Goal: Contribute content: Contribute content

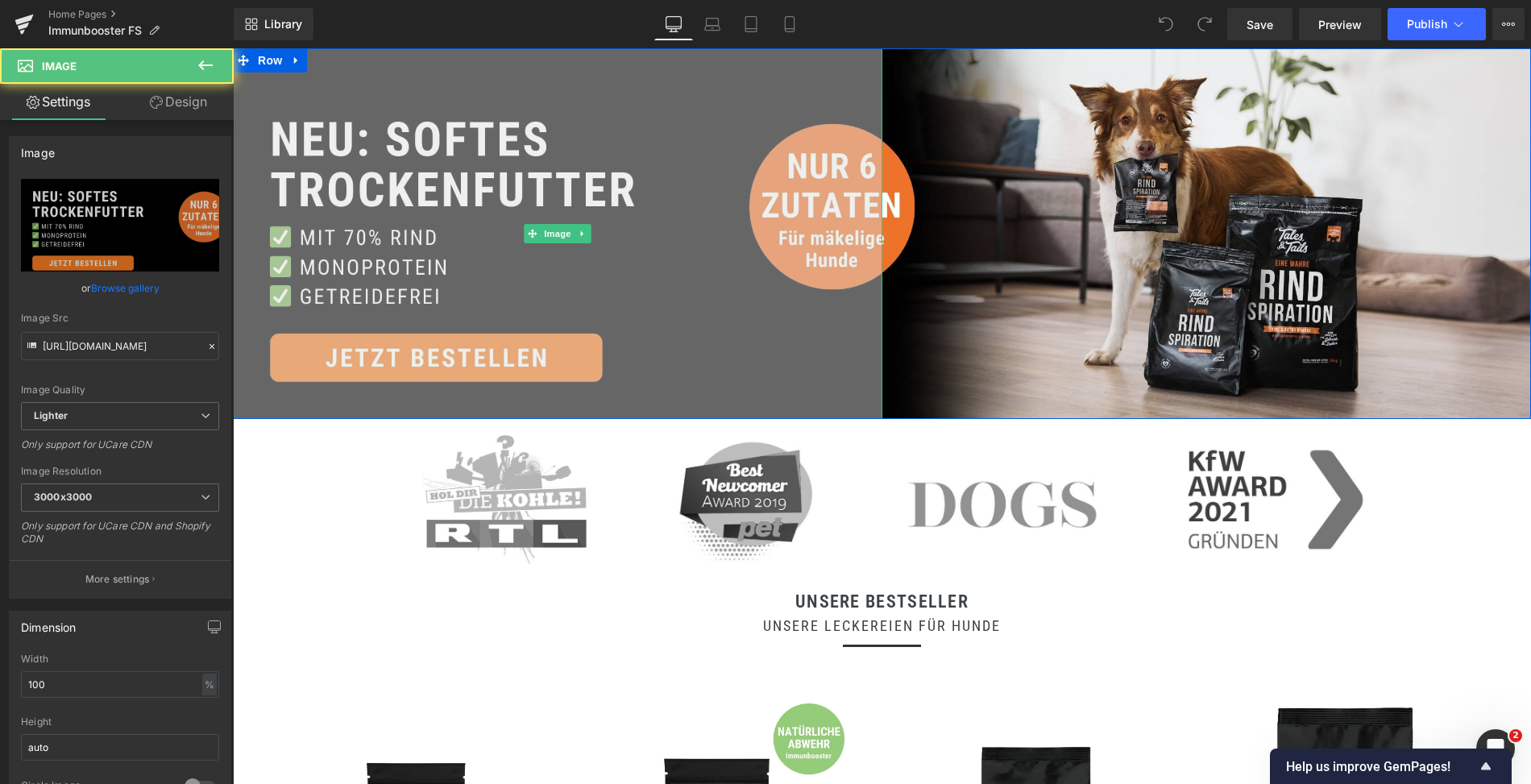
click at [601, 257] on img at bounding box center [558, 233] width 650 height 370
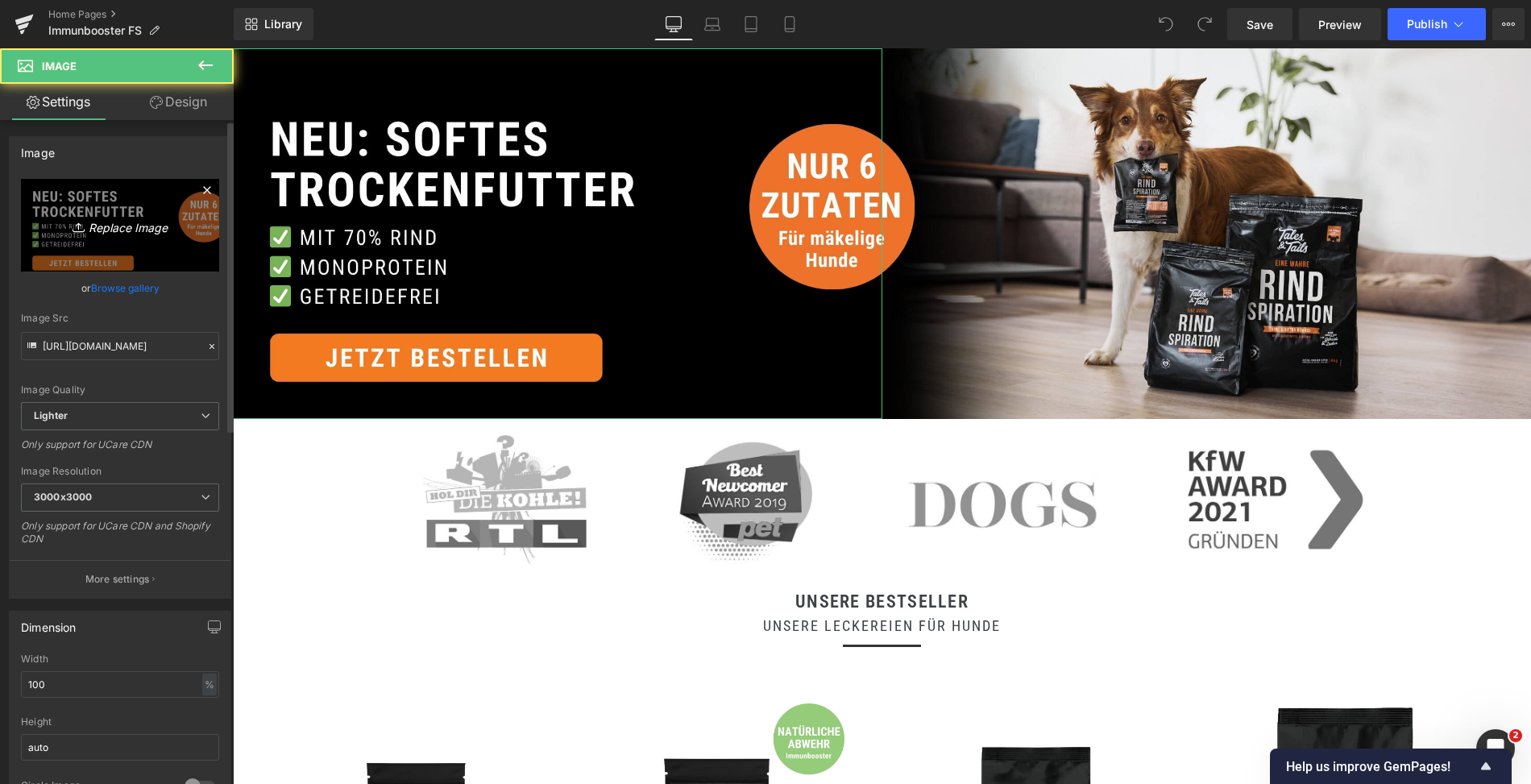
click at [73, 221] on icon at bounding box center [80, 227] width 16 height 16
type input "C:\fakepath\5.jpg"
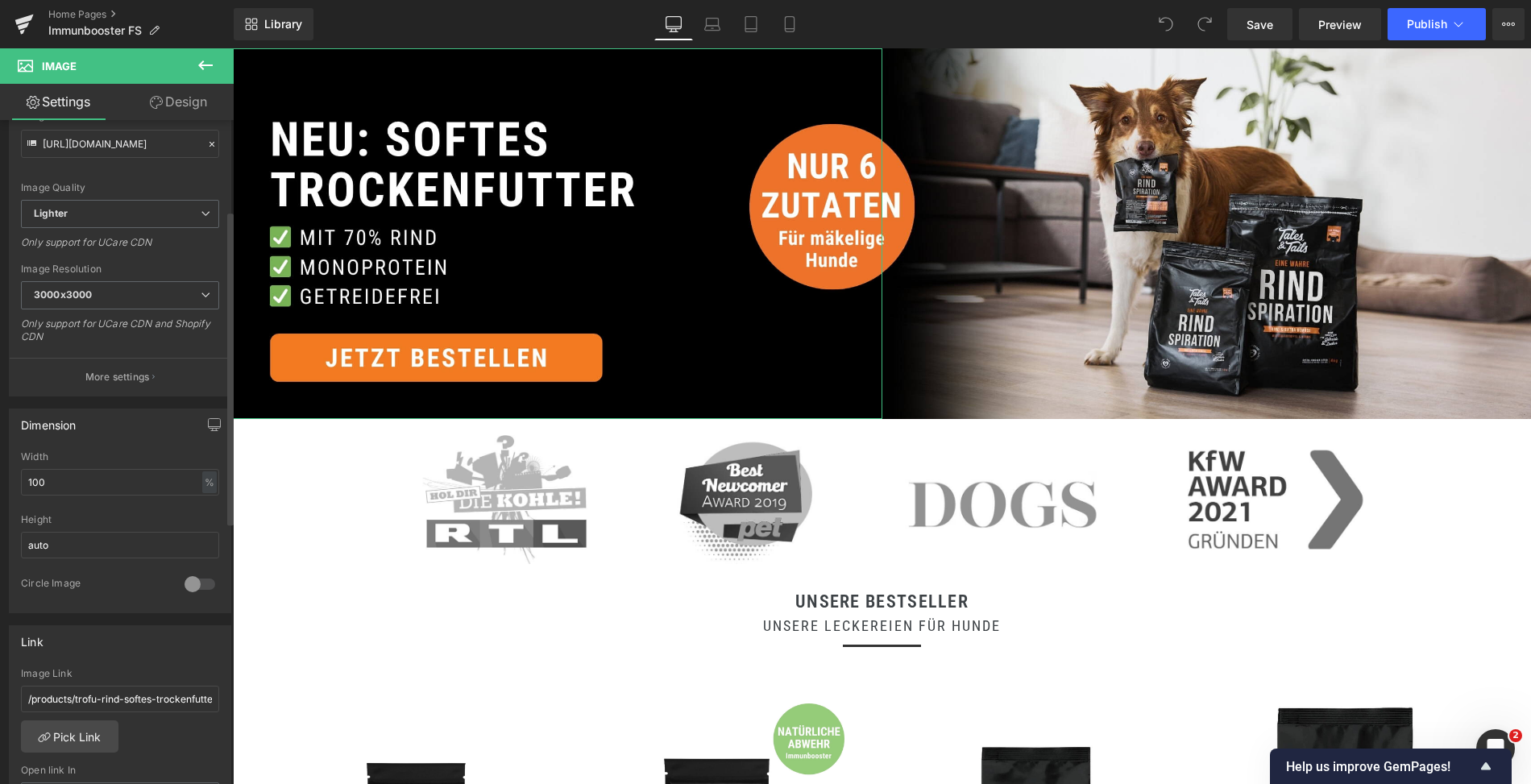
type input "[URL][DOMAIN_NAME]"
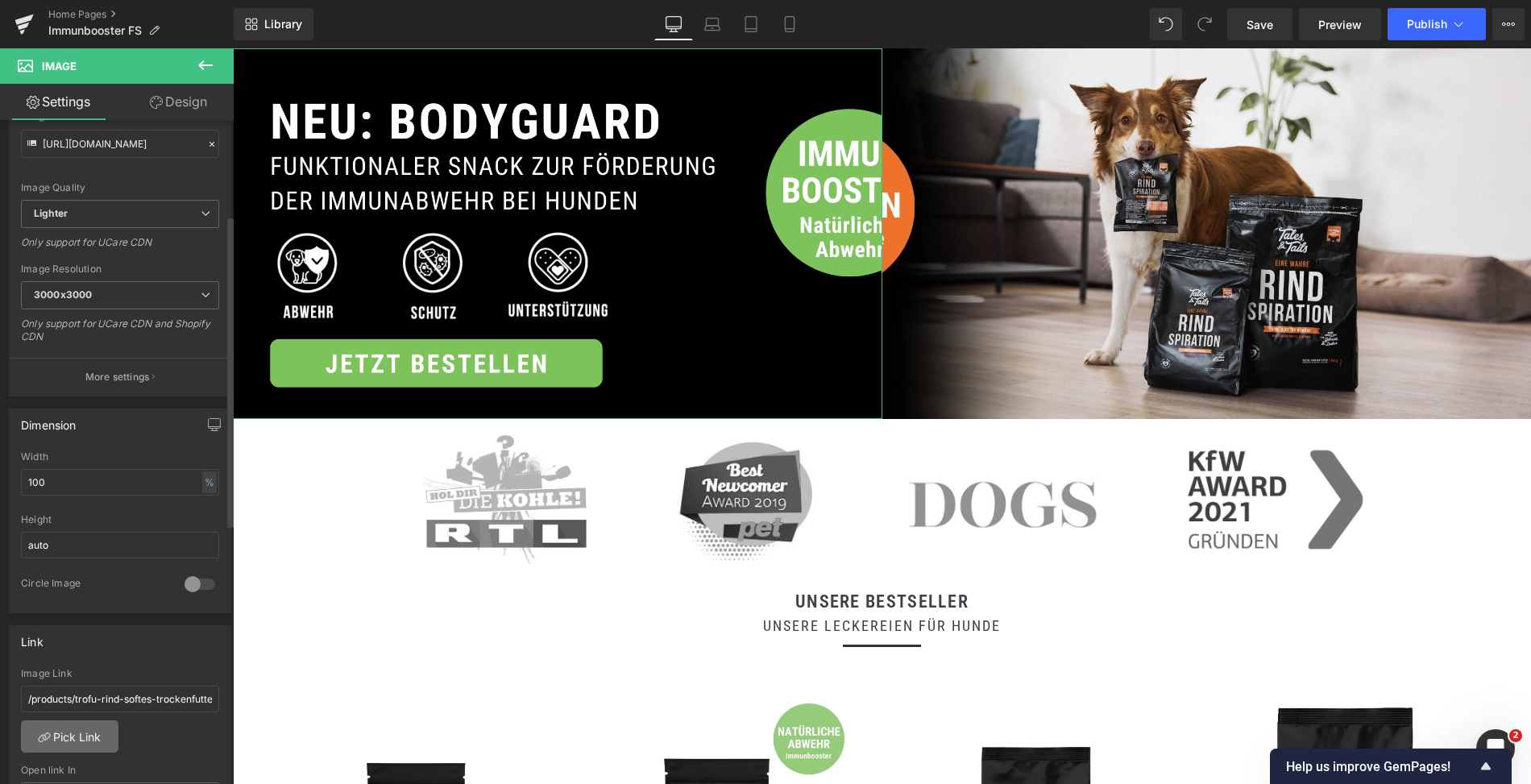
click at [71, 723] on link "Pick Link" at bounding box center [70, 736] width 98 height 32
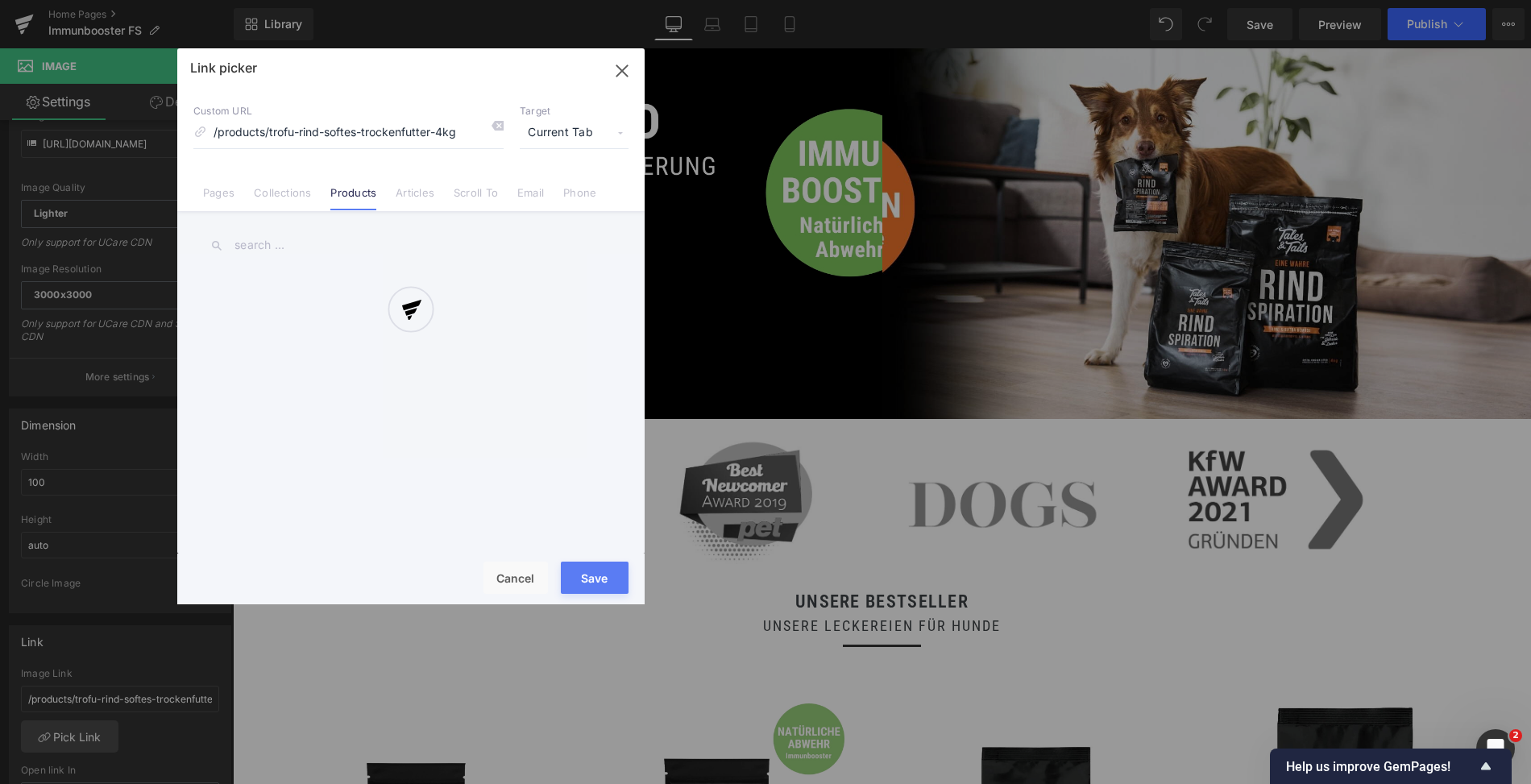
click at [280, 202] on div at bounding box center [410, 326] width 467 height 556
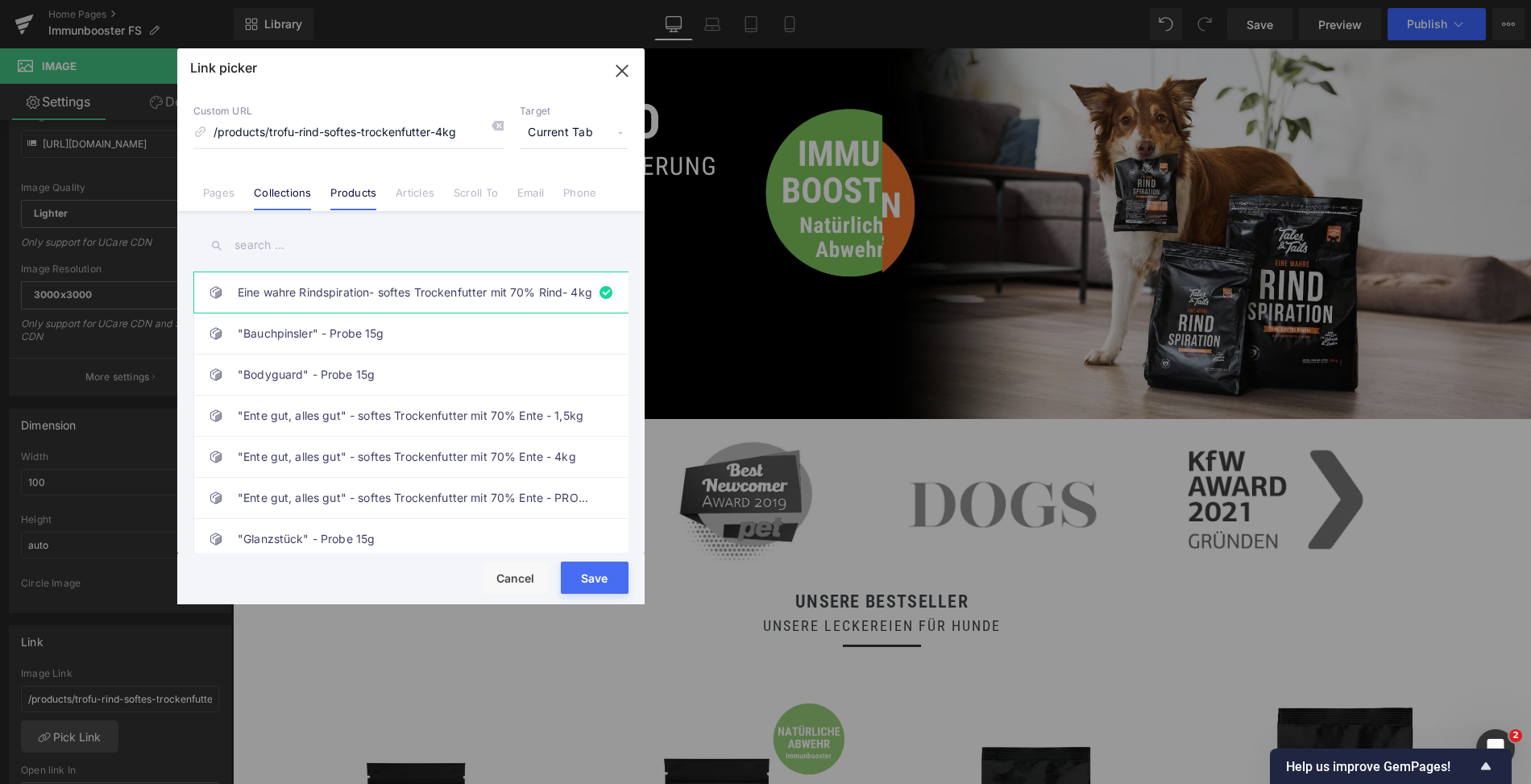
click at [287, 205] on link "Collections" at bounding box center [282, 198] width 57 height 24
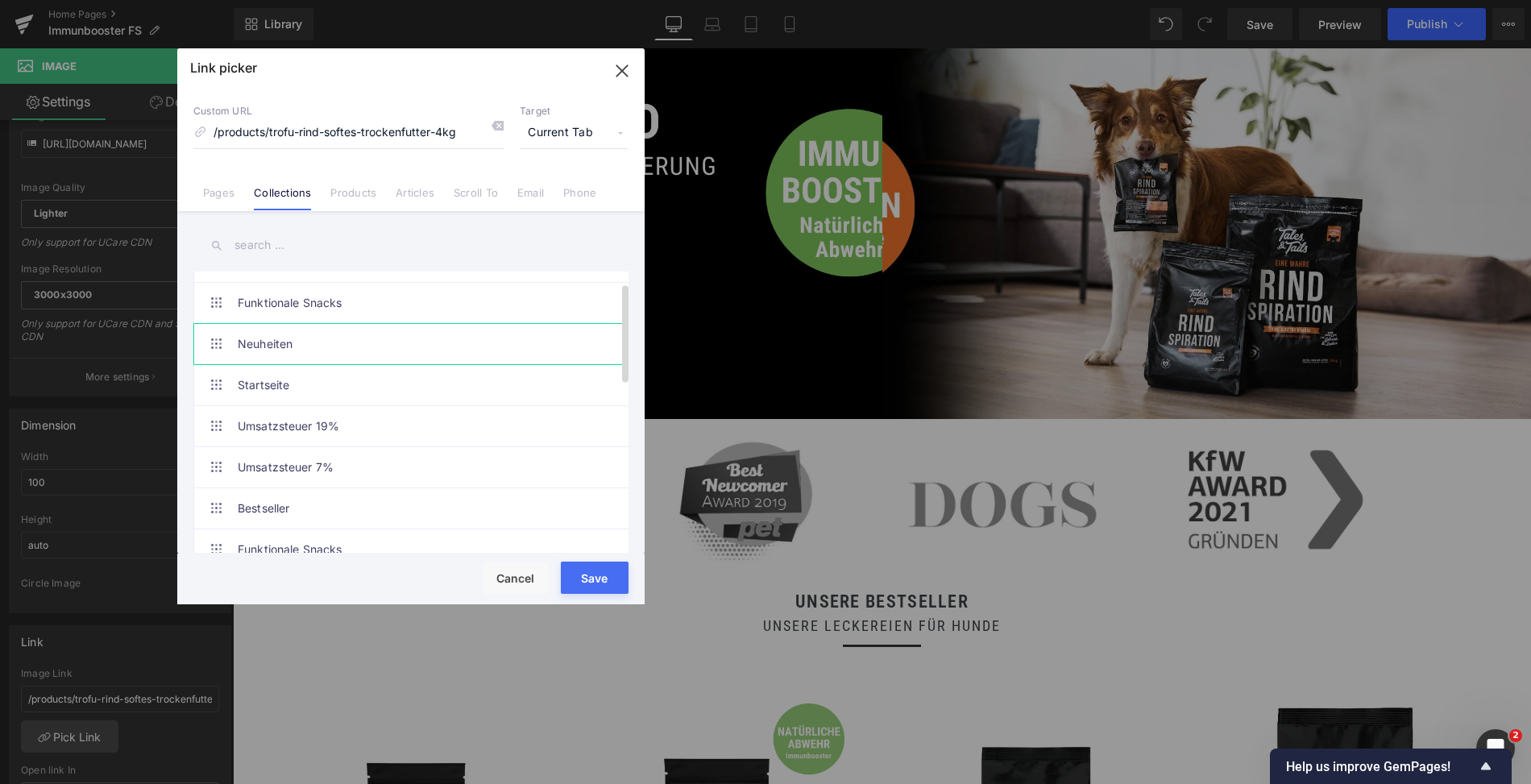
scroll to position [32, 0]
click at [428, 297] on link "Funktionale Snacks" at bounding box center [415, 302] width 355 height 41
type input "/collections/funktionale-snacks-1"
click at [608, 582] on button "Save" at bounding box center [595, 577] width 68 height 32
type input "/collections/funktionale-snacks-1"
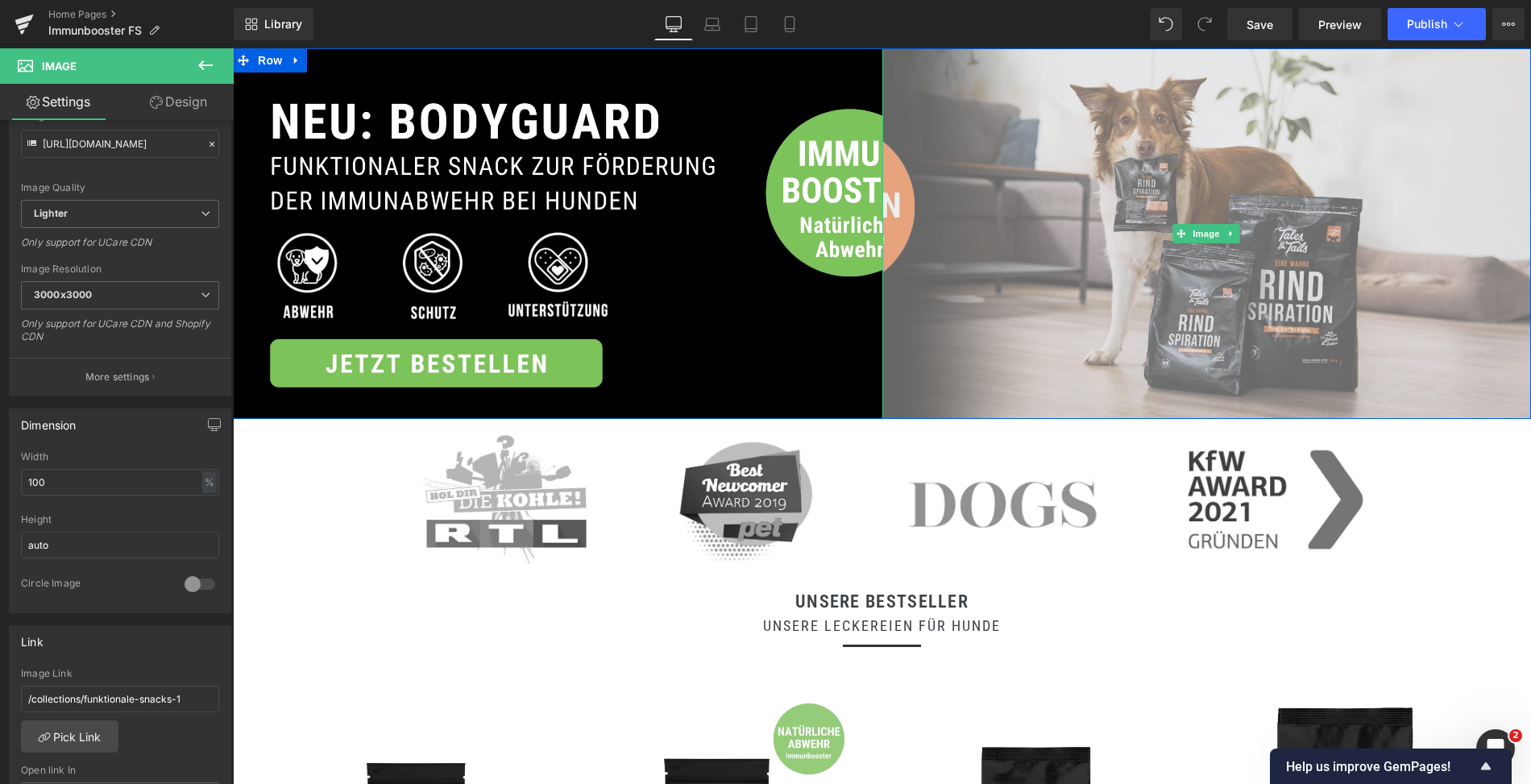
click at [1016, 231] on img at bounding box center [1208, 233] width 650 height 370
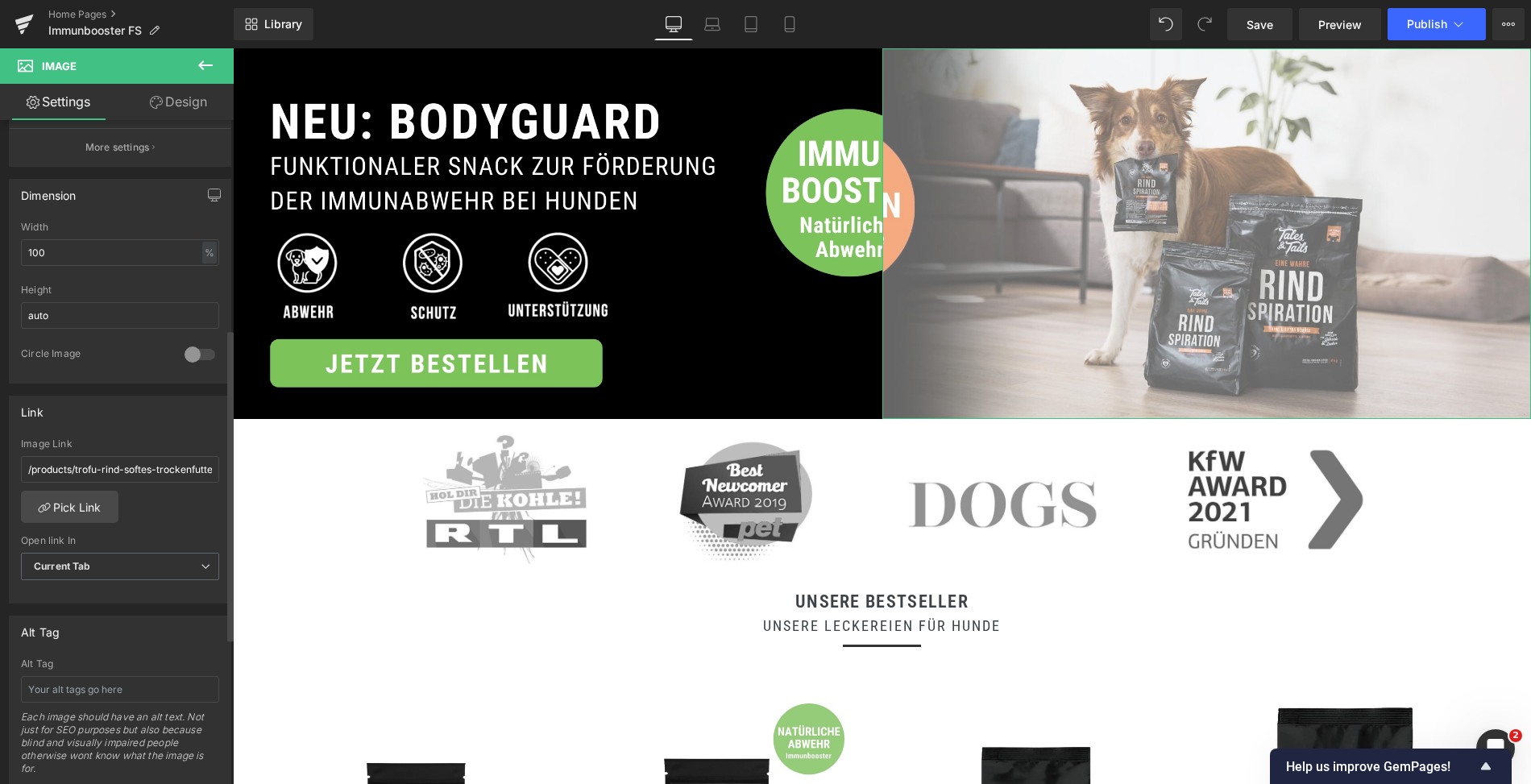
scroll to position [444, 0]
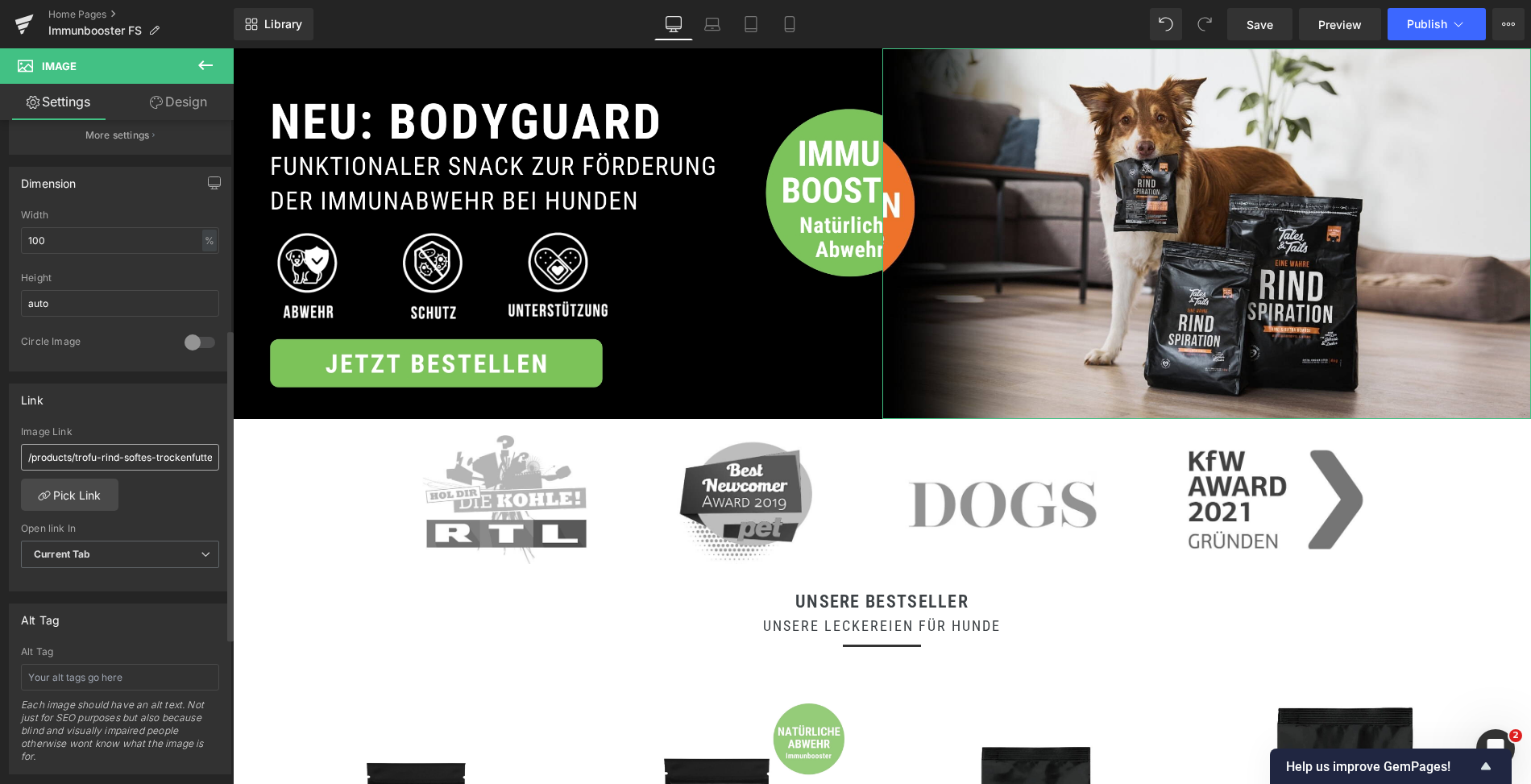
click at [82, 453] on input "/products/trofu-rind-softes-trockenfutter-4kg" at bounding box center [120, 457] width 198 height 27
click at [100, 482] on link "Pick Link" at bounding box center [70, 494] width 98 height 32
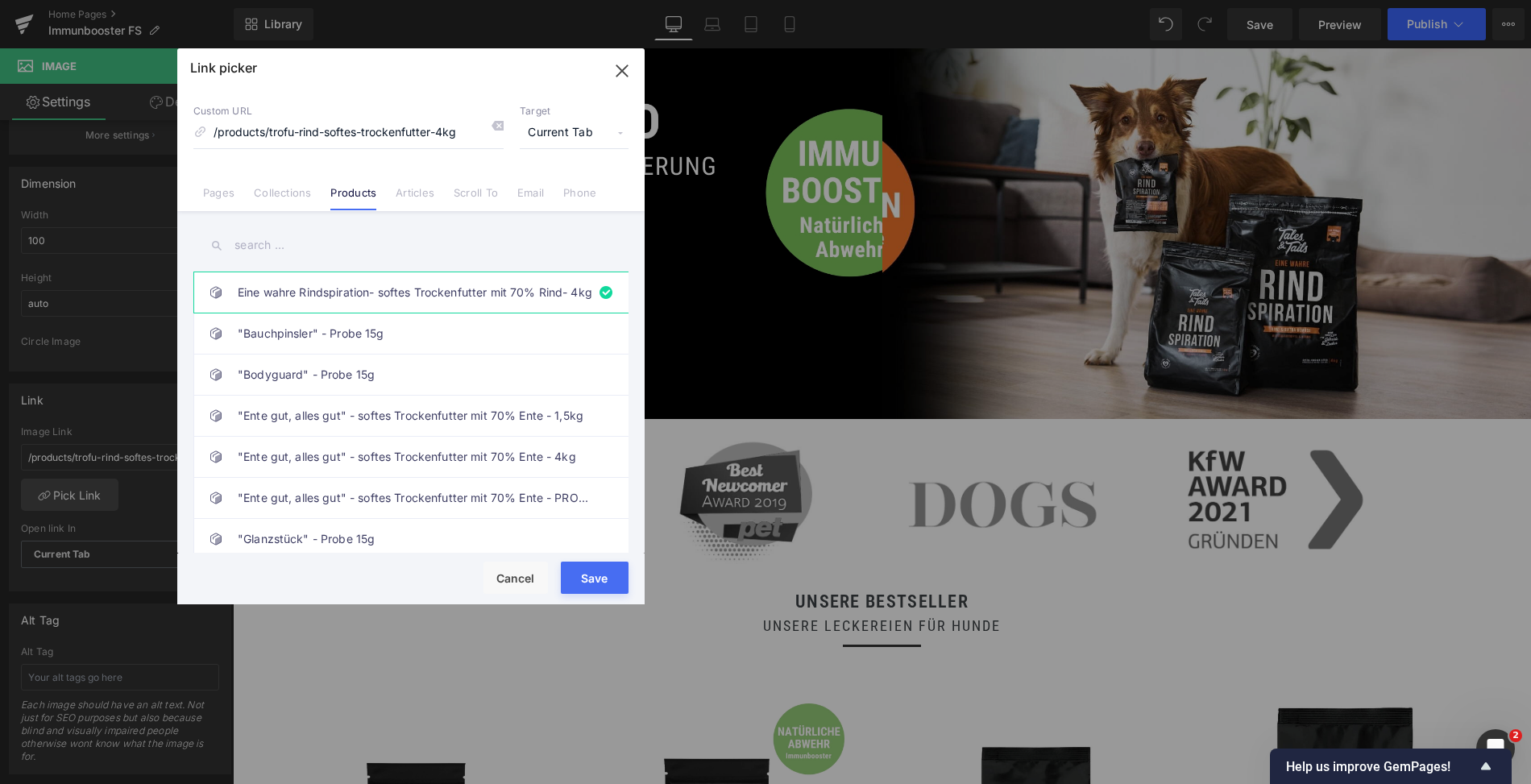
click at [280, 249] on input "text" at bounding box center [411, 246] width 435 height 37
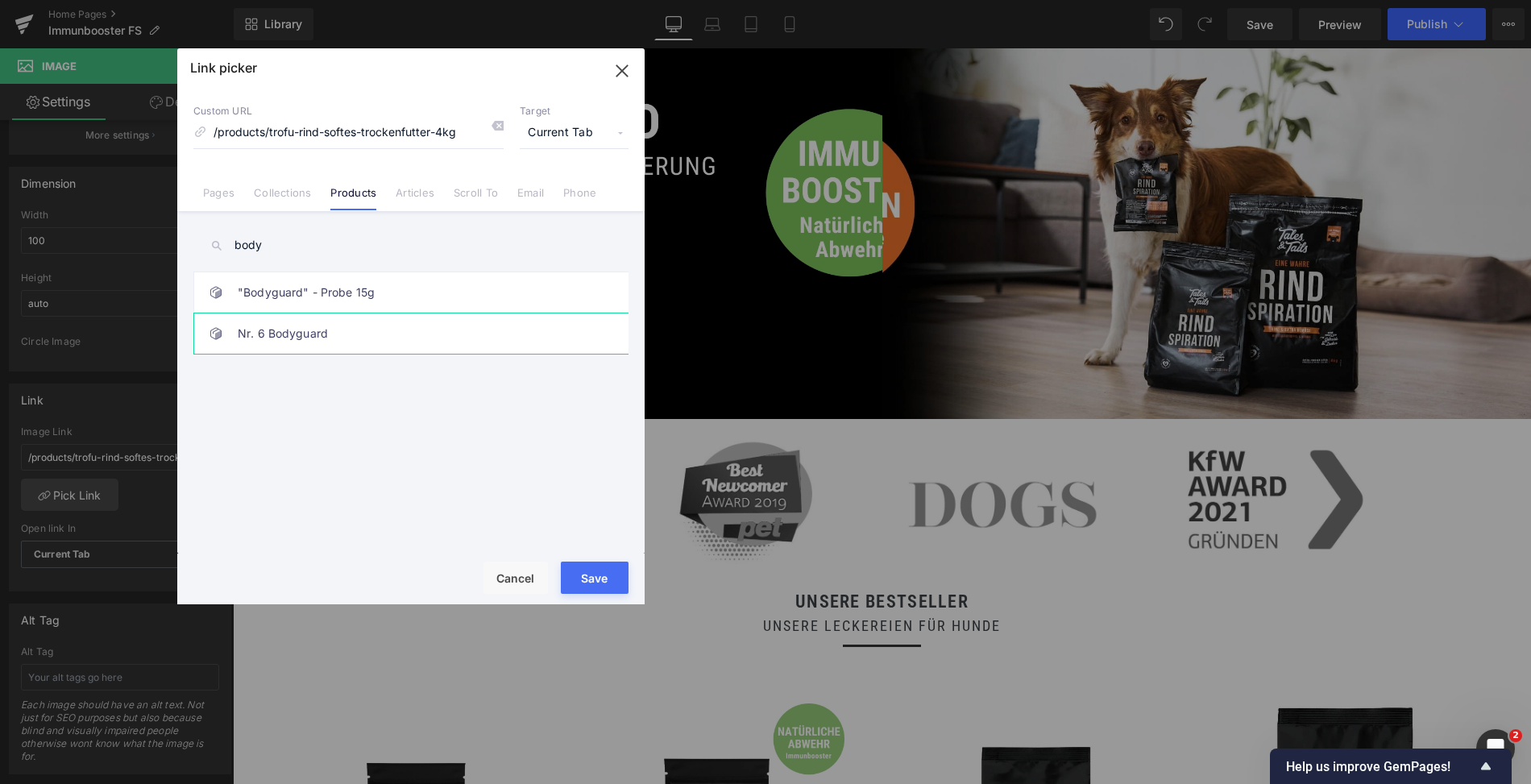
type input "body"
click at [368, 334] on link "Nr. 6 Bodyguard" at bounding box center [415, 334] width 355 height 41
type input "/products/nr-6-bodyguard"
click at [598, 576] on button "Save" at bounding box center [595, 577] width 68 height 32
type input "/products/nr-6-bodyguard"
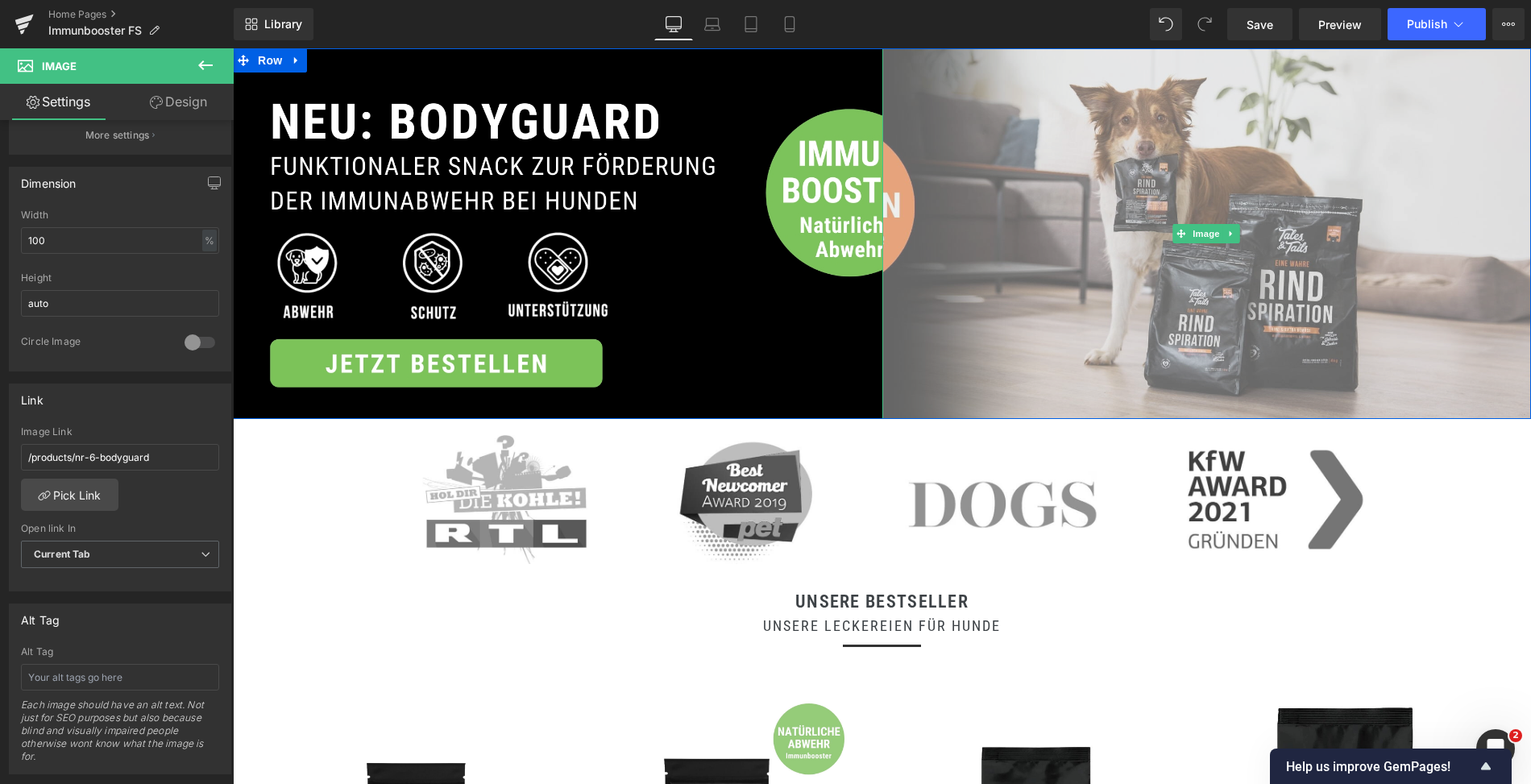
click at [980, 210] on img at bounding box center [1208, 233] width 650 height 370
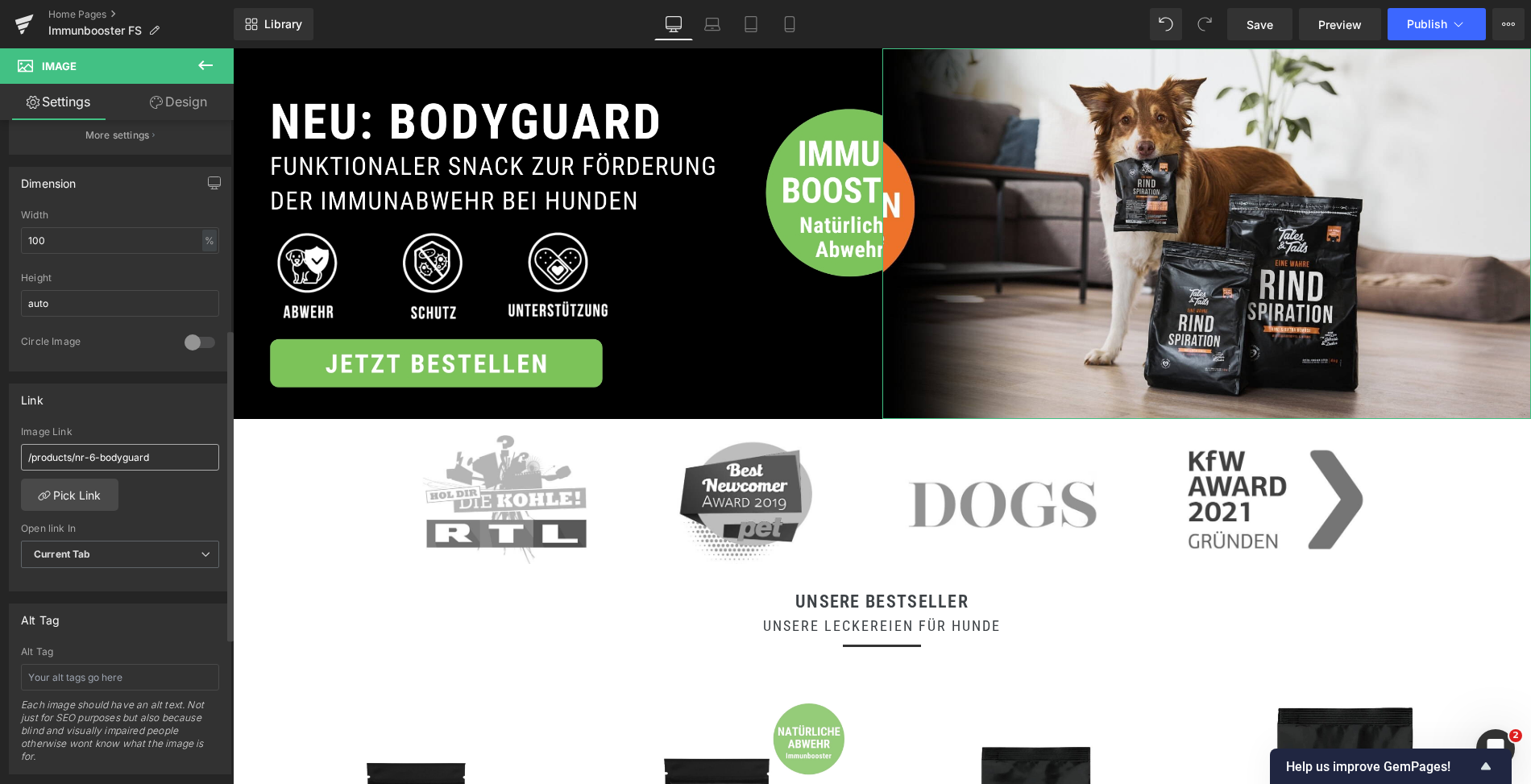
click at [112, 450] on input "/products/nr-6-bodyguard" at bounding box center [120, 457] width 198 height 27
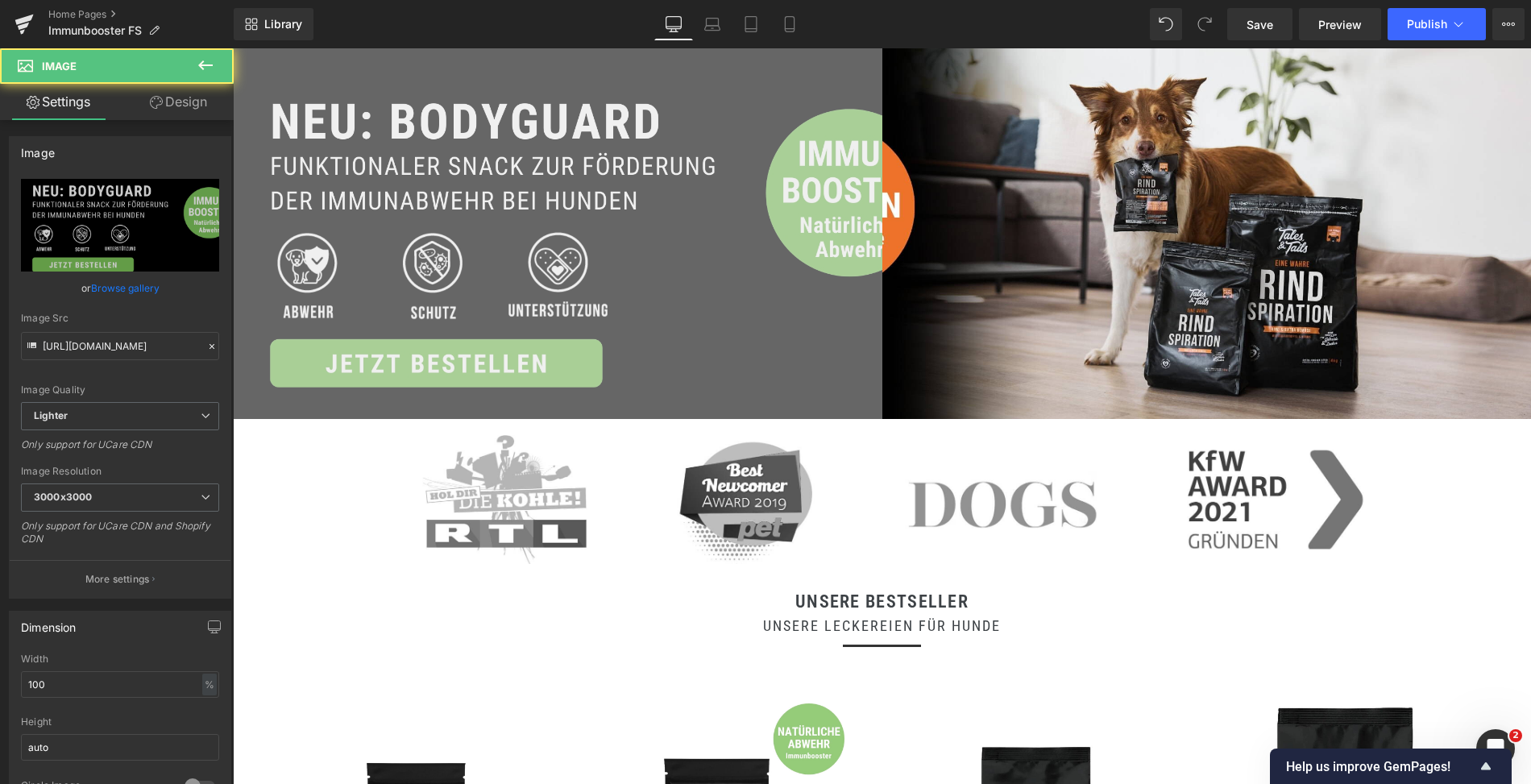
click at [420, 257] on img at bounding box center [558, 233] width 650 height 370
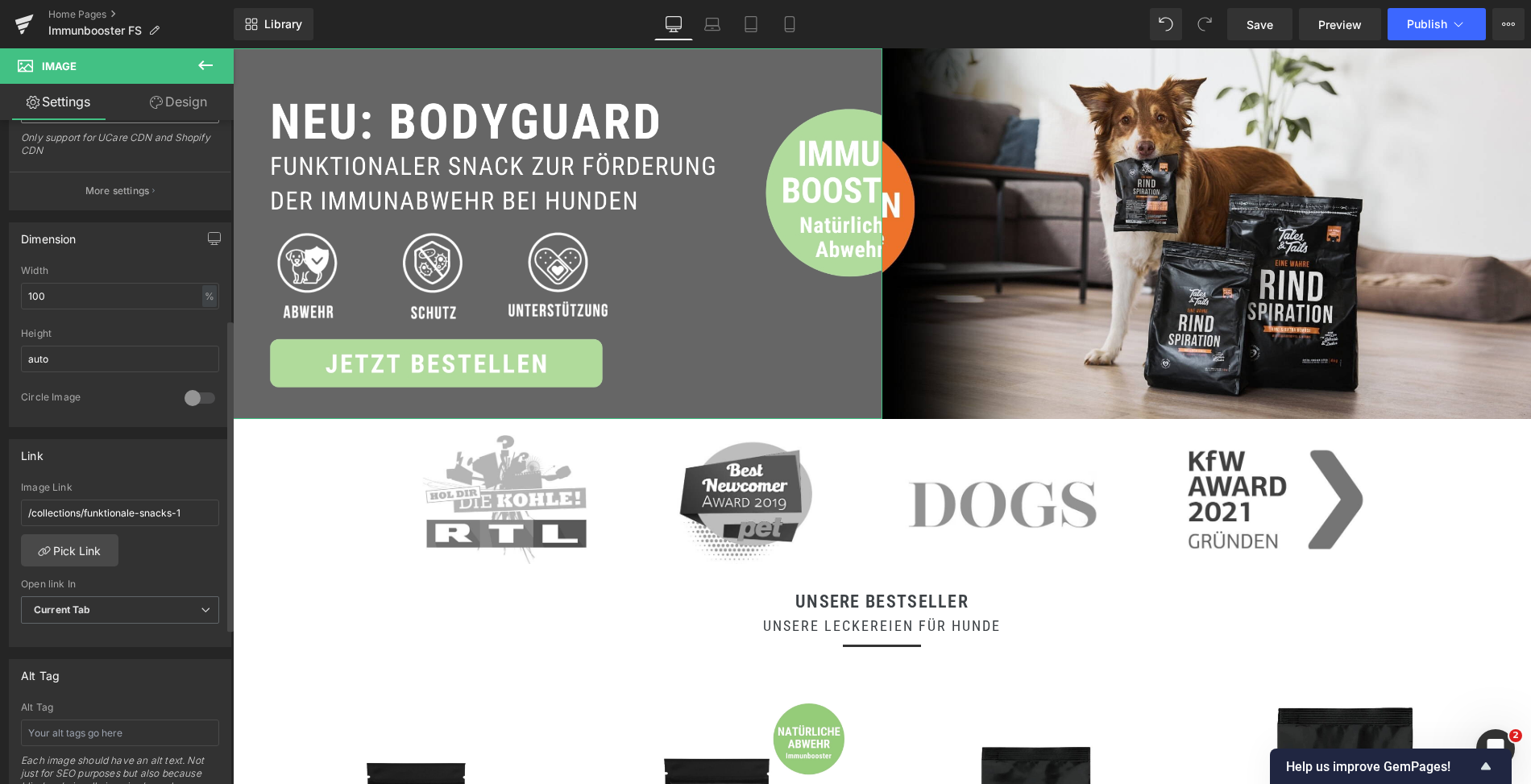
scroll to position [423, 0]
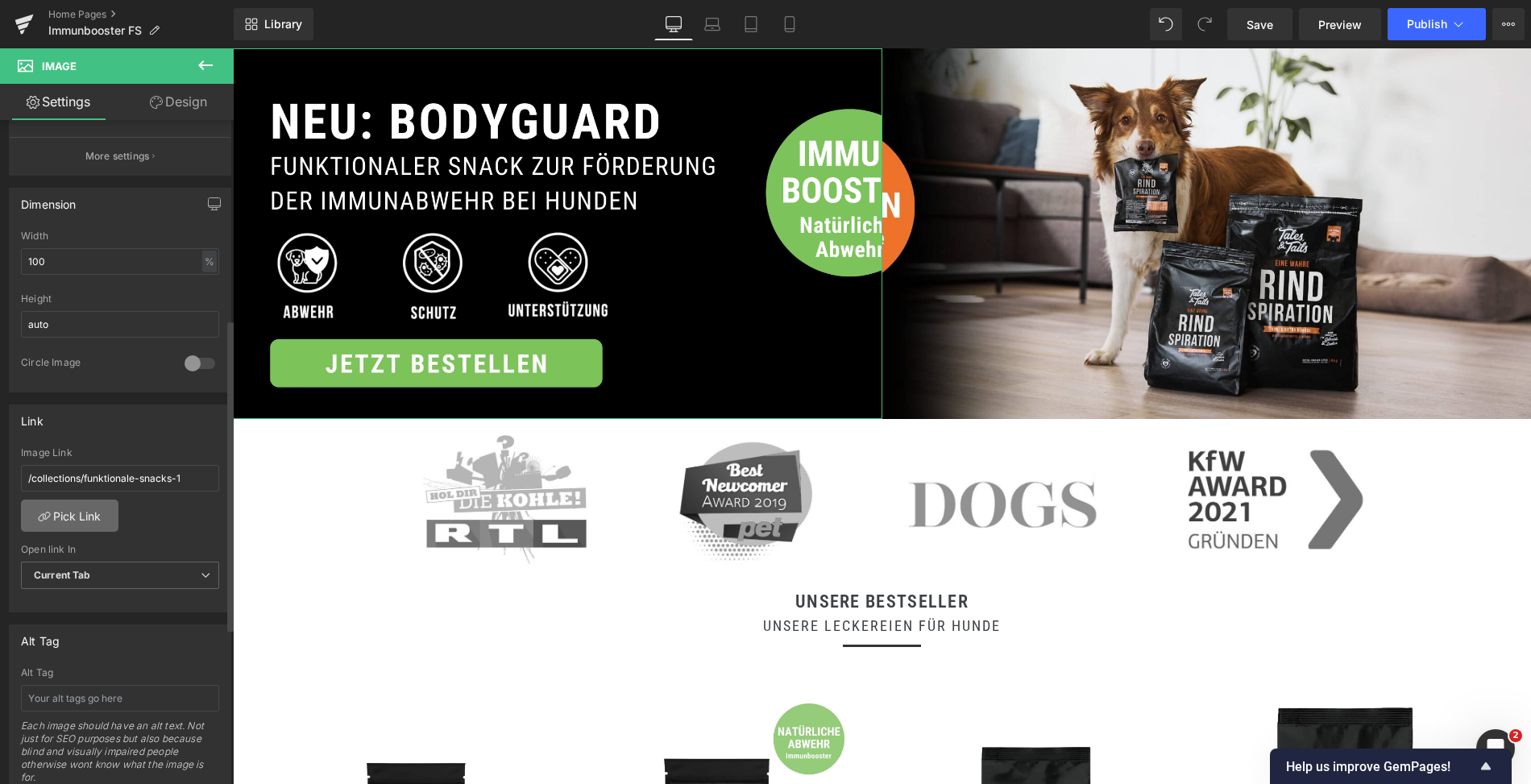
click at [78, 508] on link "Pick Link" at bounding box center [70, 515] width 98 height 32
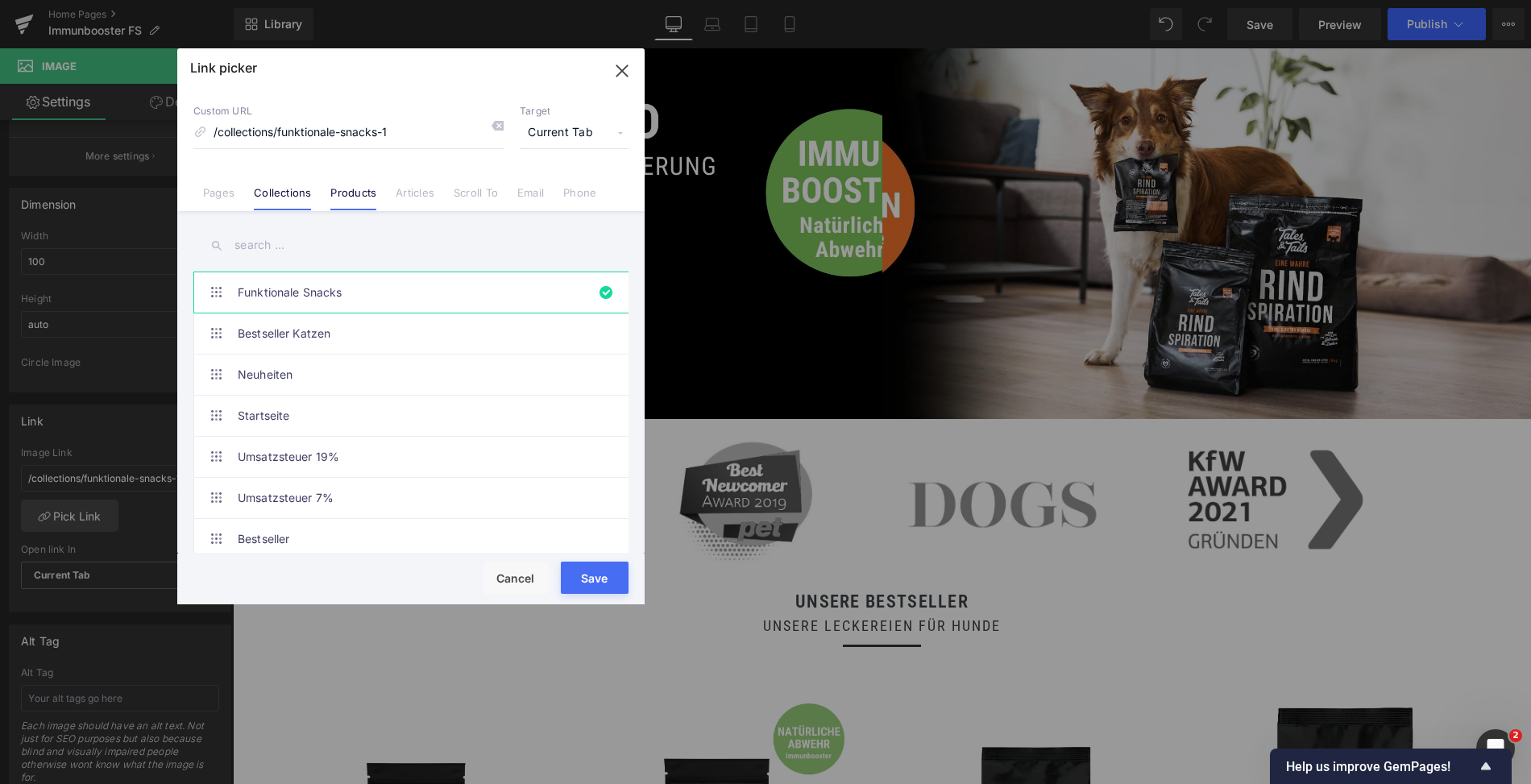
click at [359, 189] on link "Products" at bounding box center [354, 198] width 46 height 24
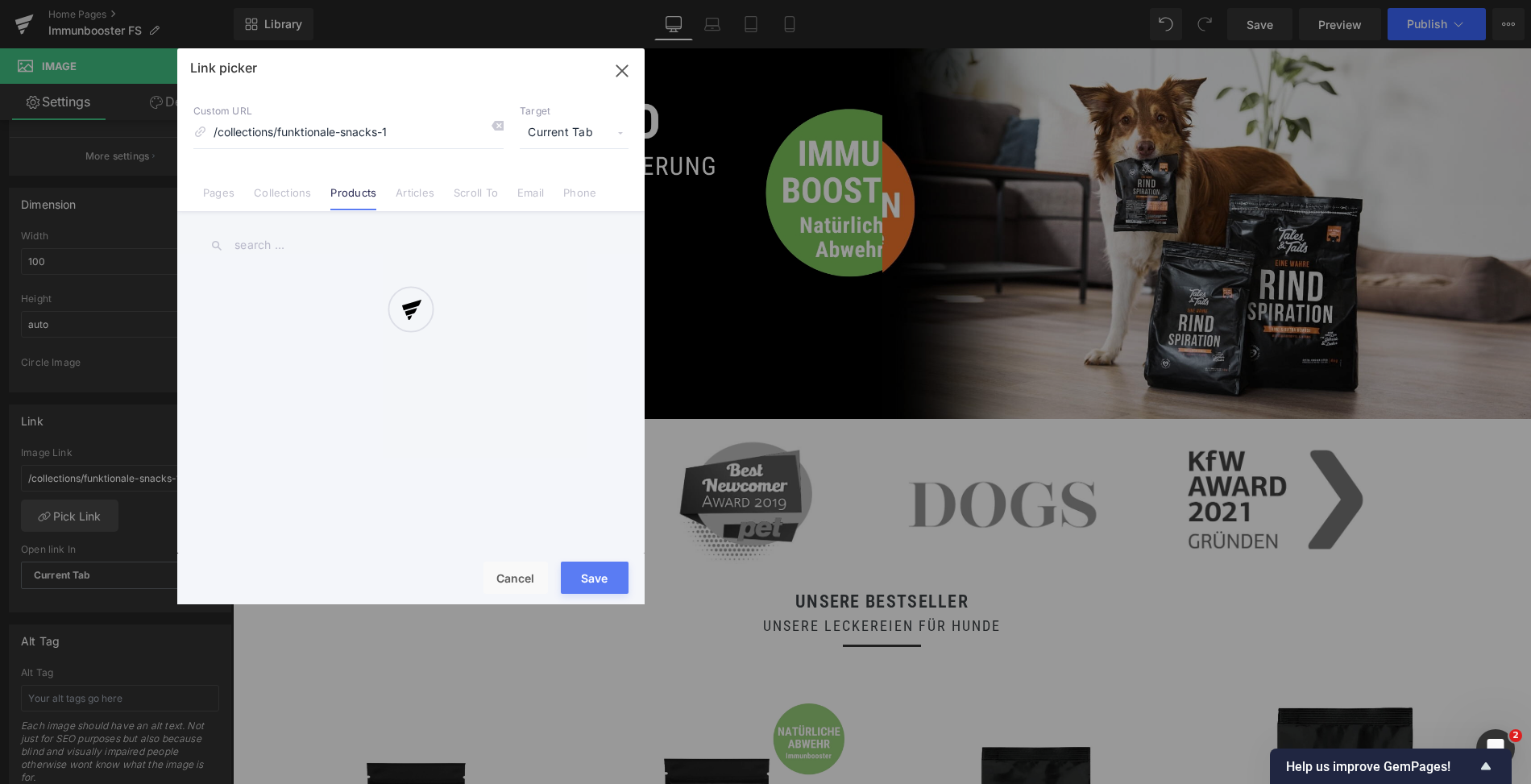
click at [302, 243] on div at bounding box center [410, 326] width 467 height 556
click at [265, 246] on div at bounding box center [410, 326] width 467 height 556
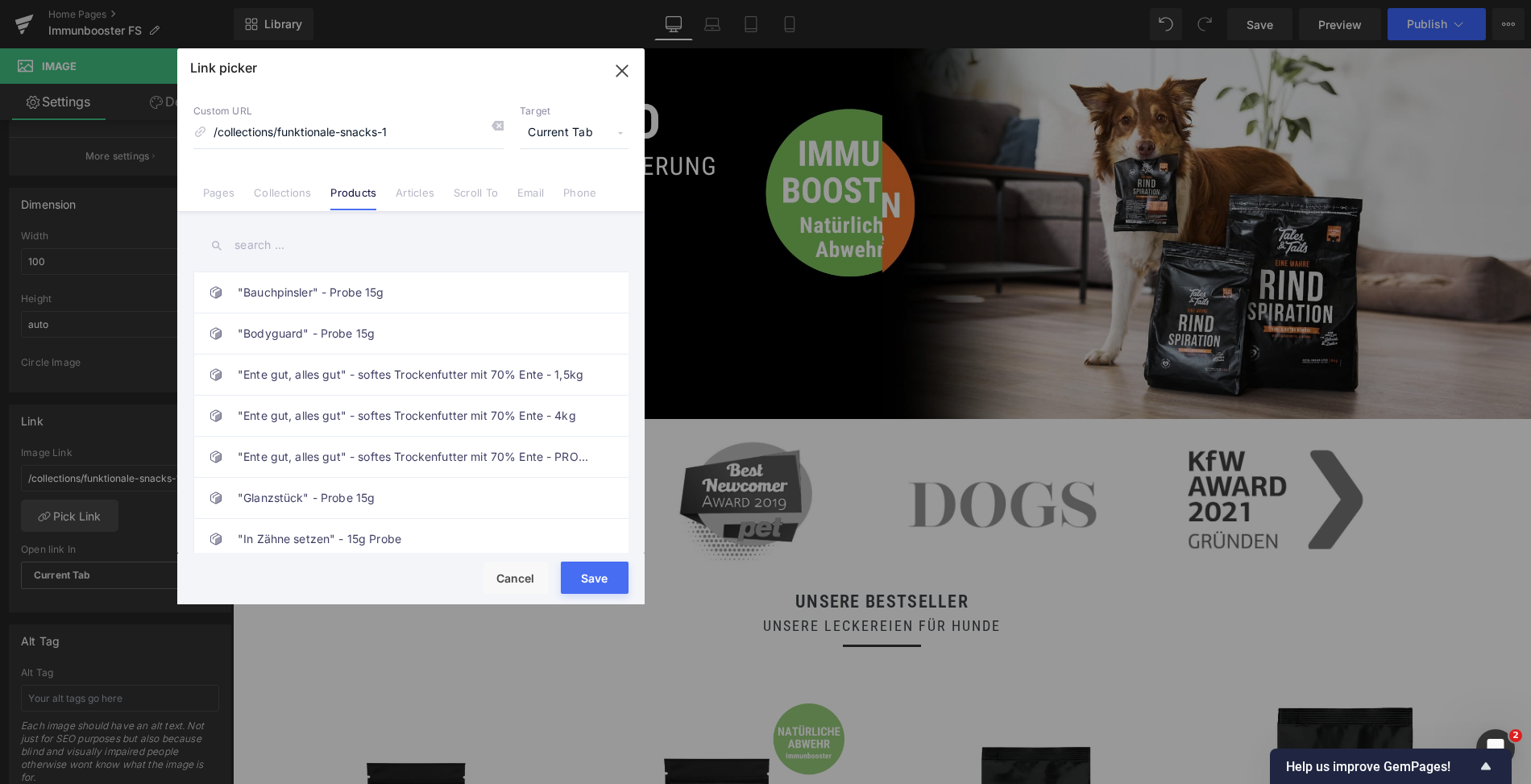
click at [296, 245] on input "text" at bounding box center [411, 246] width 435 height 37
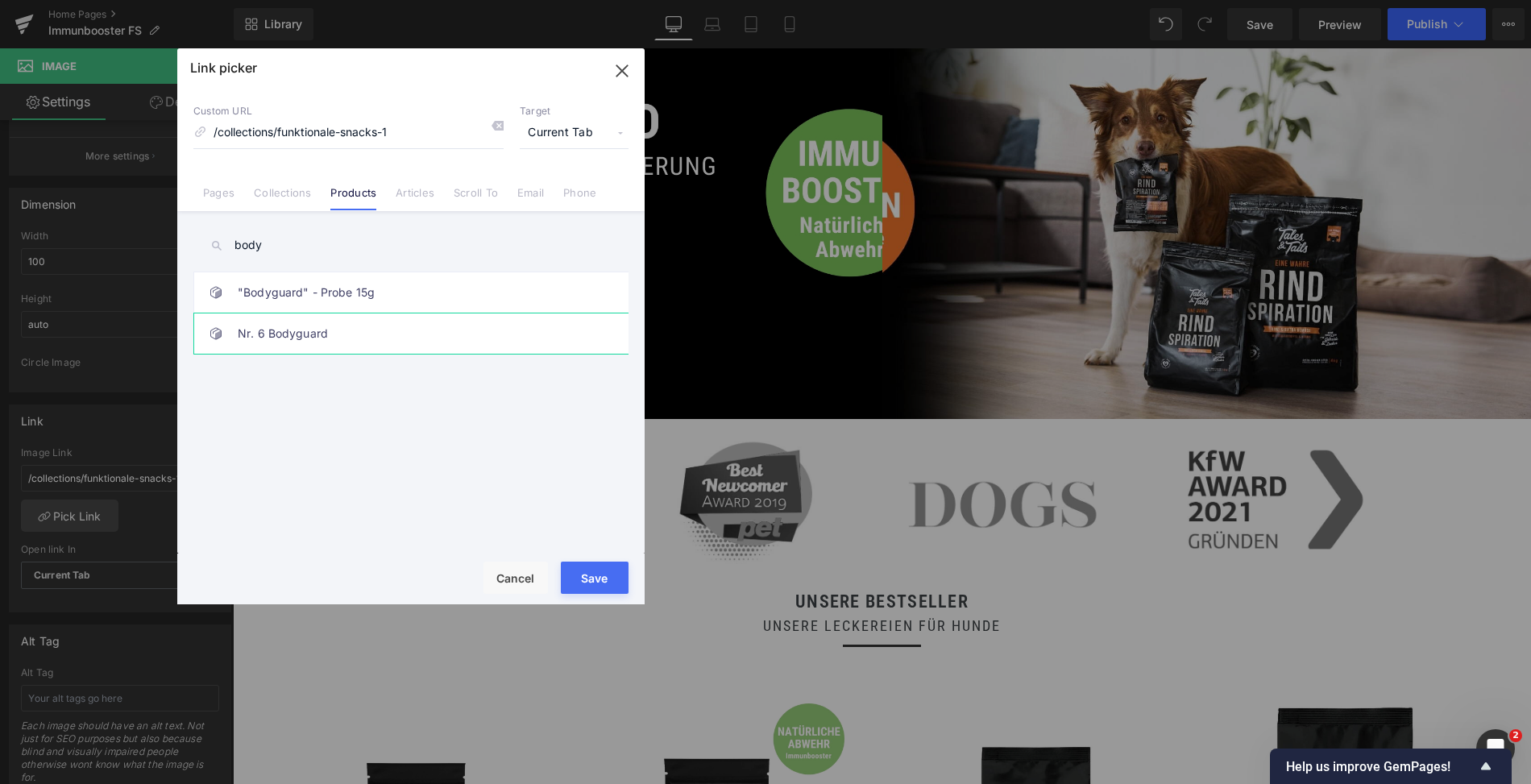
type input "body"
click at [448, 341] on link "Nr. 6 Bodyguard" at bounding box center [415, 334] width 355 height 41
type input "/products/nr-6-bodyguard"
click at [604, 581] on button "Save" at bounding box center [595, 577] width 68 height 32
type input "/products/nr-6-bodyguard"
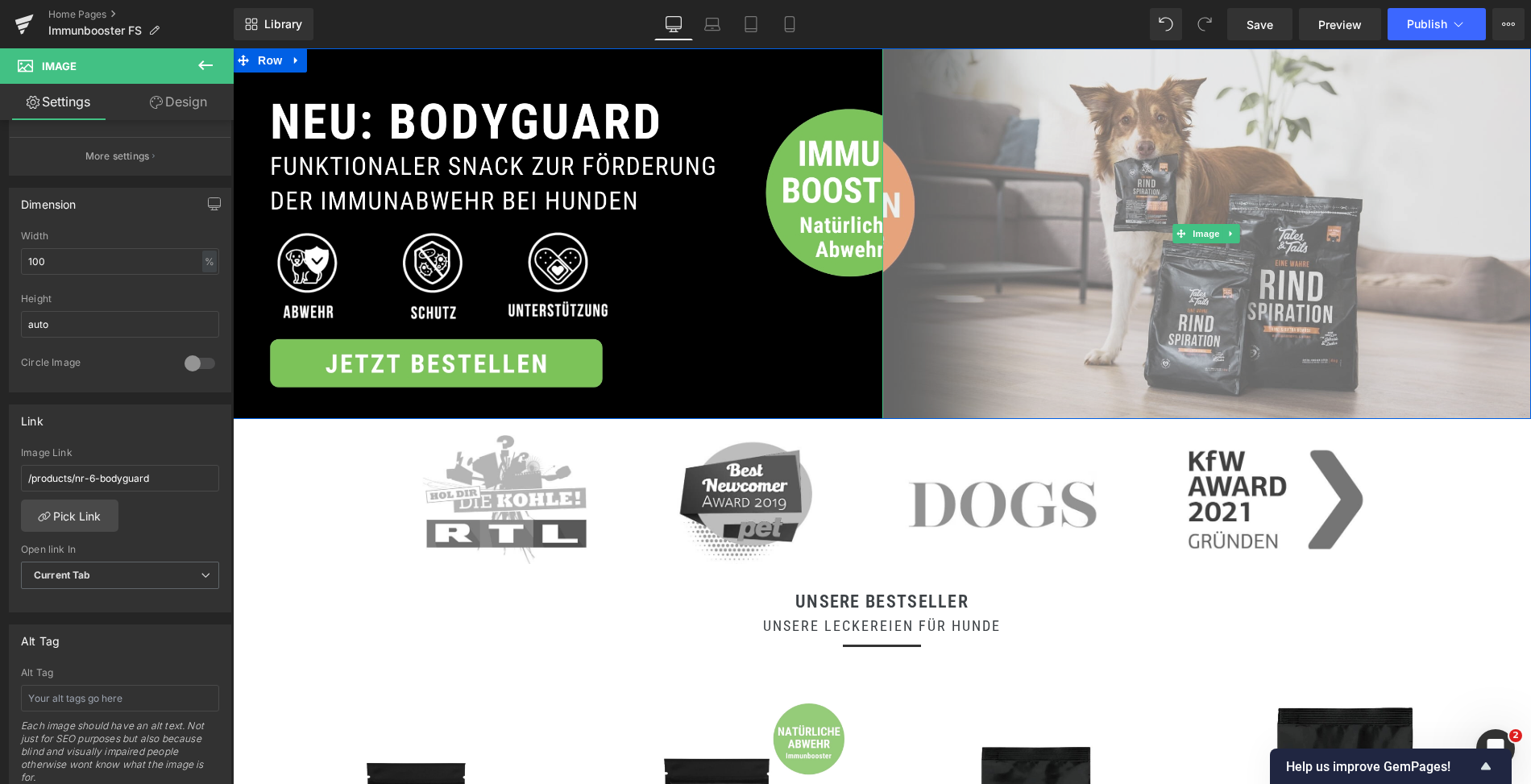
click at [1055, 245] on img at bounding box center [1208, 233] width 650 height 370
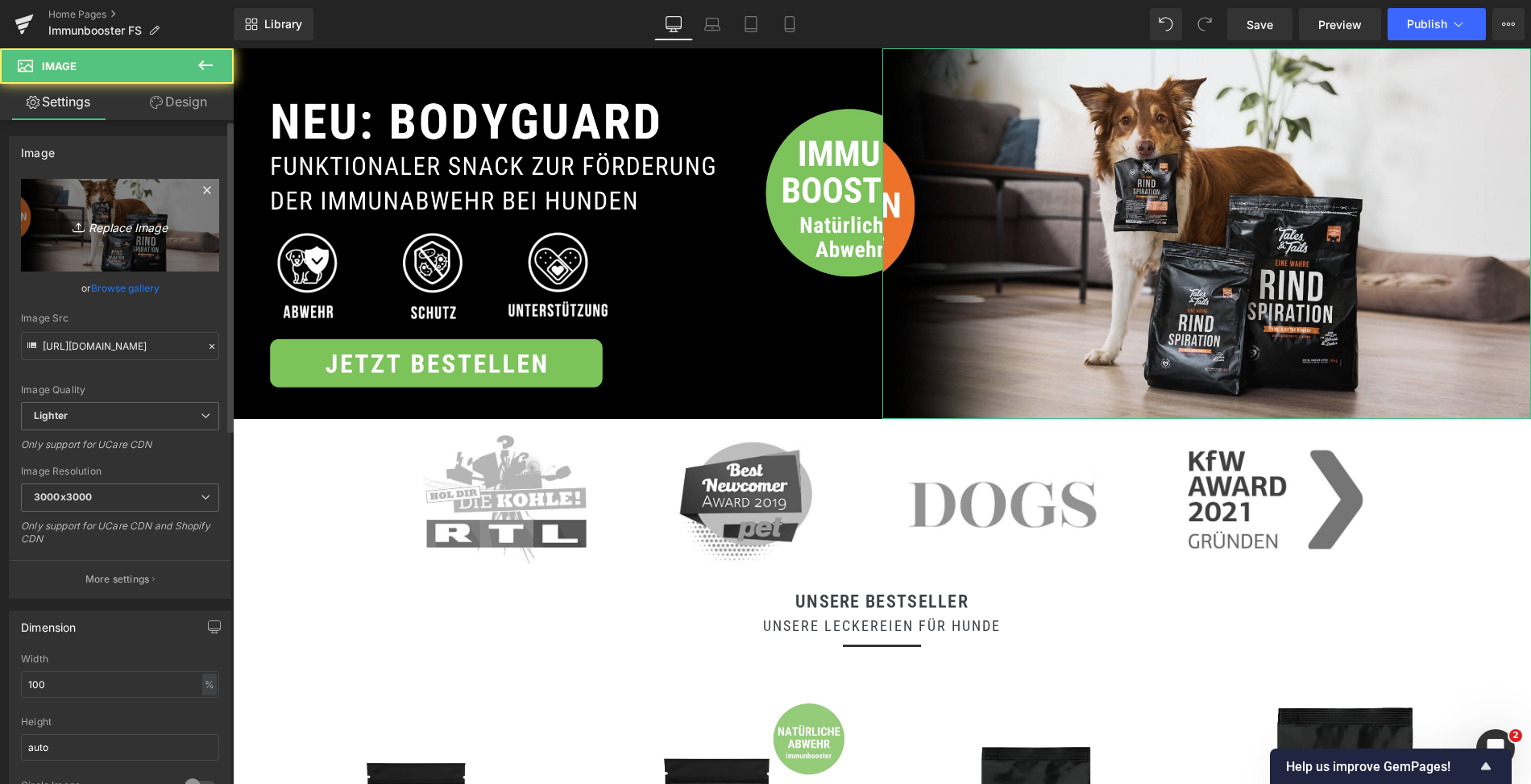
click at [132, 240] on link "Replace Image" at bounding box center [120, 225] width 198 height 93
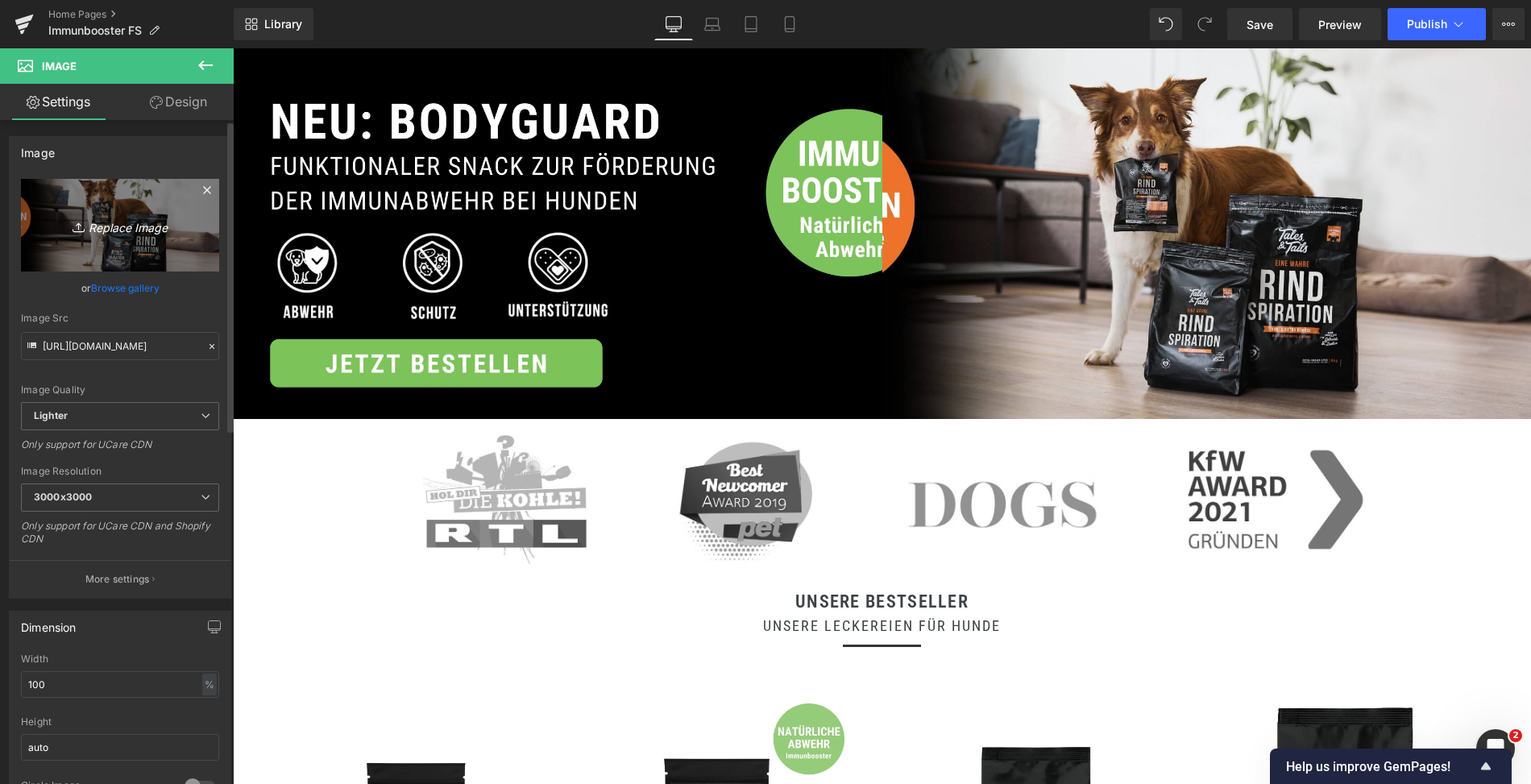
type input "C:\fakepath\6.jpg"
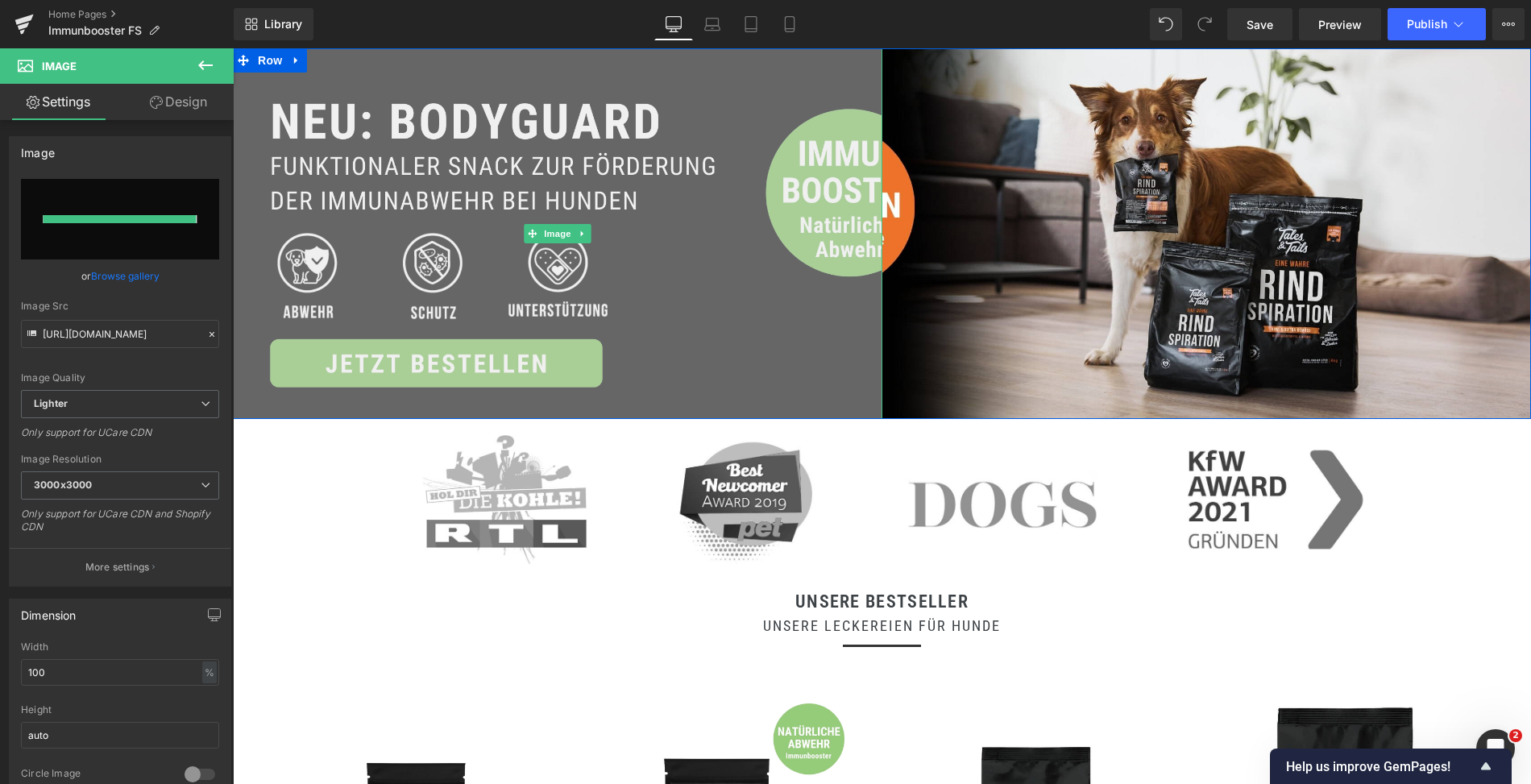
type input "[URL][DOMAIN_NAME]"
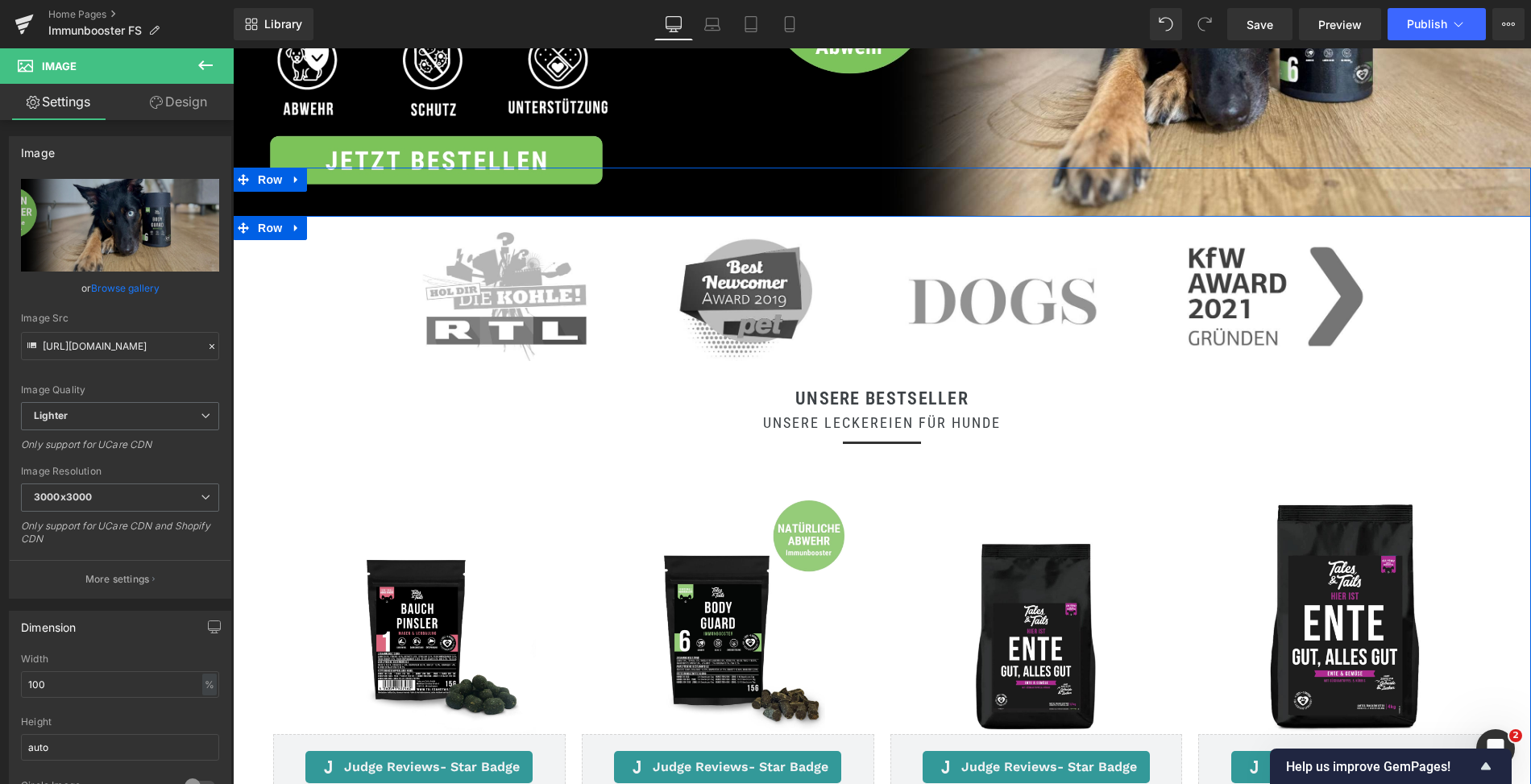
scroll to position [0, 0]
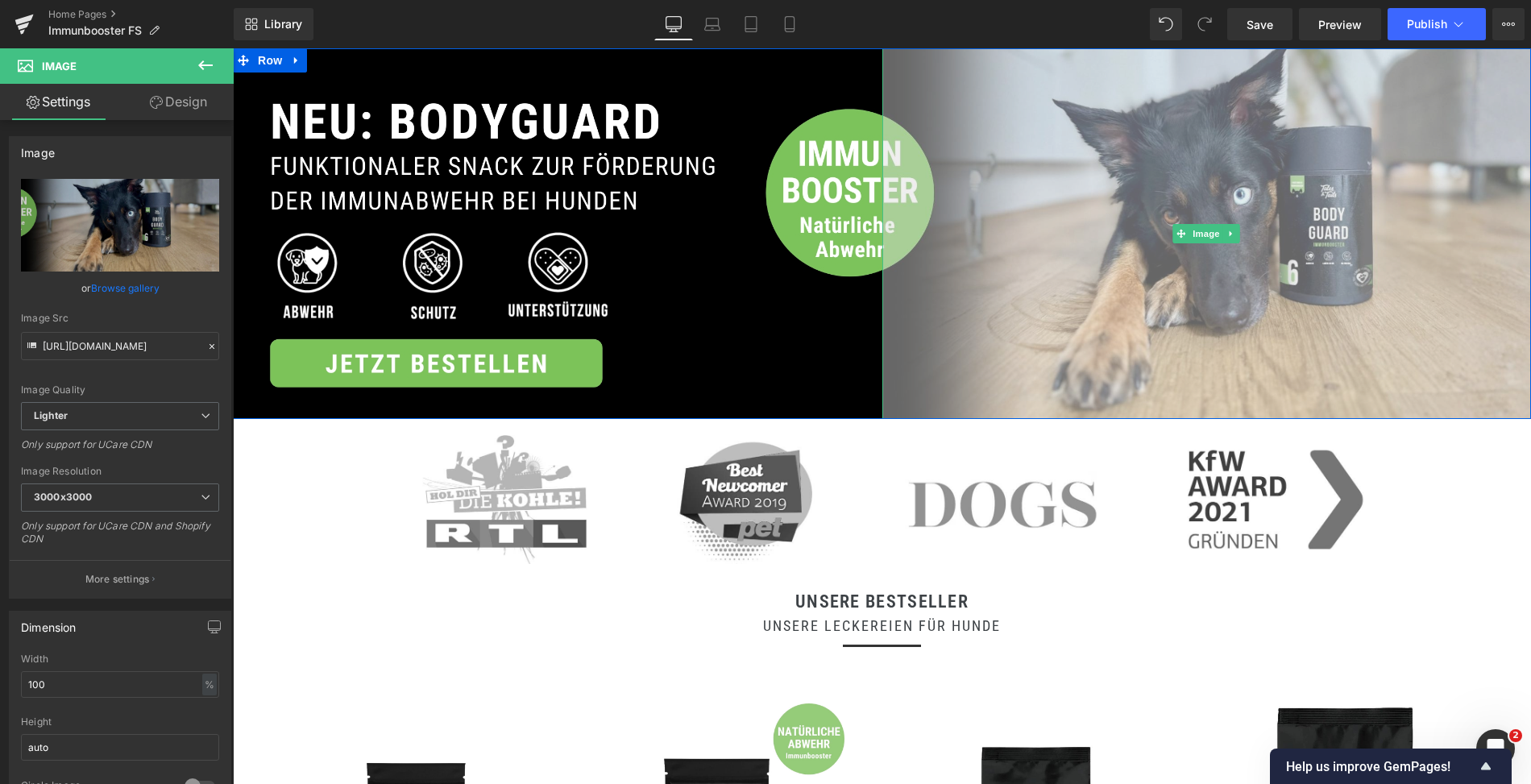
click at [1150, 263] on img at bounding box center [1208, 233] width 650 height 370
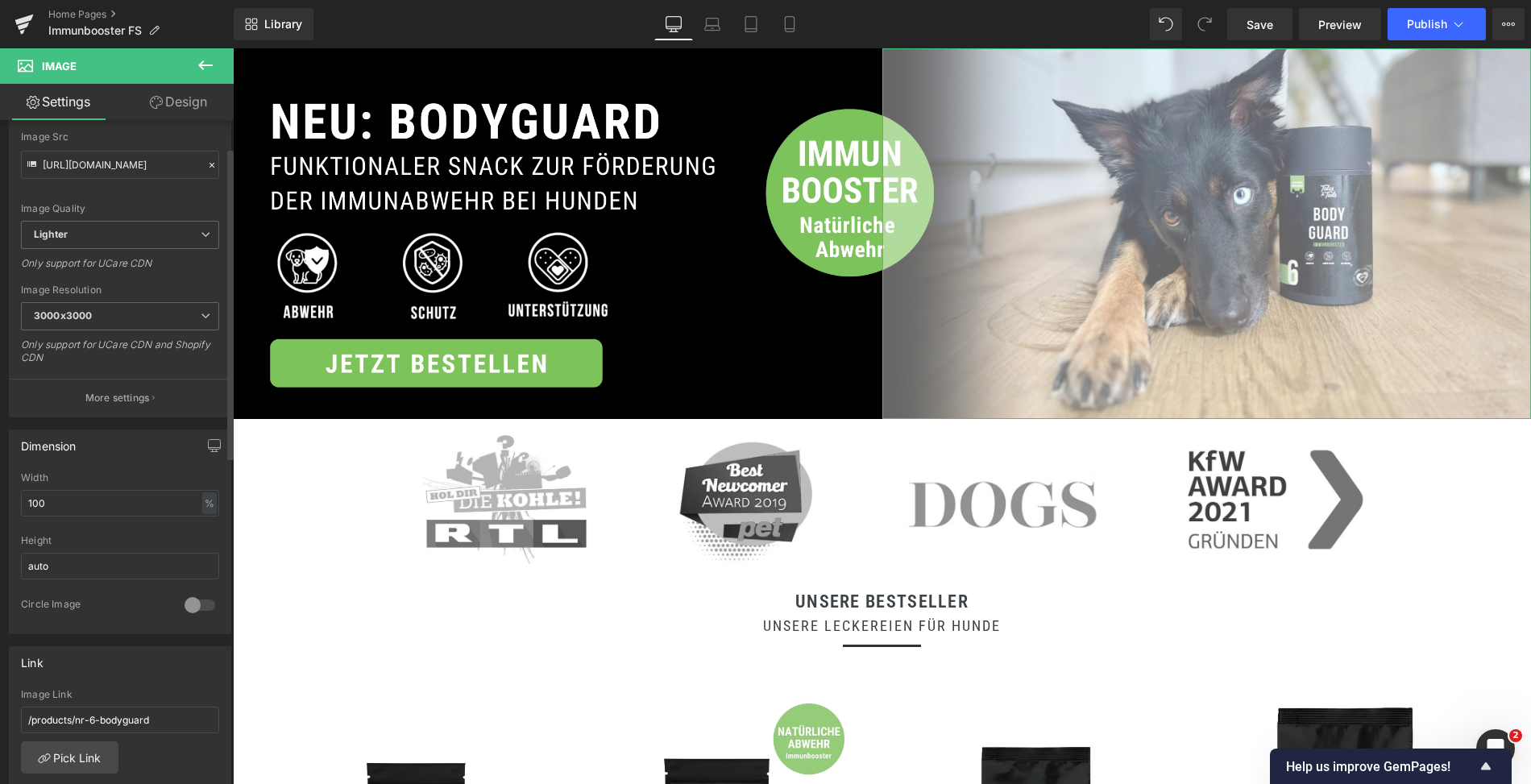
scroll to position [251, 0]
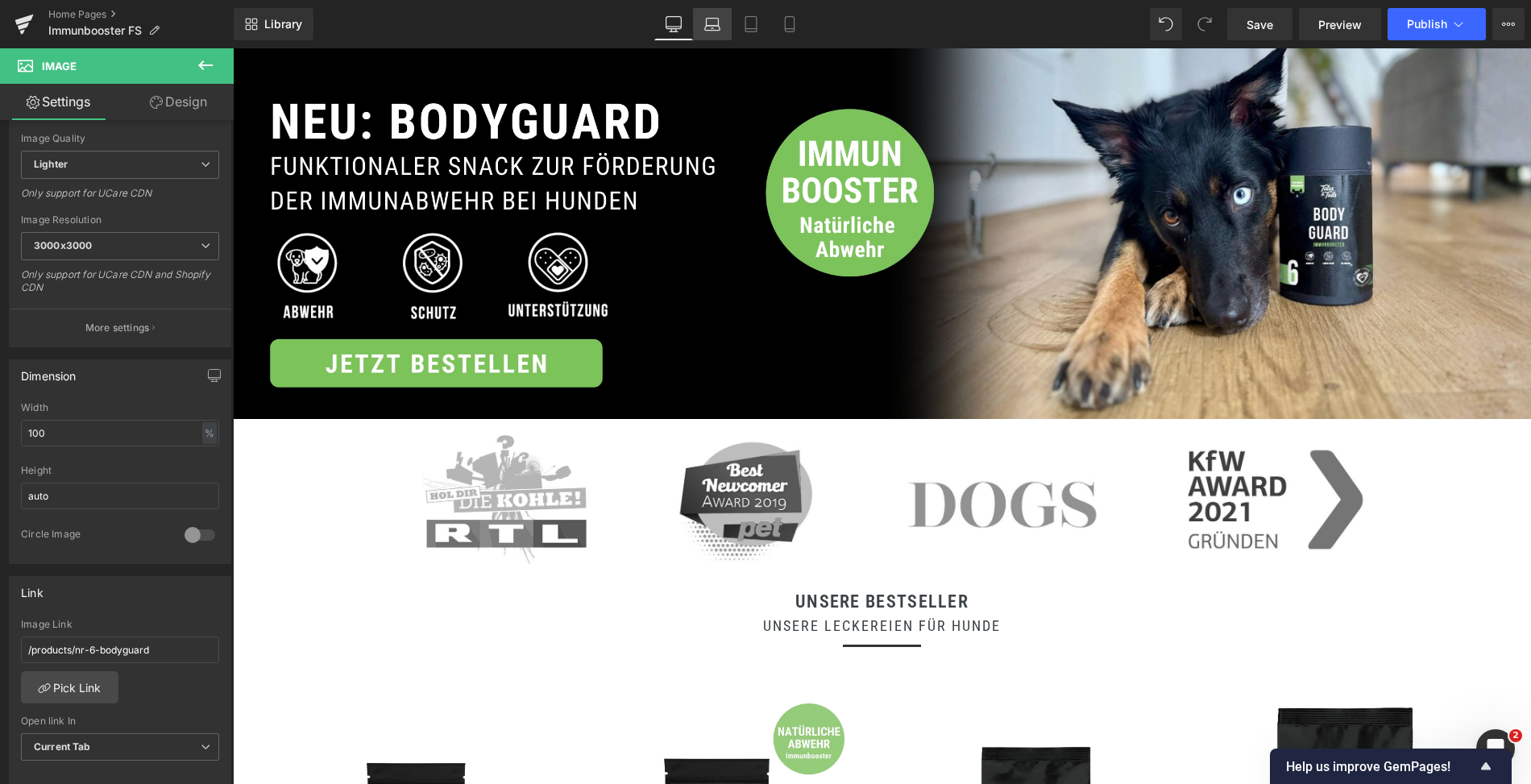
click at [714, 24] on icon at bounding box center [712, 24] width 16 height 16
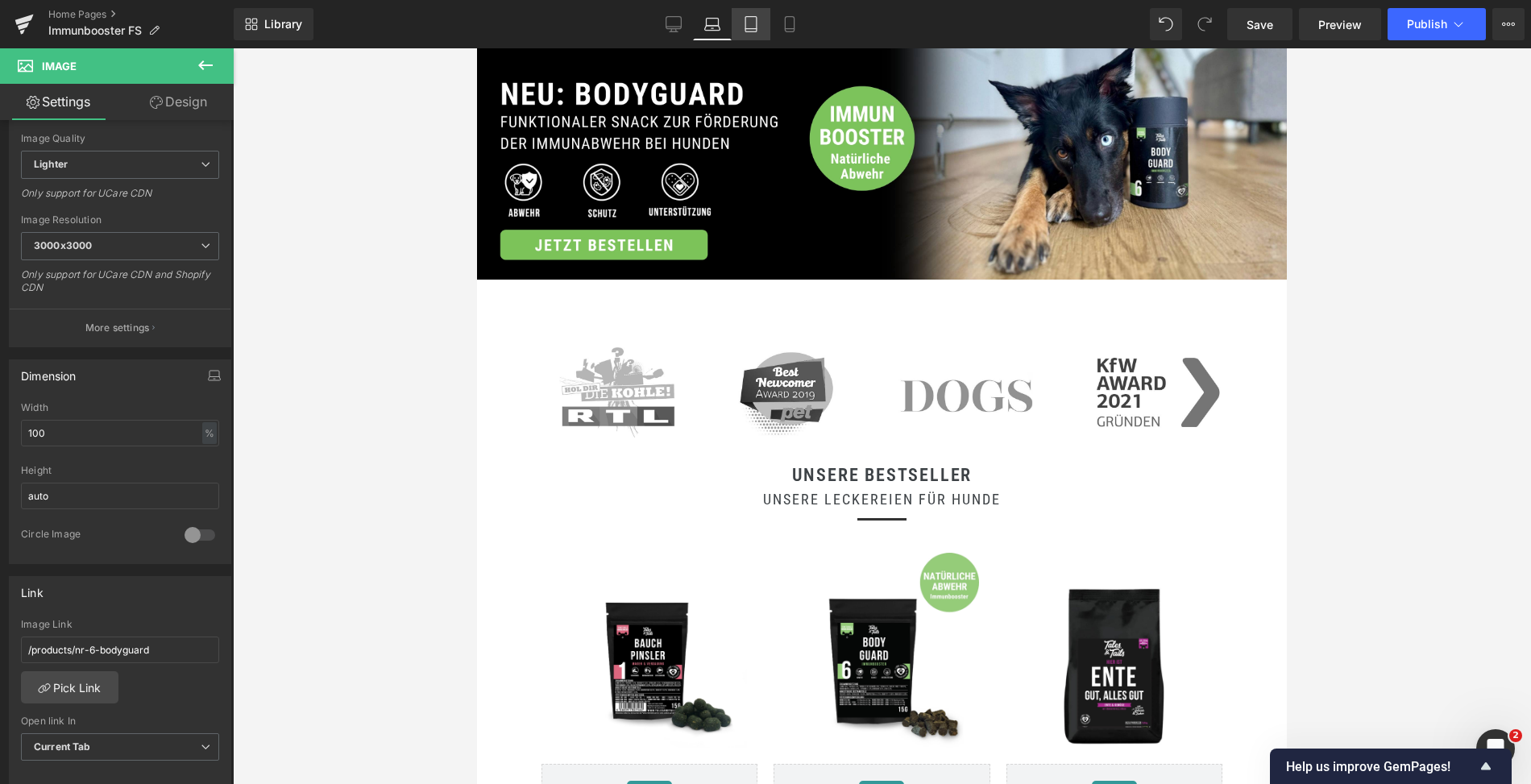
click at [753, 24] on icon at bounding box center [751, 24] width 16 height 16
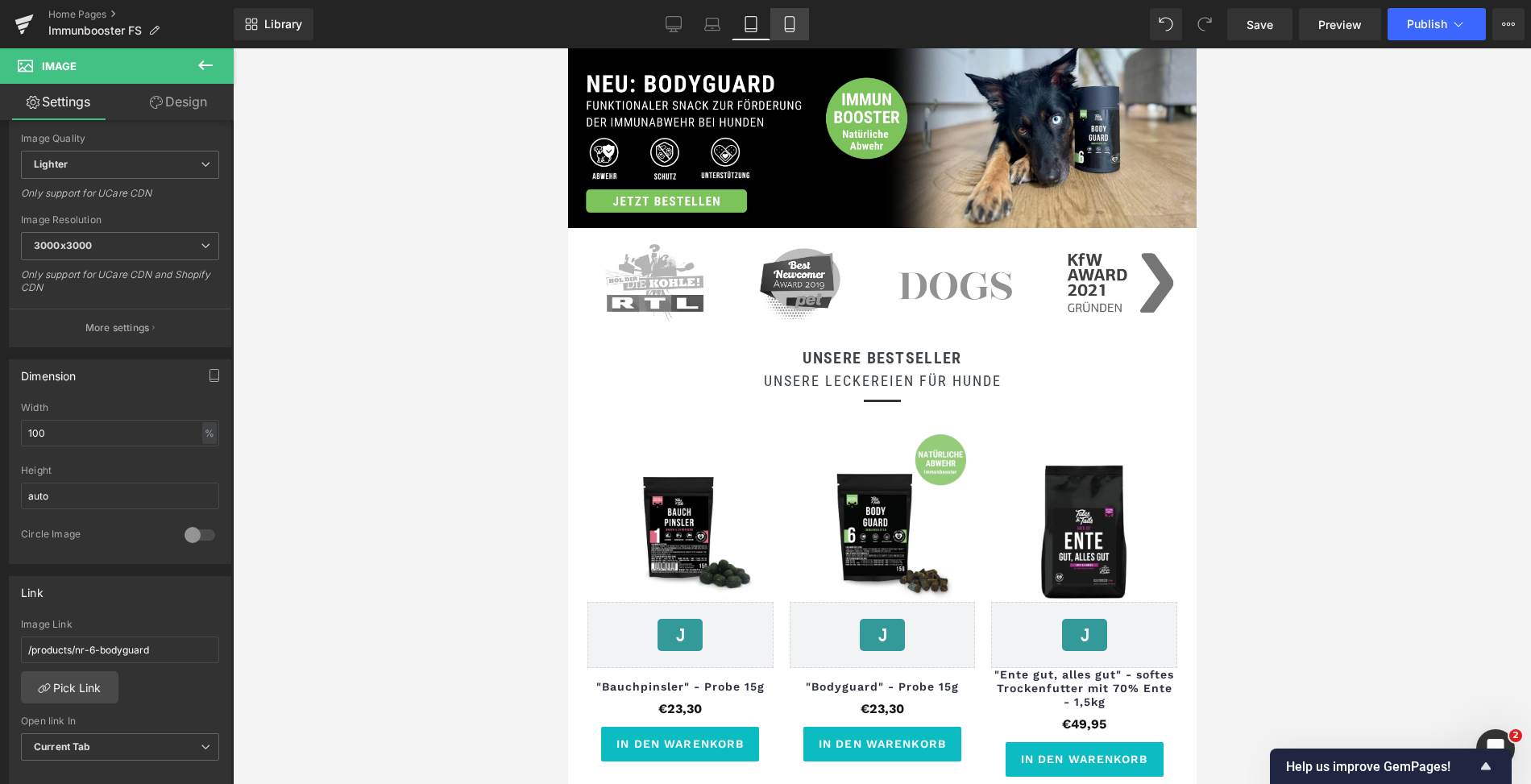
click at [786, 24] on icon at bounding box center [789, 24] width 16 height 16
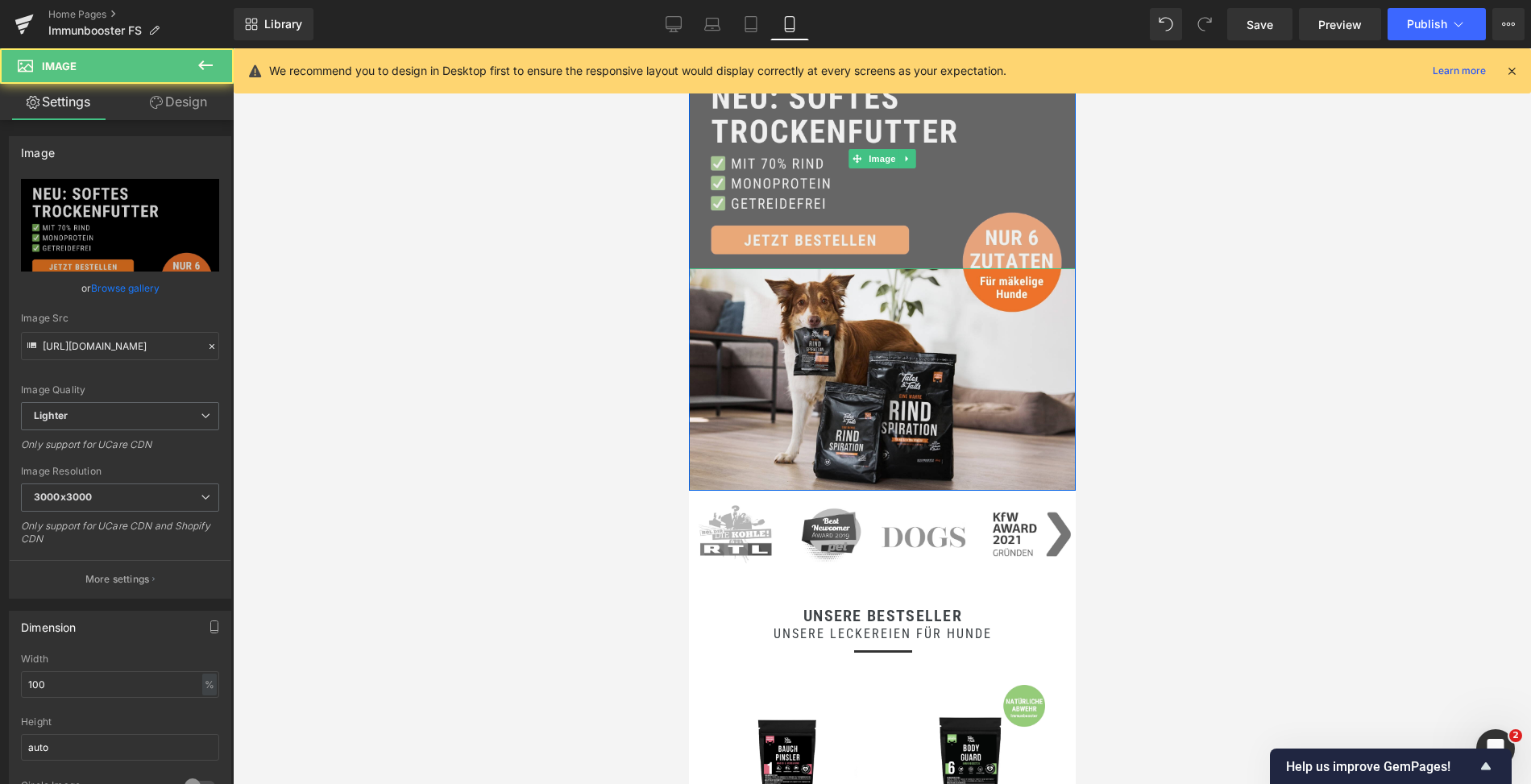
click at [774, 197] on img at bounding box center [882, 159] width 387 height 220
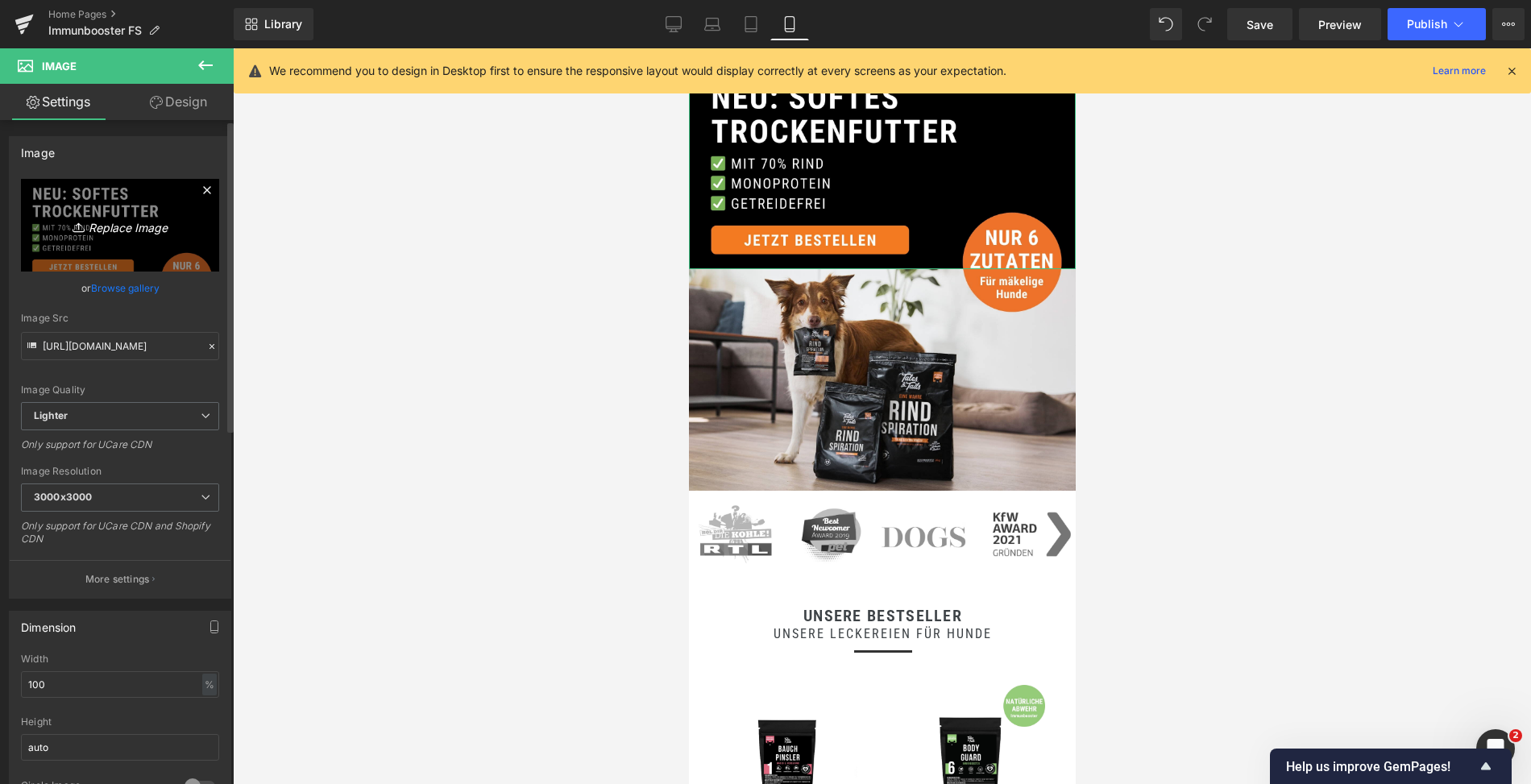
click at [84, 235] on icon "Replace Image" at bounding box center [120, 225] width 129 height 20
type input "C:\fakepath\7.jpg"
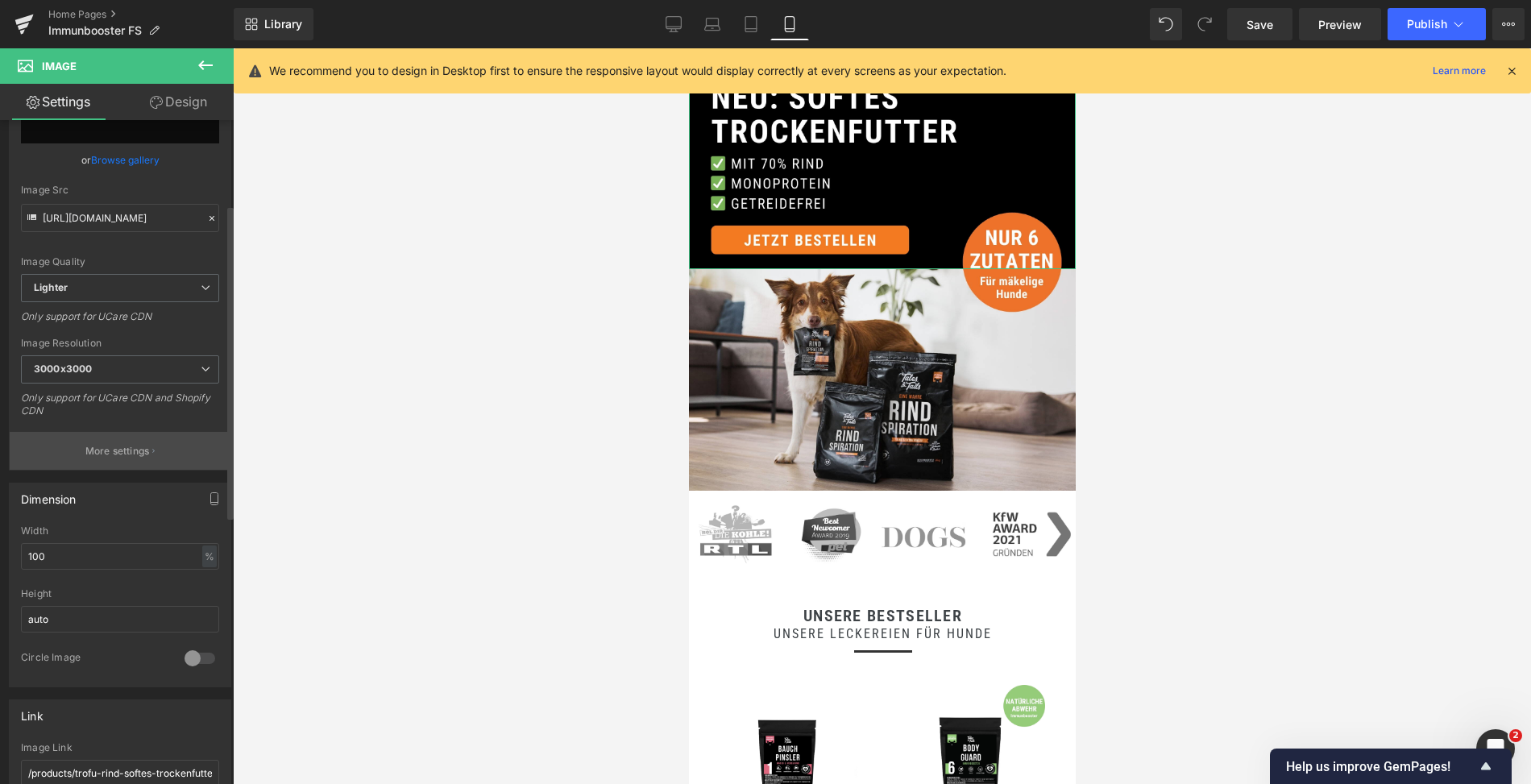
scroll to position [297, 0]
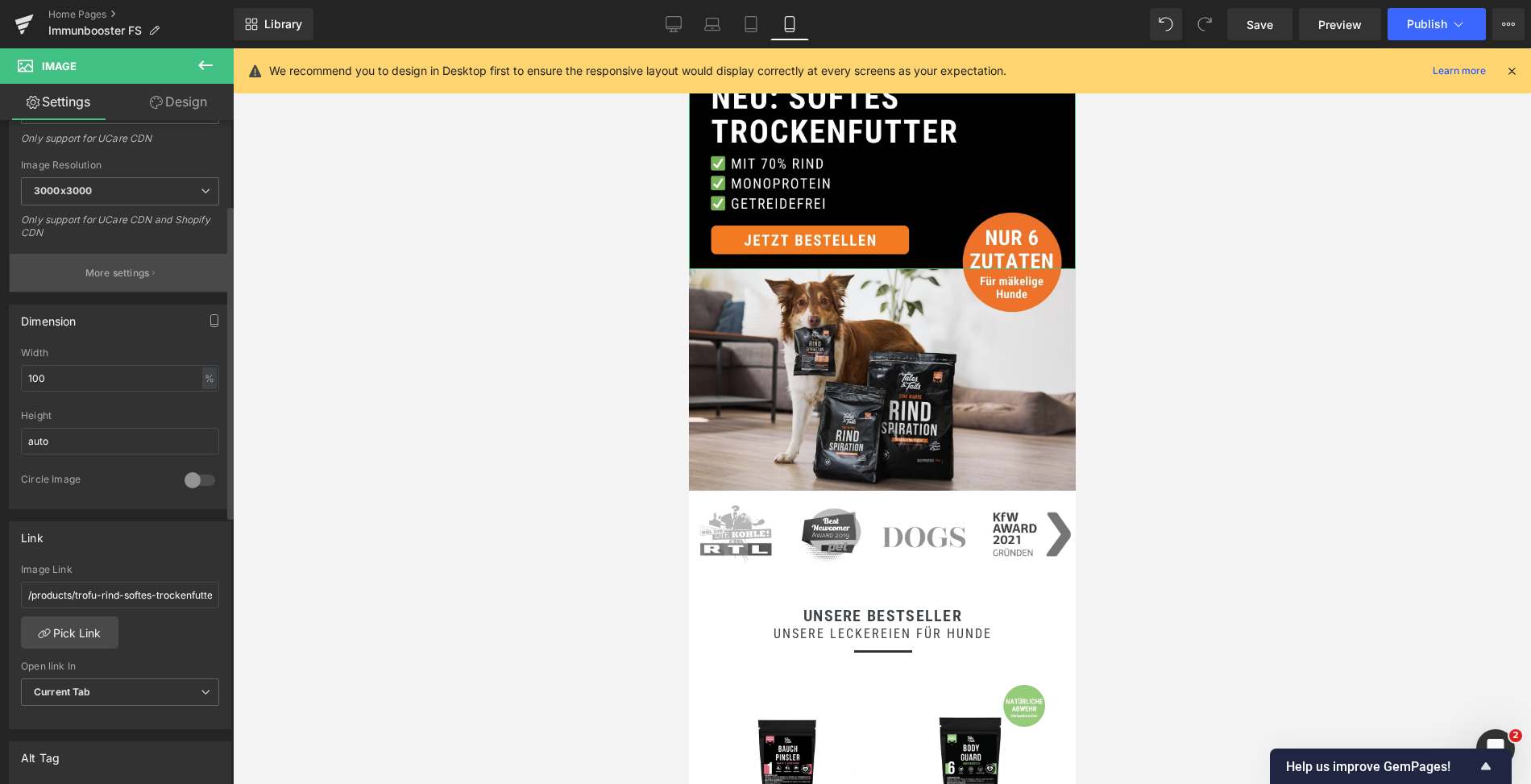
type input "[URL][DOMAIN_NAME]"
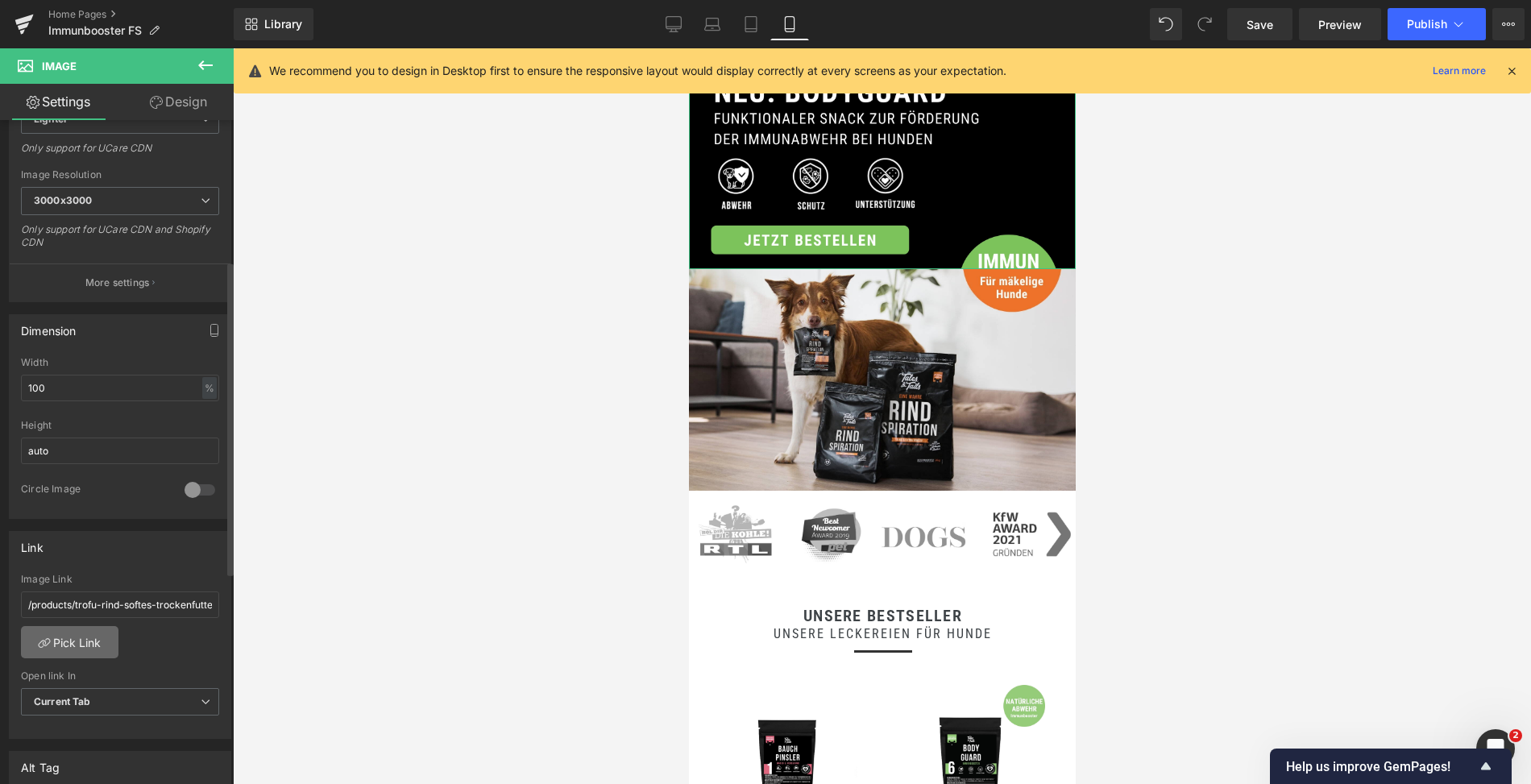
click at [66, 636] on link "Pick Link" at bounding box center [70, 642] width 98 height 32
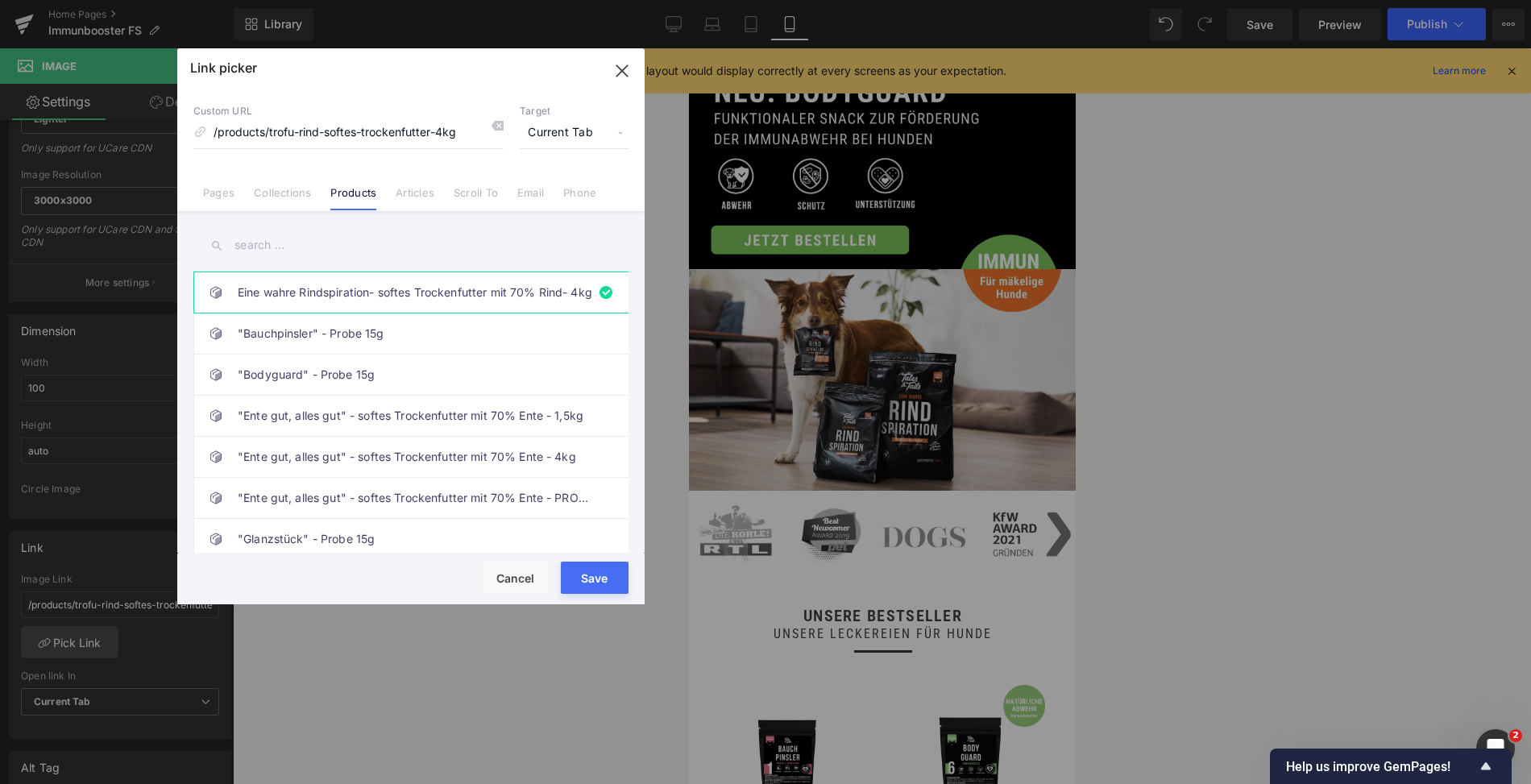
click at [254, 247] on input "text" at bounding box center [411, 246] width 435 height 37
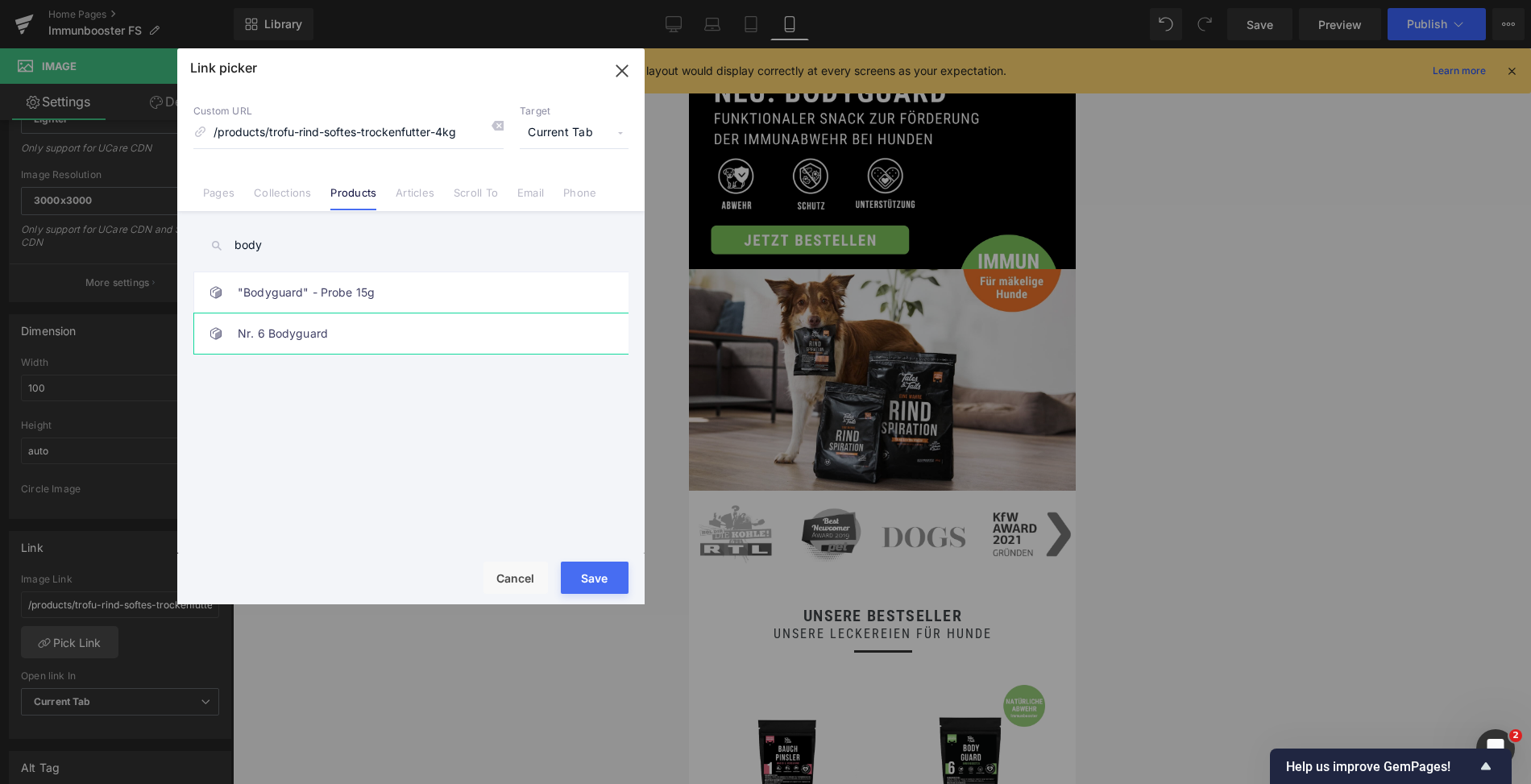
type input "body"
click at [381, 334] on link "Nr. 6 Bodyguard" at bounding box center [415, 334] width 355 height 41
type input "/products/nr-6-bodyguard"
click at [612, 575] on button "Save" at bounding box center [595, 577] width 68 height 32
type input "/products/nr-6-bodyguard"
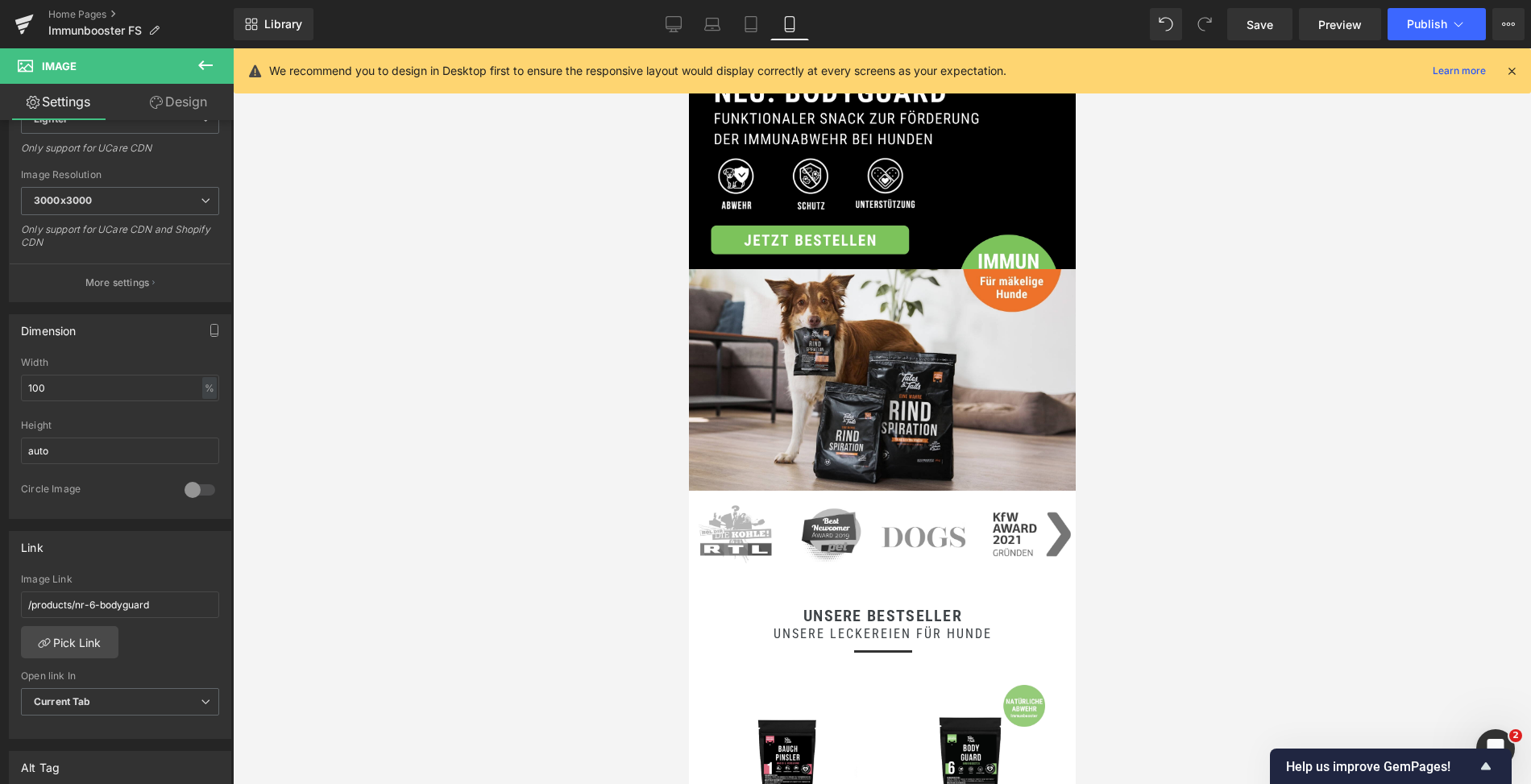
click at [1510, 70] on icon at bounding box center [1512, 71] width 15 height 15
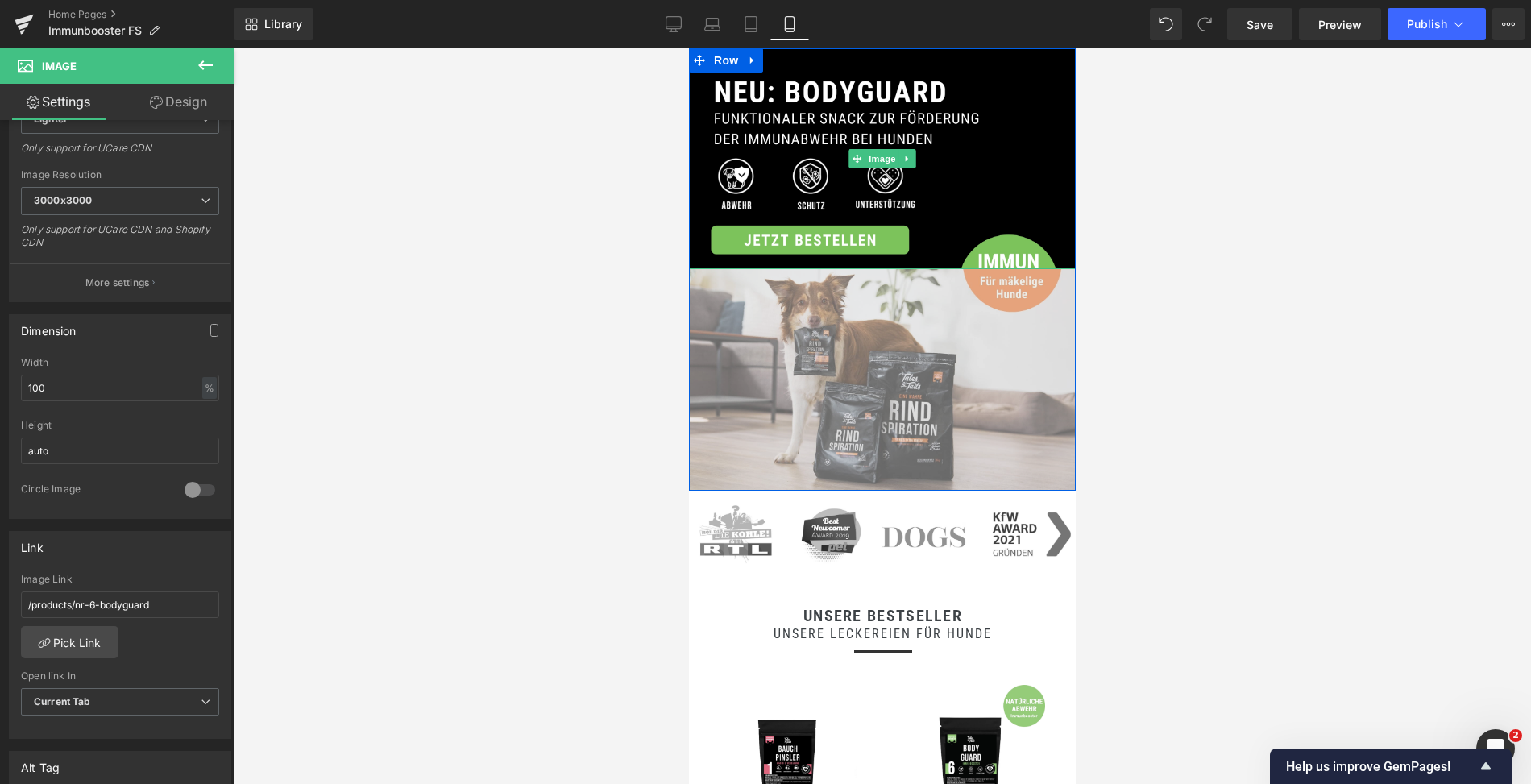
click at [913, 332] on img at bounding box center [882, 379] width 387 height 220
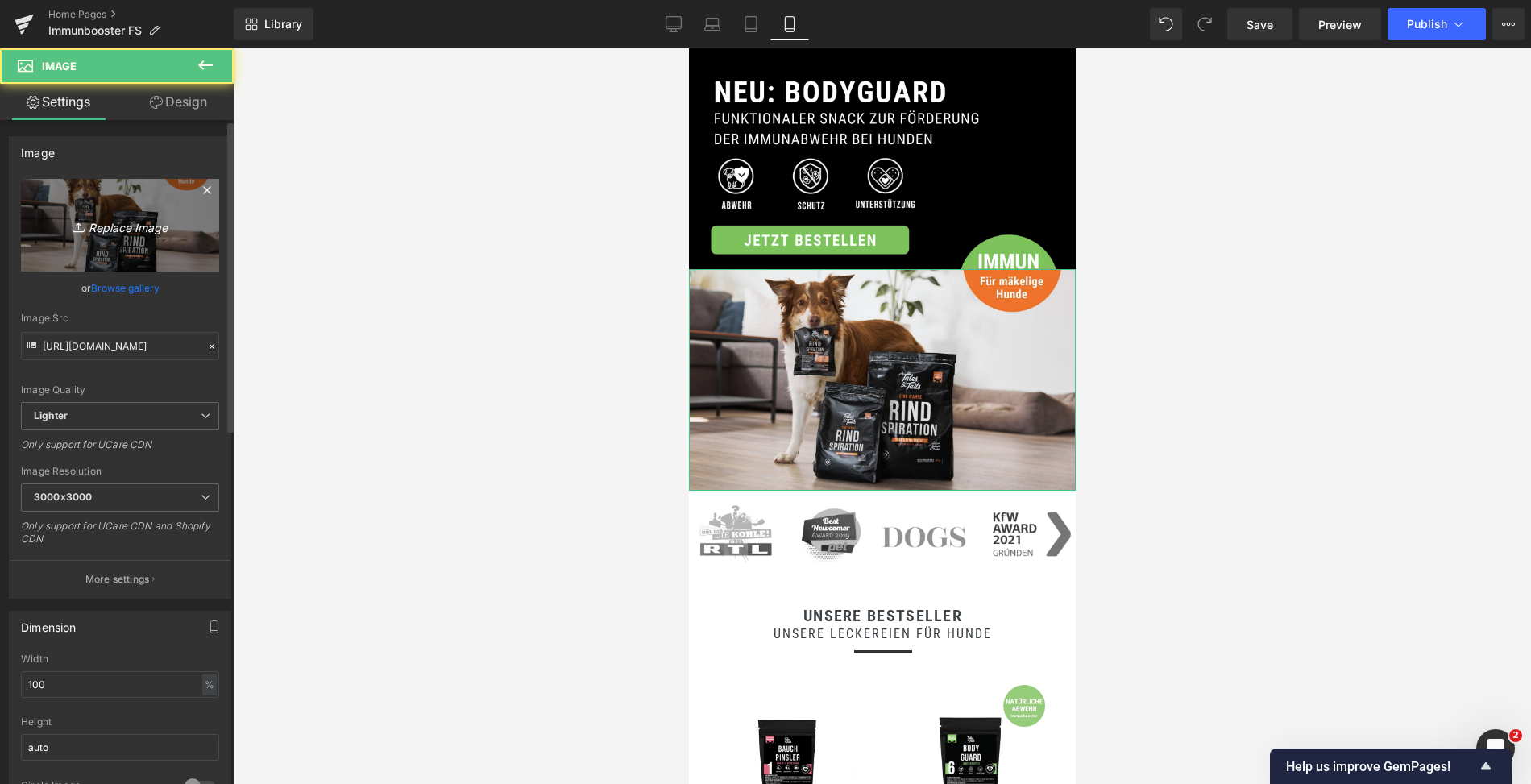
click at [134, 230] on icon "Replace Image" at bounding box center [120, 225] width 129 height 20
type input "C:\fakepath\8.jpg"
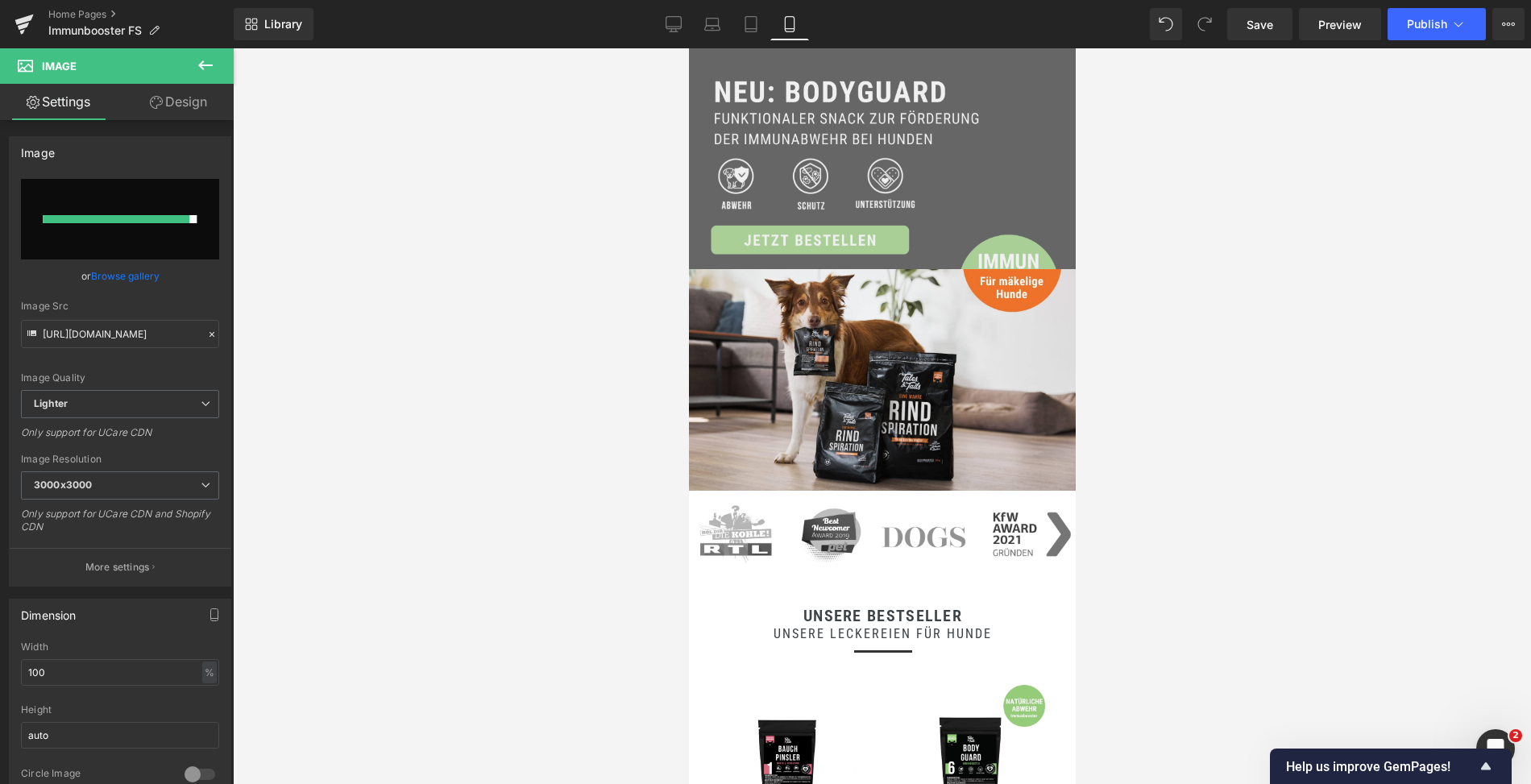
click at [982, 216] on img at bounding box center [882, 159] width 387 height 220
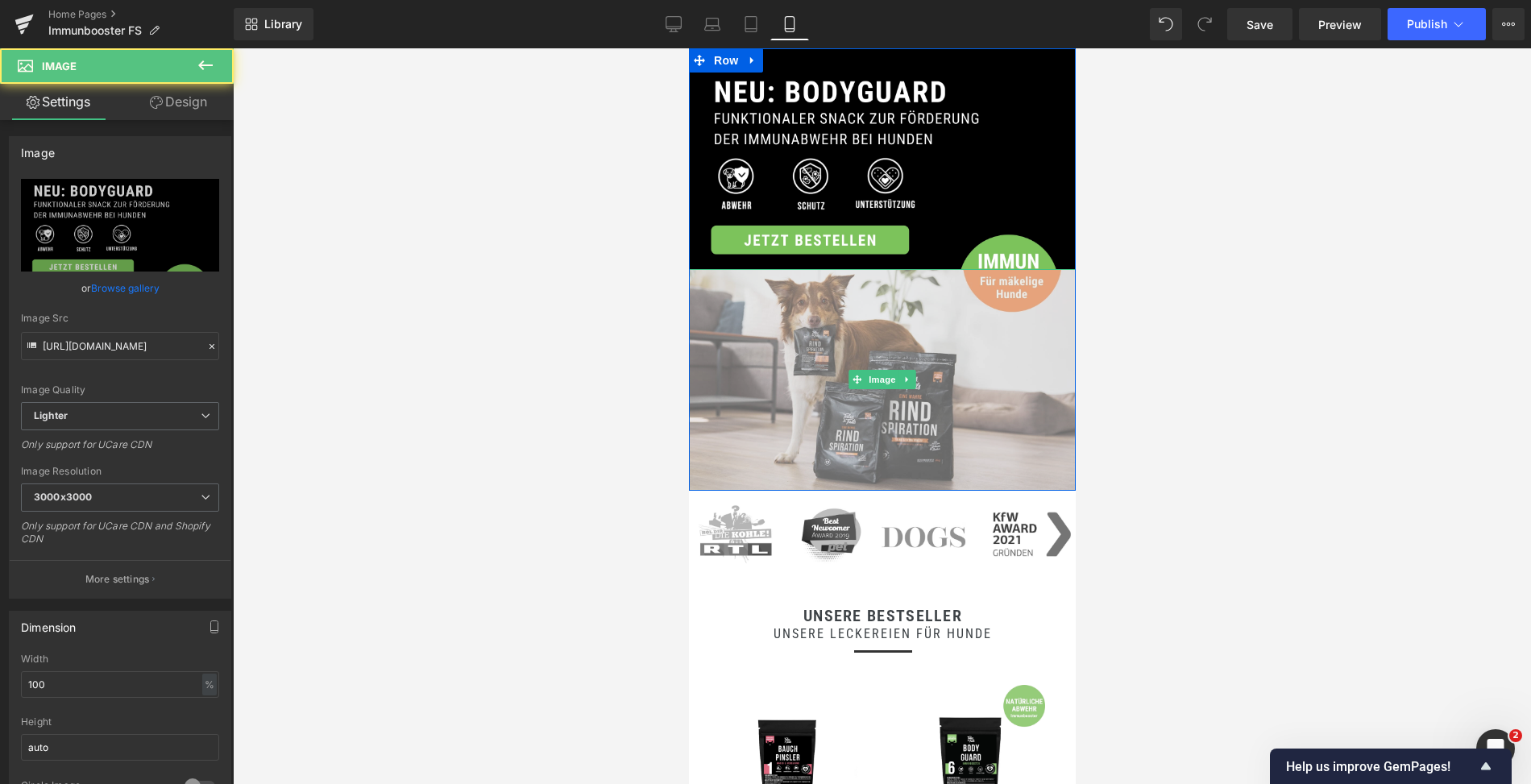
click at [893, 363] on img at bounding box center [882, 379] width 387 height 220
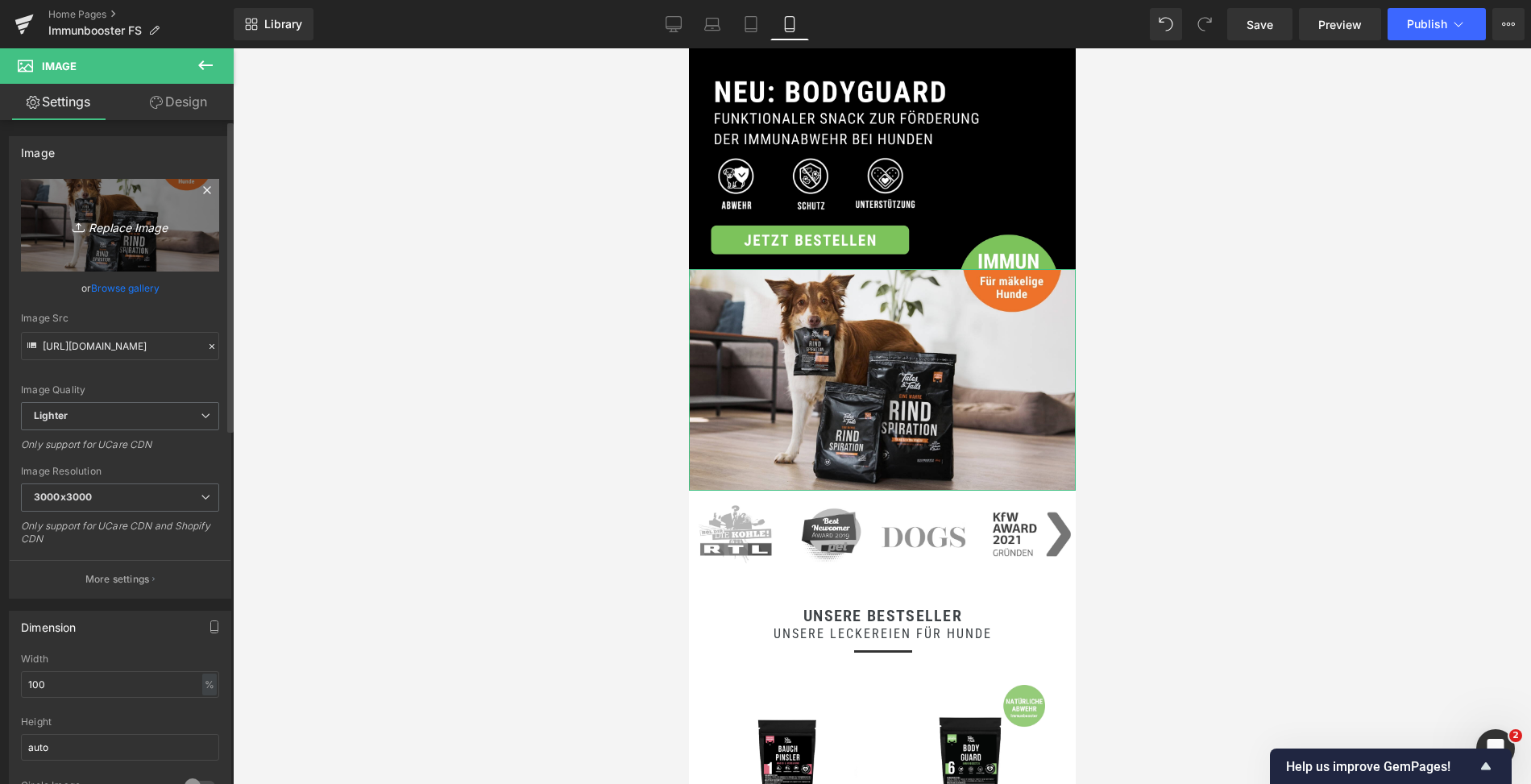
click at [129, 228] on icon "Replace Image" at bounding box center [120, 225] width 129 height 20
type input "C:\fakepath\8.jpg"
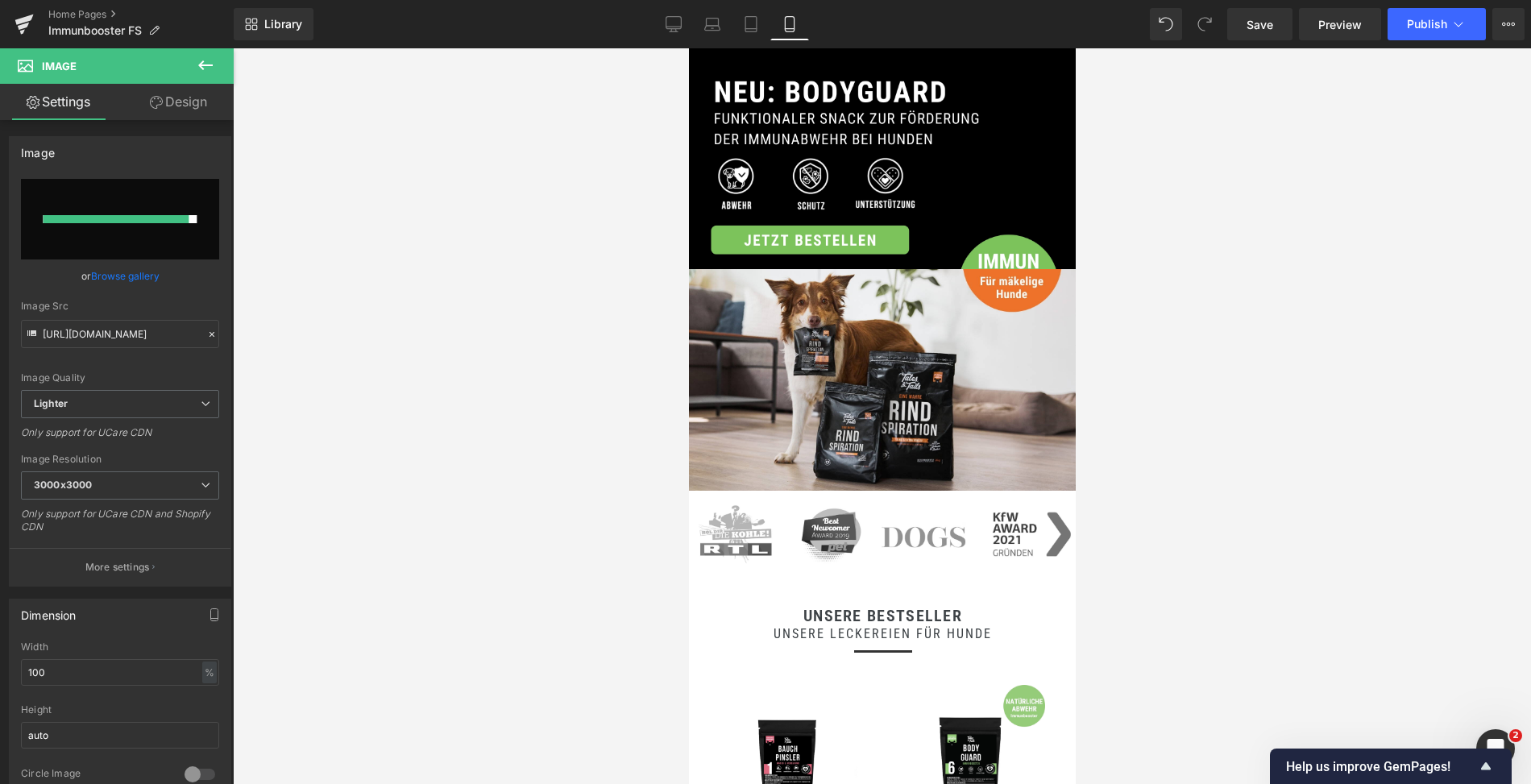
type input "[URL][DOMAIN_NAME]"
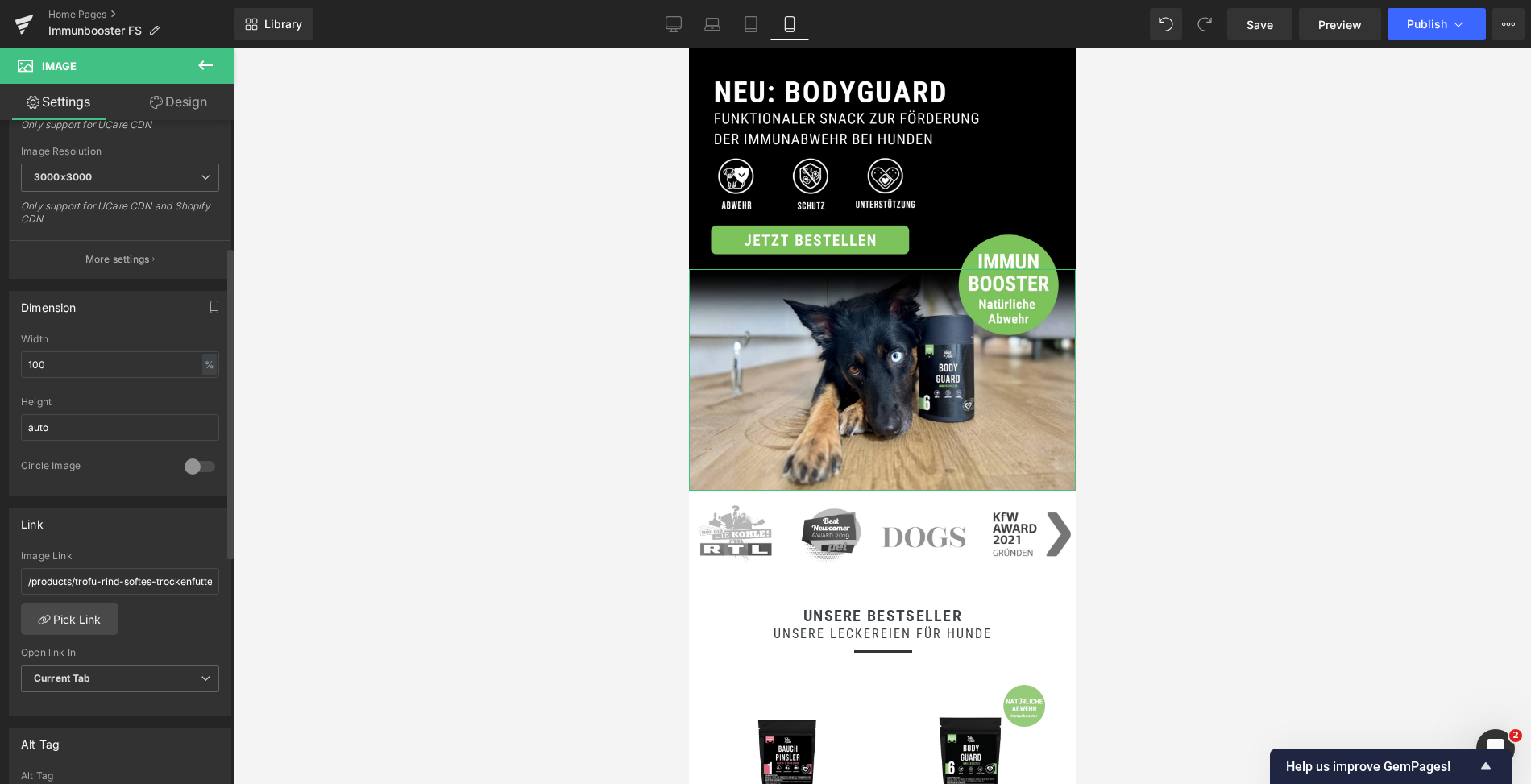
scroll to position [380, 0]
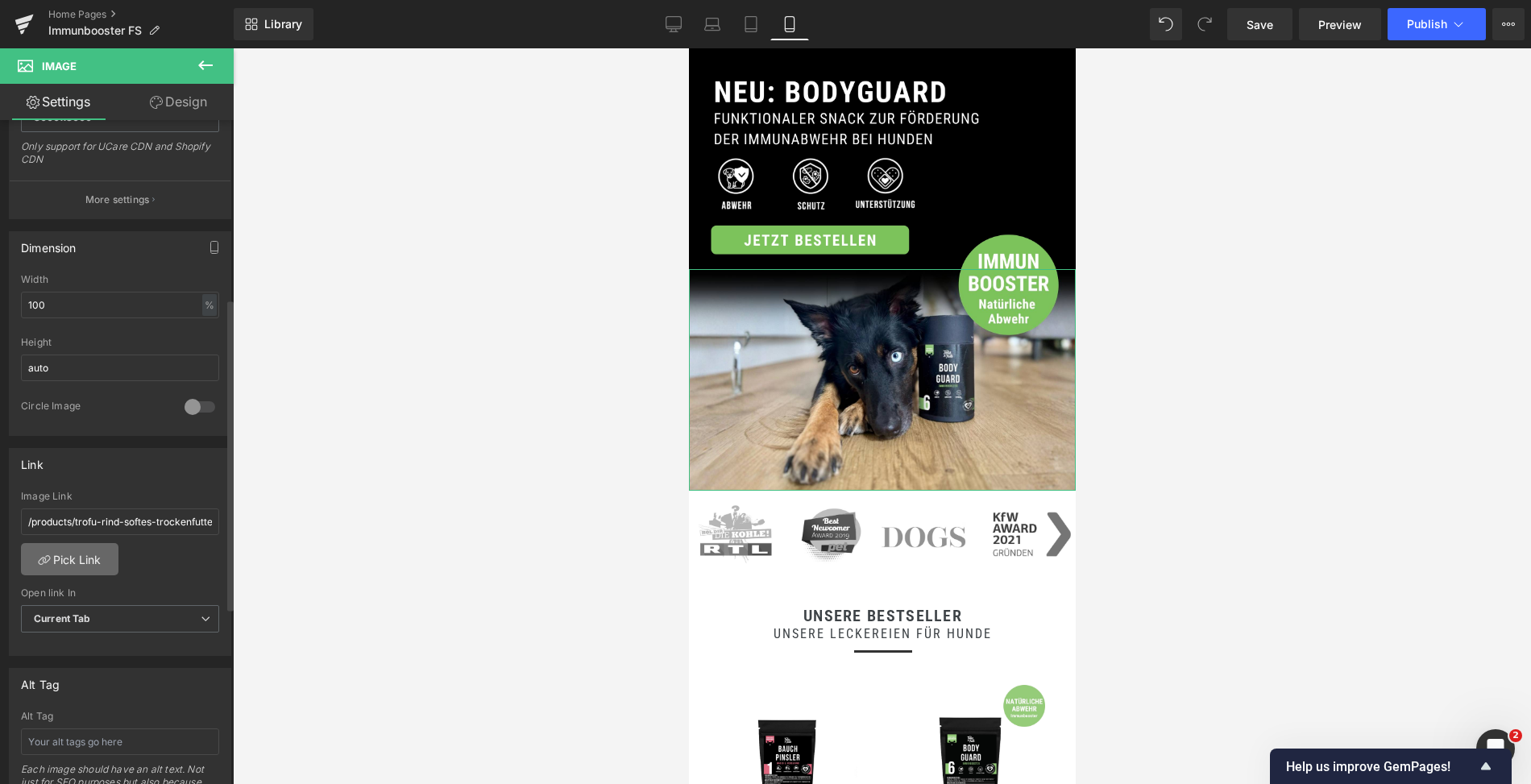
click at [82, 546] on link "Pick Link" at bounding box center [70, 559] width 98 height 32
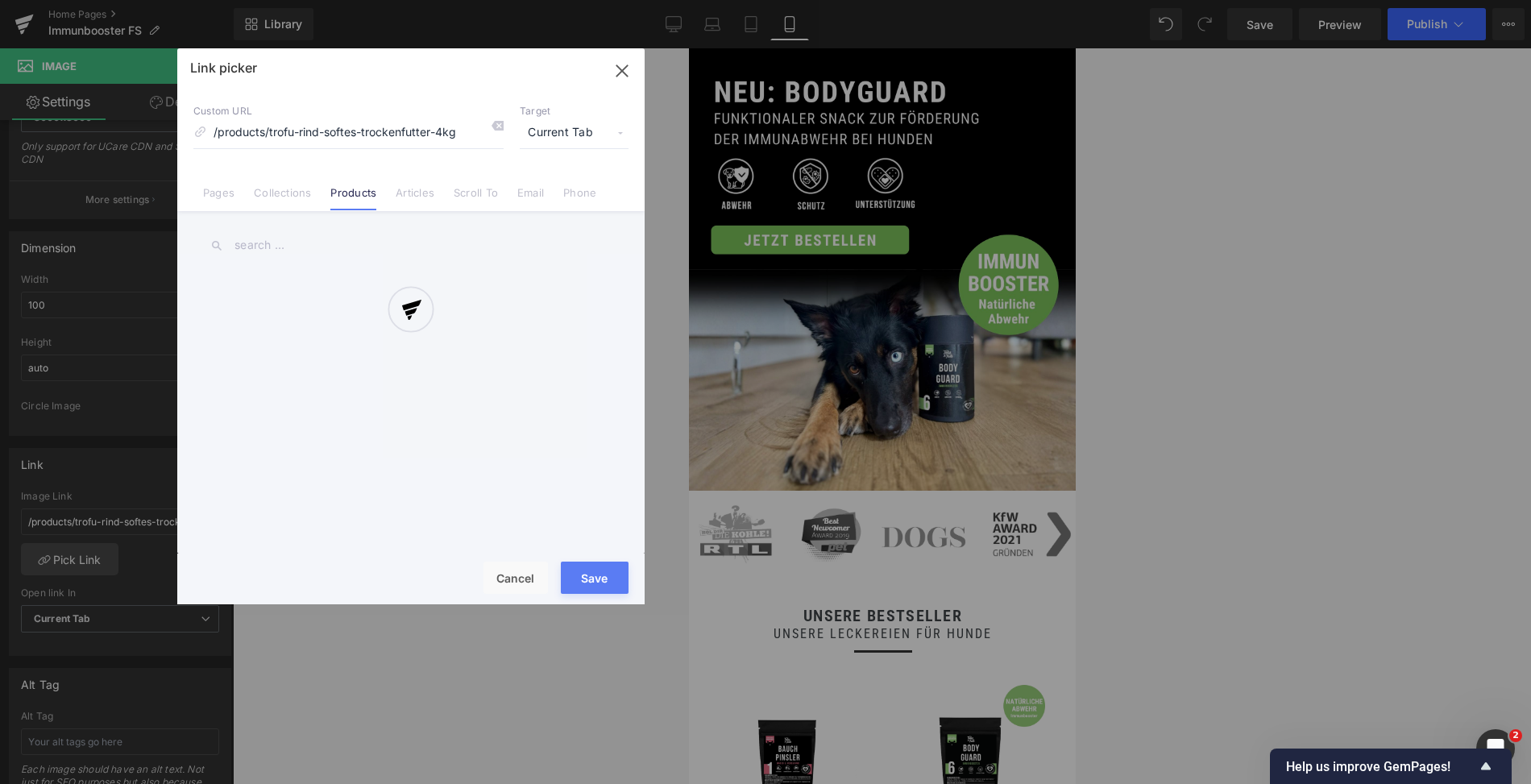
click at [259, 240] on div at bounding box center [410, 326] width 467 height 556
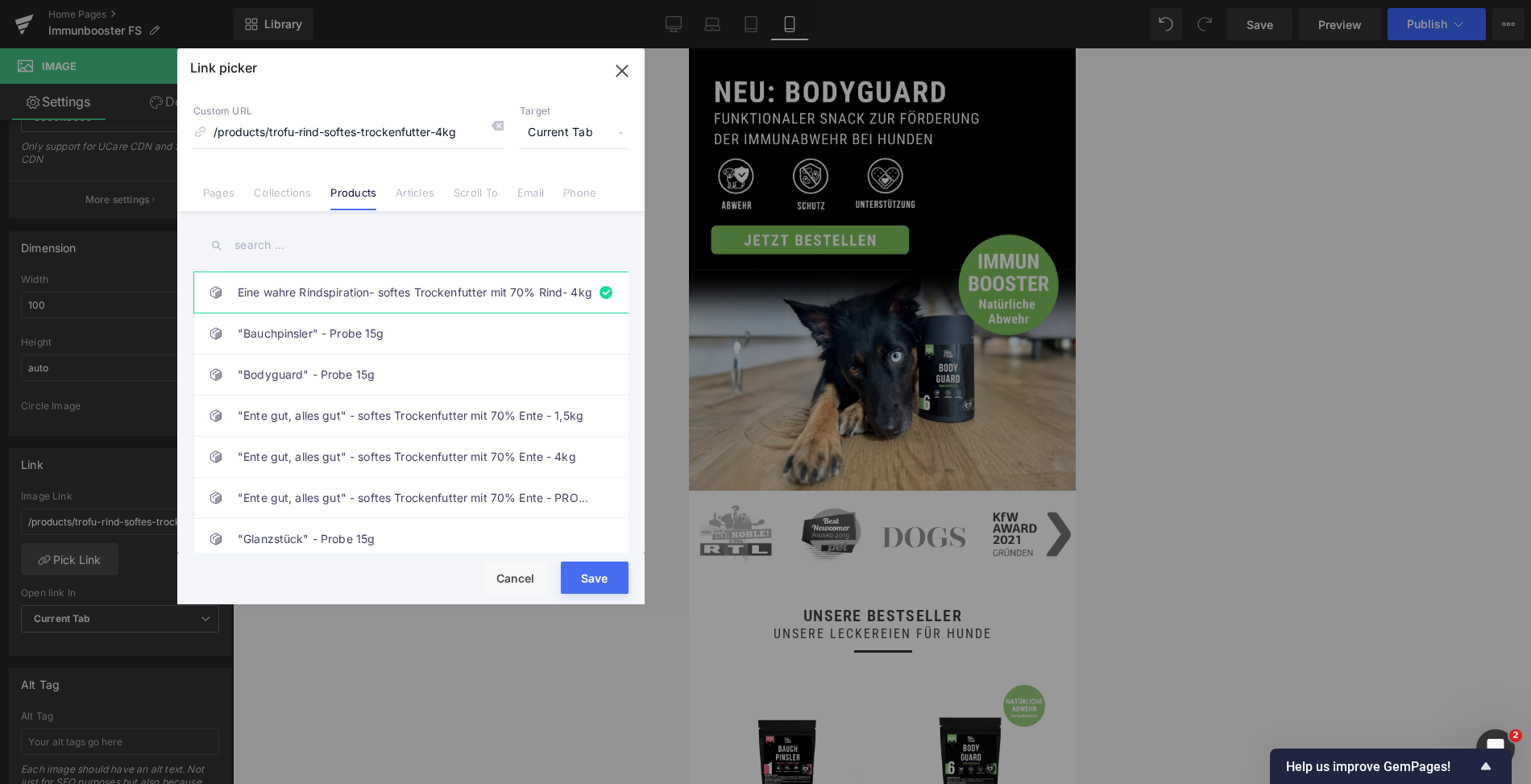
click at [260, 241] on input "text" at bounding box center [411, 246] width 435 height 37
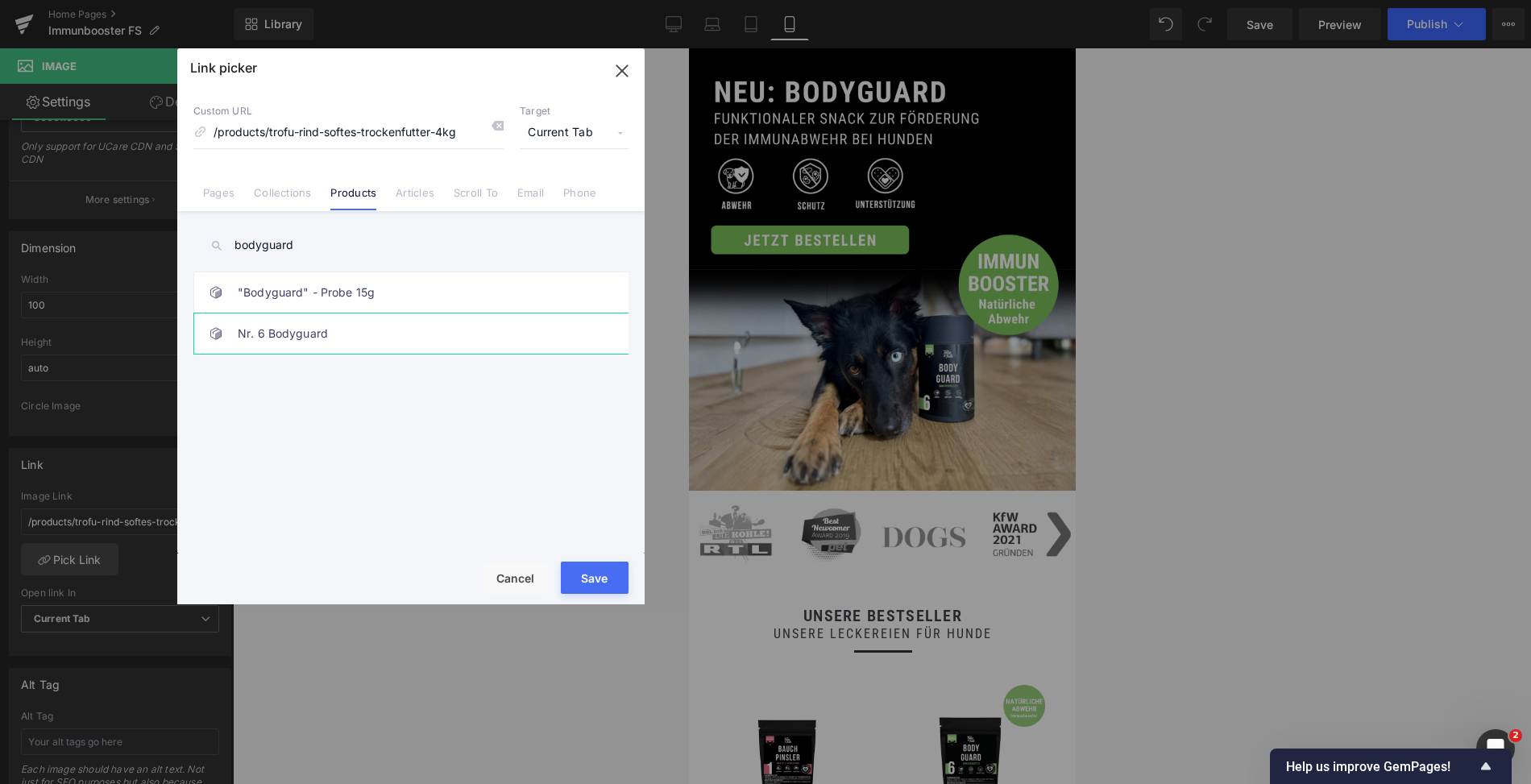
type input "bodyguard"
click at [390, 330] on link "Nr. 6 Bodyguard" at bounding box center [415, 334] width 355 height 41
type input "/products/nr-6-bodyguard"
click at [585, 577] on button "Save" at bounding box center [595, 577] width 68 height 32
type input "/products/nr-6-bodyguard"
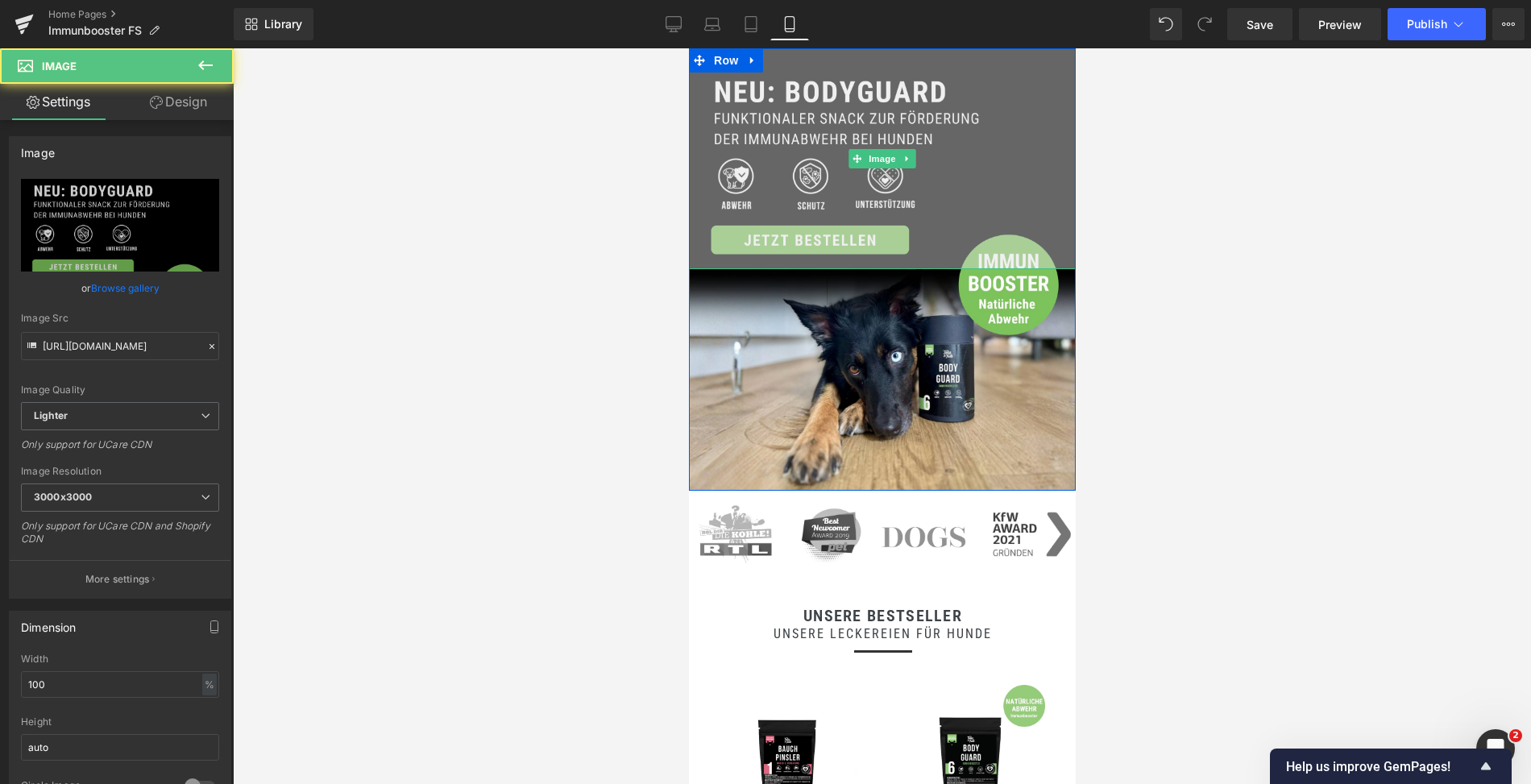
click at [880, 133] on img at bounding box center [882, 159] width 387 height 220
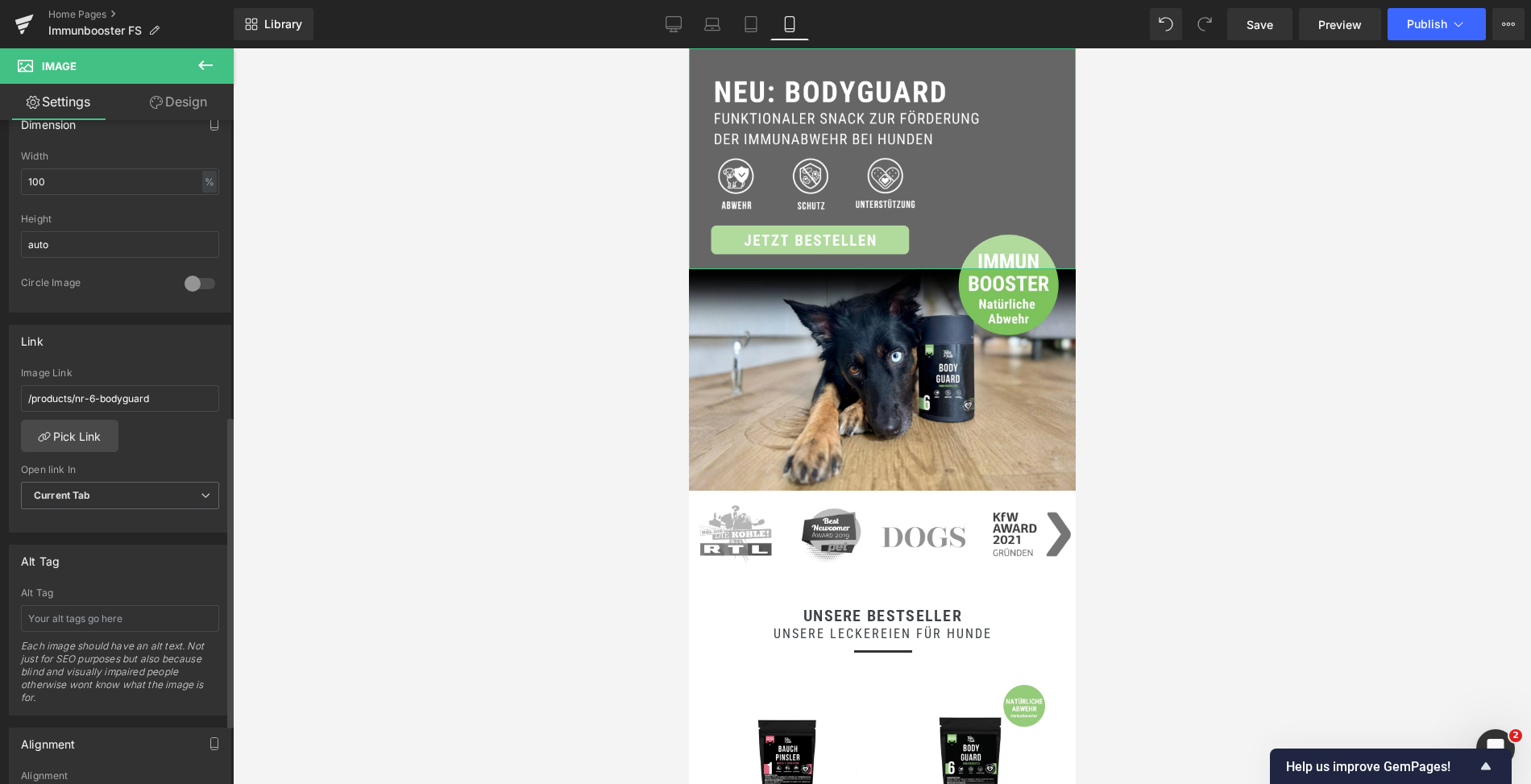
scroll to position [628, 0]
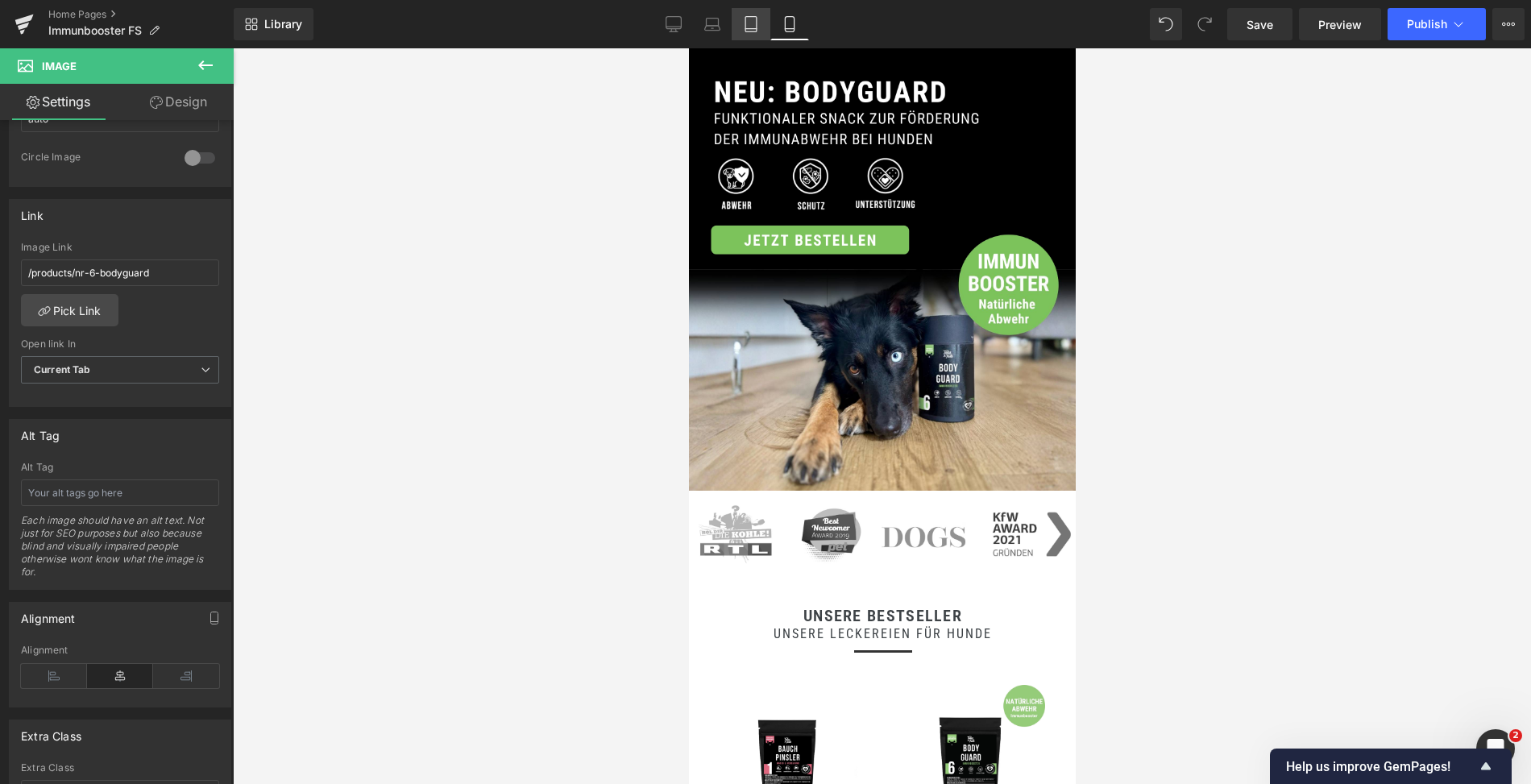
click at [749, 31] on icon at bounding box center [751, 24] width 16 height 16
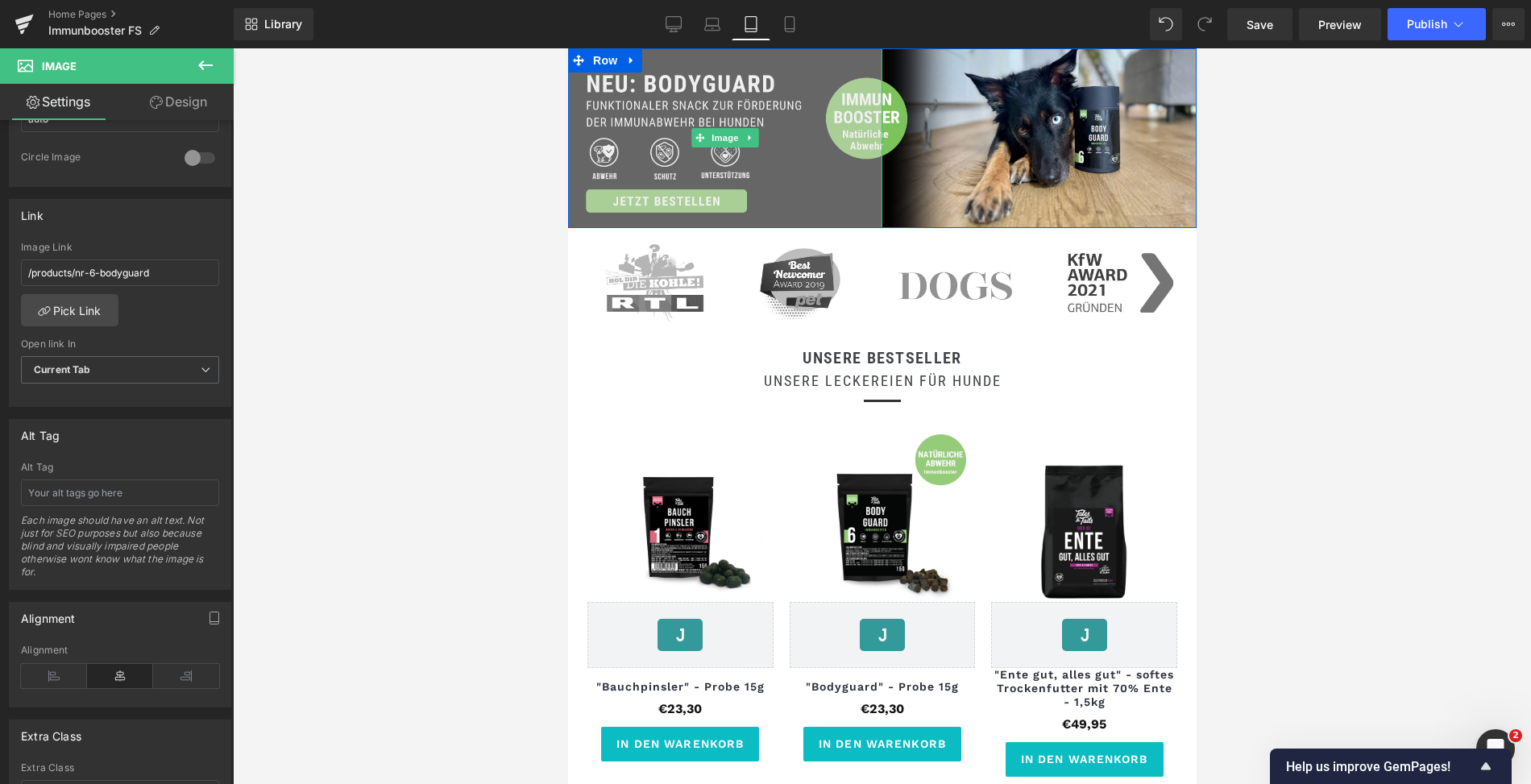
click at [729, 155] on img at bounding box center [724, 138] width 314 height 180
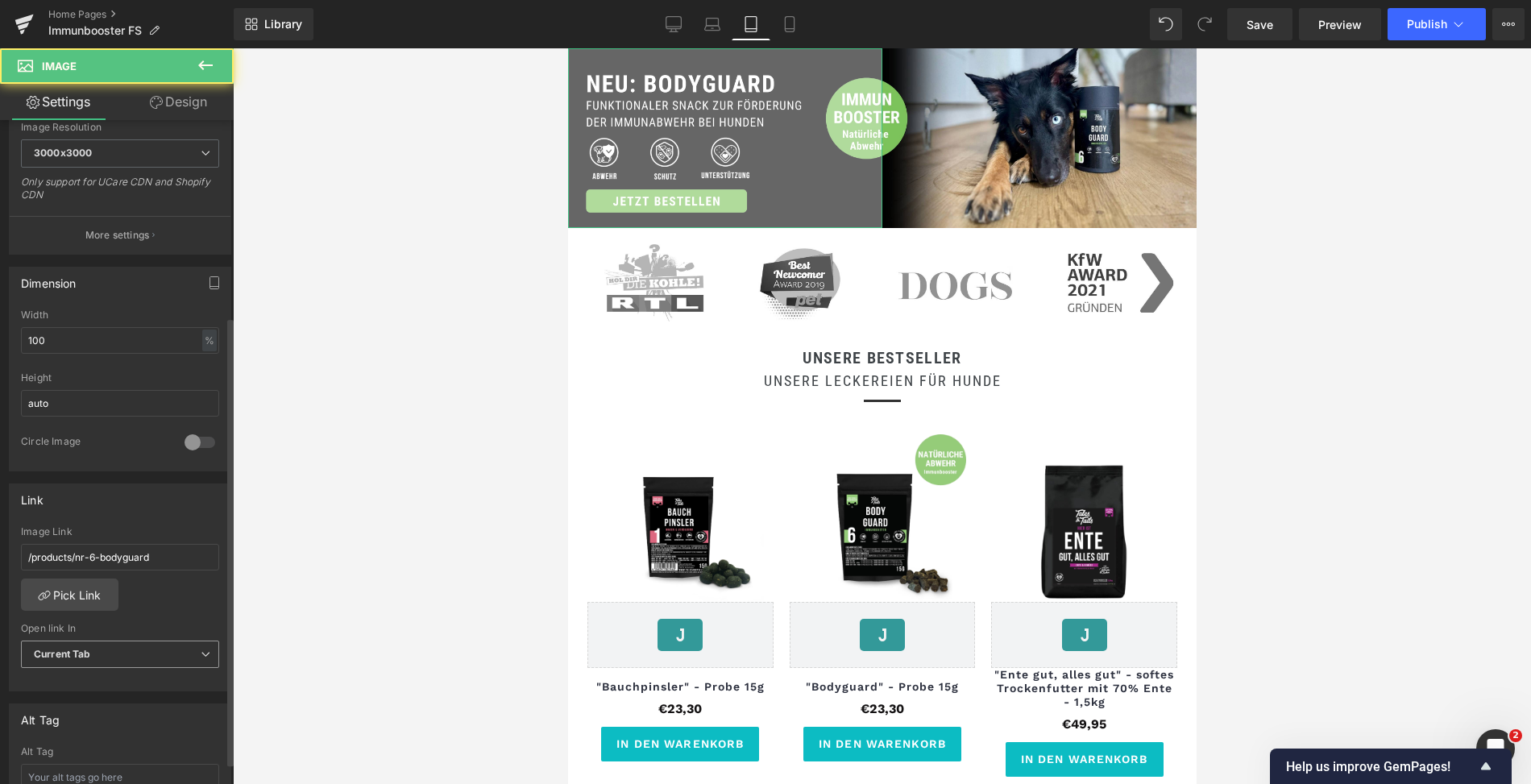
scroll to position [409, 0]
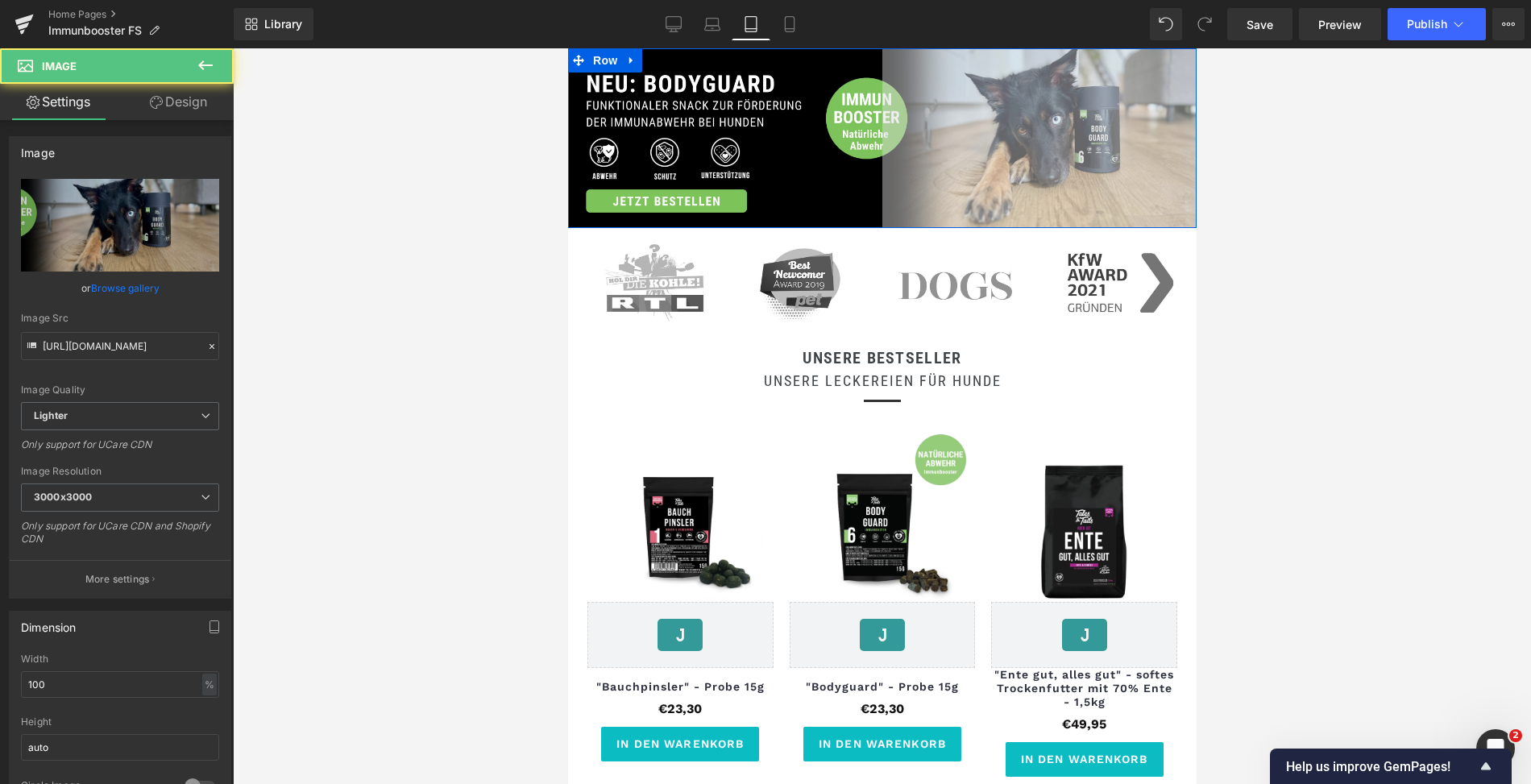
click at [1006, 172] on img at bounding box center [1039, 138] width 314 height 180
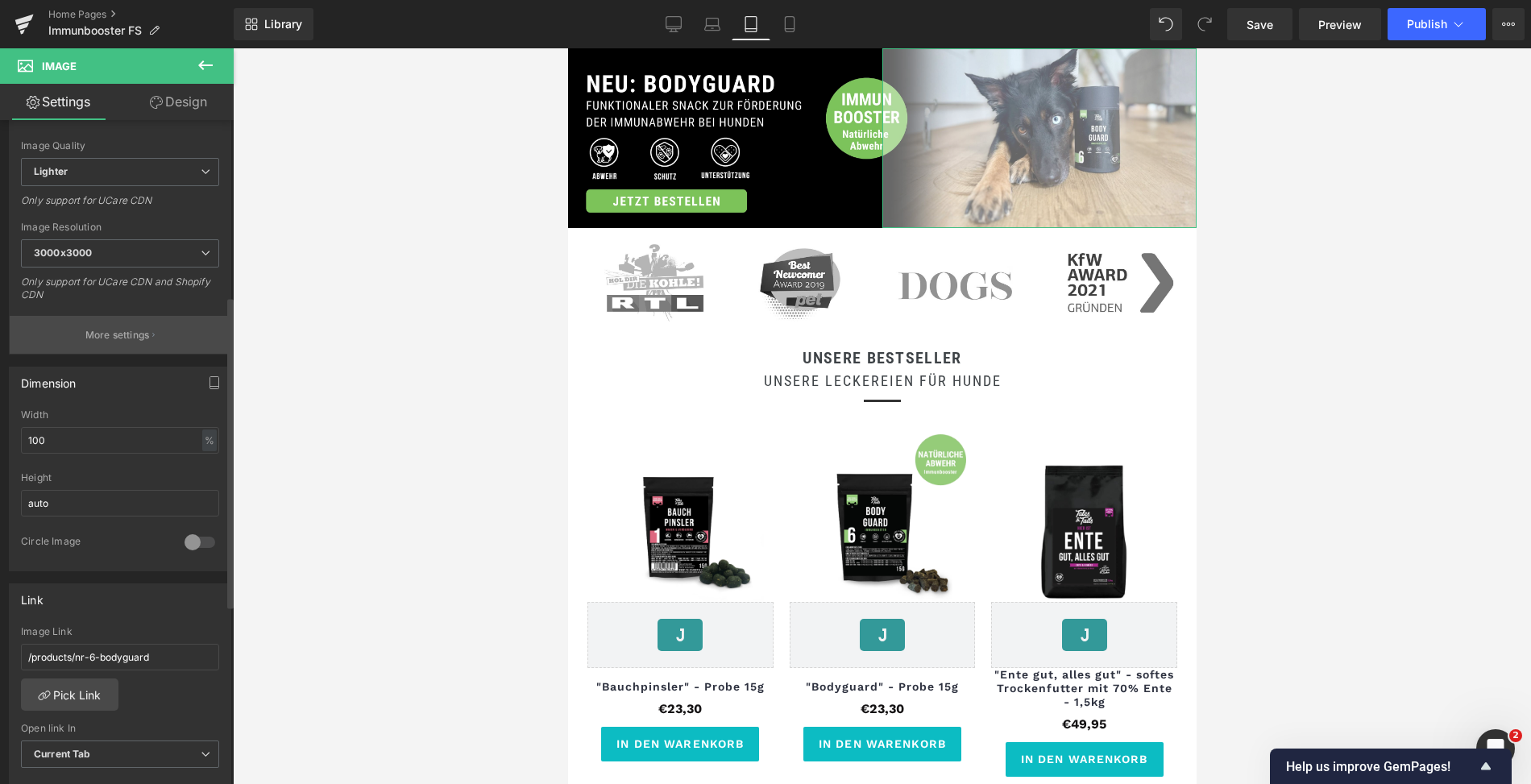
scroll to position [664, 0]
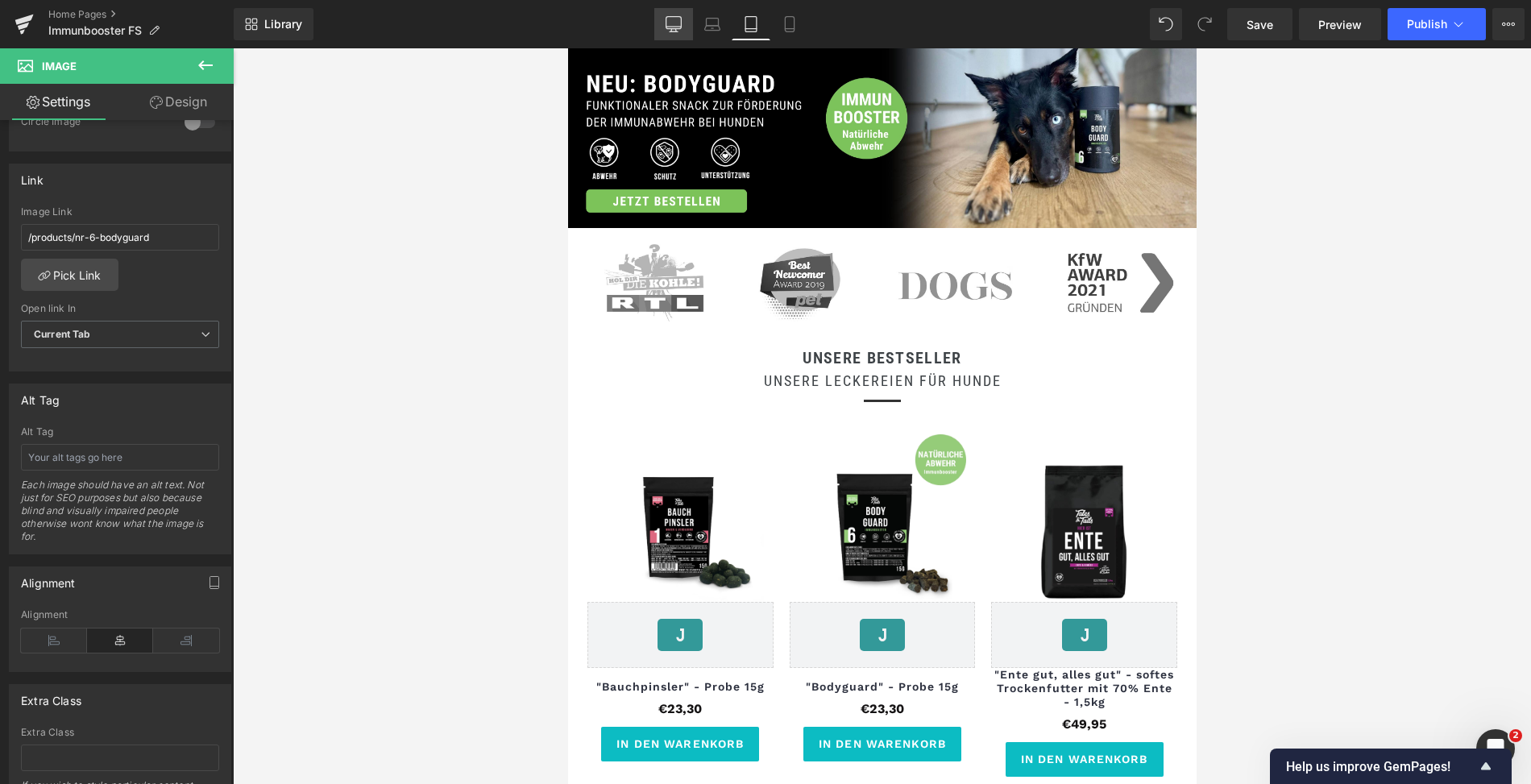
click at [675, 24] on icon at bounding box center [673, 24] width 16 height 16
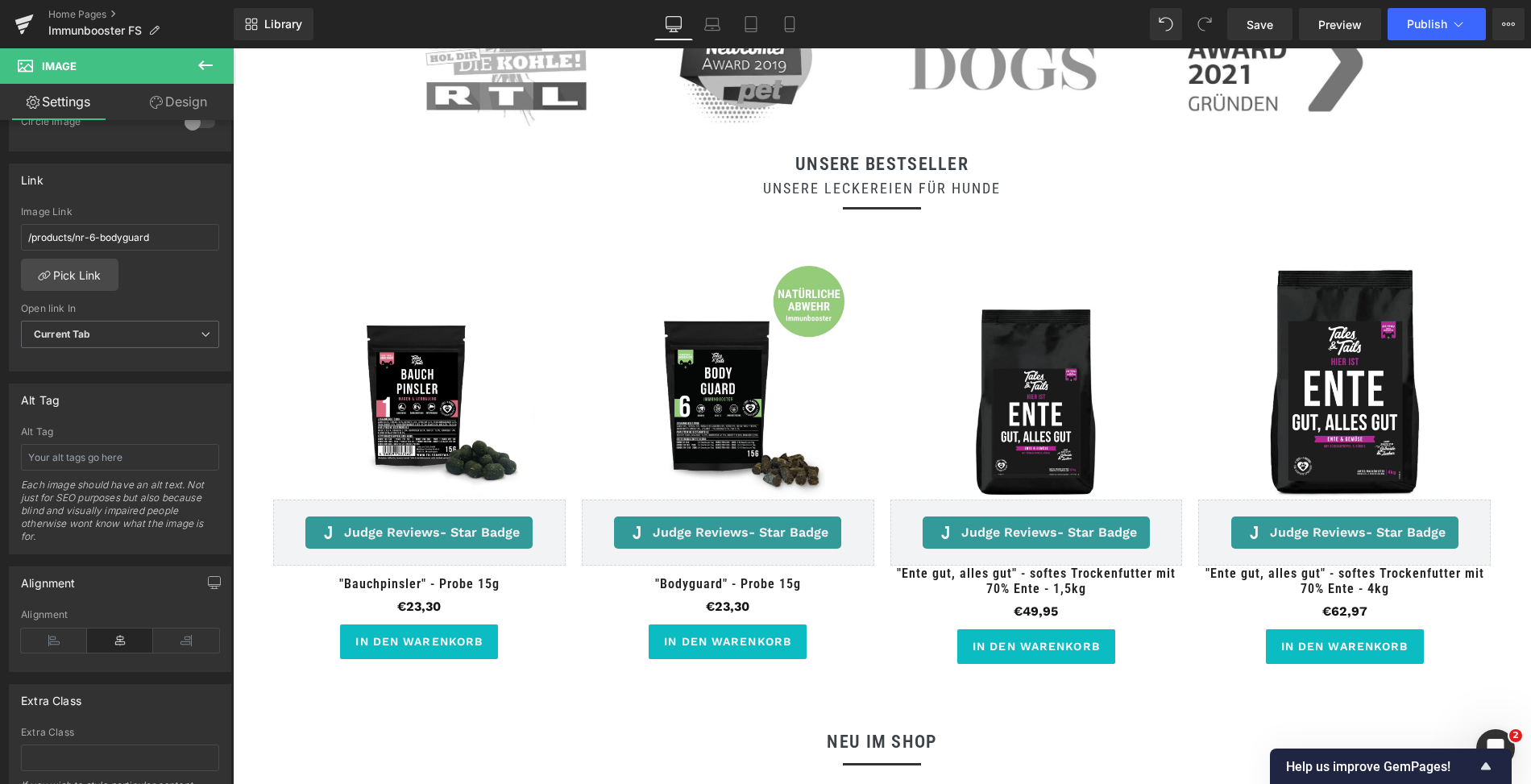
scroll to position [461, 0]
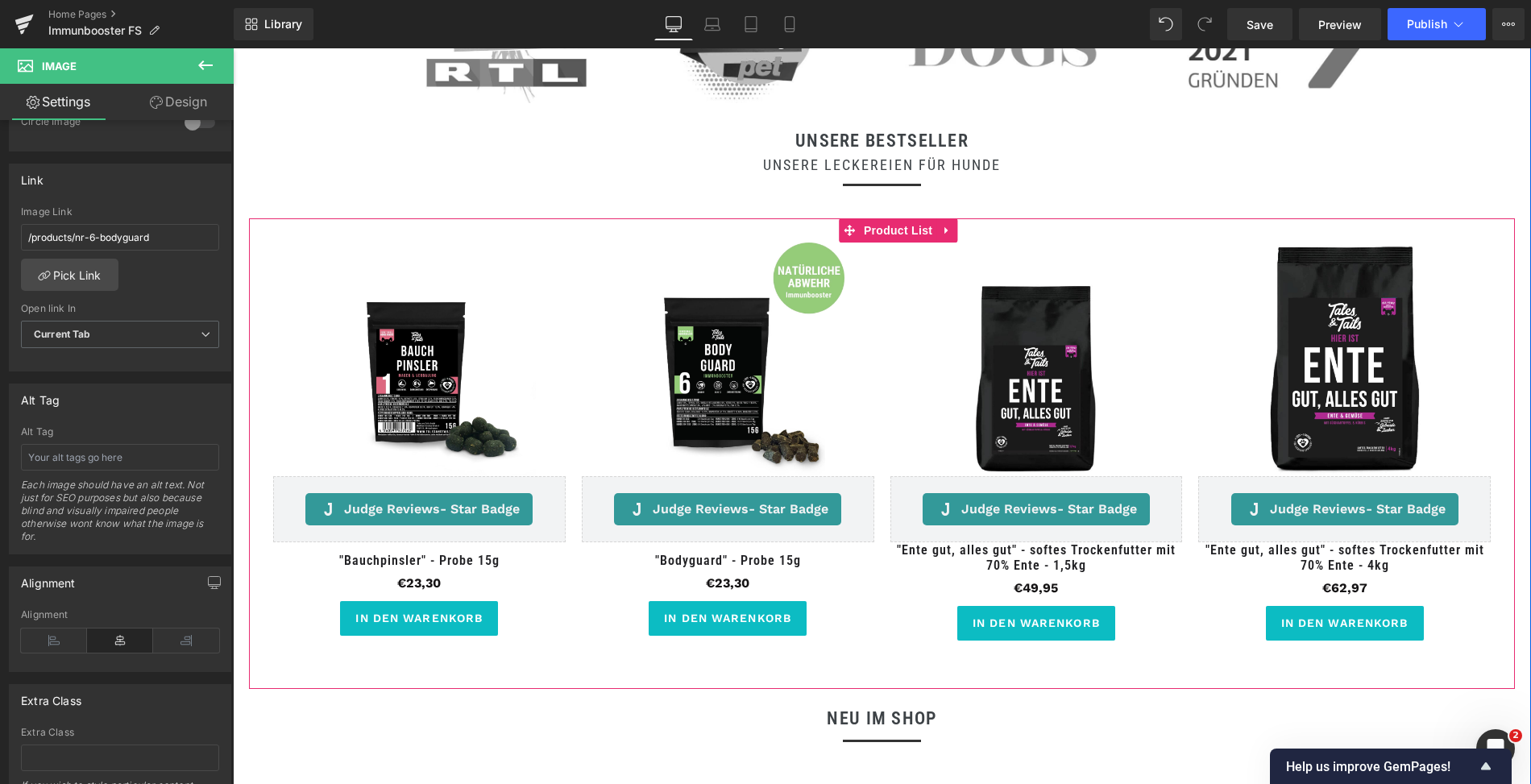
click at [849, 231] on icon at bounding box center [850, 230] width 12 height 13
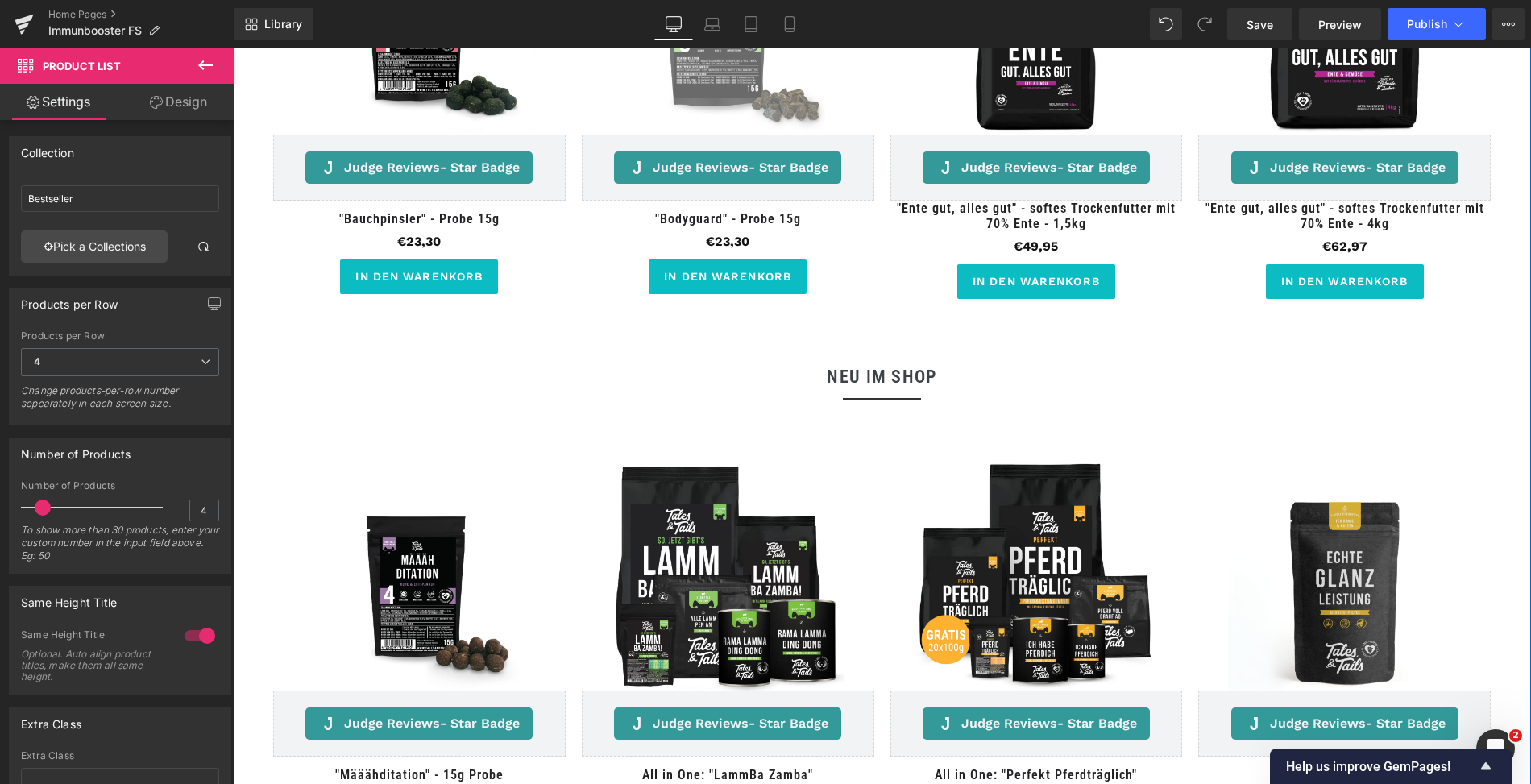
scroll to position [825, 0]
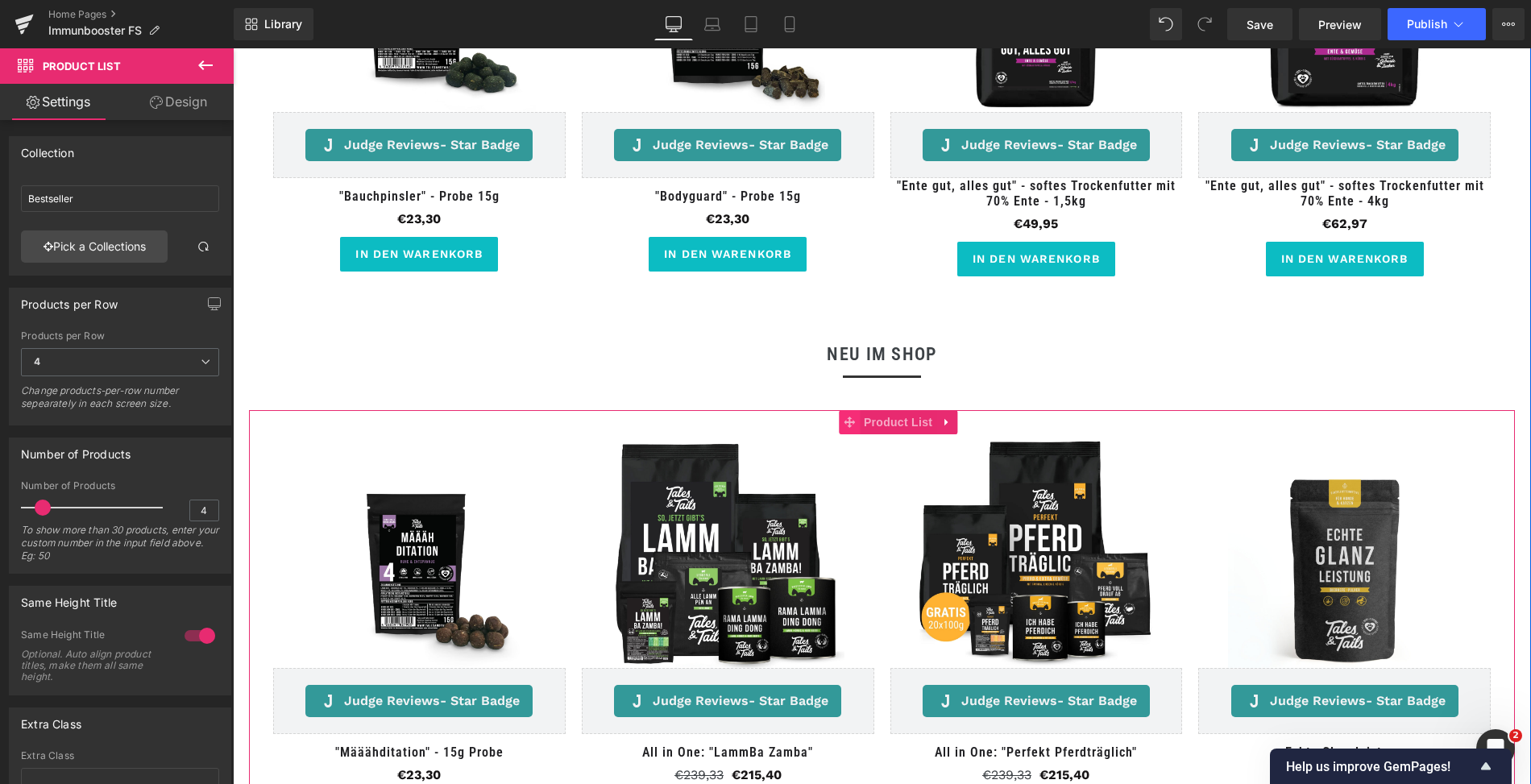
click at [845, 424] on icon at bounding box center [850, 422] width 12 height 13
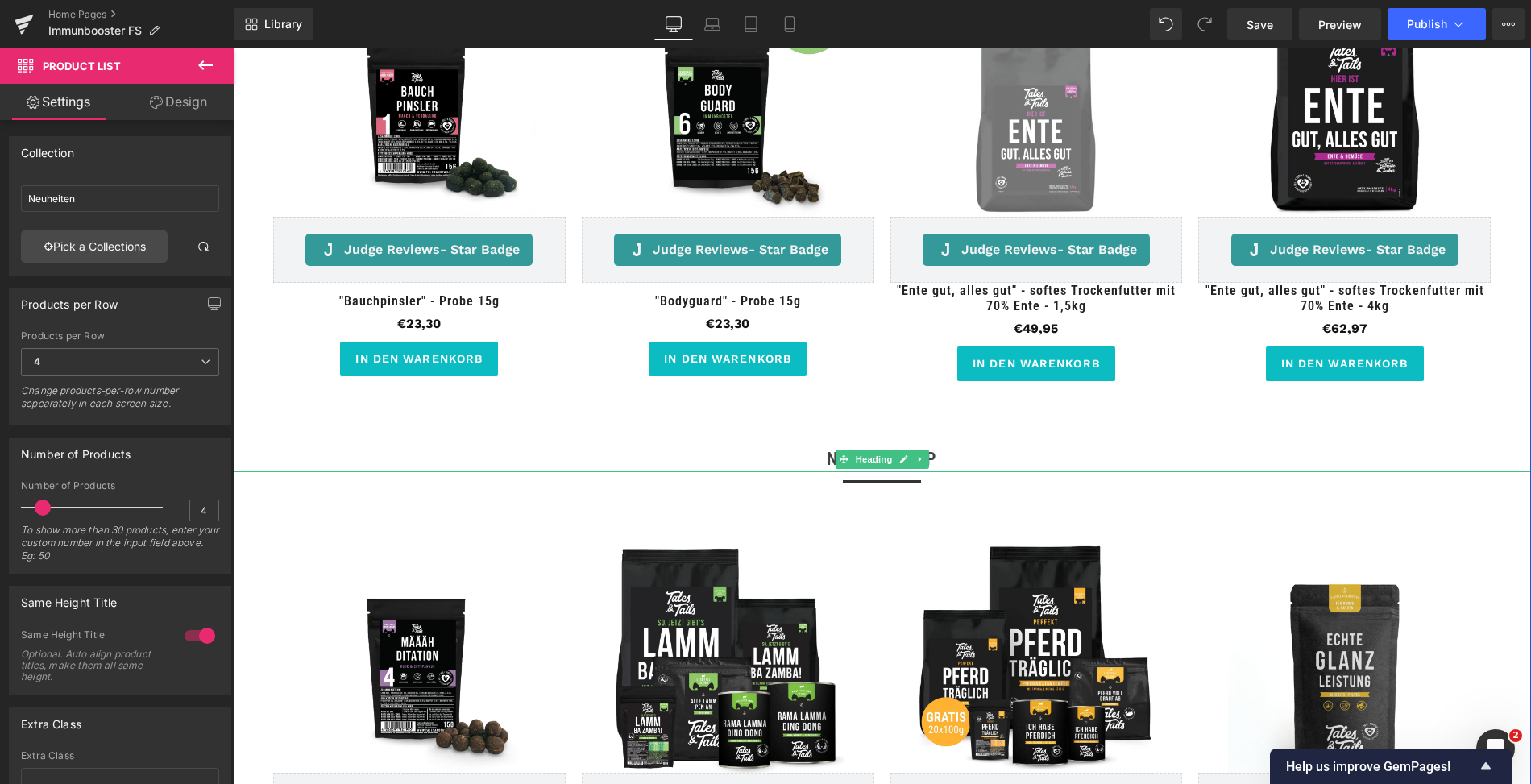
scroll to position [647, 0]
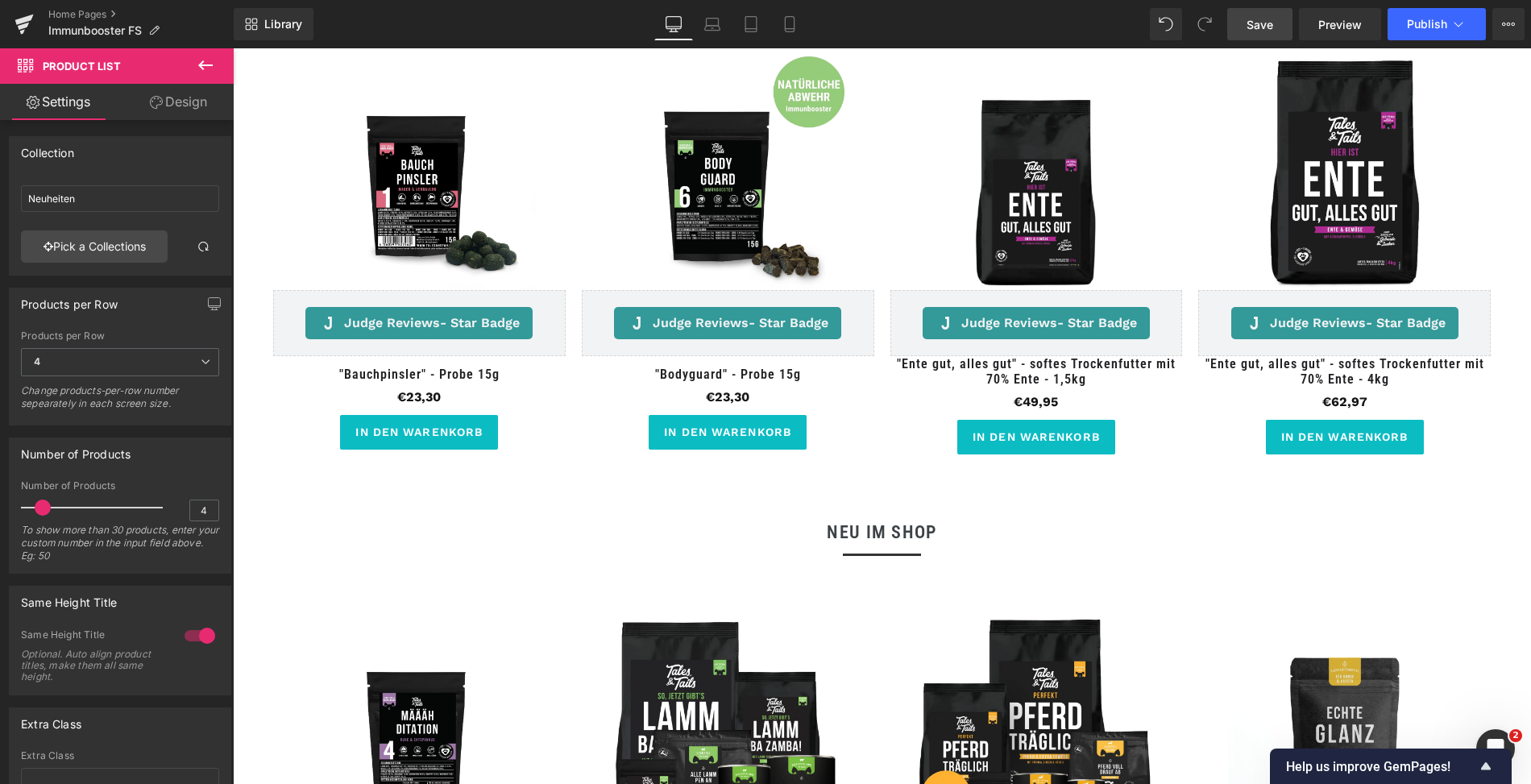
click at [1260, 22] on span "Save" at bounding box center [1260, 25] width 27 height 17
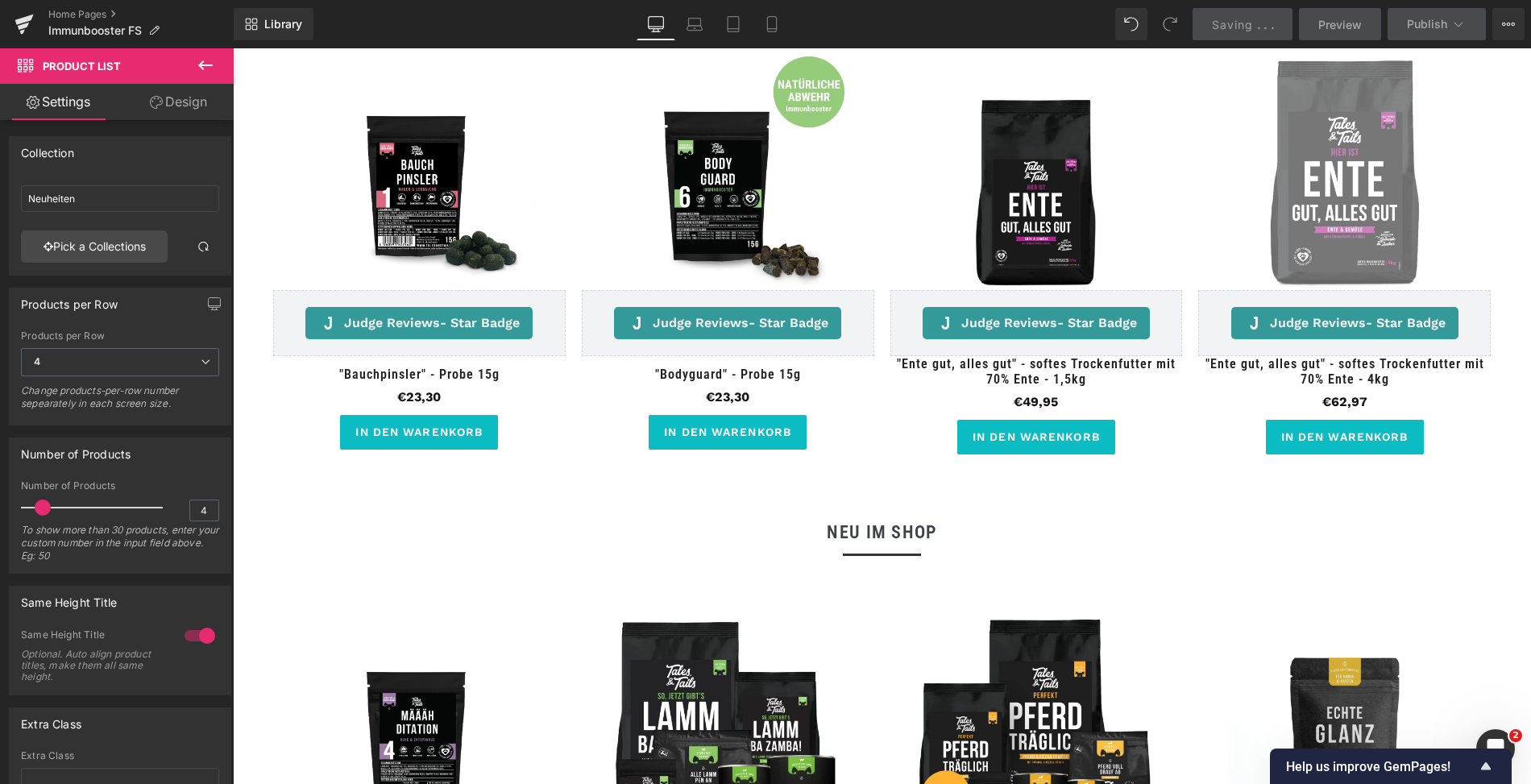
scroll to position [0, 0]
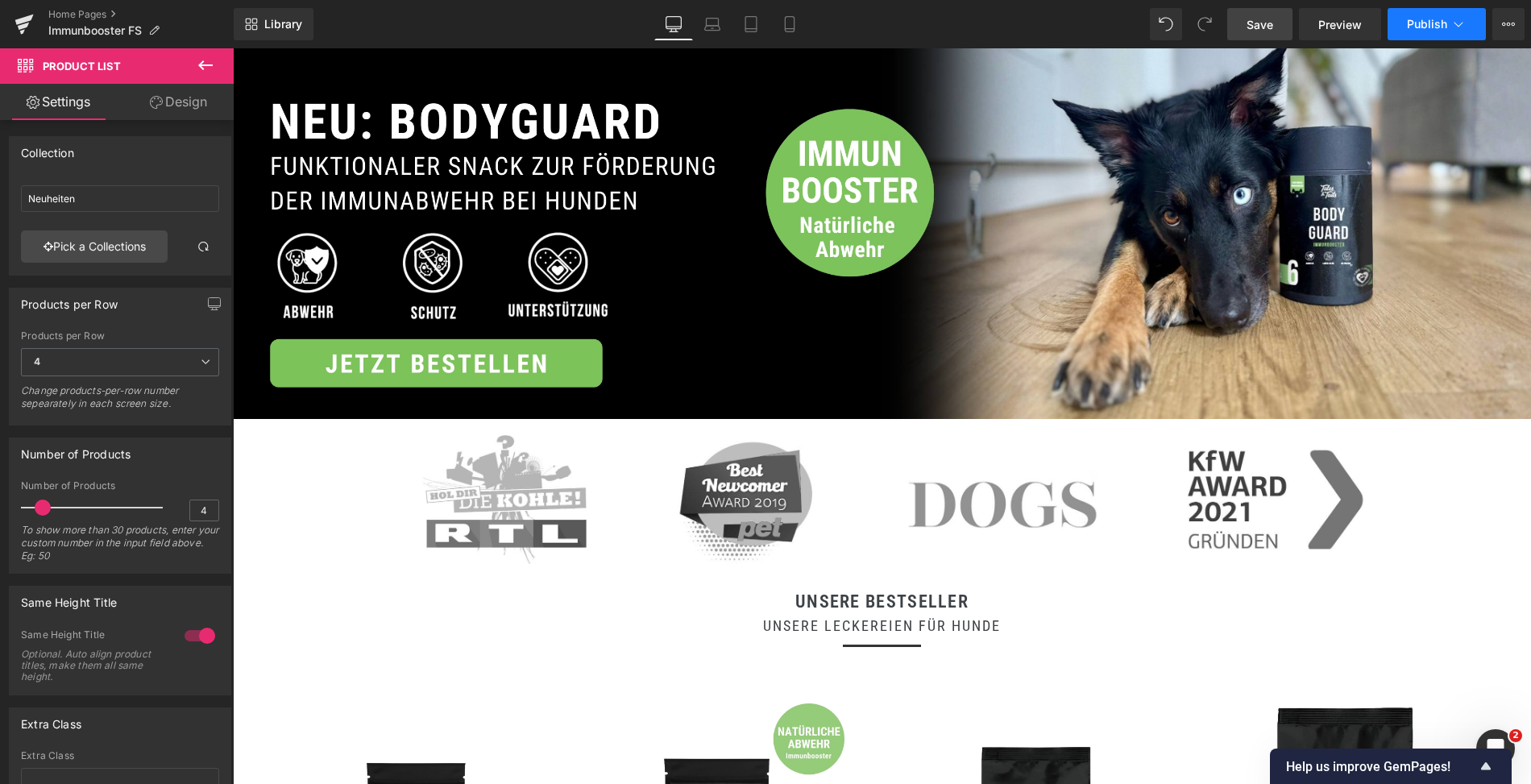
click at [1467, 22] on button "Publish" at bounding box center [1437, 23] width 99 height 32
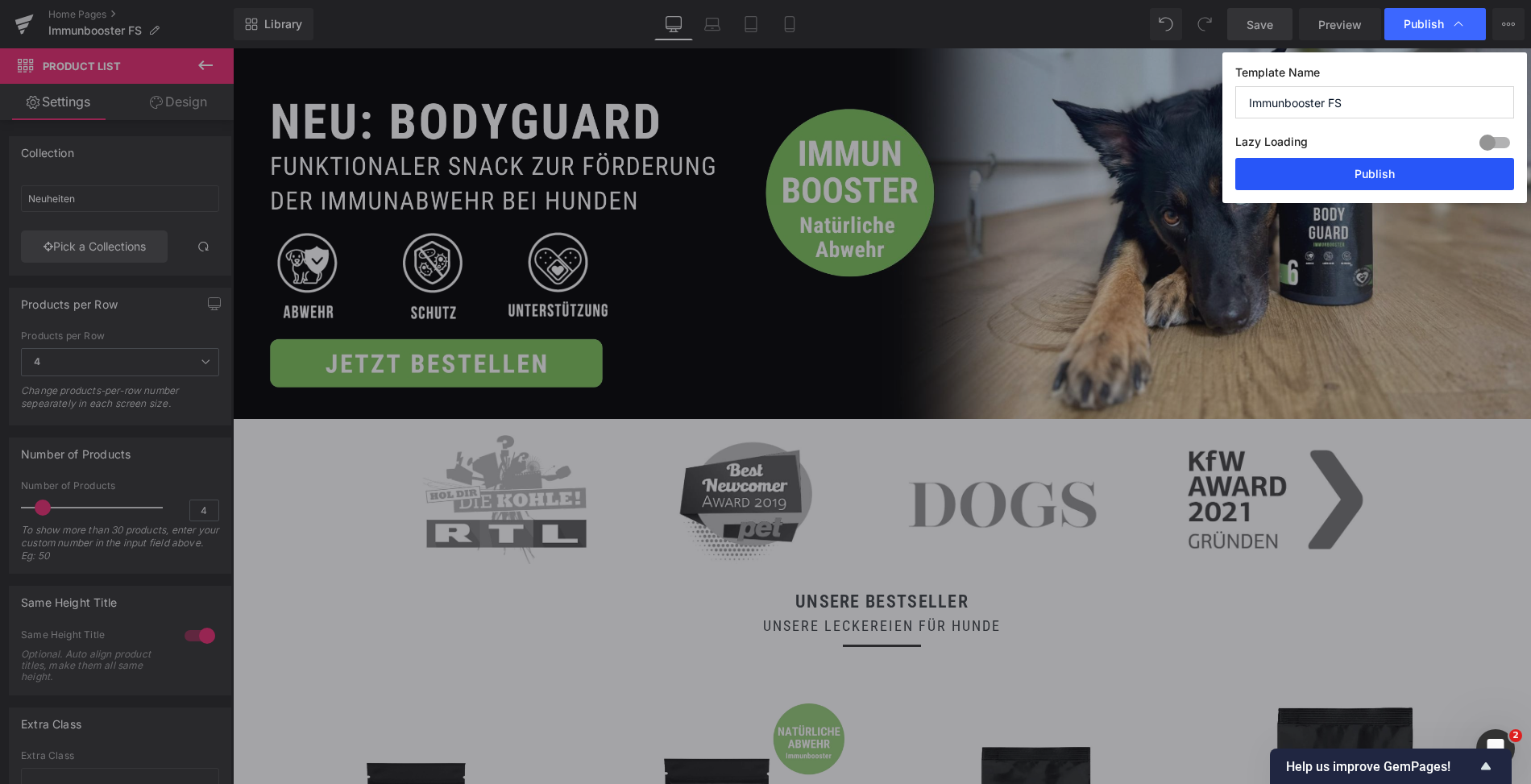
click at [1378, 174] on button "Publish" at bounding box center [1375, 173] width 279 height 32
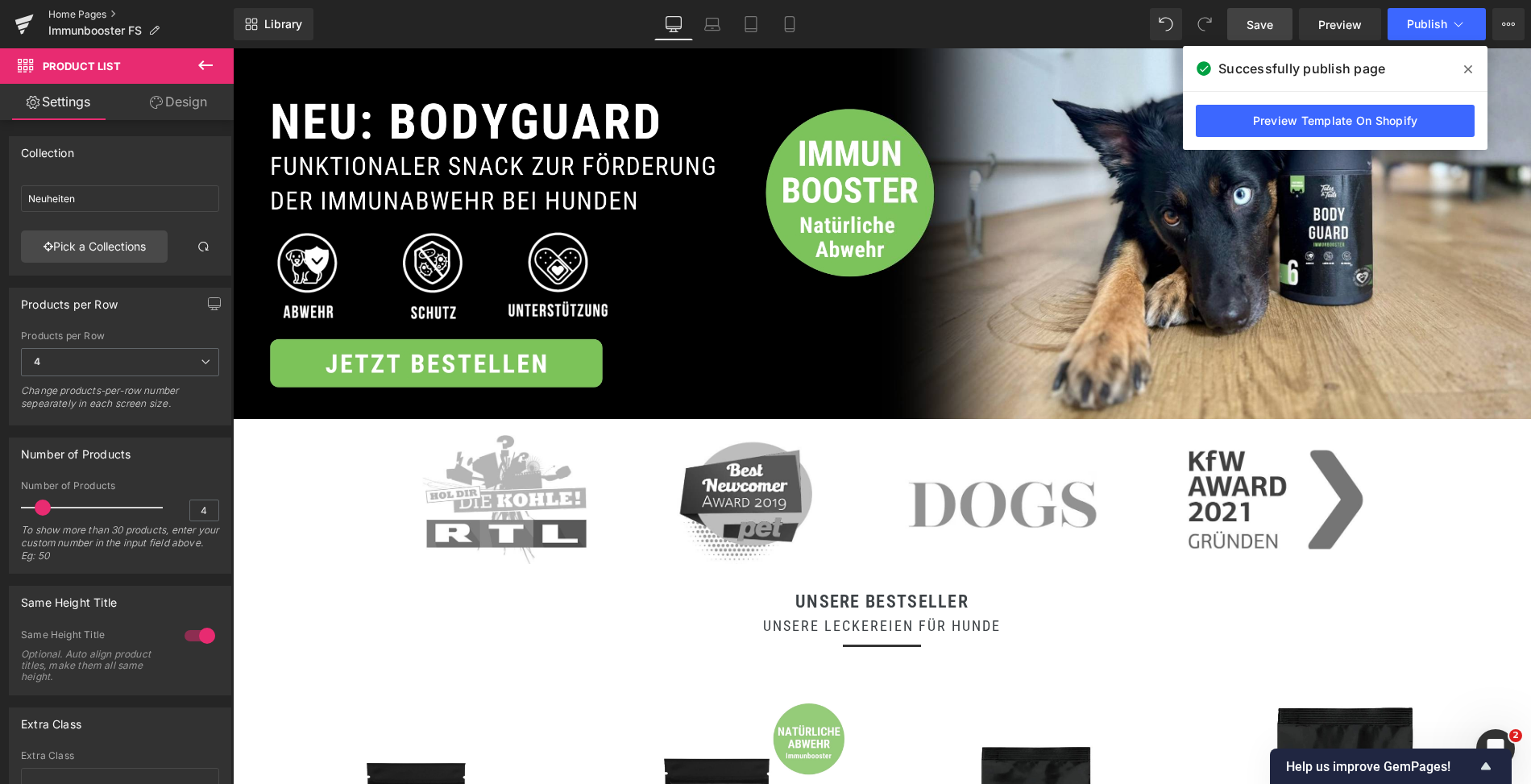
click at [79, 17] on link "Home Pages" at bounding box center [141, 14] width 186 height 13
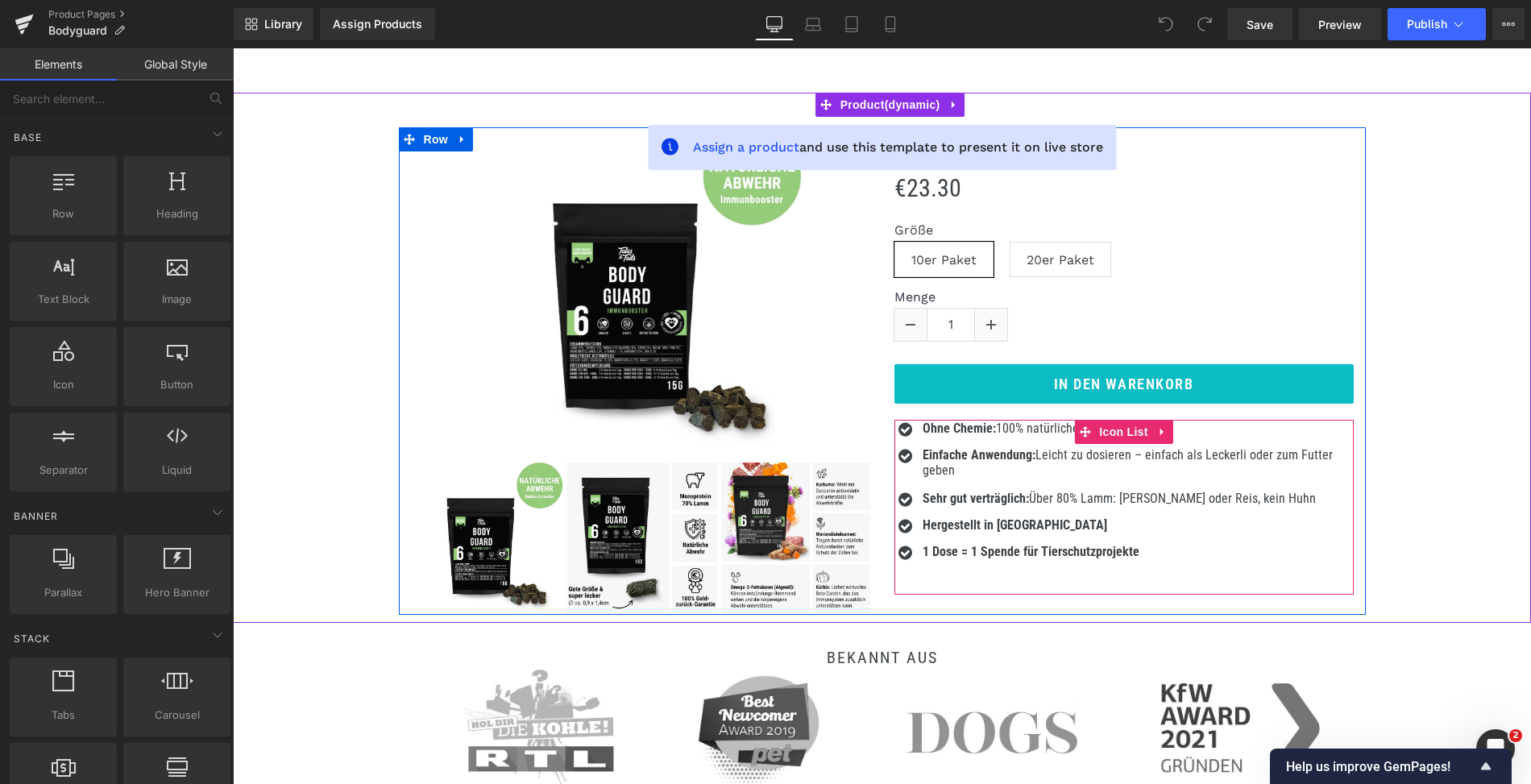
click at [977, 430] on div "Ohne Chemie: 100% natürliche Rezeptur Text Block" at bounding box center [1136, 428] width 435 height 15
click at [977, 430] on strong "Ohne Chemie:" at bounding box center [959, 428] width 74 height 15
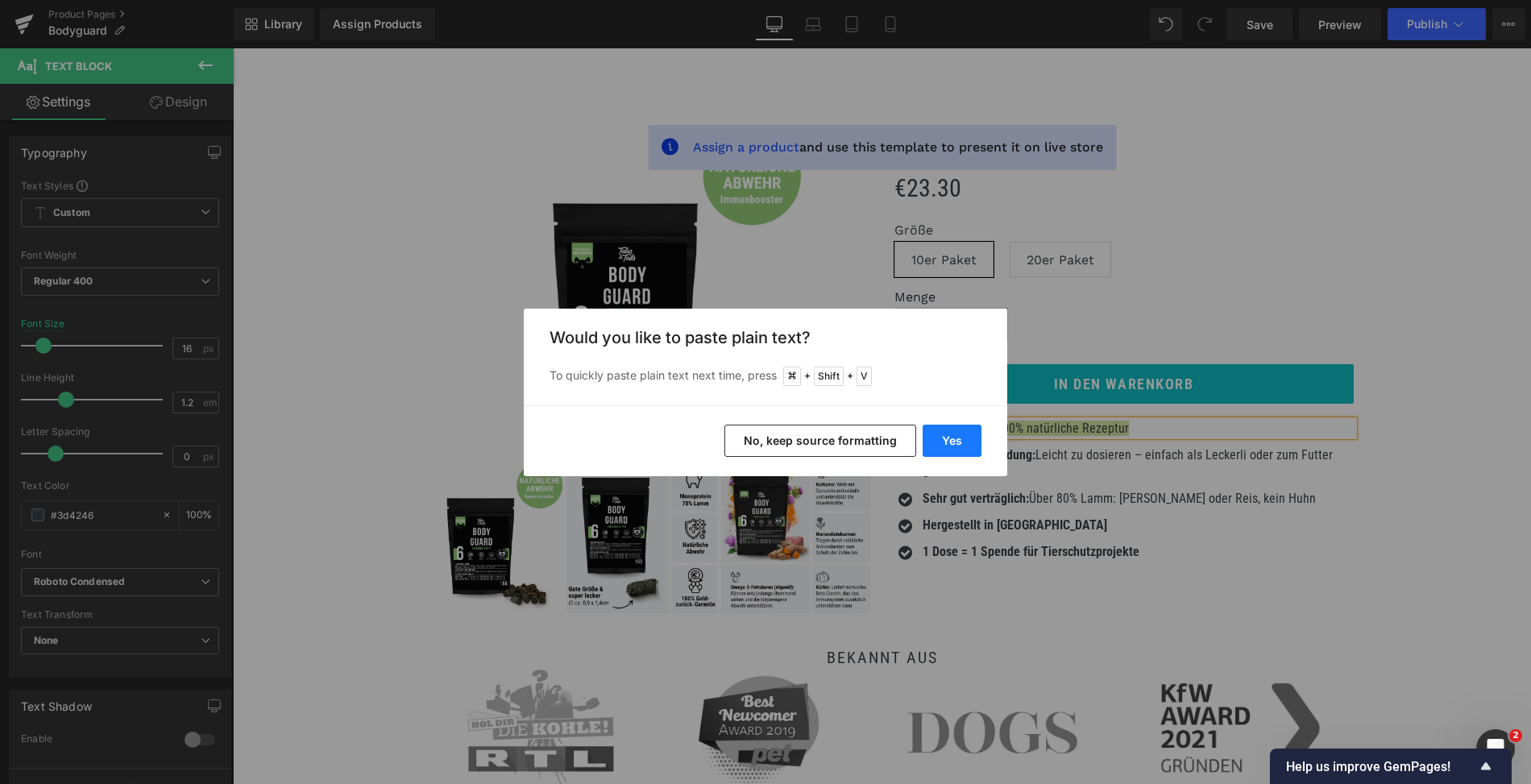
click at [962, 443] on button "Yes" at bounding box center [952, 440] width 59 height 32
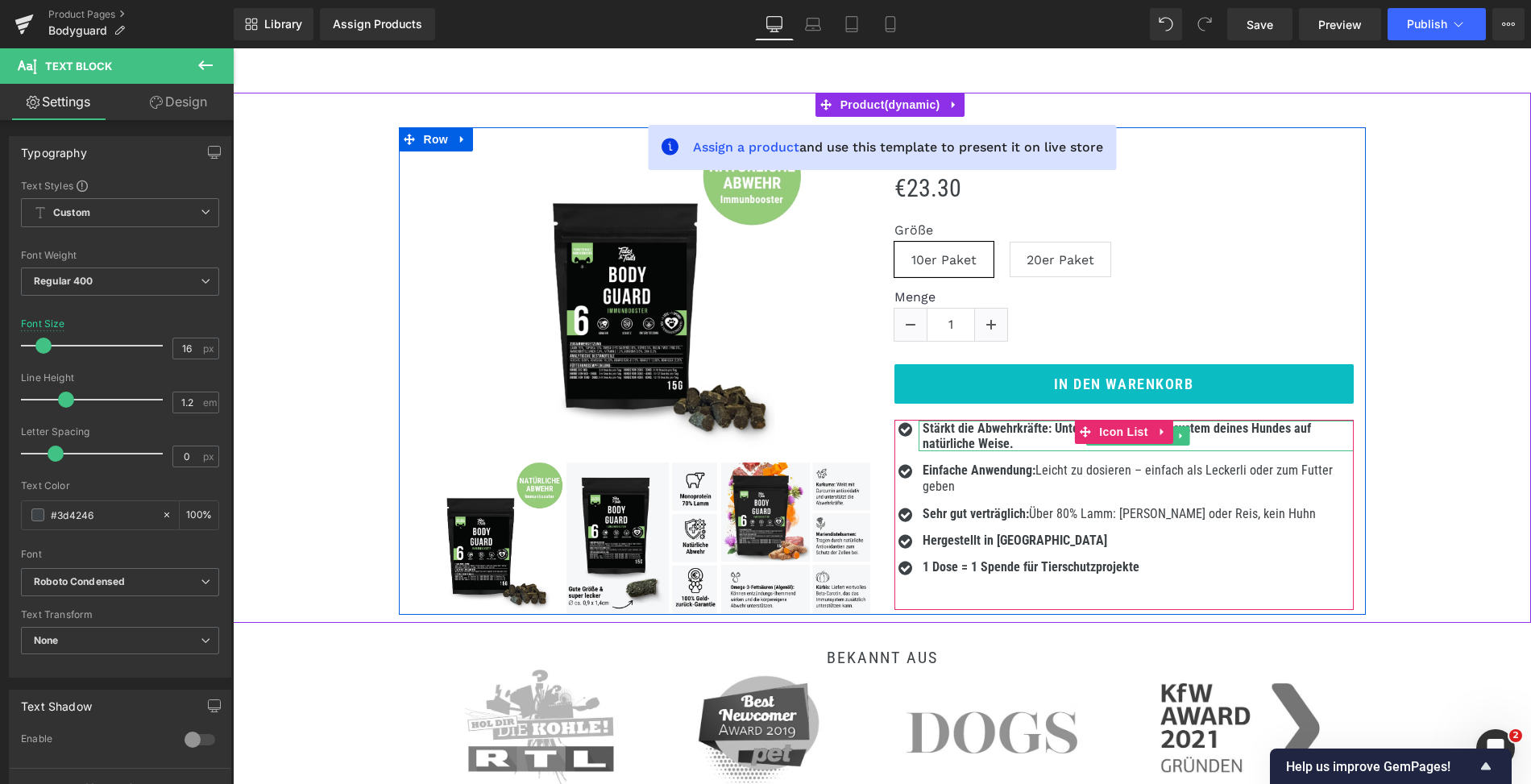
click at [975, 436] on b "Stärkt die Abwehrkräfte: Unterstützt das Immunsystem deines Hundes auf natürlic…" at bounding box center [1117, 436] width 389 height 31
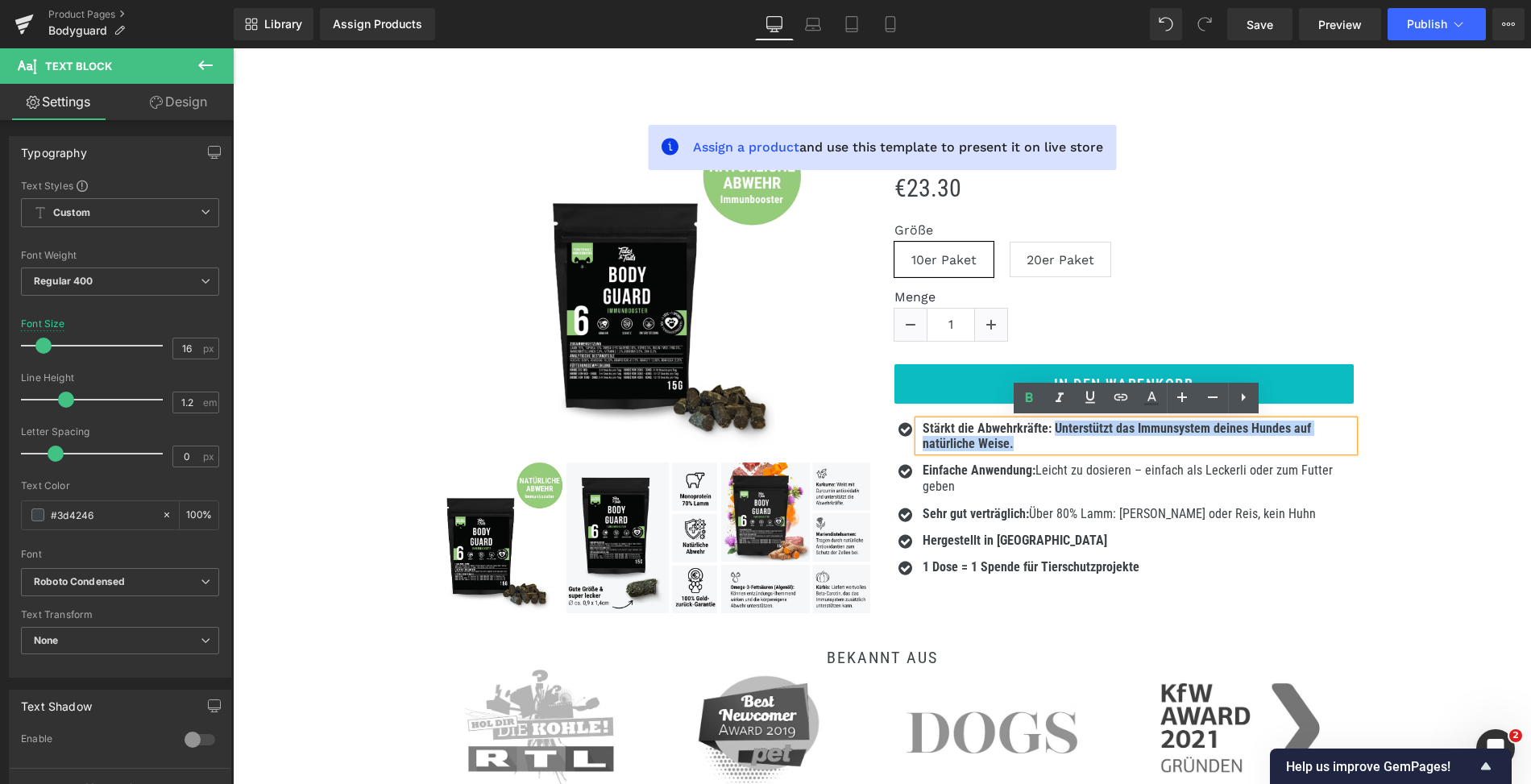
drag, startPoint x: 1051, startPoint y: 423, endPoint x: 1075, endPoint y: 444, distance: 31.9
click at [1075, 444] on p "Stärkt die Abwehrkräfte: Unterstützt das Immunsystem deines Hundes auf natürlic…" at bounding box center [1138, 436] width 431 height 31
click at [1024, 399] on icon at bounding box center [1029, 398] width 19 height 19
click at [956, 483] on p "Einfache Anwendung: Leicht zu dosieren – einfach als Leckerli oder zum Futter g…" at bounding box center [1138, 478] width 431 height 31
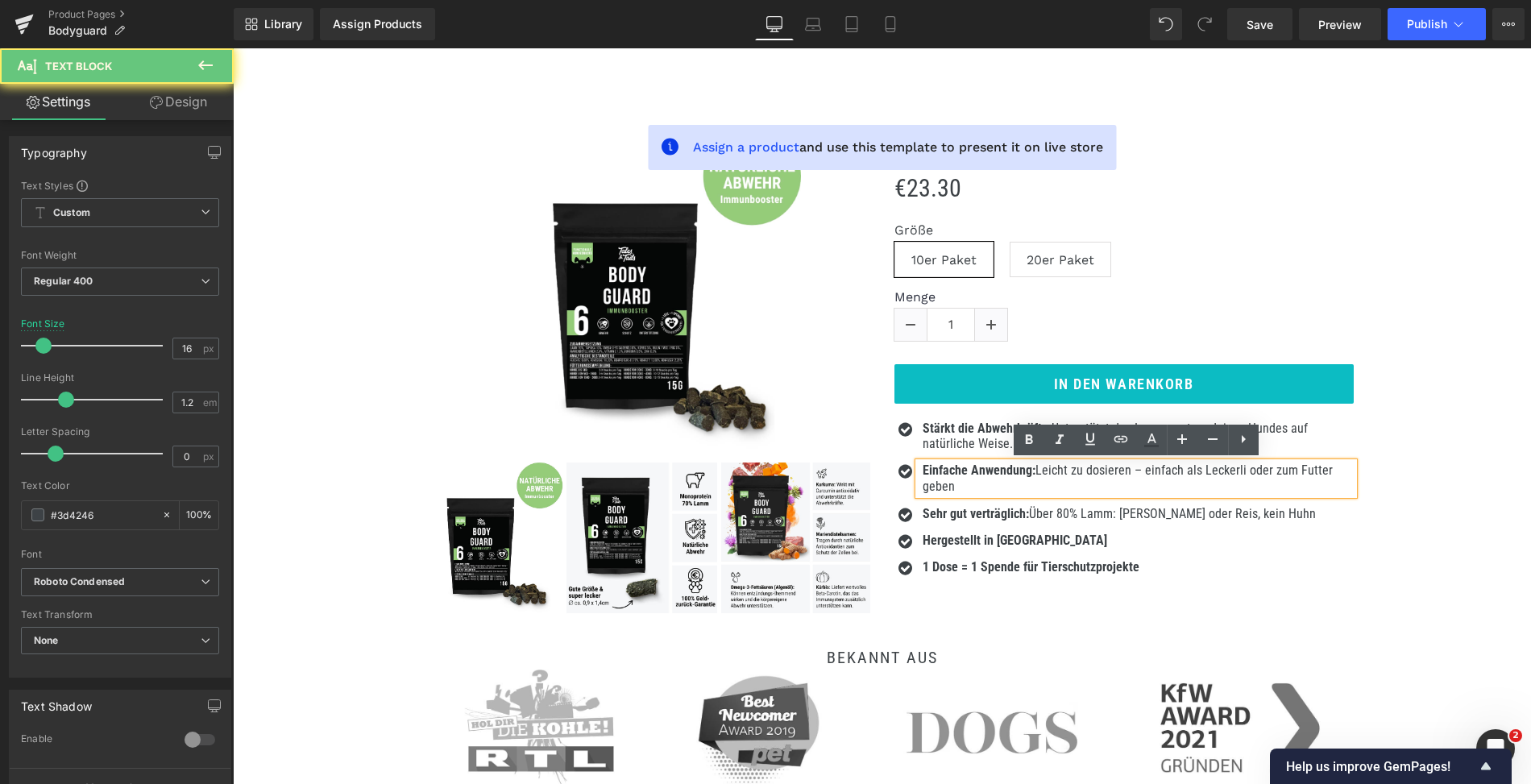
click at [956, 483] on p "Einfache Anwendung: Leicht zu dosieren – einfach als Leckerli oder zum Futter g…" at bounding box center [1138, 478] width 431 height 31
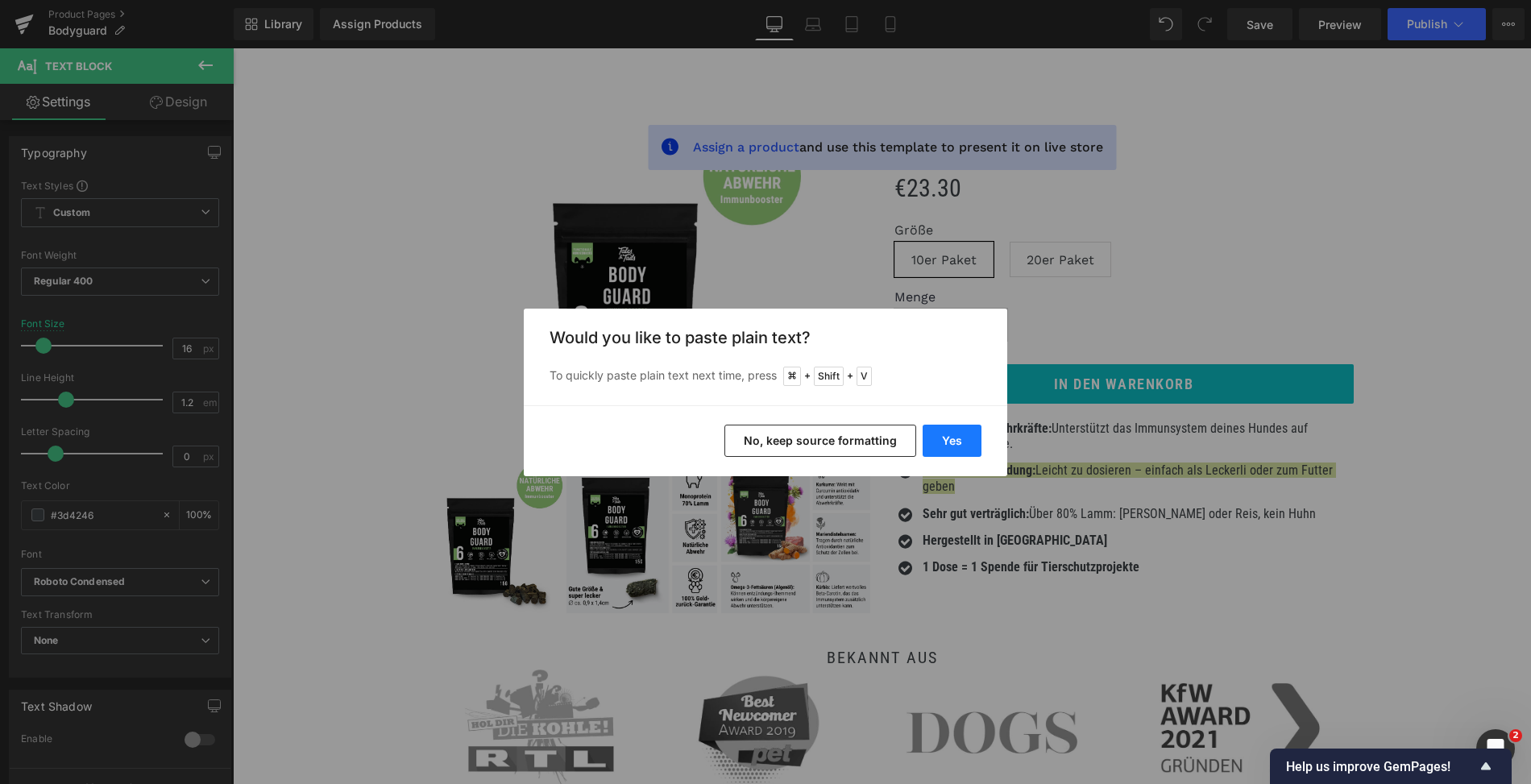
click at [951, 442] on button "Yes" at bounding box center [952, 440] width 59 height 32
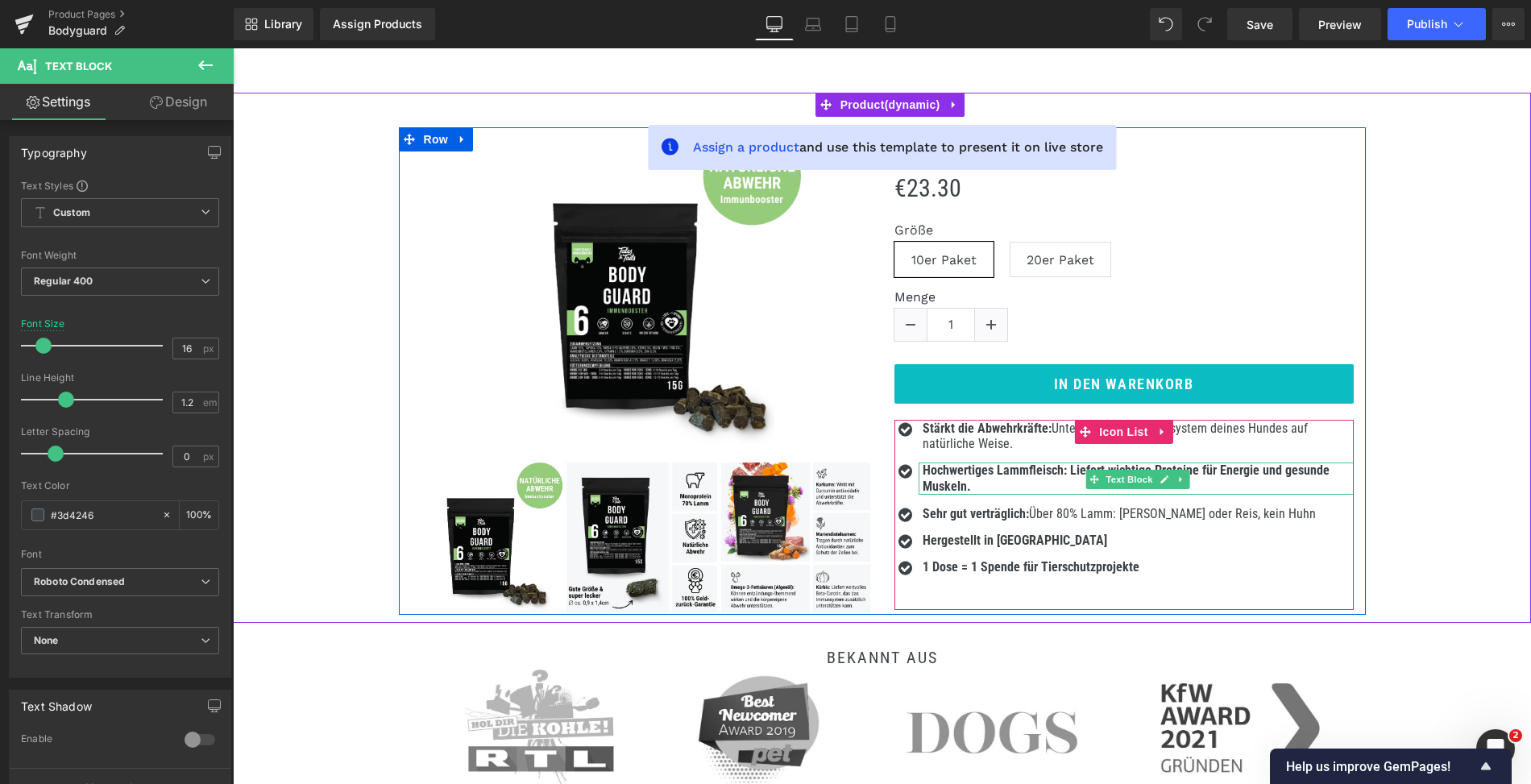
click at [1010, 486] on p "Hochwertiges Lammfleisch: Liefert wichtige Proteine für Energie und gesunde Mus…" at bounding box center [1138, 478] width 431 height 31
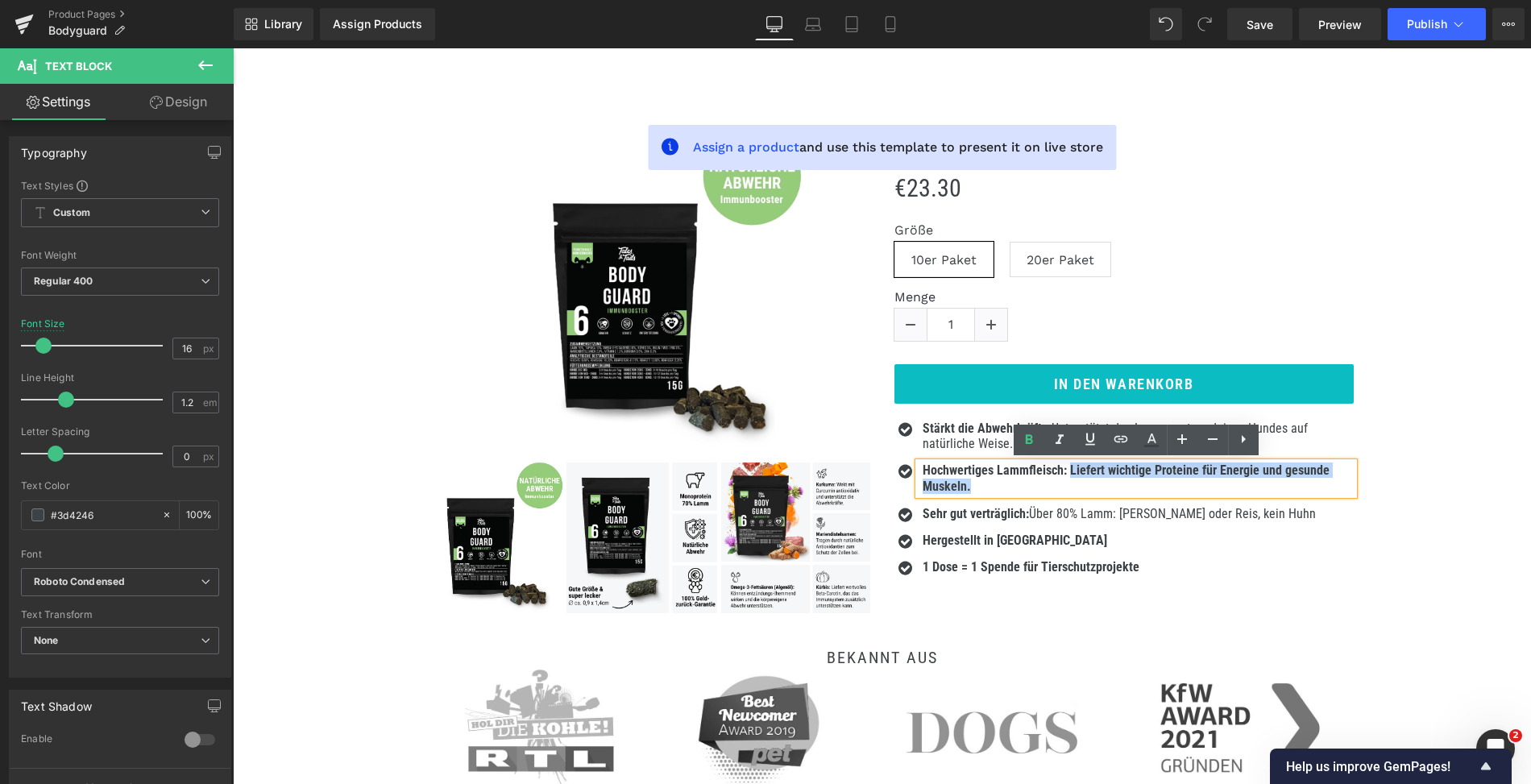
drag, startPoint x: 1072, startPoint y: 467, endPoint x: 1086, endPoint y: 491, distance: 27.8
click at [1086, 491] on p "Hochwertiges Lammfleisch: Liefert wichtige Proteine für Energie und gesunde Mus…" at bounding box center [1138, 478] width 431 height 31
click at [1028, 438] on icon at bounding box center [1029, 440] width 19 height 19
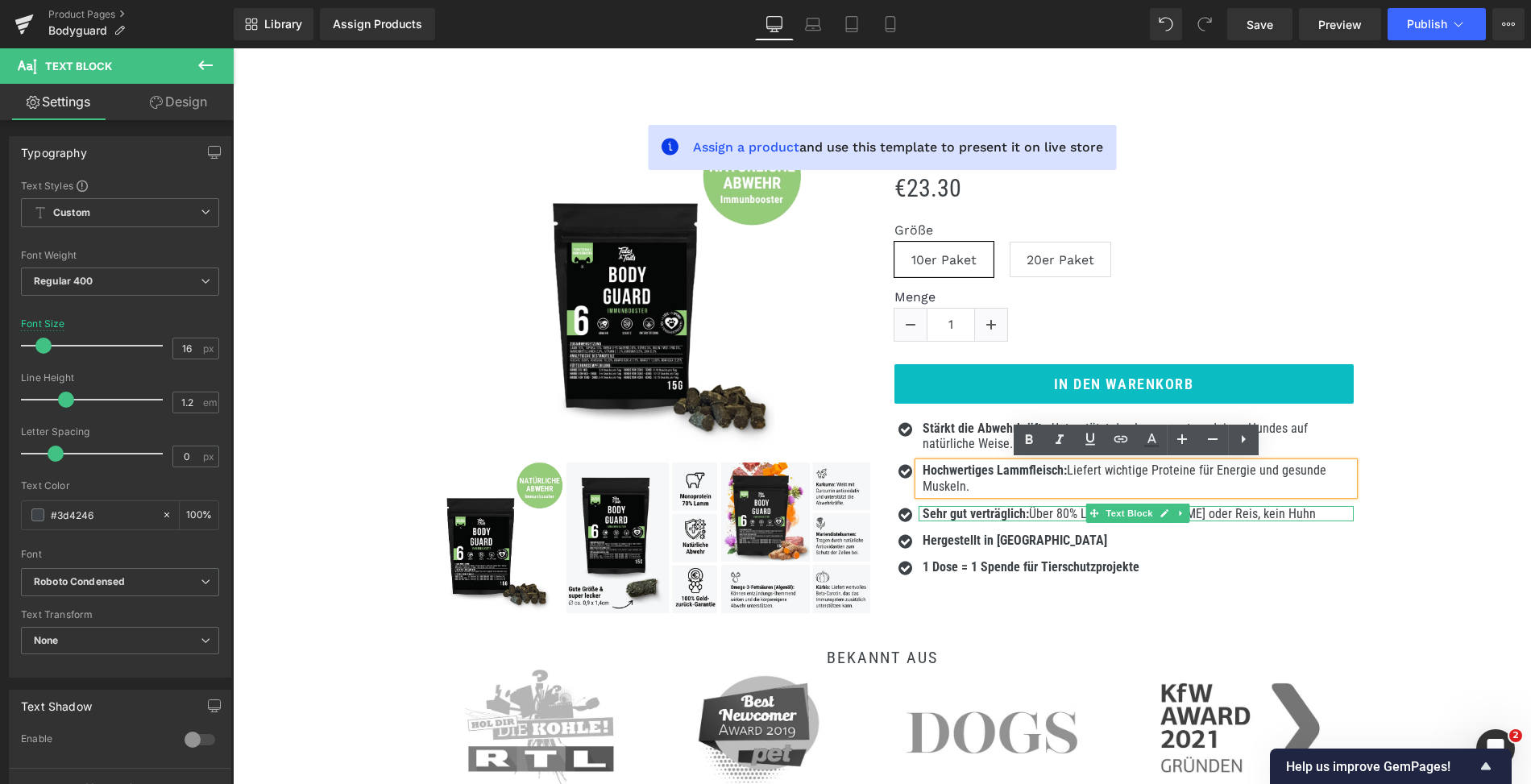
click at [988, 515] on div "Sehr gut verträglich: Über 80% Lamm: Kein Getreide oder Reis, kein Huhn Text Bl…" at bounding box center [1136, 513] width 435 height 15
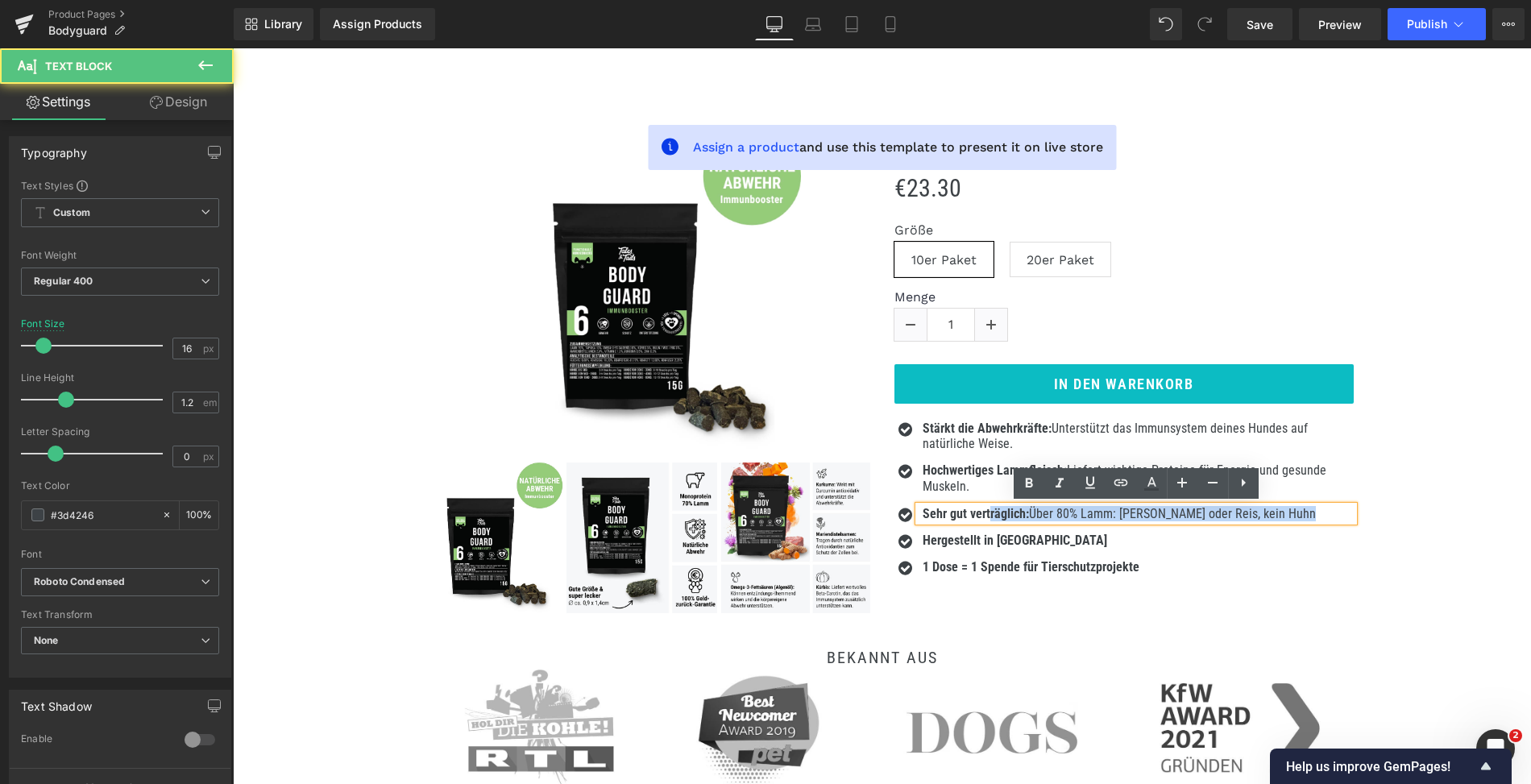
click at [988, 515] on div "Sehr gut verträglich: Über 80% Lamm: Kein Getreide oder Reis, kein Huhn Text Bl…" at bounding box center [1136, 513] width 435 height 15
click at [988, 515] on strong "Sehr gut verträglich:" at bounding box center [976, 513] width 106 height 15
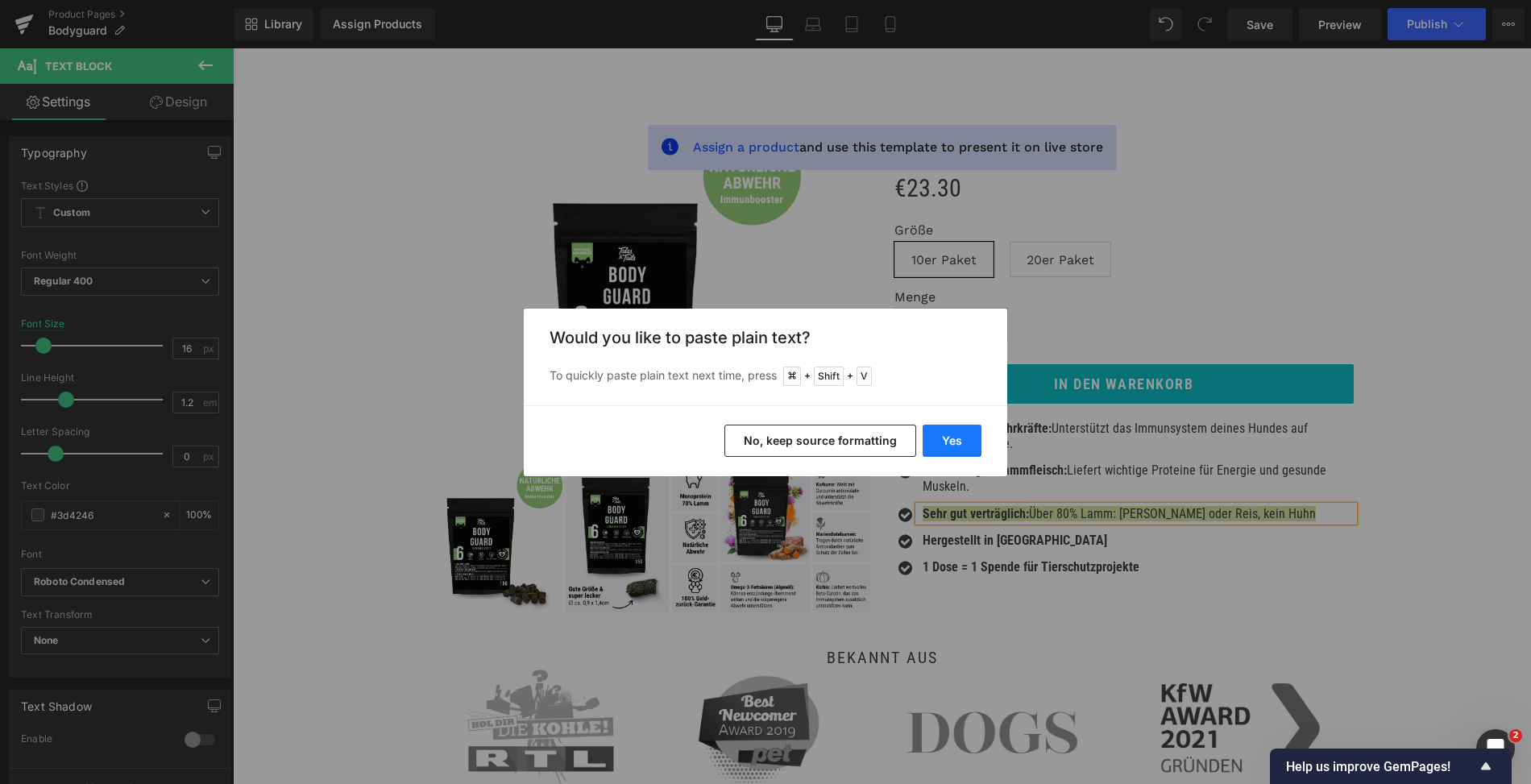
click at [953, 449] on button "Yes" at bounding box center [952, 440] width 59 height 32
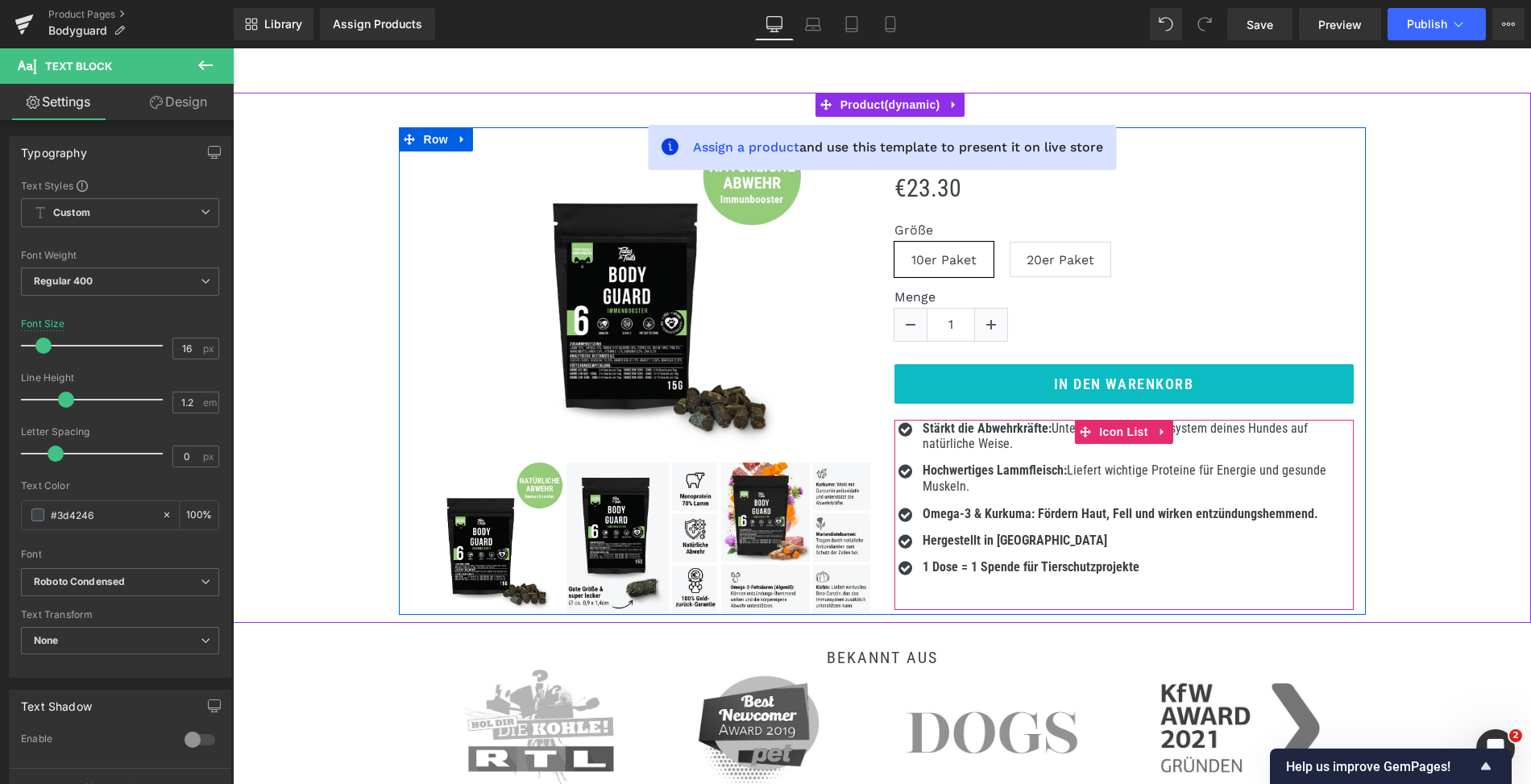
click at [980, 508] on b "Omega-3 & Kurkuma: Fördern Haut, Fell und wirken entzündungshemmend." at bounding box center [1120, 513] width 396 height 15
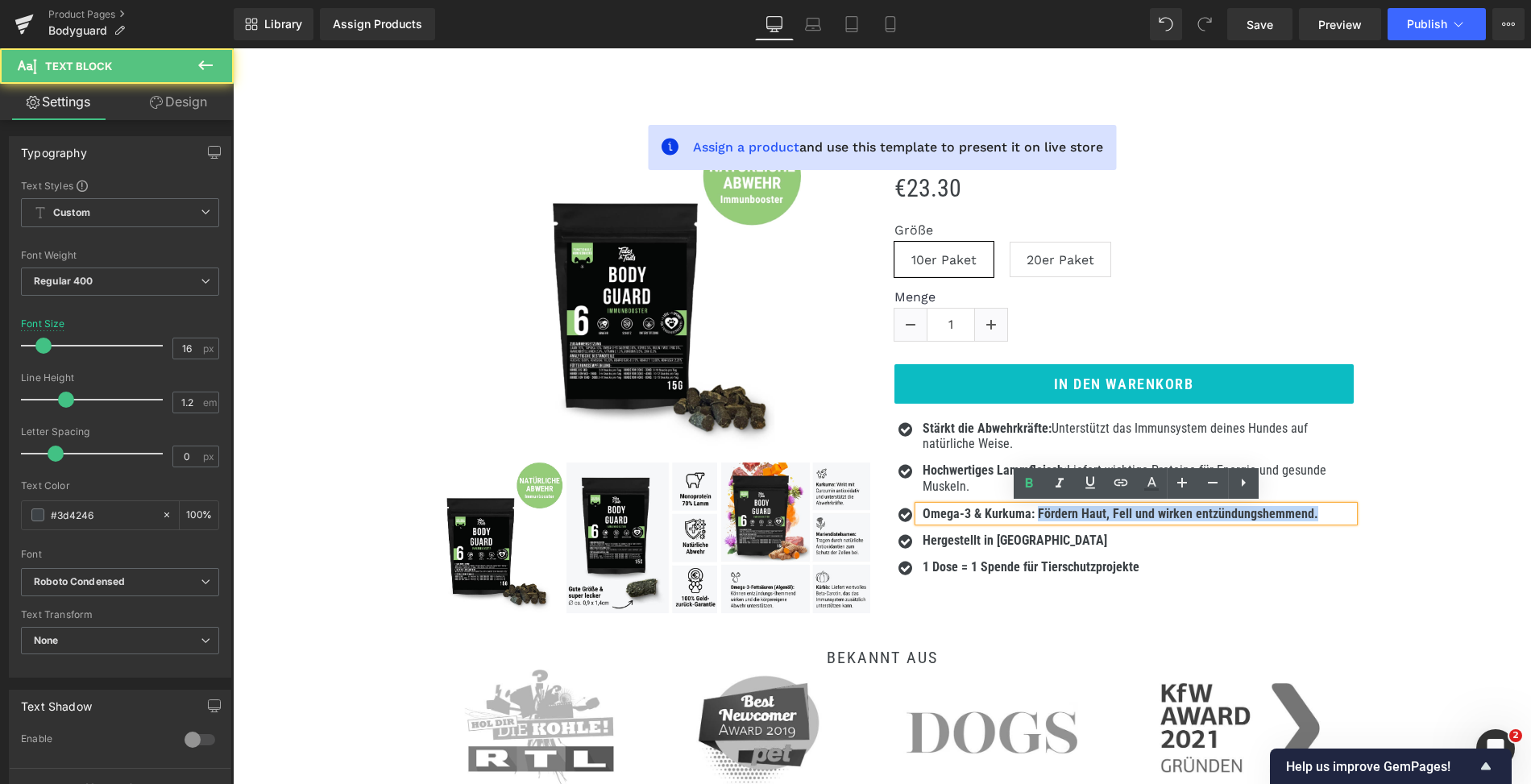
drag, startPoint x: 1035, startPoint y: 510, endPoint x: 1355, endPoint y: 525, distance: 320.4
click at [1355, 525] on div ""Bodyguard" - Probe 15g (P) Title €23.30 €0 du sparst -2230% (P) Price Größe 10…" at bounding box center [1125, 368] width 484 height 482
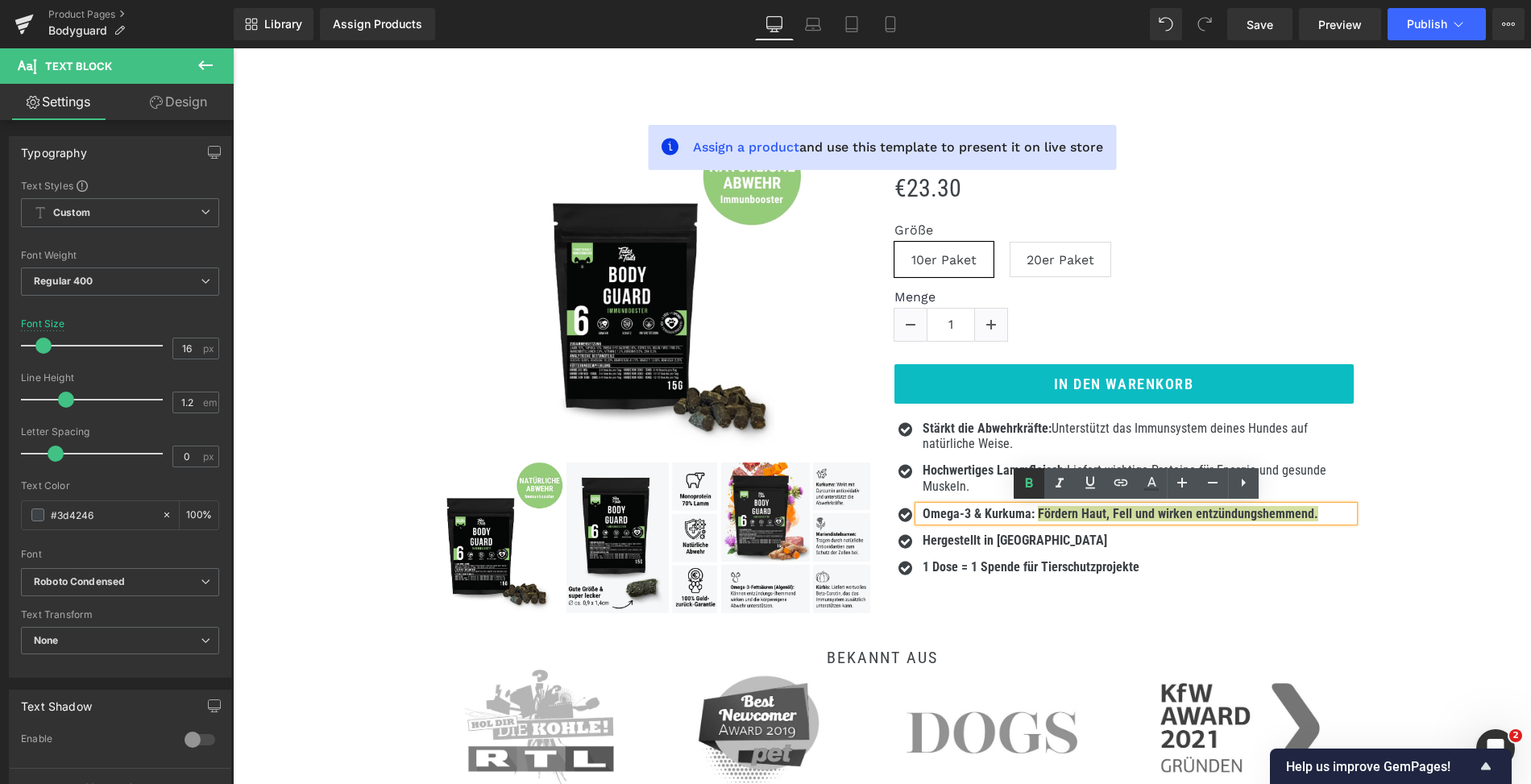
click at [1027, 486] on icon at bounding box center [1029, 482] width 8 height 10
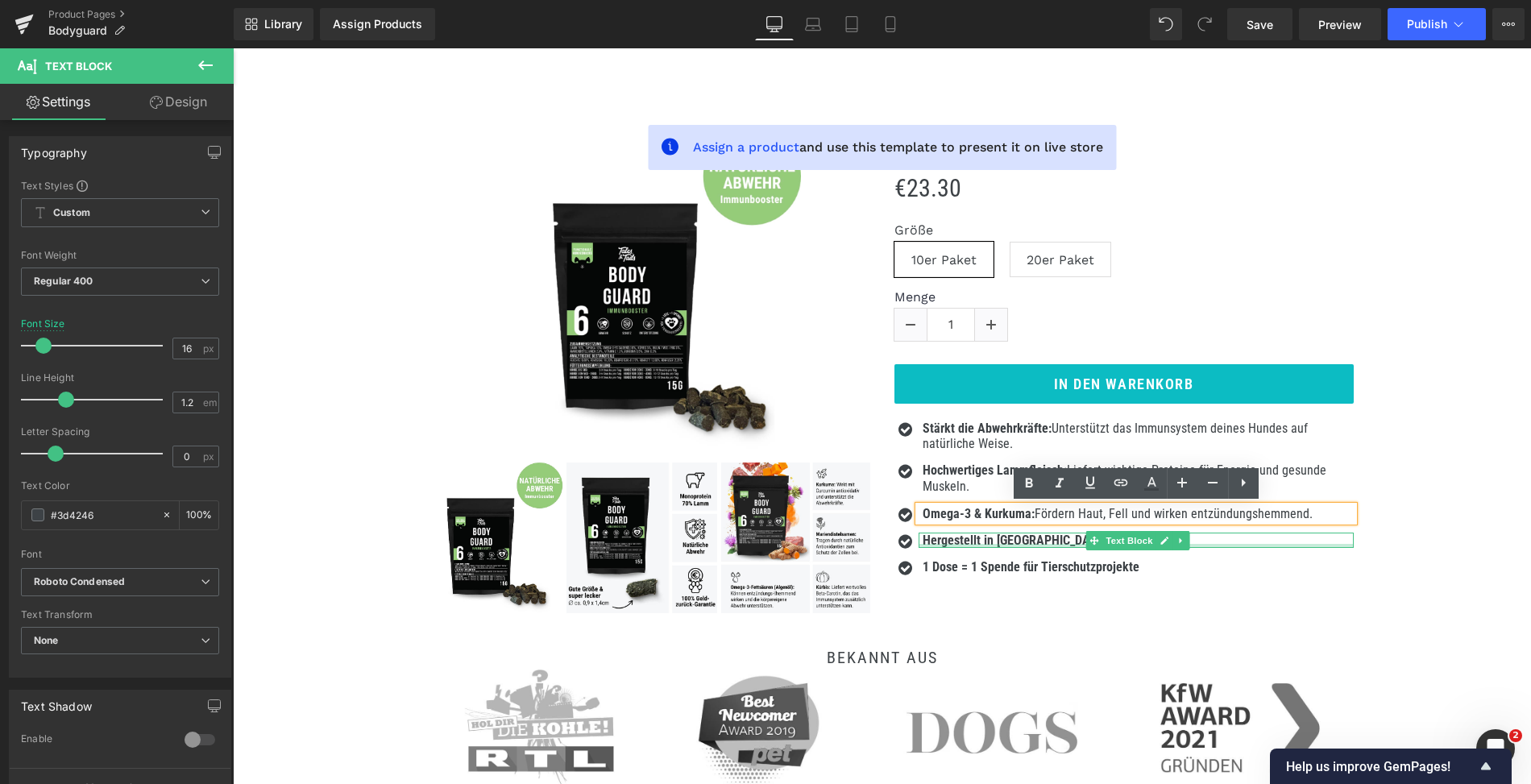
click at [983, 546] on div at bounding box center [1136, 546] width 435 height 4
click at [983, 546] on b "Hergestellt in Deutschland" at bounding box center [1015, 540] width 185 height 15
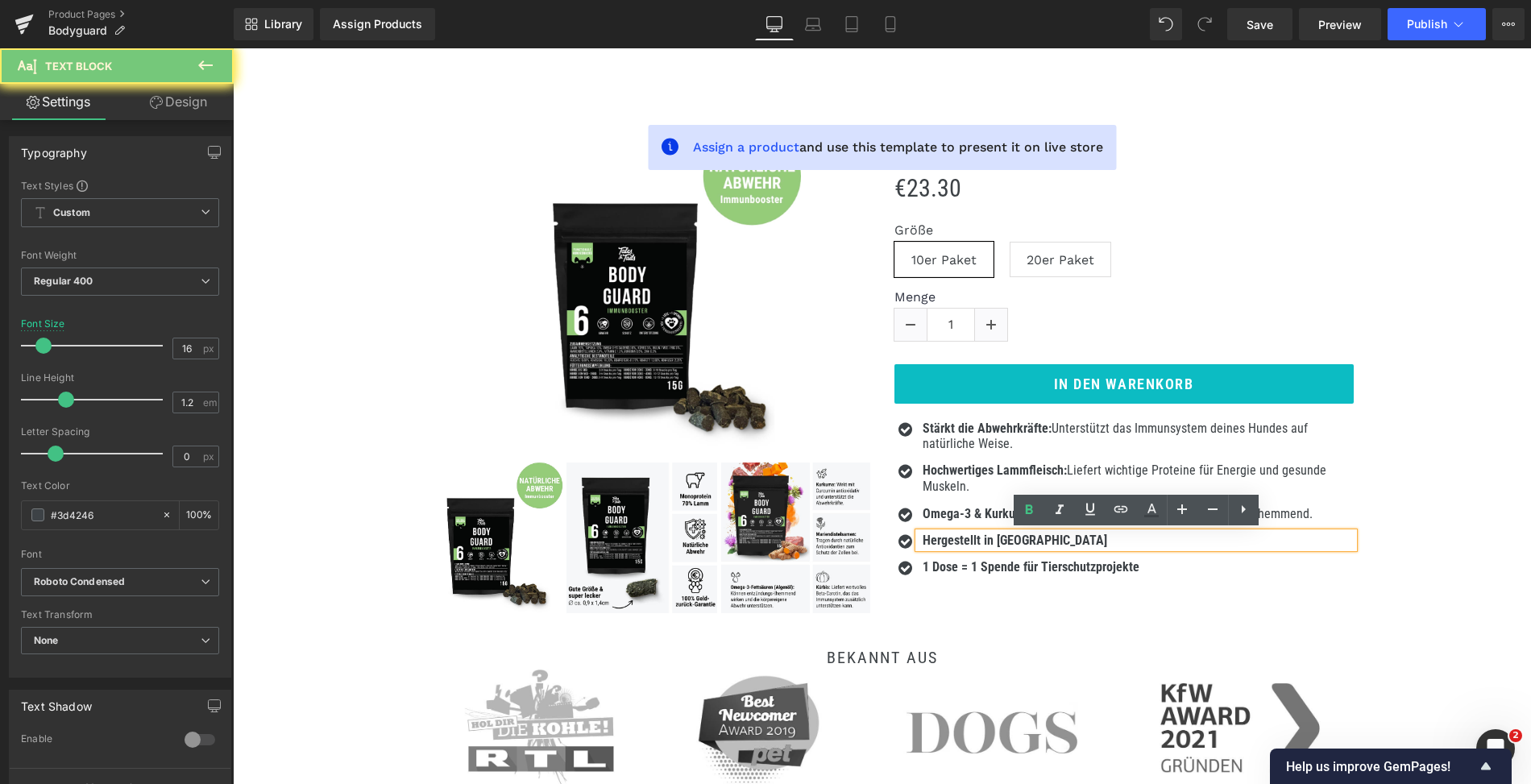
click at [980, 542] on b "Hergestellt in Deutschland" at bounding box center [1015, 540] width 185 height 15
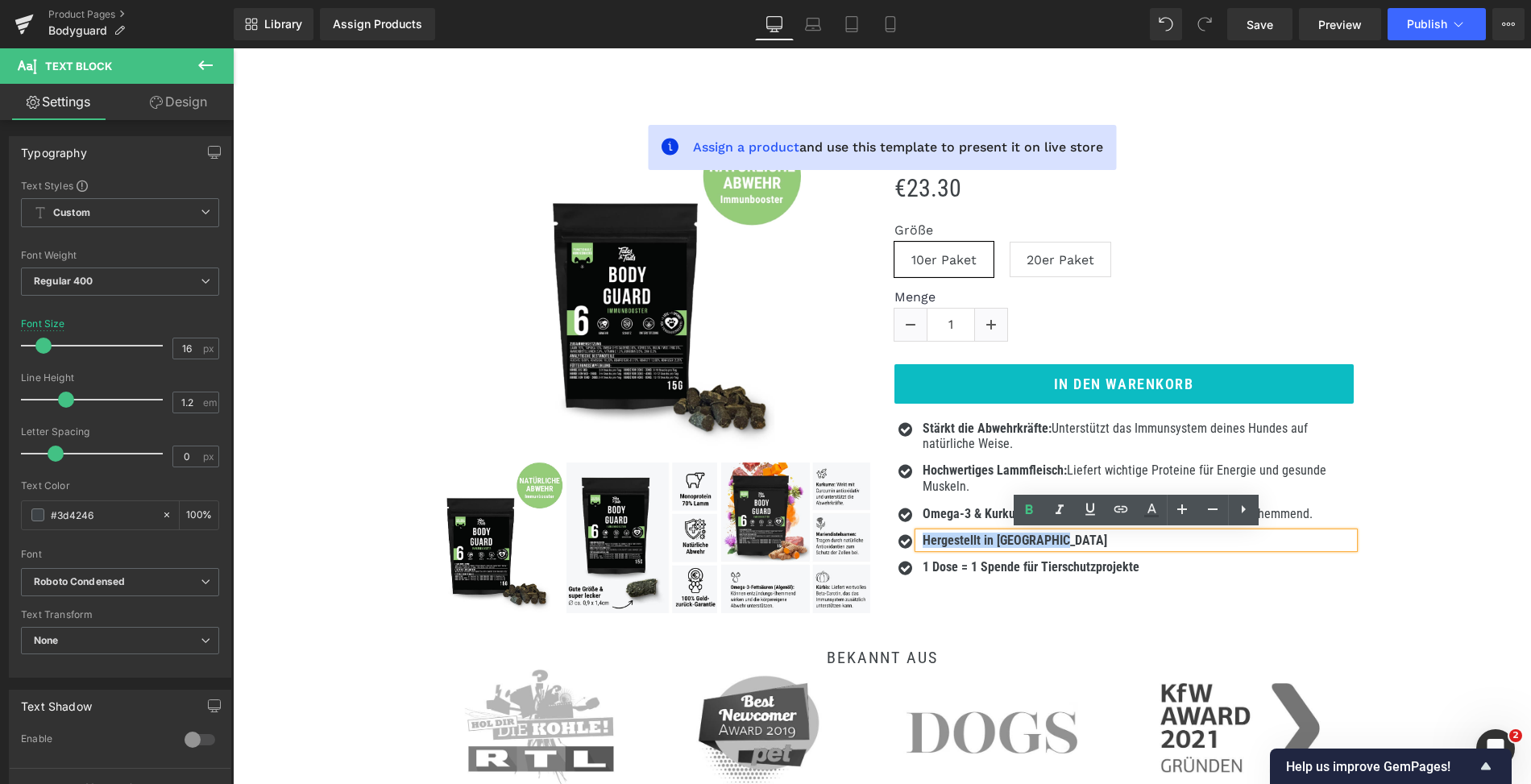
click at [980, 542] on b "Hergestellt in Deutschland" at bounding box center [1015, 540] width 185 height 15
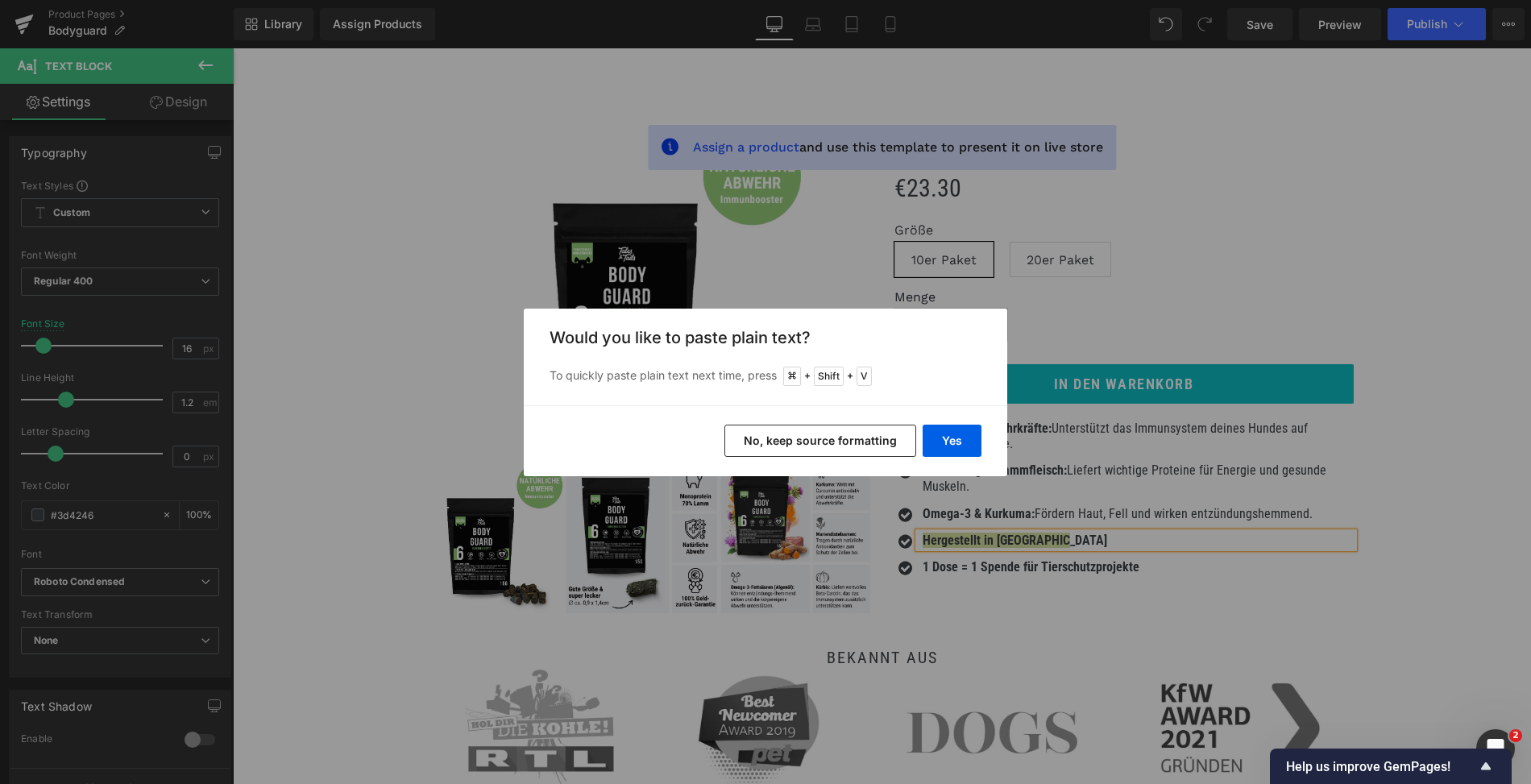
click at [952, 462] on div "Yes No, keep source formatting" at bounding box center [766, 440] width 484 height 71
click at [951, 442] on button "Yes" at bounding box center [952, 440] width 59 height 32
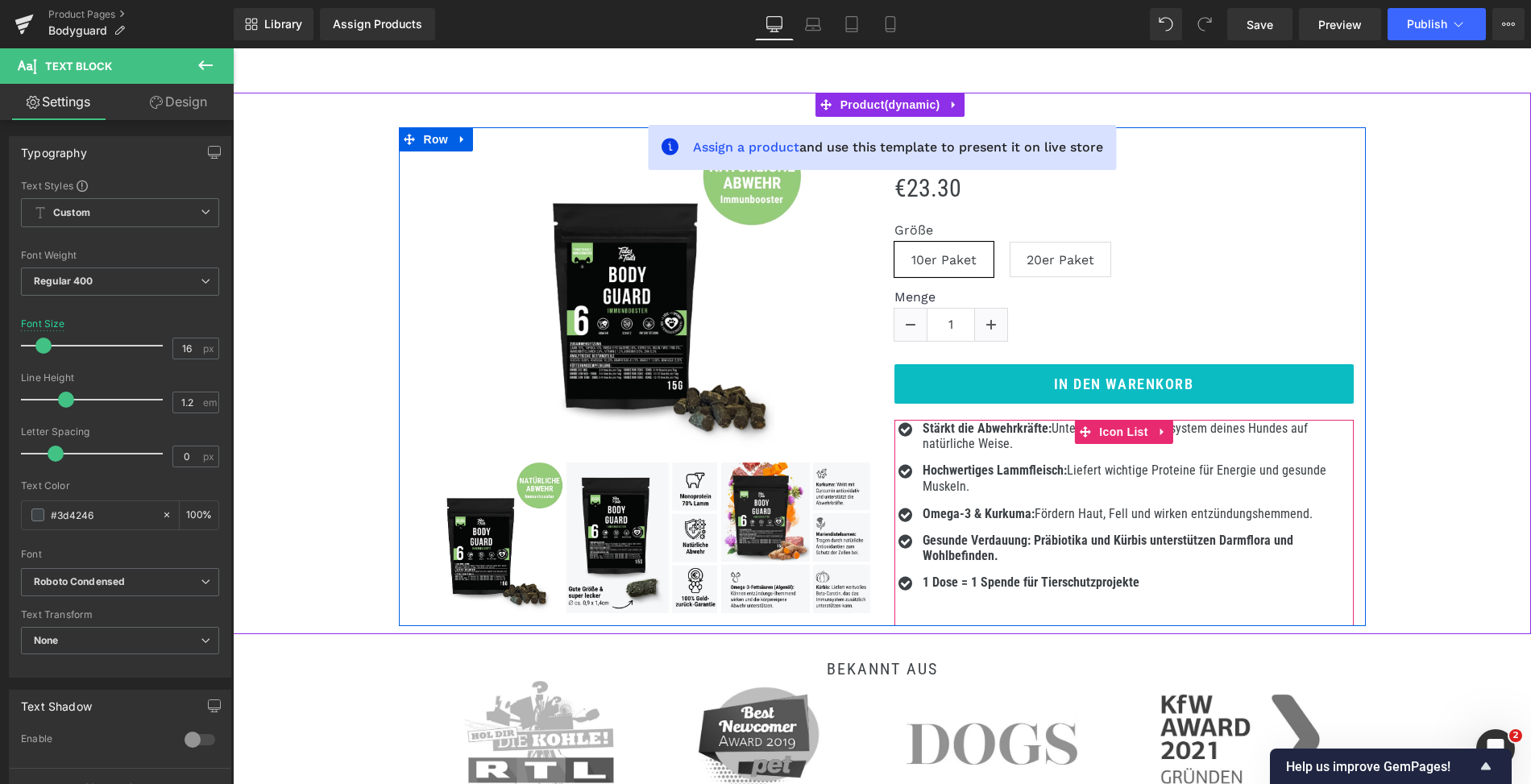
click at [972, 529] on ul "Icon Stärkt die Abwehrkräfte: Unterstützt das Immunsystem deines Hundes auf nat…" at bounding box center [1124, 511] width 459 height 182
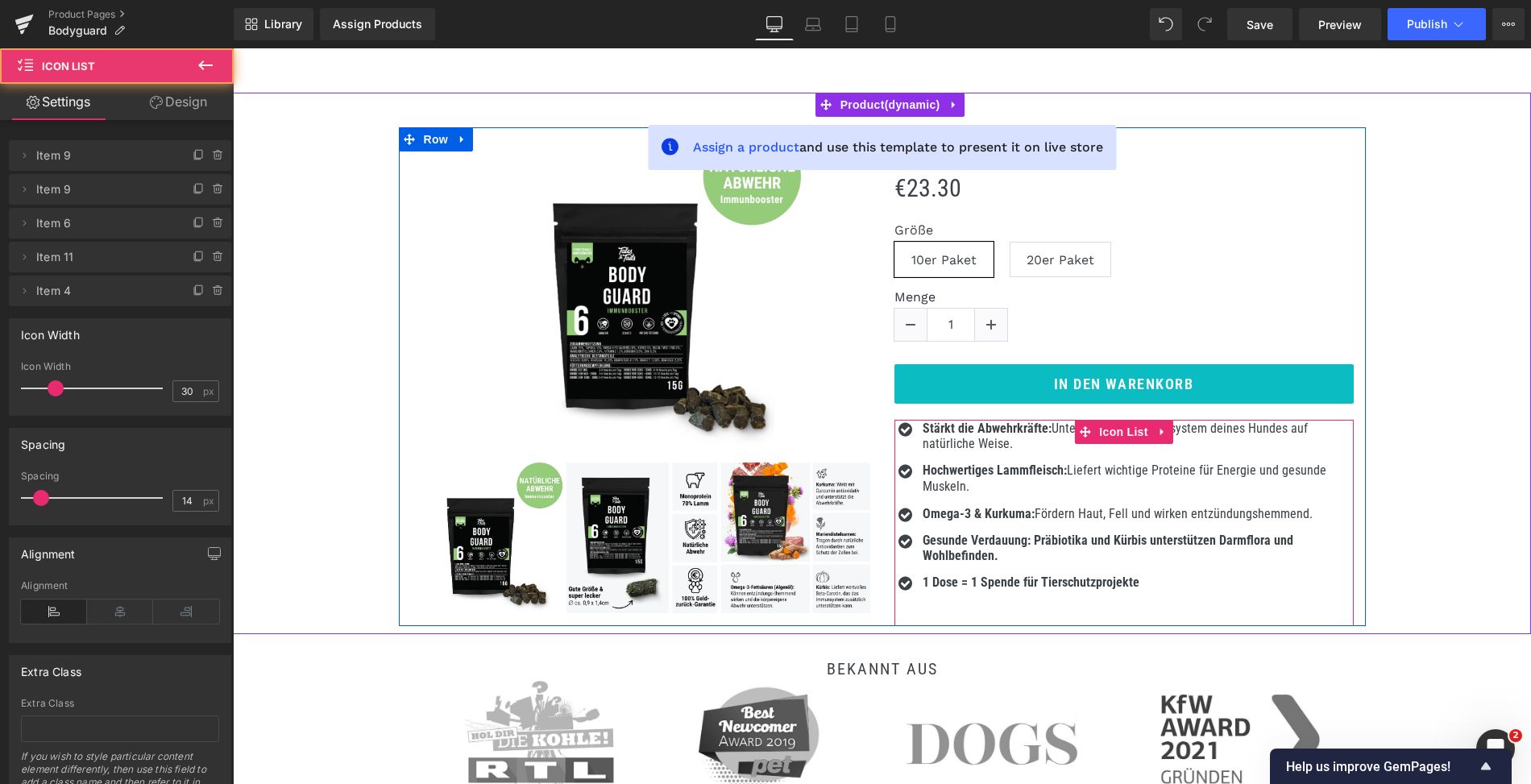
click at [1036, 542] on b "Gesunde Verdauung: Präbiotika und Kürbis unterstützen Darmflora und Wohlbefinde…" at bounding box center [1107, 548] width 370 height 31
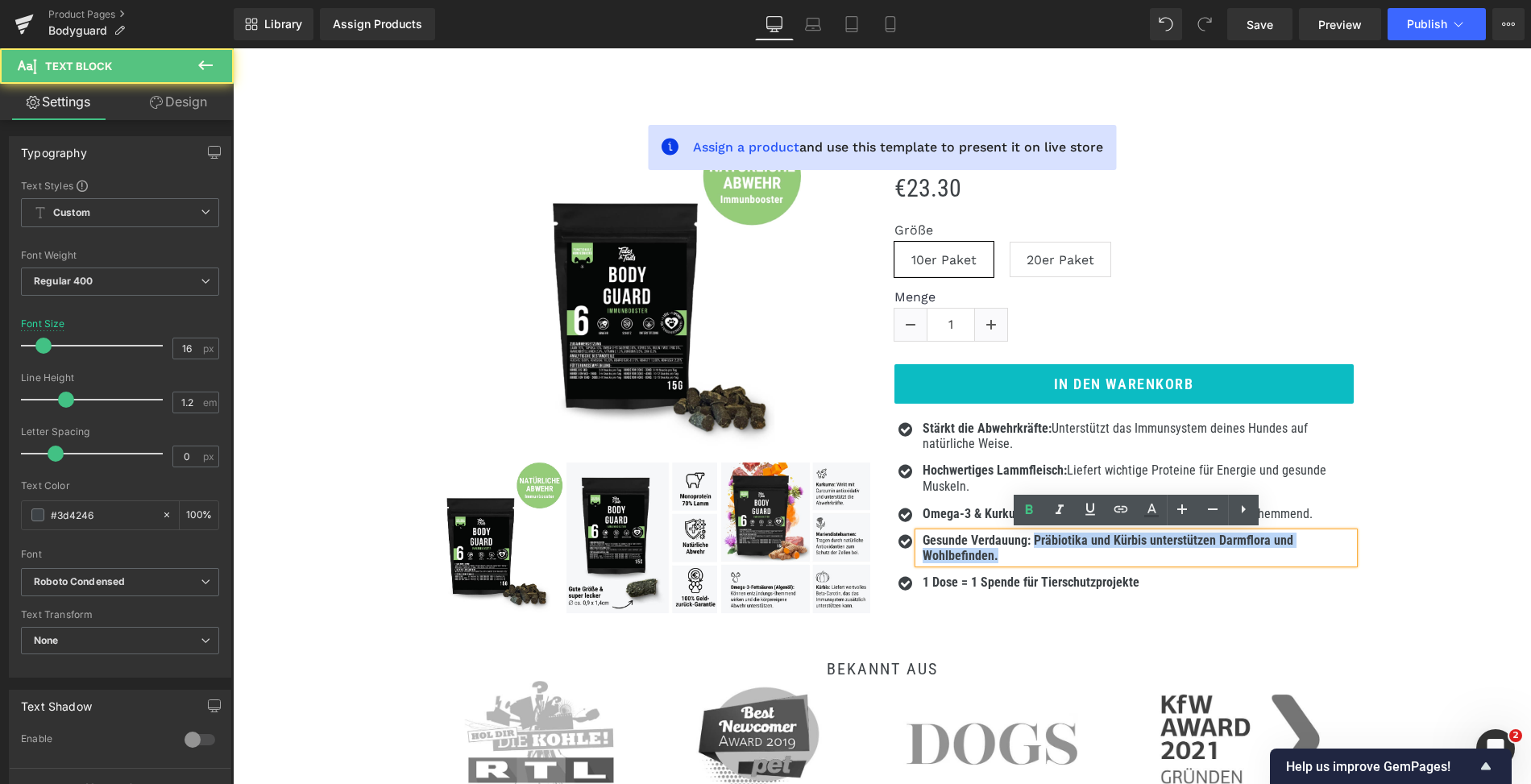
drag, startPoint x: 1033, startPoint y: 539, endPoint x: 1057, endPoint y: 564, distance: 34.7
click at [1057, 564] on div "Gesunde Verdauung: Präbiotika und Kürbis unterstützen Darmflora und Wohlbefinde…" at bounding box center [1136, 548] width 435 height 31
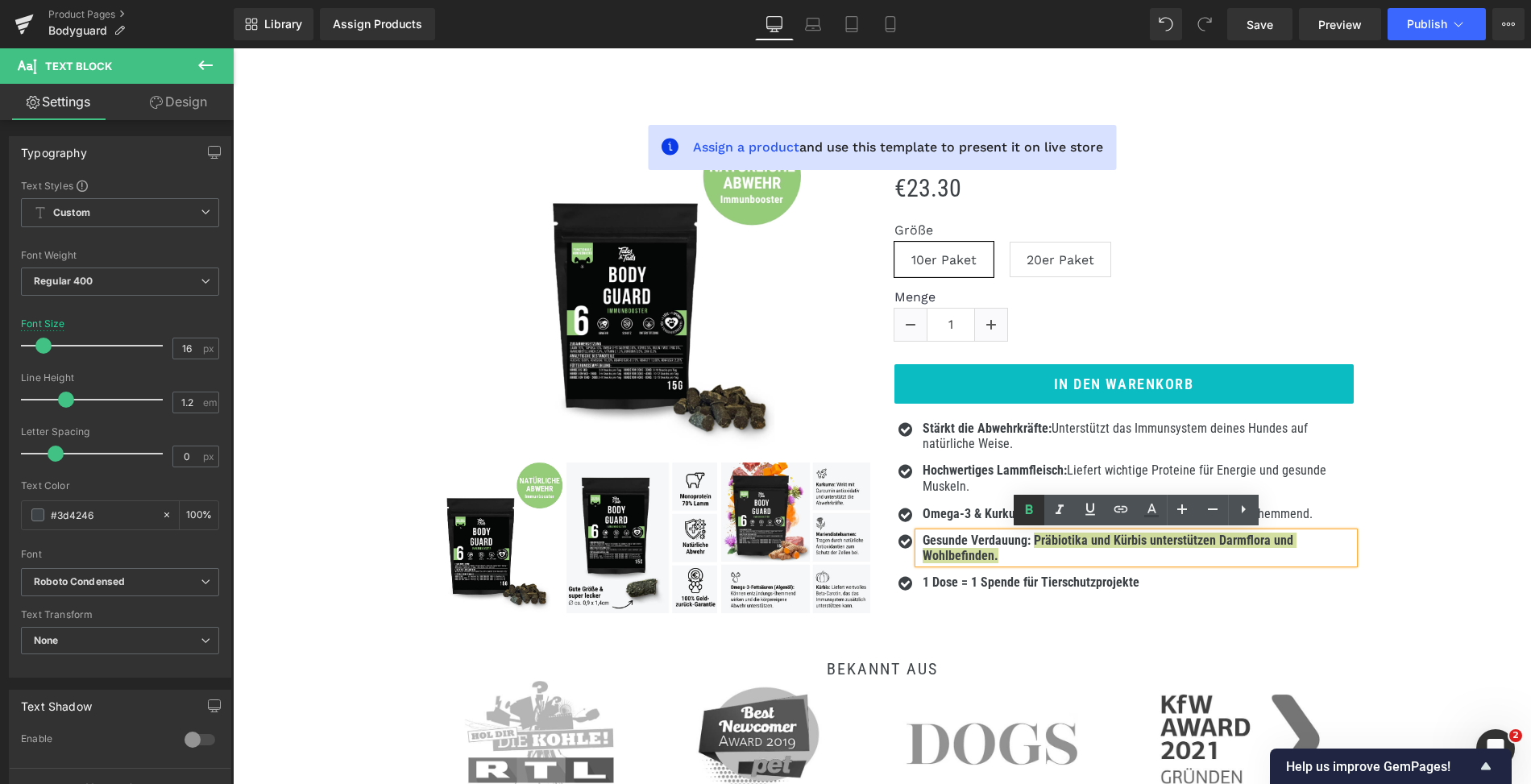
click at [1028, 505] on icon at bounding box center [1029, 509] width 8 height 10
click at [1356, 459] on div ""Bodyguard" - Probe 15g (P) Title €23.30 €0 du sparst -2230% (P) Price Größe 10…" at bounding box center [1125, 377] width 484 height 499
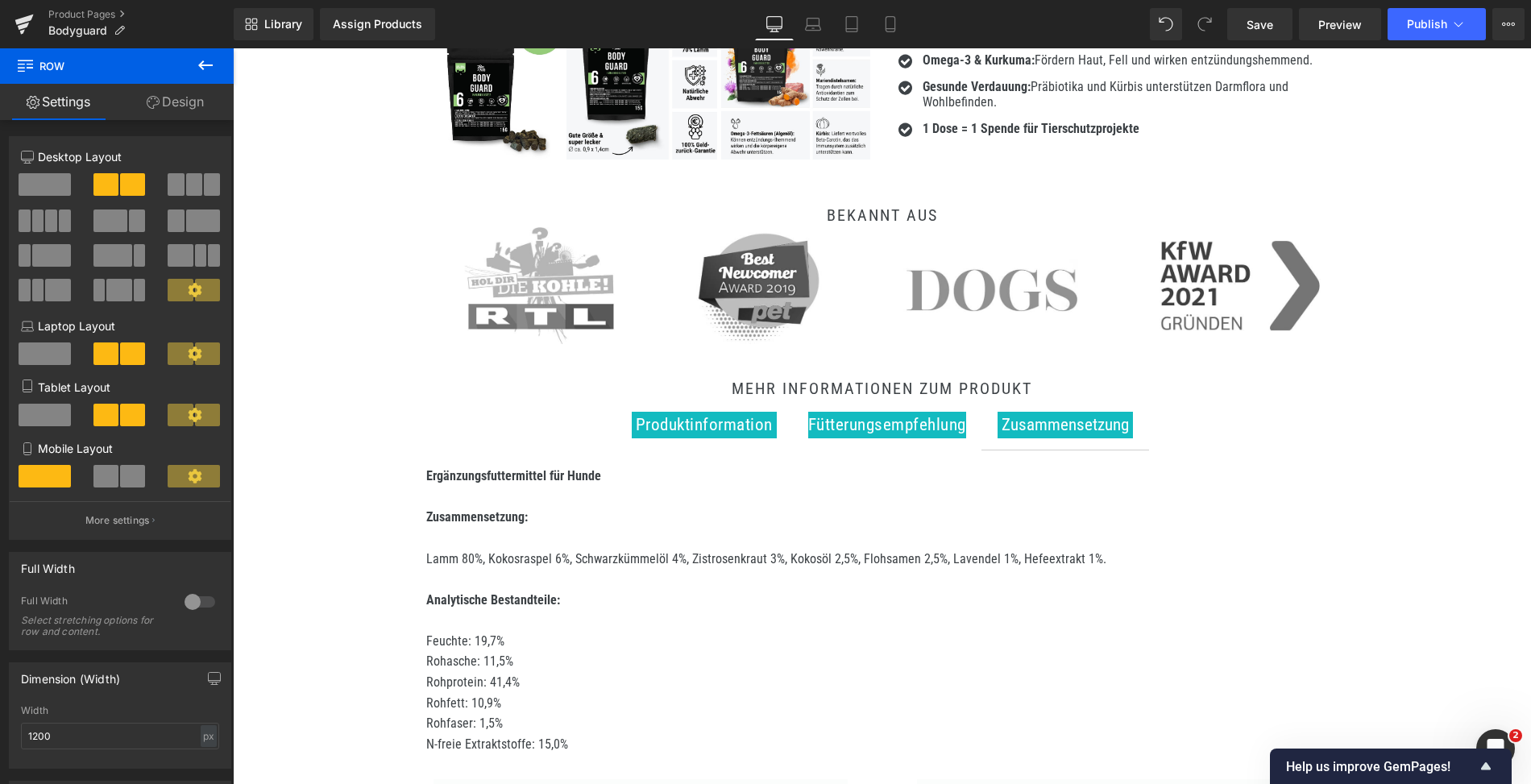
scroll to position [506, 0]
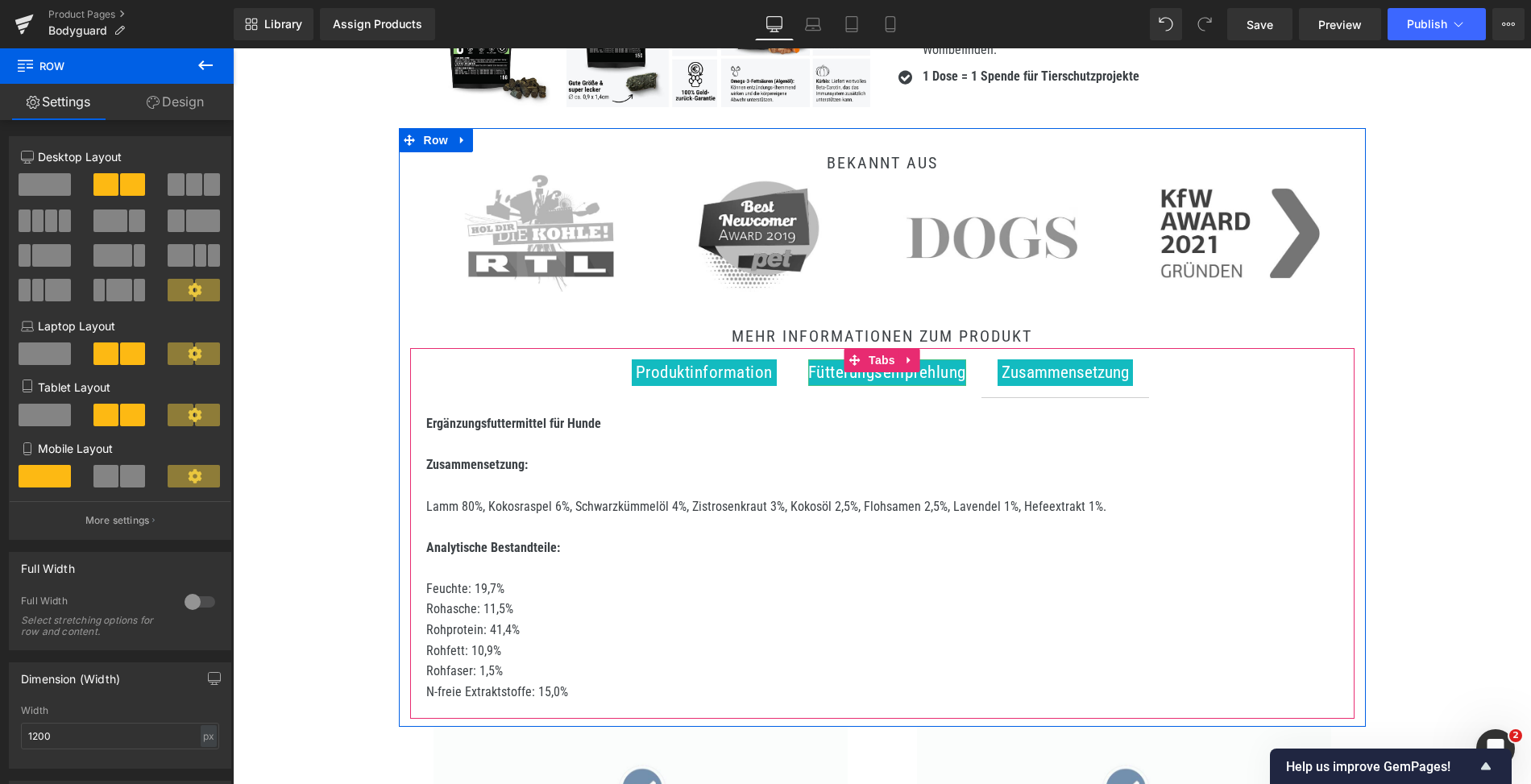
click at [836, 372] on span "Fütterungsempfehlung" at bounding box center [887, 372] width 158 height 19
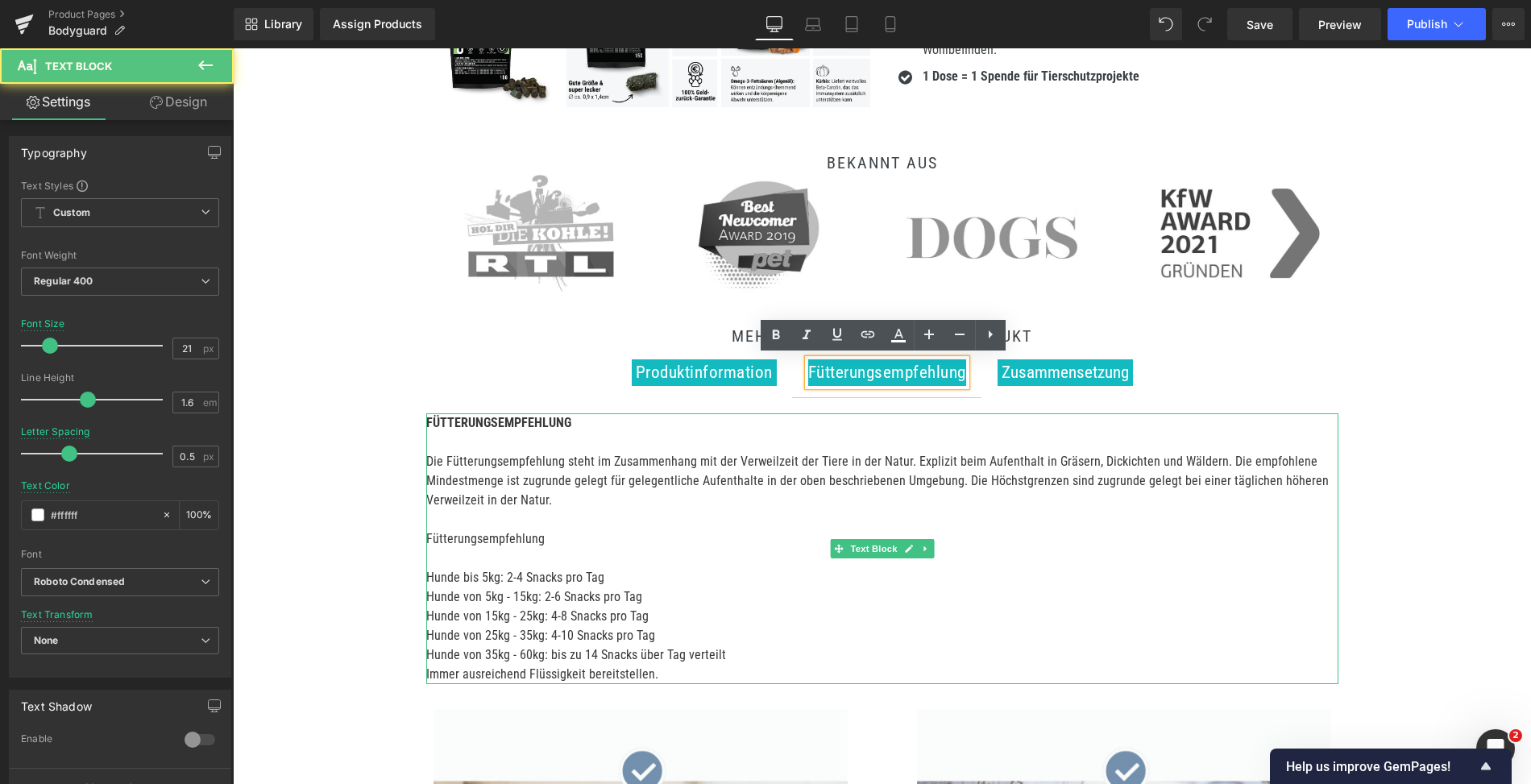
click at [545, 466] on p "Die Fütterungsempfehlung steht im Zusammenhang mit der Verweilzeit der Tiere in…" at bounding box center [882, 481] width 912 height 58
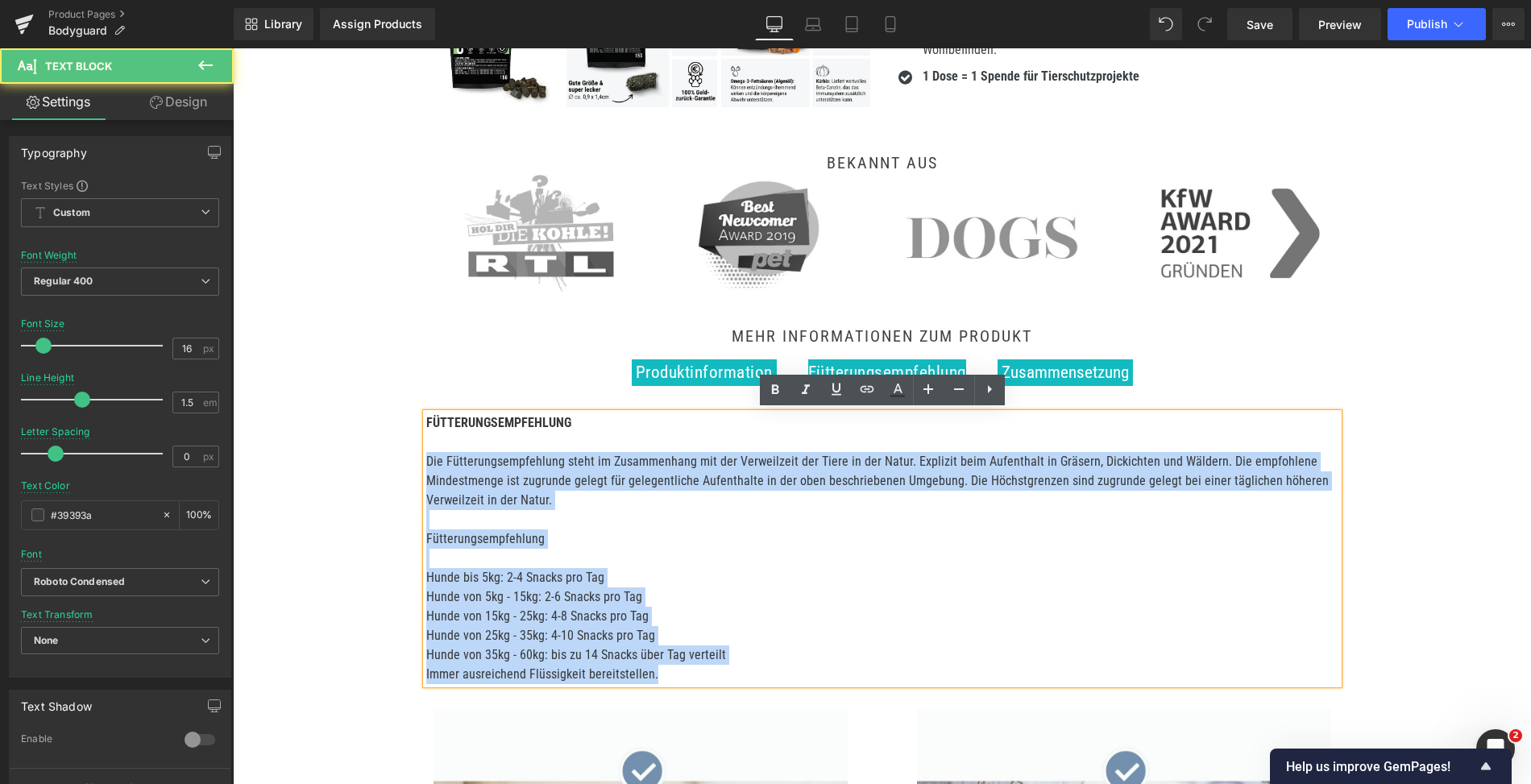
drag, startPoint x: 428, startPoint y: 458, endPoint x: 781, endPoint y: 673, distance: 413.3
click at [781, 673] on div "FÜTTERUNGSEMPFEHLUNG Die Fütterungsempfehlung steht im Zusammenhang mit der Ver…" at bounding box center [882, 549] width 912 height 271
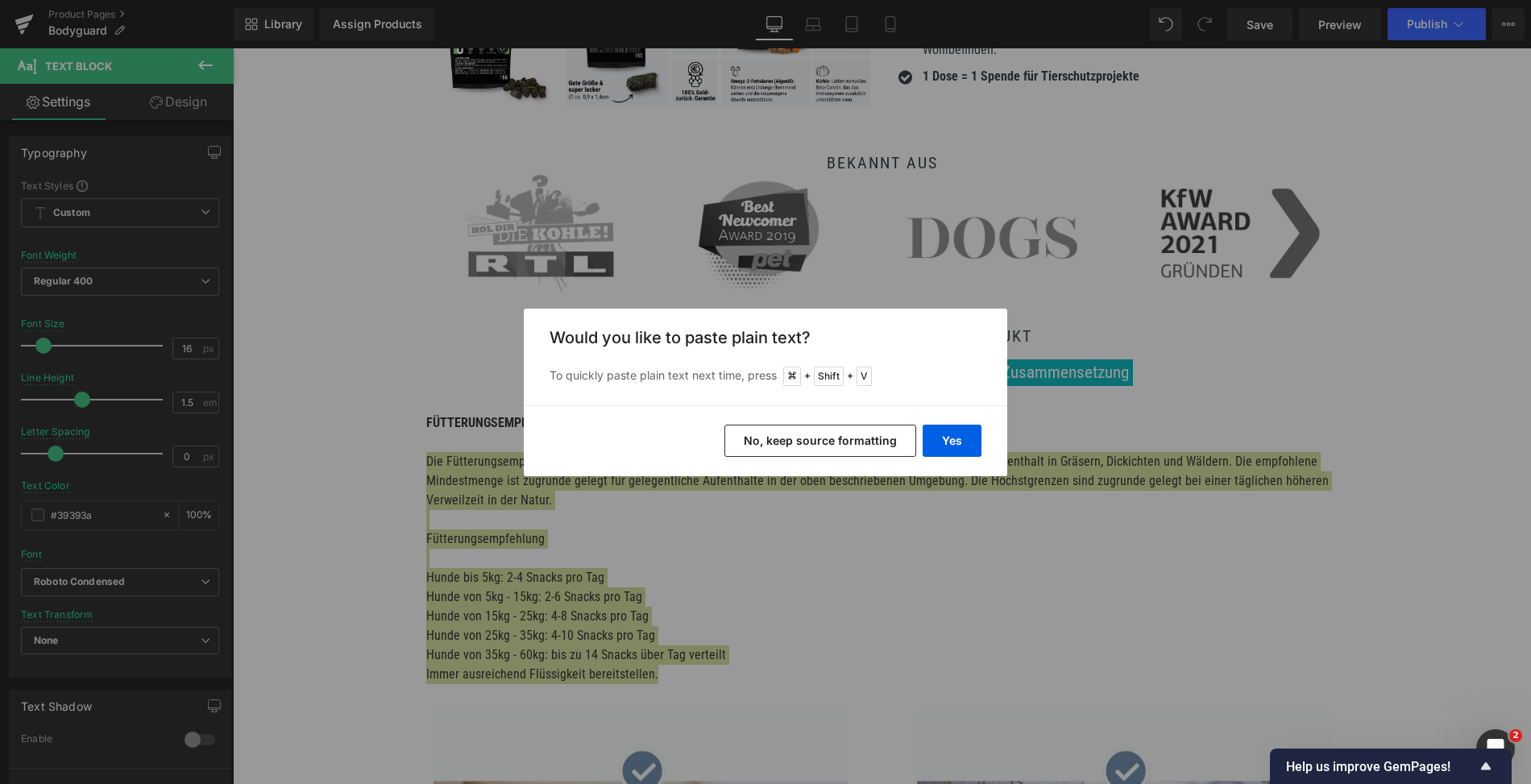
click at [926, 457] on div "Yes No, keep source formatting" at bounding box center [766, 440] width 484 height 71
click at [946, 440] on button "Yes" at bounding box center [952, 440] width 59 height 32
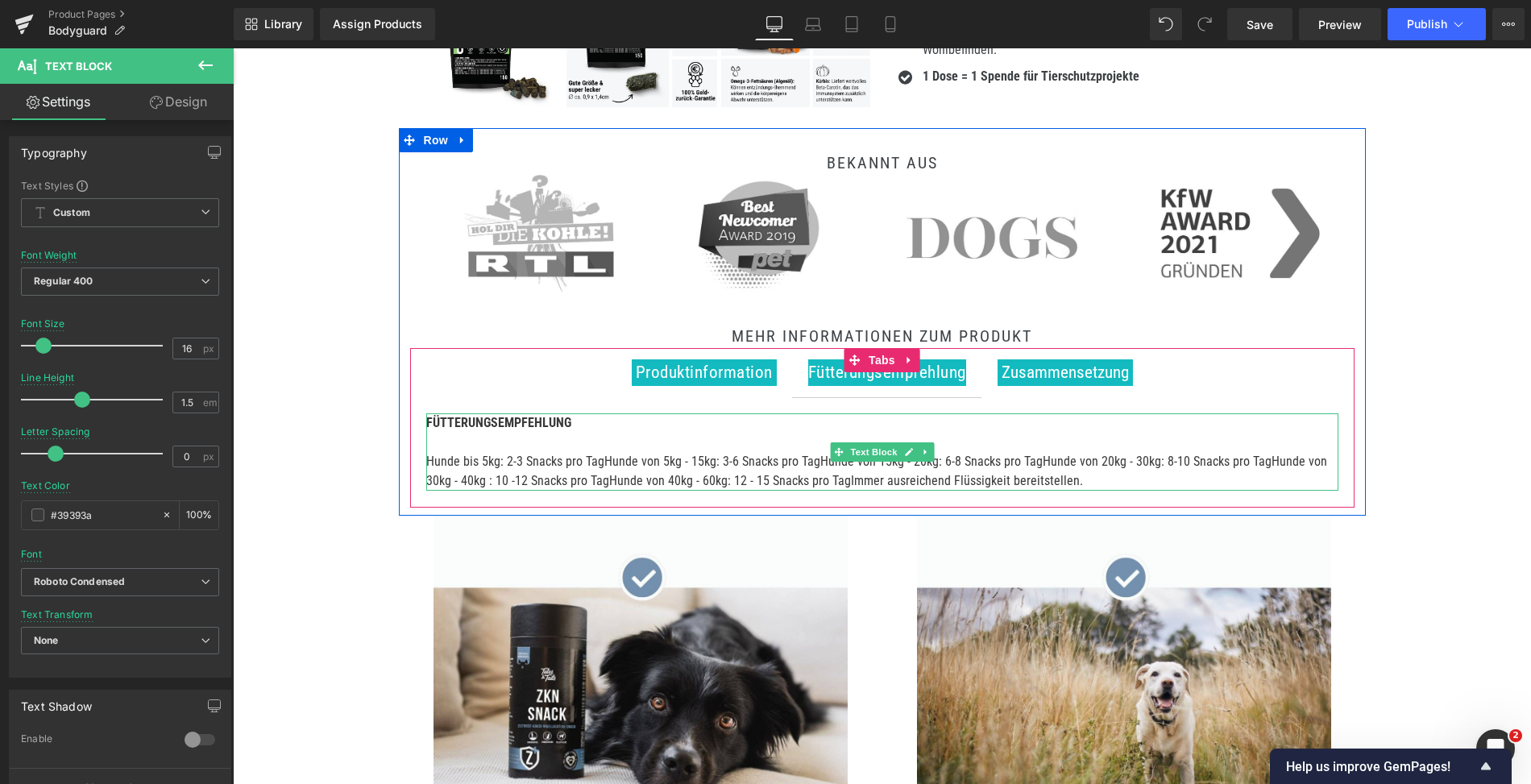
click at [735, 467] on p "Hunde bis 5kg: 2-3 Snacks pro TagHunde von 5kg - 15kg: 3-6 Snacks pro TagHunde …" at bounding box center [882, 472] width 912 height 39
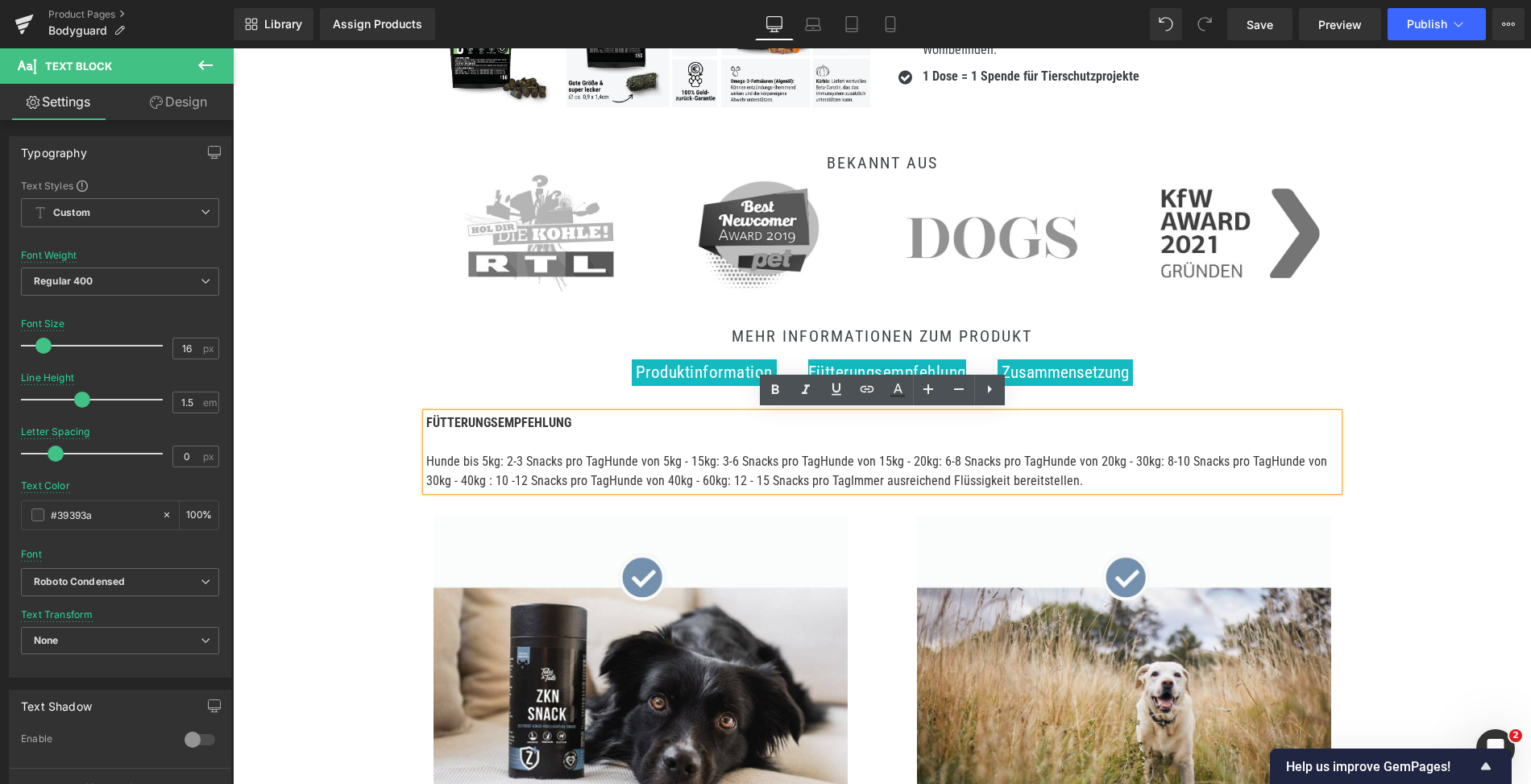
click at [601, 458] on p "Hunde bis 5kg: 2-3 Snacks pro TagHunde von 5kg - 15kg: 3-6 Snacks pro TagHunde …" at bounding box center [882, 472] width 912 height 39
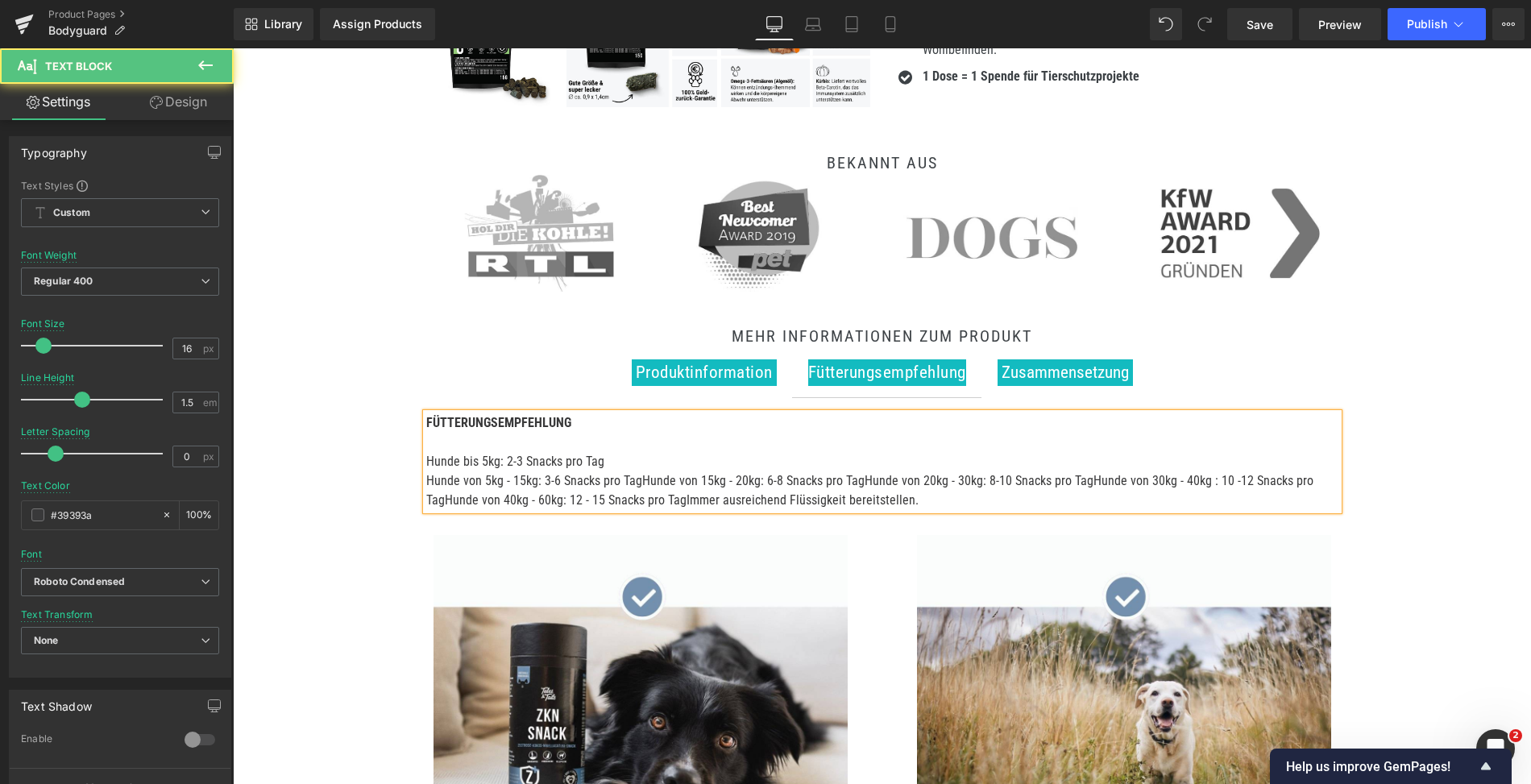
click at [637, 477] on p "Hunde bis 5kg: 2-3 Snacks pro Tag Hunde von 5kg - 15kg: 3-6 Snacks pro TagHunde…" at bounding box center [882, 481] width 912 height 58
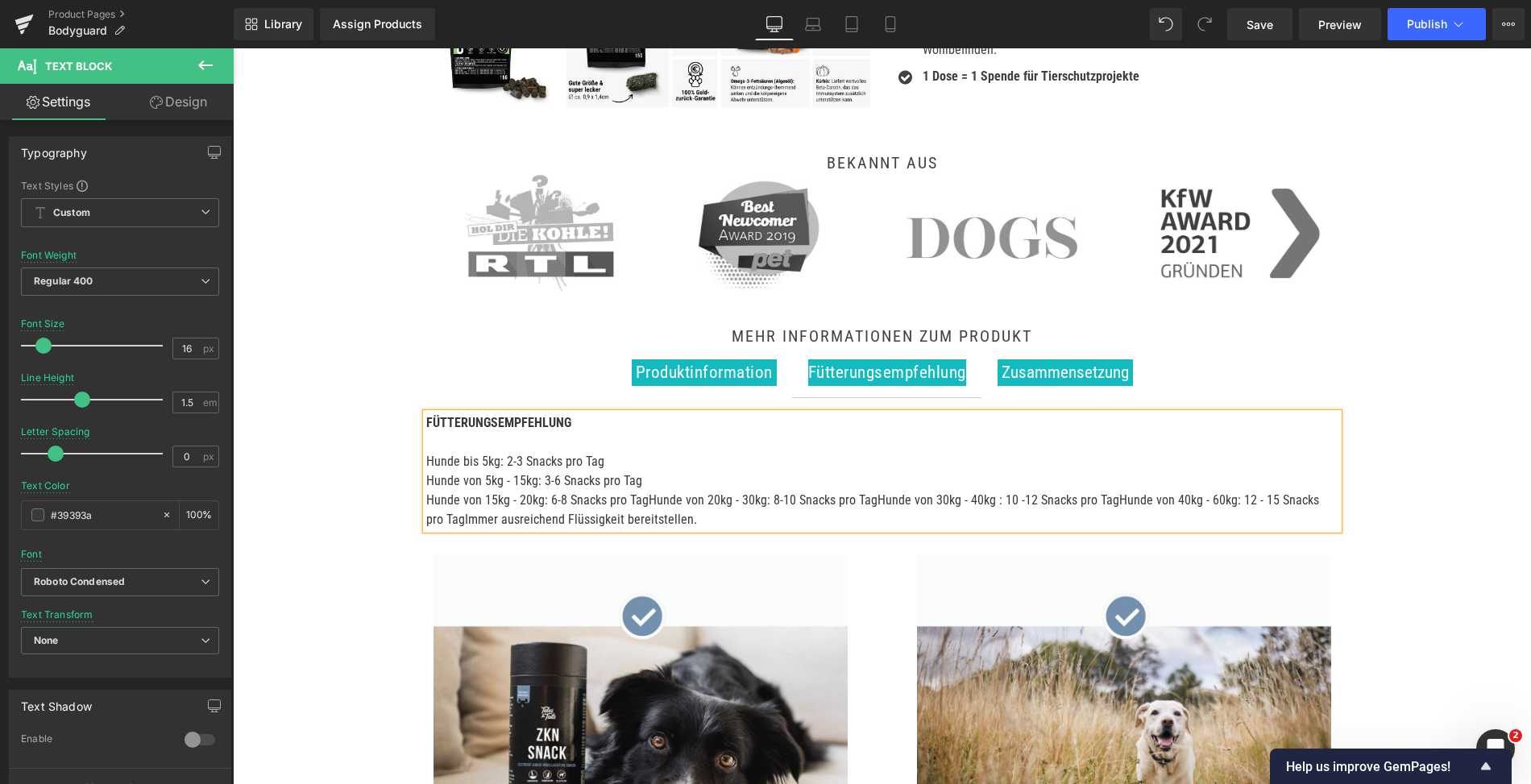
click at [644, 501] on p "Hunde bis 5kg: 2-3 Snacks pro Tag Hunde von 5kg - 15kg: 3-6 Snacks pro Tag Hund…" at bounding box center [882, 491] width 912 height 77
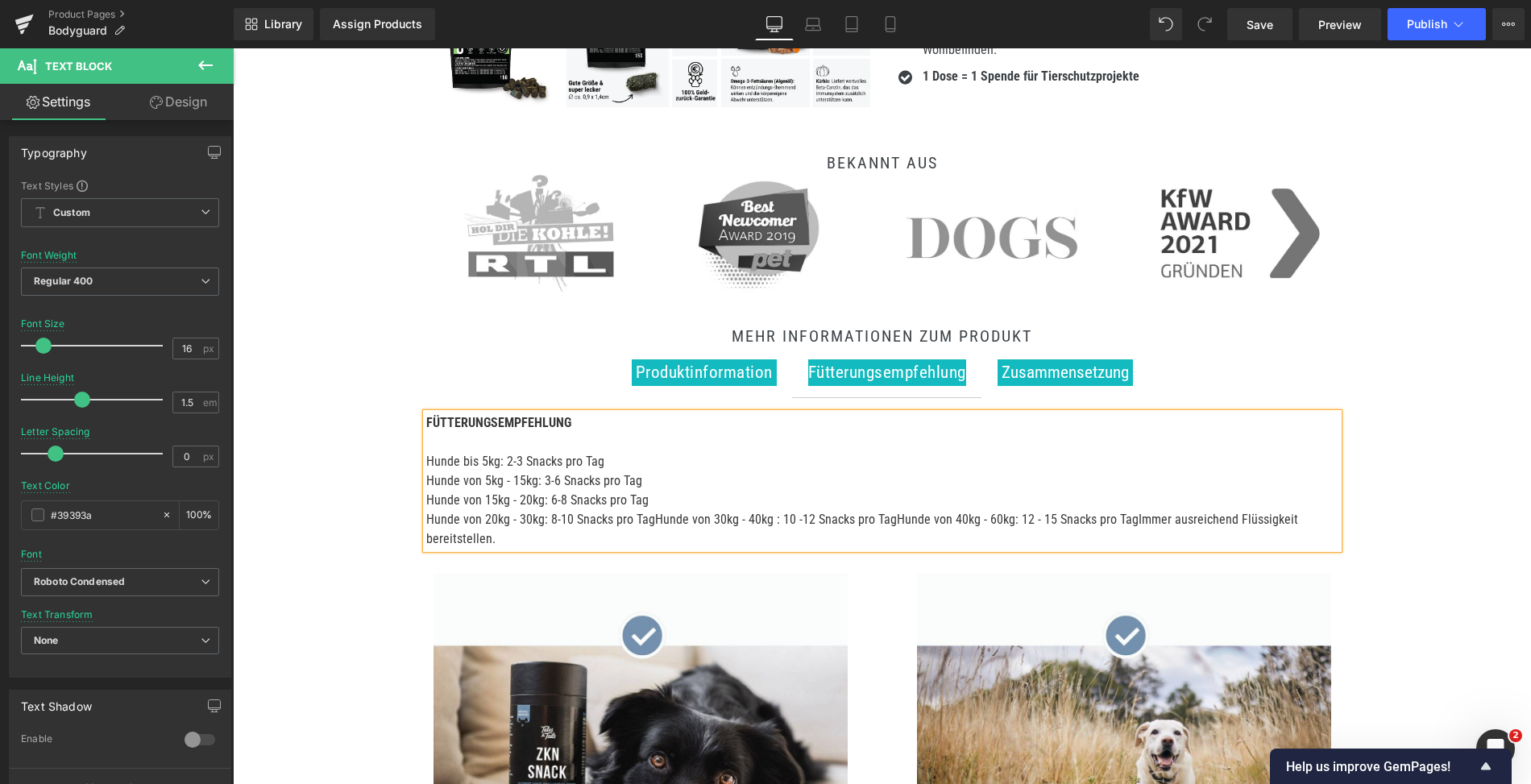
click at [651, 515] on p "Hunde bis 5kg: 2-3 Snacks pro Tag Hunde von 5kg - 15kg: 3-6 Snacks pro Tag Hund…" at bounding box center [882, 501] width 912 height 97
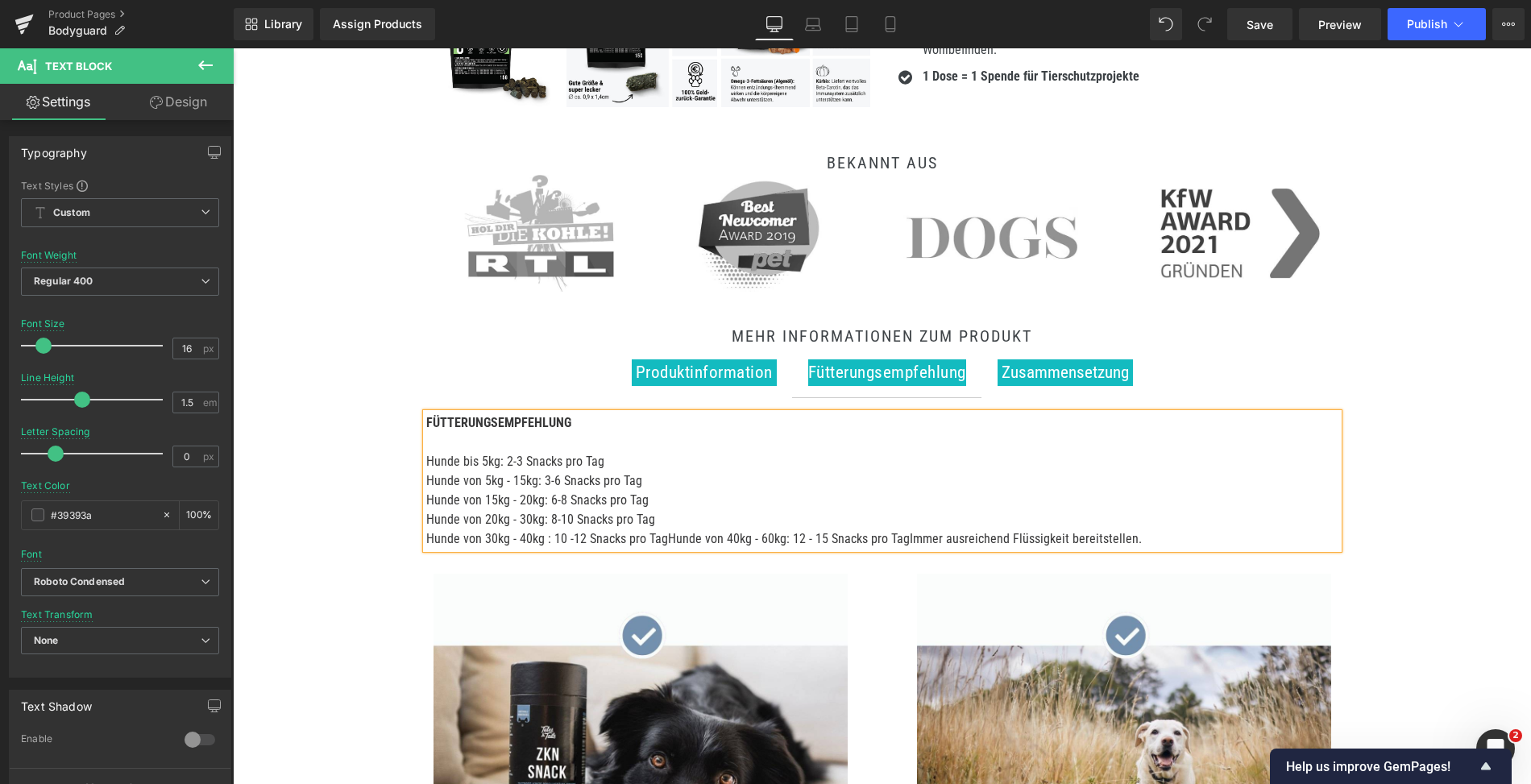
click at [660, 537] on p "Hunde bis 5kg: 2-3 Snacks pro Tag Hunde von 5kg - 15kg: 3-6 Snacks pro Tag Hund…" at bounding box center [882, 501] width 912 height 97
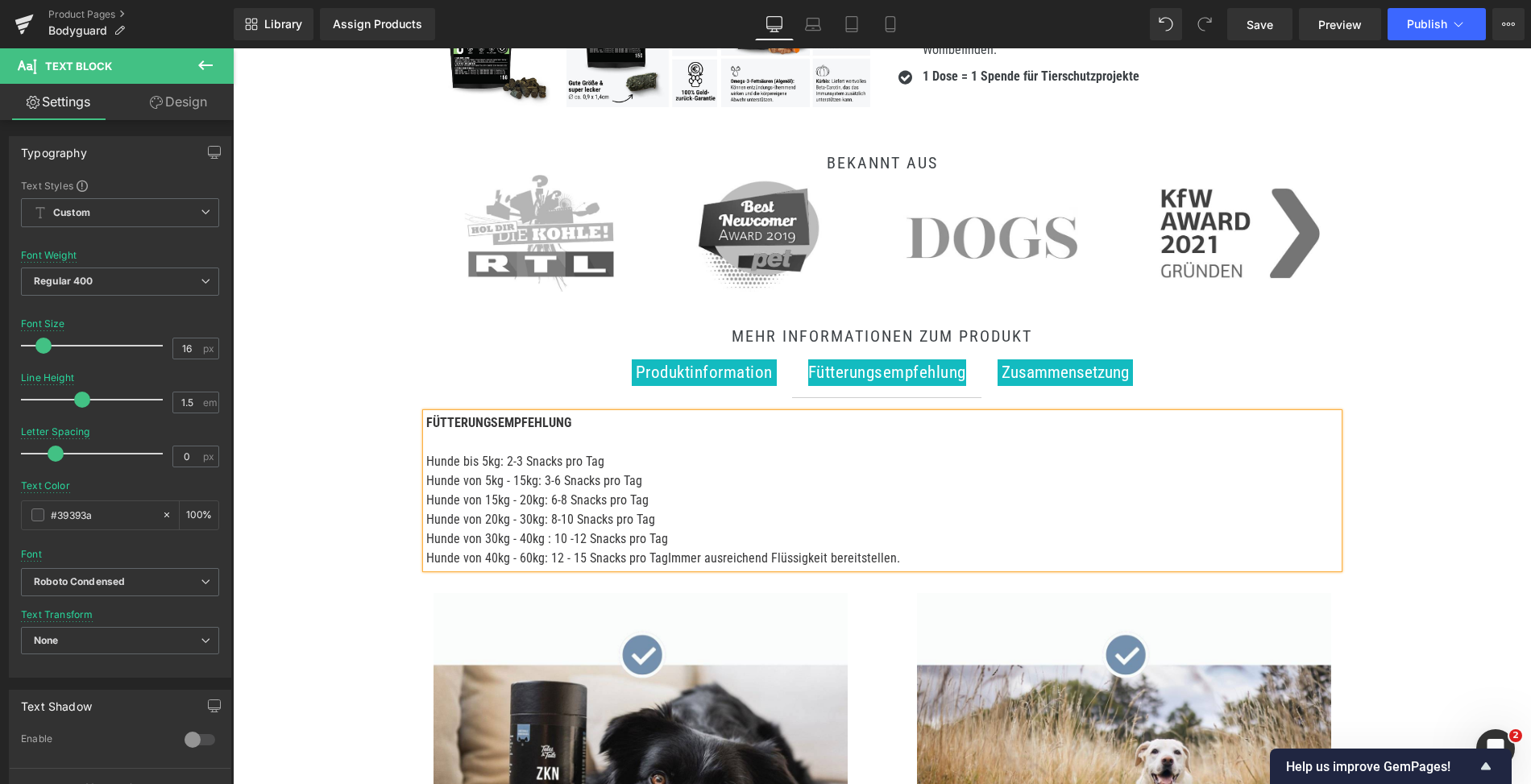
click at [662, 554] on p "Hunde bis 5kg: 2-3 Snacks pro Tag Hunde von 5kg - 15kg: 3-6 Snacks pro Tag Hund…" at bounding box center [882, 510] width 912 height 116
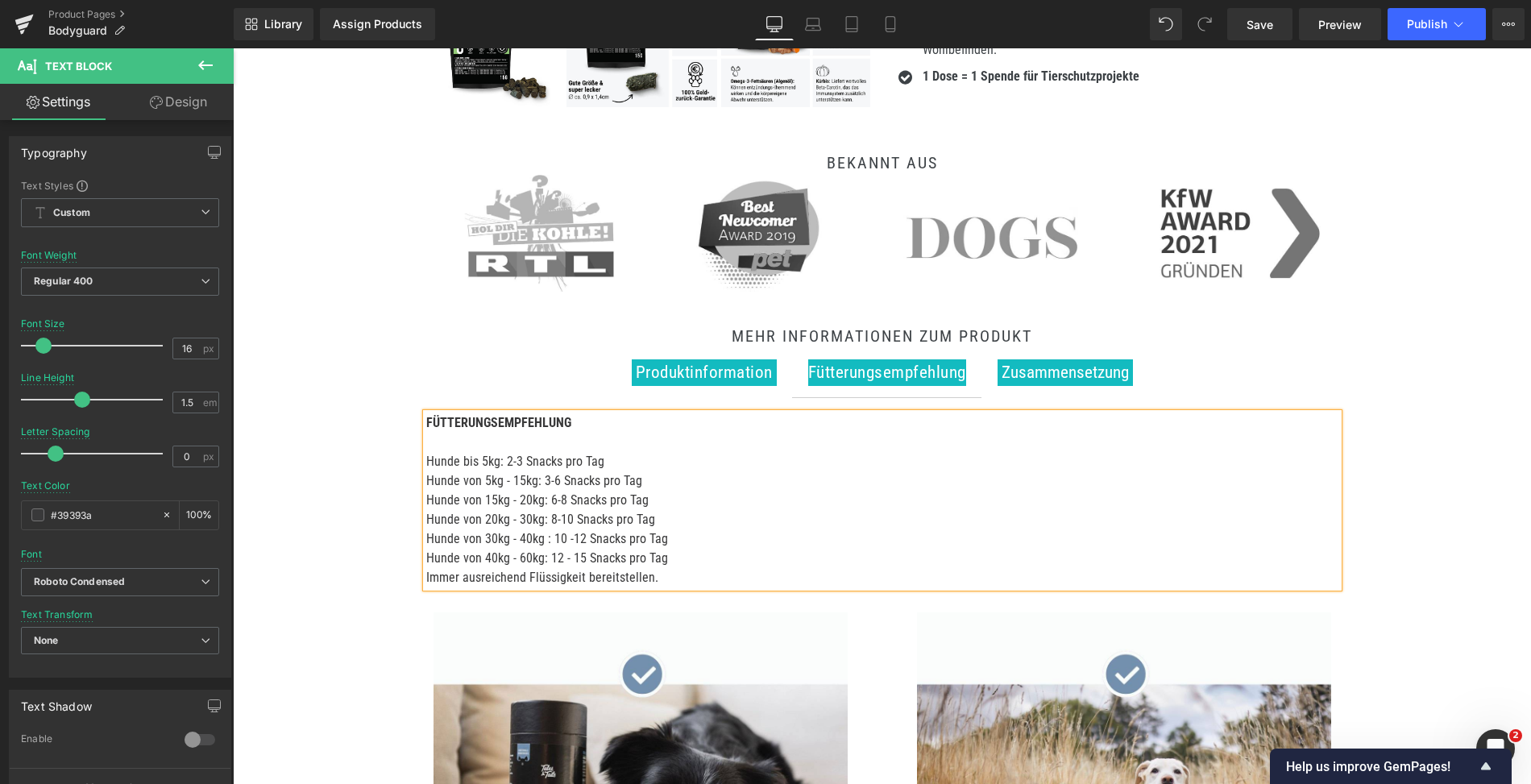
click at [563, 579] on p "Hunde bis 5kg: 2-3 Snacks pro Tag Hunde von 5kg - 15kg: 3-6 Snacks pro Tag Hund…" at bounding box center [882, 520] width 912 height 135
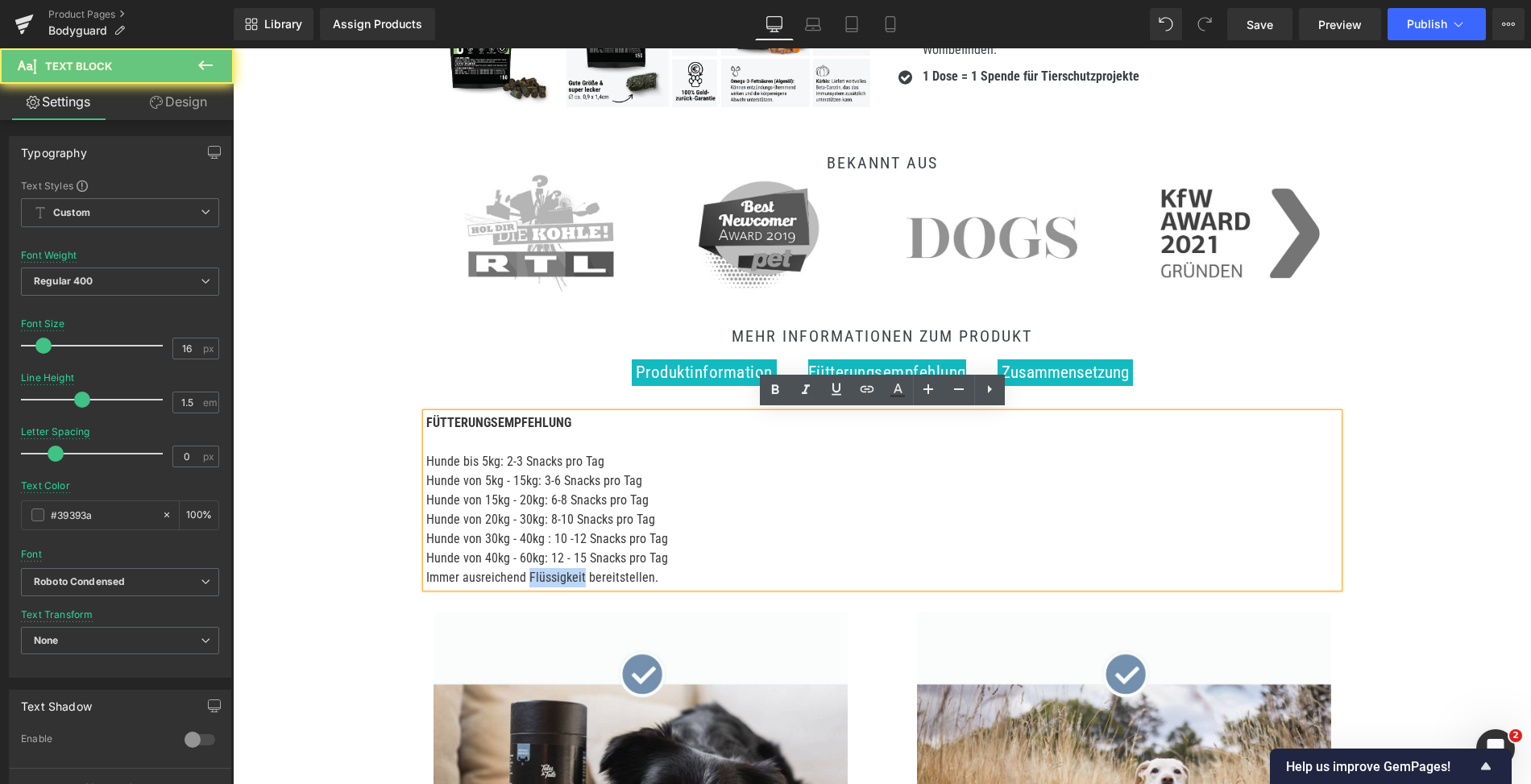
click at [563, 579] on p "Hunde bis 5kg: 2-3 Snacks pro Tag Hunde von 5kg - 15kg: 3-6 Snacks pro Tag Hund…" at bounding box center [882, 520] width 912 height 135
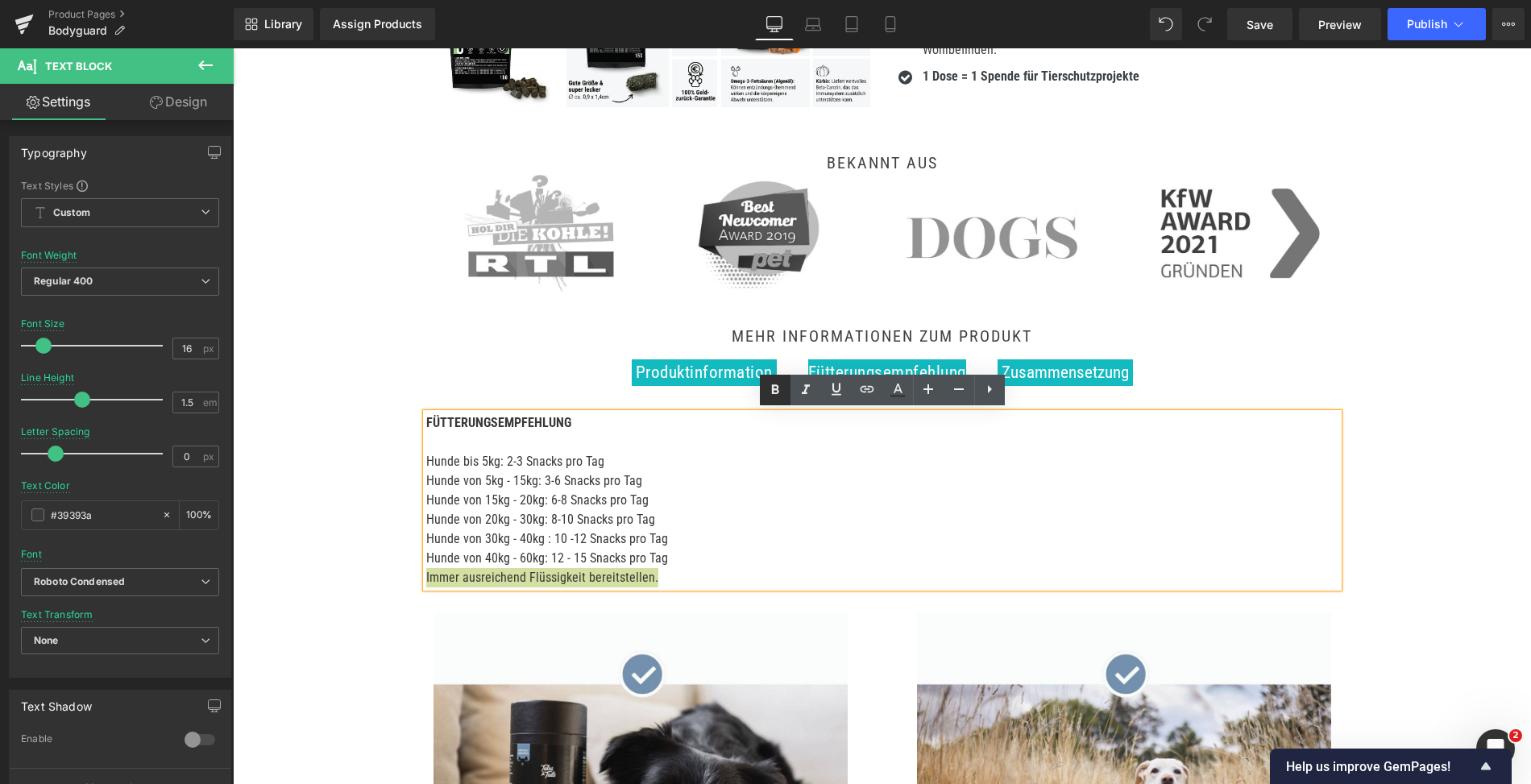
click at [774, 394] on icon at bounding box center [776, 390] width 19 height 19
click at [680, 561] on p "Hunde bis 5kg: 2-3 Snacks pro Tag Hunde von 5kg - 15kg: 3-6 Snacks pro Tag Hund…" at bounding box center [882, 520] width 912 height 135
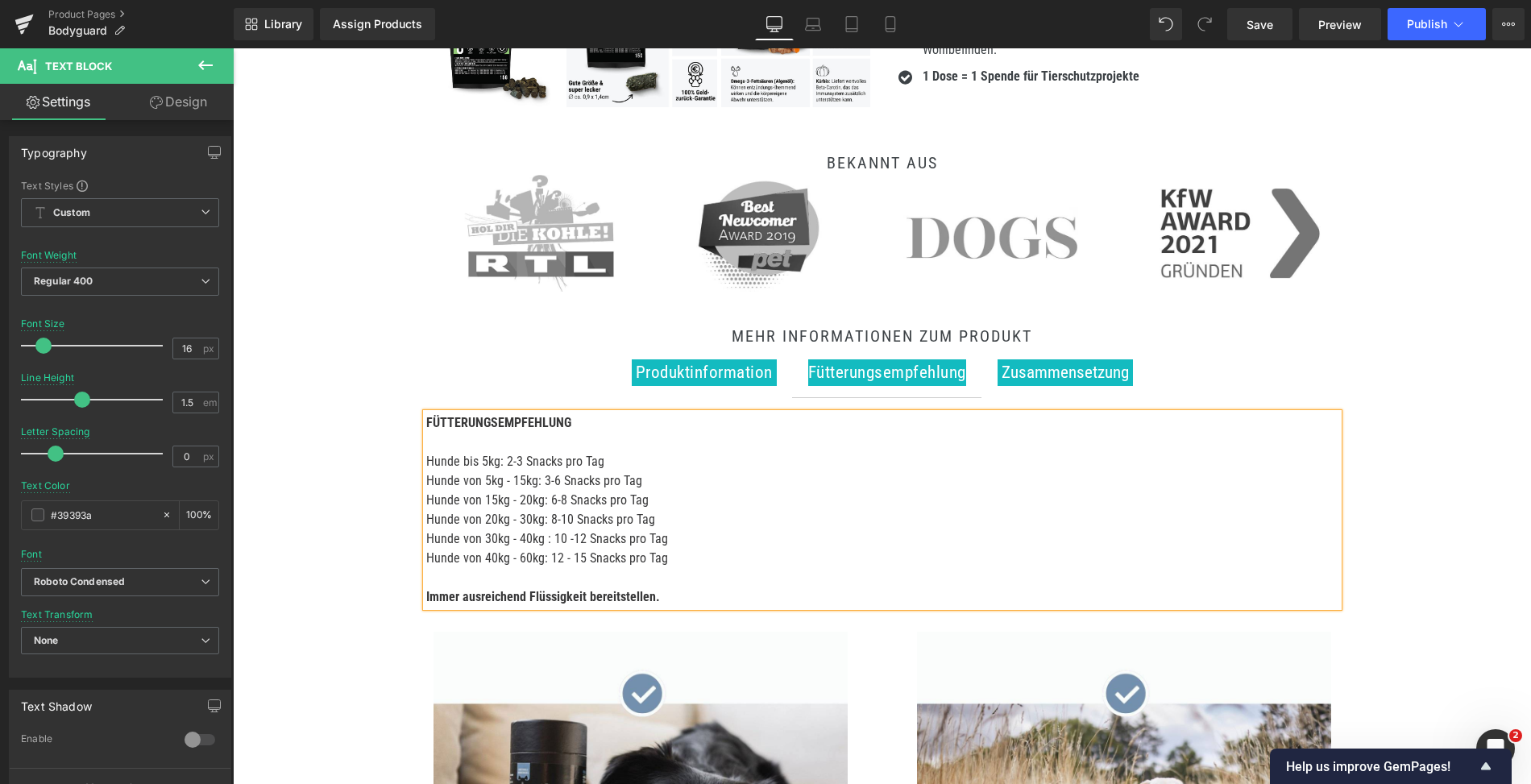
click at [556, 510] on p "Hunde bis 5kg: 2-3 Snacks pro Tag Hunde von 5kg - 15kg: 3-6 Snacks pro Tag Hund…" at bounding box center [882, 530] width 912 height 155
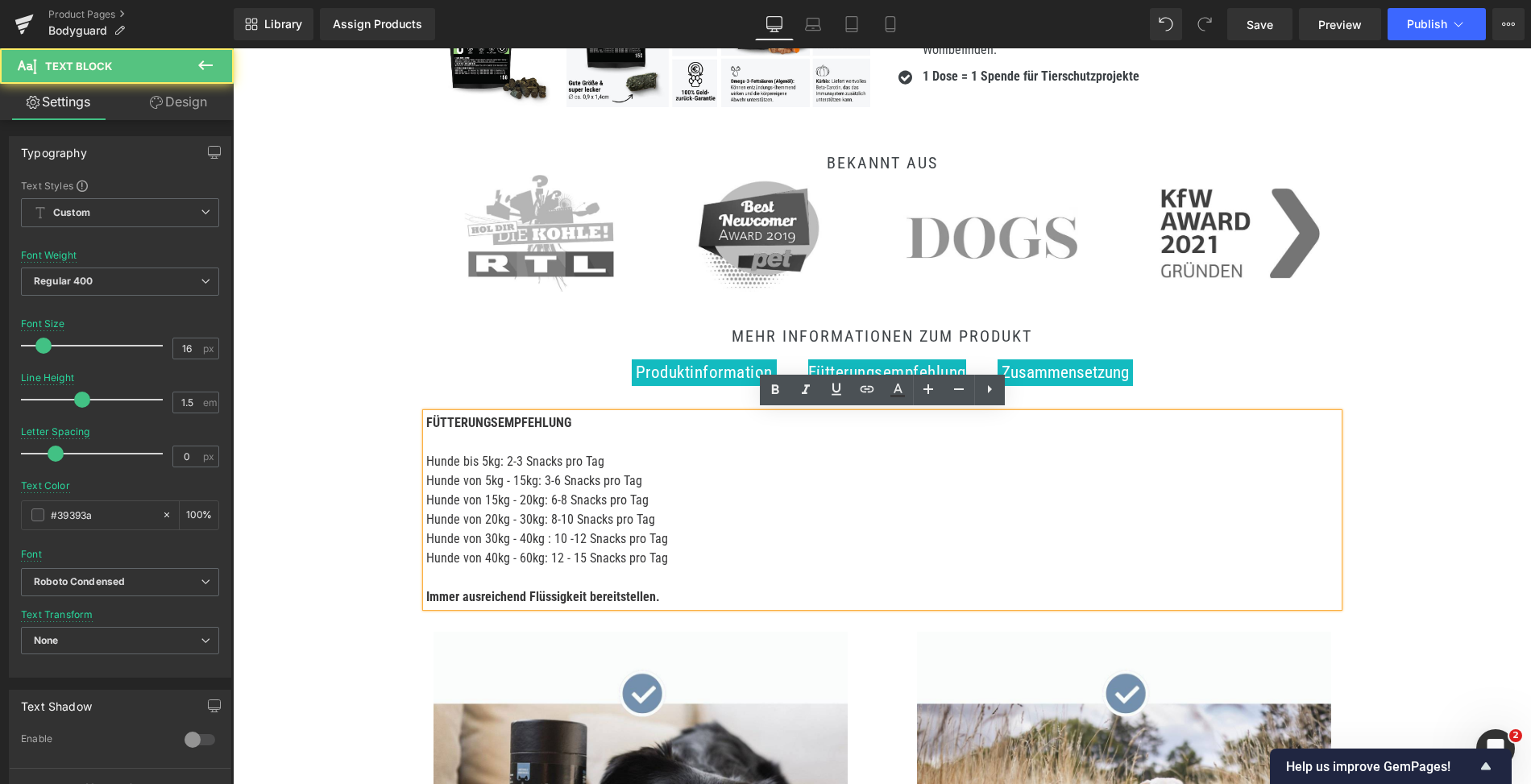
click at [1056, 375] on span "Zusammensetzung" at bounding box center [1066, 372] width 128 height 19
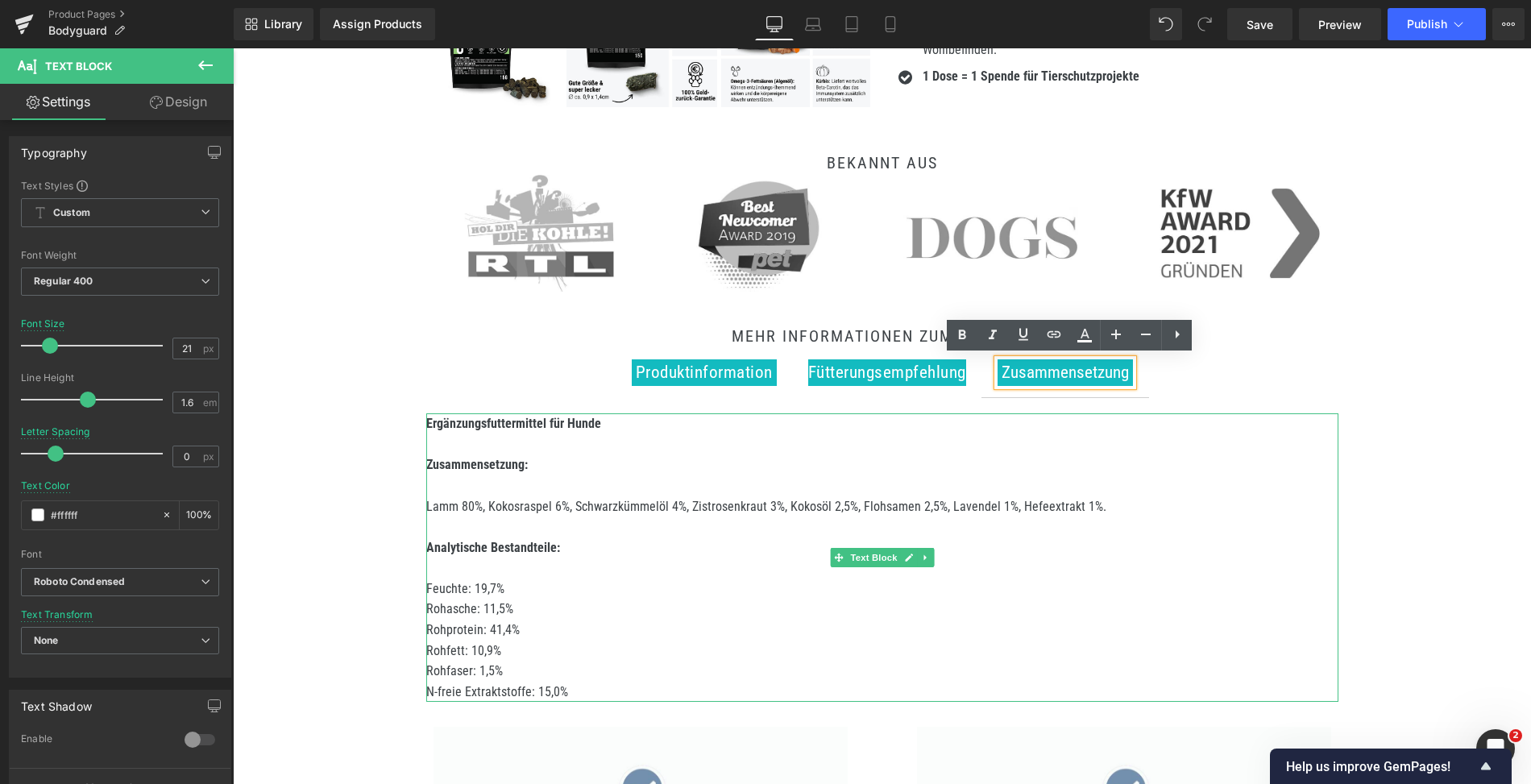
click at [554, 501] on p "Lamm 80%, Kokosraspel 6%, Schwarzkümmelöl 4%, Zistrosenkraut 3%, Kokosöl 2,5%, …" at bounding box center [882, 507] width 912 height 21
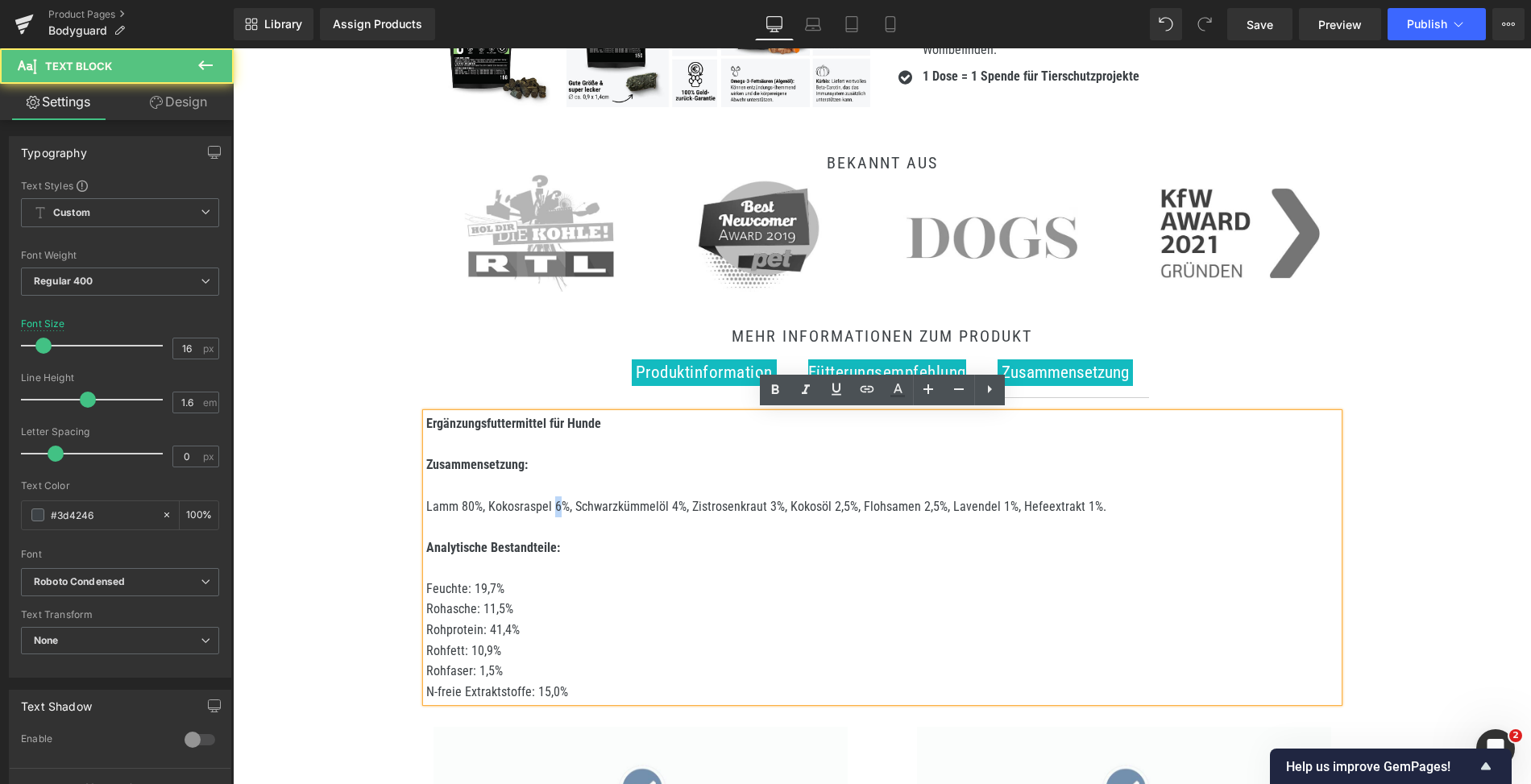
click at [554, 501] on p "Lamm 80%, Kokosraspel 6%, Schwarzkümmelöl 4%, Zistrosenkraut 3%, Kokosöl 2,5%, …" at bounding box center [882, 507] width 912 height 21
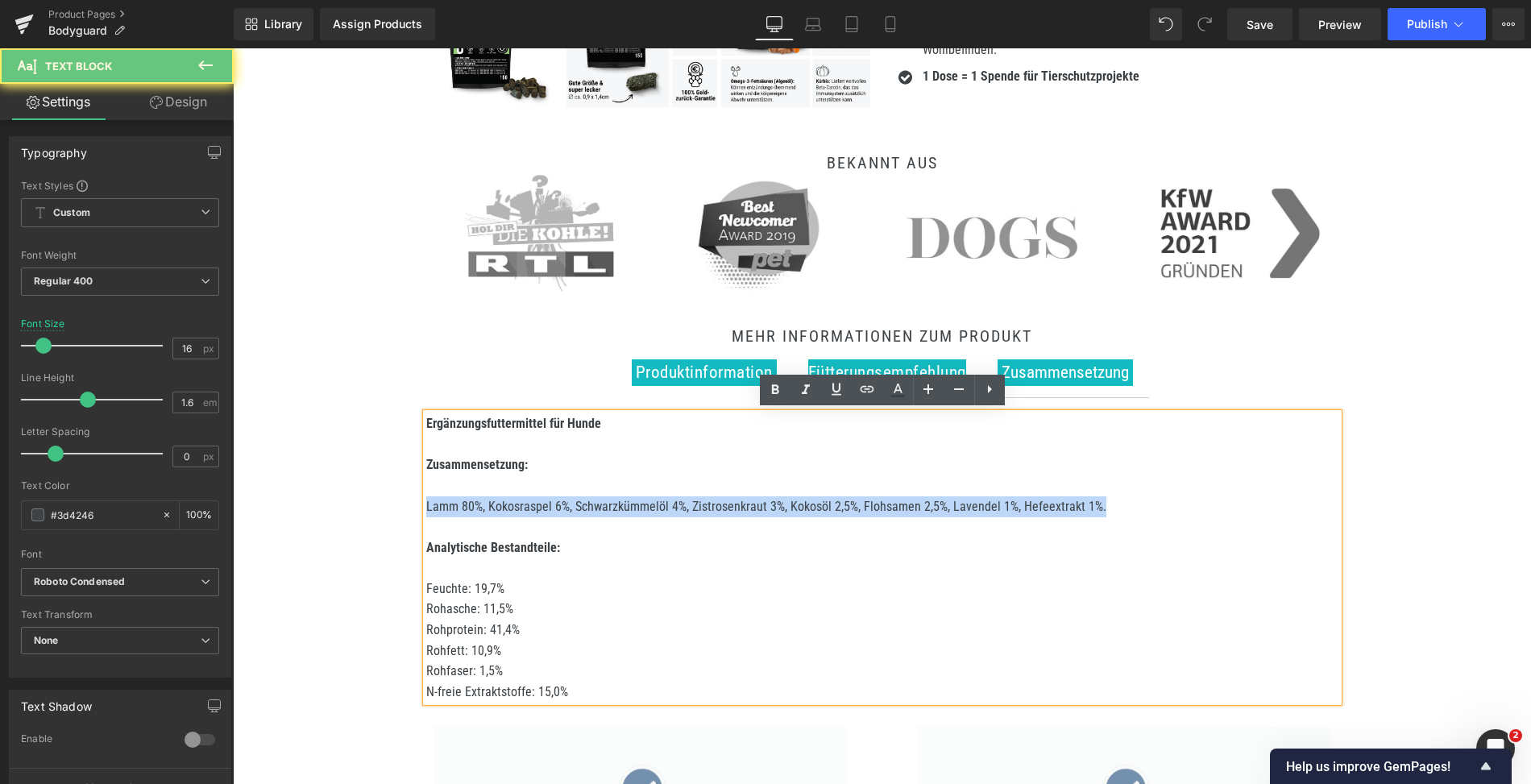
click at [554, 501] on p "Lamm 80%, Kokosraspel 6%, Schwarzkümmelöl 4%, Zistrosenkraut 3%, Kokosöl 2,5%, …" at bounding box center [882, 507] width 912 height 21
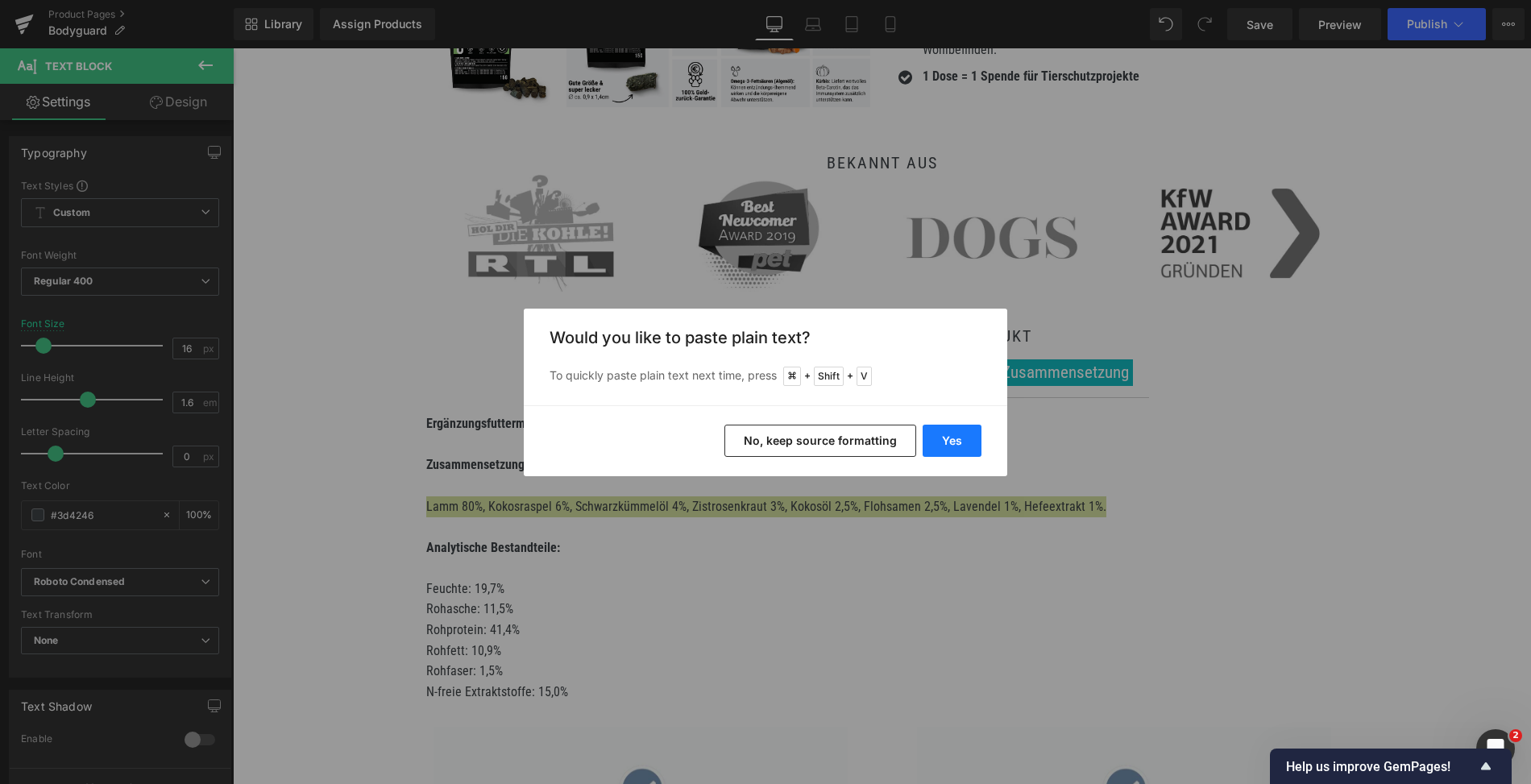
click at [957, 434] on button "Yes" at bounding box center [952, 440] width 59 height 32
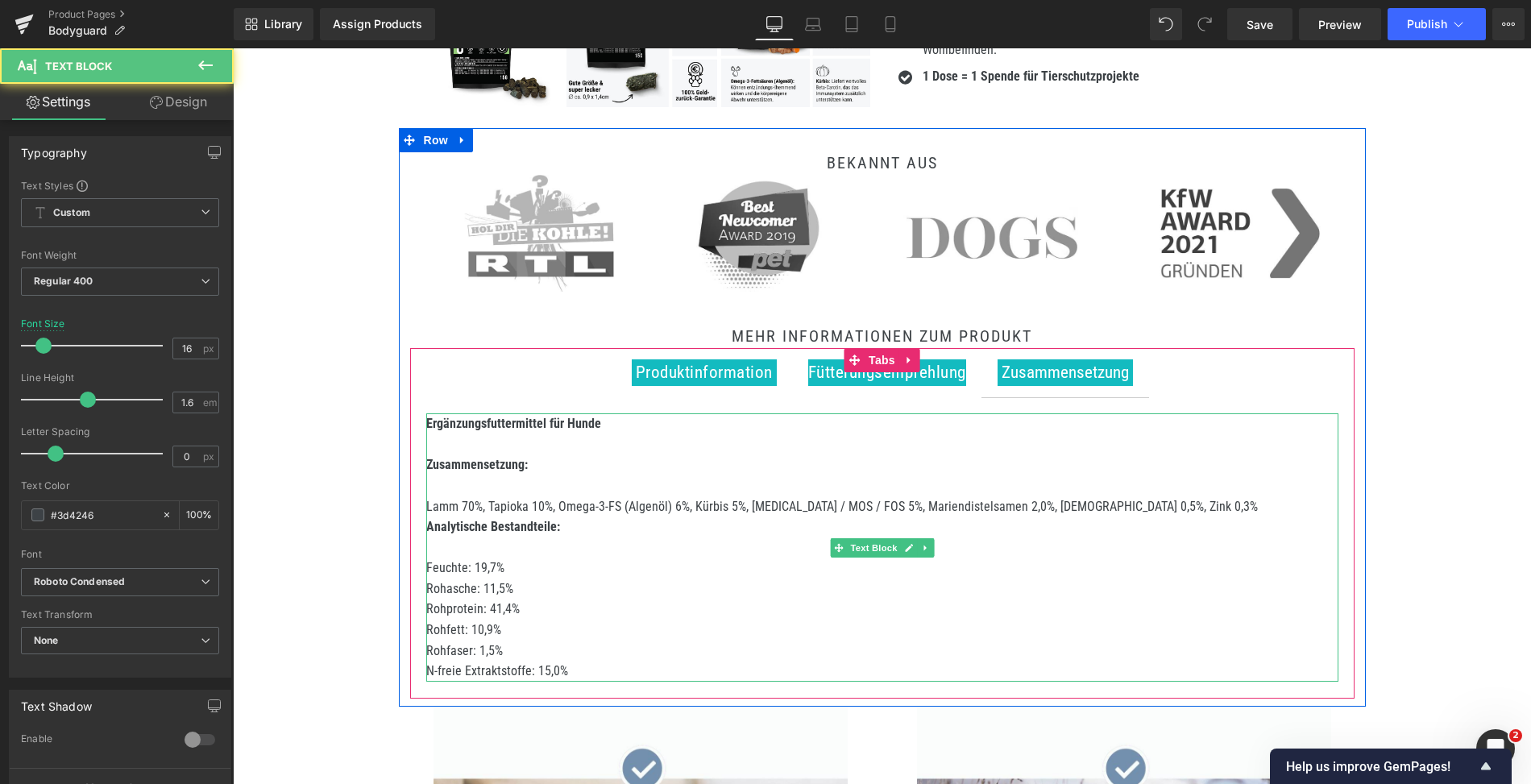
click at [1128, 510] on p "Lamm 70%, Tapioka 10%, Omega-3-FS (Algenöl) 6%, Kürbis 5%, Inulin / MOS / FOS 5…" at bounding box center [882, 507] width 912 height 21
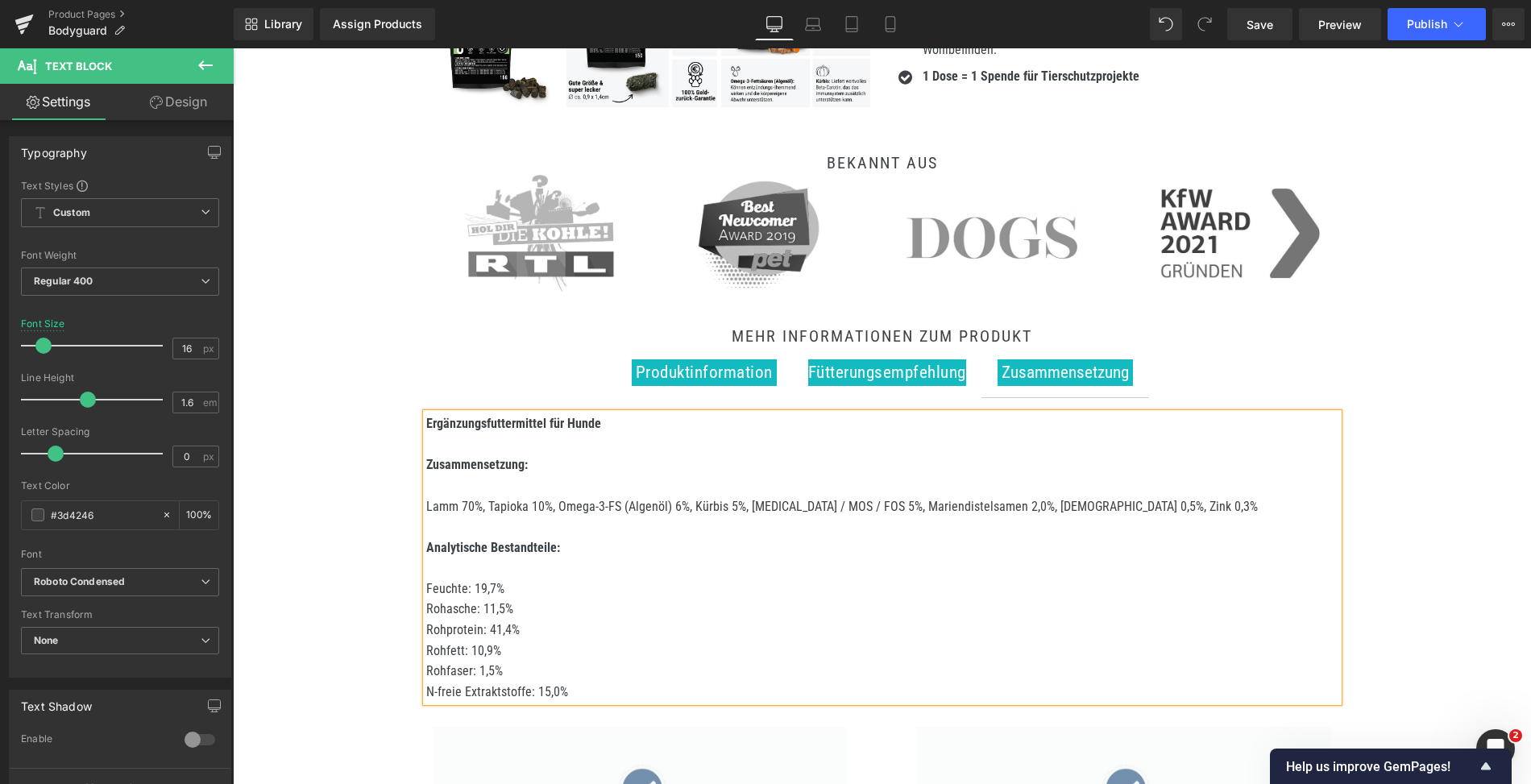
click at [471, 587] on p "Feuchte: 19,7%" at bounding box center [882, 589] width 912 height 21
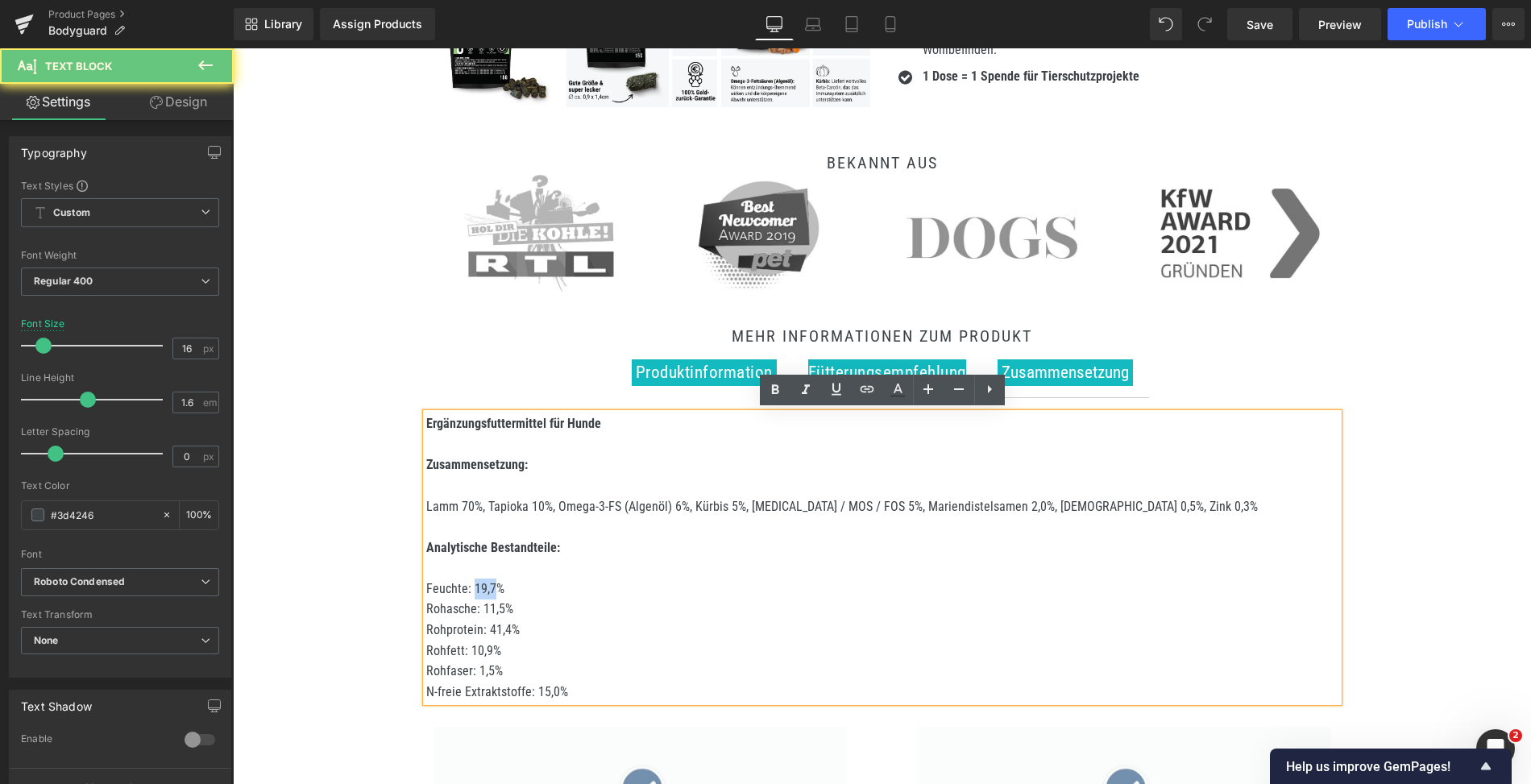
click at [471, 587] on p "Feuchte: 19,7%" at bounding box center [882, 589] width 912 height 21
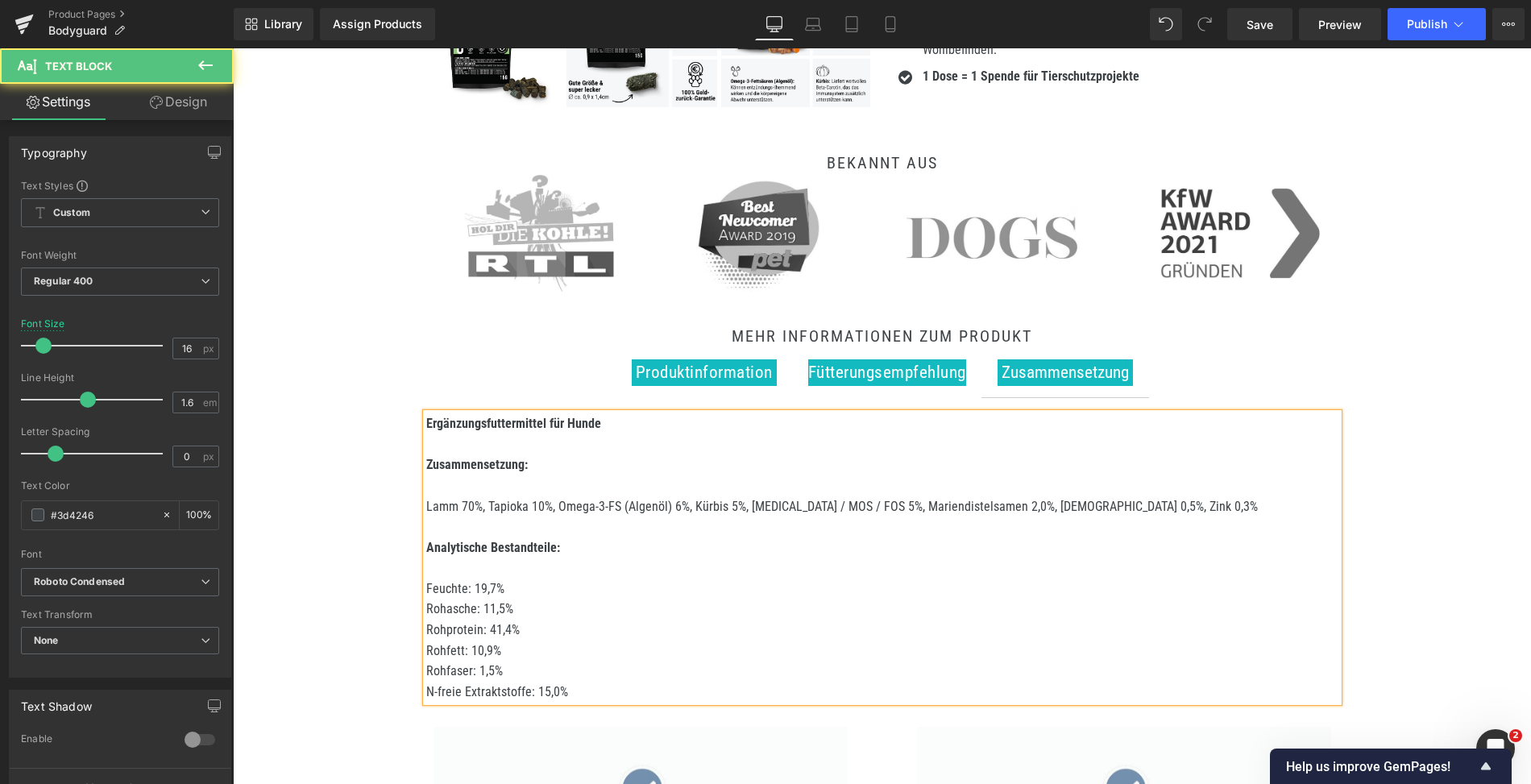
click at [481, 595] on p "Feuchte: 19,7%" at bounding box center [882, 589] width 912 height 21
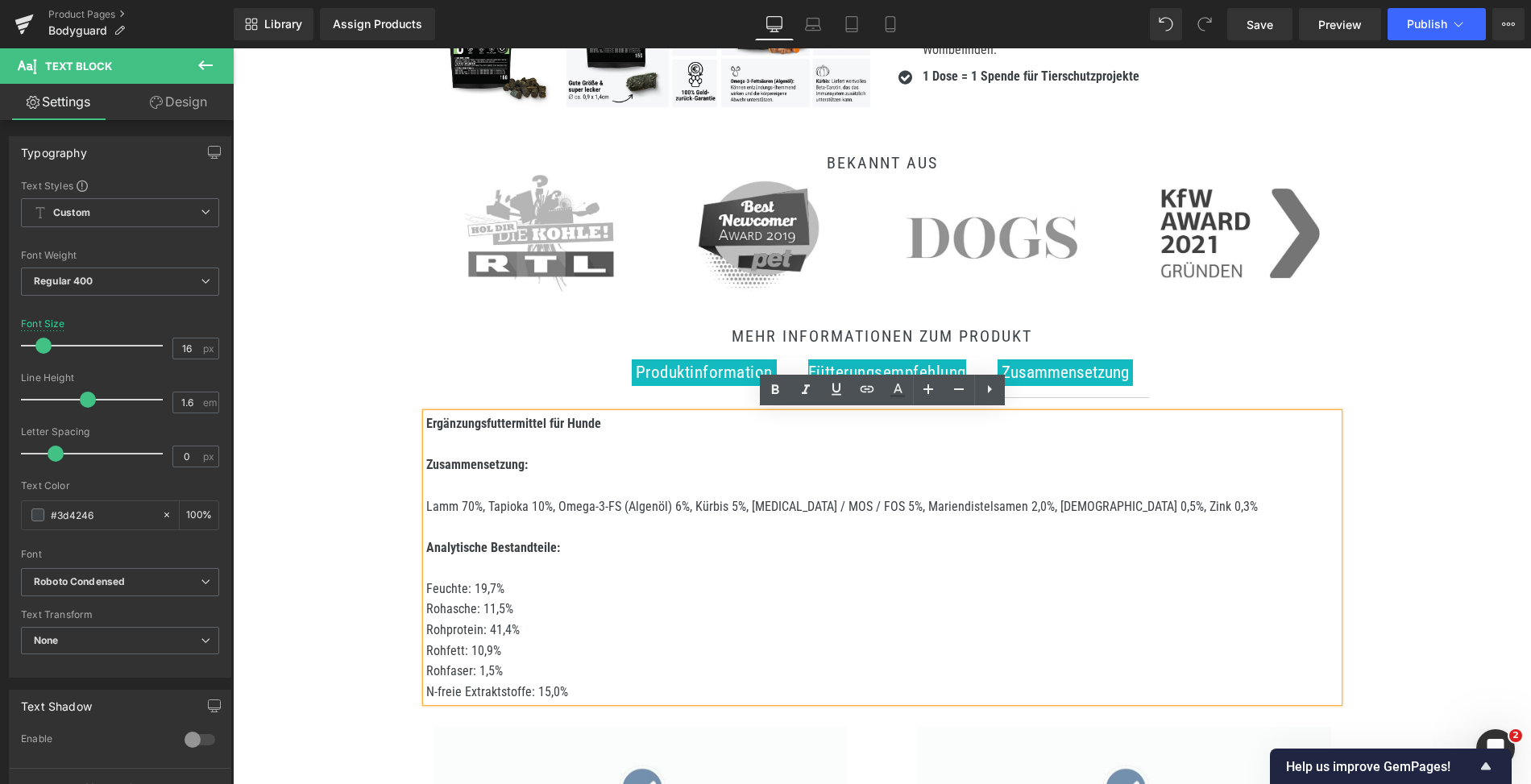
drag, startPoint x: 574, startPoint y: 690, endPoint x: 424, endPoint y: 589, distance: 180.8
click at [427, 589] on div "Ergänzungsfuttermittel für Hunde Zusammensetzung: Lamm 70%, Tapioka 10%, Omega-…" at bounding box center [882, 558] width 912 height 288
click at [428, 591] on div "Ergänzungsfuttermittel für Hunde Zusammensetzung: Lamm 70%, Tapioka 10%, Omega-…" at bounding box center [882, 558] width 912 height 288
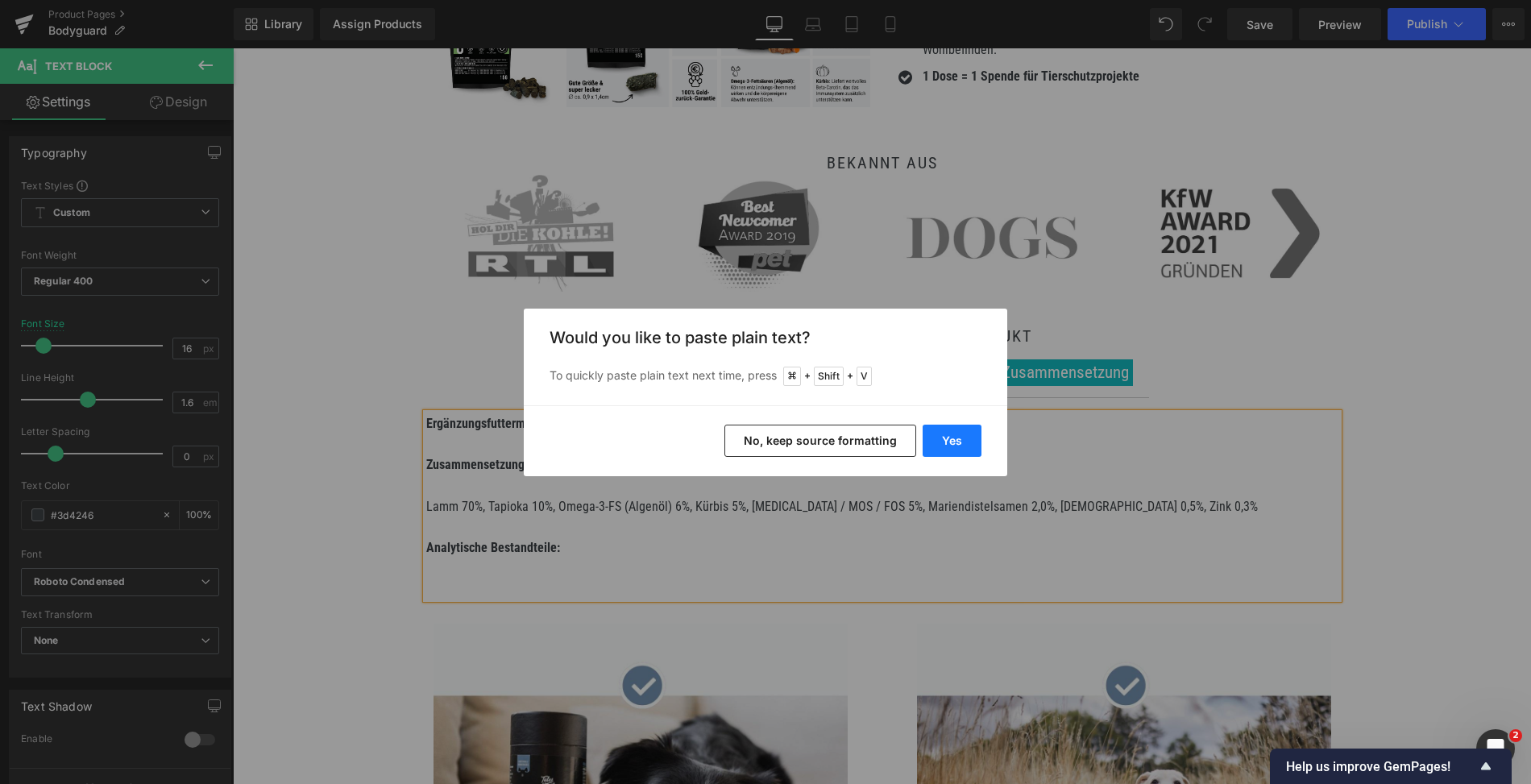
click at [941, 446] on button "Yes" at bounding box center [952, 440] width 59 height 32
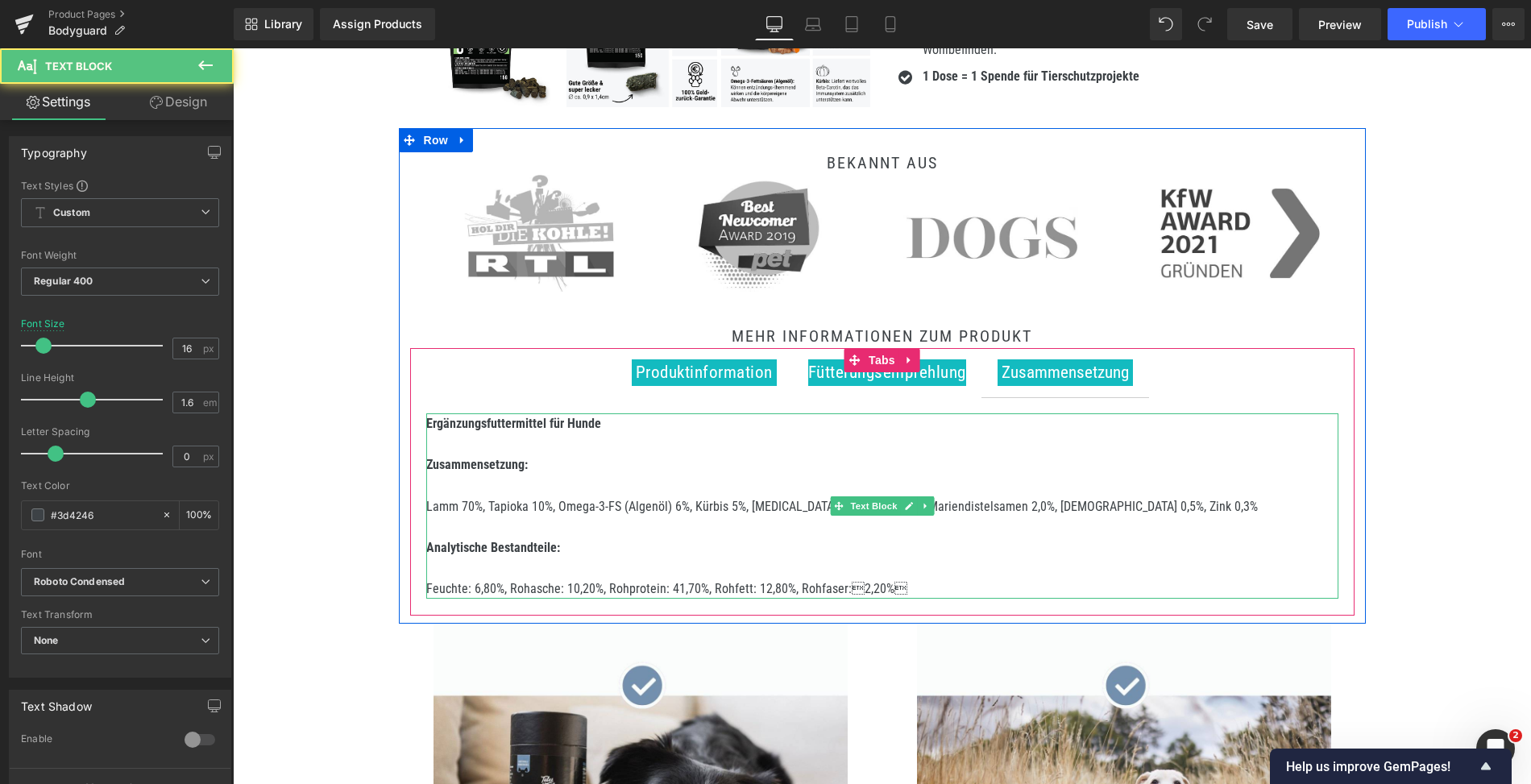
click at [656, 561] on p at bounding box center [882, 568] width 912 height 21
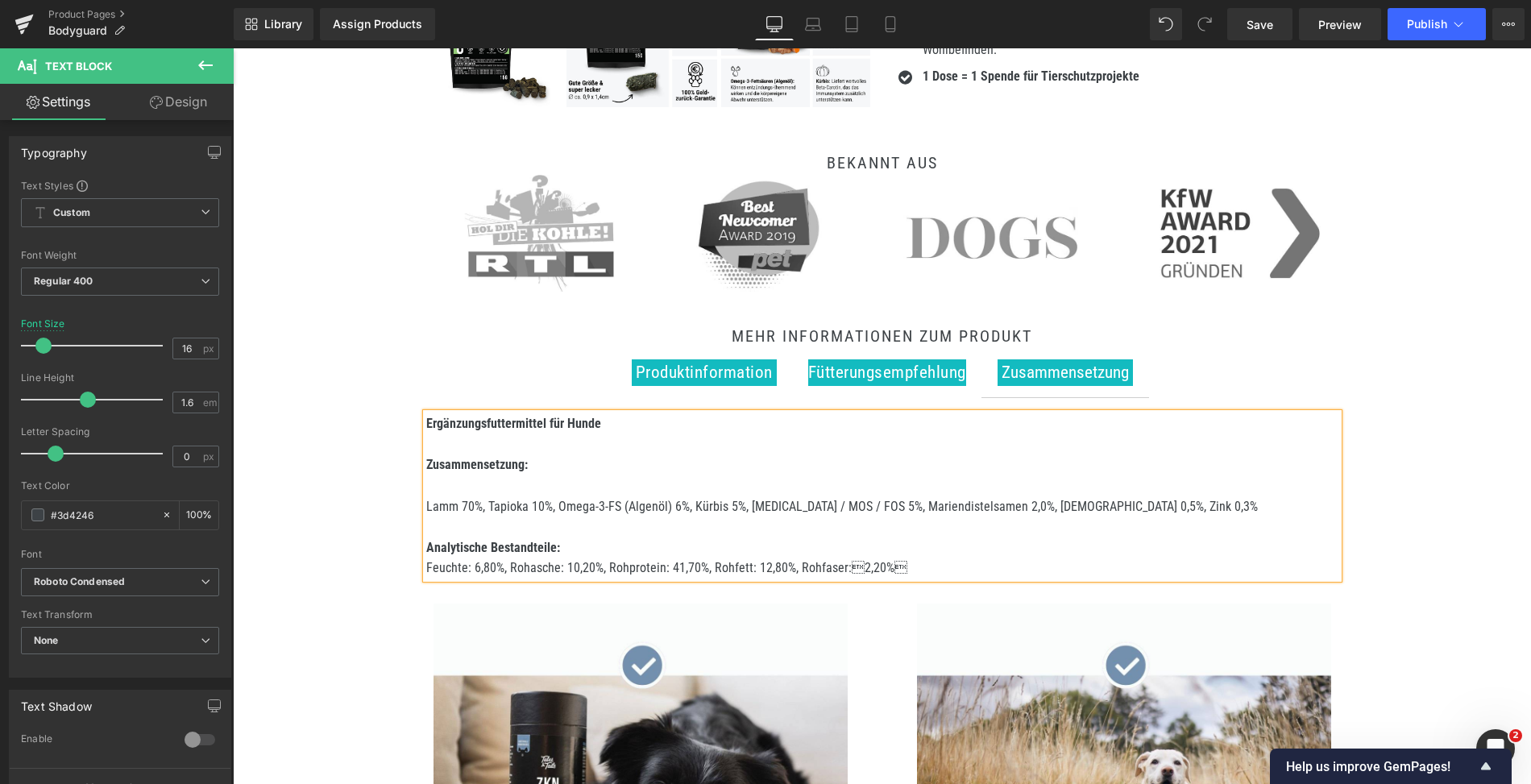
click at [498, 496] on p "Lamm 70%, Tapioka 10%, Omega-3-FS (Algenöl) 6%, Kürbis 5%, Inulin / MOS / FOS 5…" at bounding box center [882, 516] width 912 height 42
click at [475, 483] on p at bounding box center [882, 486] width 912 height 21
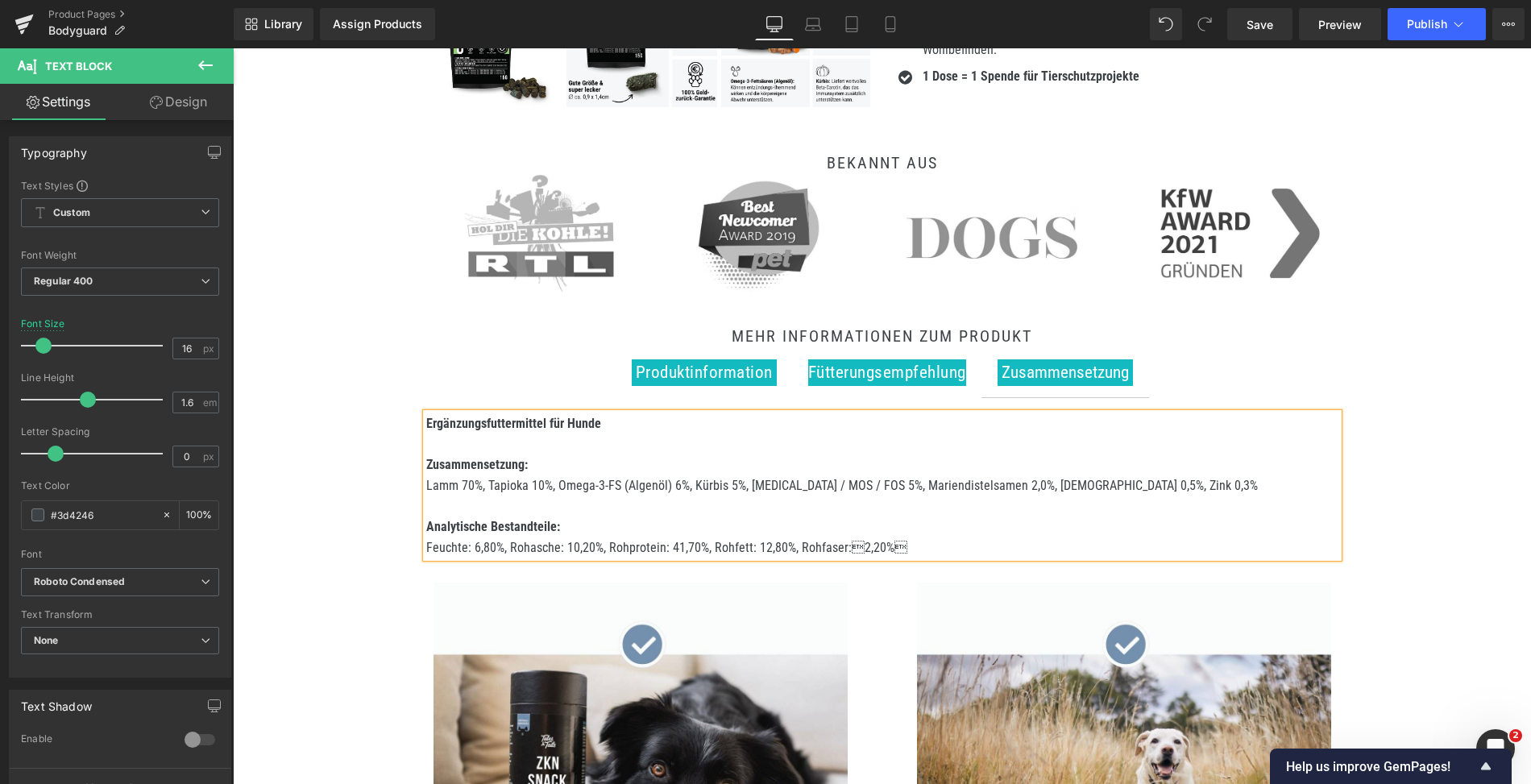
click at [709, 369] on span "Produktinformation" at bounding box center [705, 372] width 137 height 19
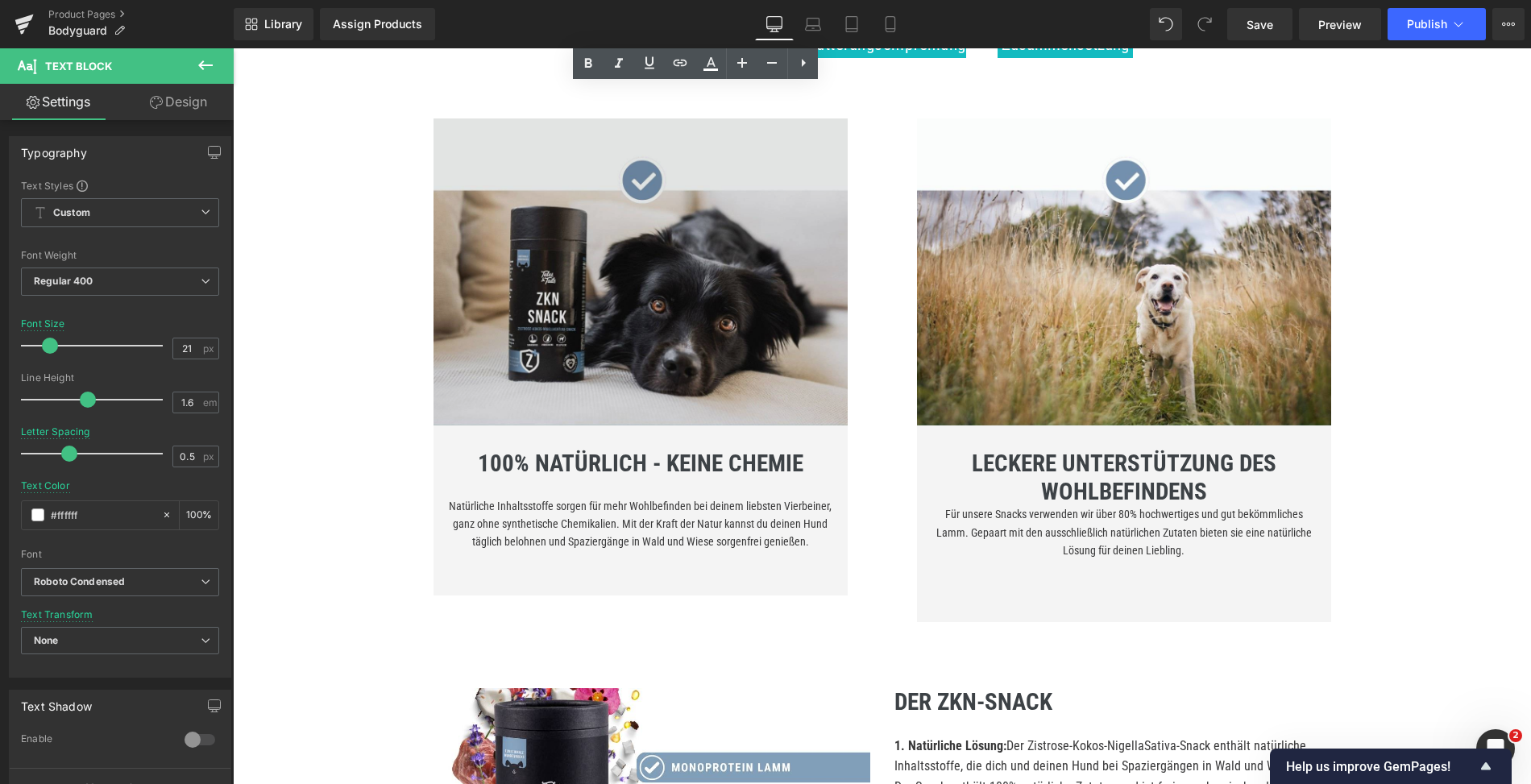
scroll to position [774, 0]
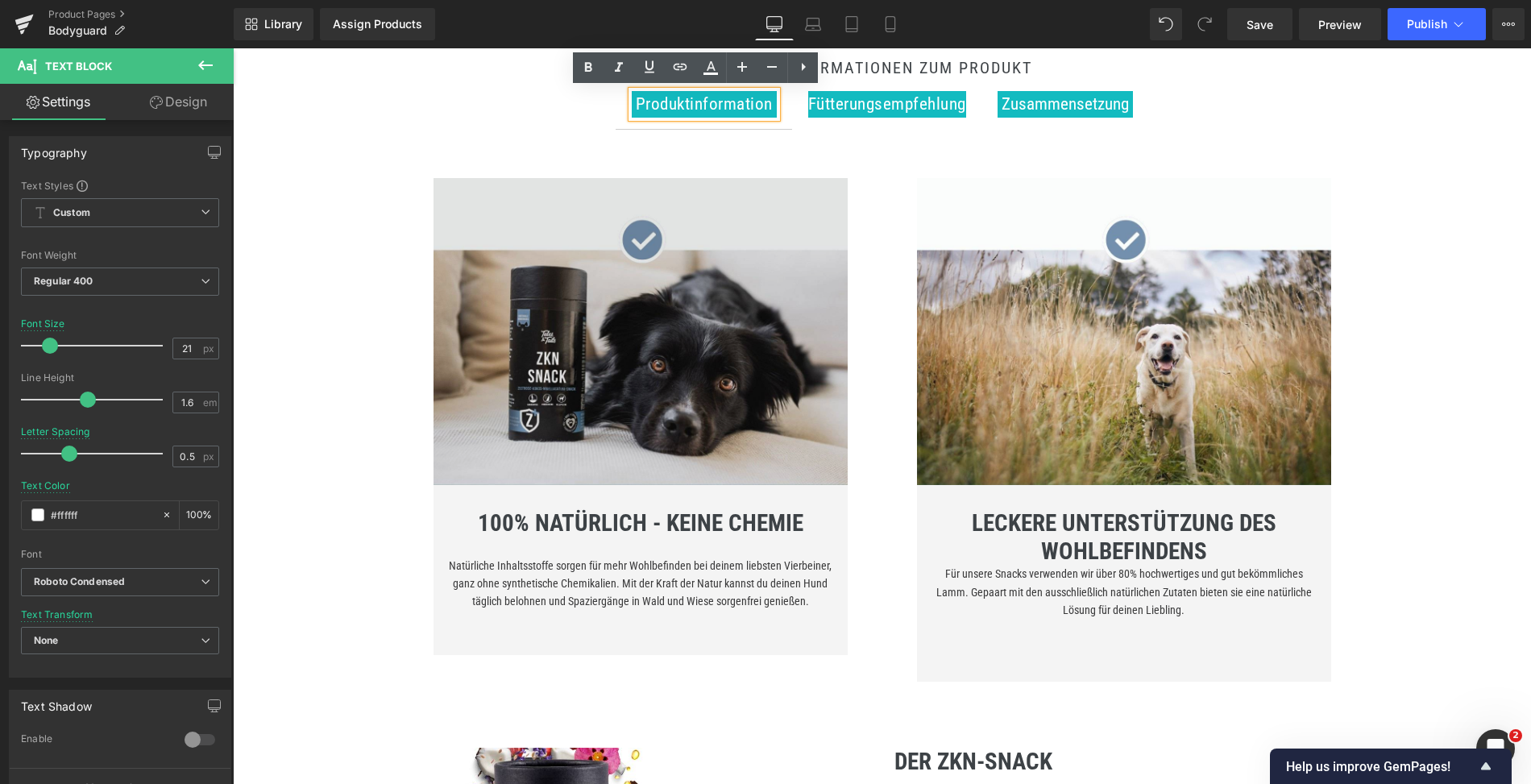
click at [682, 379] on img at bounding box center [640, 332] width 414 height 307
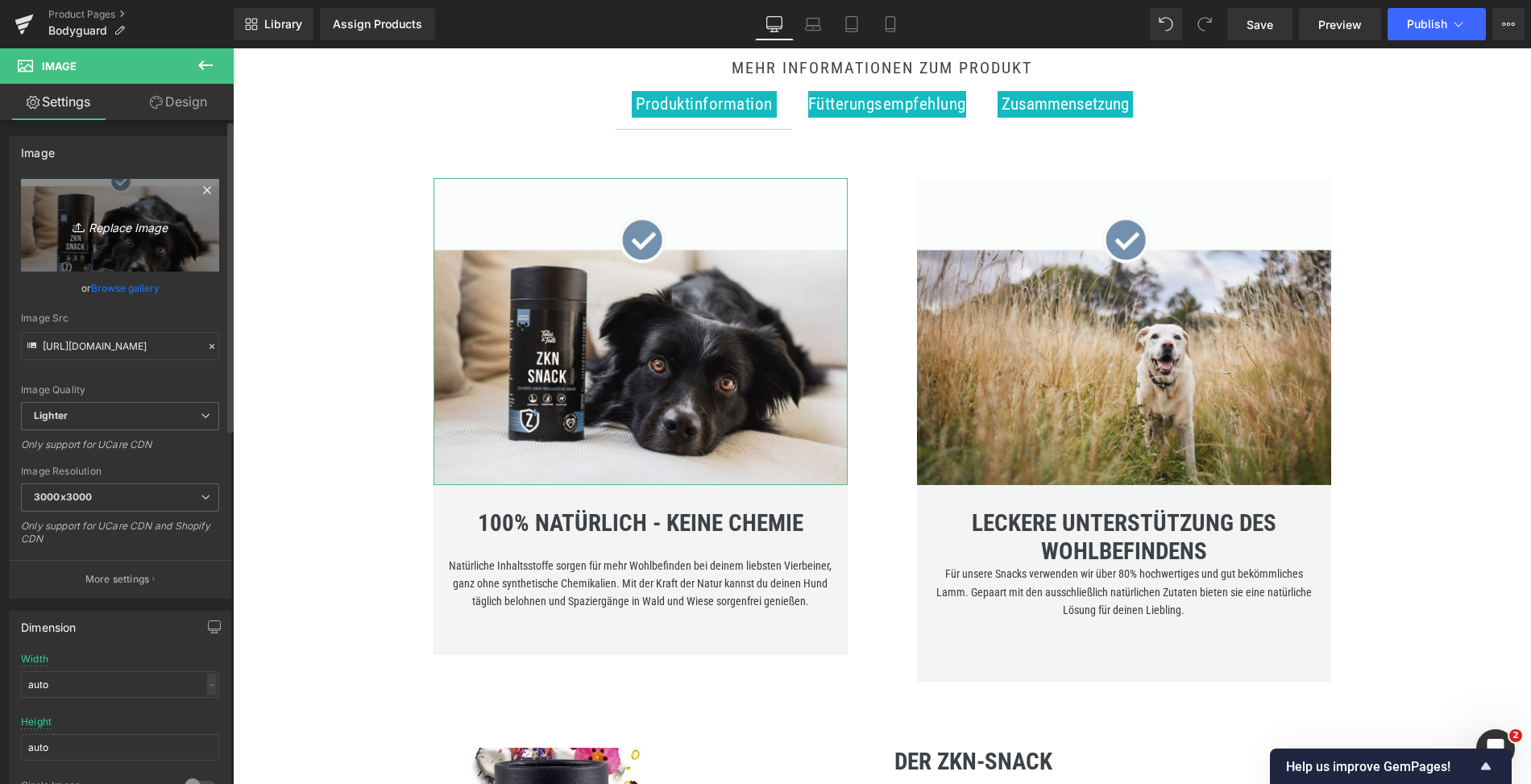
click at [125, 233] on icon "Replace Image" at bounding box center [120, 225] width 129 height 20
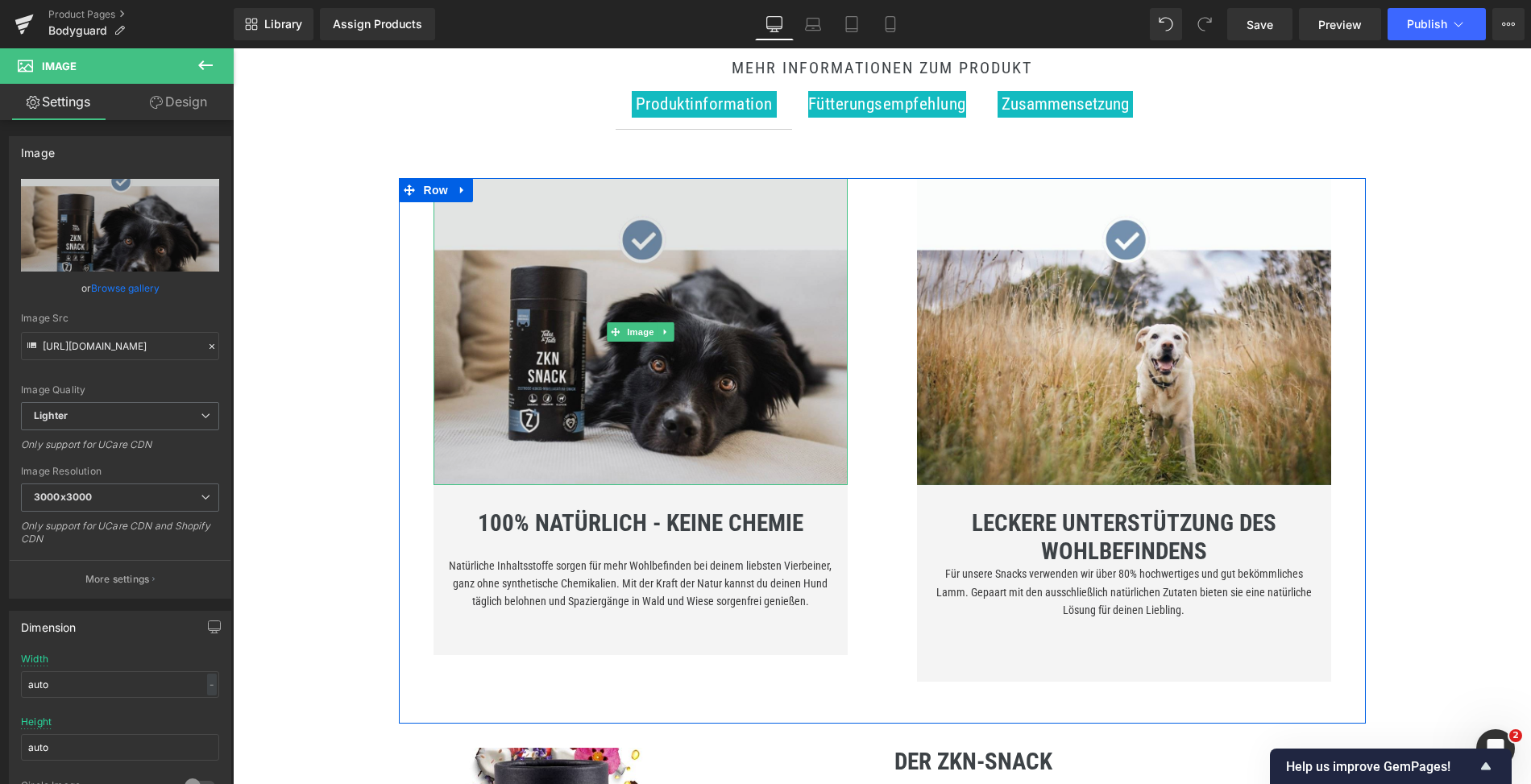
click at [665, 373] on img at bounding box center [640, 332] width 414 height 307
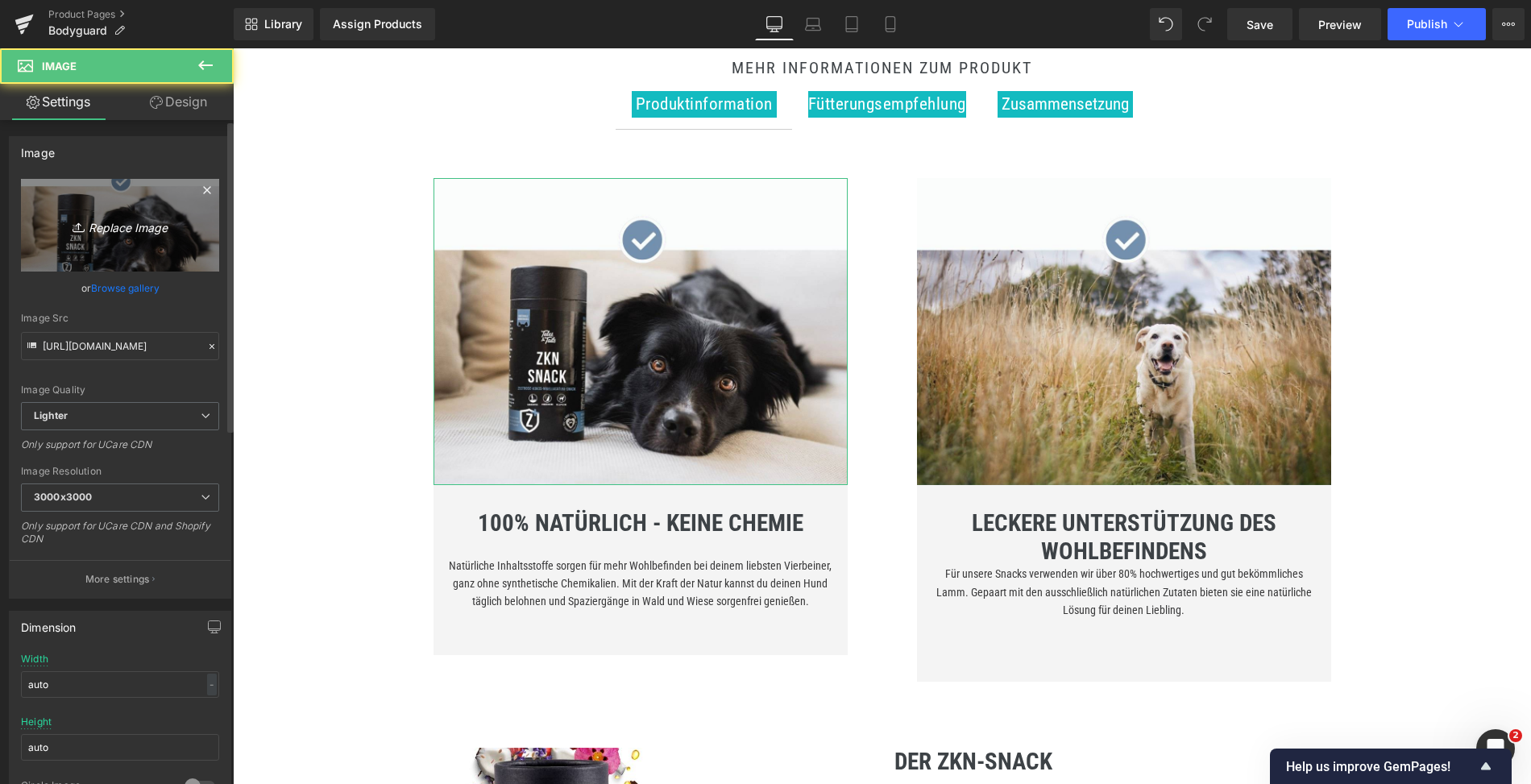
click at [98, 241] on link "Replace Image" at bounding box center [120, 225] width 198 height 93
type input "C:\fakepath\11 (18).jpg"
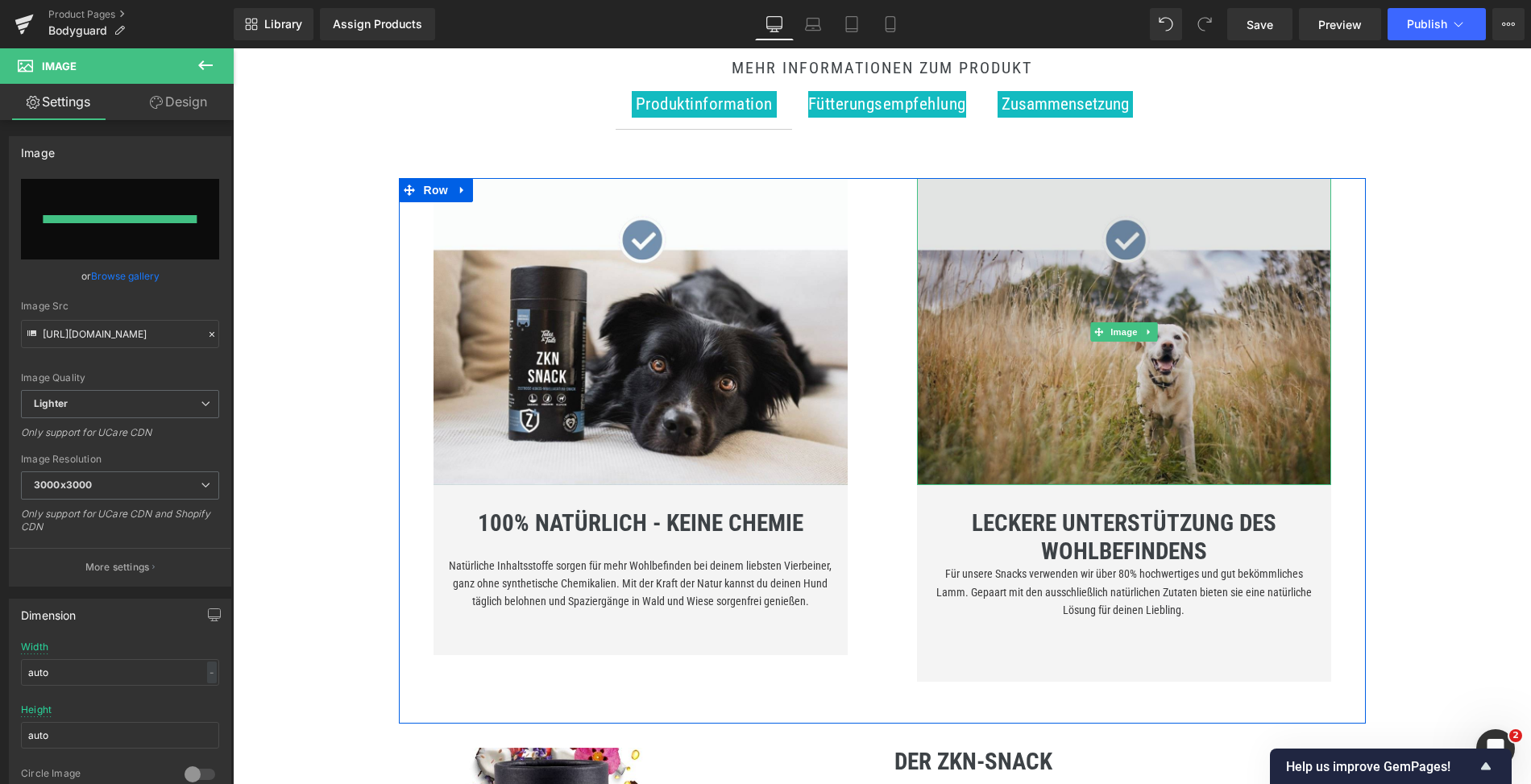
type input "https://ucarecdn.com/abc271da-8c68-4d07-8f99-e7623a48d5aa/-/format/auto/-/previ…"
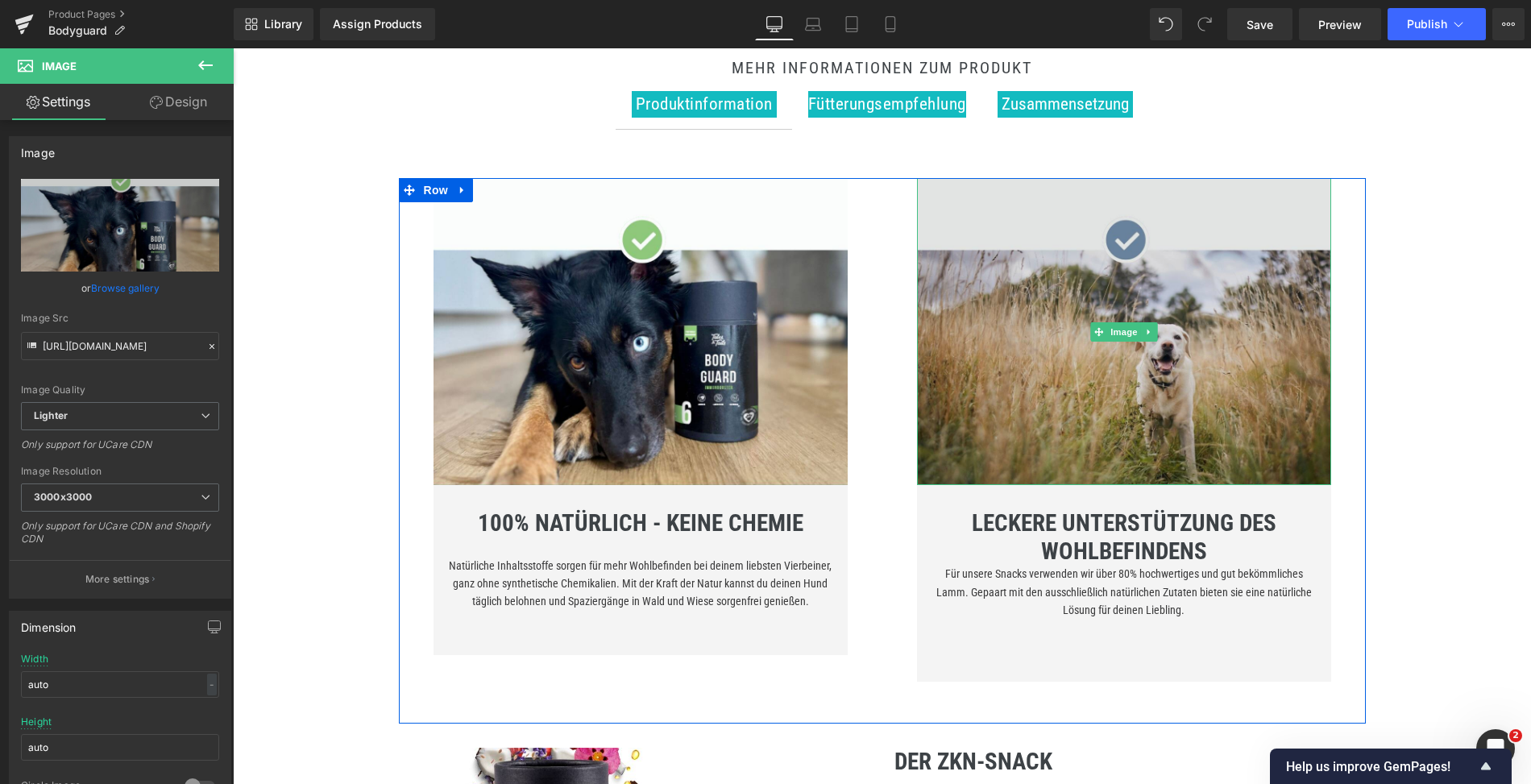
click at [1018, 363] on img at bounding box center [1124, 332] width 414 height 307
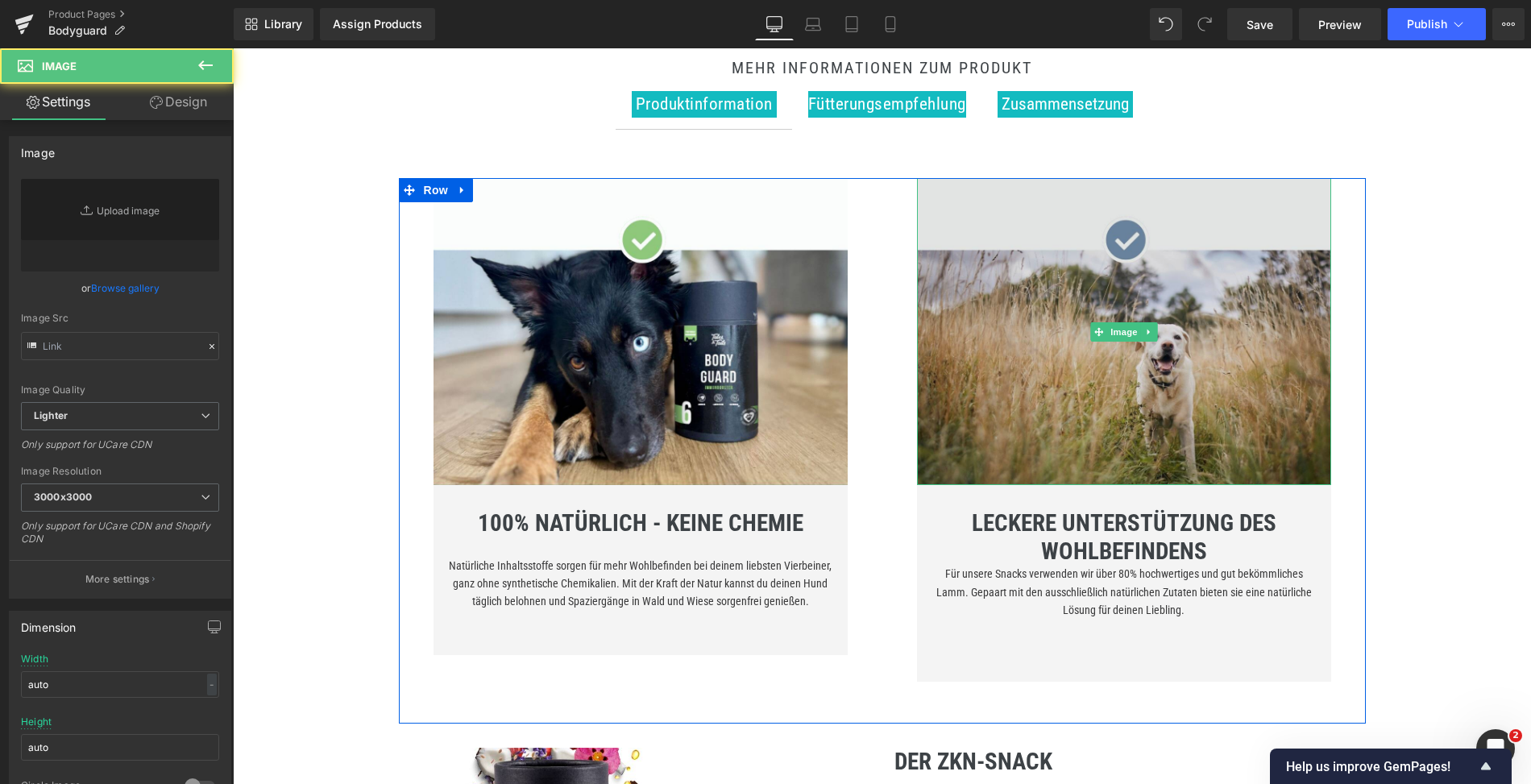
type input "https://ucarecdn.com/0b449ffc-c859-4ddc-8579-9ad9dc219f78/-/format/auto/-/previ…"
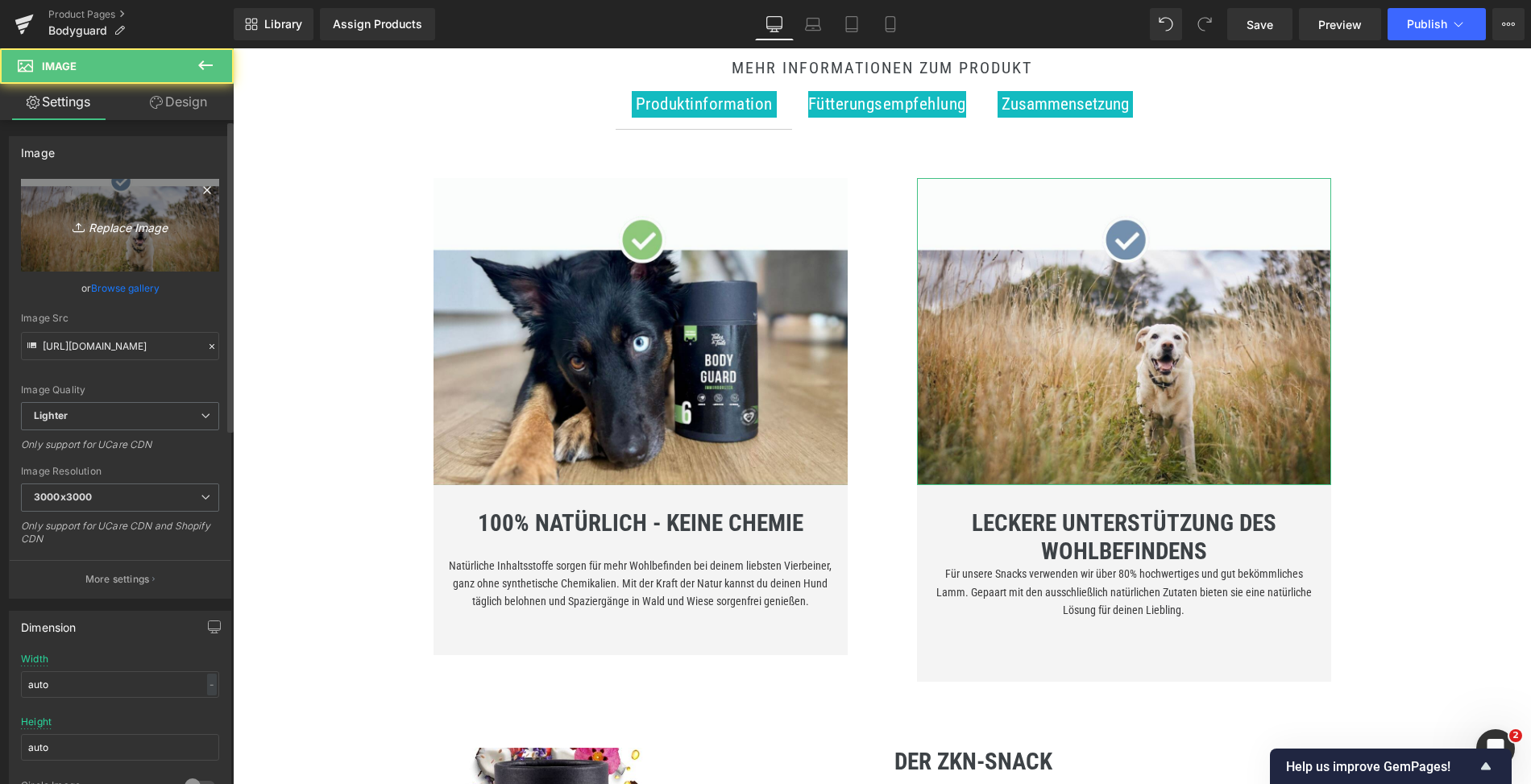
click at [95, 246] on link "Replace Image" at bounding box center [120, 225] width 198 height 93
type input "C:\fakepath\12 (12).jpg"
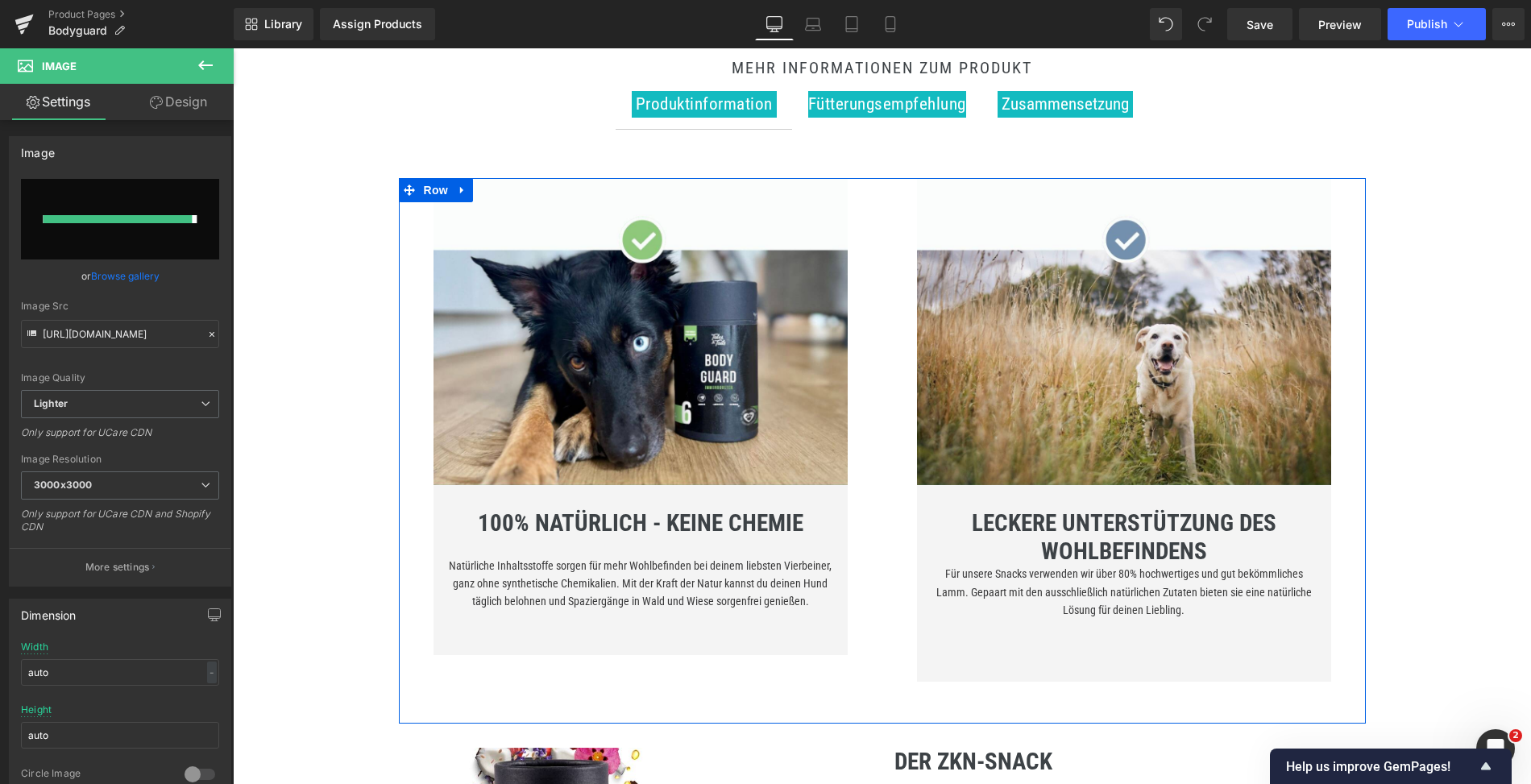
type input "https://ucarecdn.com/a142902f-efff-463d-bedd-556a7f09ca0b/-/format/auto/-/previ…"
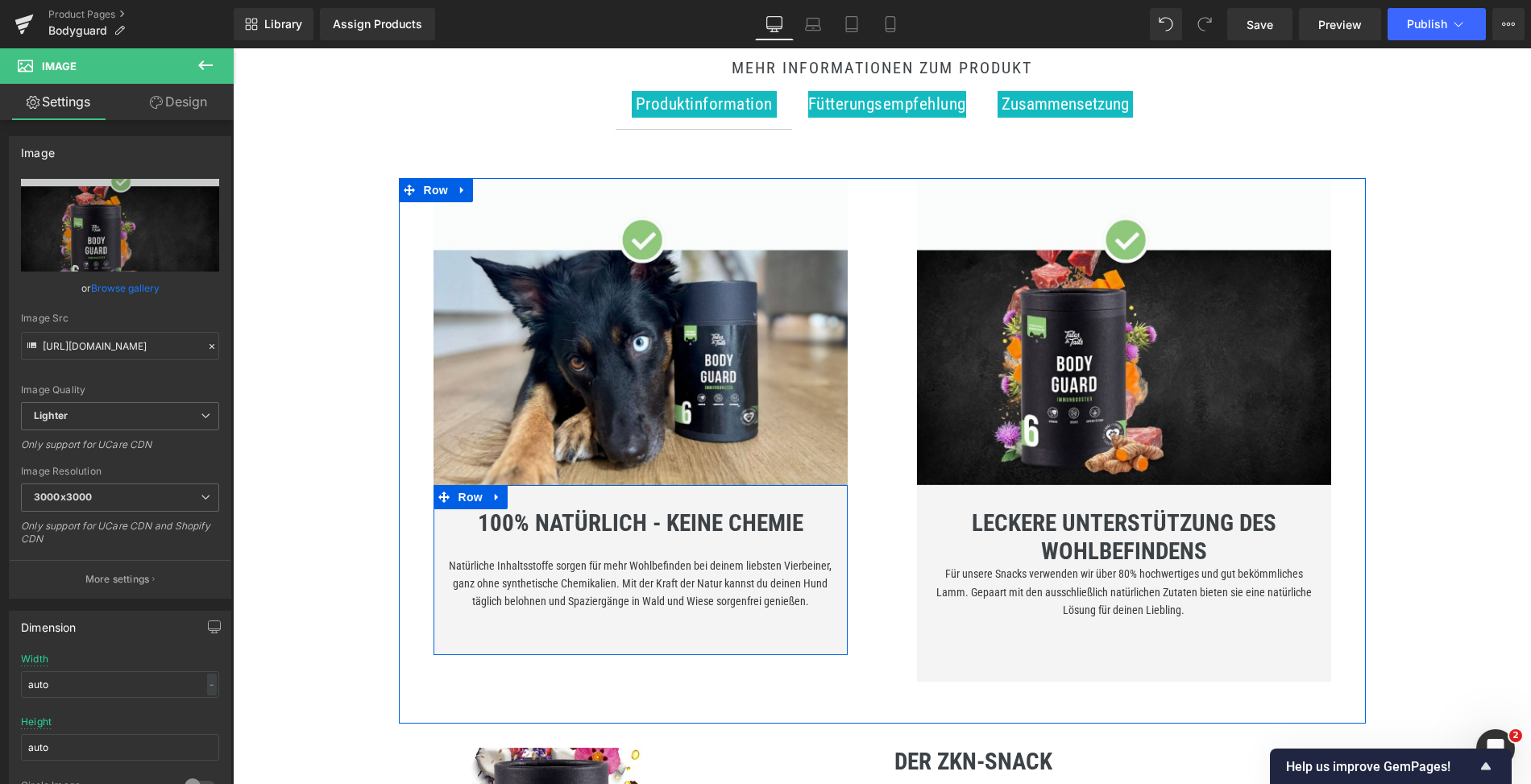
click at [574, 515] on b "100% NATÜRLICH - KEINE CHEMIE" at bounding box center [640, 523] width 326 height 27
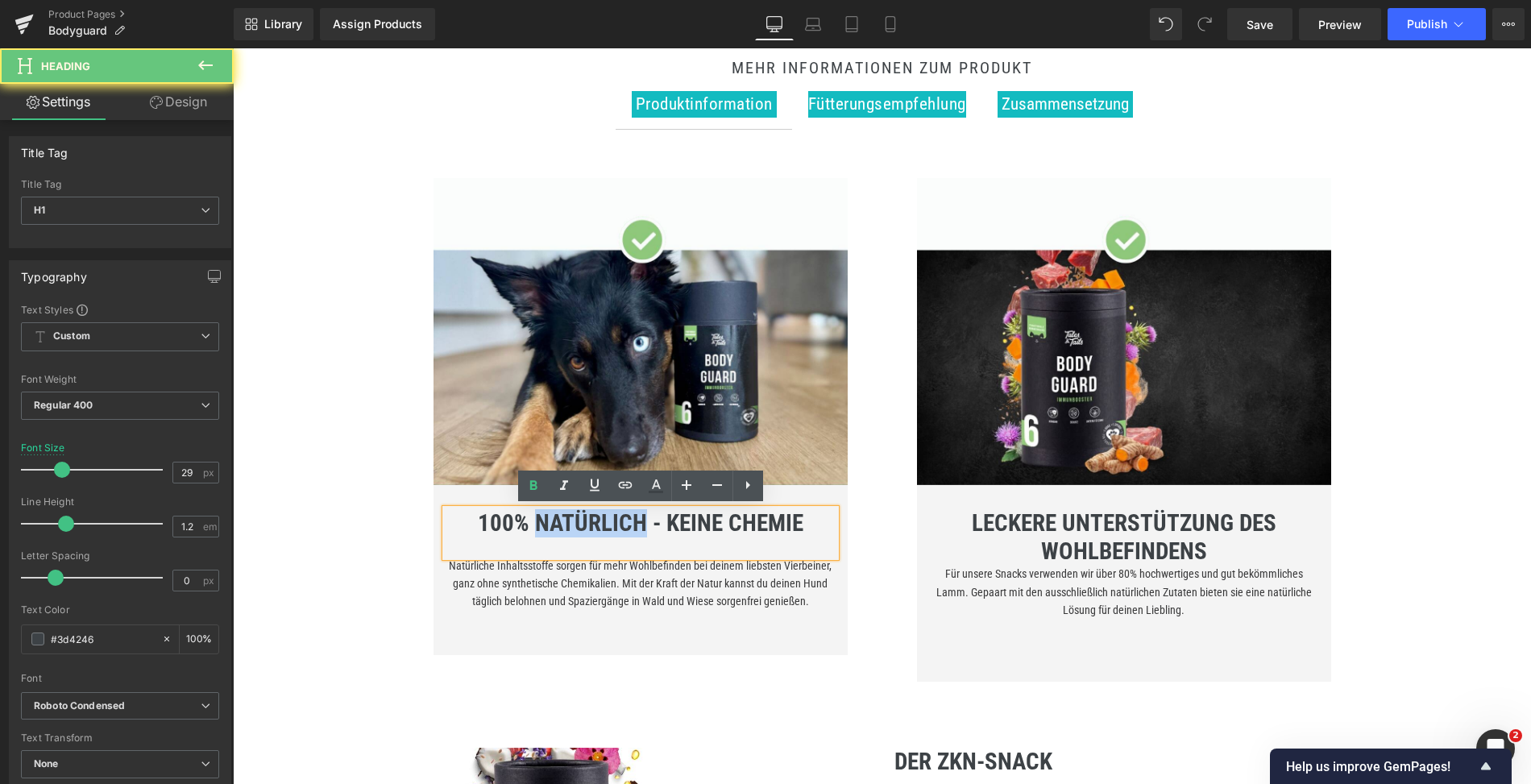
click at [573, 516] on b "100% NATÜRLICH - KEINE CHEMIE" at bounding box center [640, 523] width 326 height 27
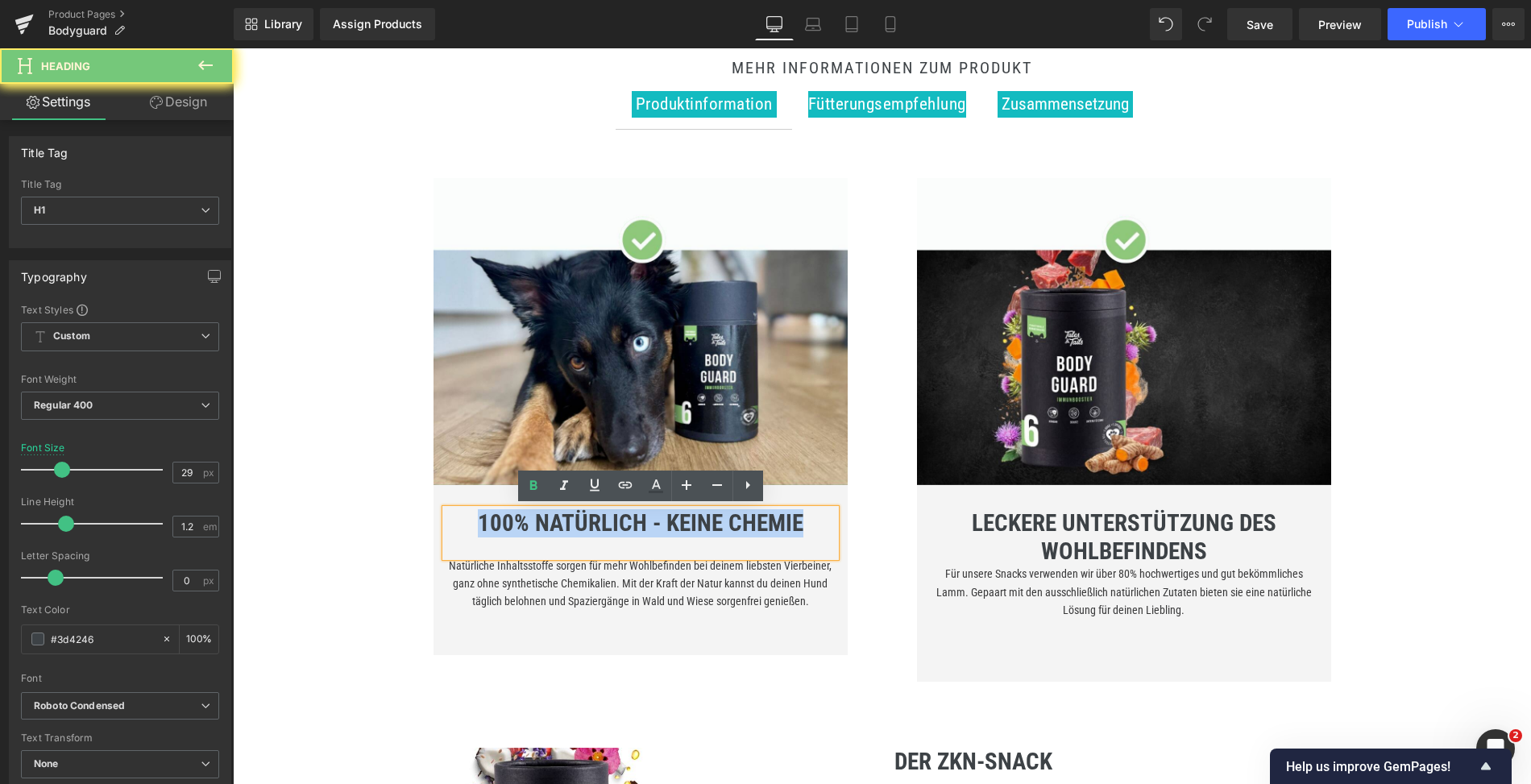
click at [573, 516] on b "100% NATÜRLICH - KEINE CHEMIE" at bounding box center [640, 523] width 326 height 27
paste div
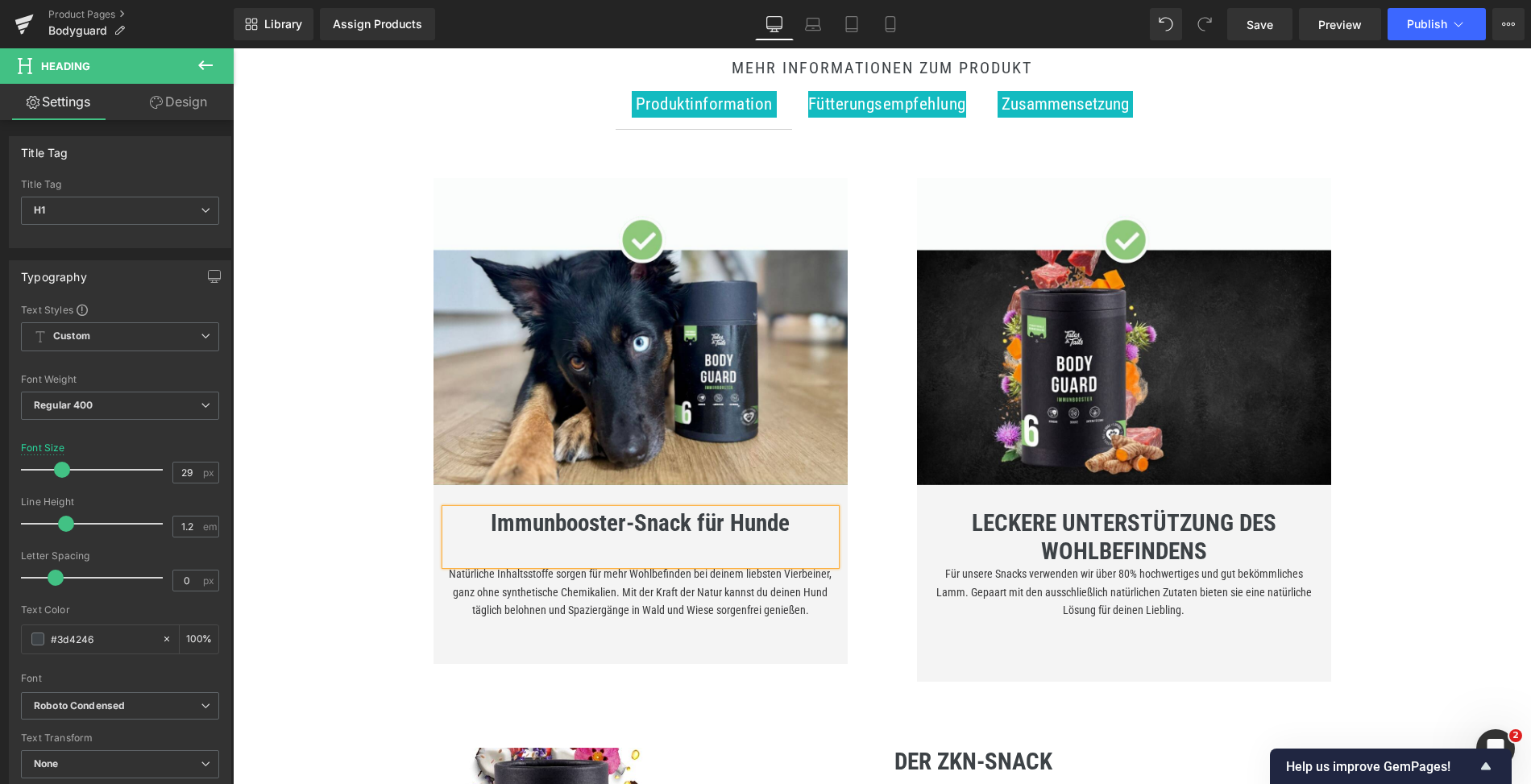
click at [561, 517] on b "Immunbooster-Snack für Hunde" at bounding box center [640, 523] width 299 height 27
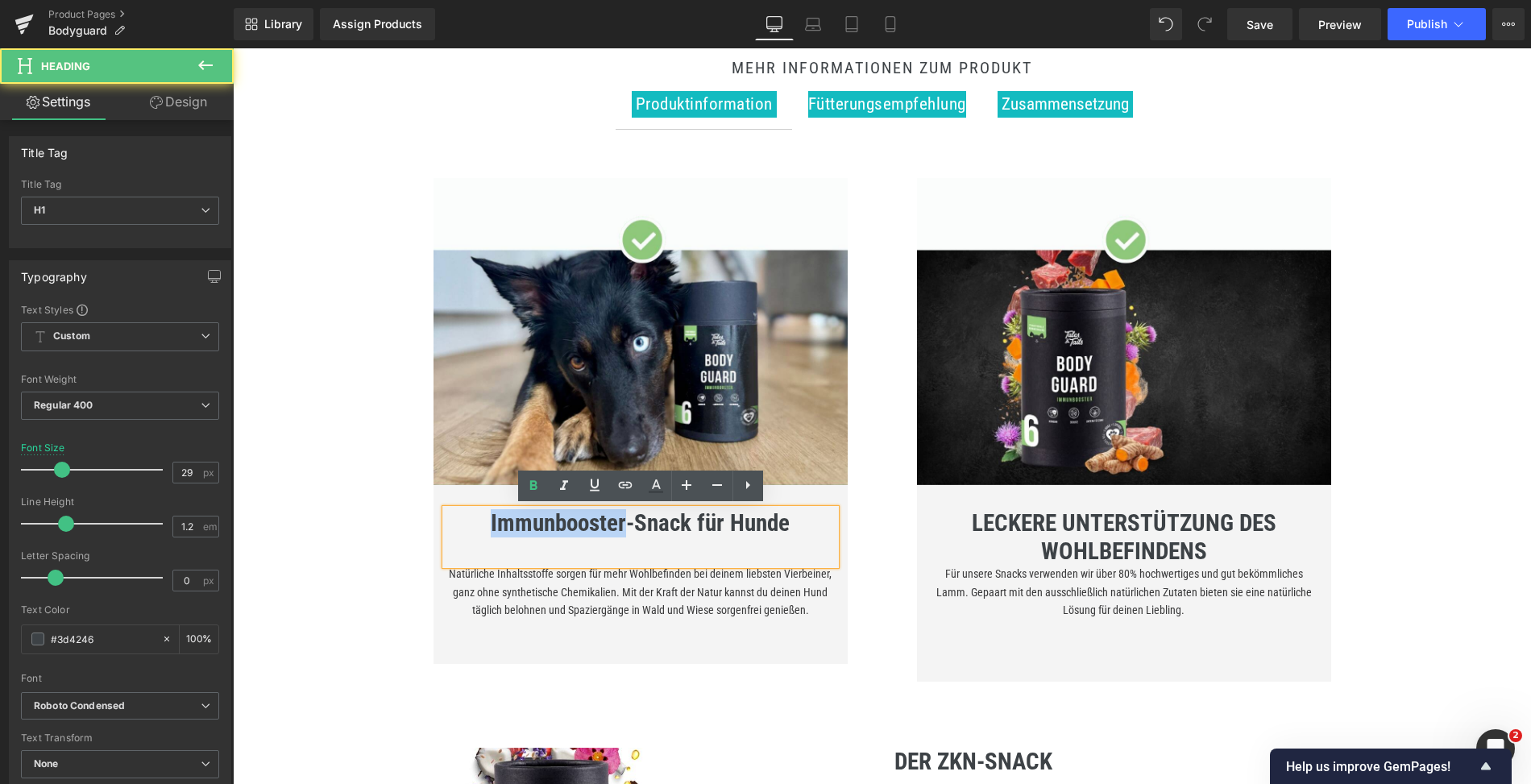
click at [561, 517] on b "Immunbooster-Snack für Hunde" at bounding box center [640, 523] width 299 height 27
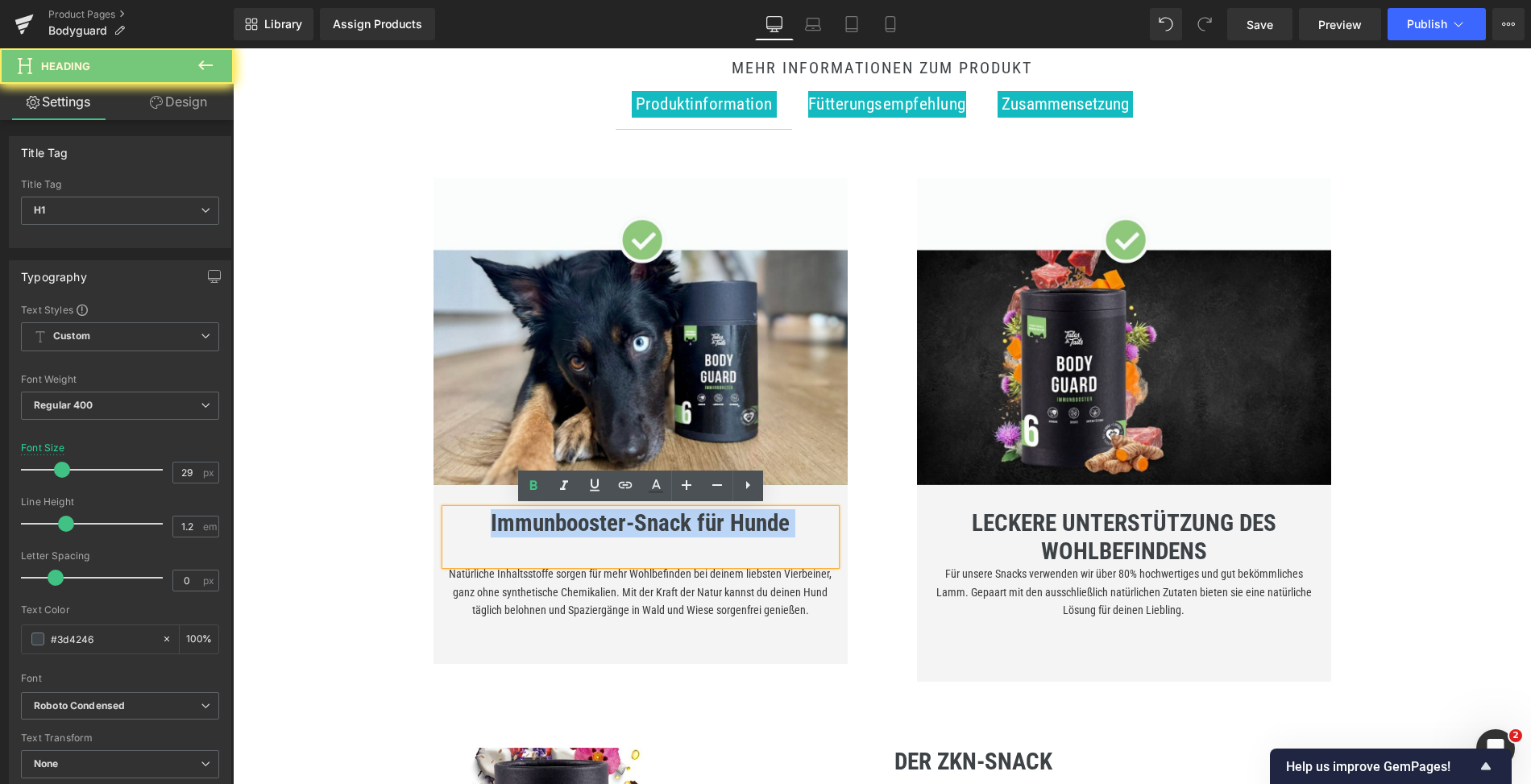
click at [561, 517] on b "Immunbooster-Snack für Hunde" at bounding box center [640, 523] width 299 height 27
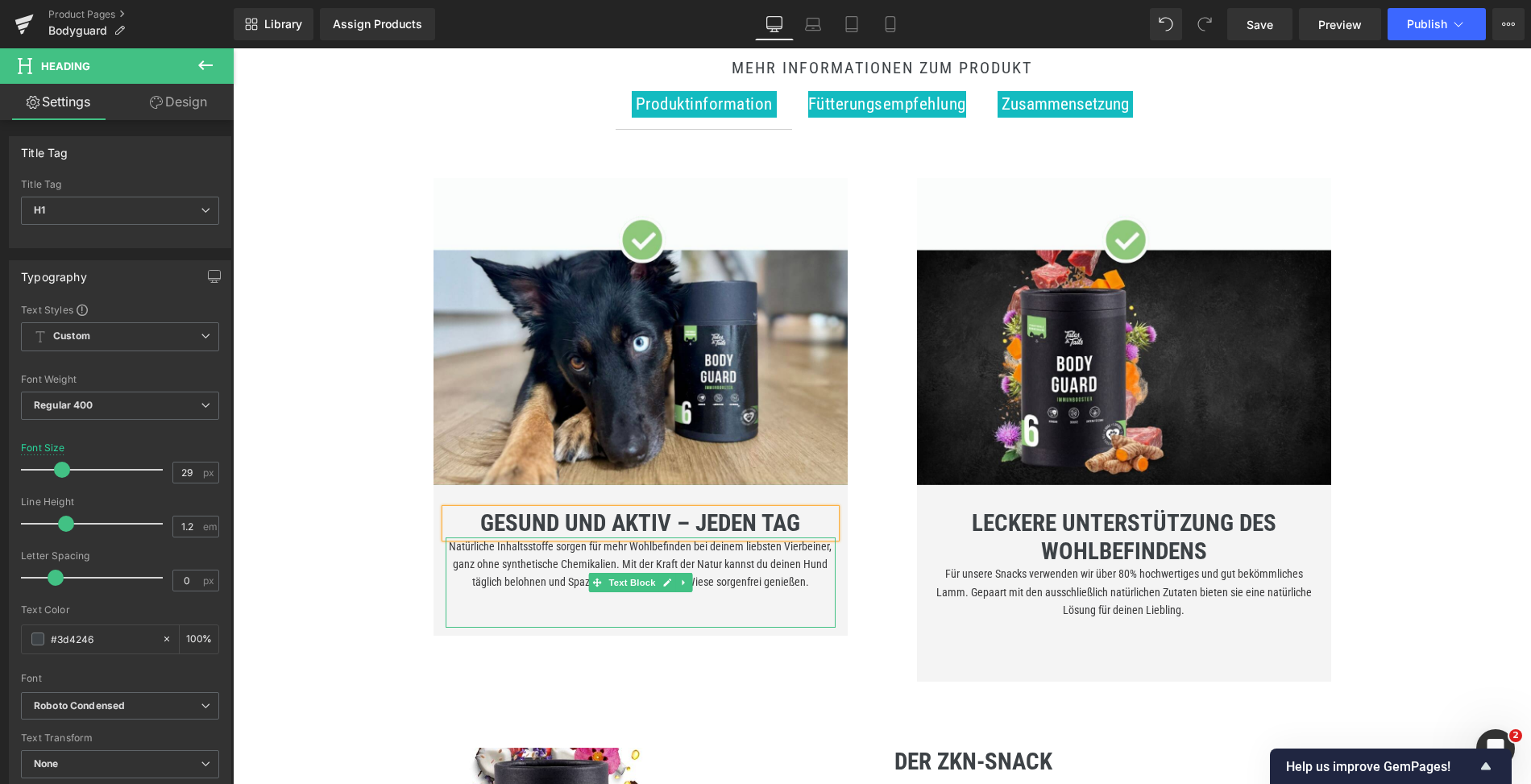
click at [582, 560] on p "Natürliche Inhaltsstoffe sorgen für mehr Wohlbefinden bei deinem liebsten Vierb…" at bounding box center [640, 565] width 390 height 54
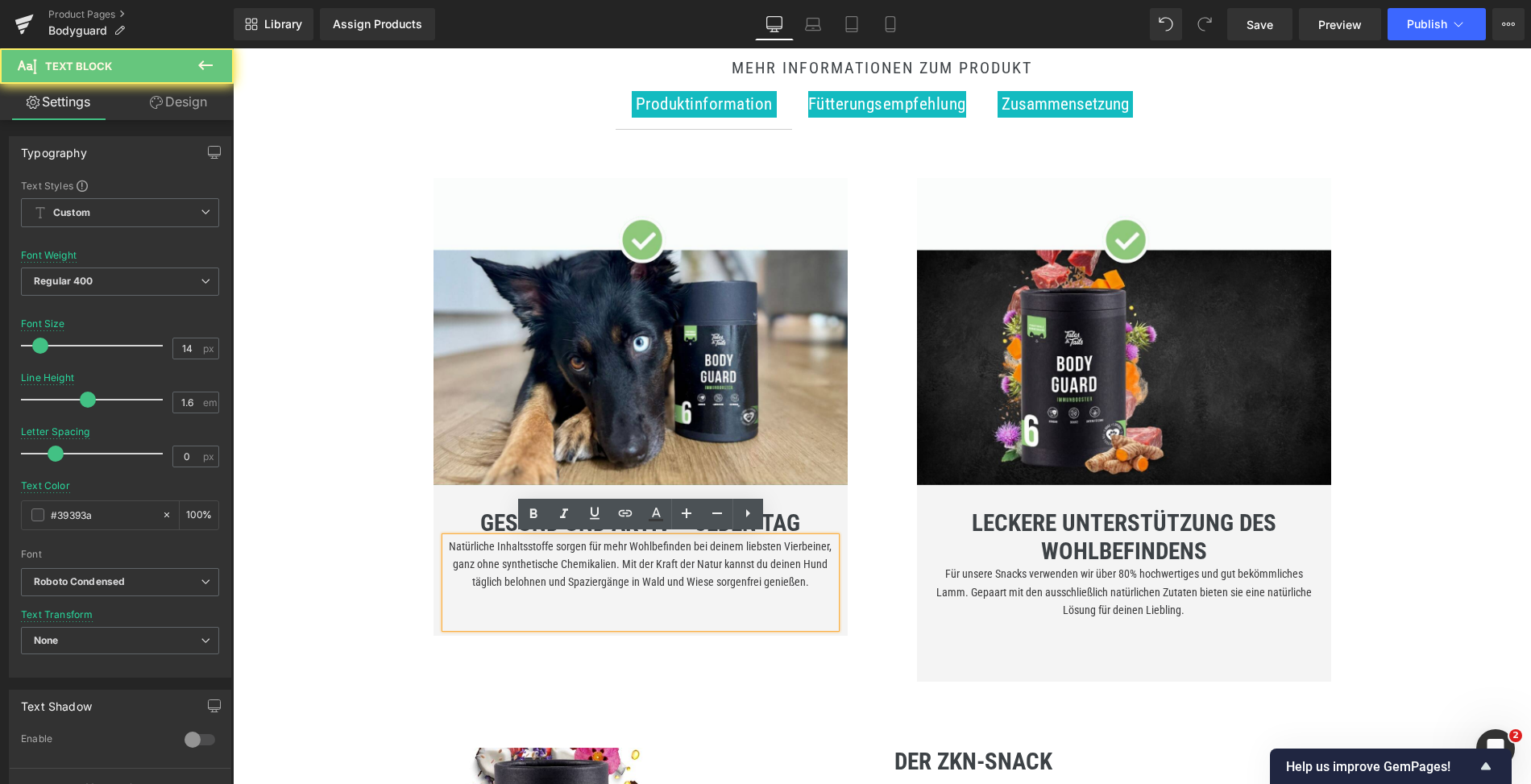
click at [582, 560] on p "Natürliche Inhaltsstoffe sorgen für mehr Wohlbefinden bei deinem liebsten Vierb…" at bounding box center [640, 565] width 390 height 54
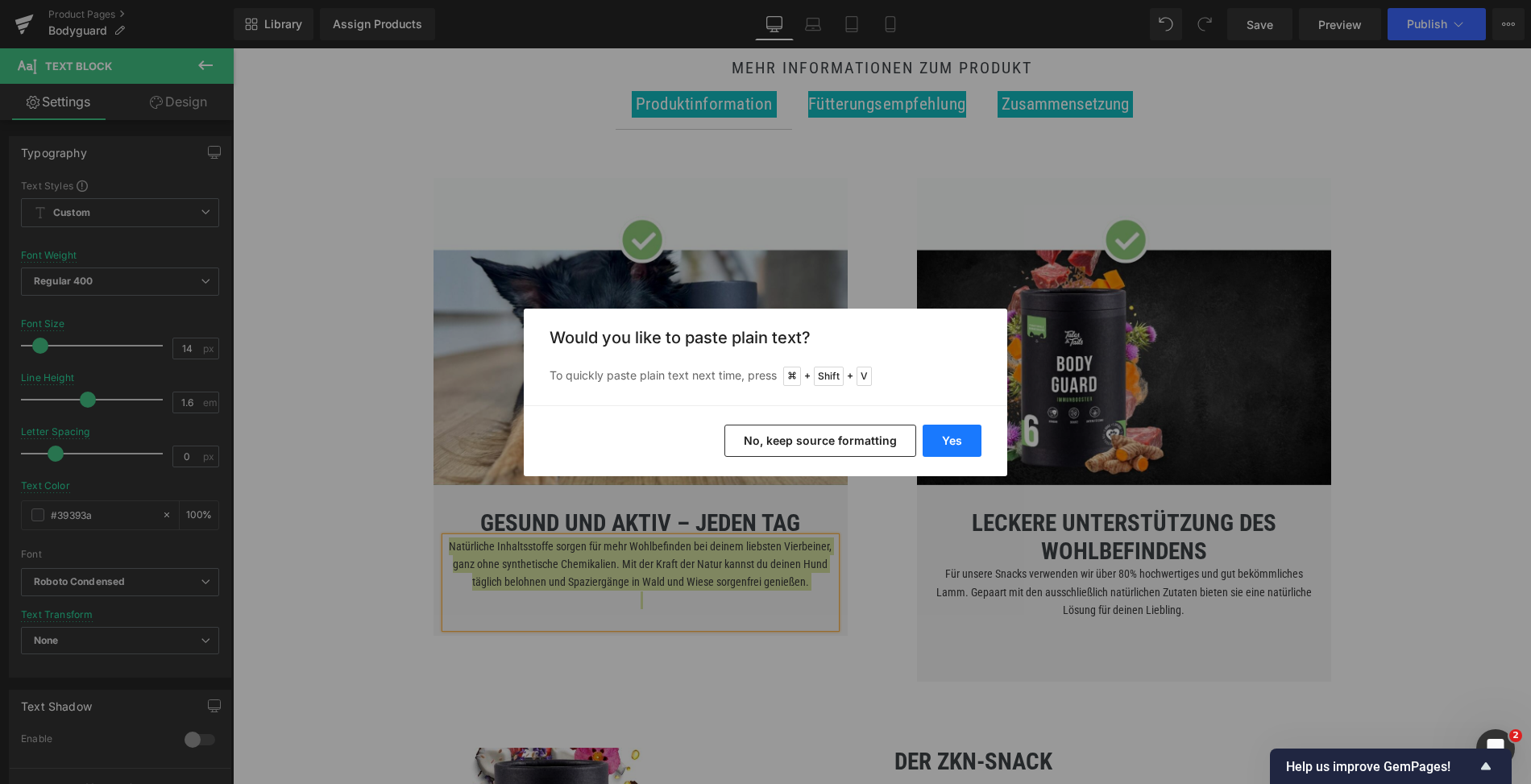
click at [941, 428] on button "Yes" at bounding box center [952, 440] width 59 height 32
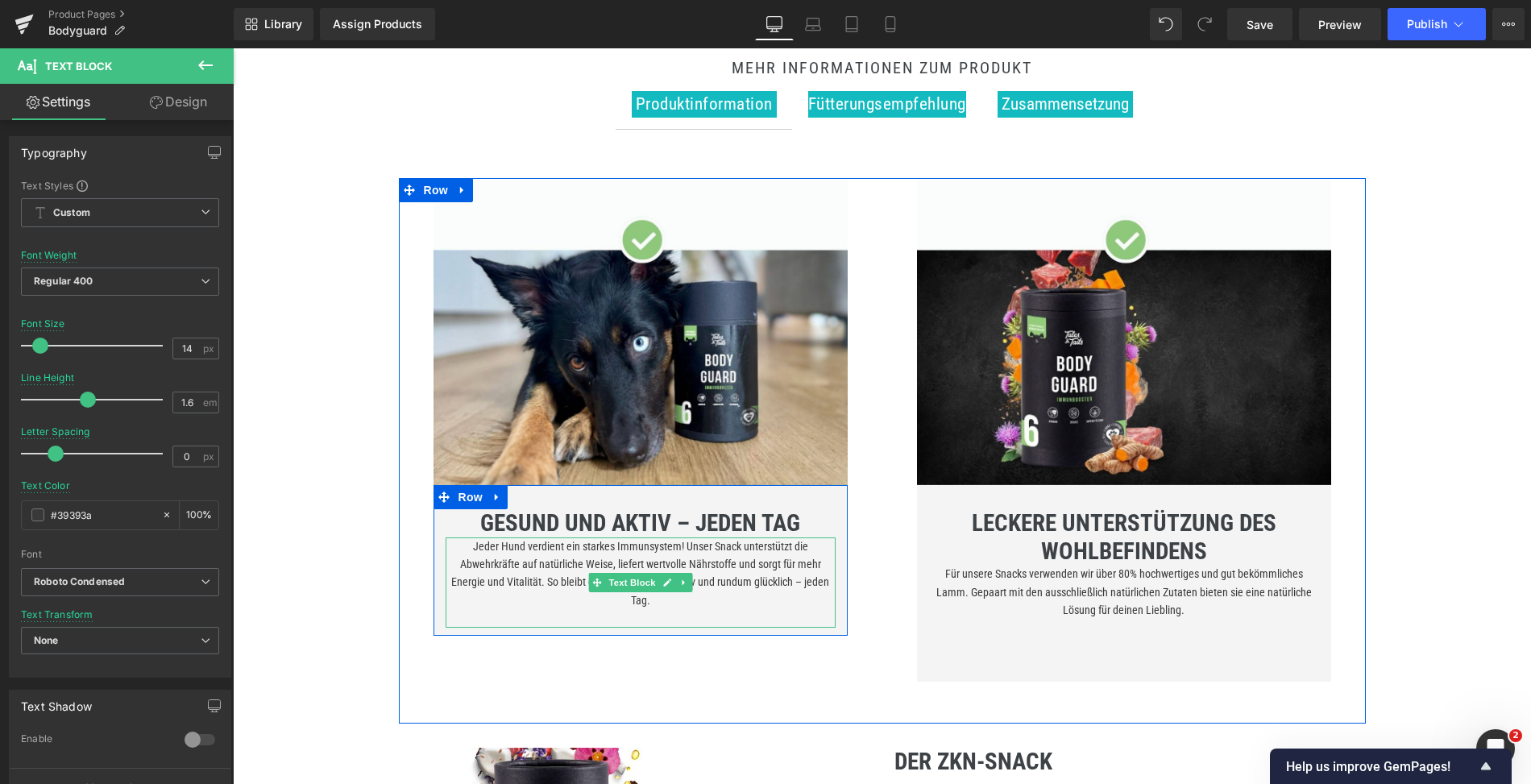
click at [728, 554] on p "Jeder Hund verdient ein starkes Immunsystem! Unser Snack unterstützt die Abwehr…" at bounding box center [640, 573] width 390 height 73
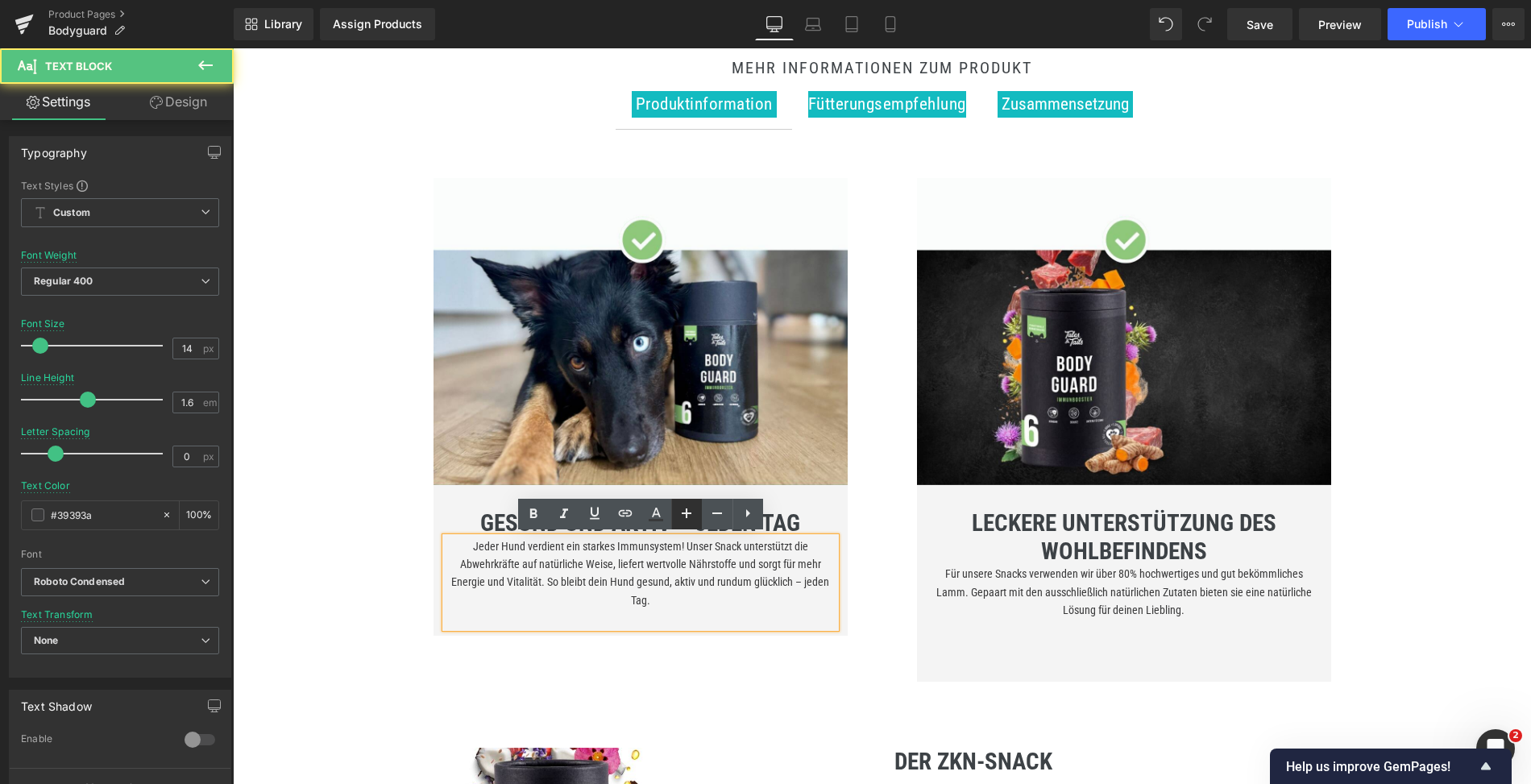
click at [691, 514] on icon at bounding box center [687, 513] width 19 height 19
type input "16"
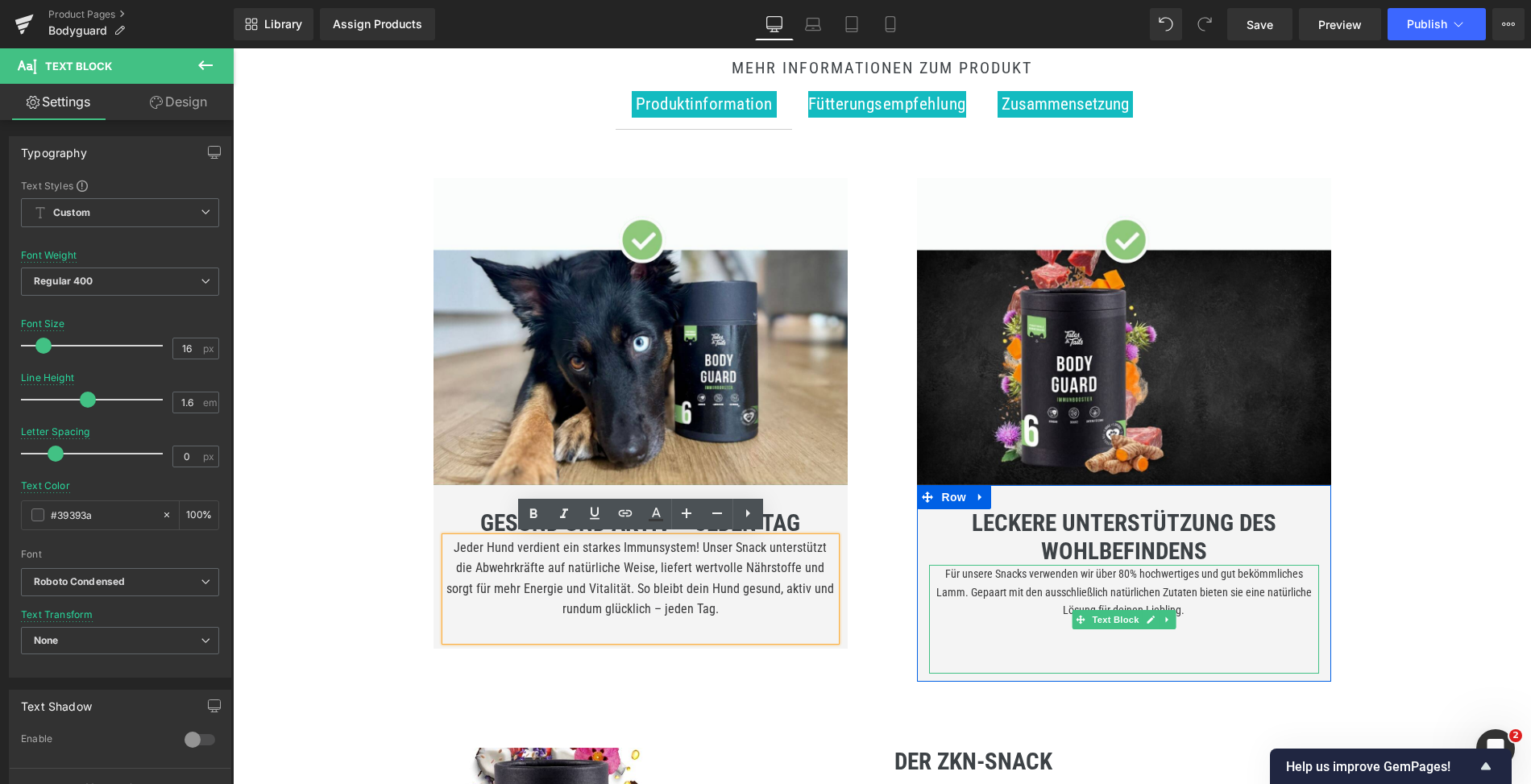
click at [1084, 591] on p "Für unsere Snacks verwenden wir über 80% hochwertiges und gut bekömmliches Lamm…" at bounding box center [1124, 592] width 390 height 54
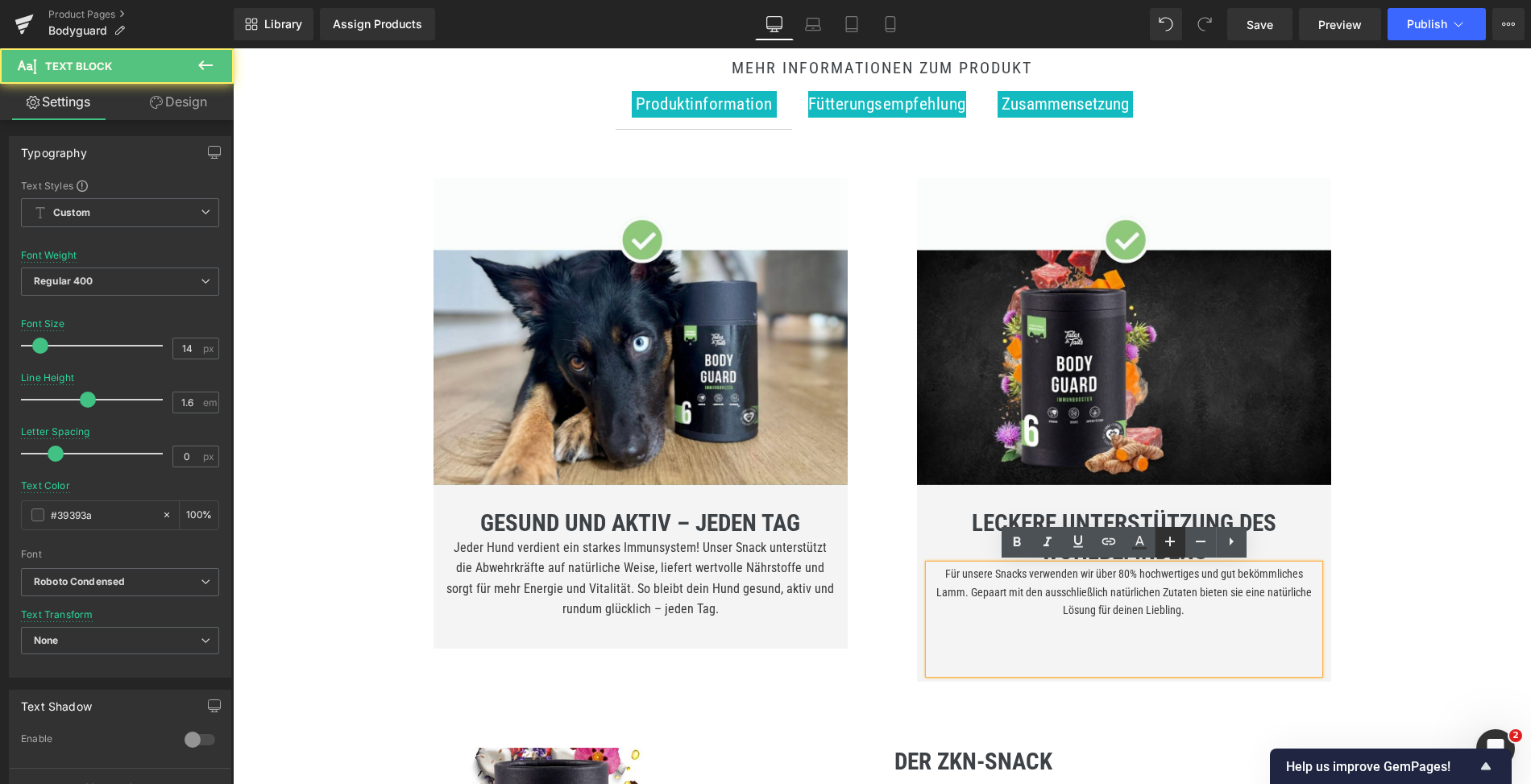
click at [1163, 539] on icon at bounding box center [1170, 541] width 19 height 19
type input "16"
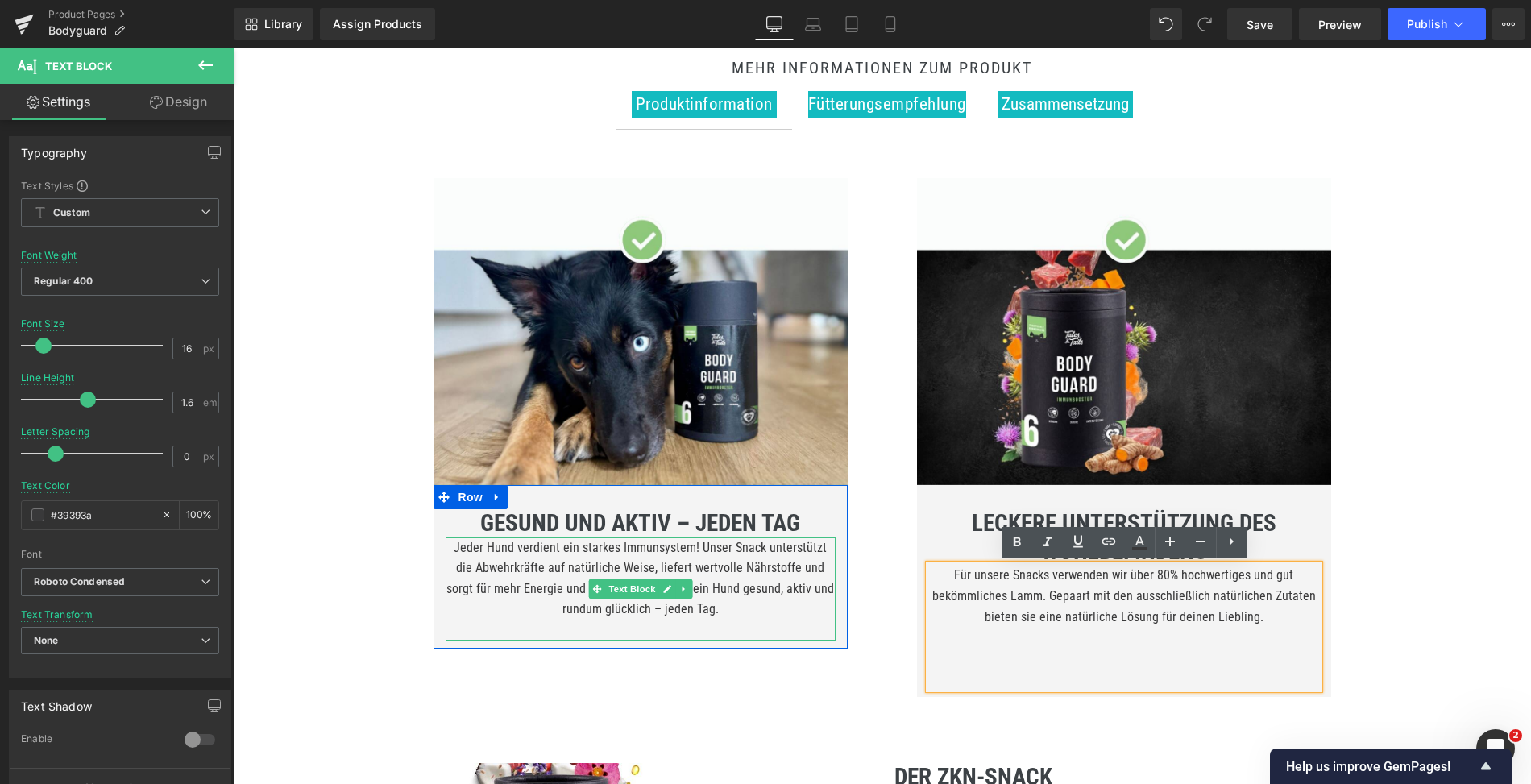
click at [749, 612] on p "Jeder Hund verdient ein starkes Immunsystem! Unser Snack unterstützt die Abwehr…" at bounding box center [640, 578] width 390 height 82
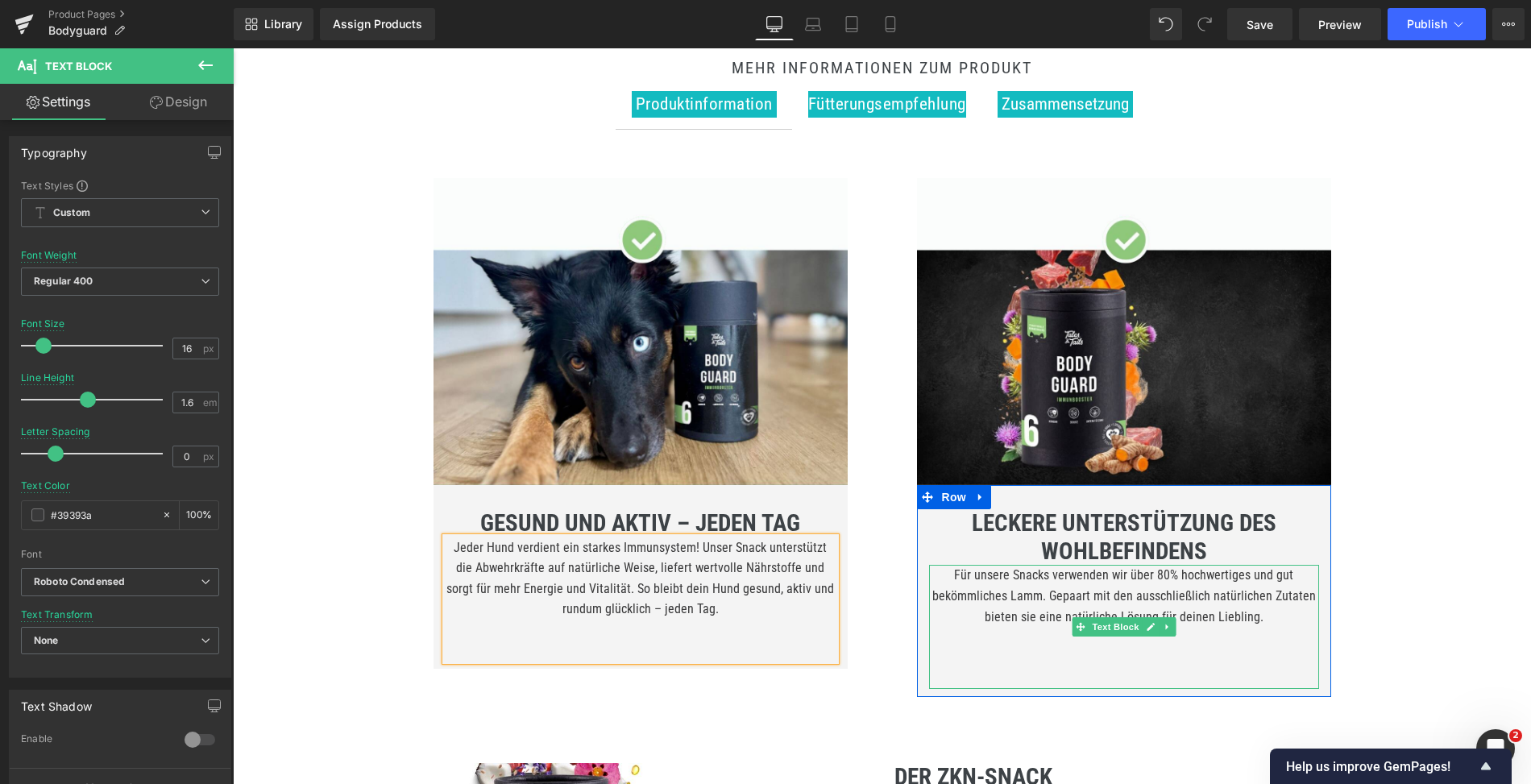
click at [1065, 639] on p at bounding box center [1124, 637] width 390 height 21
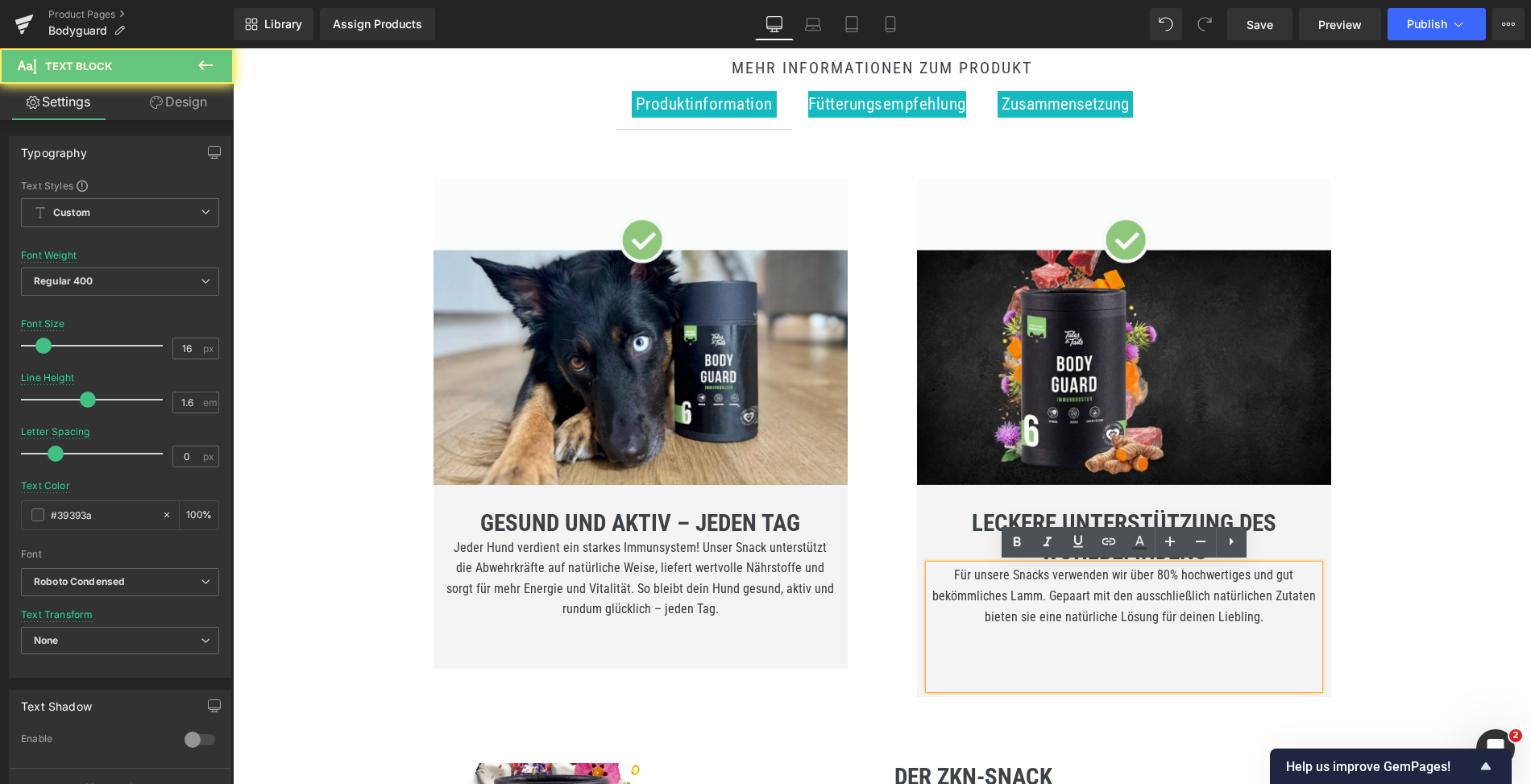
click at [1066, 684] on p at bounding box center [1124, 679] width 390 height 21
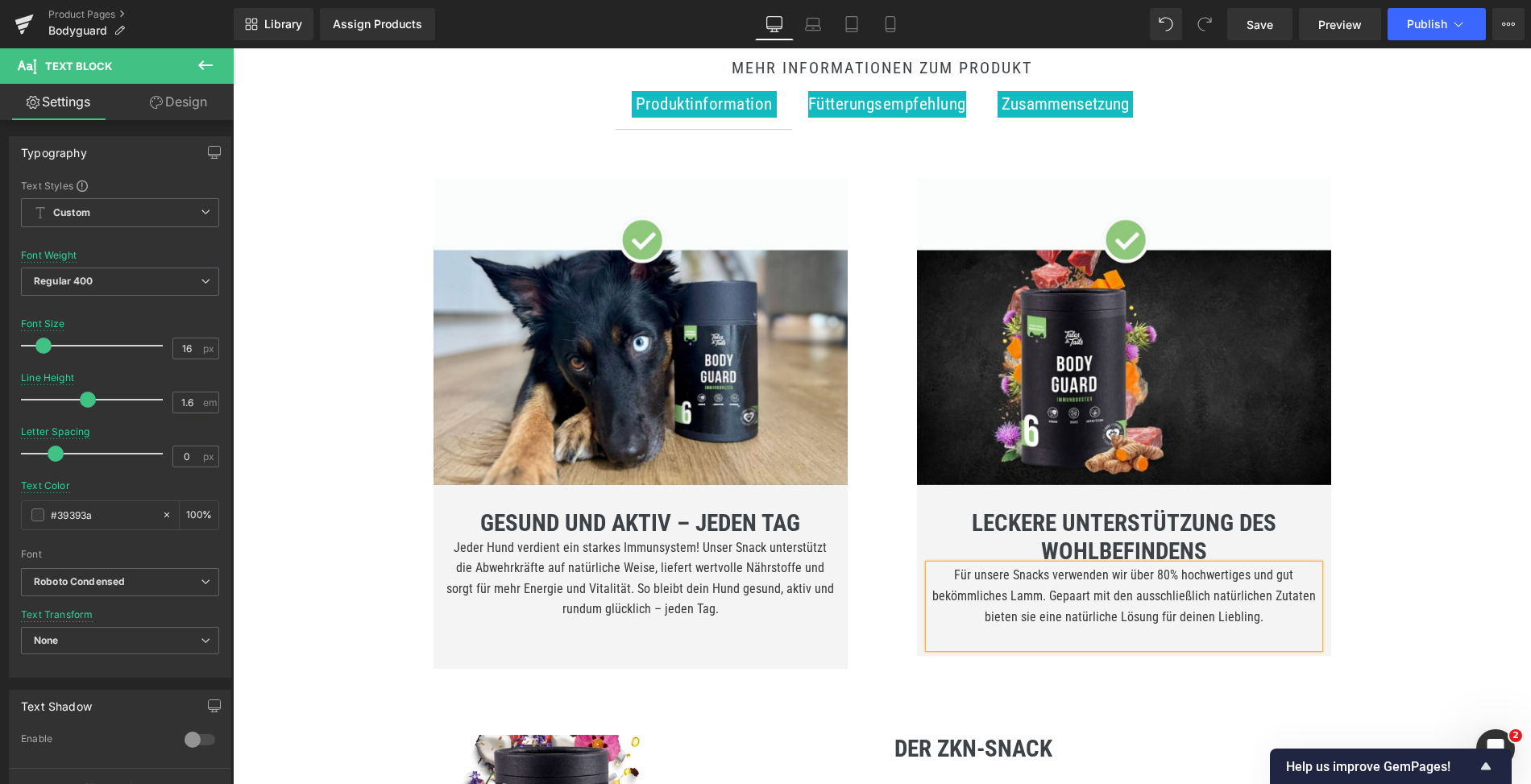
click at [723, 641] on p at bounding box center [640, 652] width 390 height 21
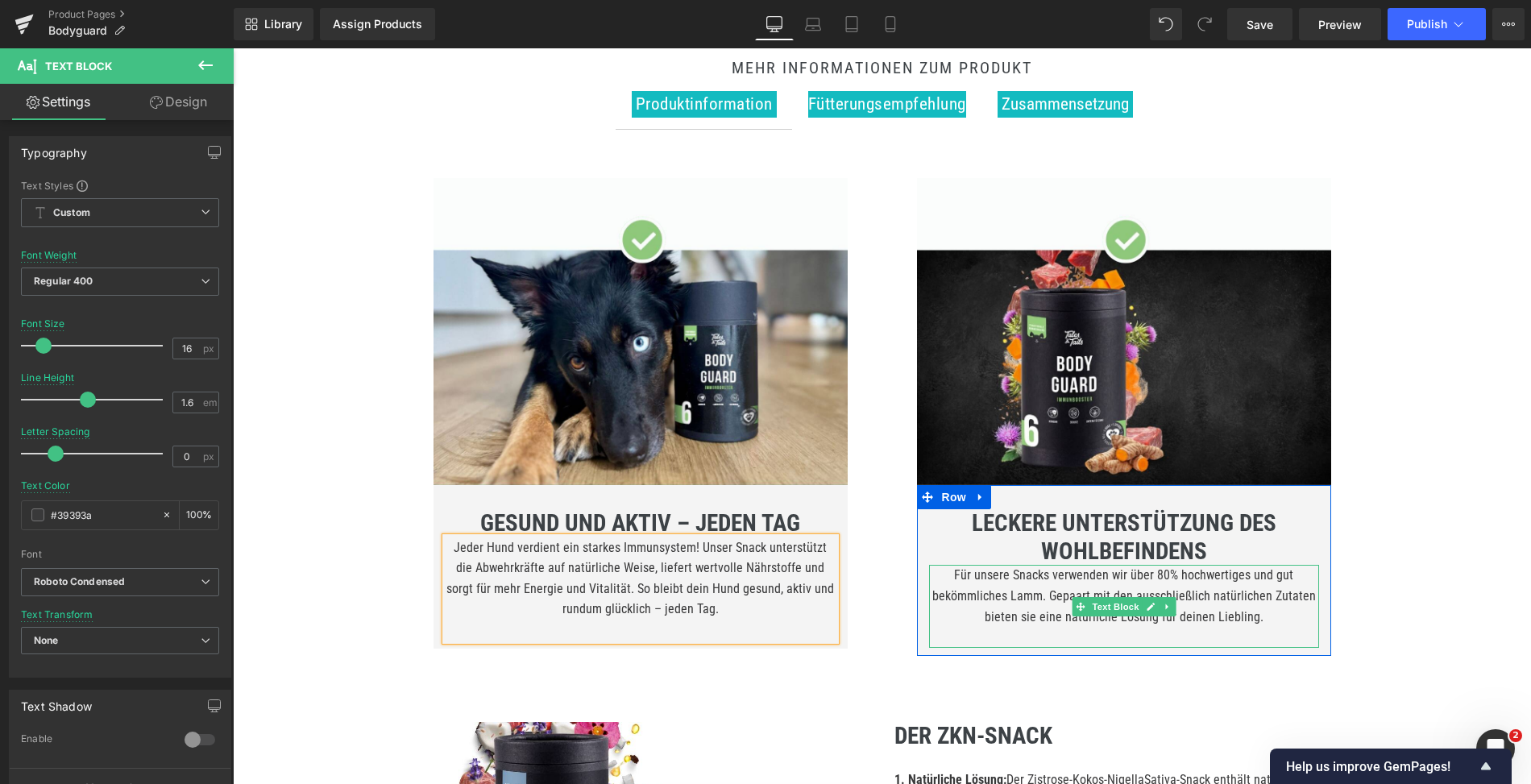
click at [974, 579] on p "Für unsere Snacks verwenden wir über 80% hochwertiges und gut bekömmliches Lamm…" at bounding box center [1124, 595] width 390 height 62
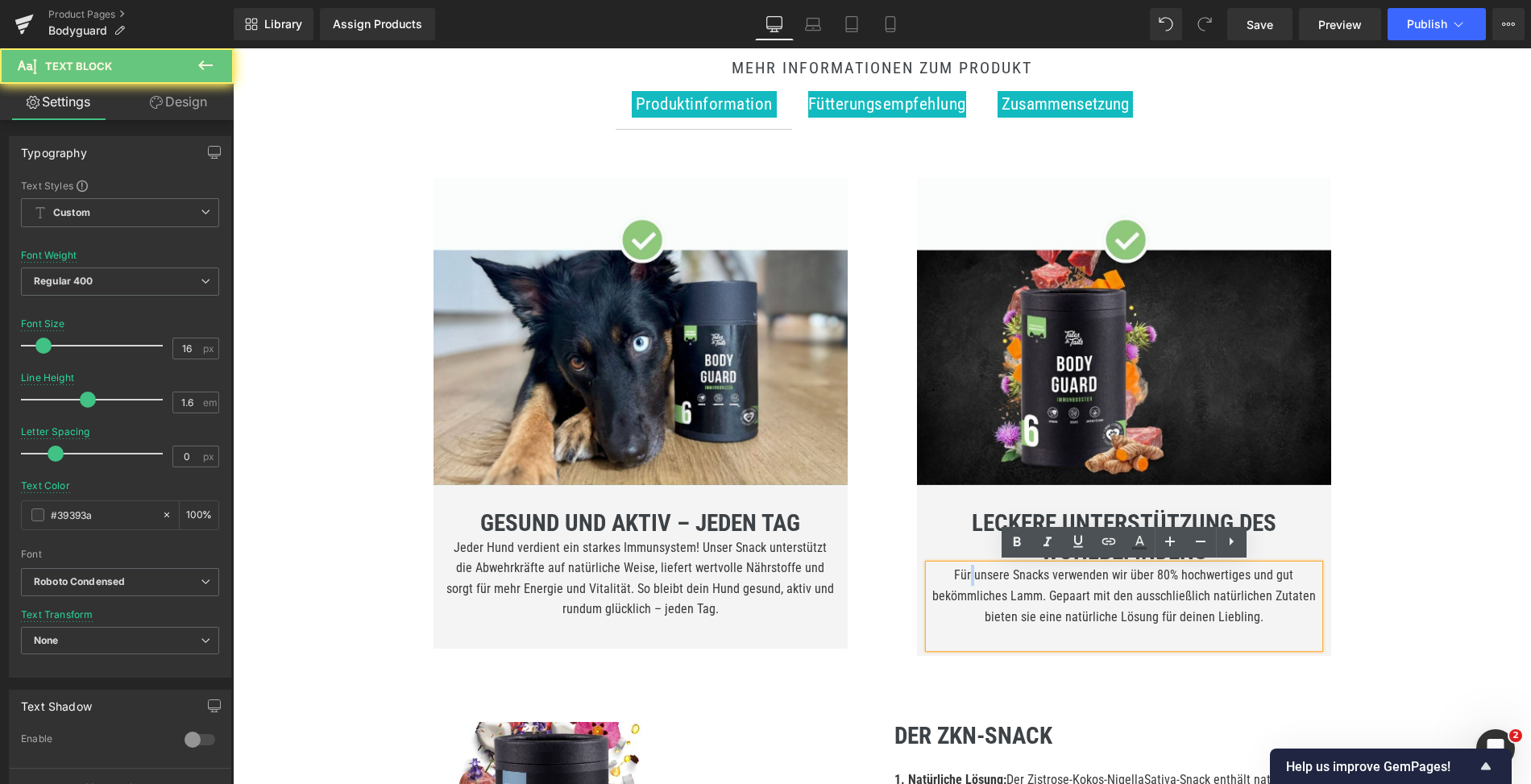
click at [974, 579] on p "Für unsere Snacks verwenden wir über 80% hochwertiges und gut bekömmliches Lamm…" at bounding box center [1124, 595] width 390 height 62
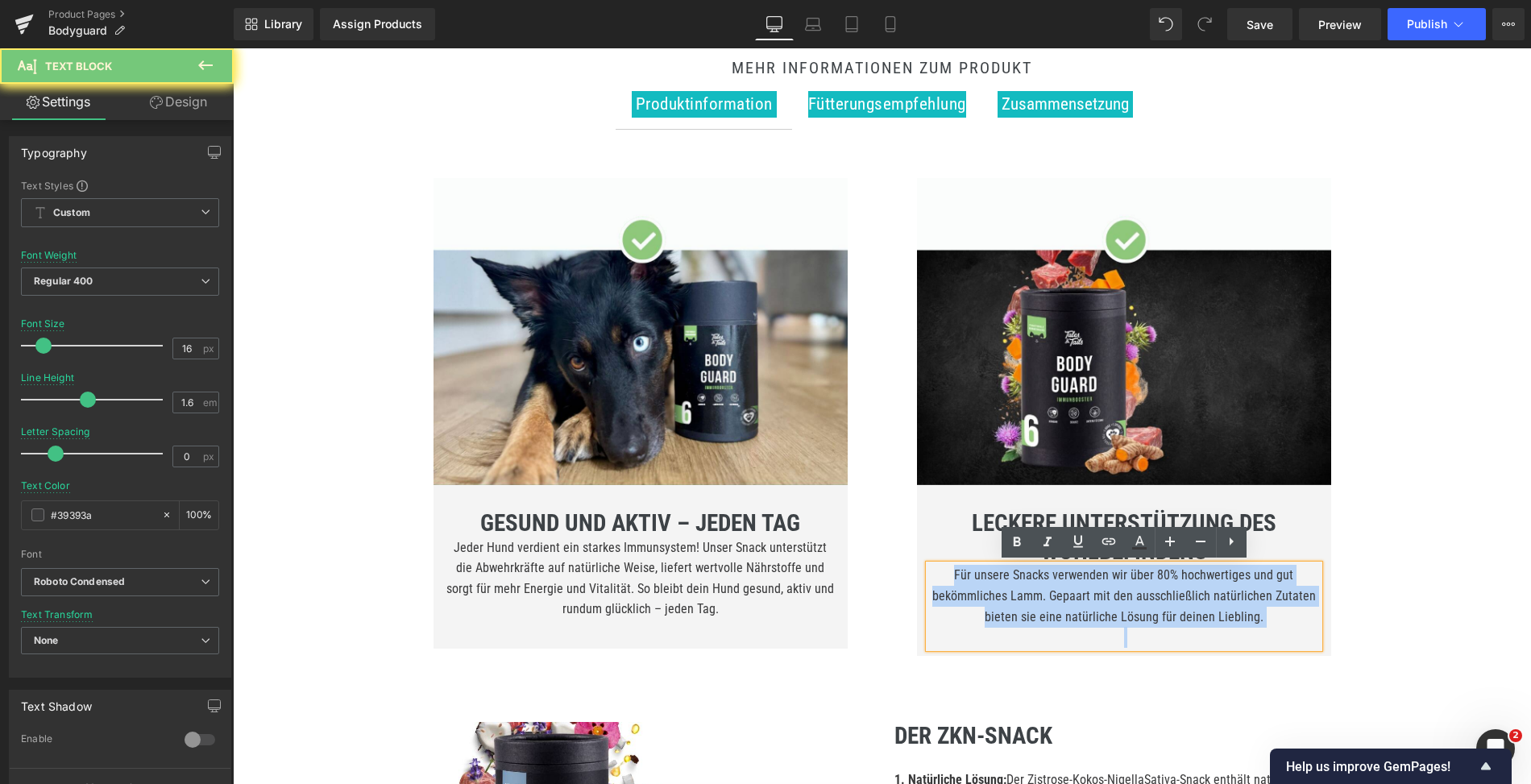
click at [974, 579] on p "Für unsere Snacks verwenden wir über 80% hochwertiges und gut bekömmliches Lamm…" at bounding box center [1124, 595] width 390 height 62
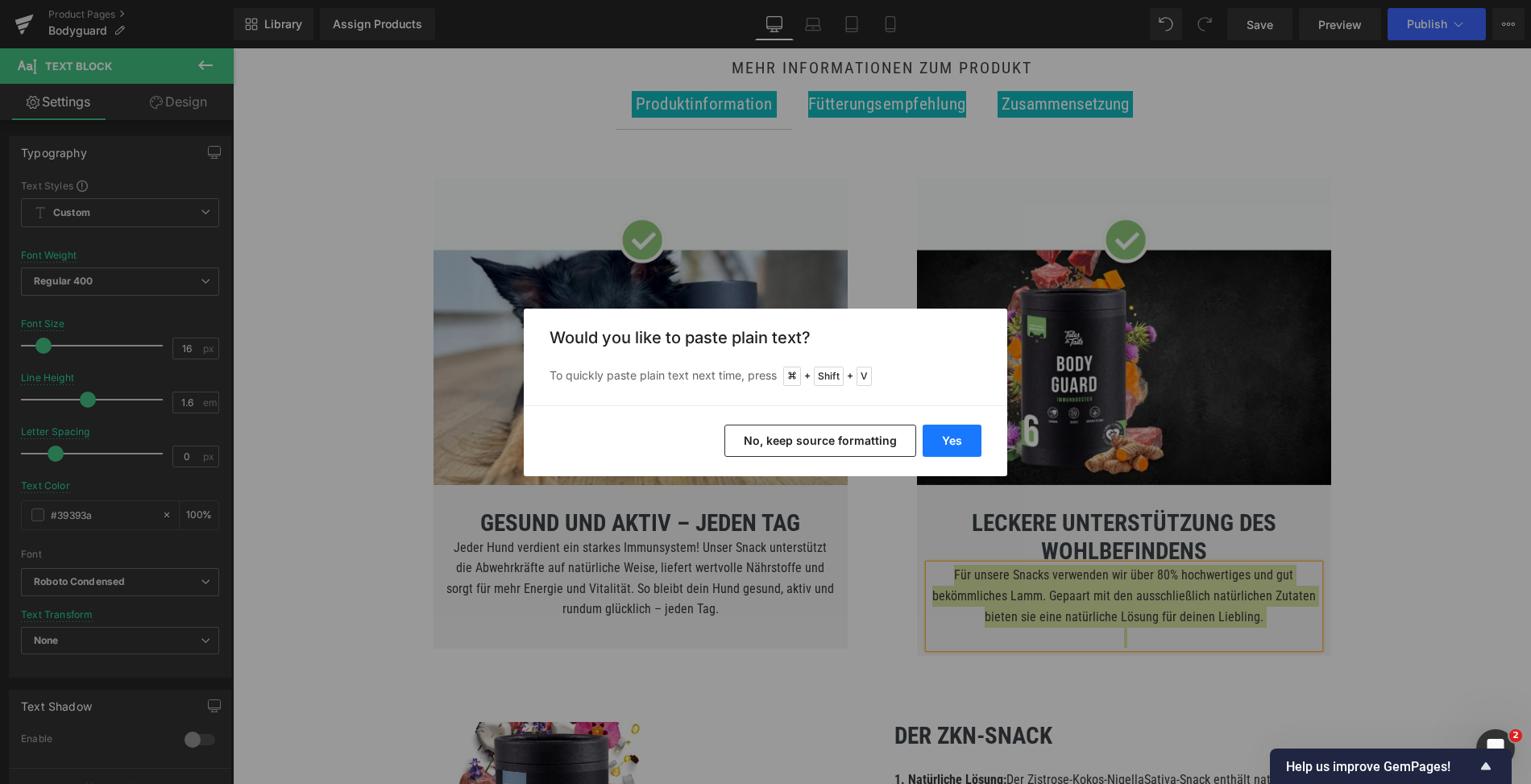
click at [940, 429] on button "Yes" at bounding box center [952, 440] width 59 height 32
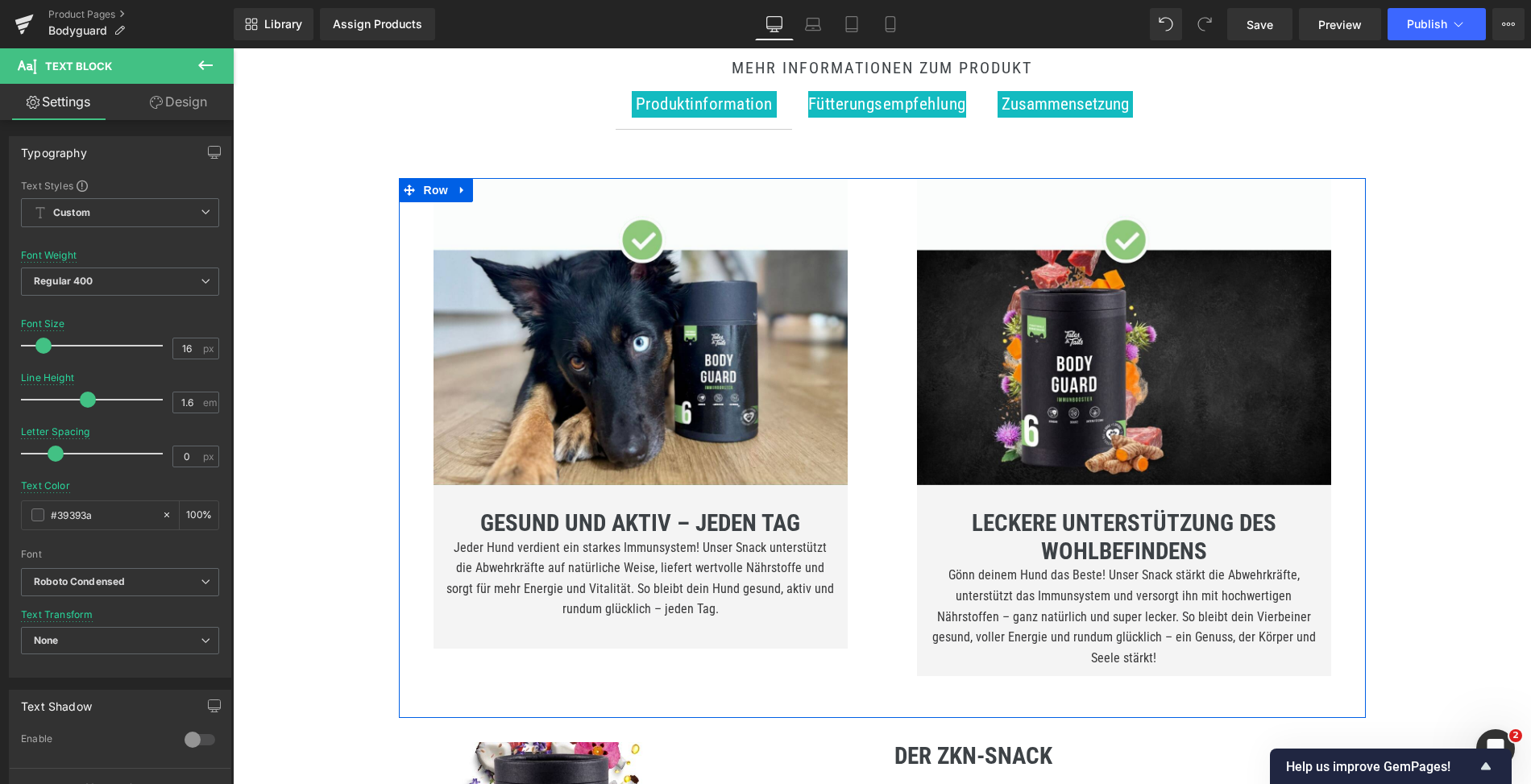
click at [989, 521] on b "LECKERE UNTERSTÜTZUNG DES WOHLBEFINDENS" at bounding box center [1124, 537] width 305 height 56
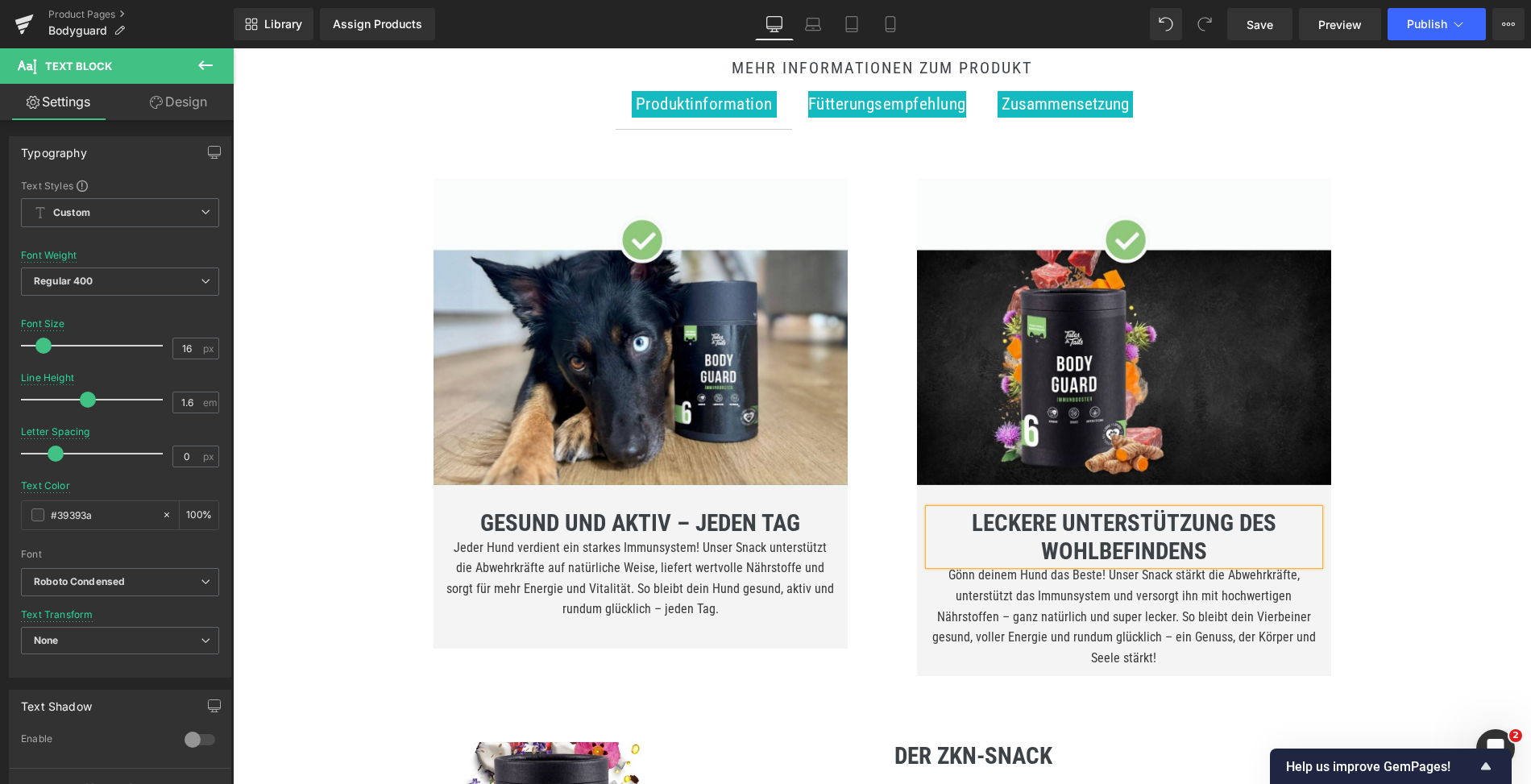
click at [989, 521] on b "LECKERE UNTERSTÜTZUNG DES WOHLBEFINDENS" at bounding box center [1124, 537] width 305 height 56
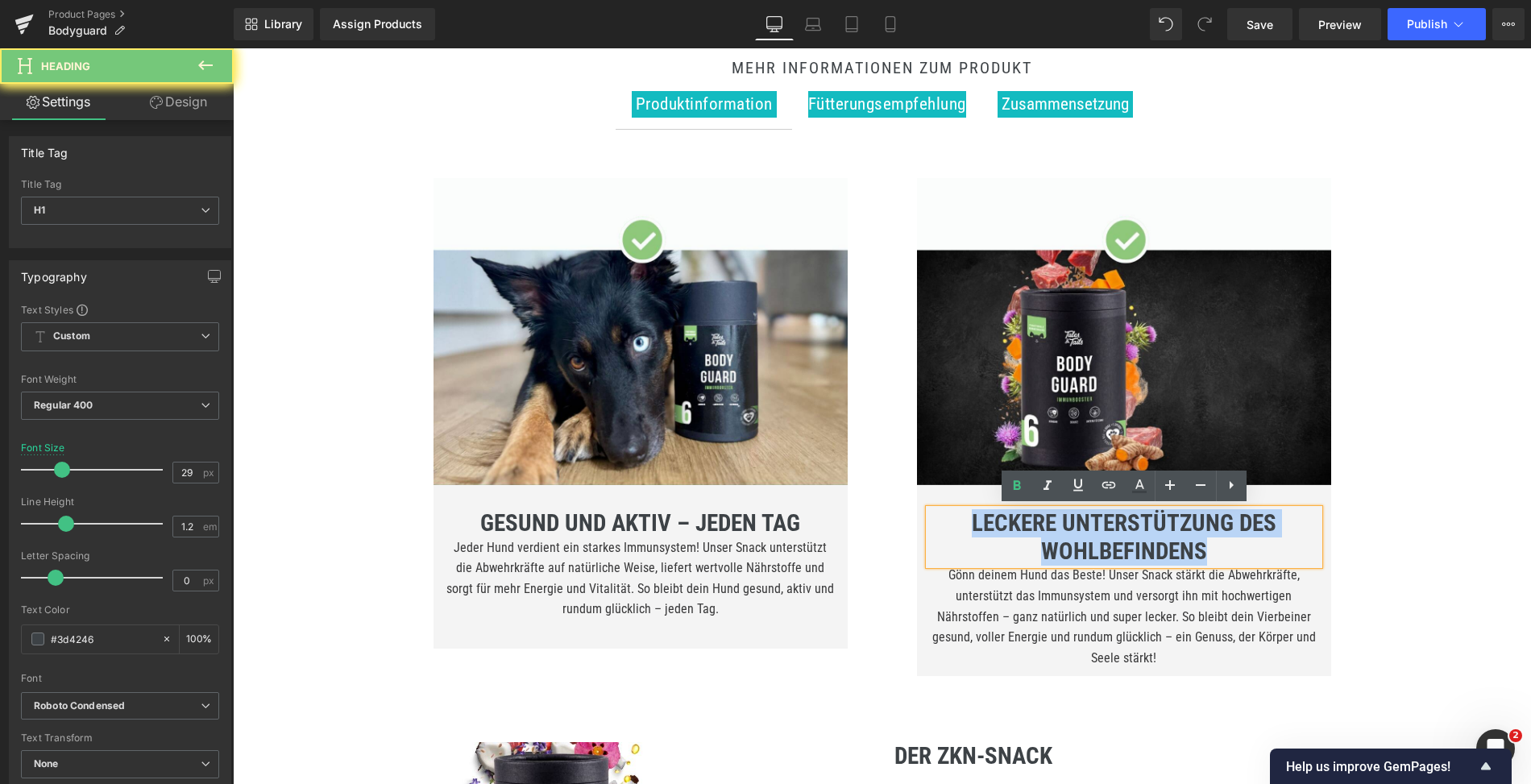
paste div
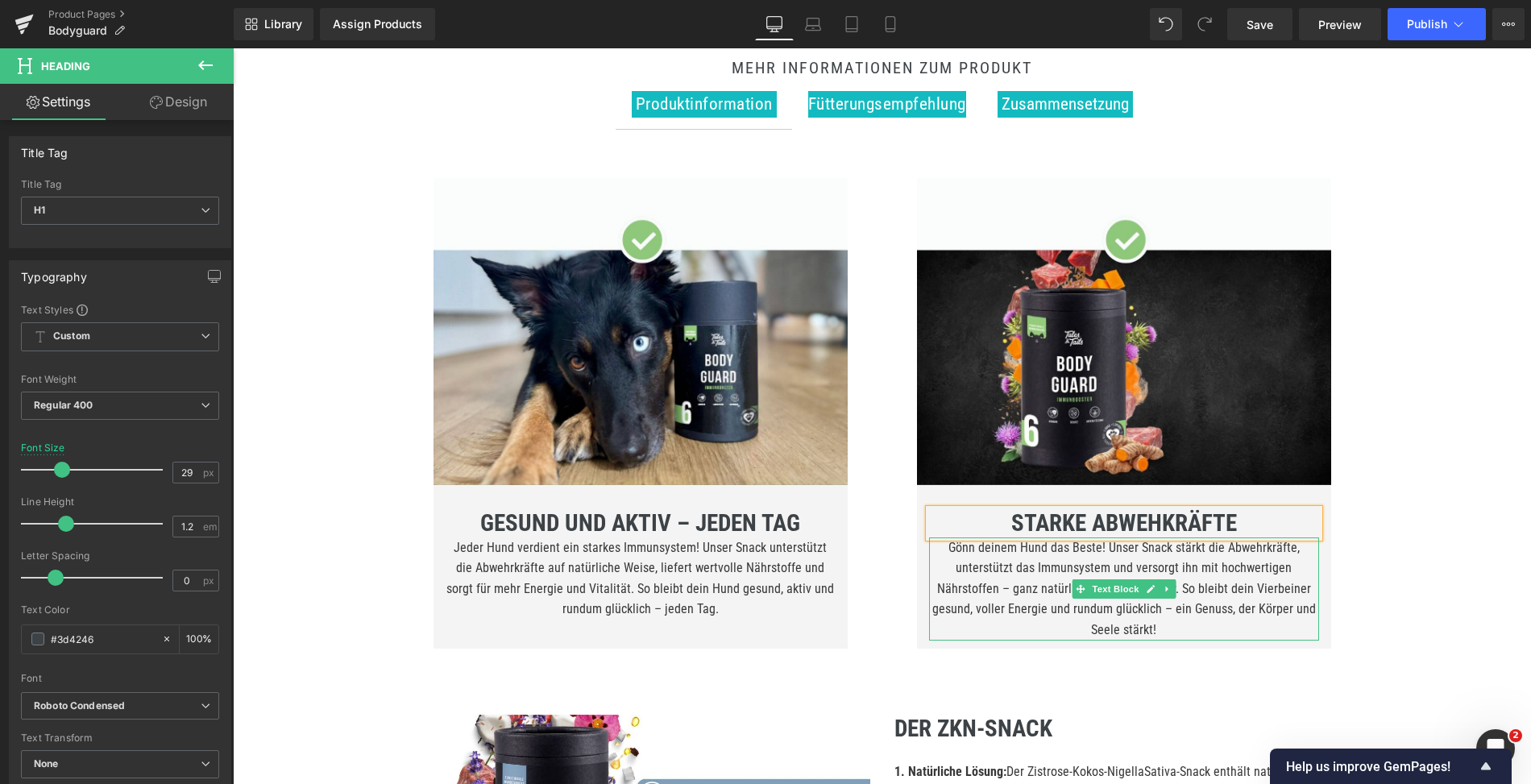
click at [1168, 602] on p "Gönn deinem Hund das Beste! Unser Snack stärkt die Abwehrkräfte, unterstützt da…" at bounding box center [1124, 589] width 390 height 103
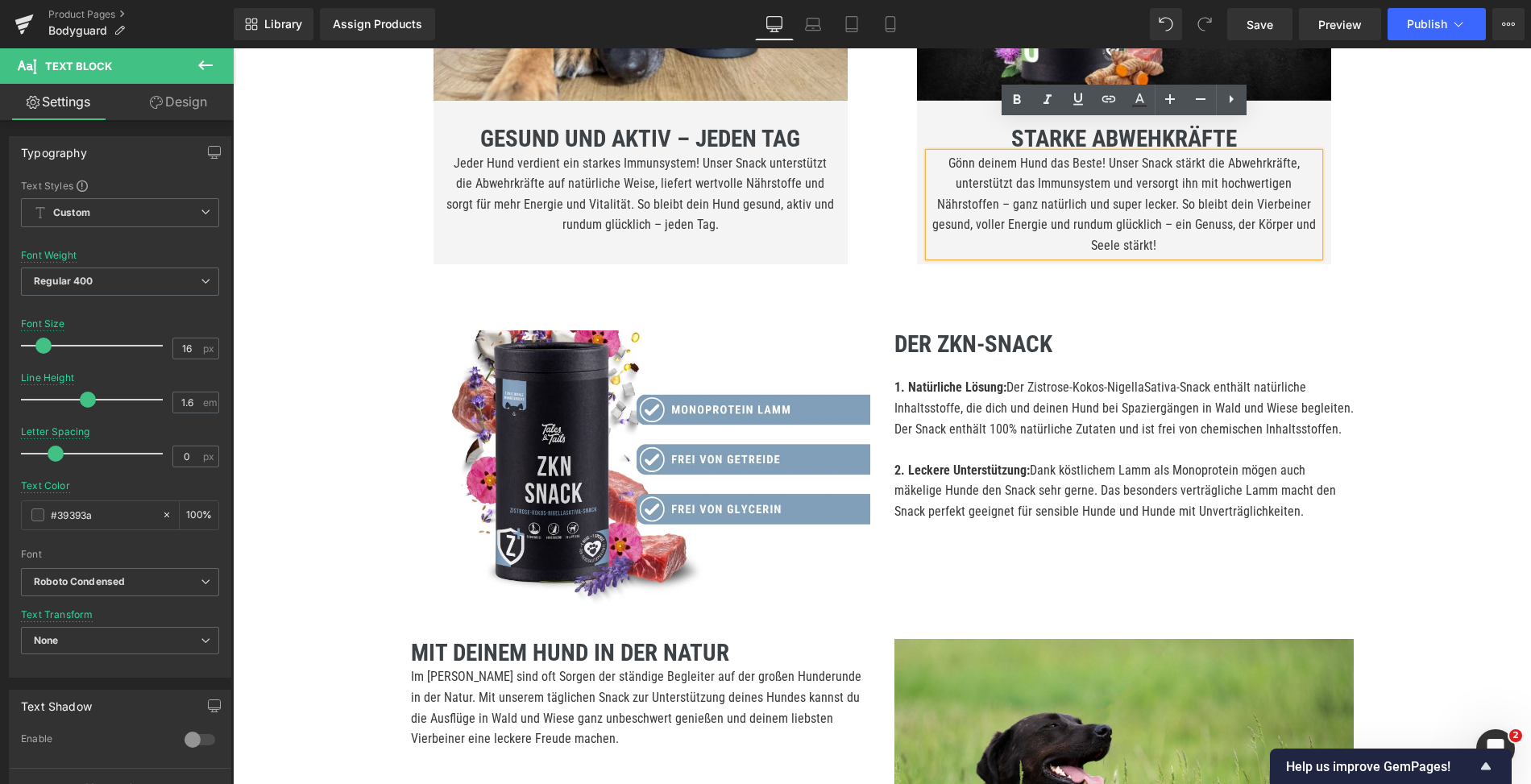
scroll to position [1234, 0]
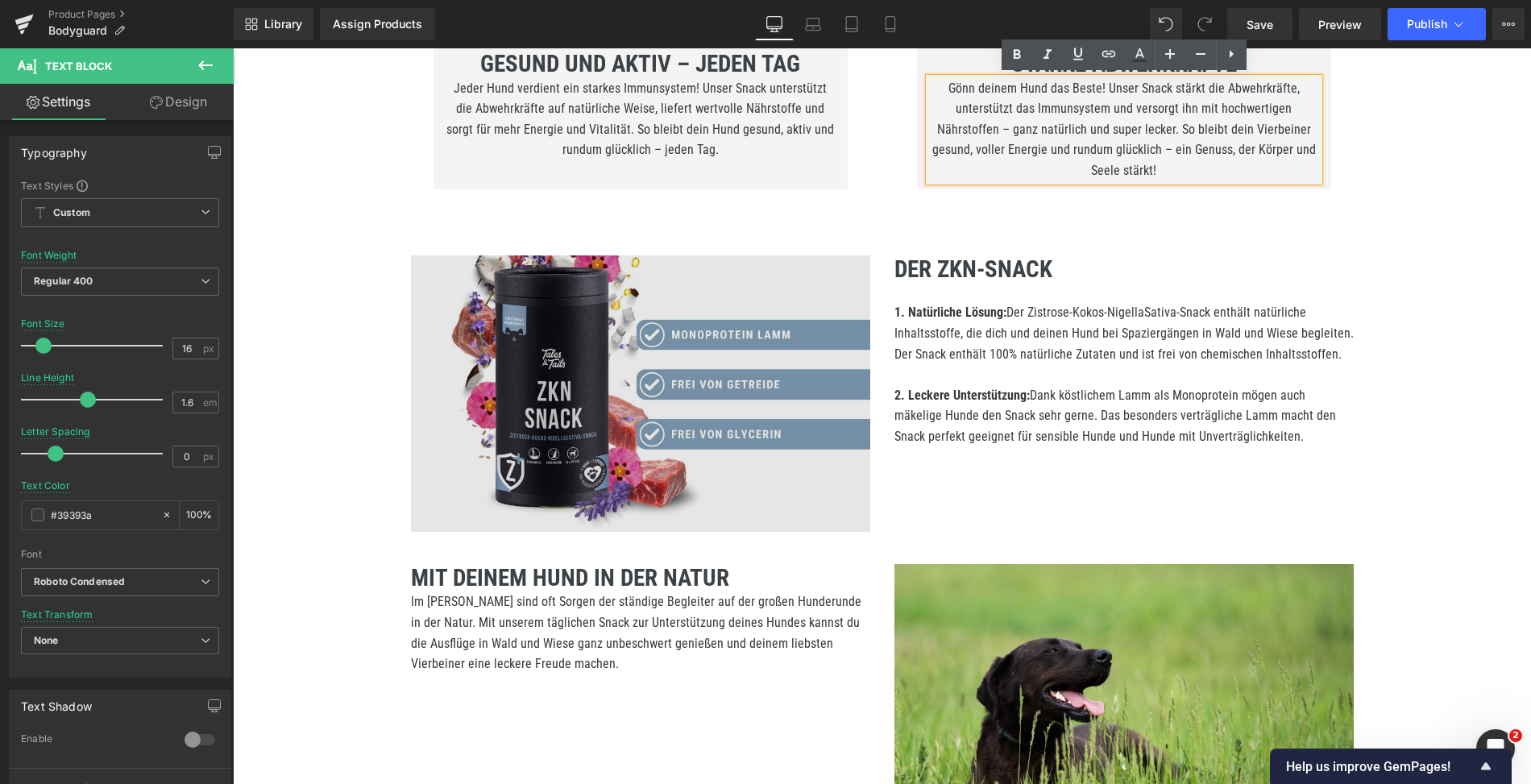
click at [635, 457] on img at bounding box center [640, 393] width 459 height 276
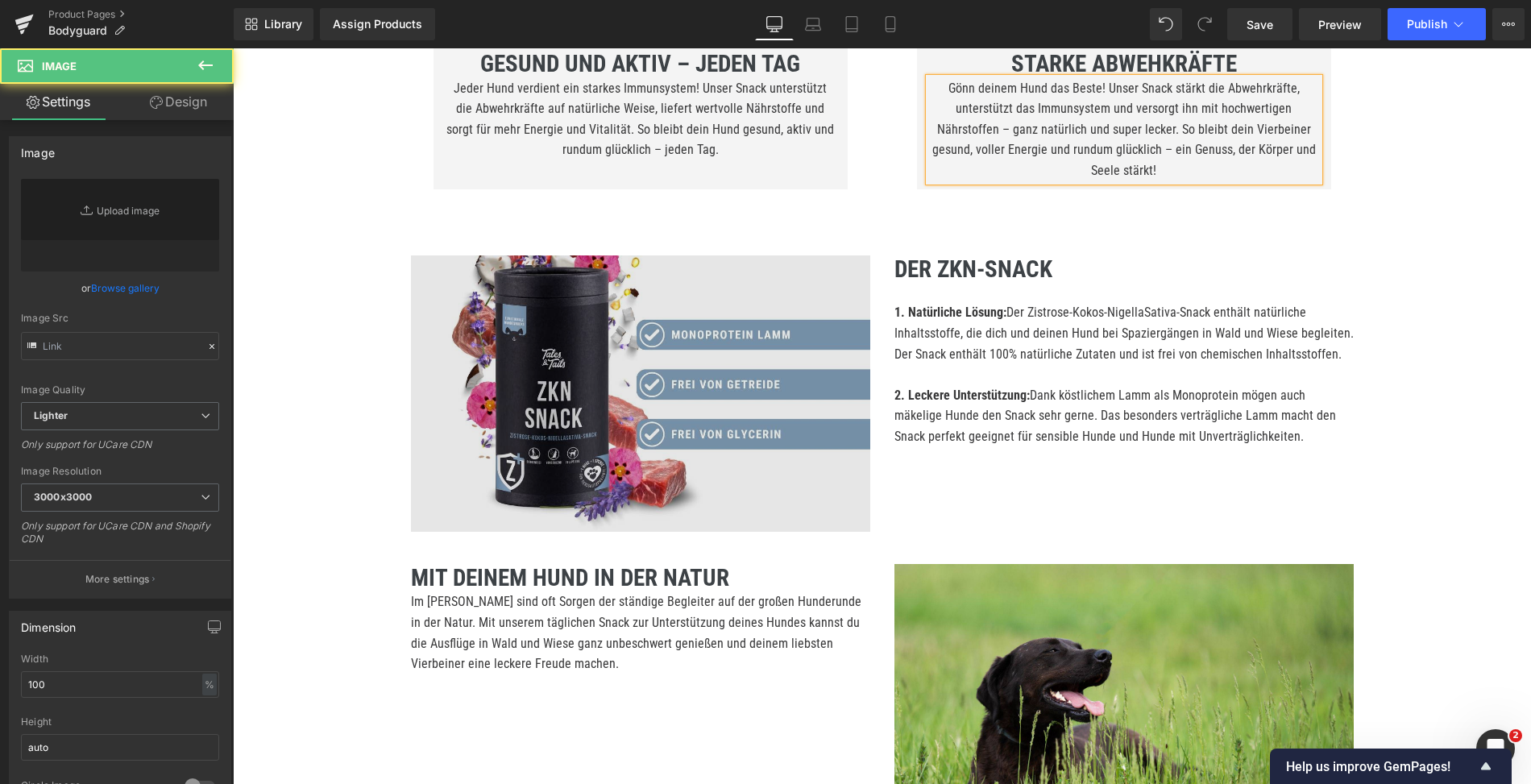
type input "https://ucarecdn.com/21482daa-5fad-46ef-9cba-3f7104b829f7/-/format/auto/-/previ…"
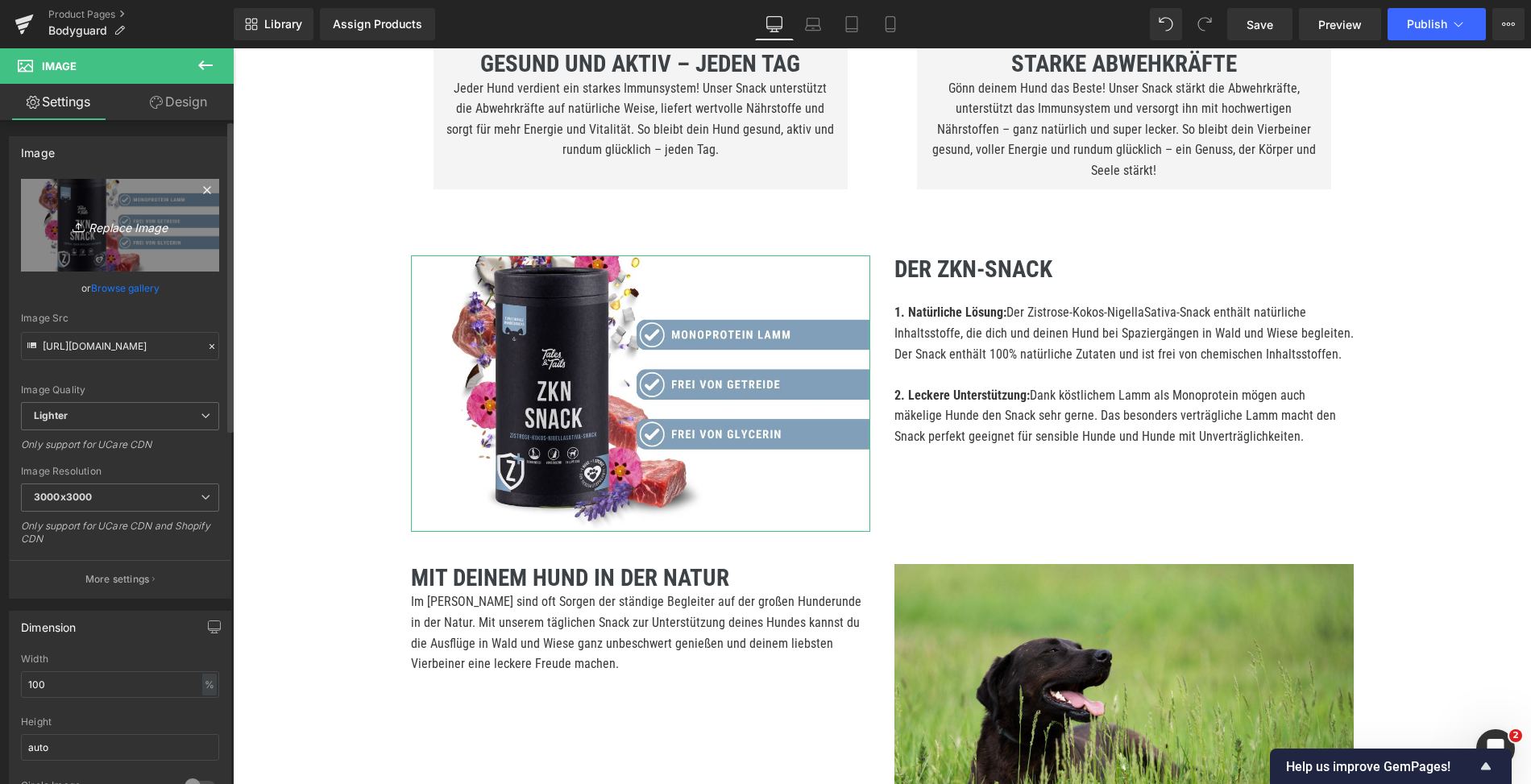
click at [116, 220] on icon "Replace Image" at bounding box center [120, 225] width 129 height 20
type input "C:\fakepath\2.jpg"
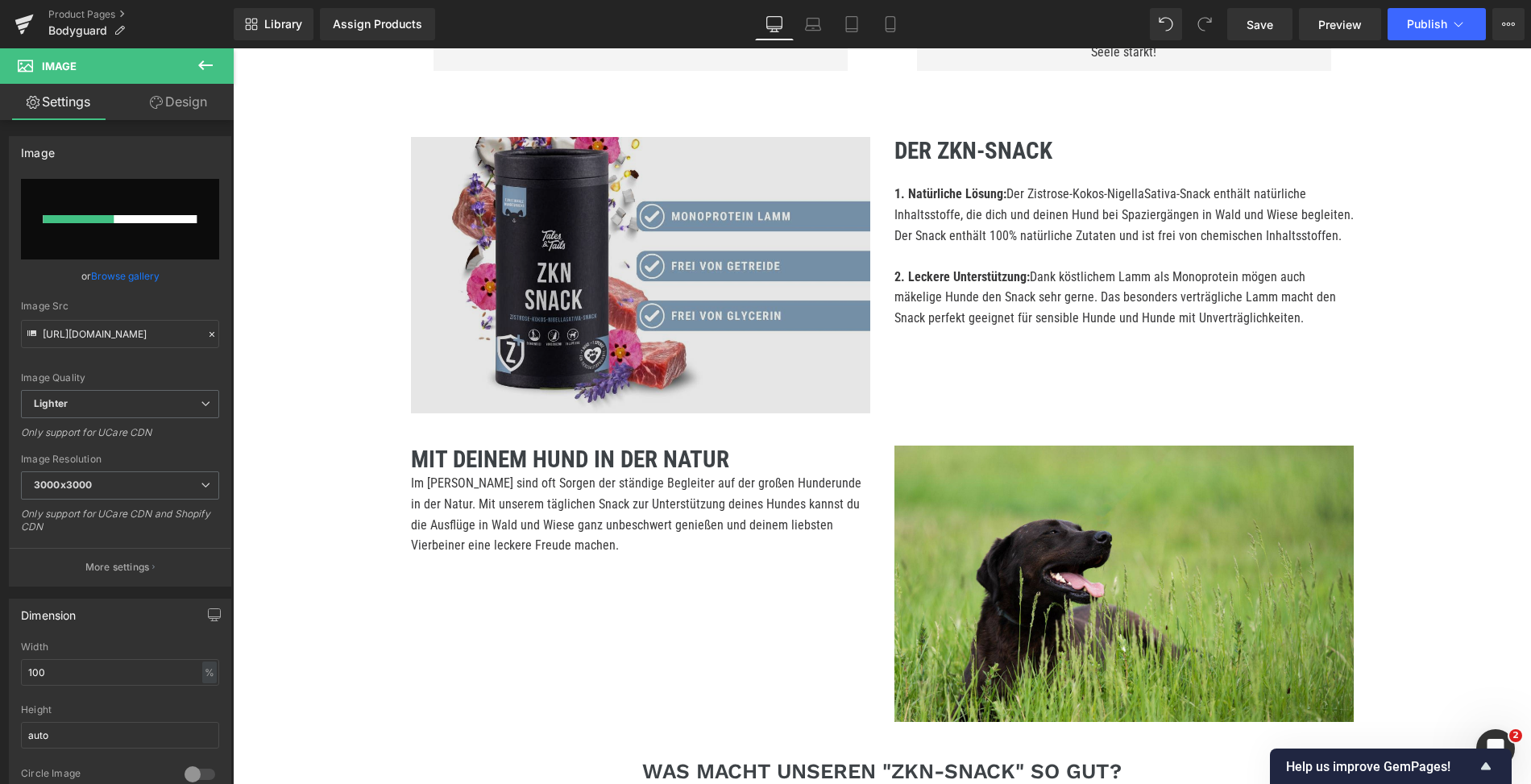
scroll to position [1416, 0]
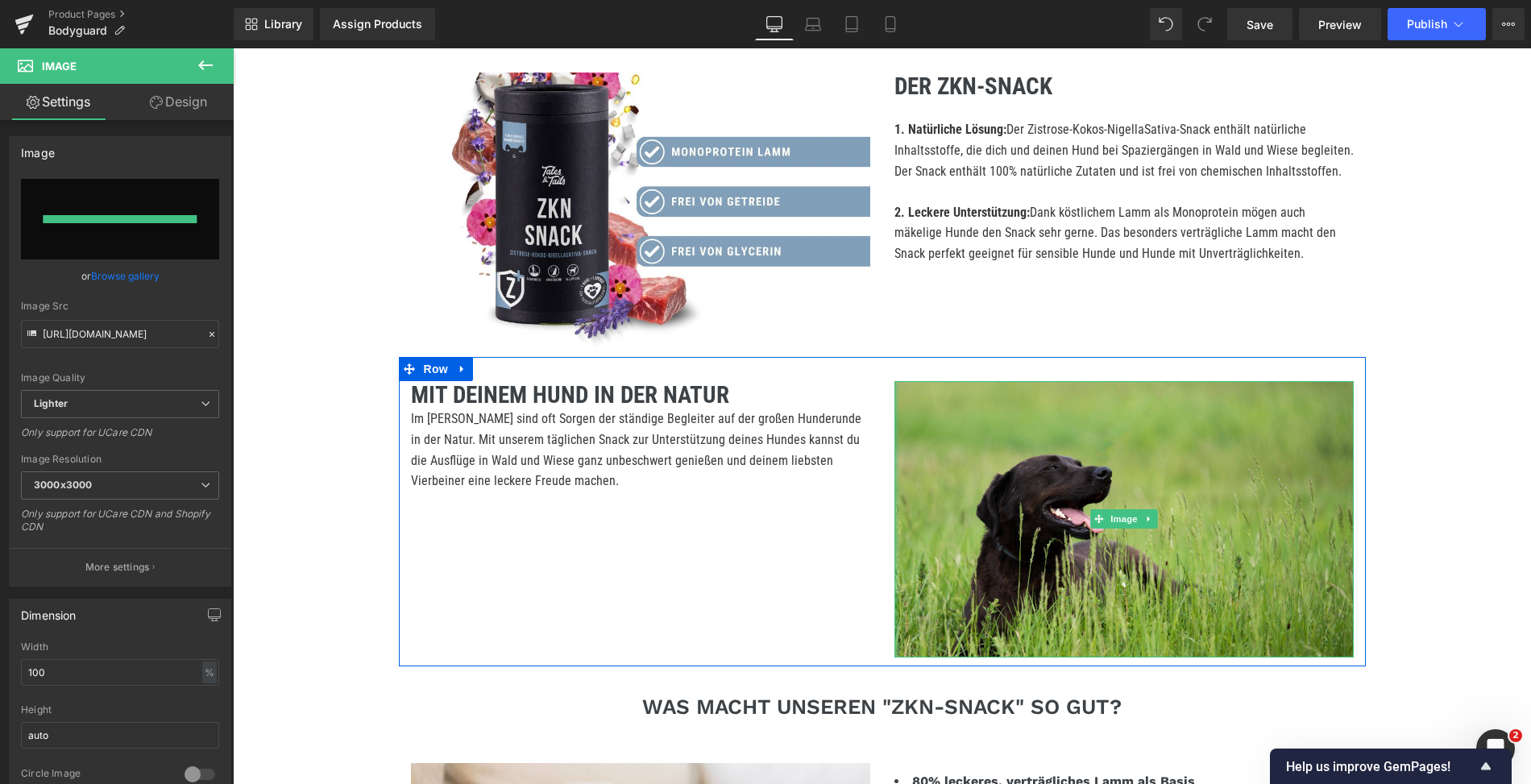
type input "https://ucarecdn.com/4bb491a3-5f0e-4327-ad16-398ef4dddd55/-/format/auto/-/previ…"
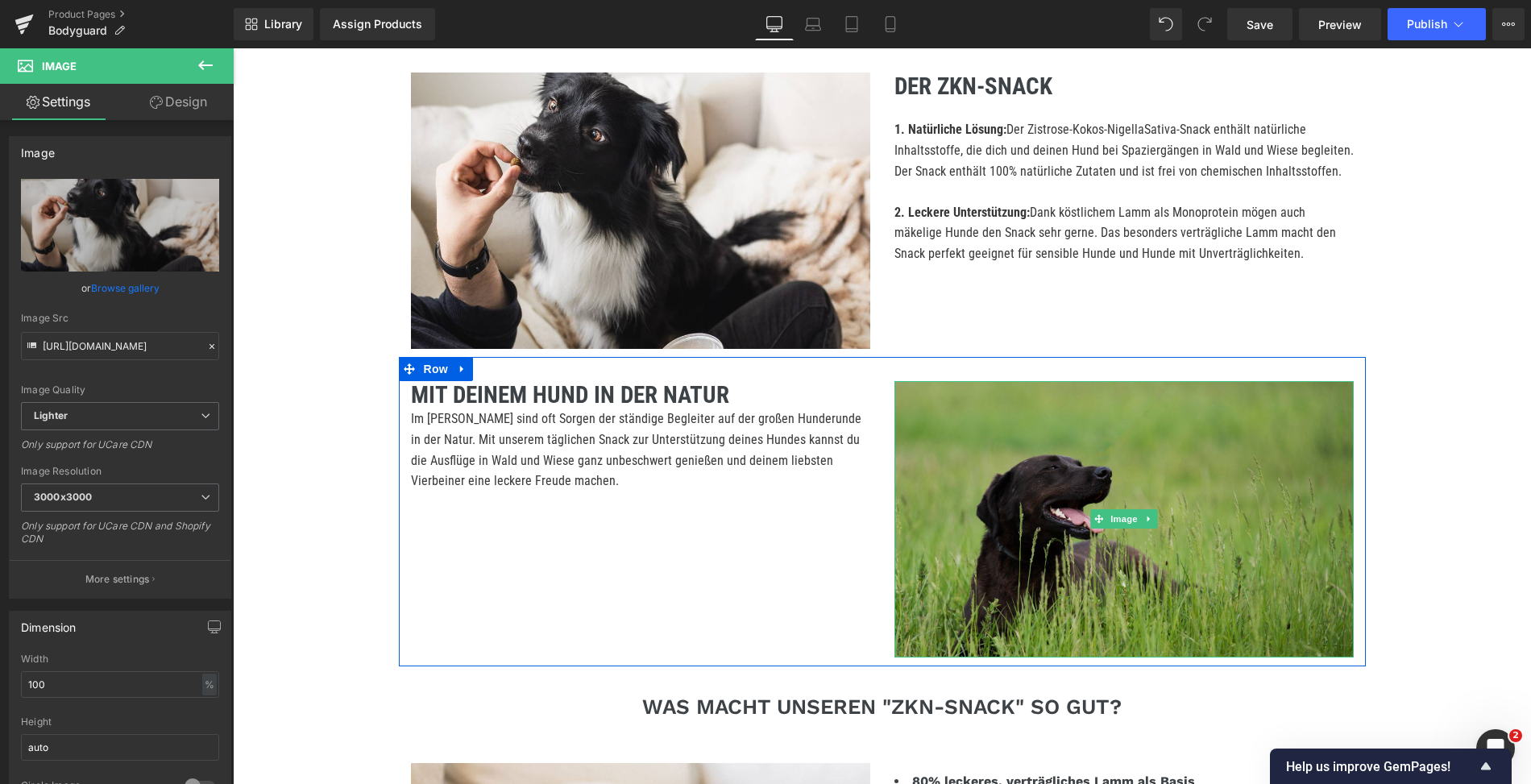
click at [1110, 452] on img at bounding box center [1124, 519] width 459 height 276
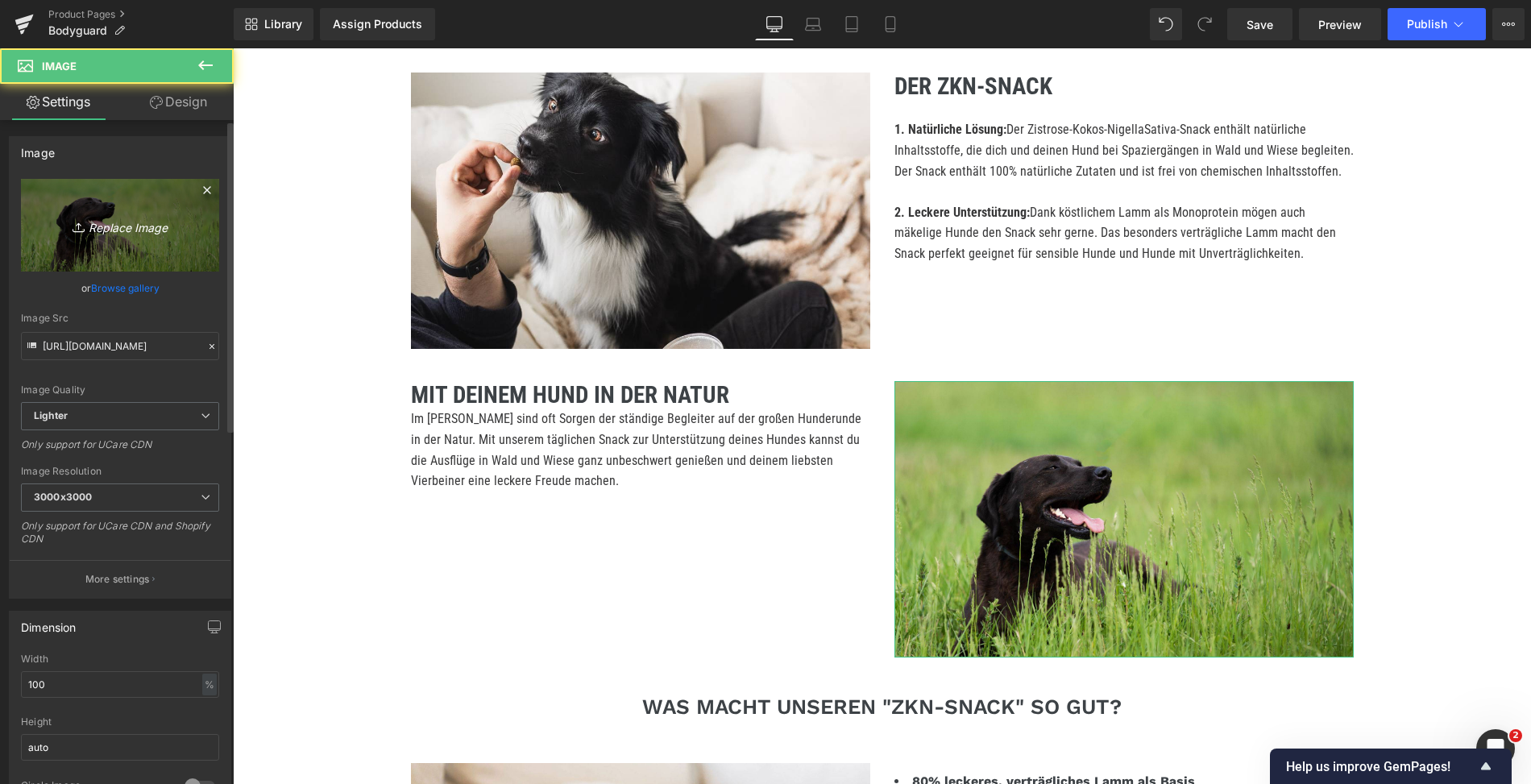
click at [126, 230] on icon "Replace Image" at bounding box center [120, 225] width 129 height 20
type input "C:\fakepath\3.jpg"
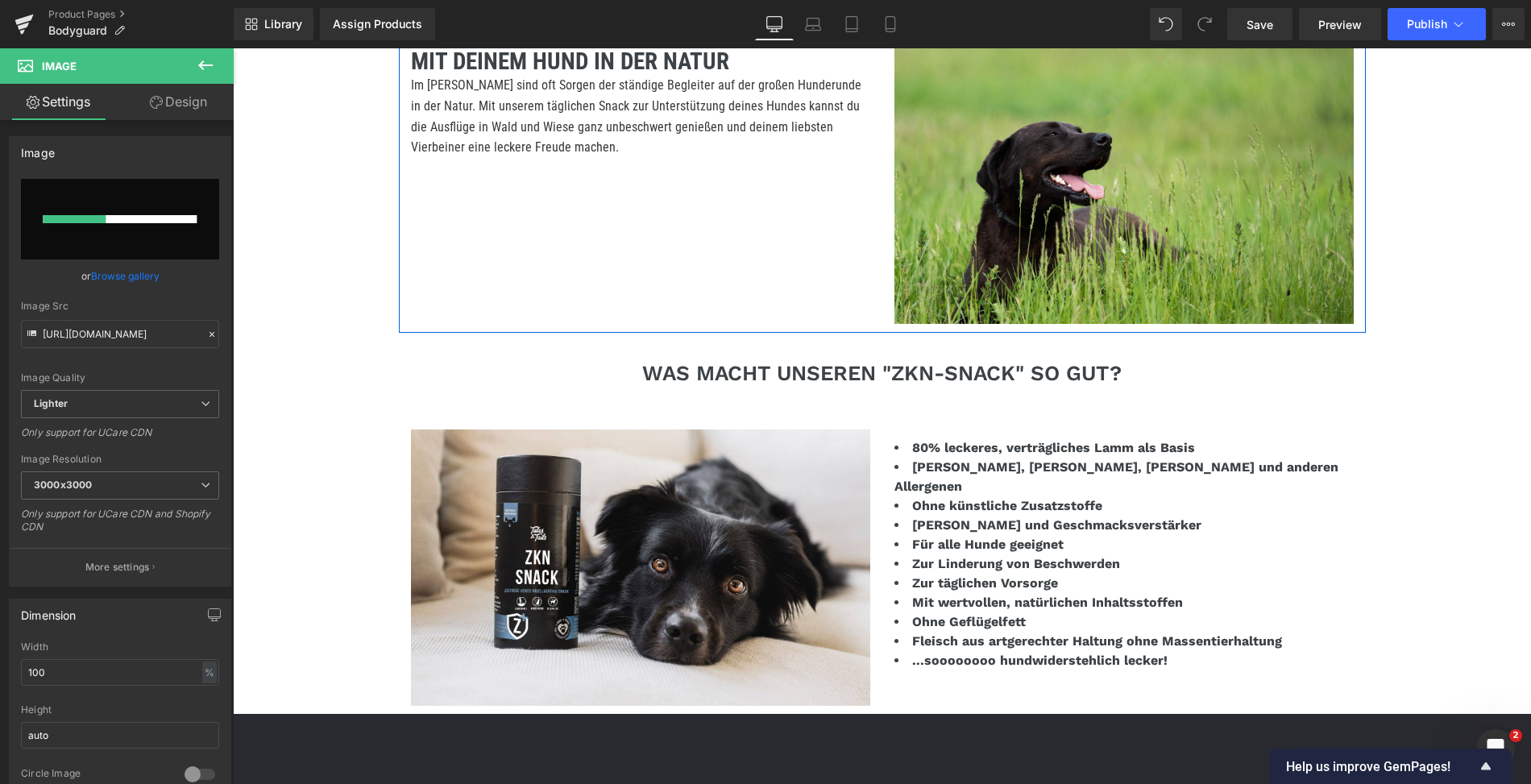
scroll to position [1778, 0]
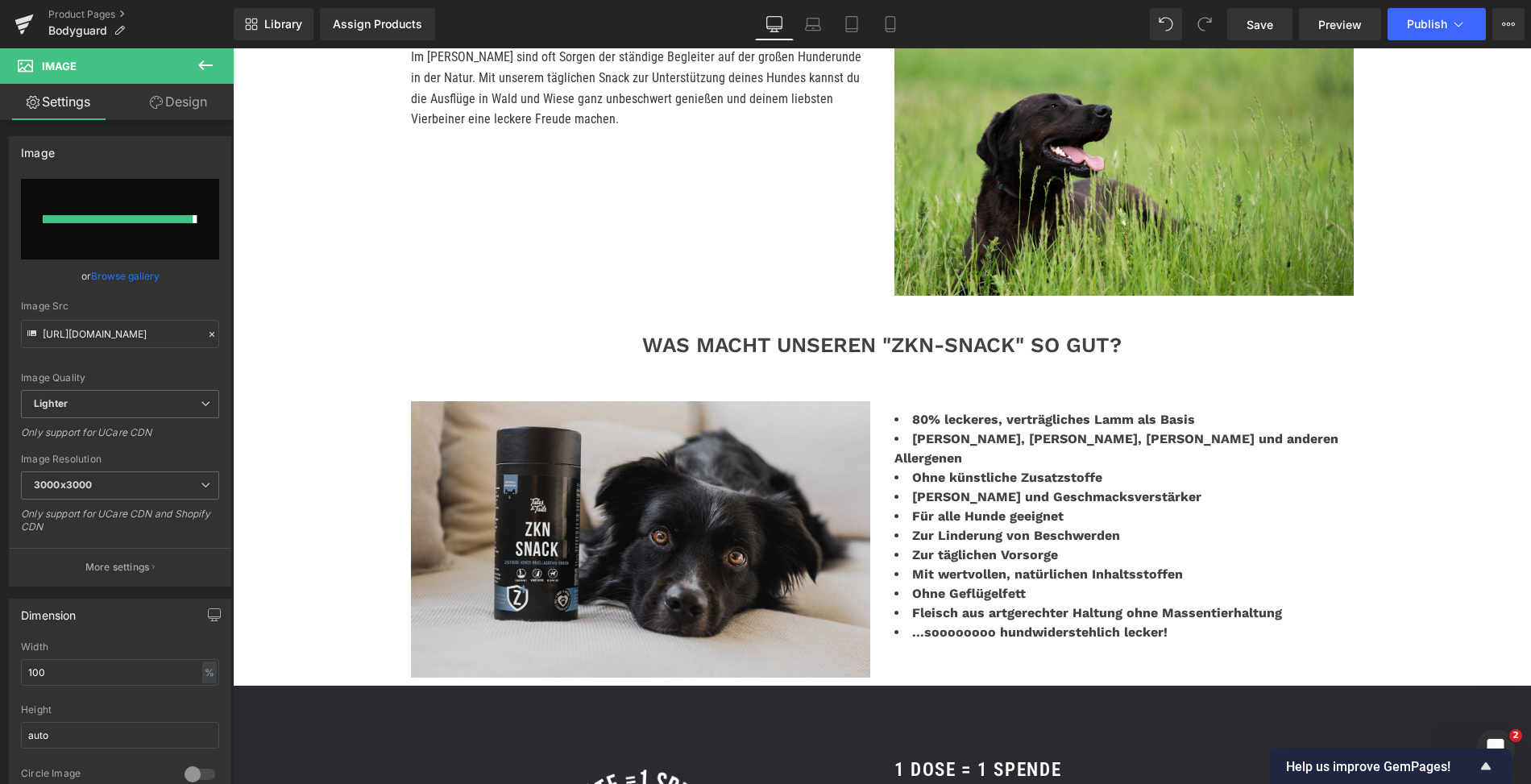
type input "https://ucarecdn.com/2903b262-65e5-4d64-9eaf-68484a9c688d/-/format/auto/-/previ…"
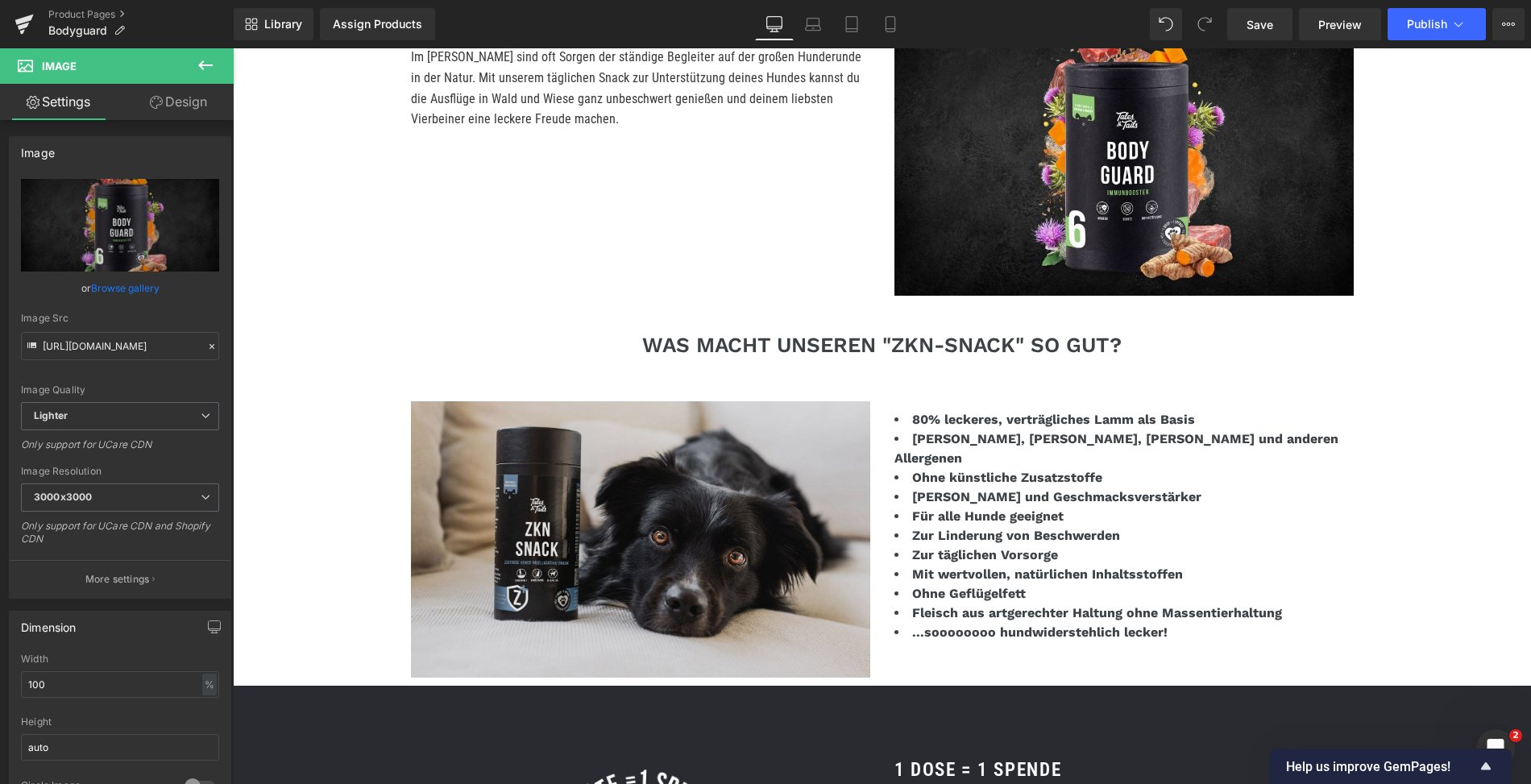
click at [634, 534] on div "Image" at bounding box center [640, 539] width 459 height 276
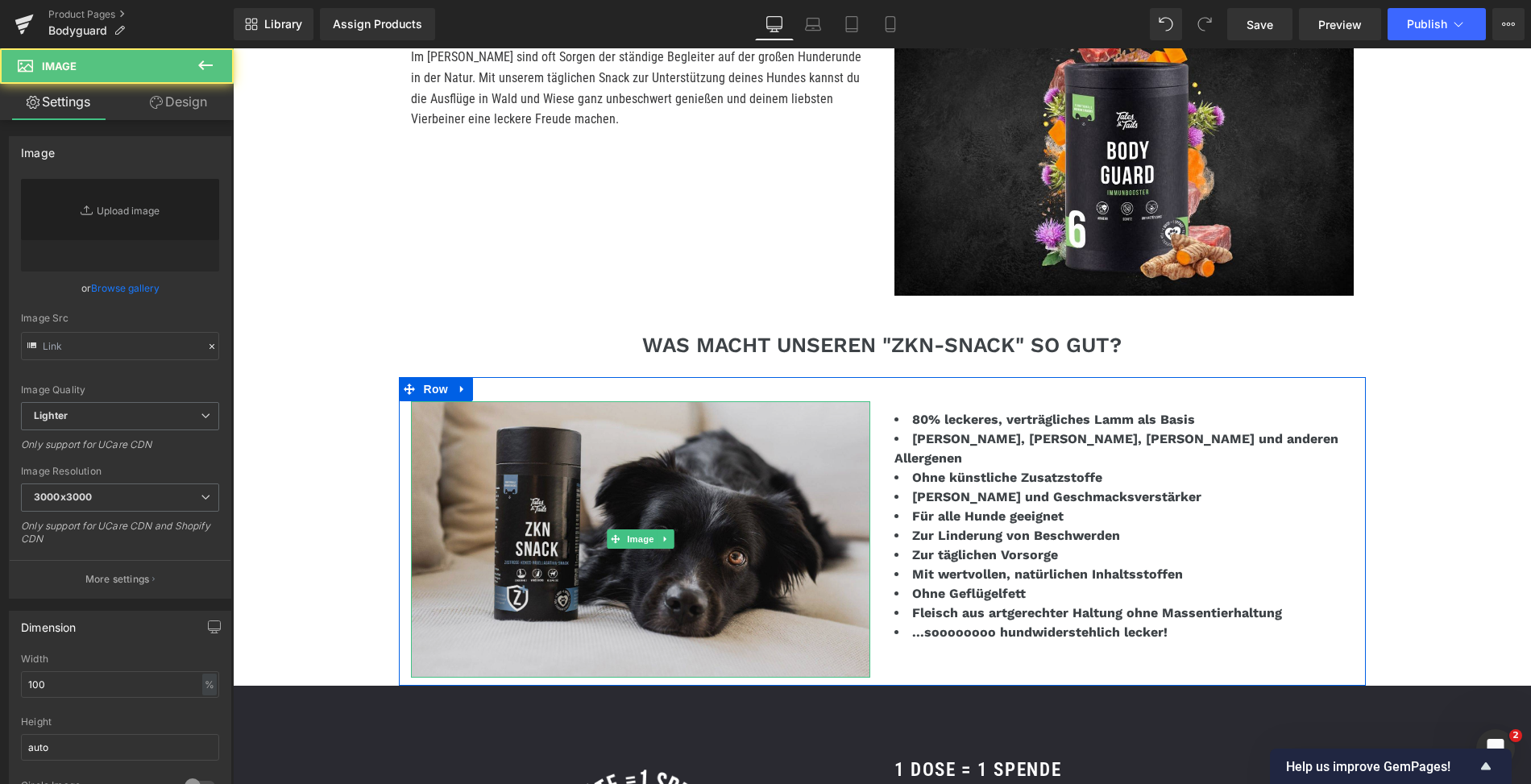
type input "https://ucarecdn.com/7423923f-0238-491d-a442-452e5fc3bc1c/-/format/auto/-/previ…"
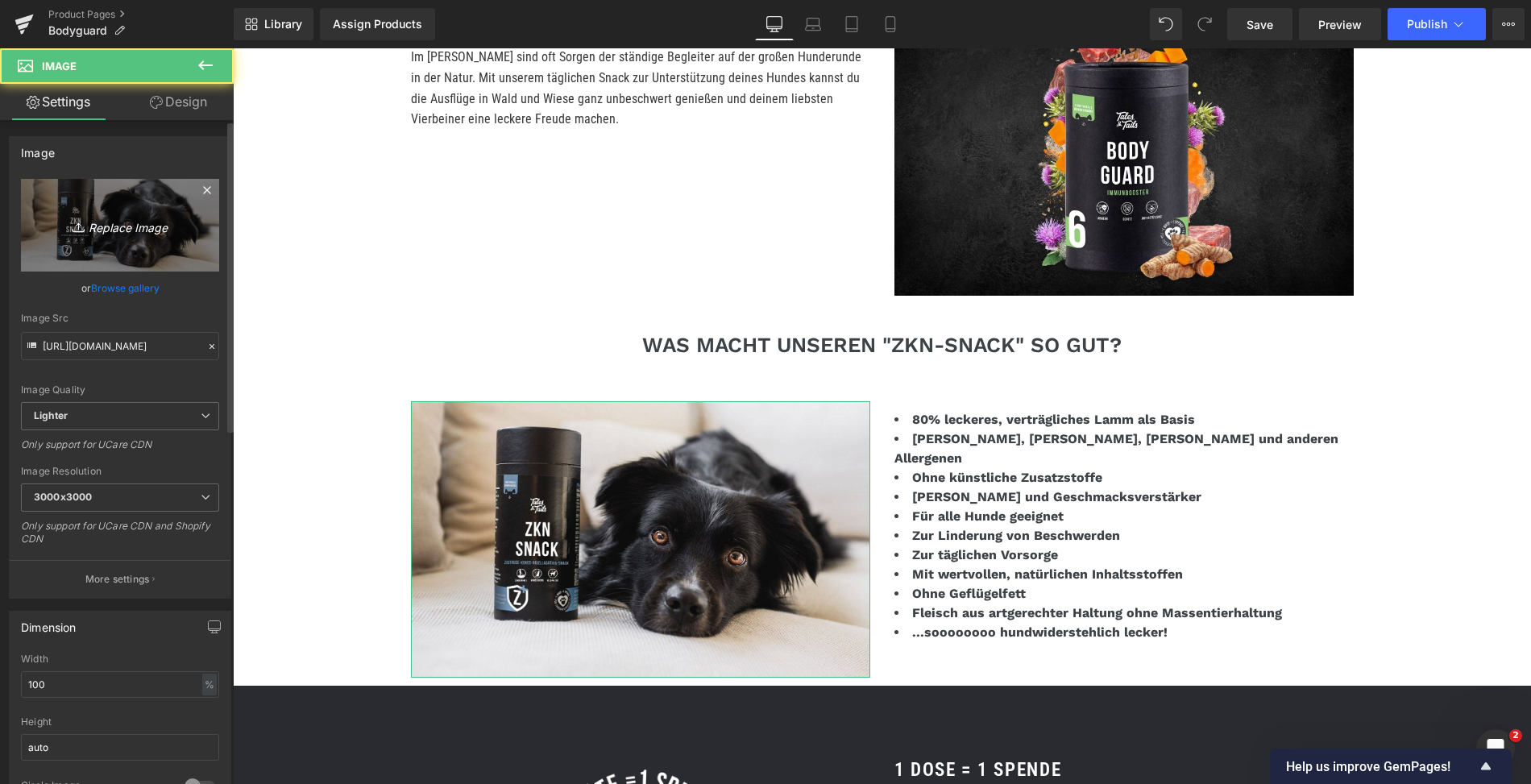
click at [170, 242] on link "Replace Image" at bounding box center [120, 225] width 198 height 93
type input "C:\fakepath\1.jpg"
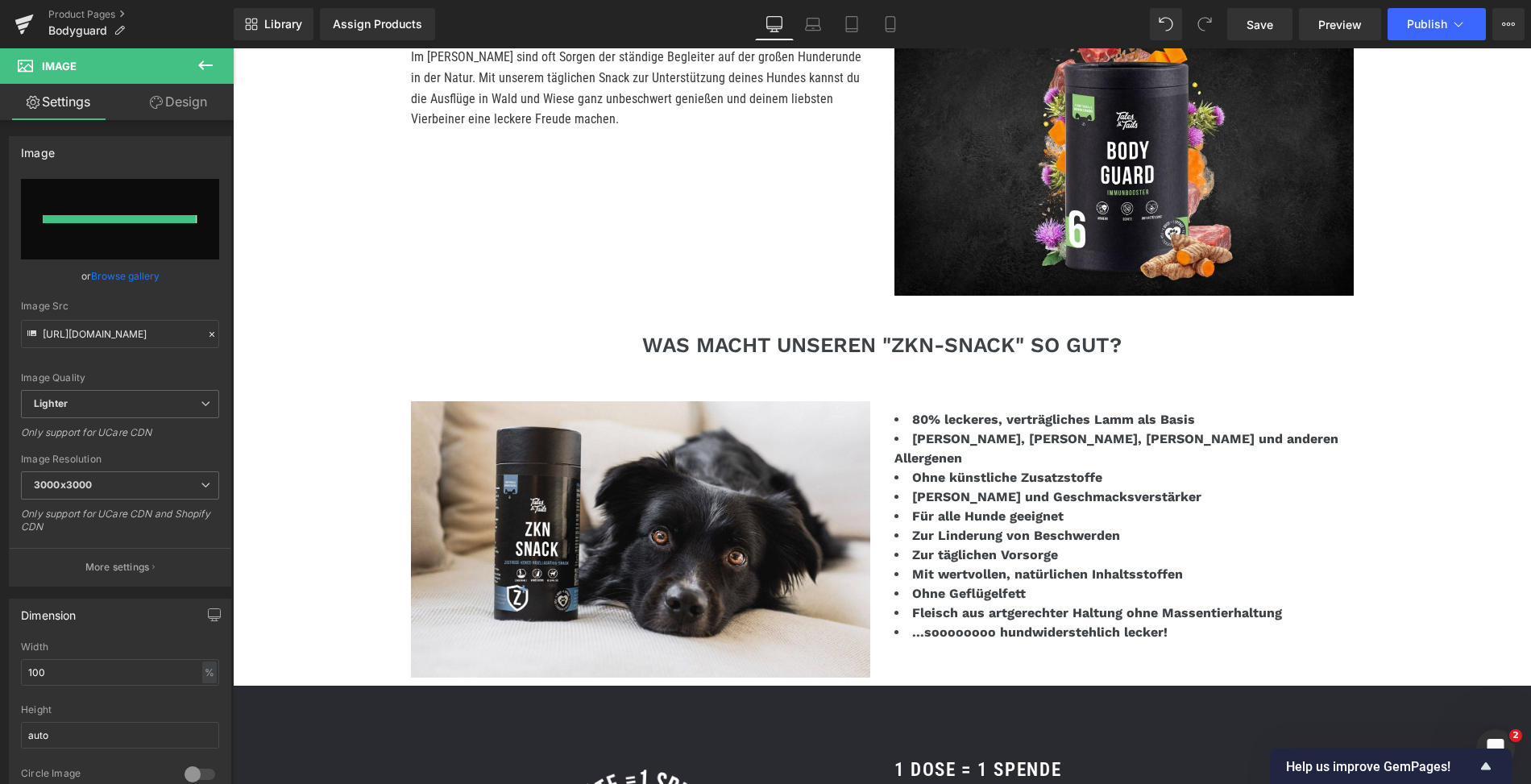
type input "https://ucarecdn.com/d8c4d3d5-d7b9-436b-a029-dd9e04952c9d/-/format/auto/-/previ…"
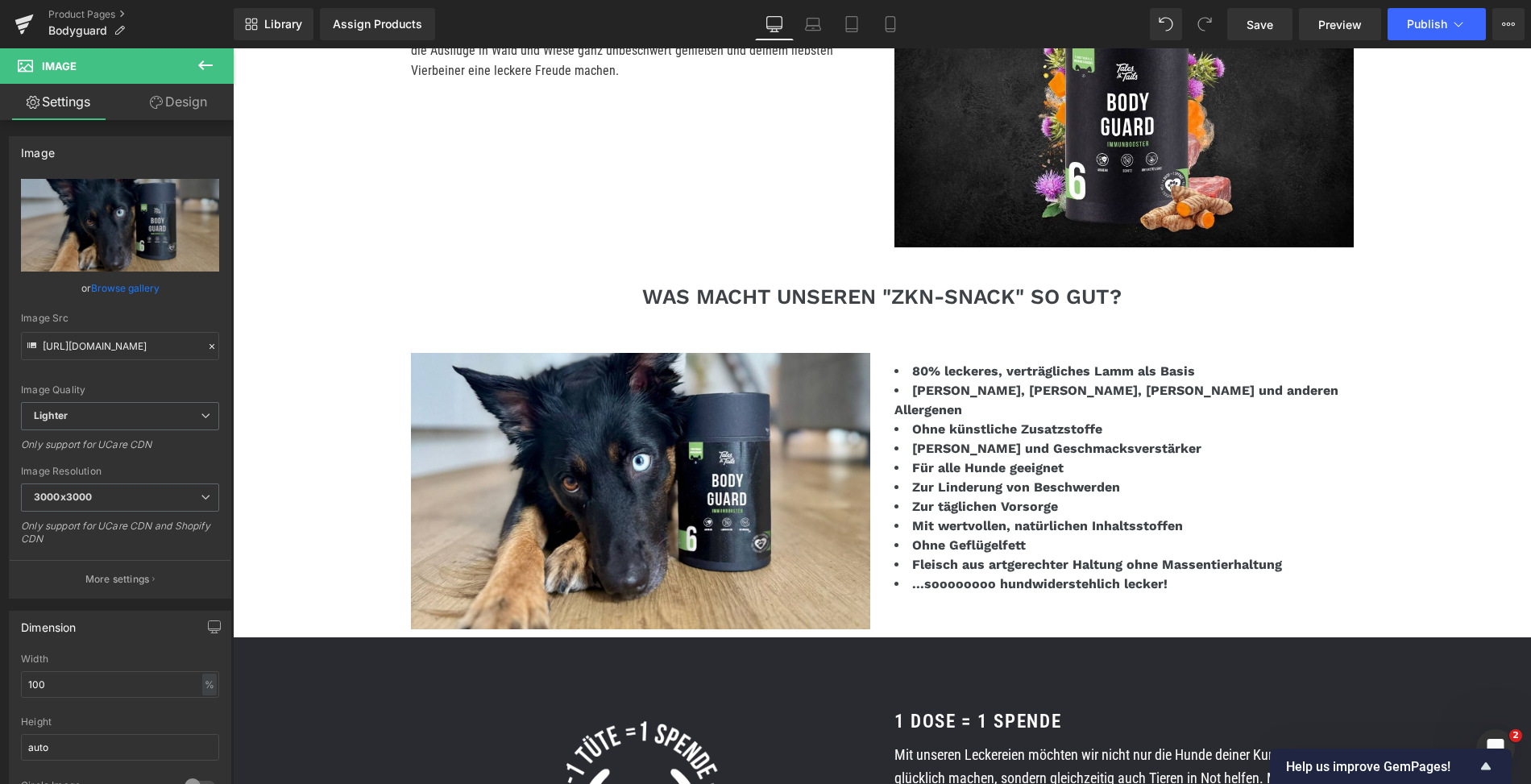
scroll to position [1838, 0]
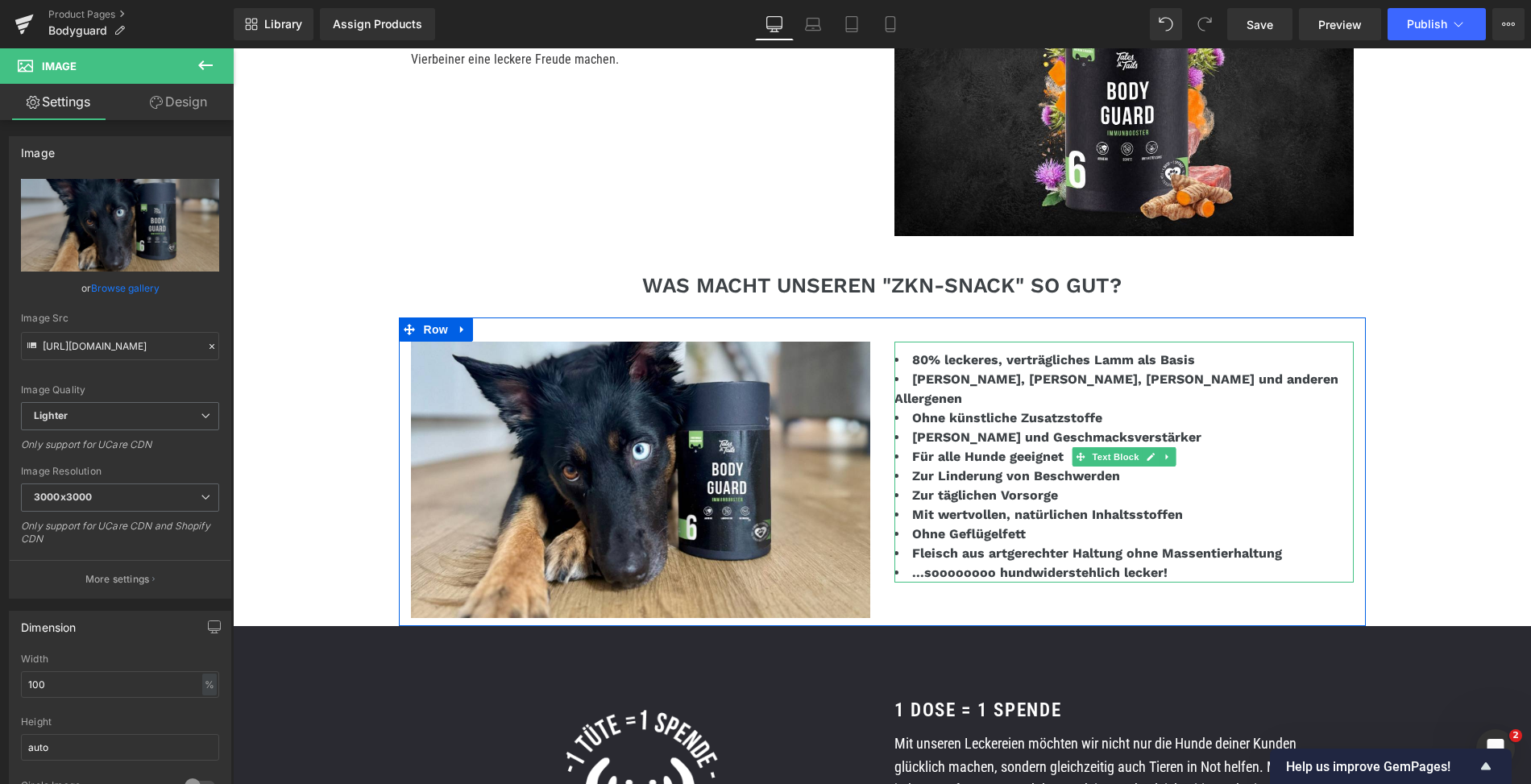
drag, startPoint x: 917, startPoint y: 358, endPoint x: 917, endPoint y: 367, distance: 9.0
click at [917, 358] on strong "80% leckeres, verträgliches Lamm als Basis" at bounding box center [1053, 360] width 283 height 15
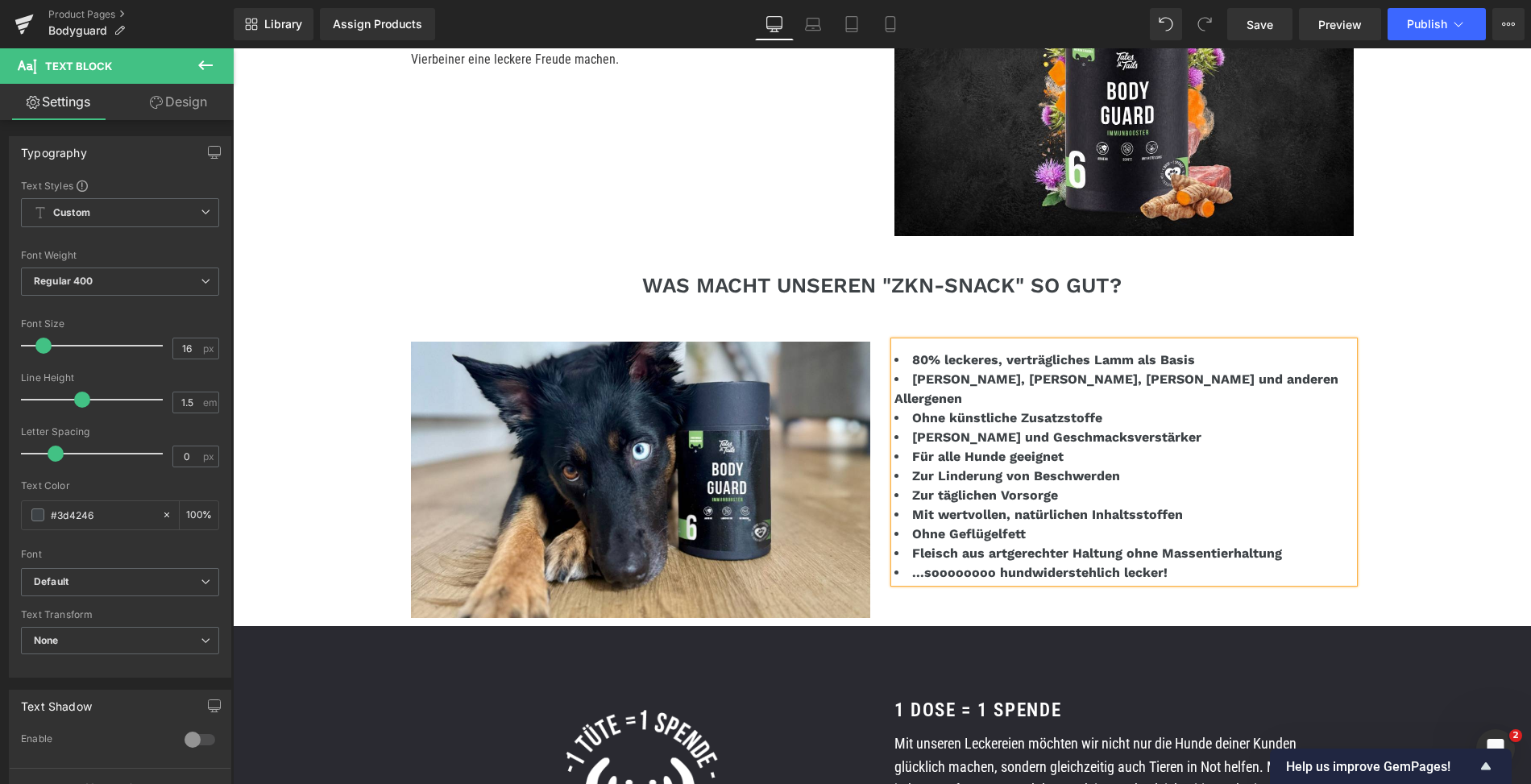
click at [919, 362] on strong "80% leckeres, verträgliches Lamm als Basis" at bounding box center [1053, 360] width 283 height 15
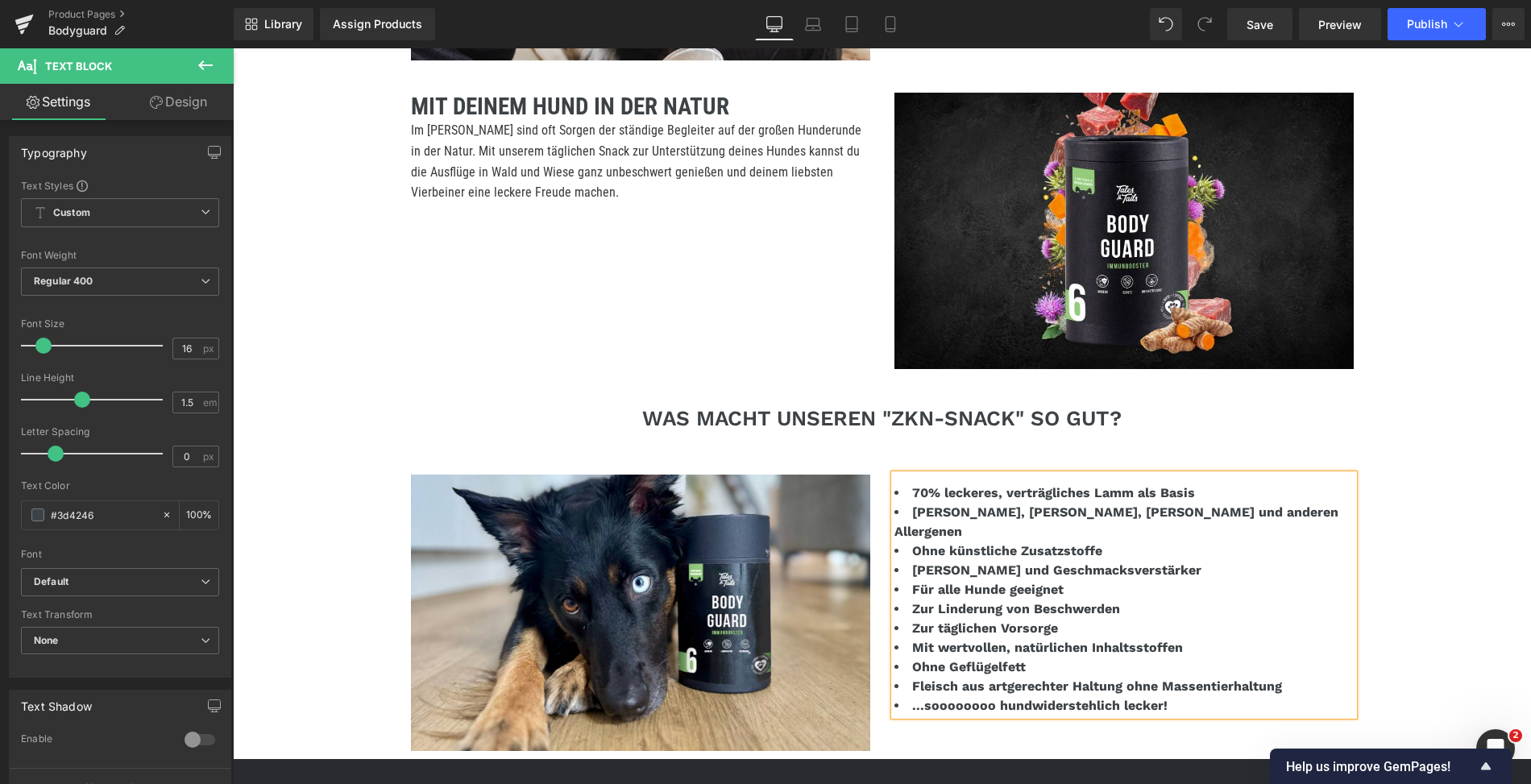
scroll to position [1694, 0]
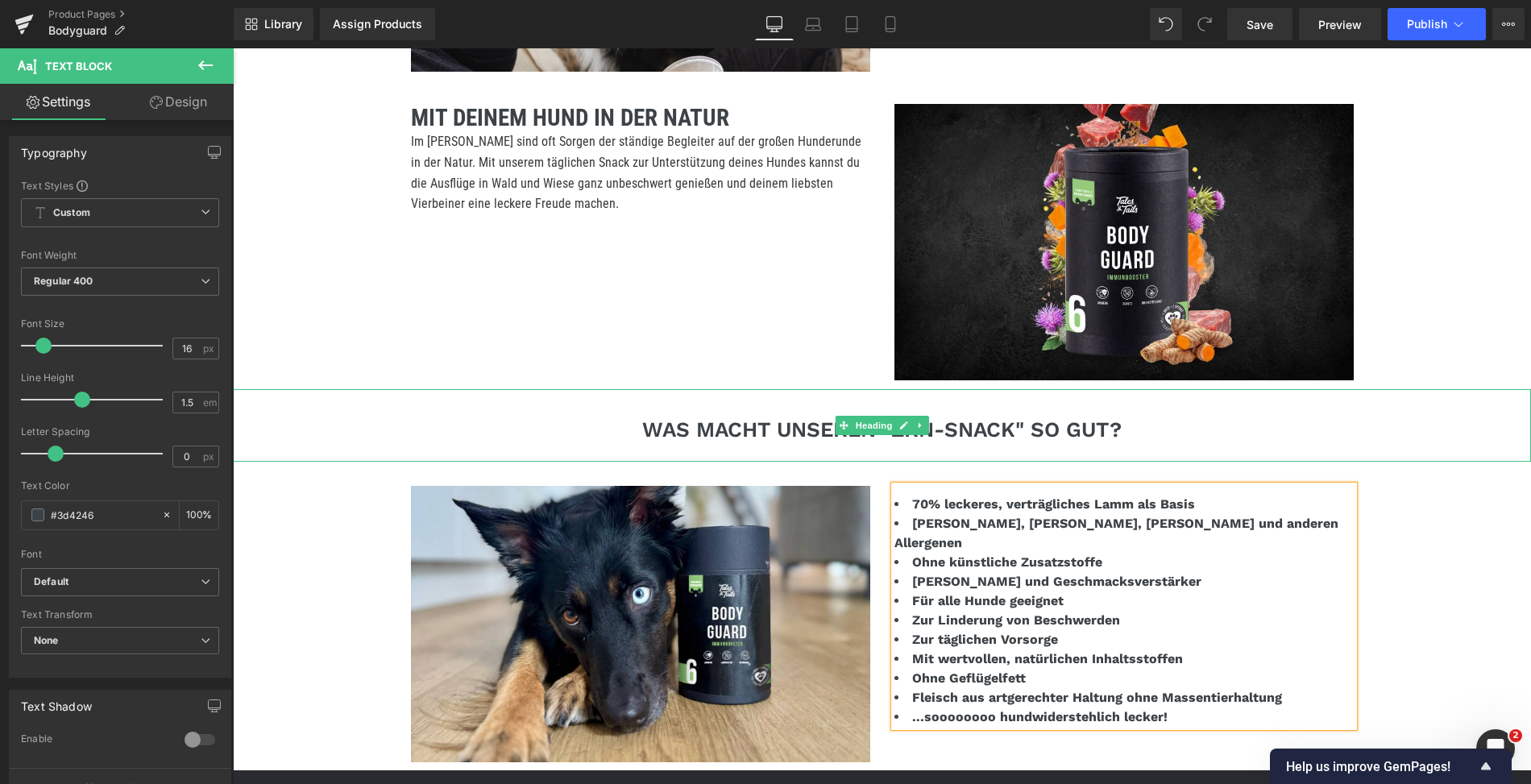
click at [785, 430] on h3 "WAS MACHT UNSEREN "ZKN-SNACK" SO GUT?" at bounding box center [882, 430] width 1299 height 25
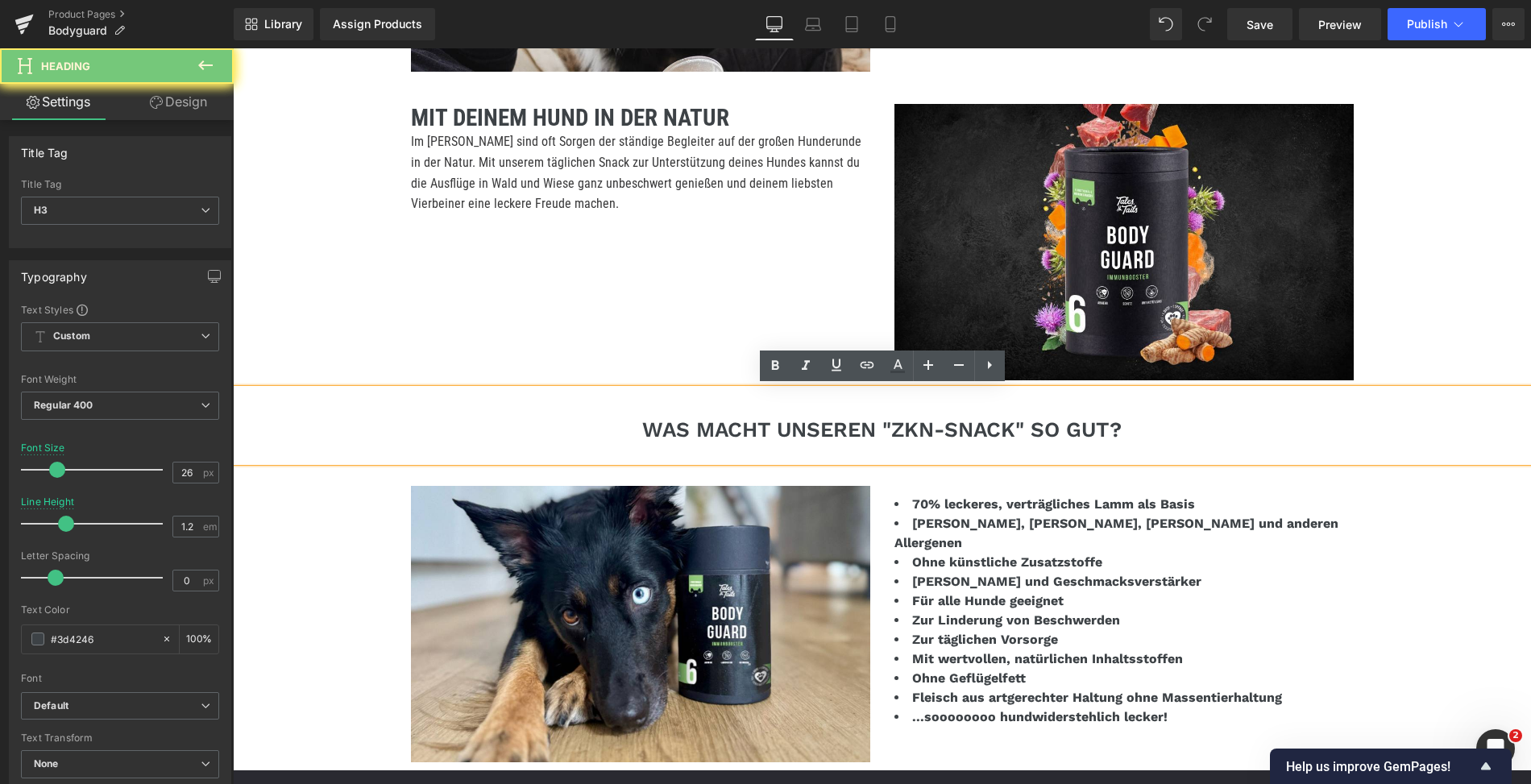
click at [917, 423] on h3 "WAS MACHT UNSEREN "ZKN-SNACK" SO GUT?" at bounding box center [882, 430] width 1299 height 25
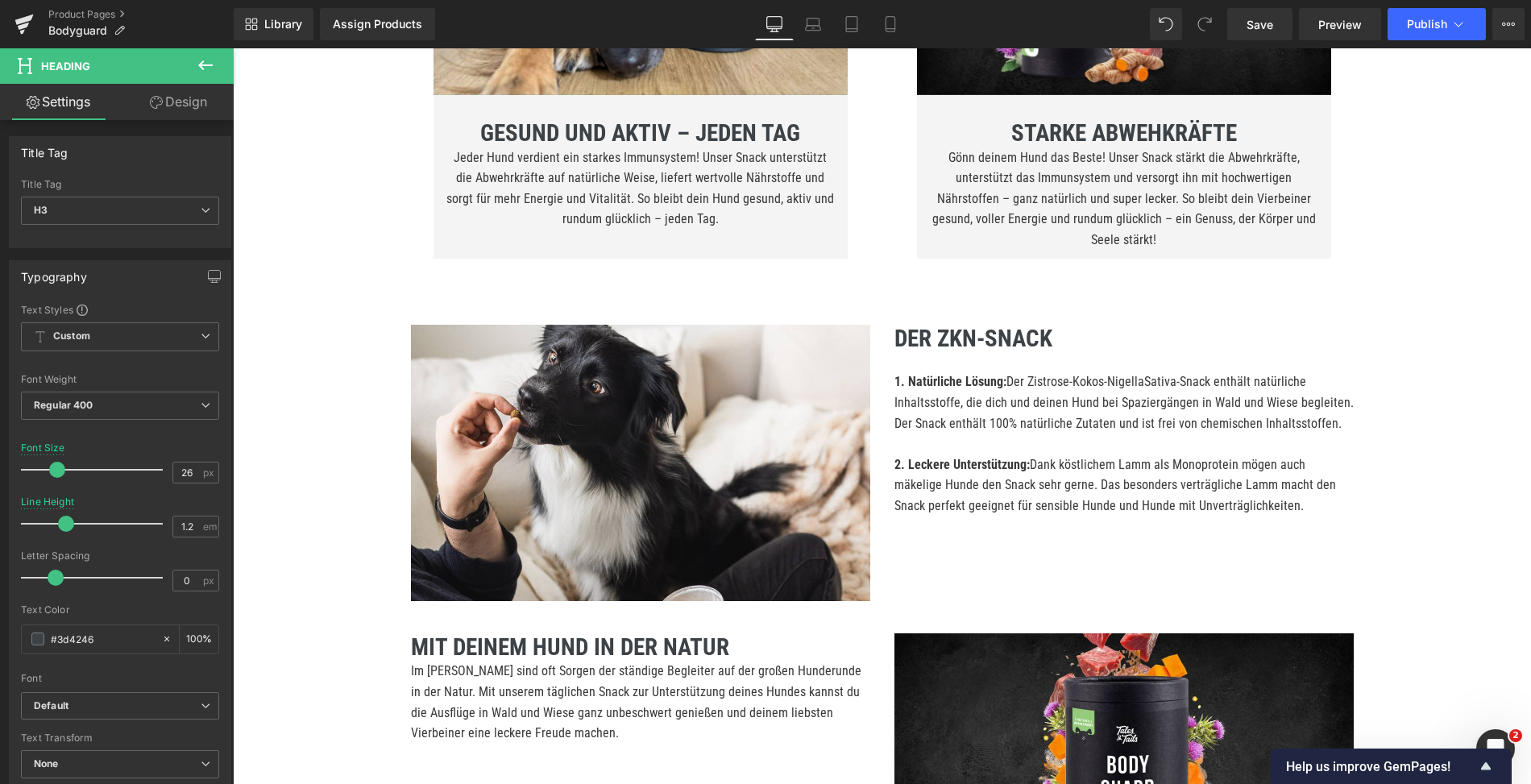
scroll to position [1169, 0]
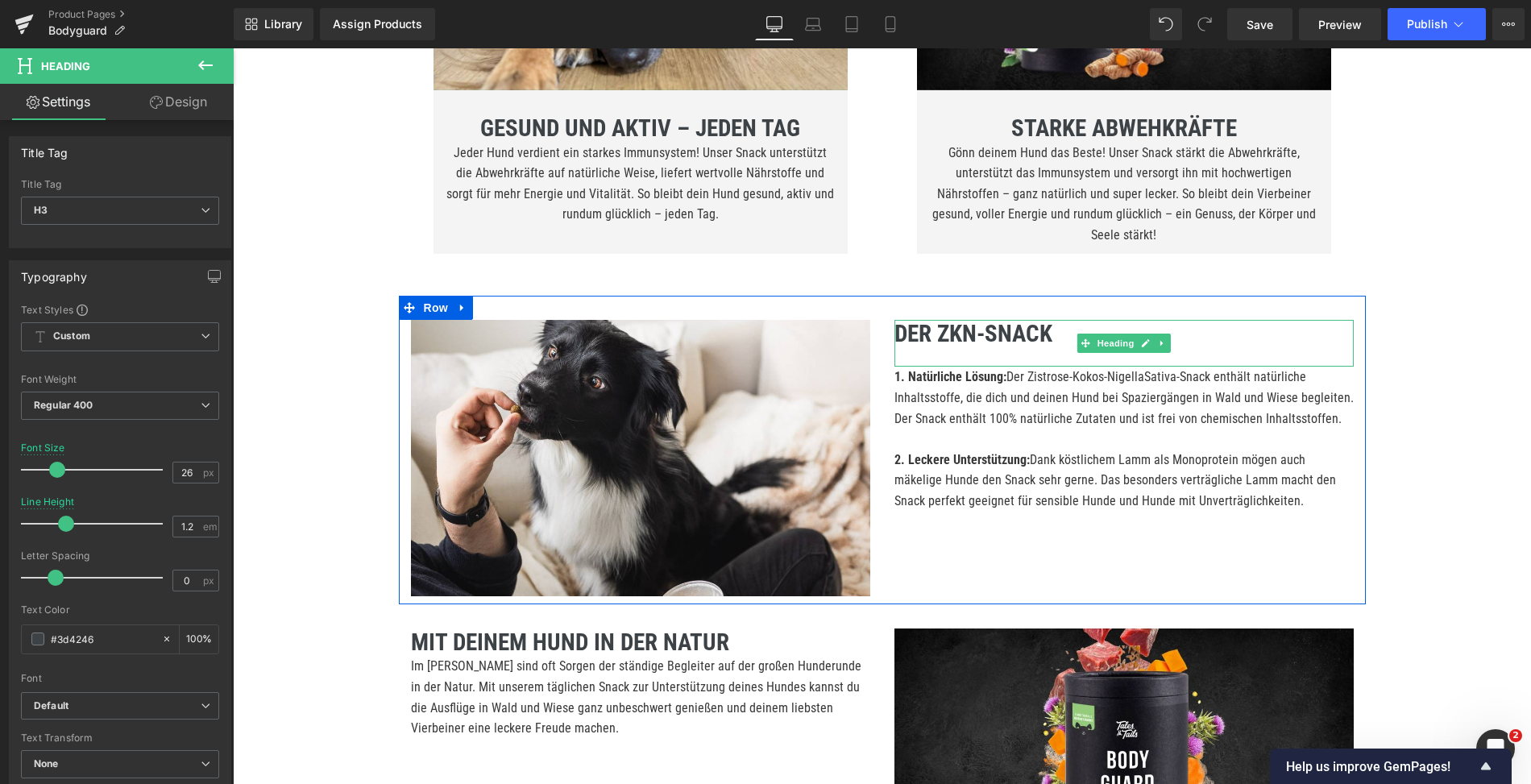
click at [930, 336] on b "DER ZKN-SNACK" at bounding box center [973, 334] width 158 height 27
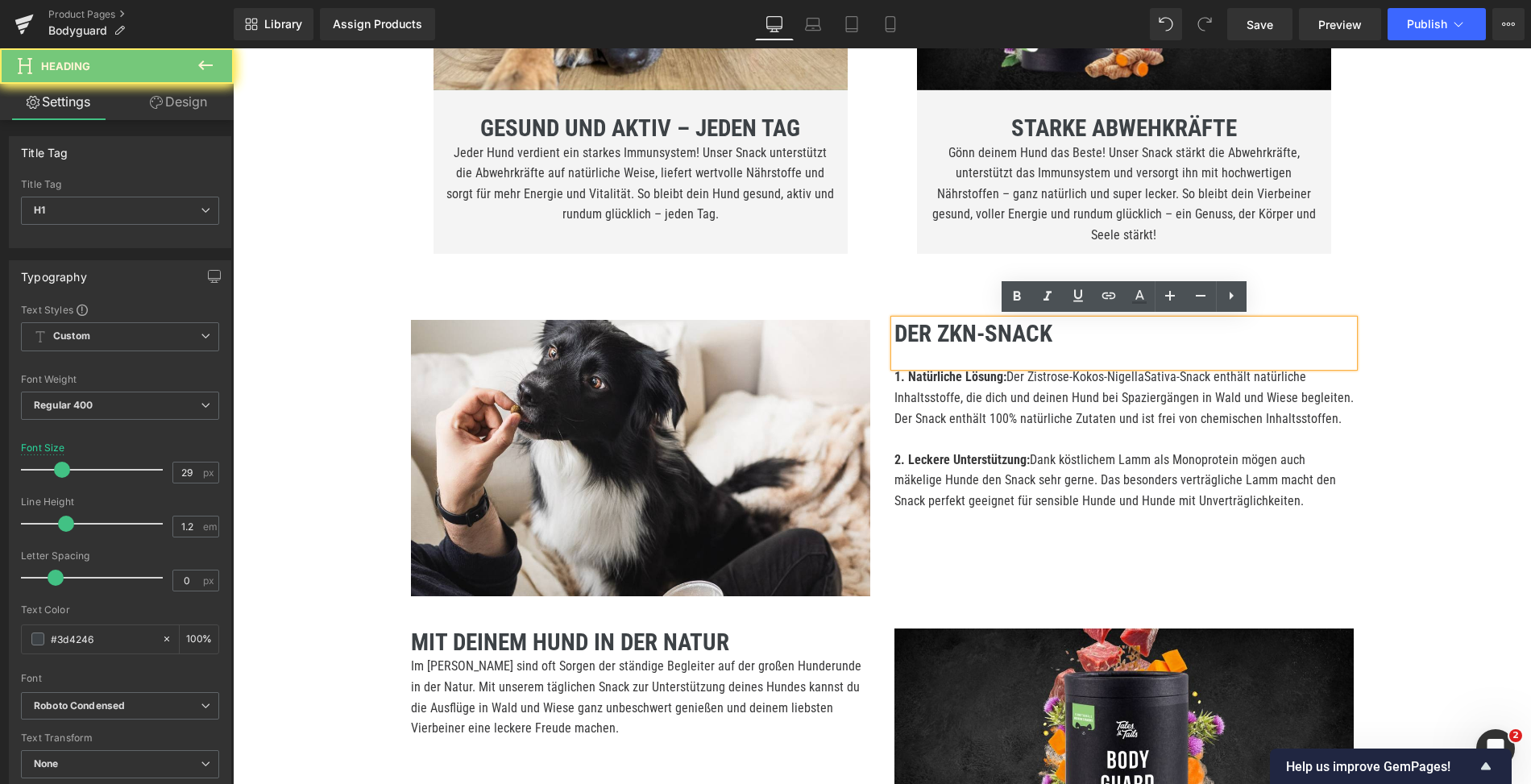
paste div
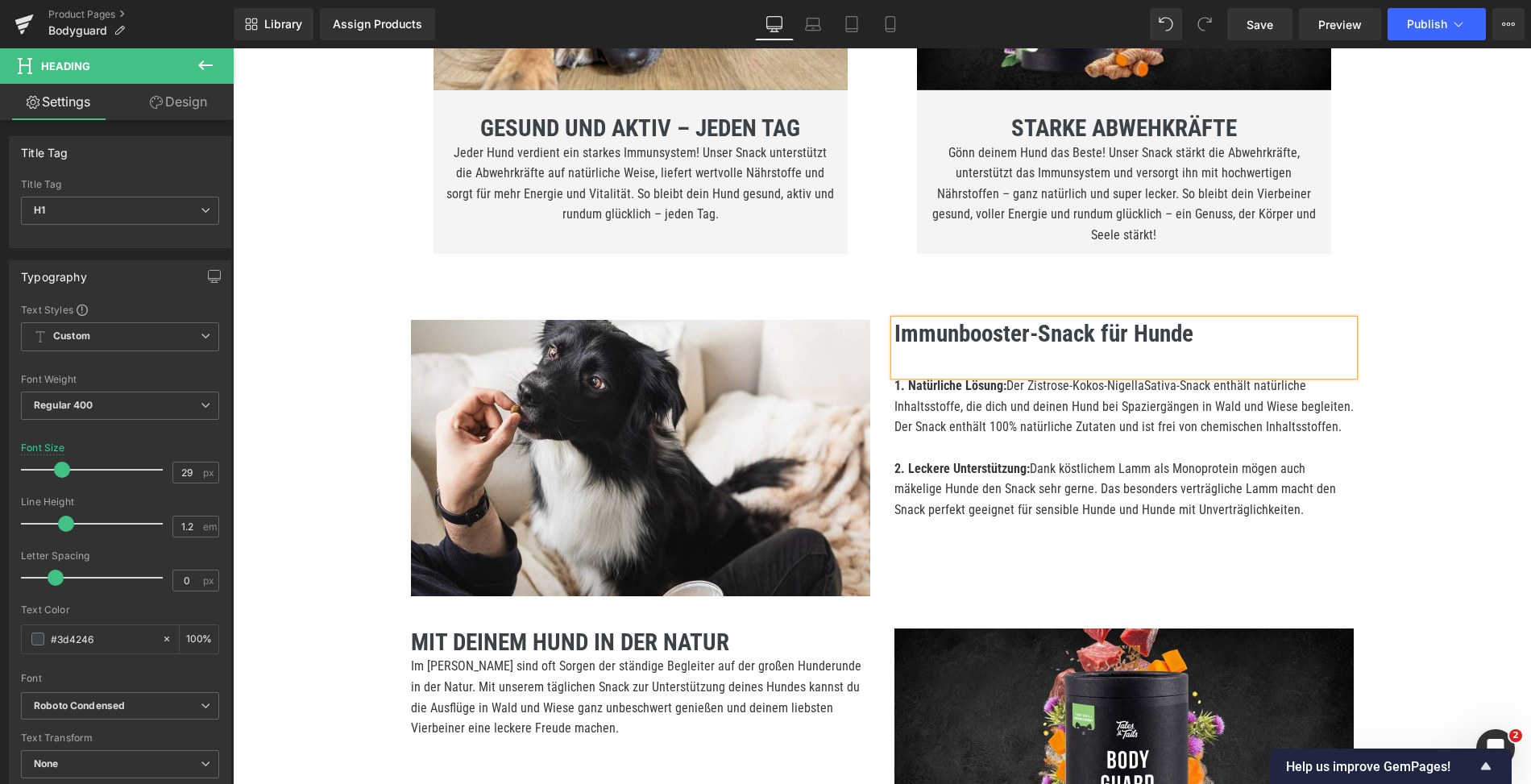
click at [934, 422] on p "1. Natürliche Lösung: Der Zistrose-Kokos-NigellaSativa-Snack enthält natürliche…" at bounding box center [1124, 406] width 459 height 62
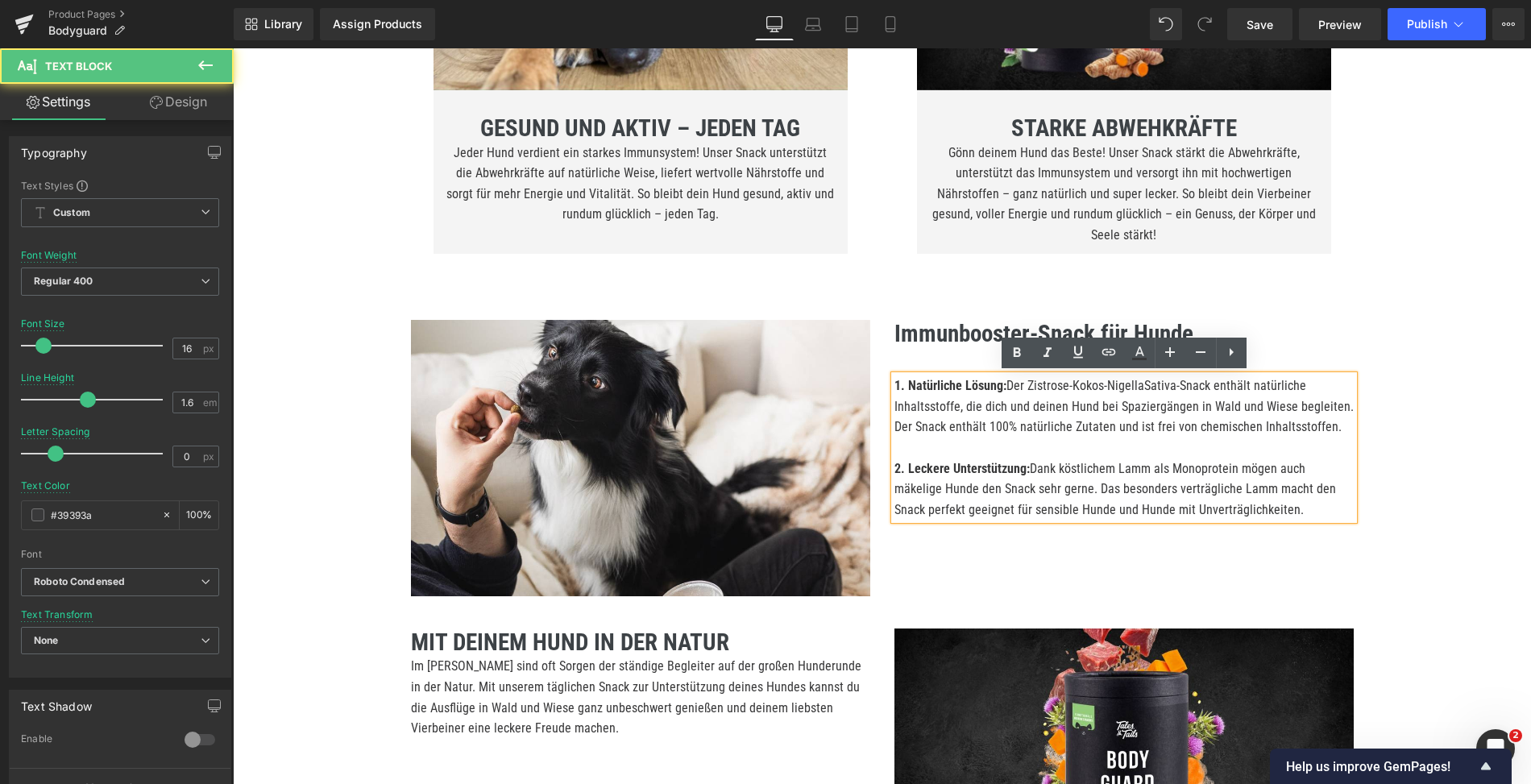
click at [934, 422] on p "1. Natürliche Lösung: Der Zistrose-Kokos-NigellaSativa-Snack enthält natürliche…" at bounding box center [1124, 406] width 459 height 62
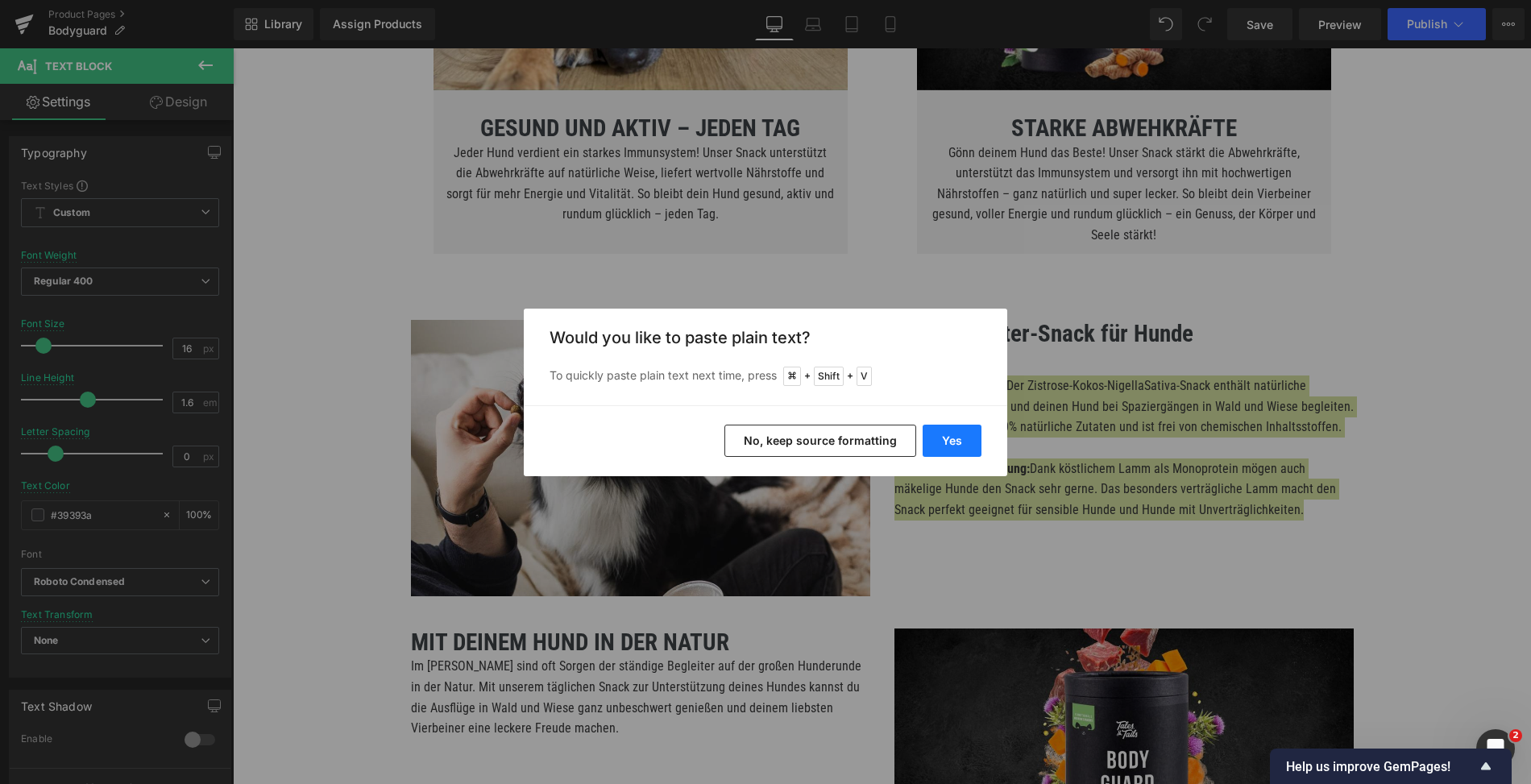
click at [943, 448] on button "Yes" at bounding box center [952, 440] width 59 height 32
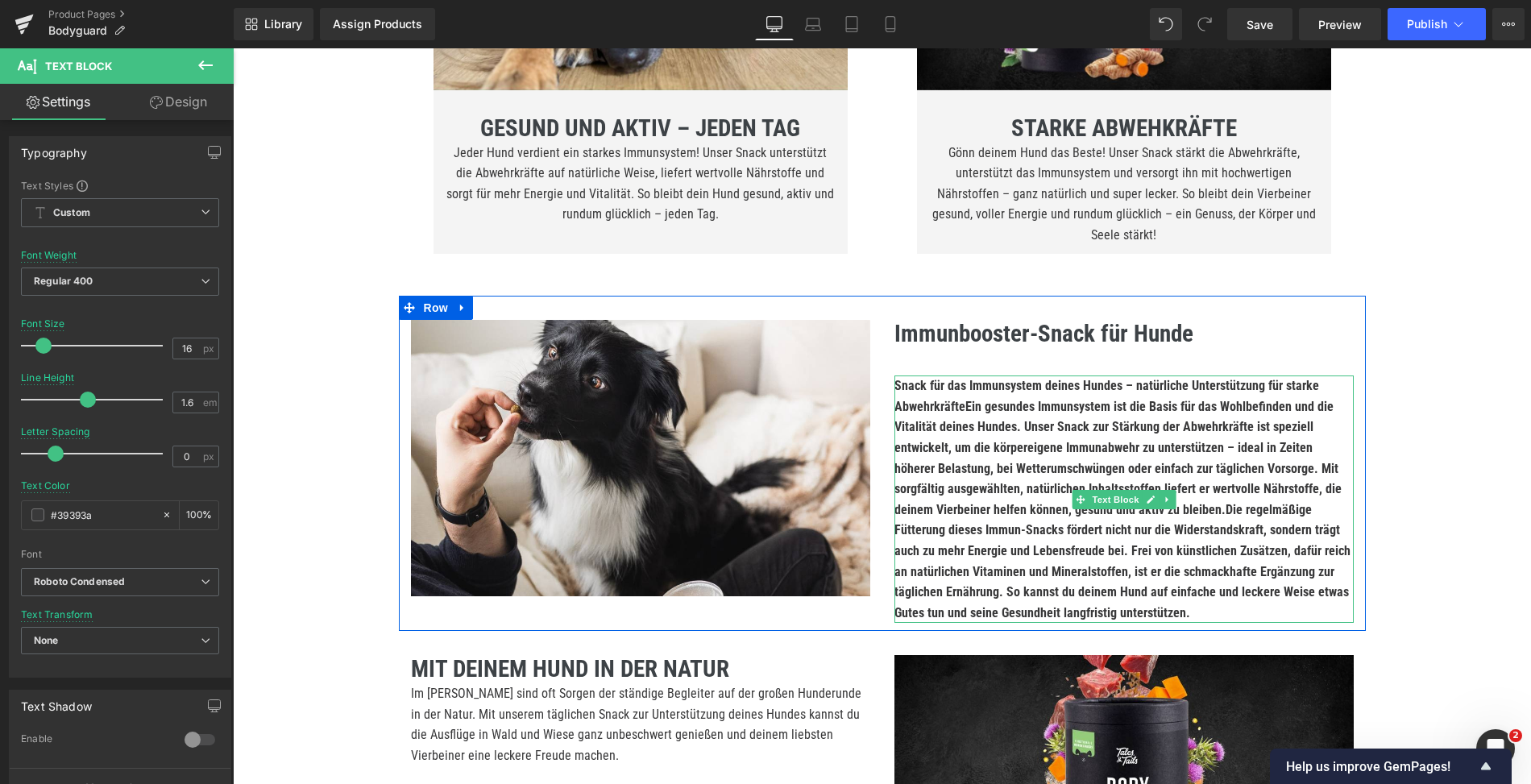
click at [961, 433] on b "Snack für das Immunsystem deines Hundes – natürliche Unterstützung für starke A…" at bounding box center [1123, 499] width 456 height 243
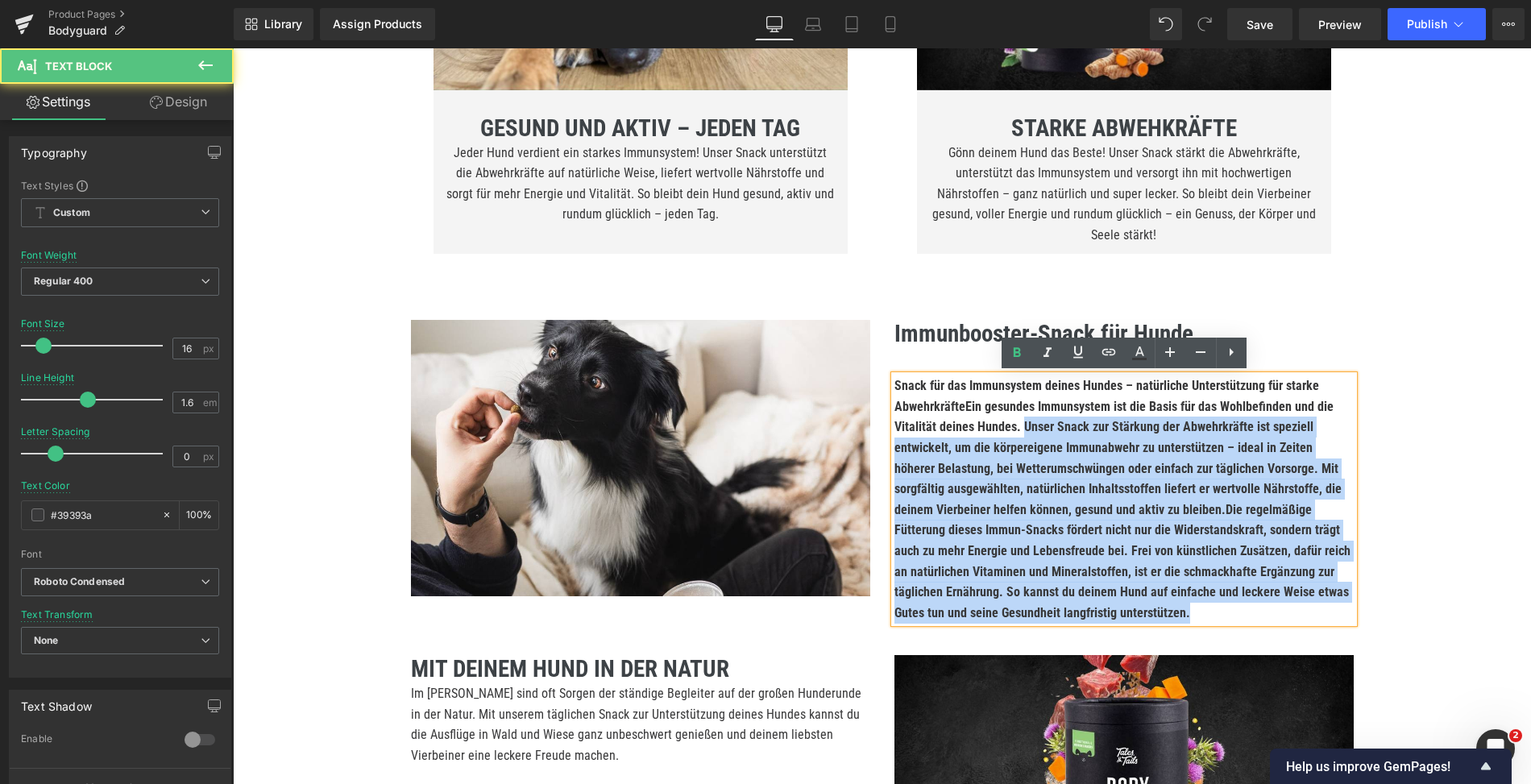
drag, startPoint x: 1023, startPoint y: 422, endPoint x: 1170, endPoint y: 605, distance: 234.7
click at [1170, 605] on p "Snack für das Immunsystem deines Hundes – natürliche Unterstützung für starke A…" at bounding box center [1124, 499] width 459 height 247
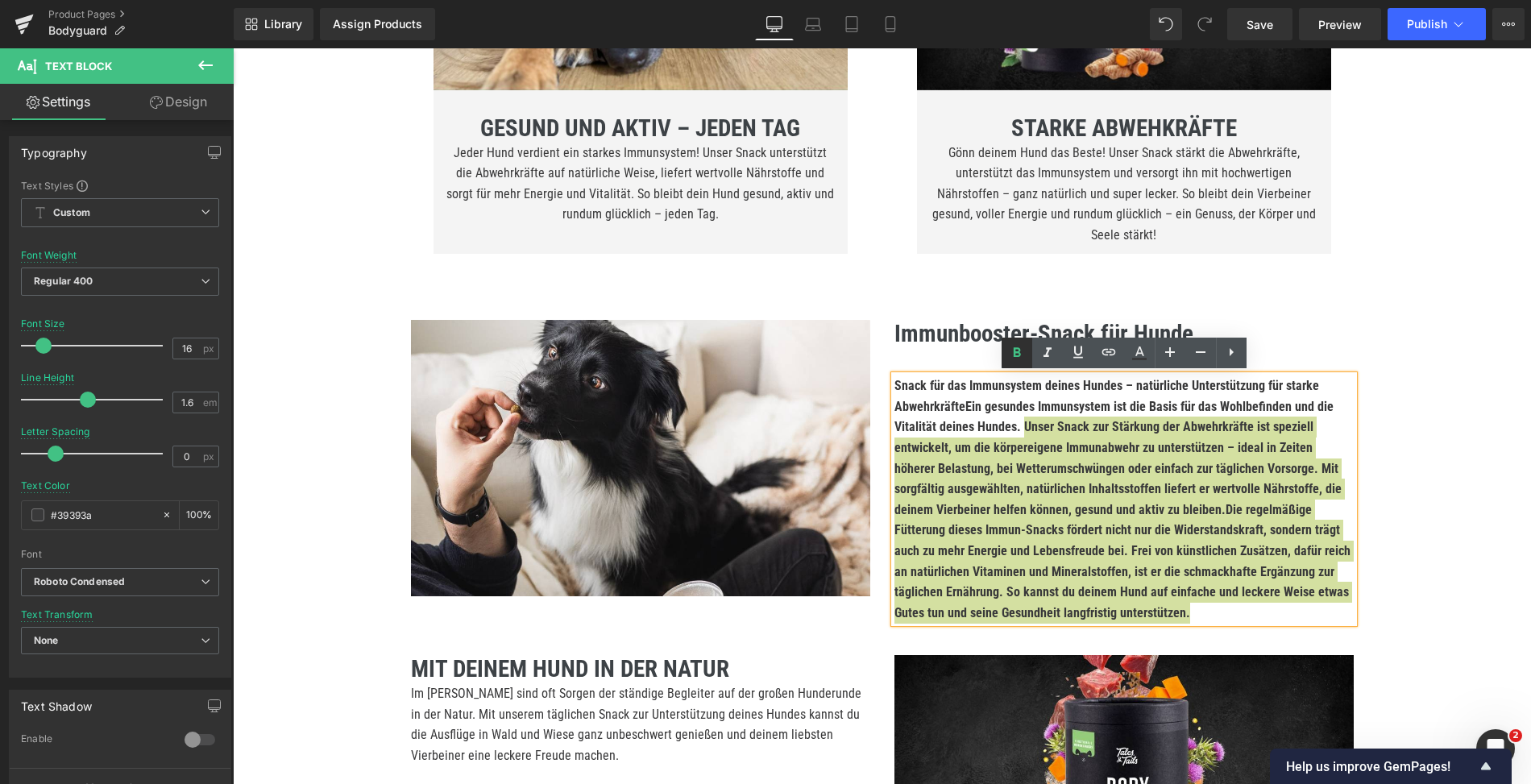
click at [1016, 351] on icon at bounding box center [1017, 352] width 8 height 10
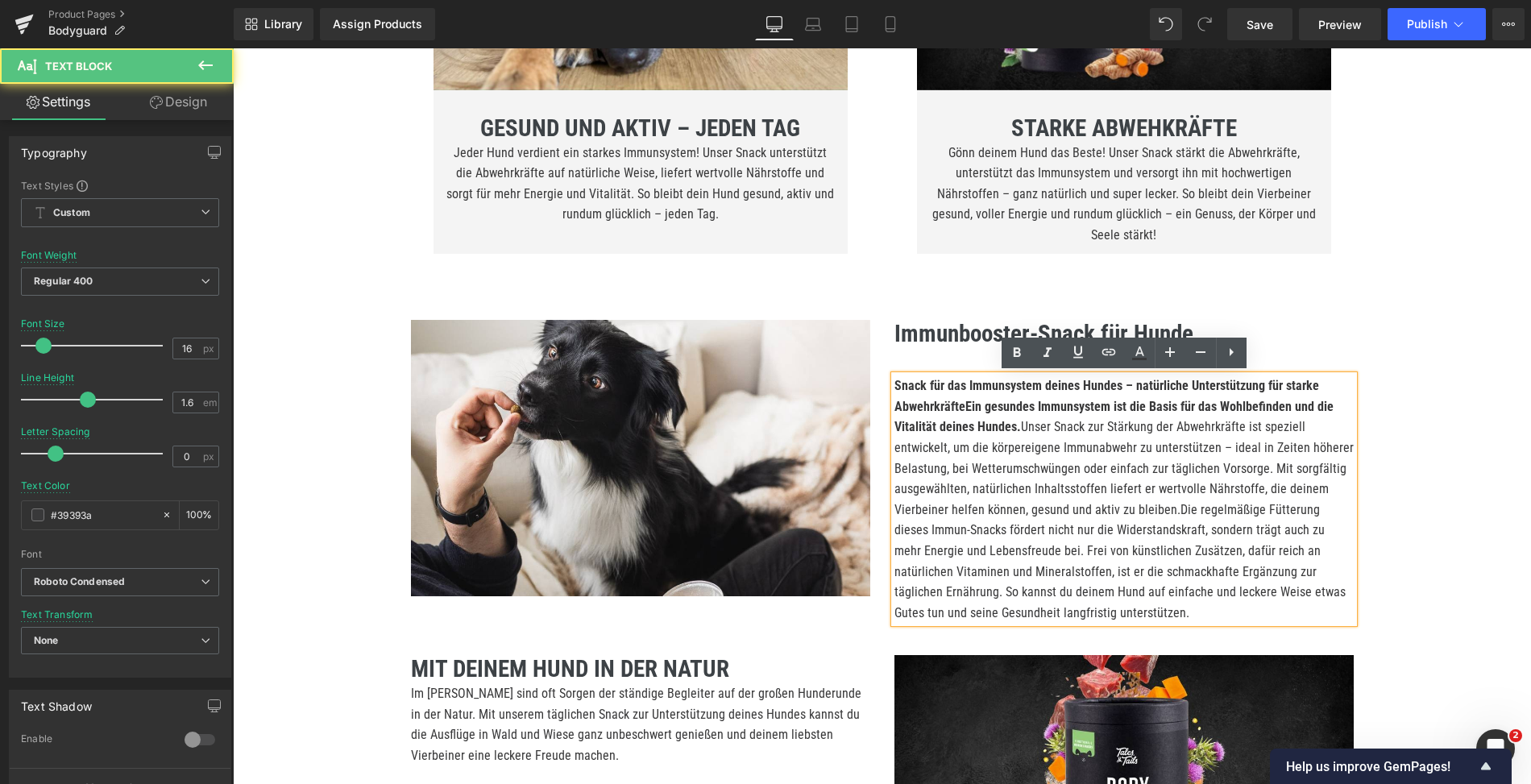
click at [1015, 445] on p "Snack für das Immunsystem deines Hundes – natürliche Unterstützung für starke A…" at bounding box center [1124, 499] width 459 height 247
click at [965, 404] on strong "Snack für das Immunsystem deines Hundes – natürliche Unterstützung für starke A…" at bounding box center [1114, 406] width 439 height 56
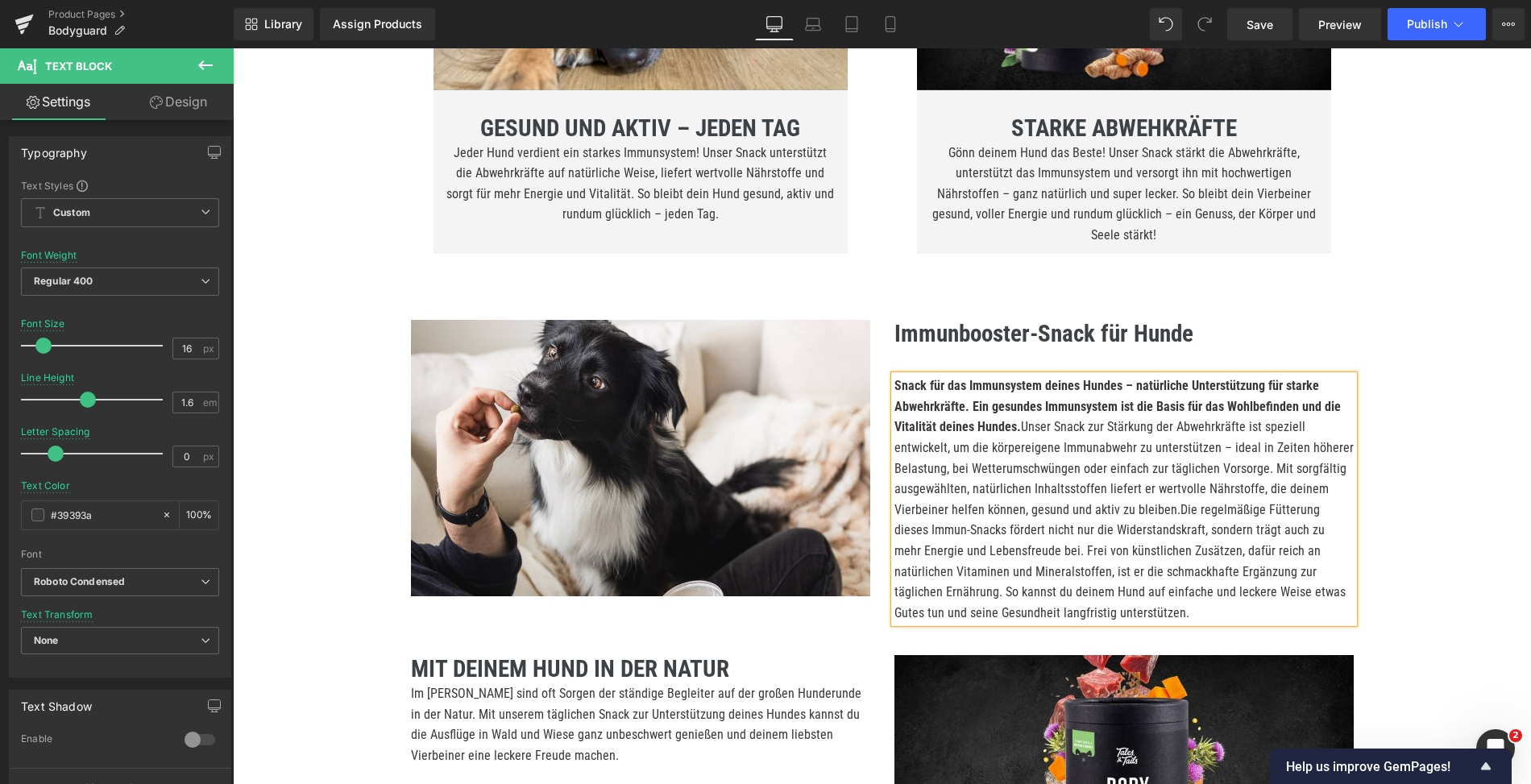
click at [1169, 505] on p "Snack für das Immunsystem deines Hundes – natürliche Unterstützung für starke A…" at bounding box center [1124, 499] width 459 height 247
click at [1091, 558] on p "Snack für das Immunsystem deines Hundes – natürliche Unterstützung für starke A…" at bounding box center [1124, 499] width 459 height 247
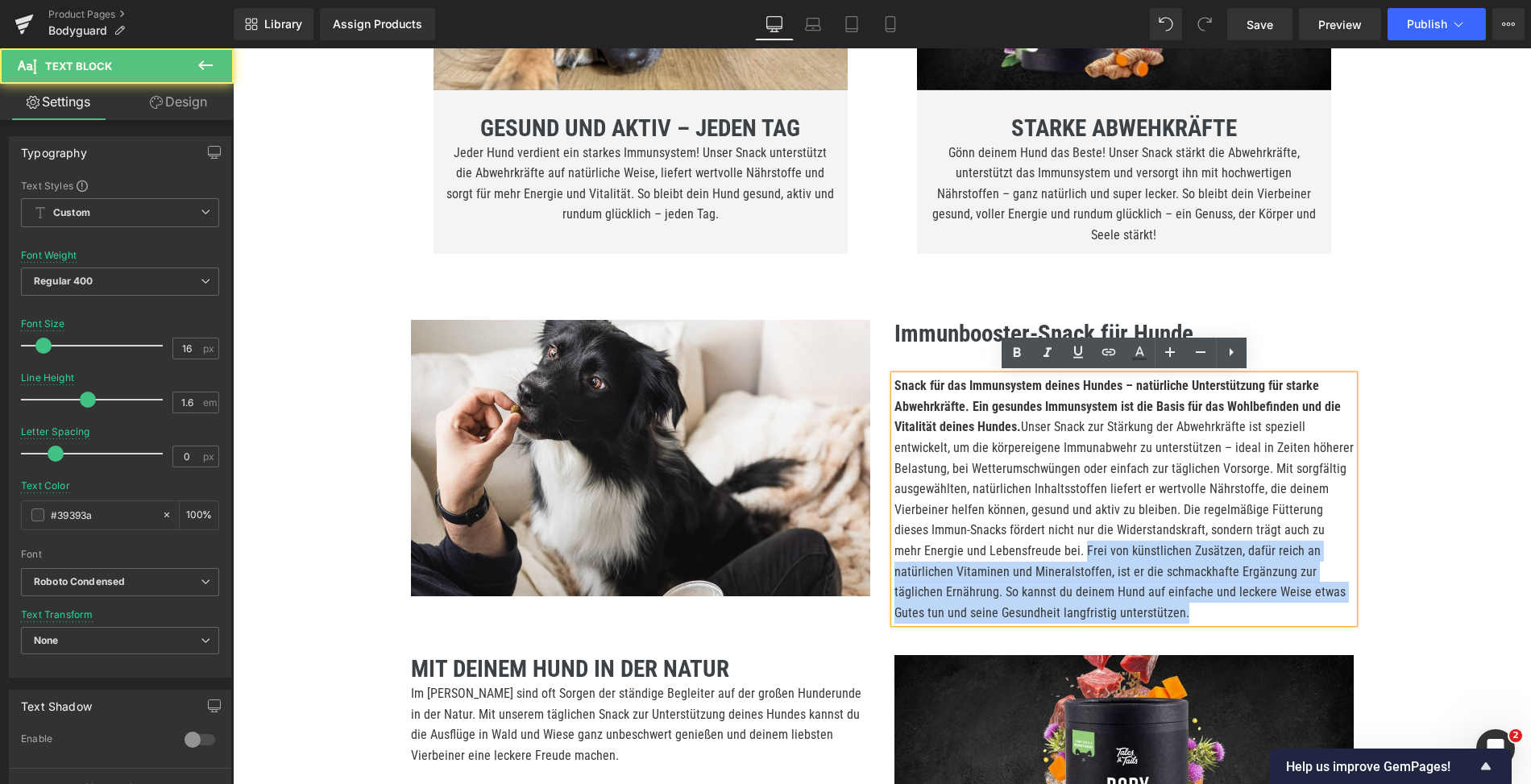
drag, startPoint x: 1010, startPoint y: 549, endPoint x: 1038, endPoint y: 602, distance: 59.9
click at [1038, 602] on p "Snack für das Immunsystem deines Hundes – natürliche Unterstützung für starke A…" at bounding box center [1124, 499] width 459 height 247
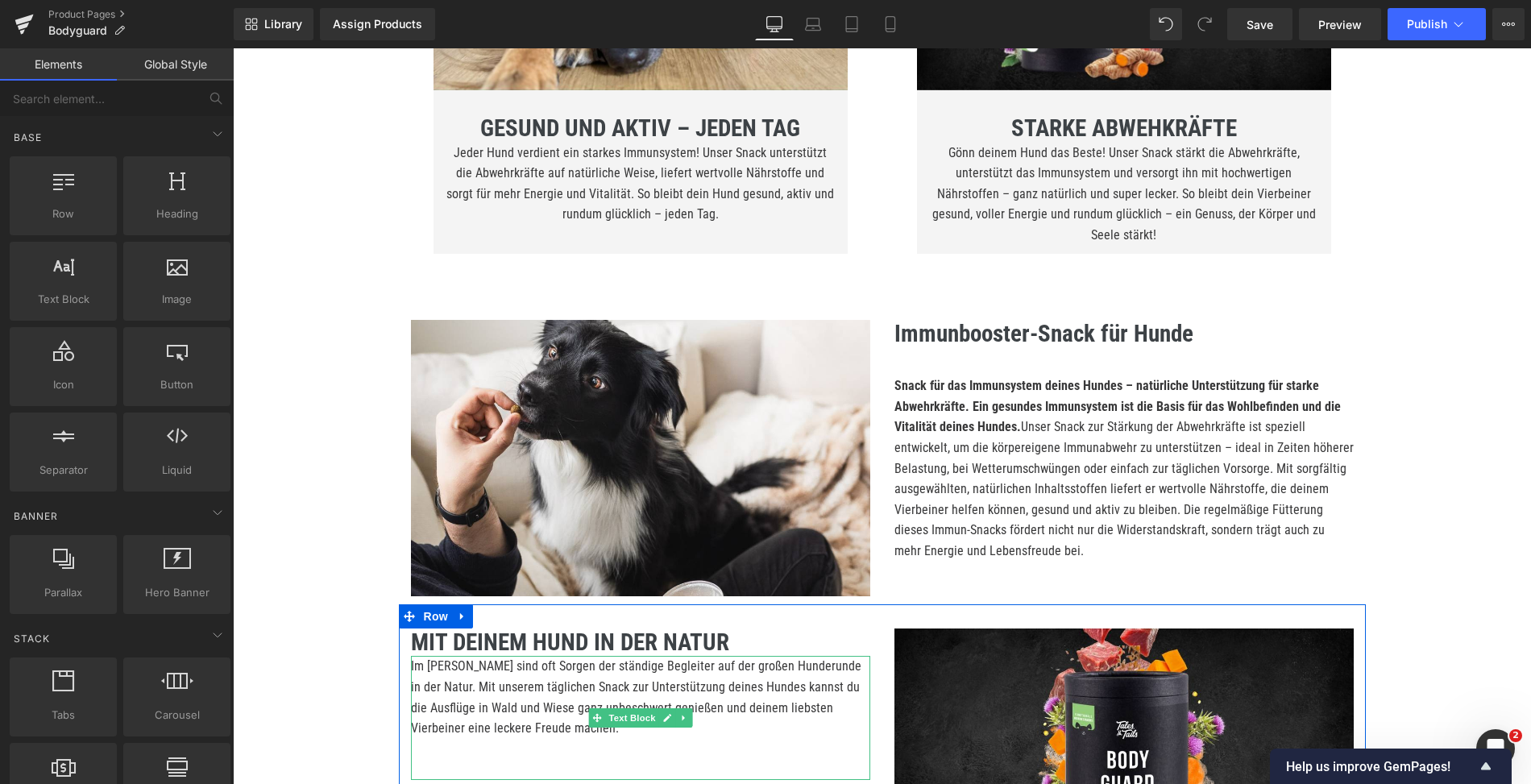
click at [502, 680] on p "Im Sommer sind oft Sorgen der ständige Begleiter auf der großen Hunderunde in d…" at bounding box center [640, 696] width 459 height 82
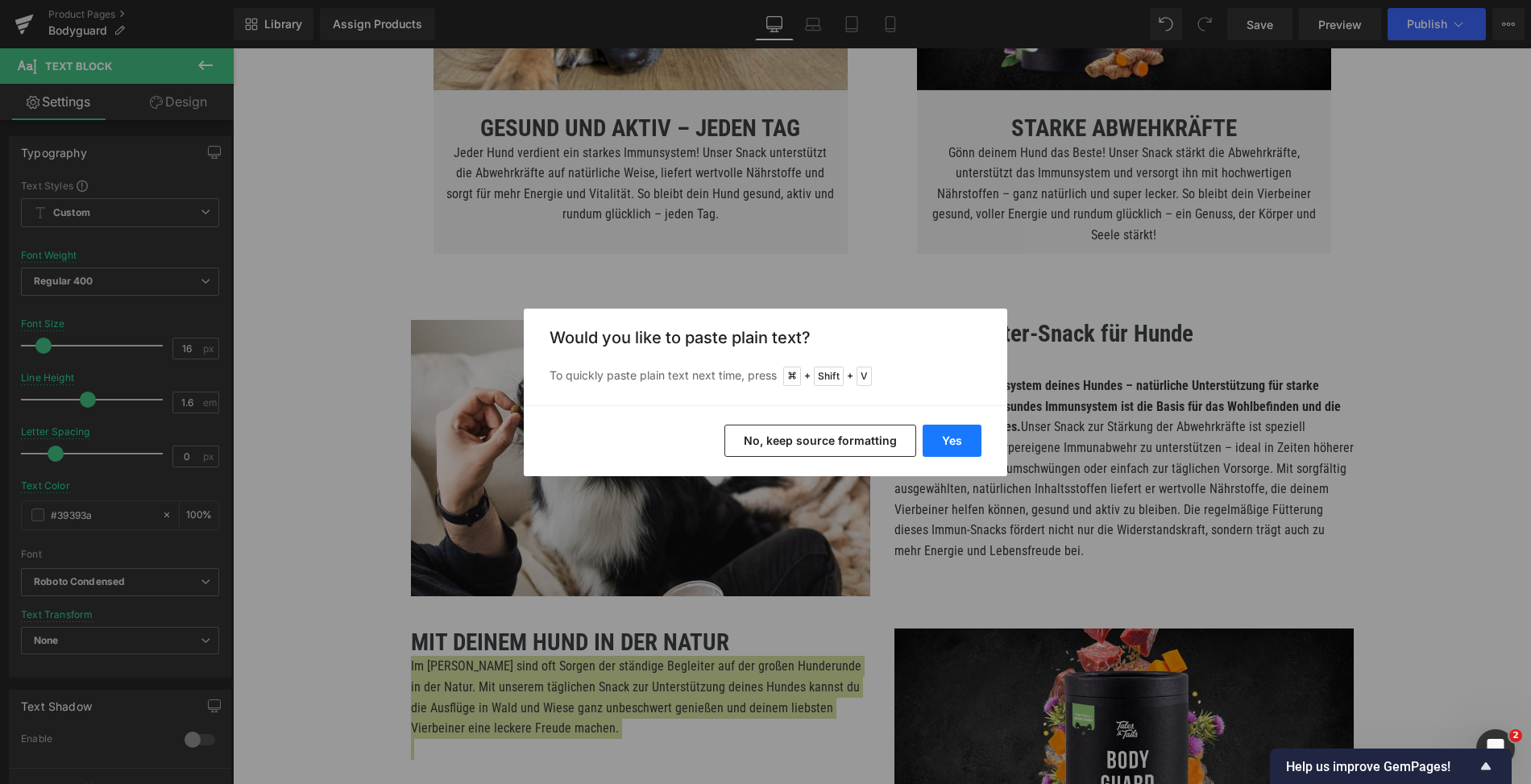
click at [956, 450] on button "Yes" at bounding box center [952, 440] width 59 height 32
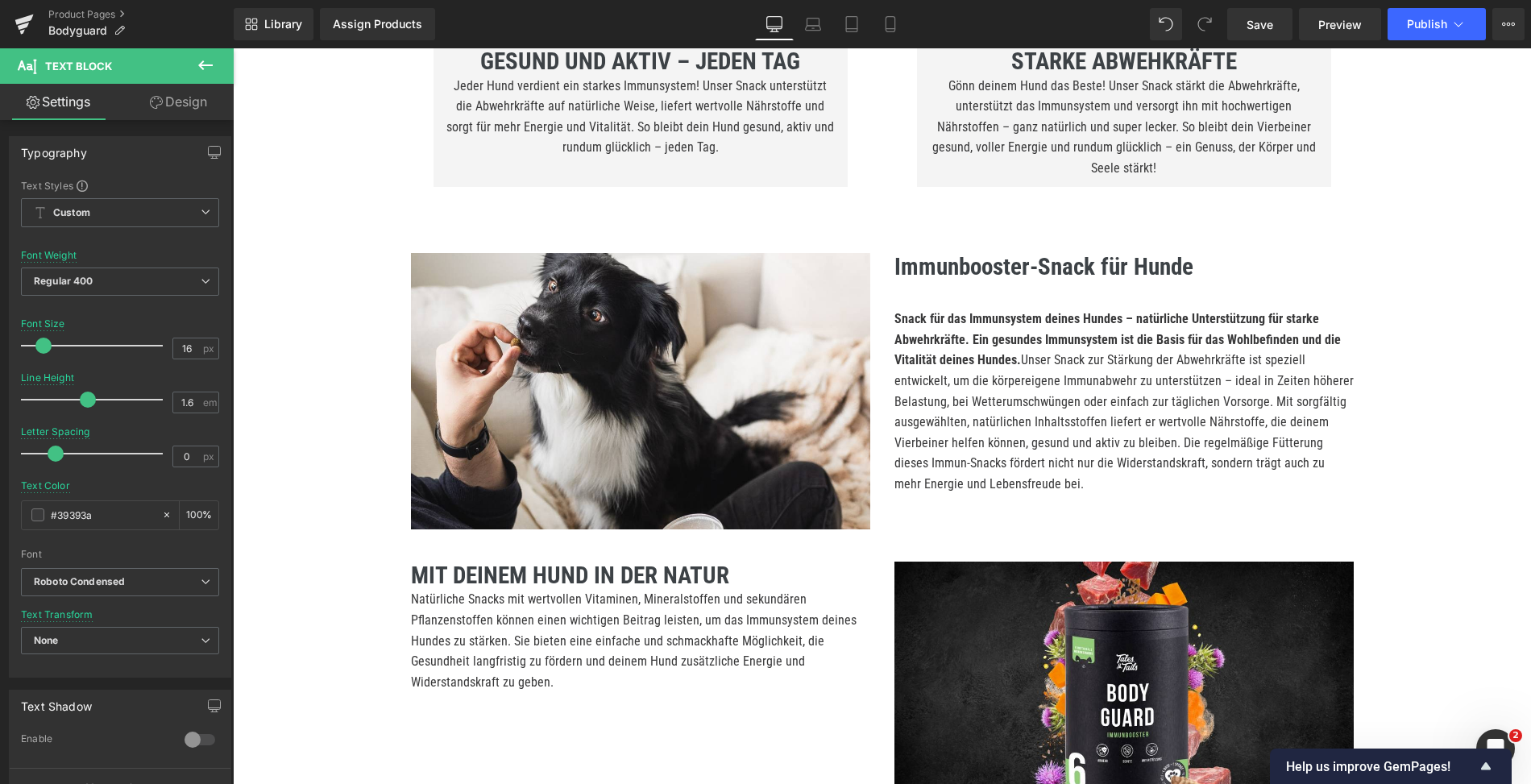
scroll to position [1225, 0]
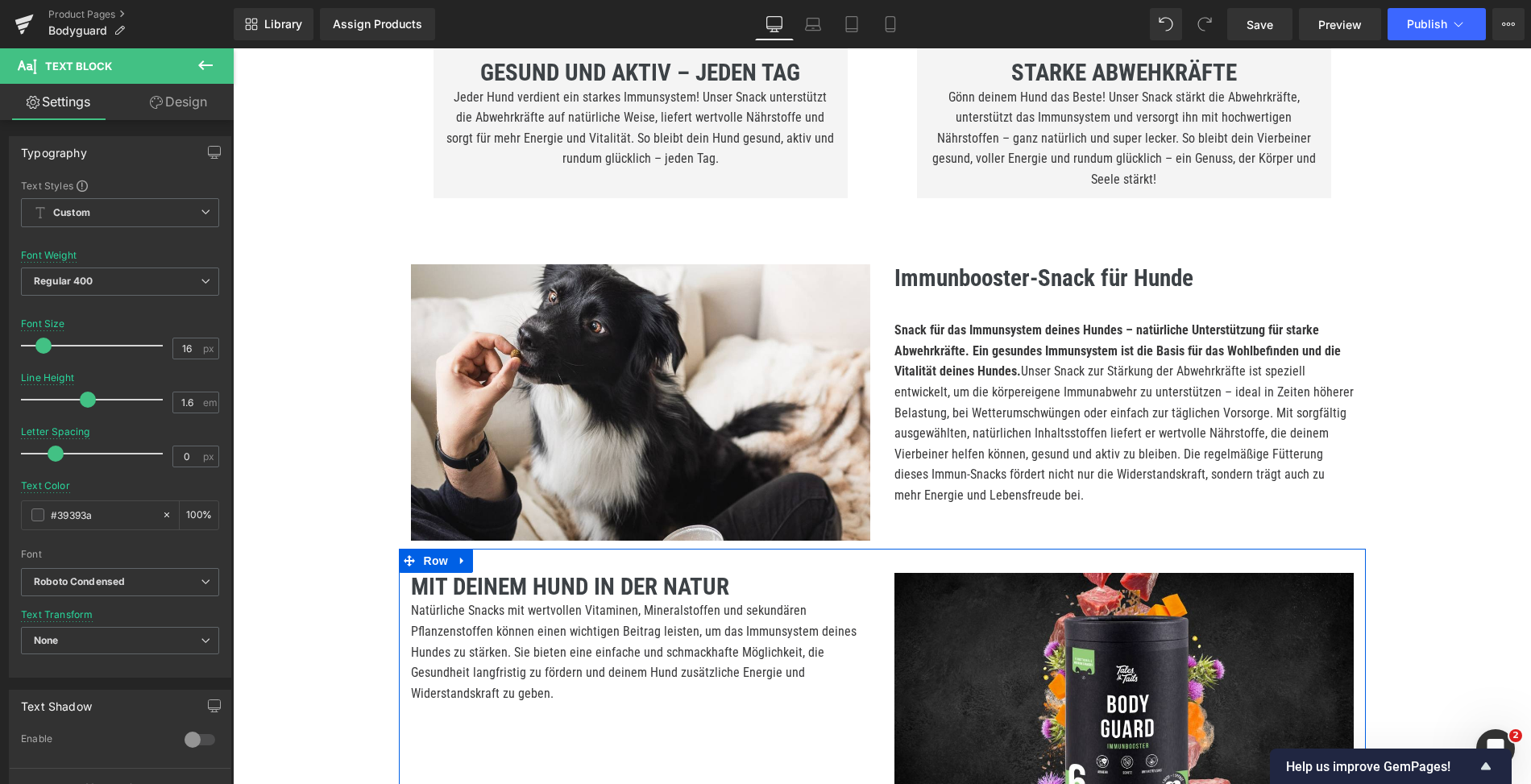
click at [506, 588] on b "MIT DEINEM HUND IN DER NATUR" at bounding box center [570, 587] width 318 height 27
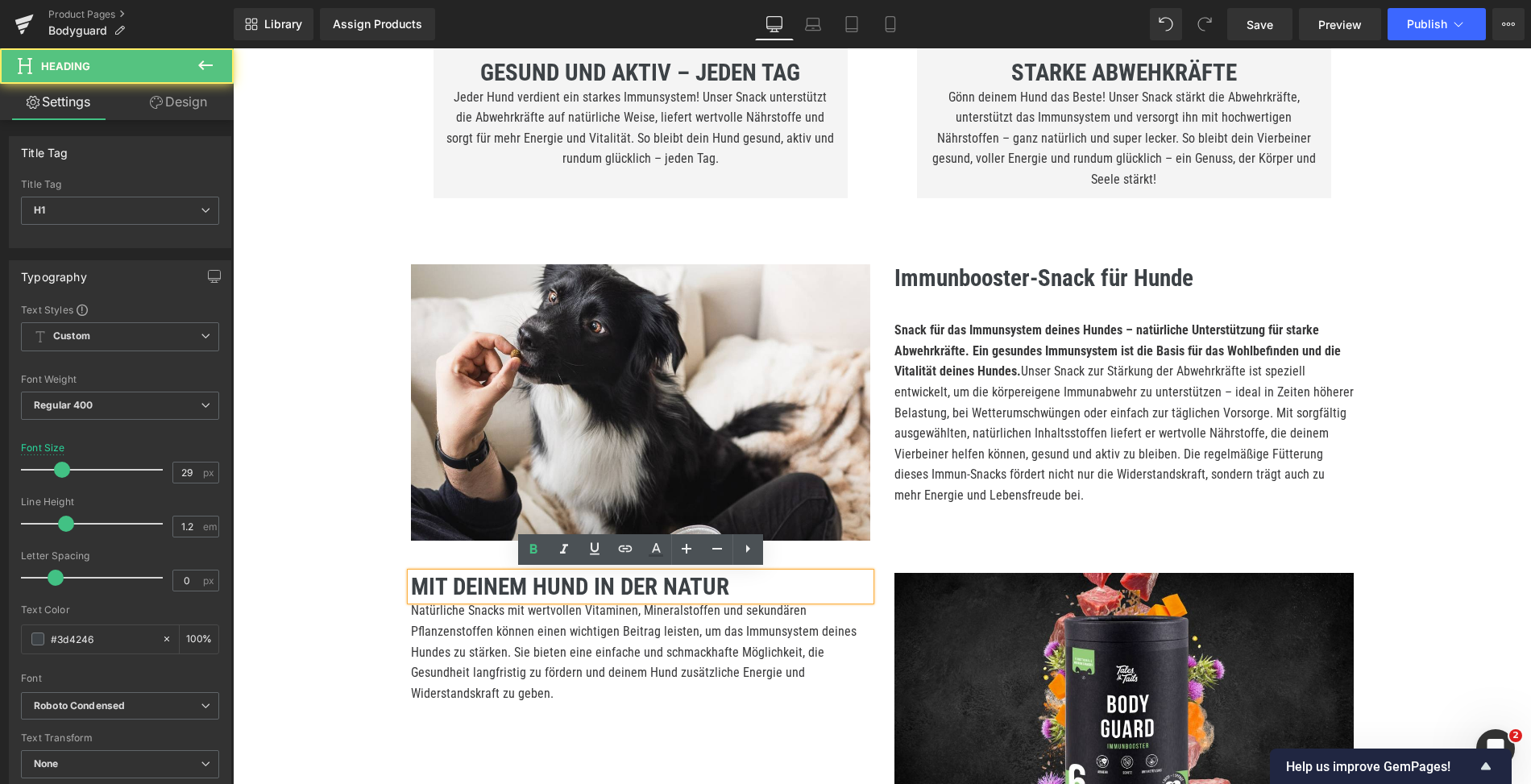
click at [474, 589] on b "MIT DEINEM HUND IN DER NATUR" at bounding box center [570, 587] width 318 height 27
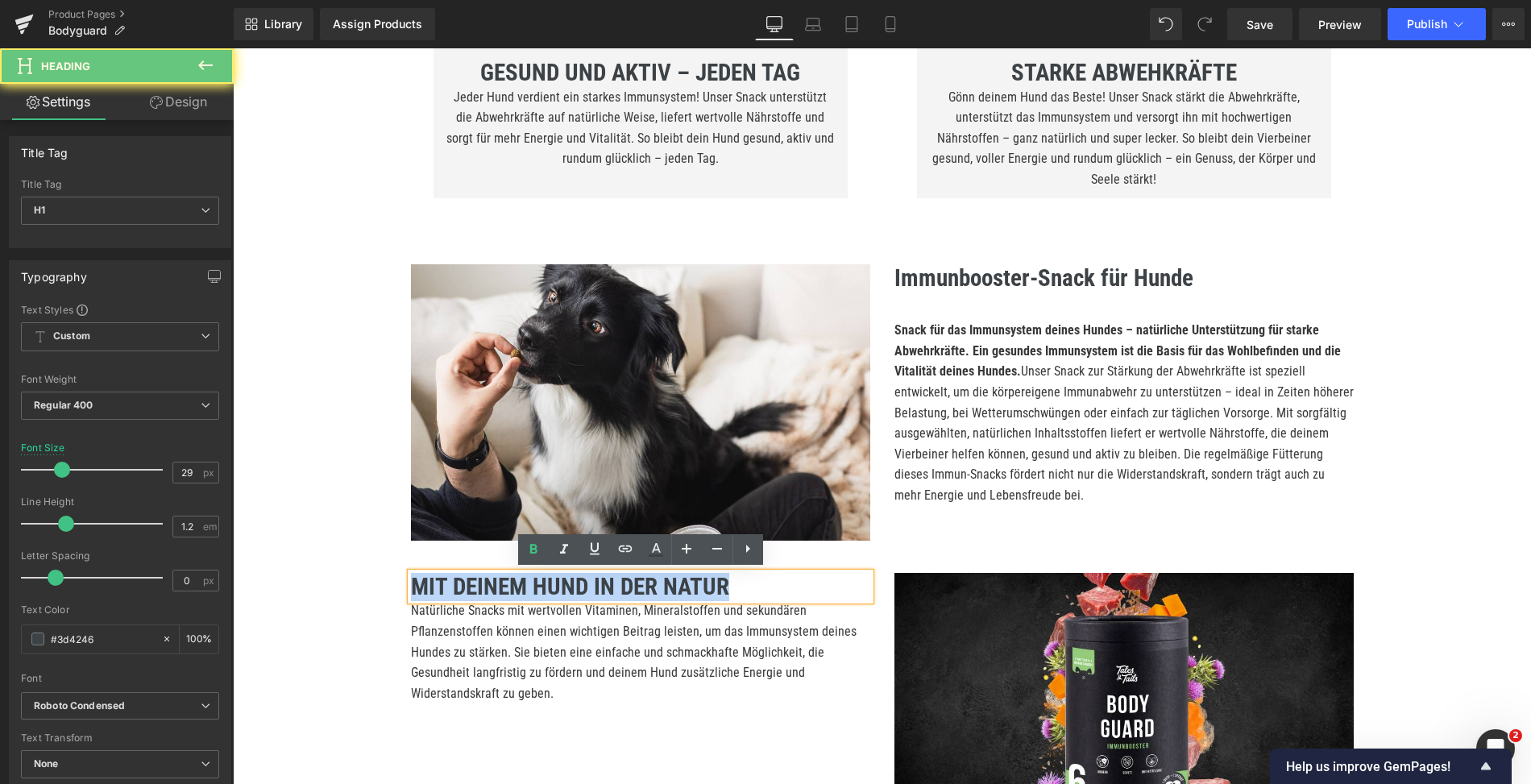
click at [474, 589] on b "MIT DEINEM HUND IN DER NATUR" at bounding box center [570, 587] width 318 height 27
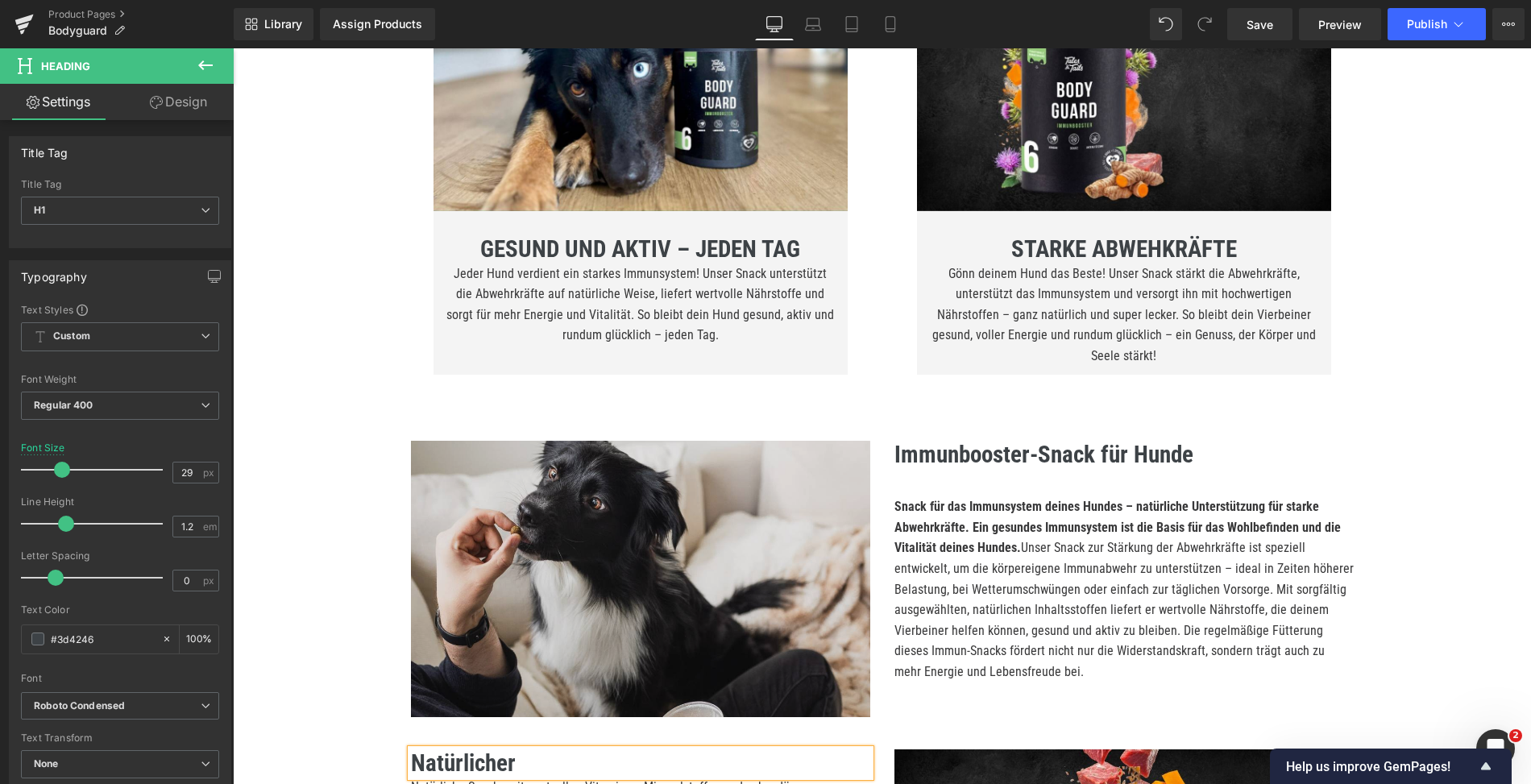
scroll to position [947, 0]
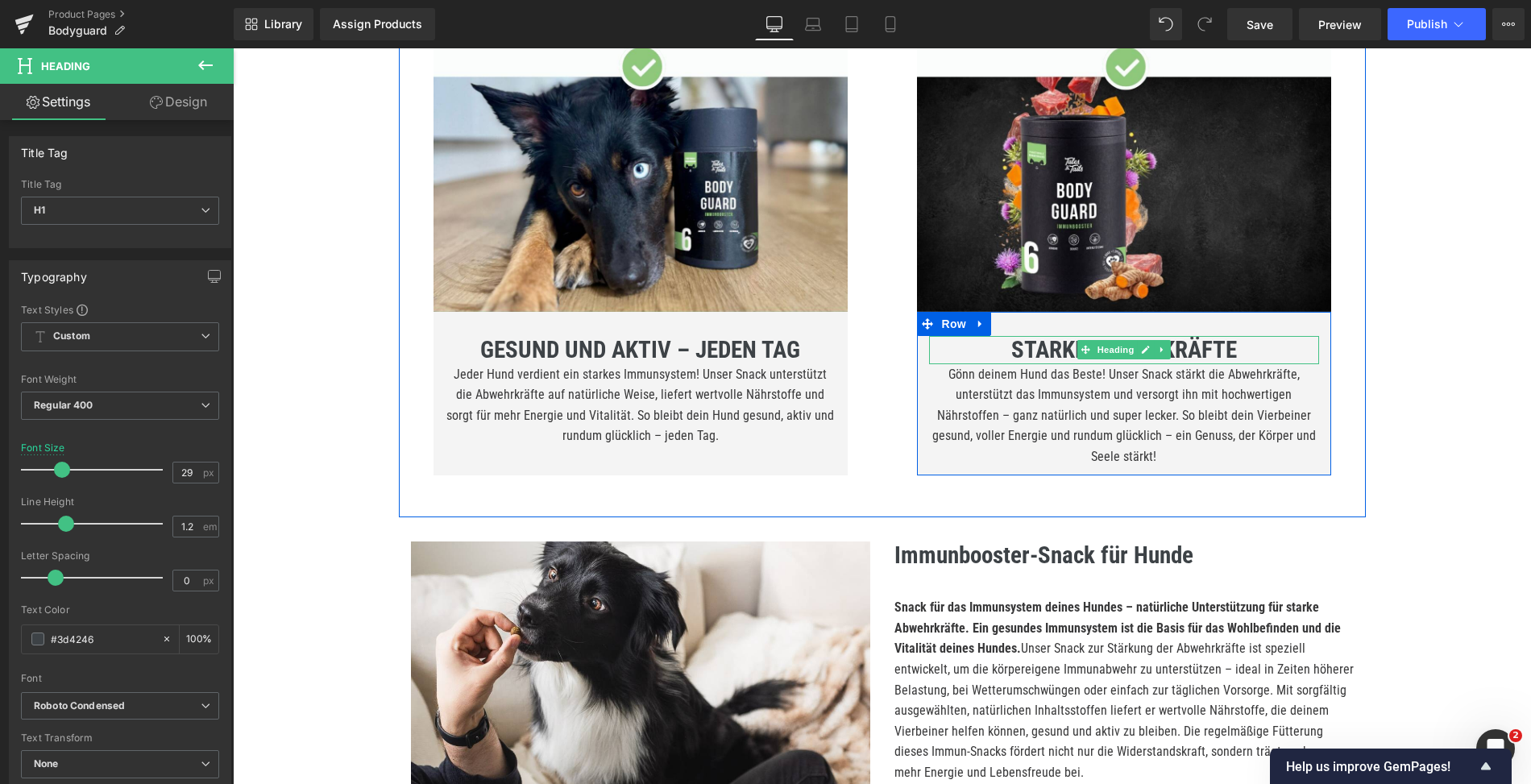
click at [1190, 346] on b "STARKE ABWEHKRÄFTE" at bounding box center [1124, 350] width 225 height 27
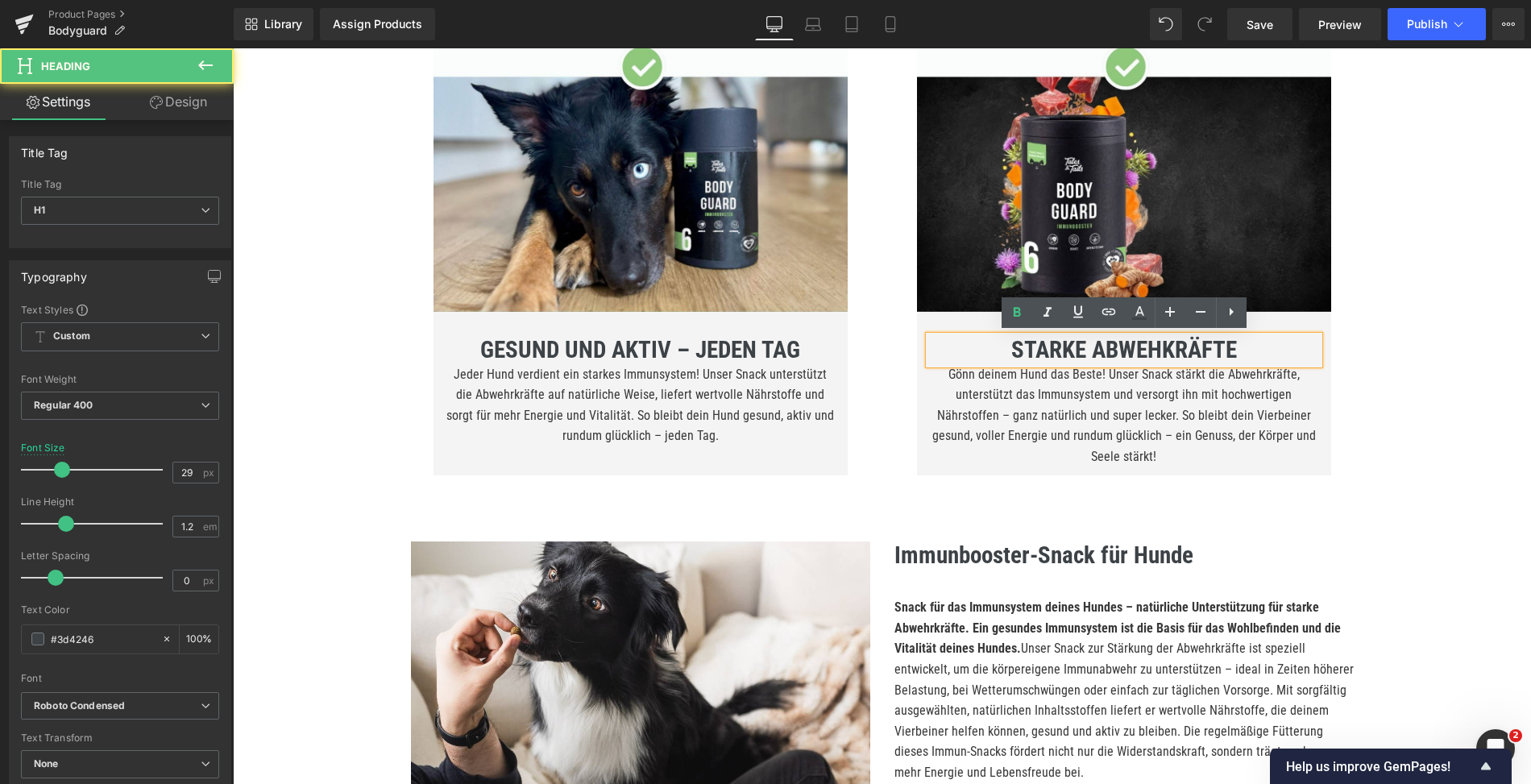
click at [1211, 349] on b "STARKE ABWEHKRÄFTE" at bounding box center [1124, 350] width 225 height 27
click at [1189, 351] on b "STARKE ABWEHKRÄFTE" at bounding box center [1124, 350] width 225 height 27
click at [1173, 361] on b "STARKE ABWEHKRÄFTE" at bounding box center [1124, 350] width 225 height 27
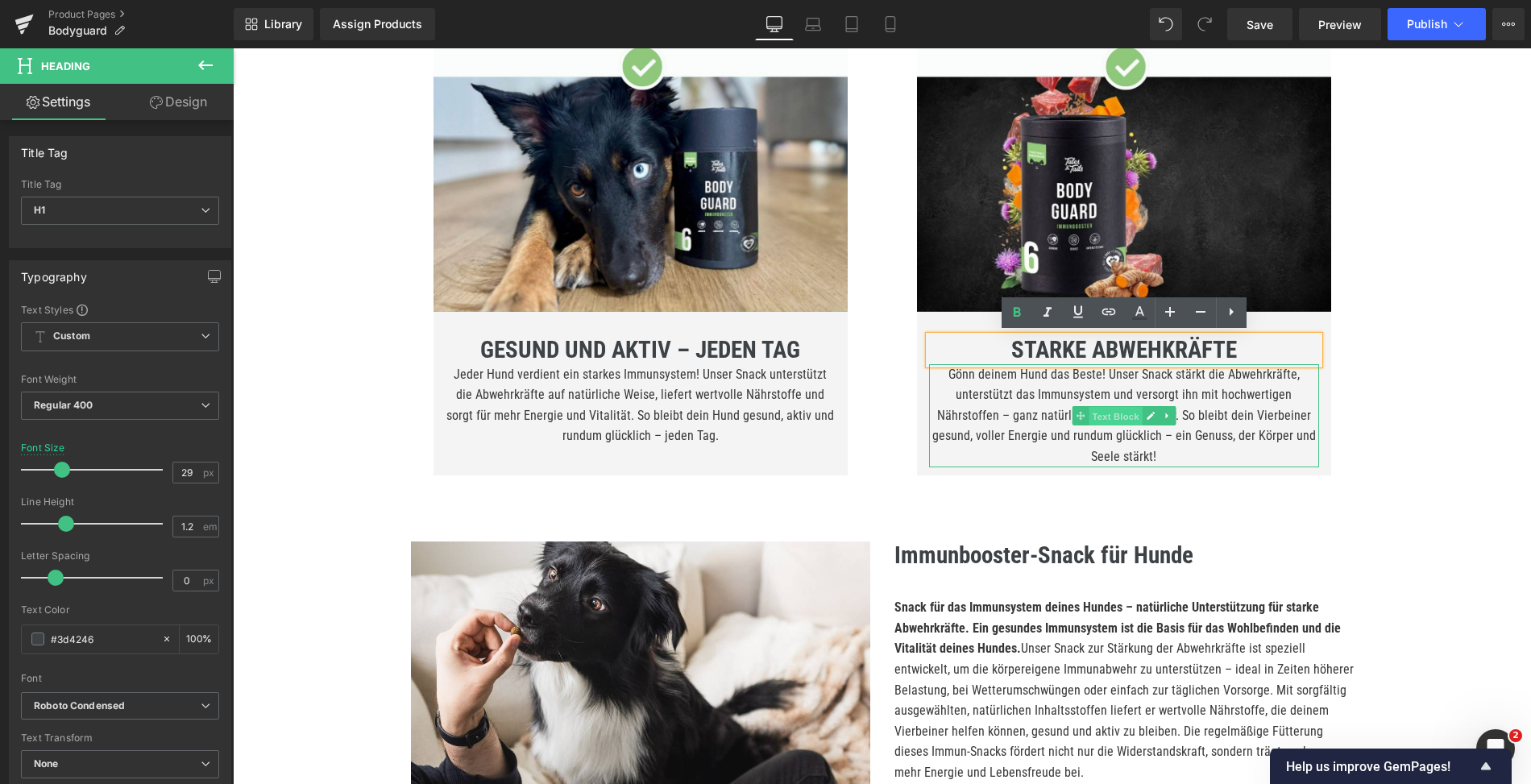
click at [1096, 421] on span "Text Block" at bounding box center [1115, 416] width 53 height 19
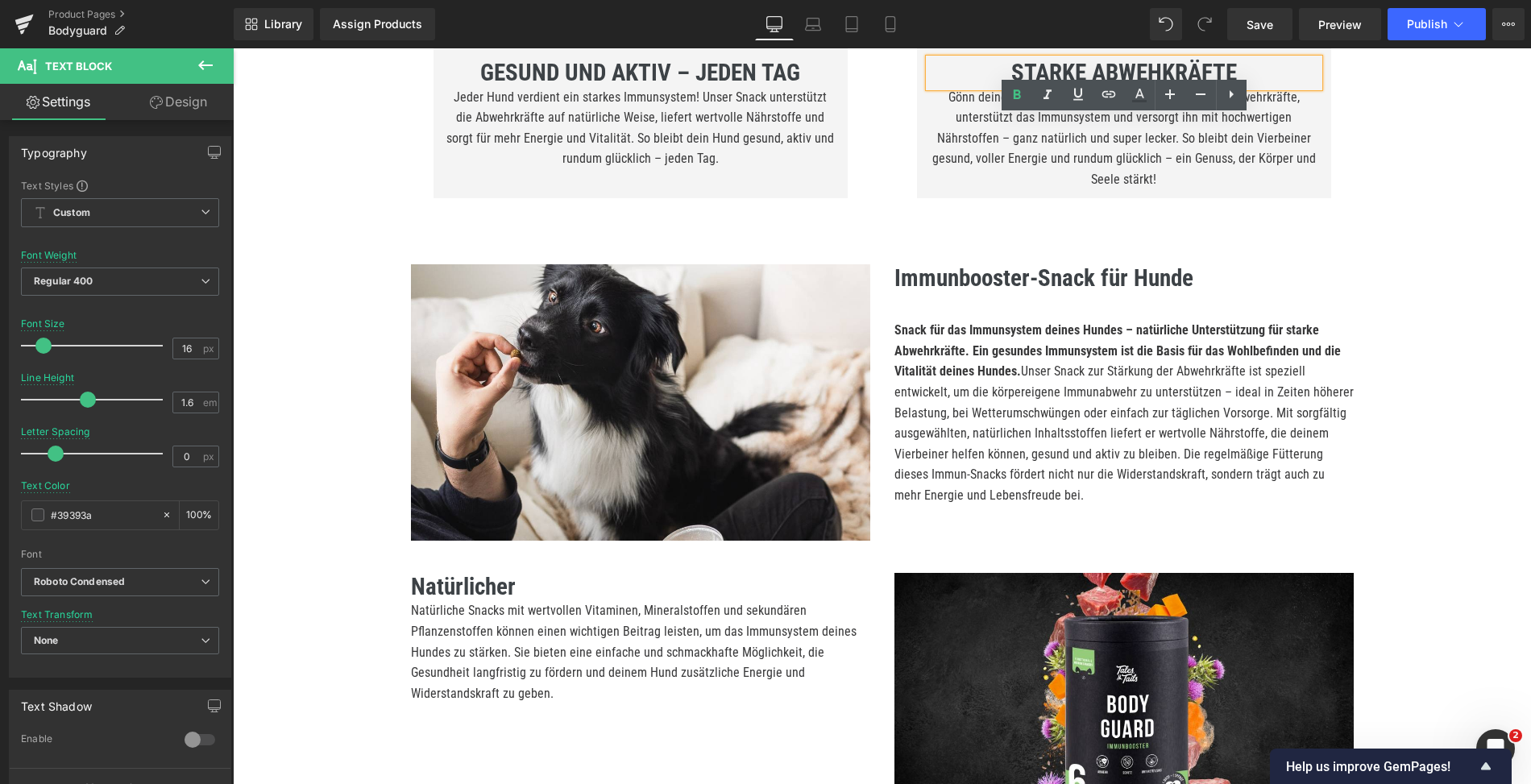
scroll to position [1317, 0]
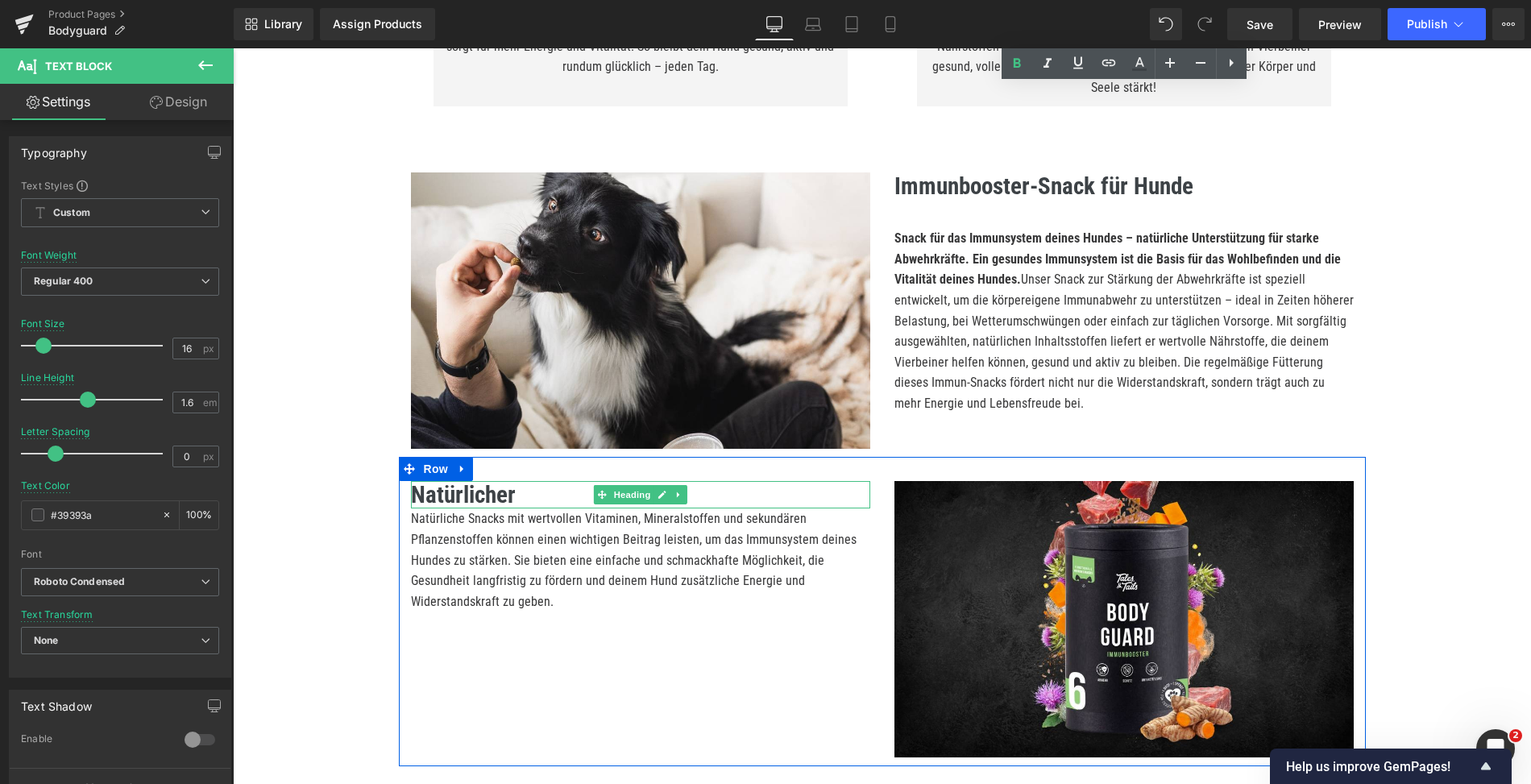
click at [498, 491] on b "Natürlicher" at bounding box center [463, 495] width 104 height 27
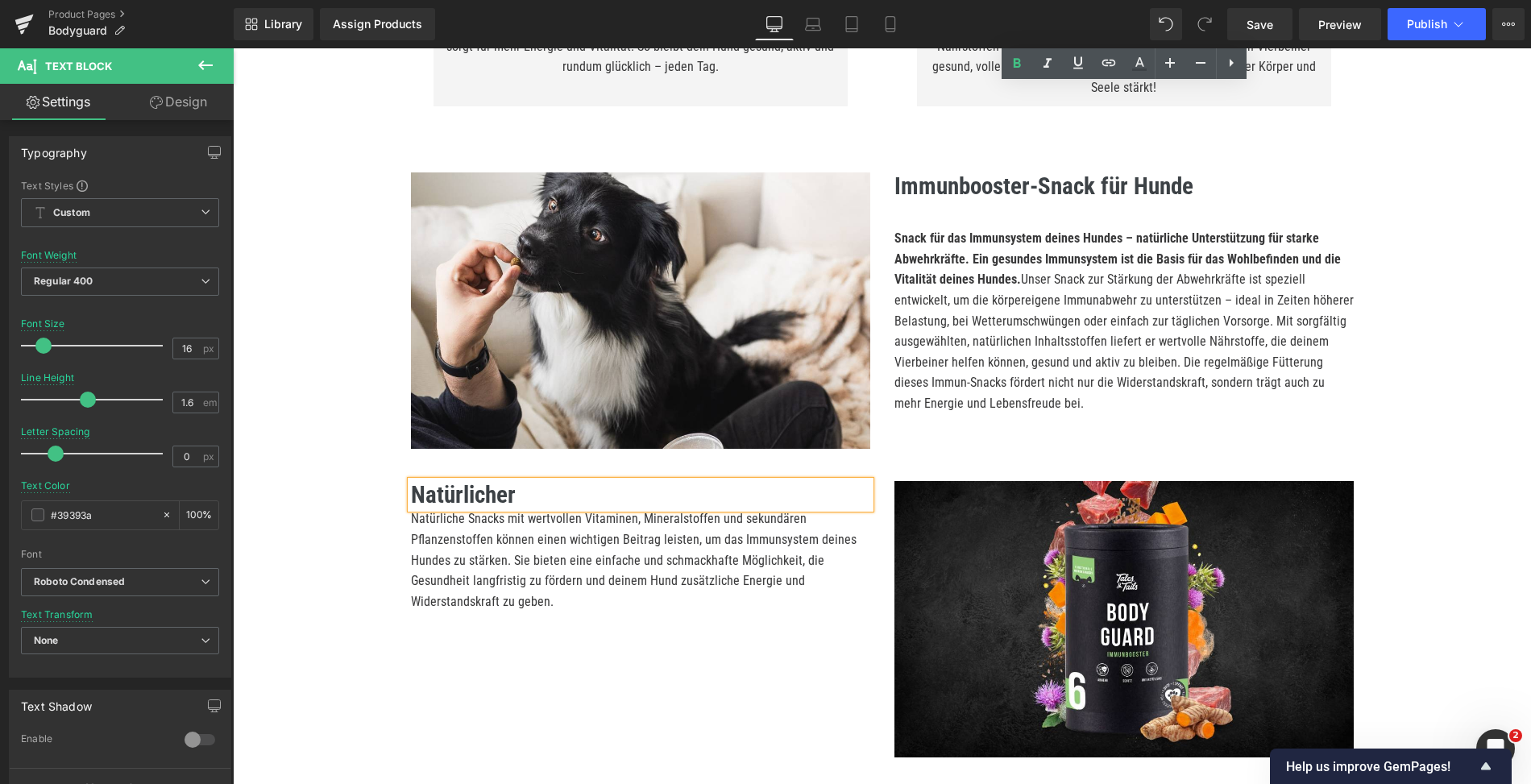
click at [528, 491] on h1 "Natürlicher" at bounding box center [640, 495] width 459 height 28
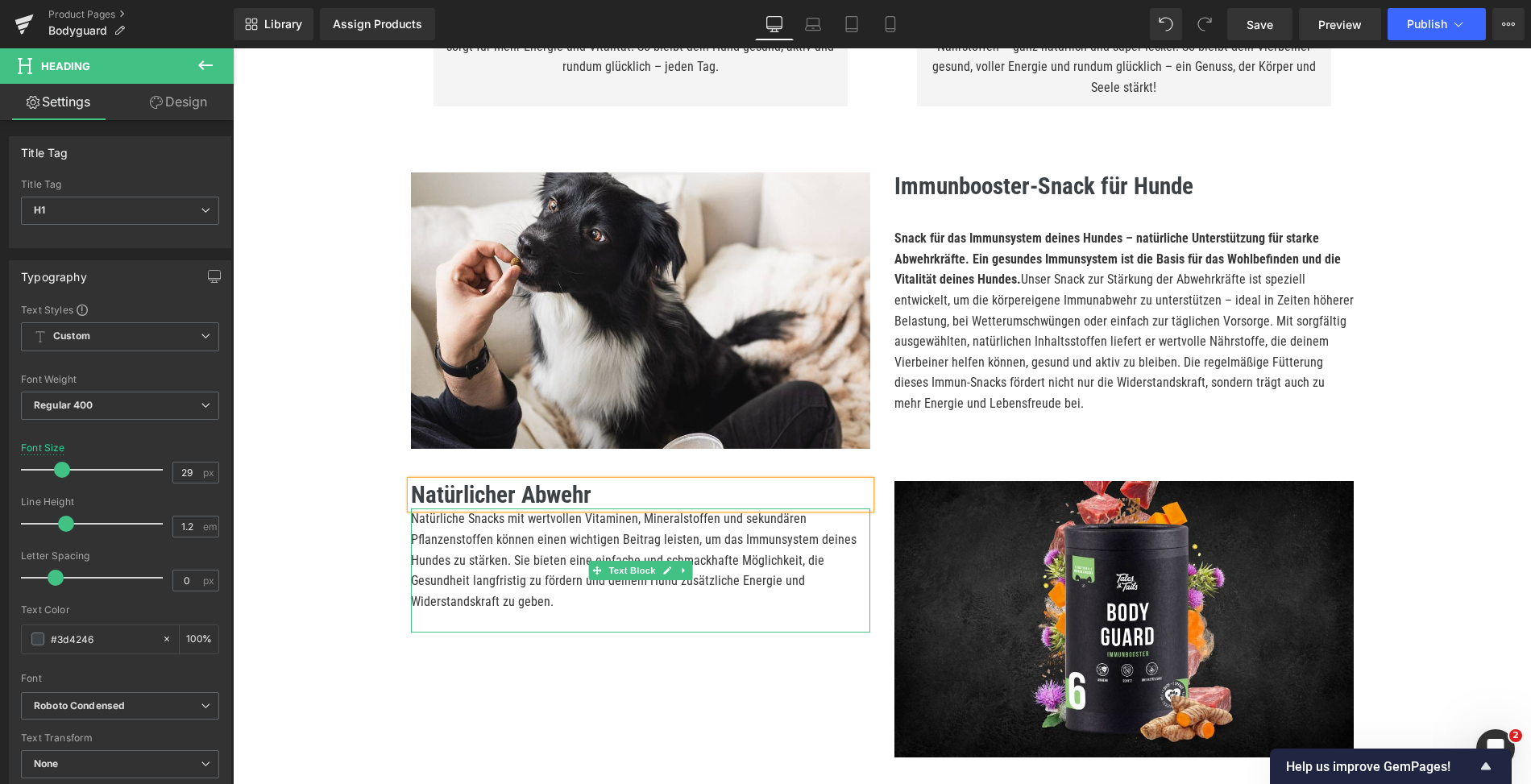
click at [499, 607] on p "Natürliche Snacks mit wertvollen Vitaminen, Mineralstoffen und sekundären Pflan…" at bounding box center [640, 560] width 459 height 103
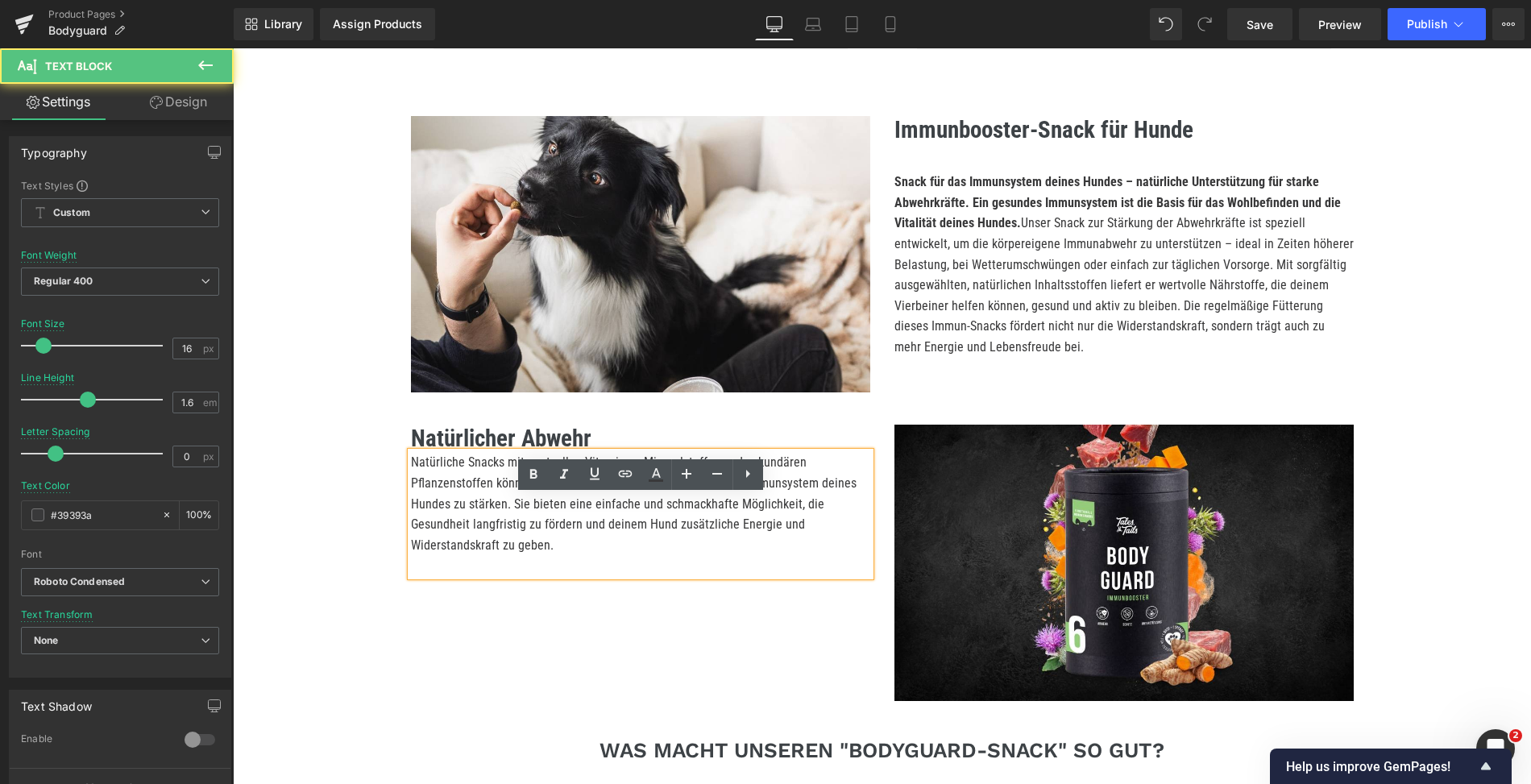
scroll to position [1376, 0]
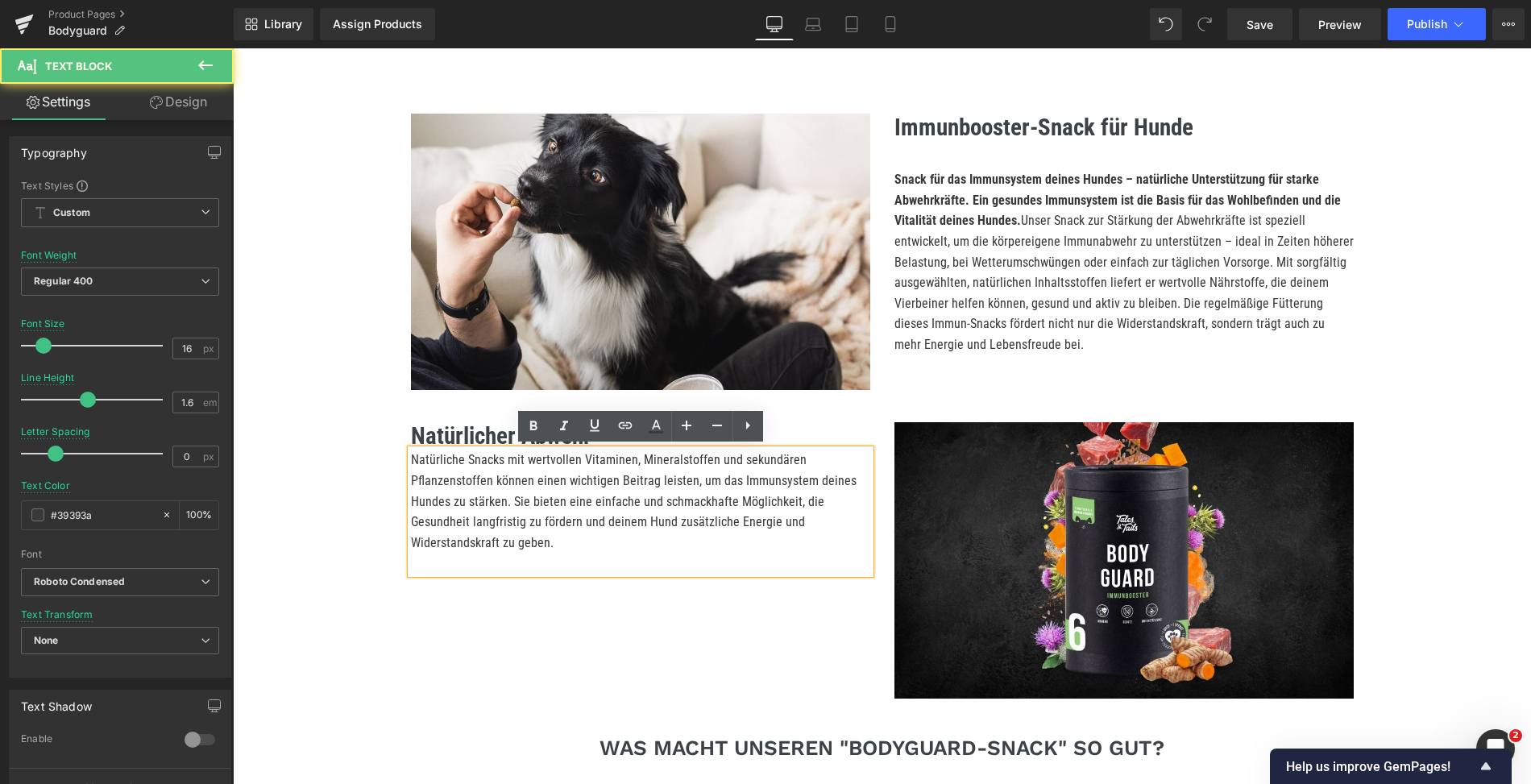
click at [411, 455] on p "Natürliche Snacks mit wertvollen Vitaminen, Mineralstoffen und sekundären Pflan…" at bounding box center [640, 501] width 459 height 103
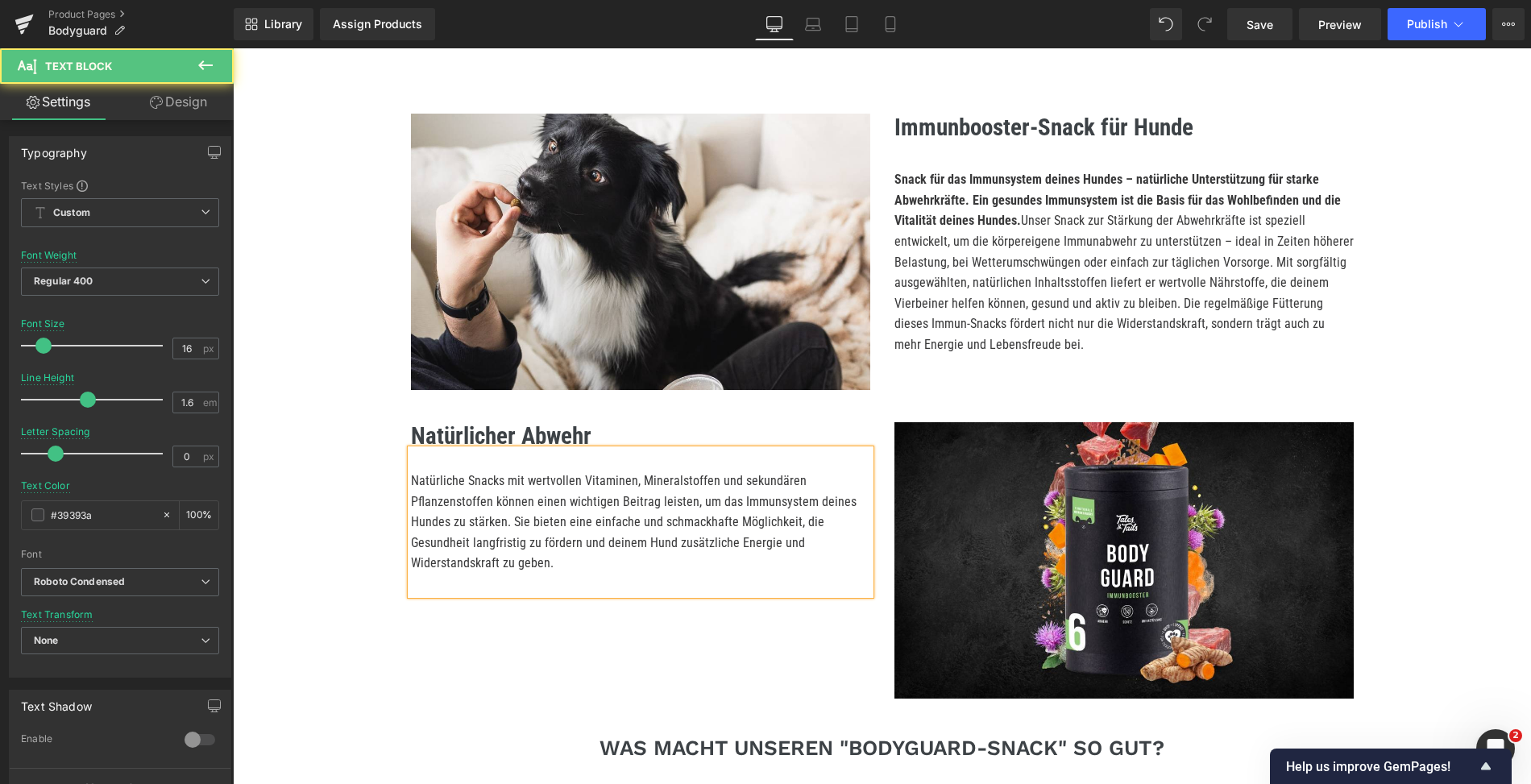
click at [525, 517] on p "Natürliche Snacks mit wertvollen Vitaminen, Mineralstoffen und sekundären Pflan…" at bounding box center [640, 522] width 459 height 103
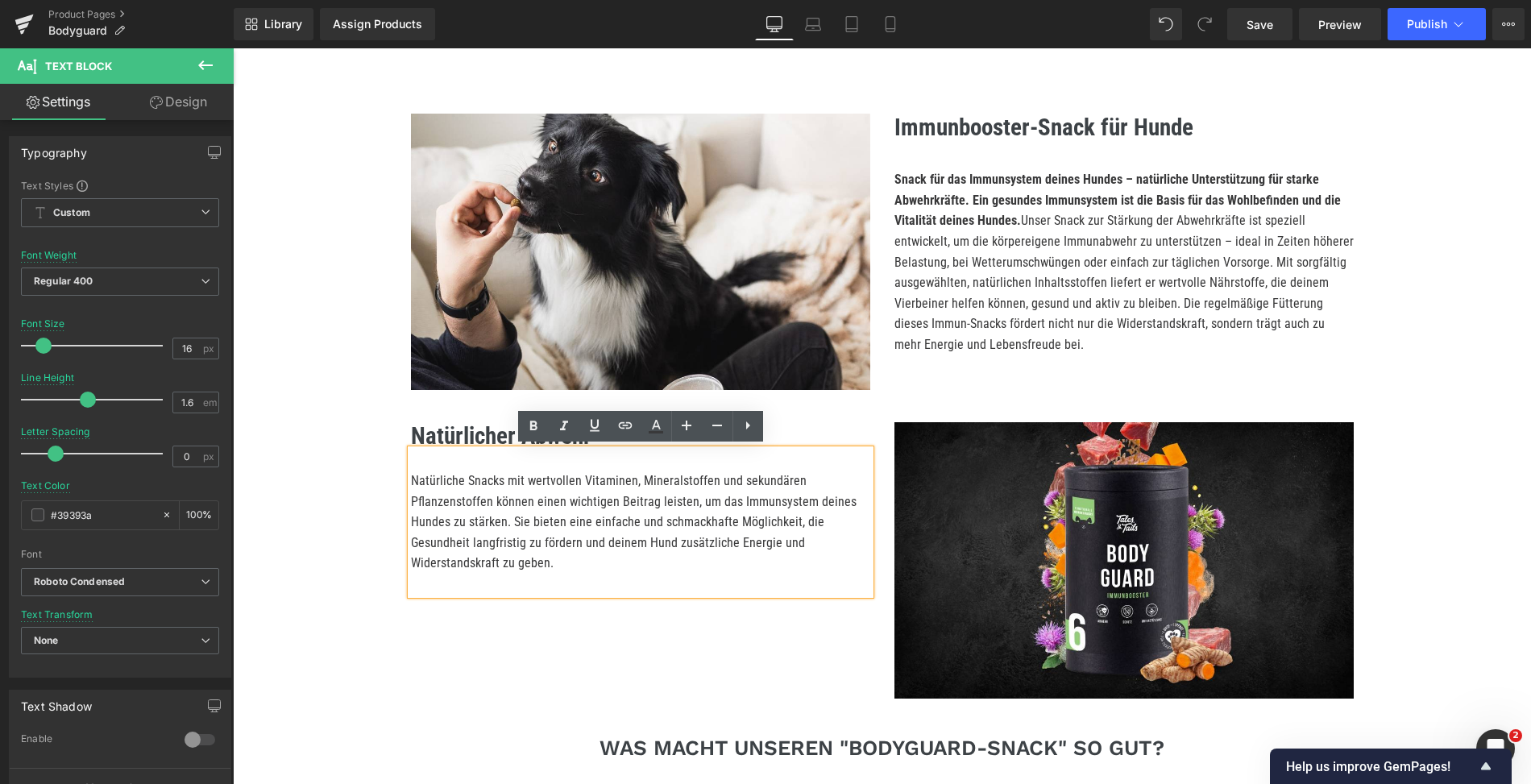
click at [443, 428] on b "Natürlicher Abwehr" at bounding box center [501, 436] width 181 height 27
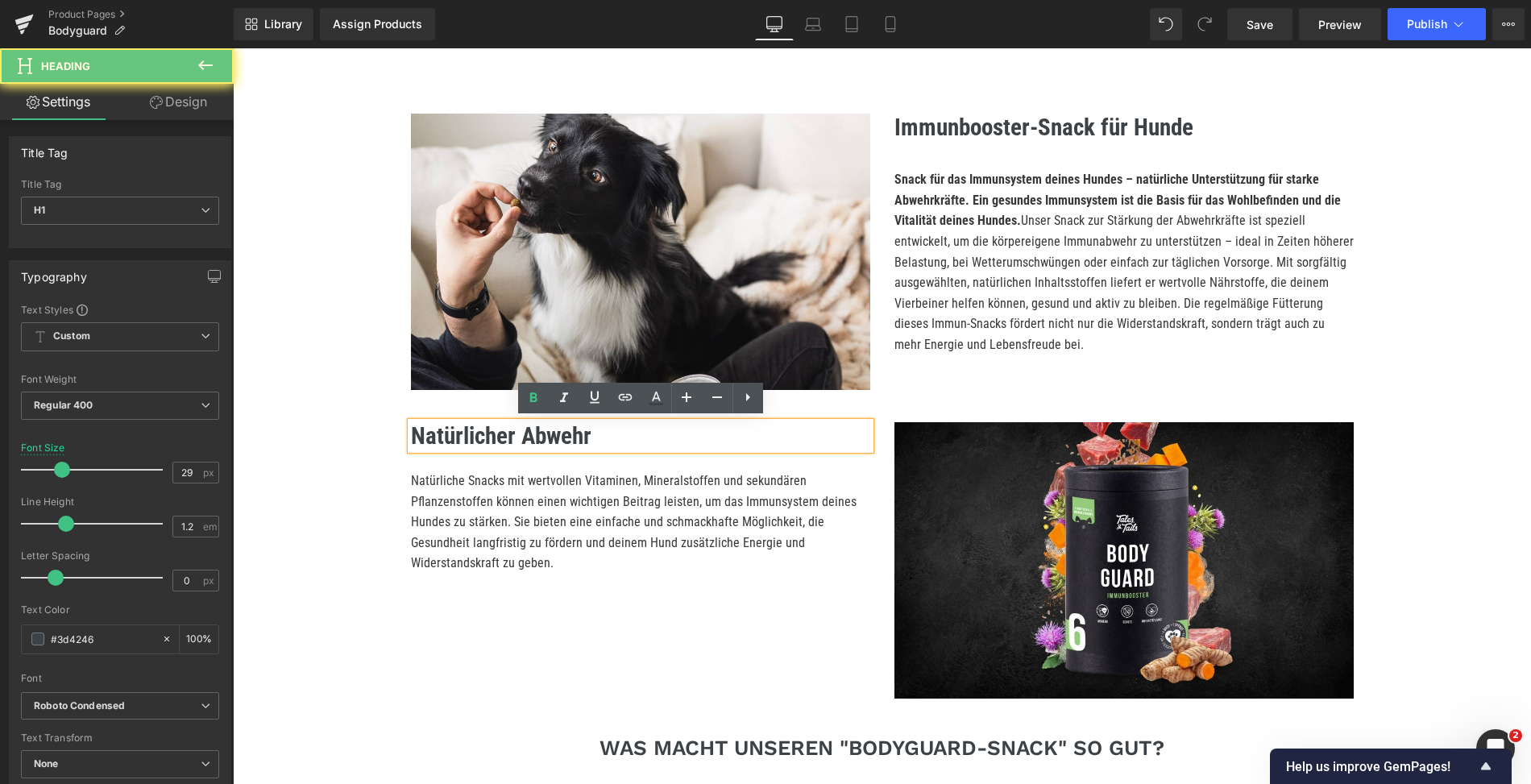
click at [451, 429] on b "Natürlicher Abwehr" at bounding box center [501, 436] width 181 height 27
drag, startPoint x: 523, startPoint y: 430, endPoint x: 695, endPoint y: 452, distance: 173.4
click at [695, 453] on div "Image Natürlicher Abwehr Heading Natürliche Snacks mit wertvollen Vitaminen, Mi…" at bounding box center [641, 508] width 484 height 172
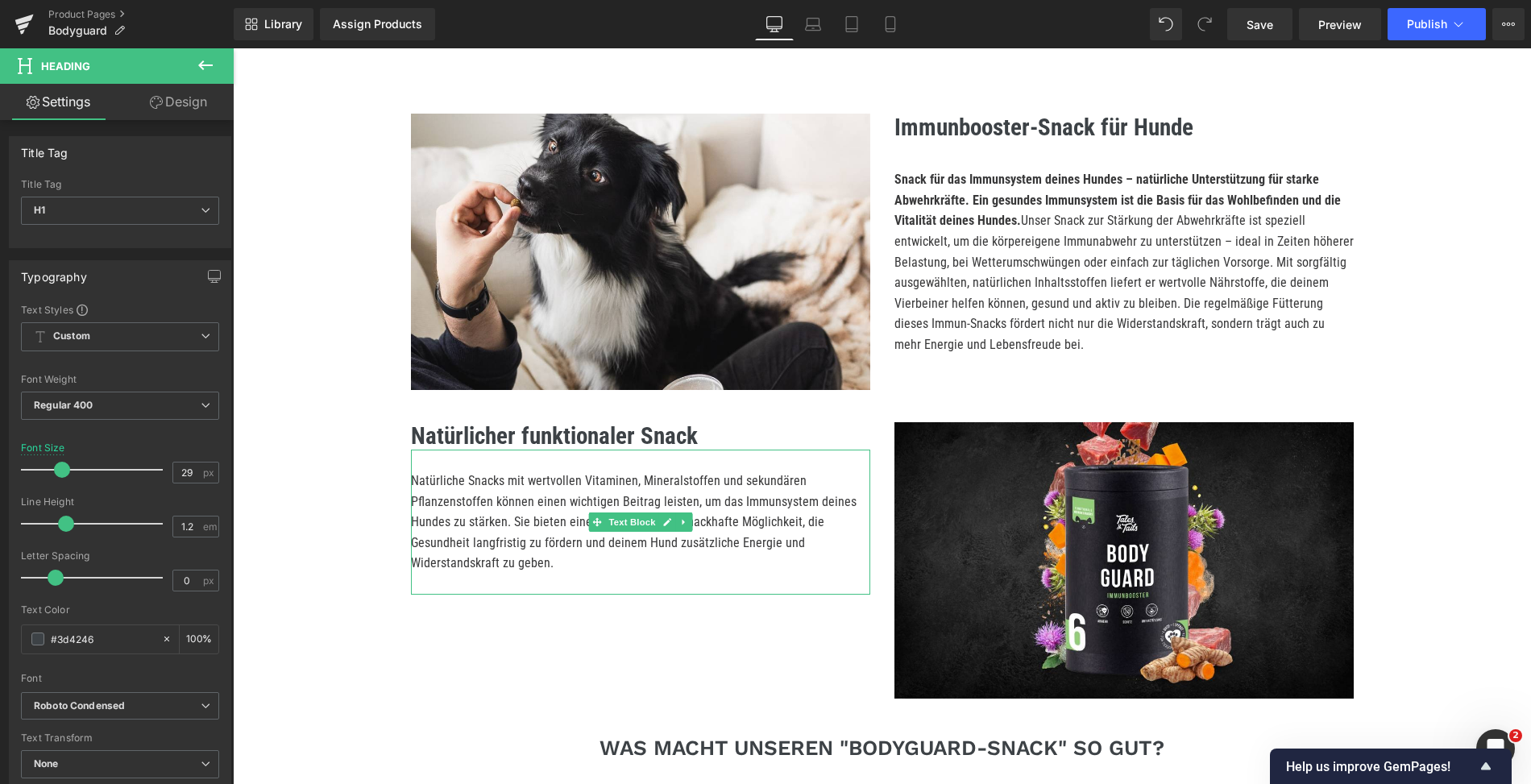
click at [573, 581] on p at bounding box center [640, 584] width 459 height 21
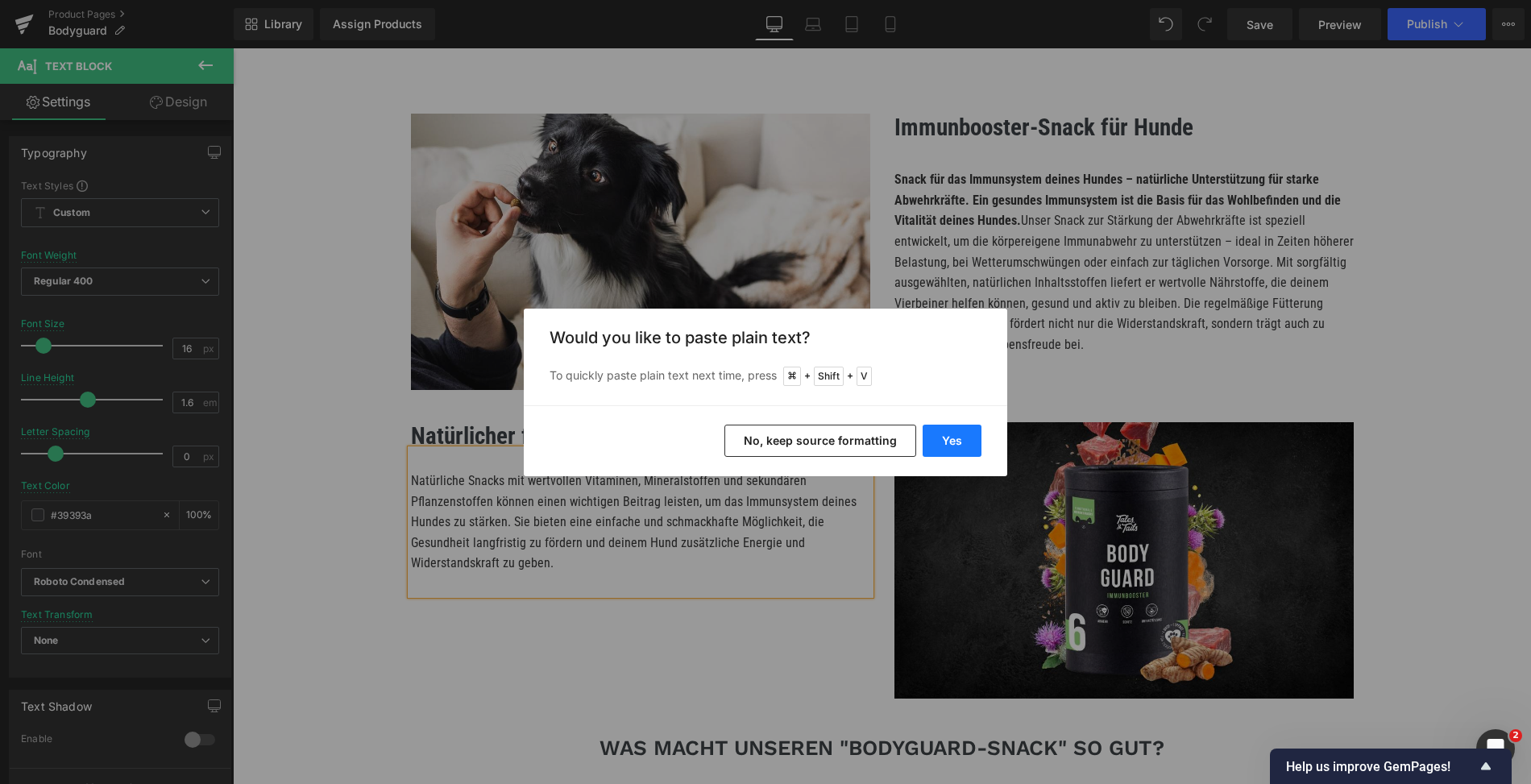
click at [956, 437] on button "Yes" at bounding box center [952, 440] width 59 height 32
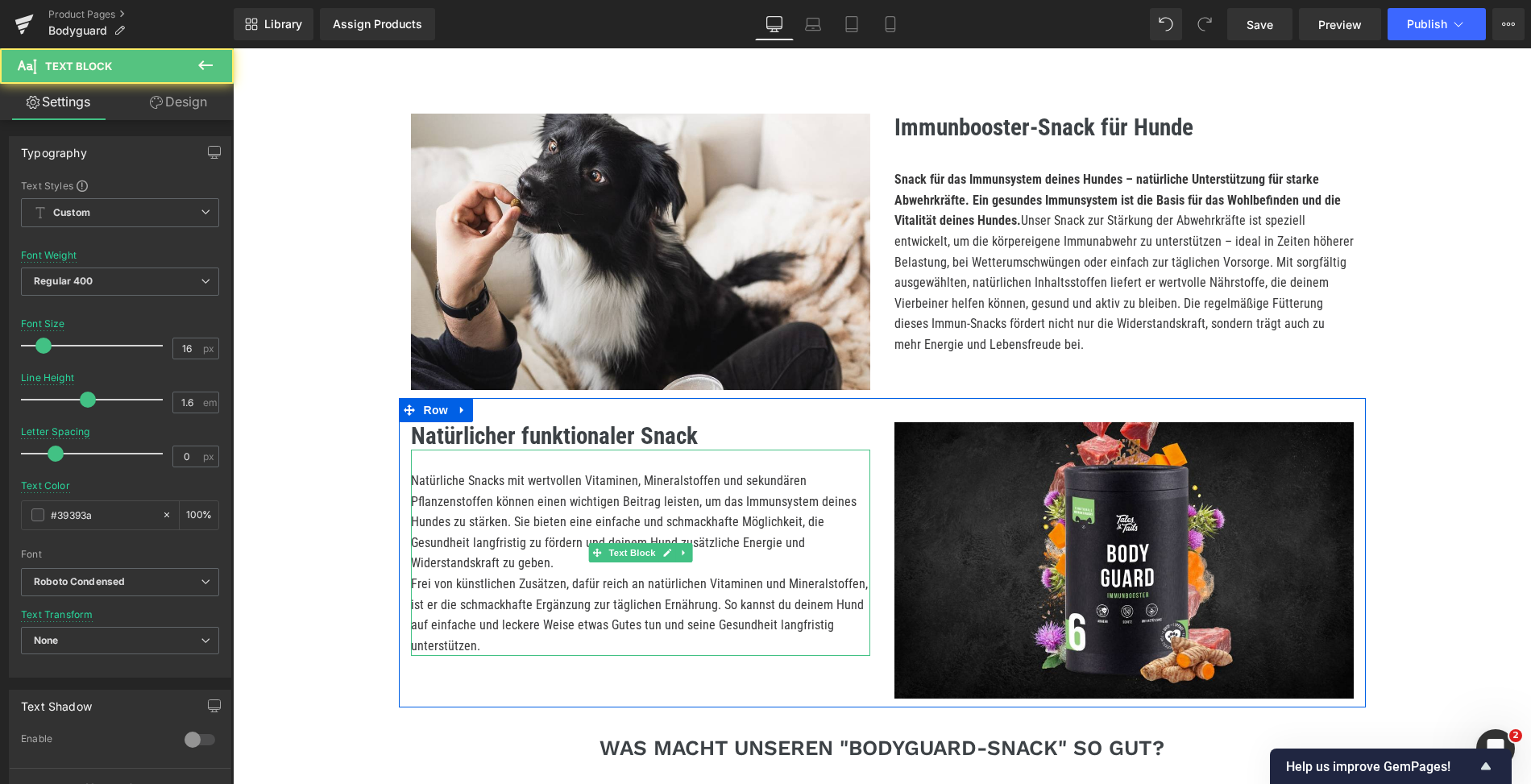
click at [492, 598] on p "Frei von künstlichen Zusätzen, dafür reich an natürlichen Vitaminen und Mineral…" at bounding box center [640, 614] width 459 height 82
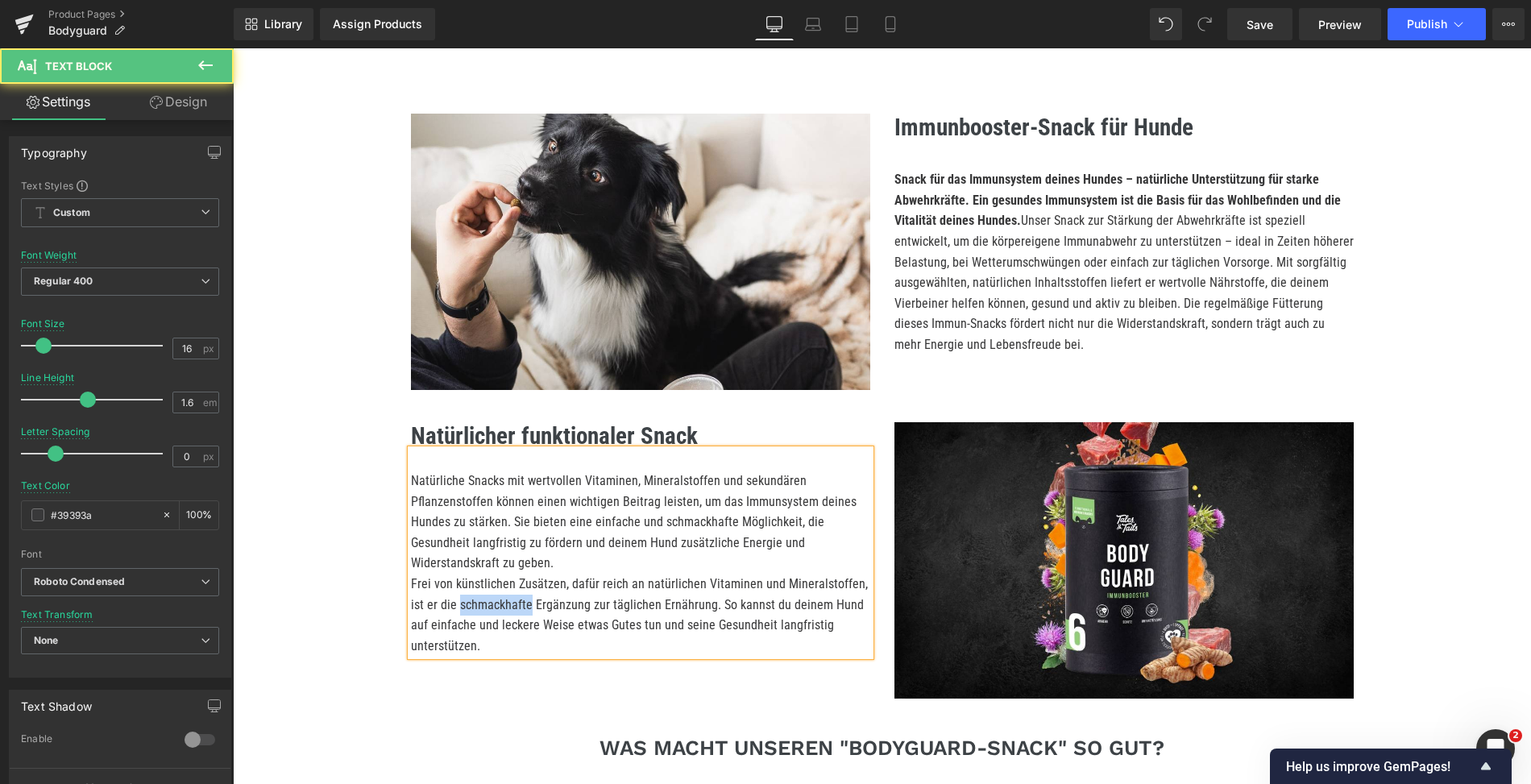
click at [492, 598] on p "Frei von künstlichen Zusätzen, dafür reich an natürlichen Vitaminen und Mineral…" at bounding box center [640, 614] width 459 height 82
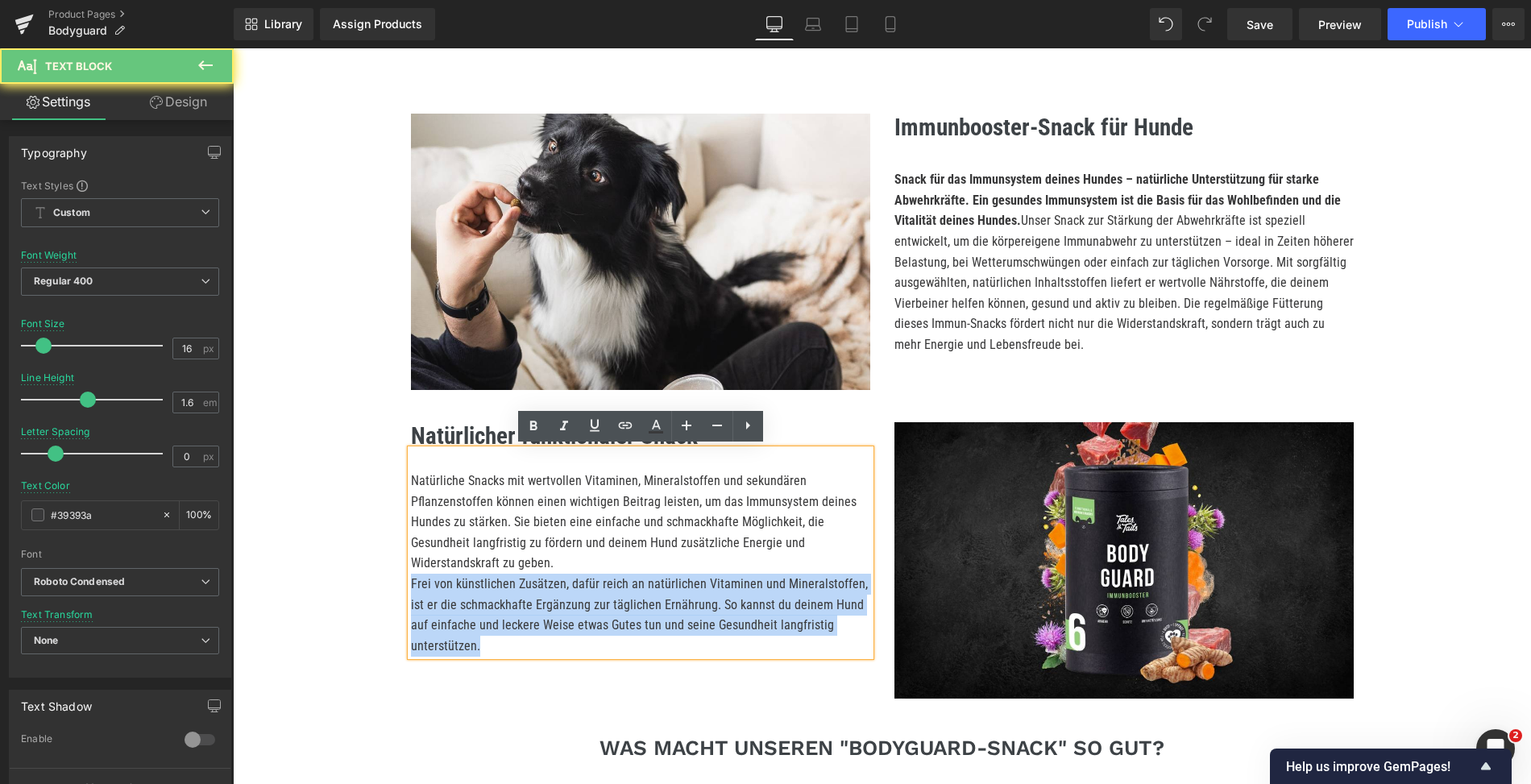
click at [492, 598] on p "Frei von künstlichen Zusätzen, dafür reich an natürlichen Vitaminen und Mineral…" at bounding box center [640, 614] width 459 height 82
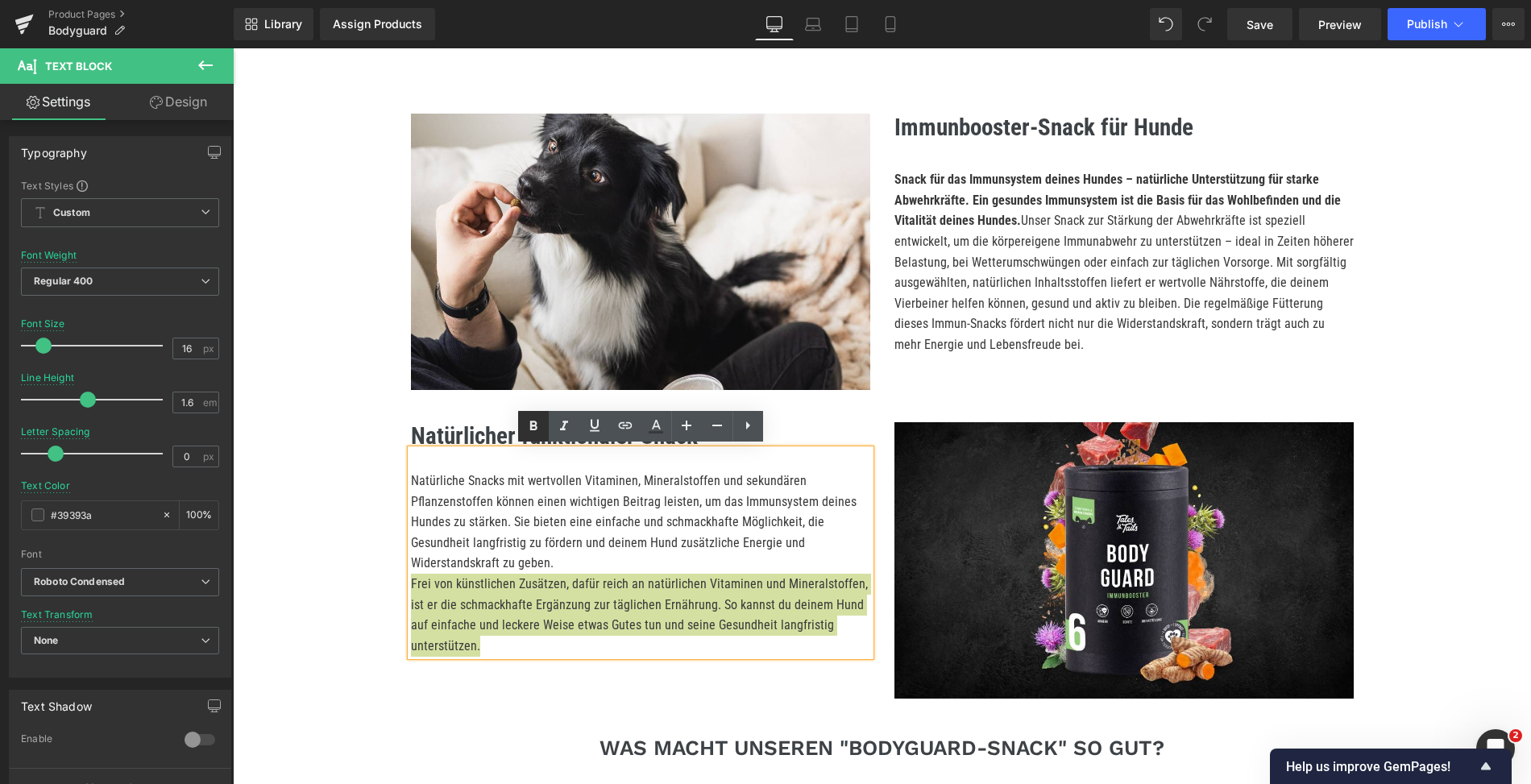
click at [535, 426] on icon at bounding box center [534, 425] width 8 height 10
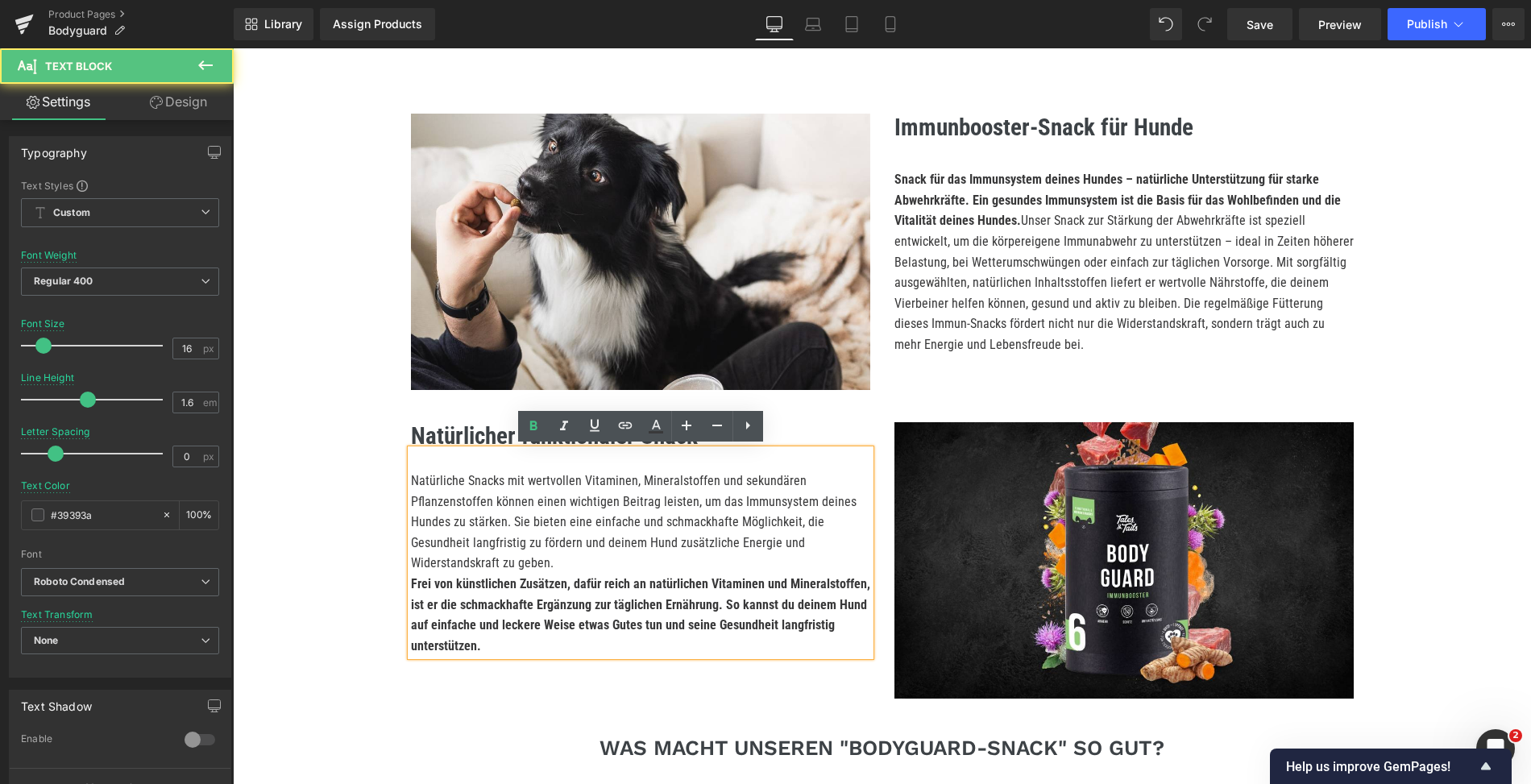
click at [549, 525] on p "Natürliche Snacks mit wertvollen Vitaminen, Mineralstoffen und sekundären Pflan…" at bounding box center [640, 522] width 459 height 103
click at [578, 649] on p "Frei von künstlichen Zusätzen, dafür reich an natürlichen Vitaminen und Mineral…" at bounding box center [640, 614] width 459 height 82
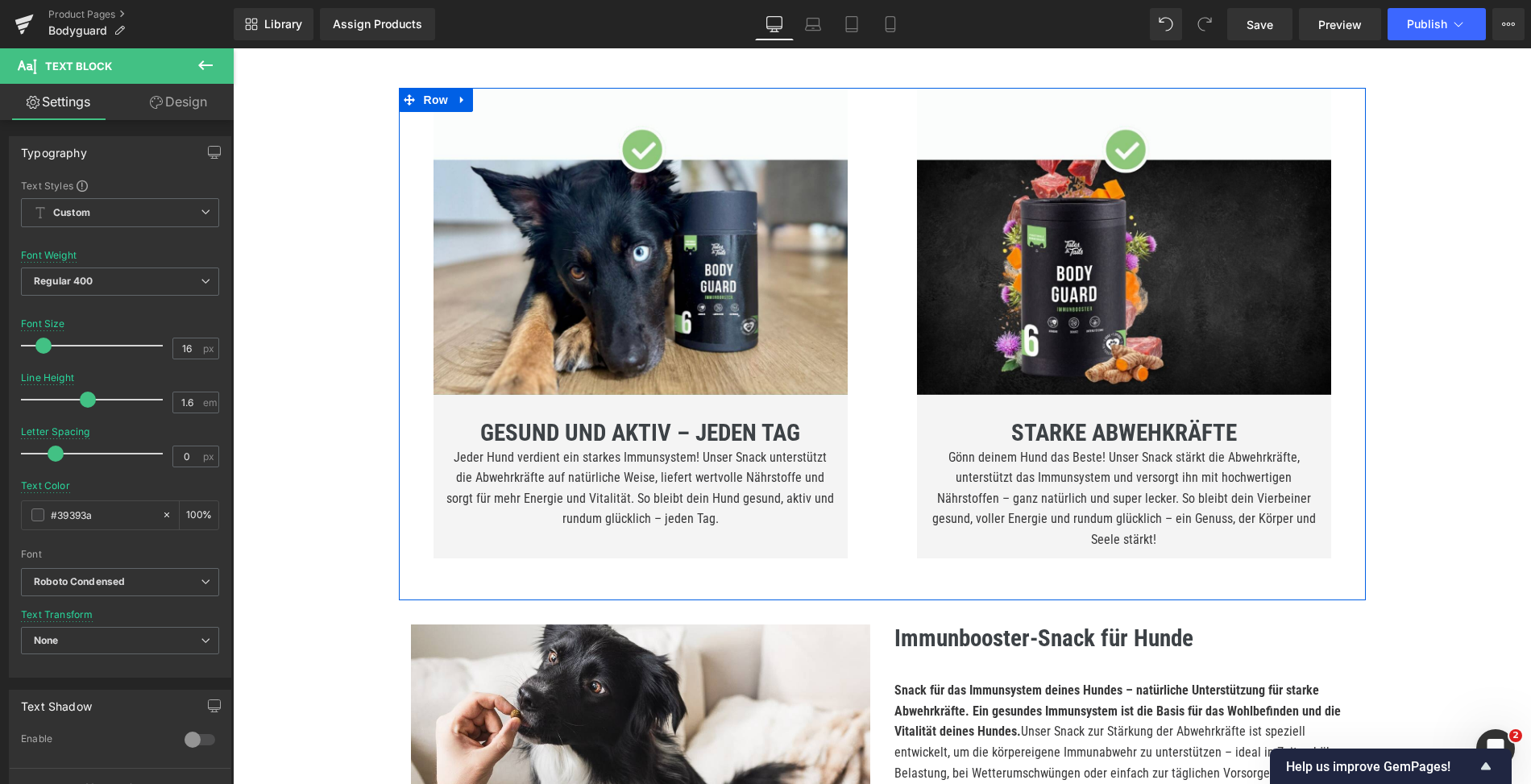
scroll to position [815, 0]
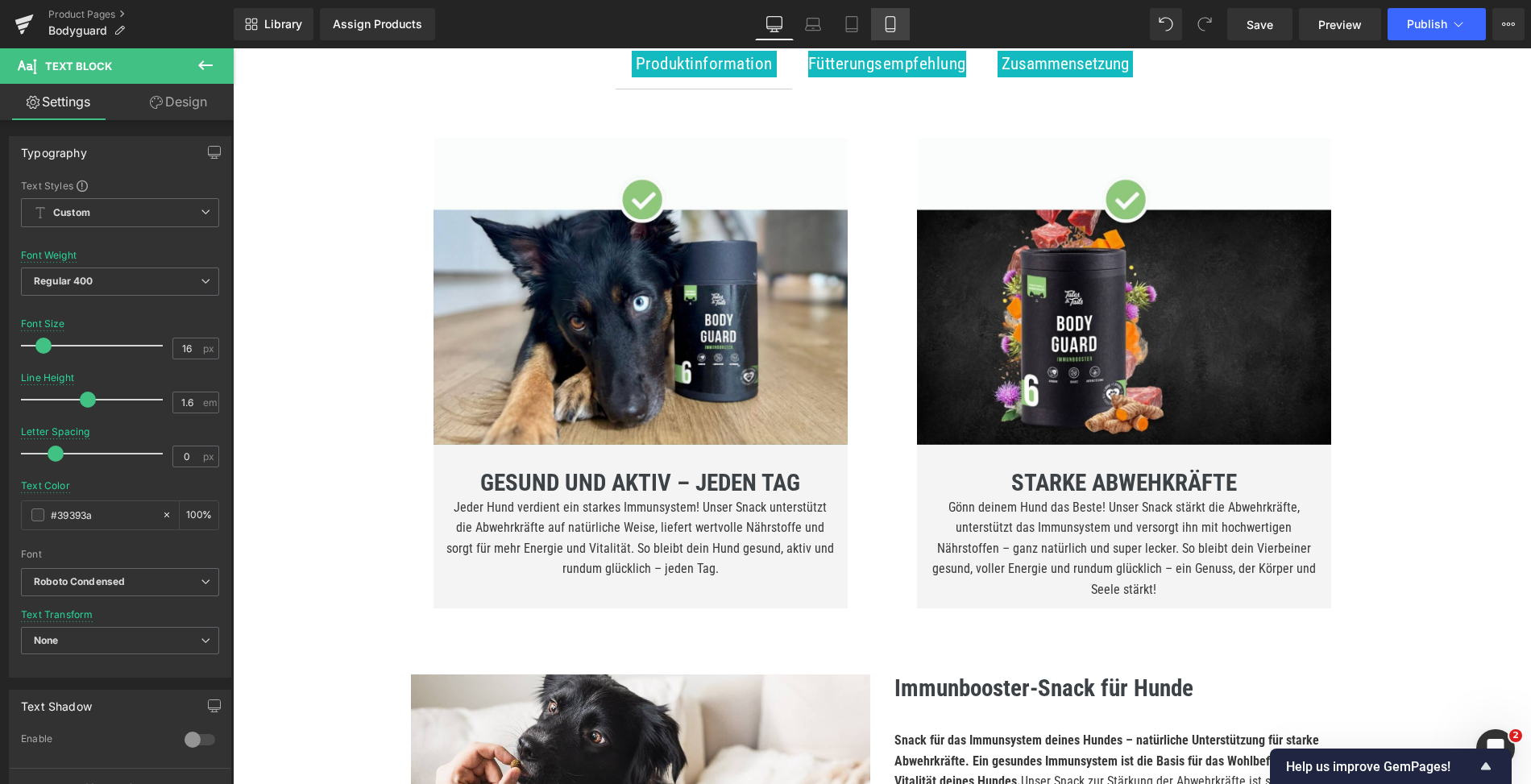
click at [885, 27] on icon at bounding box center [891, 24] width 16 height 16
type input "14"
type input "1.5"
type input "100"
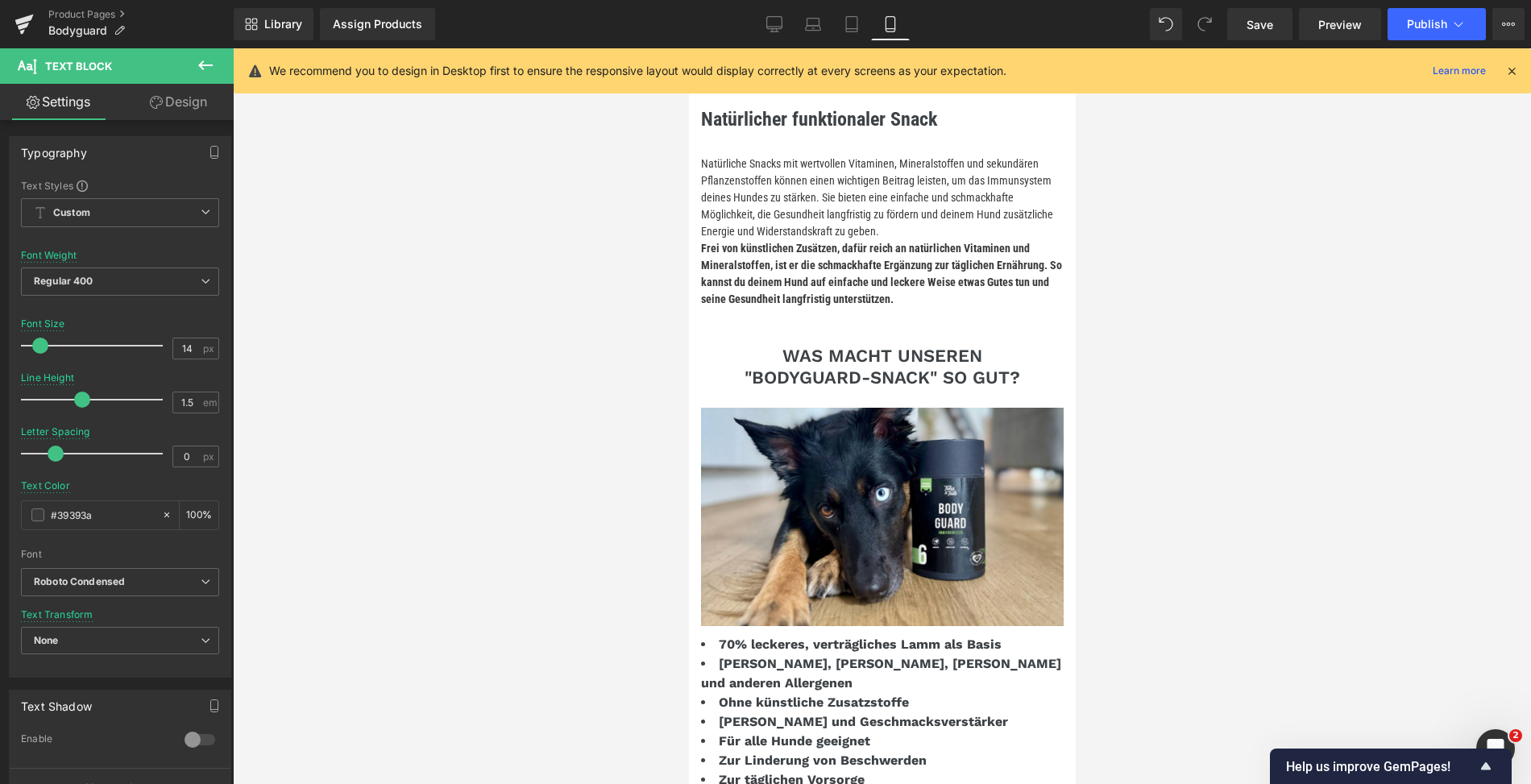
scroll to position [2738, 0]
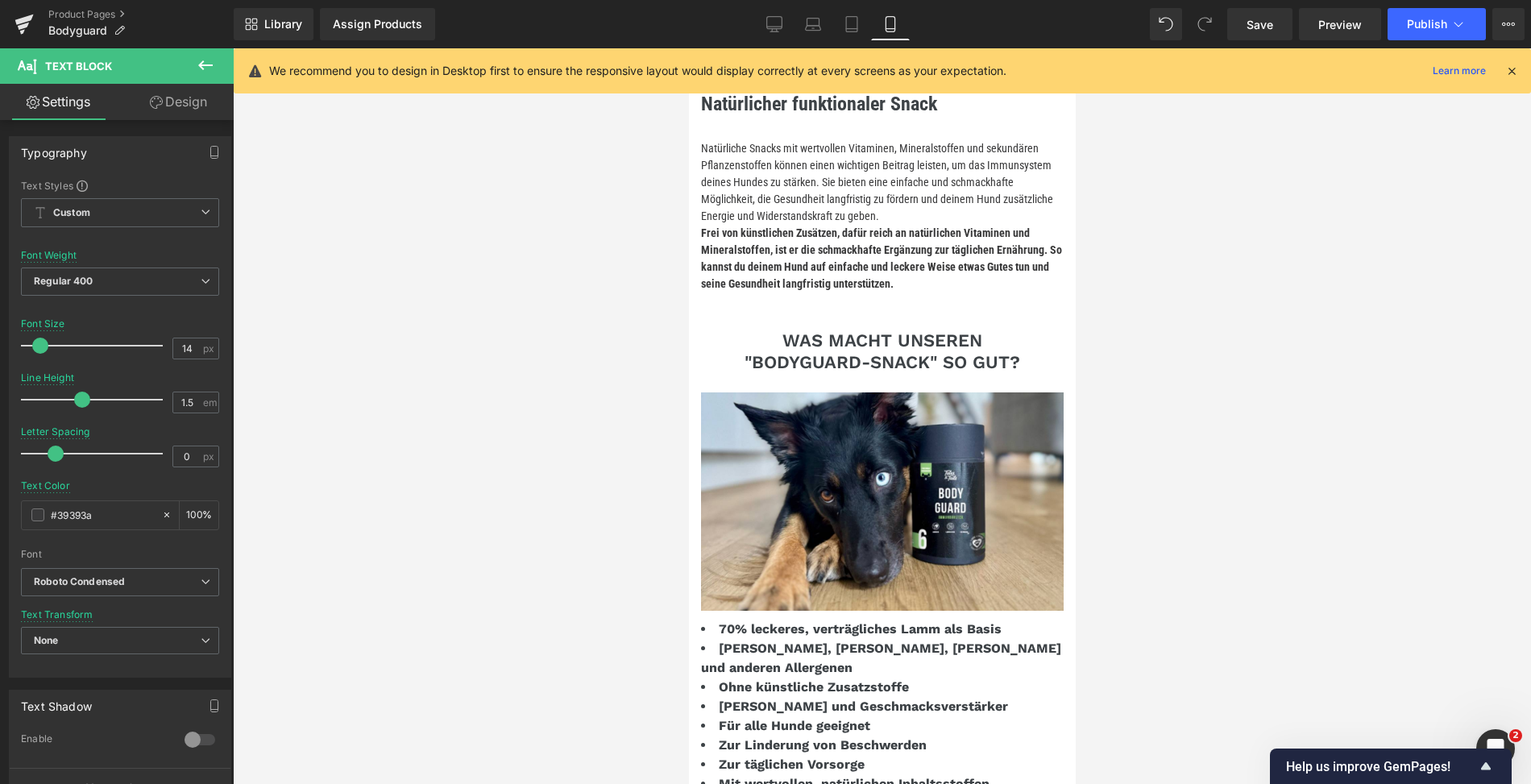
click at [783, 349] on h3 "WAS MACHT UNSEREN "BODYGUARD-SNACK" SO GUT?" at bounding box center [881, 352] width 322 height 43
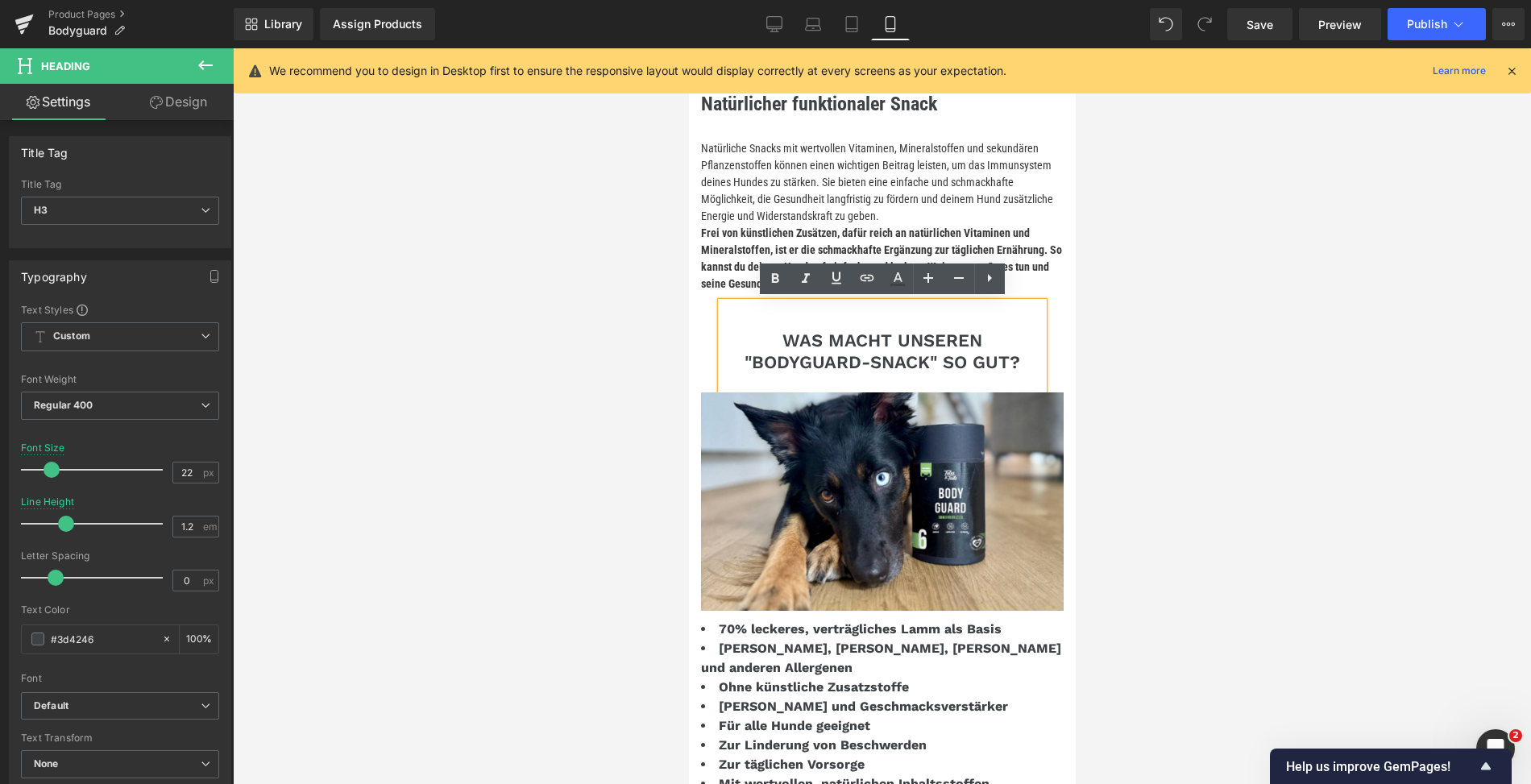
click at [783, 349] on h3 "WAS MACHT UNSEREN "BODYGUARD-SNACK" SO GUT?" at bounding box center [881, 352] width 322 height 43
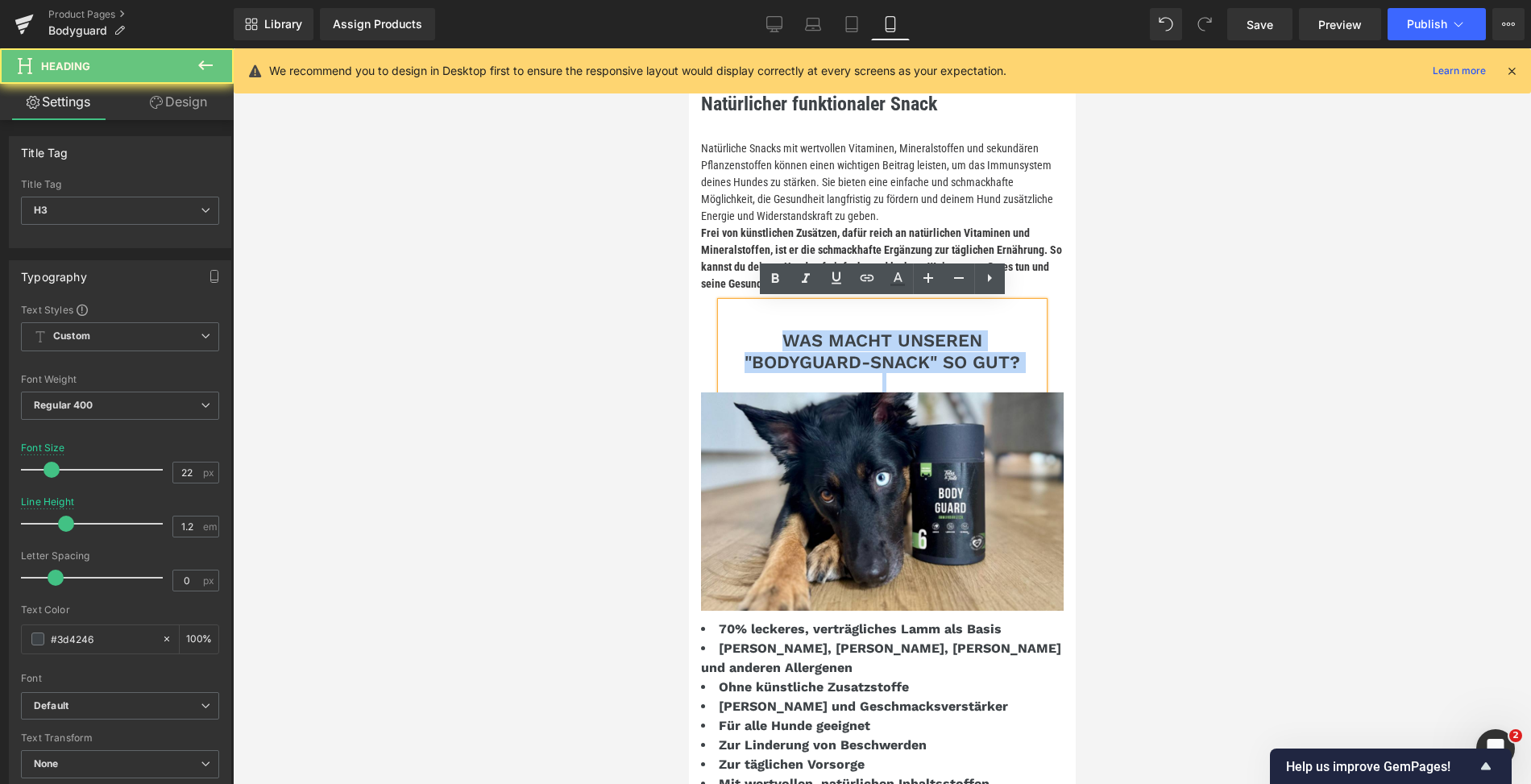
click at [783, 349] on h3 "WAS MACHT UNSEREN "BODYGUARD-SNACK" SO GUT?" at bounding box center [881, 352] width 322 height 43
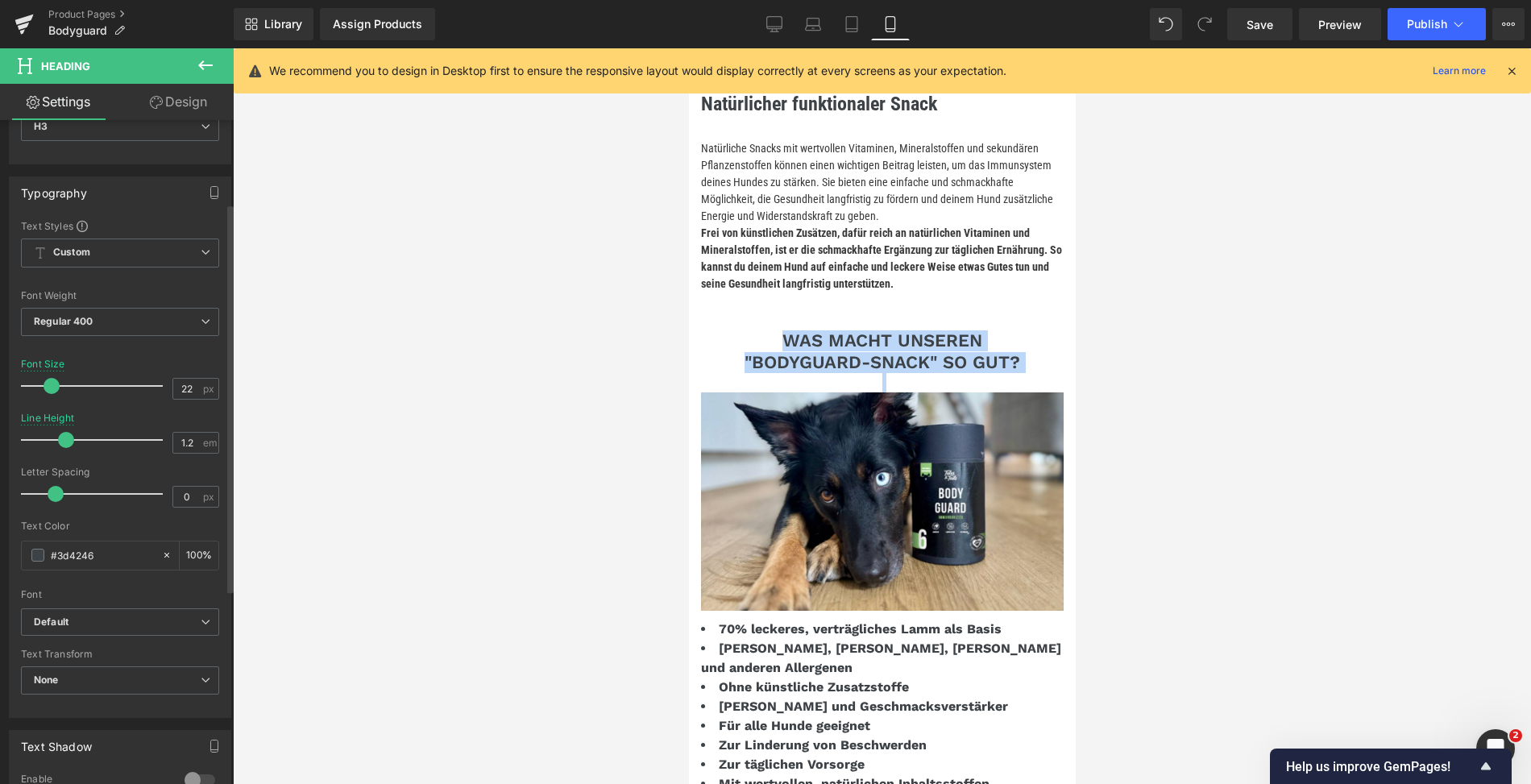
scroll to position [216, 0]
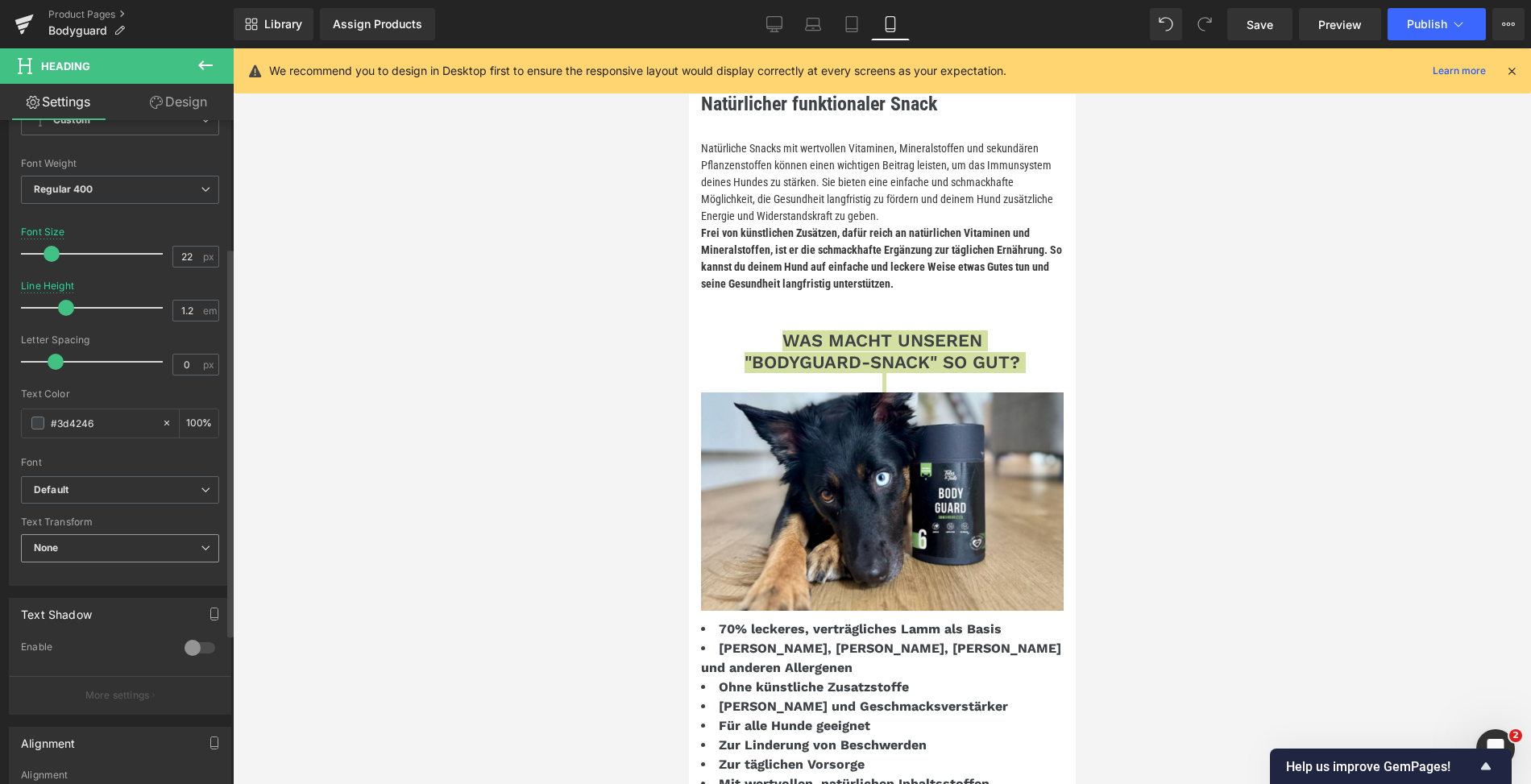
click at [85, 546] on span "None" at bounding box center [120, 548] width 198 height 28
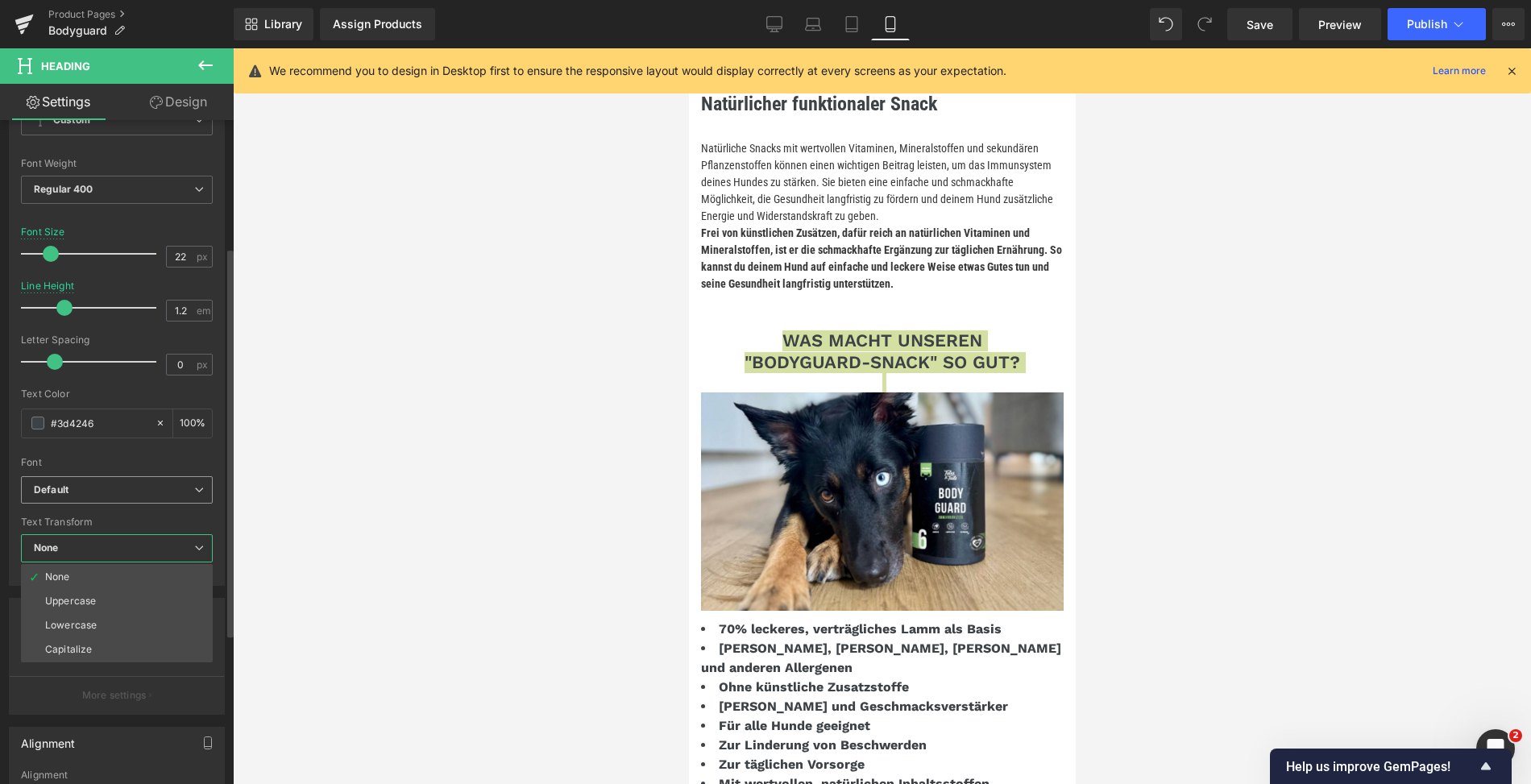
click at [103, 488] on b "Default" at bounding box center [114, 490] width 161 height 14
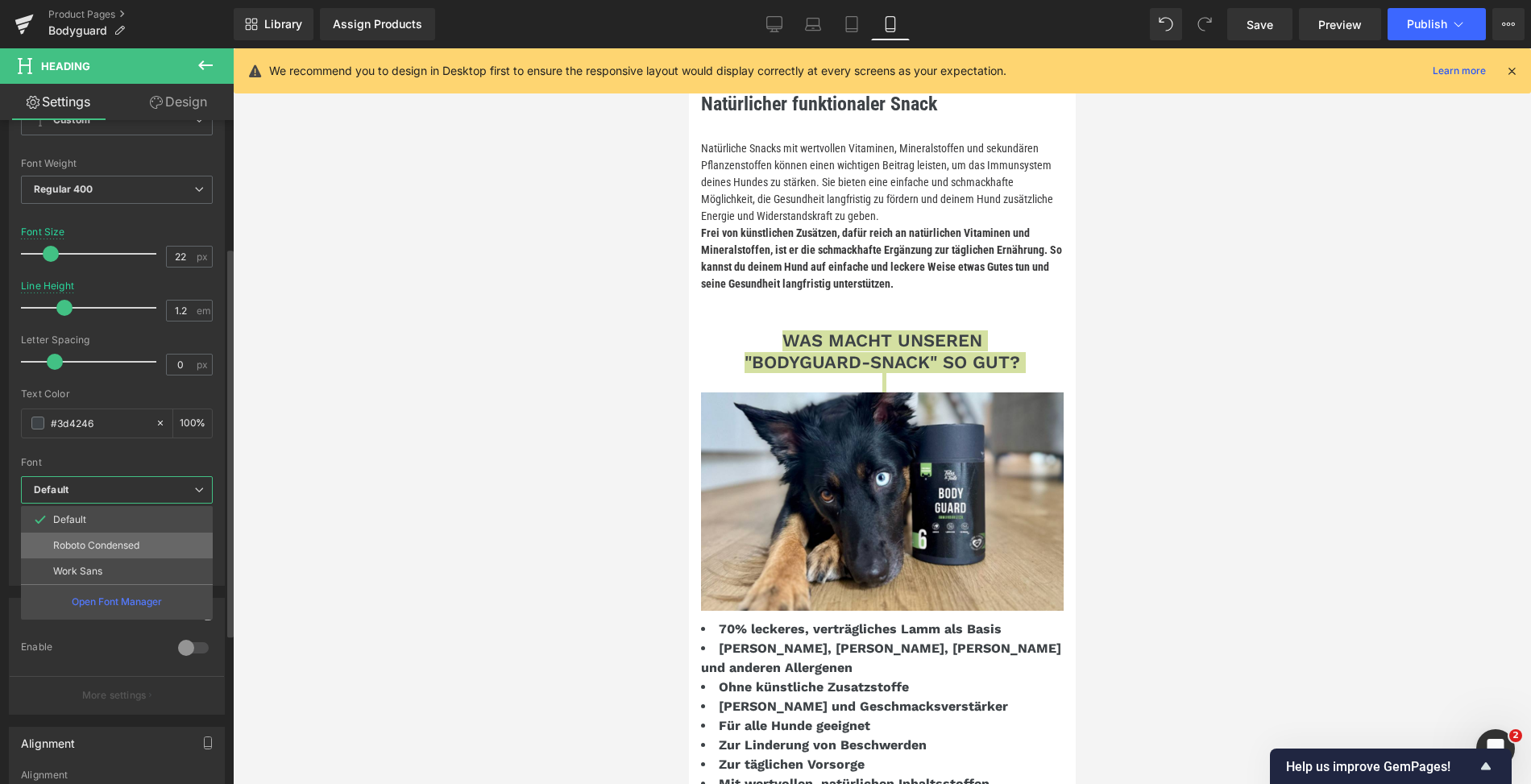
click at [109, 539] on p "Roboto Condensed" at bounding box center [96, 545] width 86 height 12
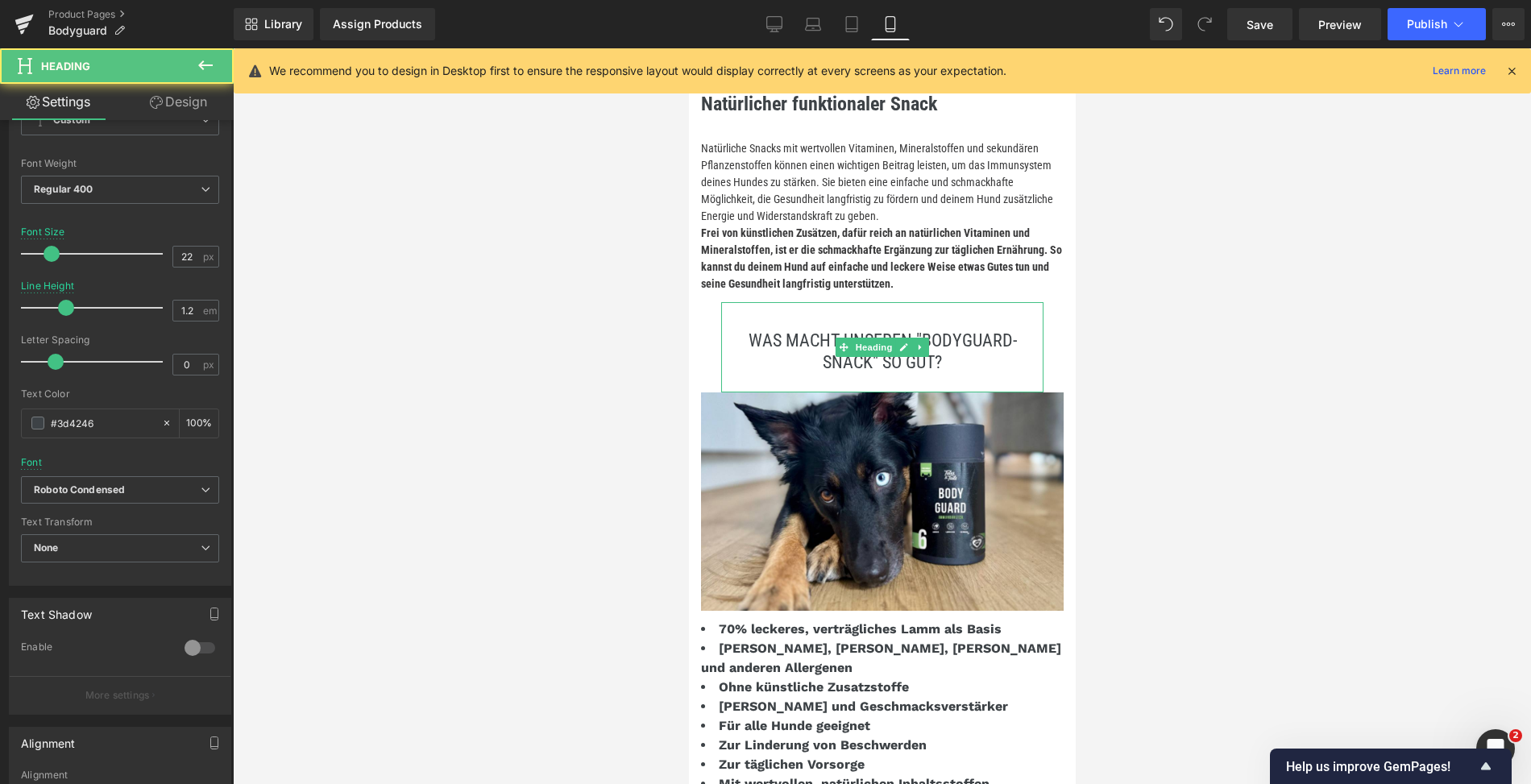
click at [803, 346] on h3 "WAS MACHT UNSEREN "BODYGUARD-SNACK" SO GUT?" at bounding box center [881, 352] width 322 height 43
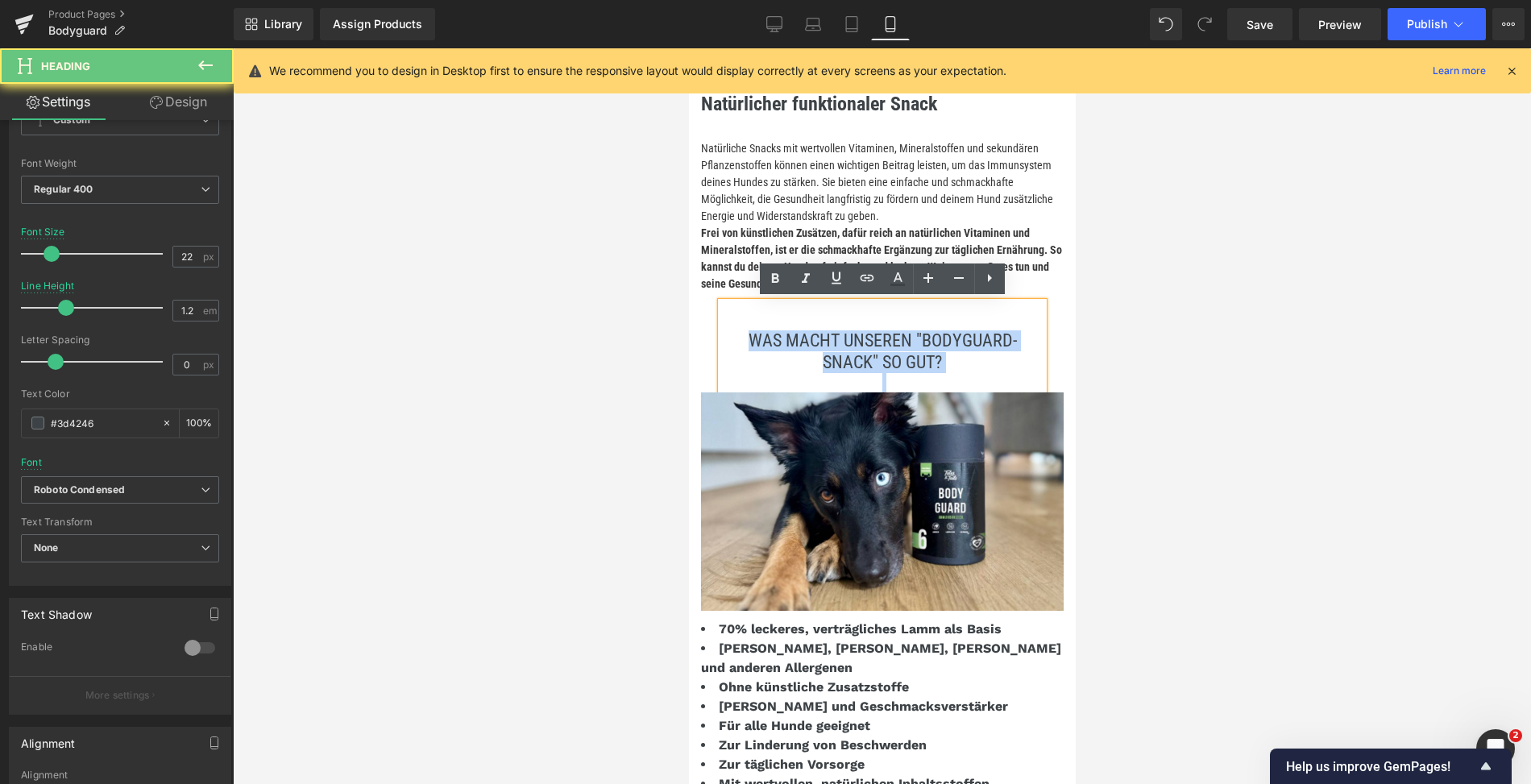
click at [803, 346] on h3 "WAS MACHT UNSEREN "BODYGUARD-SNACK" SO GUT?" at bounding box center [881, 352] width 322 height 43
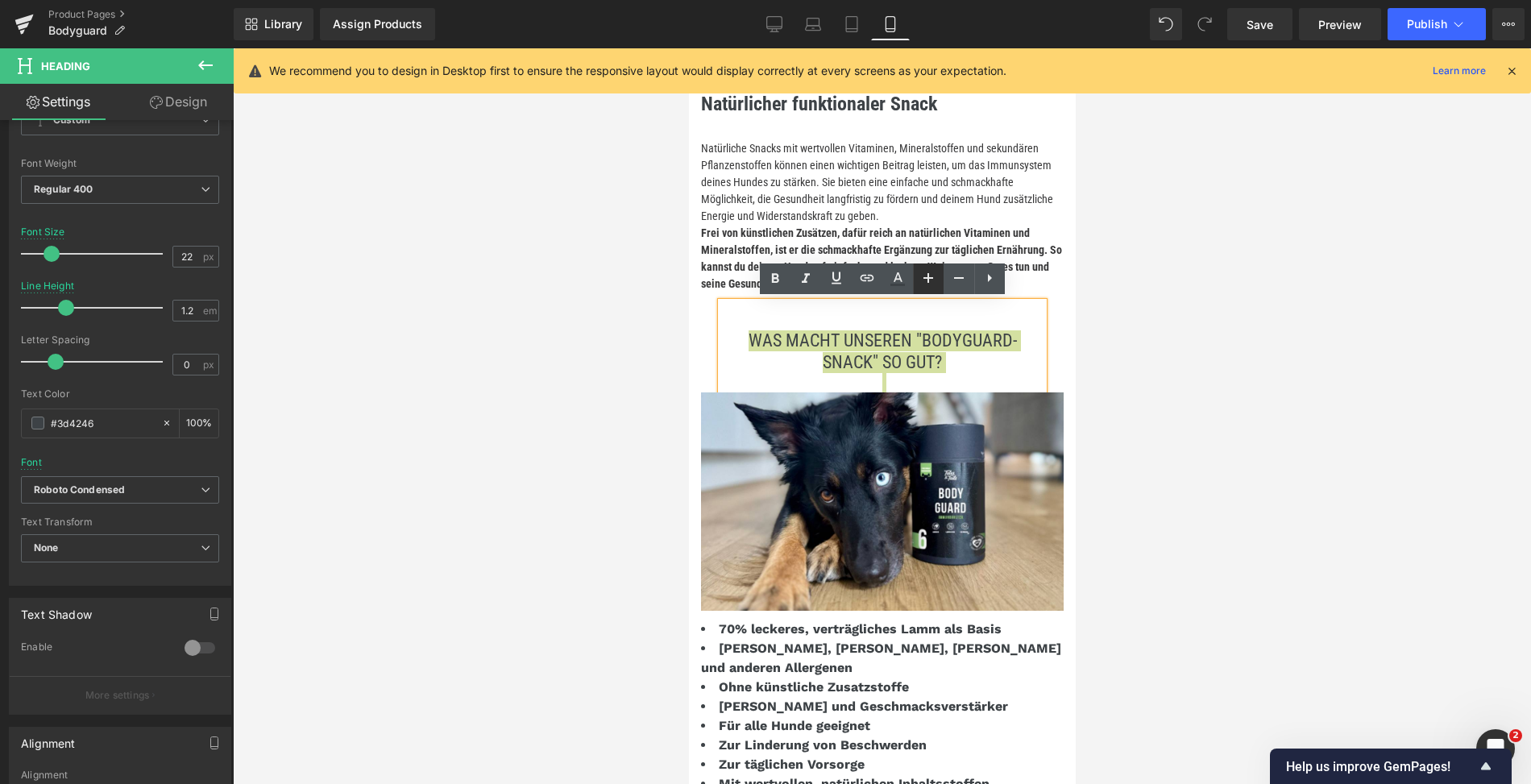
click at [922, 278] on icon at bounding box center [928, 278] width 19 height 19
type input "24"
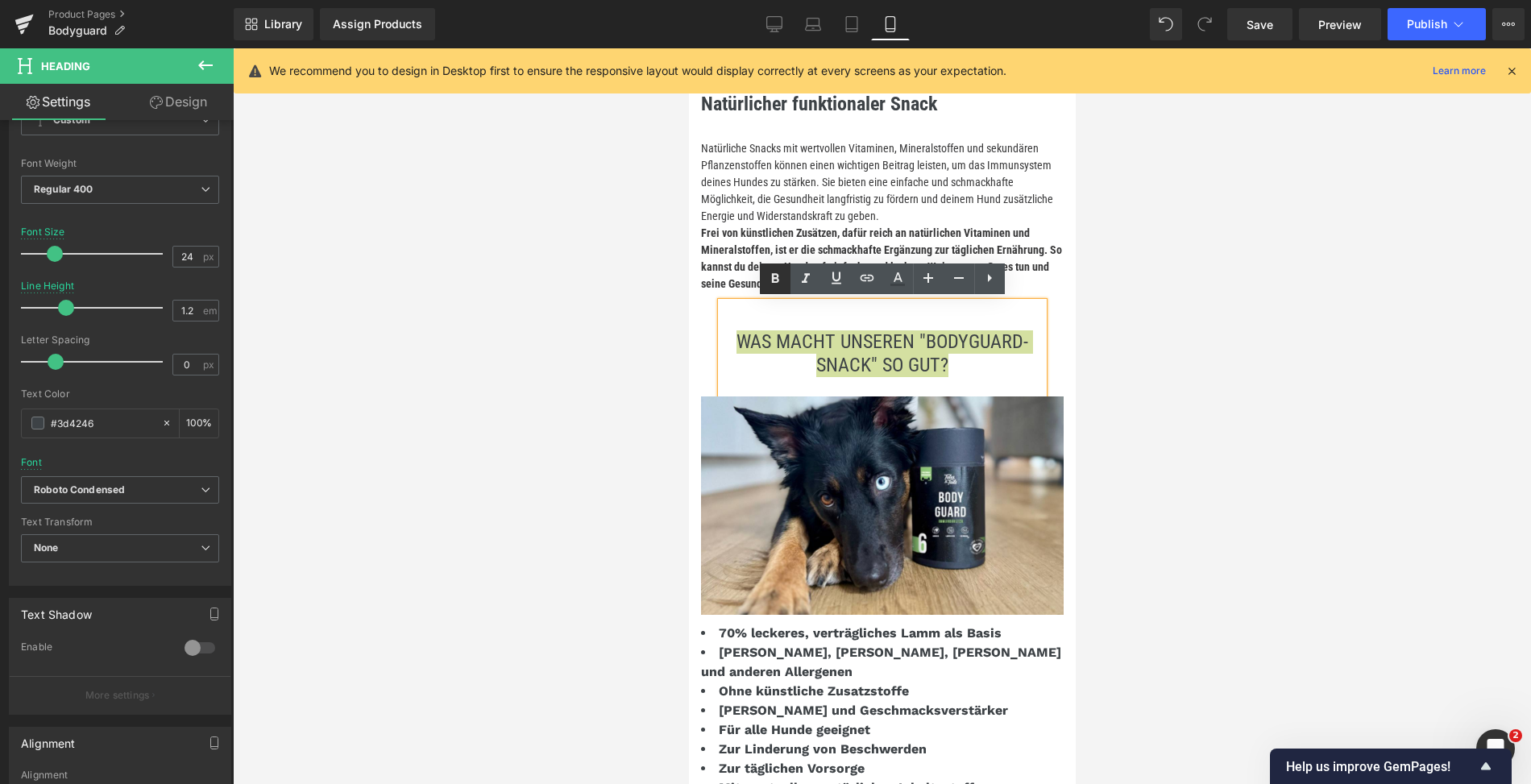
click at [777, 278] on icon at bounding box center [776, 278] width 8 height 10
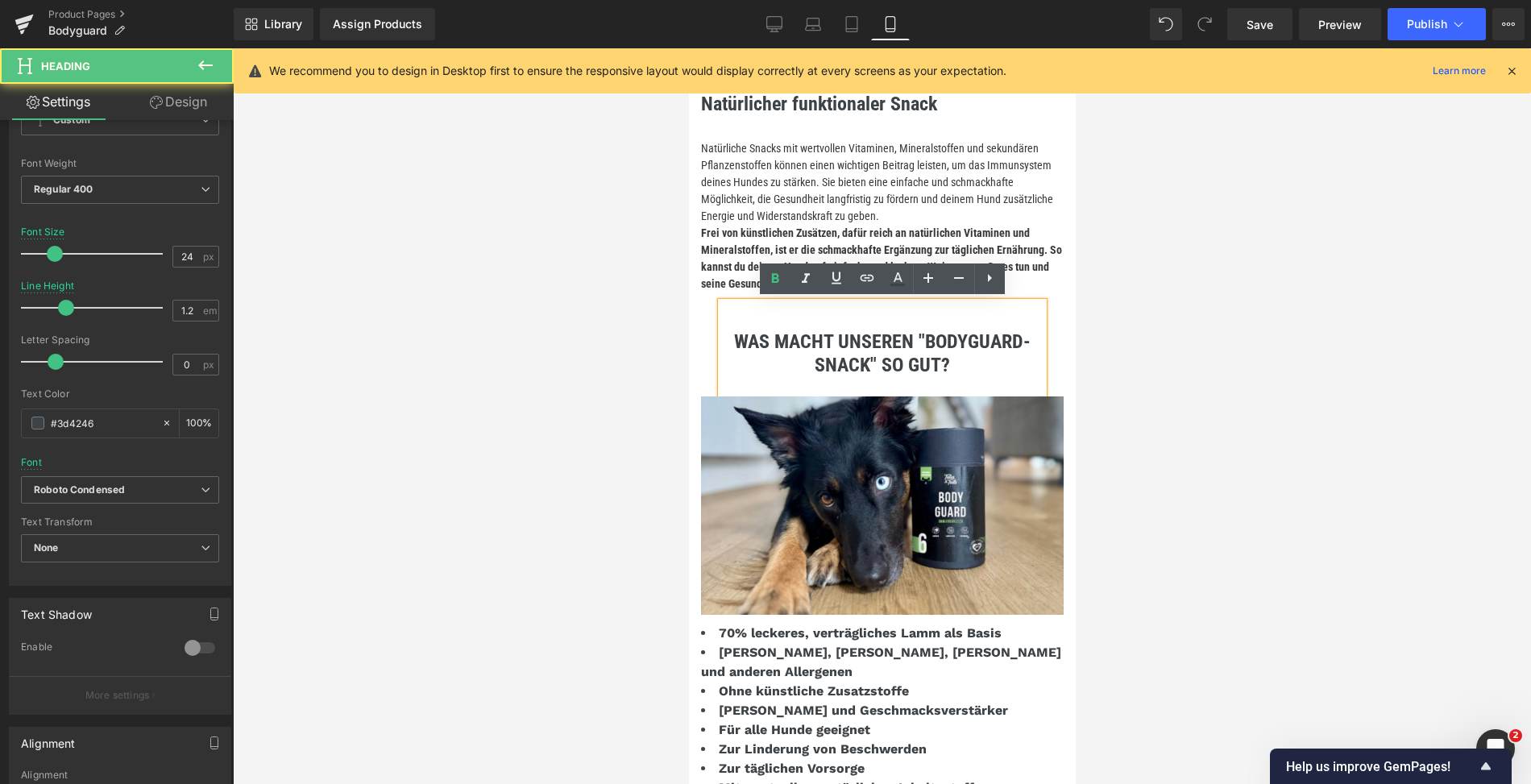
click at [935, 309] on div "WAS MACHT UNSEREN "BODYGUARD-SNACK" SO GUT?" at bounding box center [881, 350] width 322 height 95
click at [923, 331] on strong "WAS MACHT UNSEREN "BODYGUARD-SNACK" SO GUT?" at bounding box center [881, 354] width 297 height 46
click at [1096, 283] on div at bounding box center [882, 416] width 1299 height 736
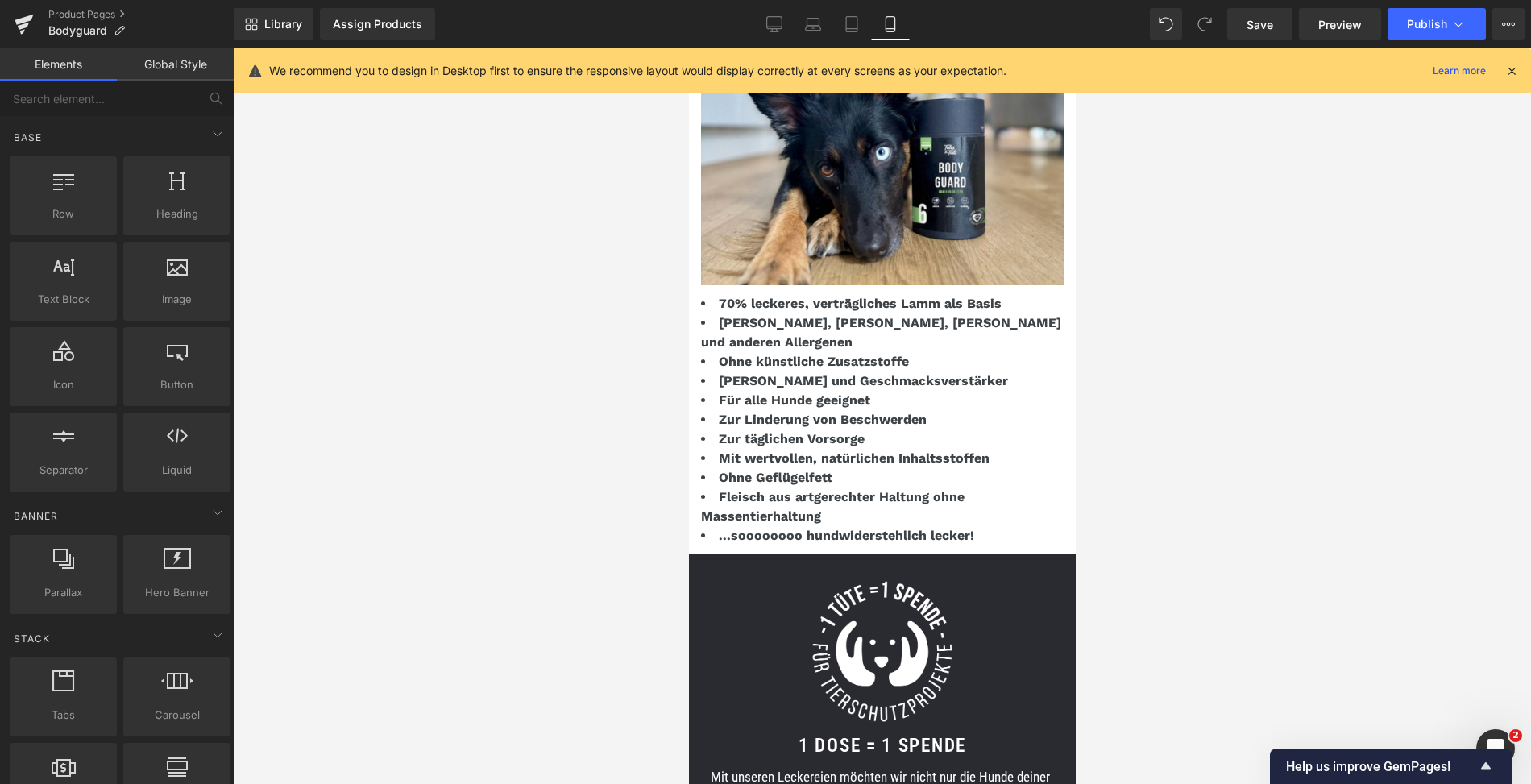
scroll to position [3101, 0]
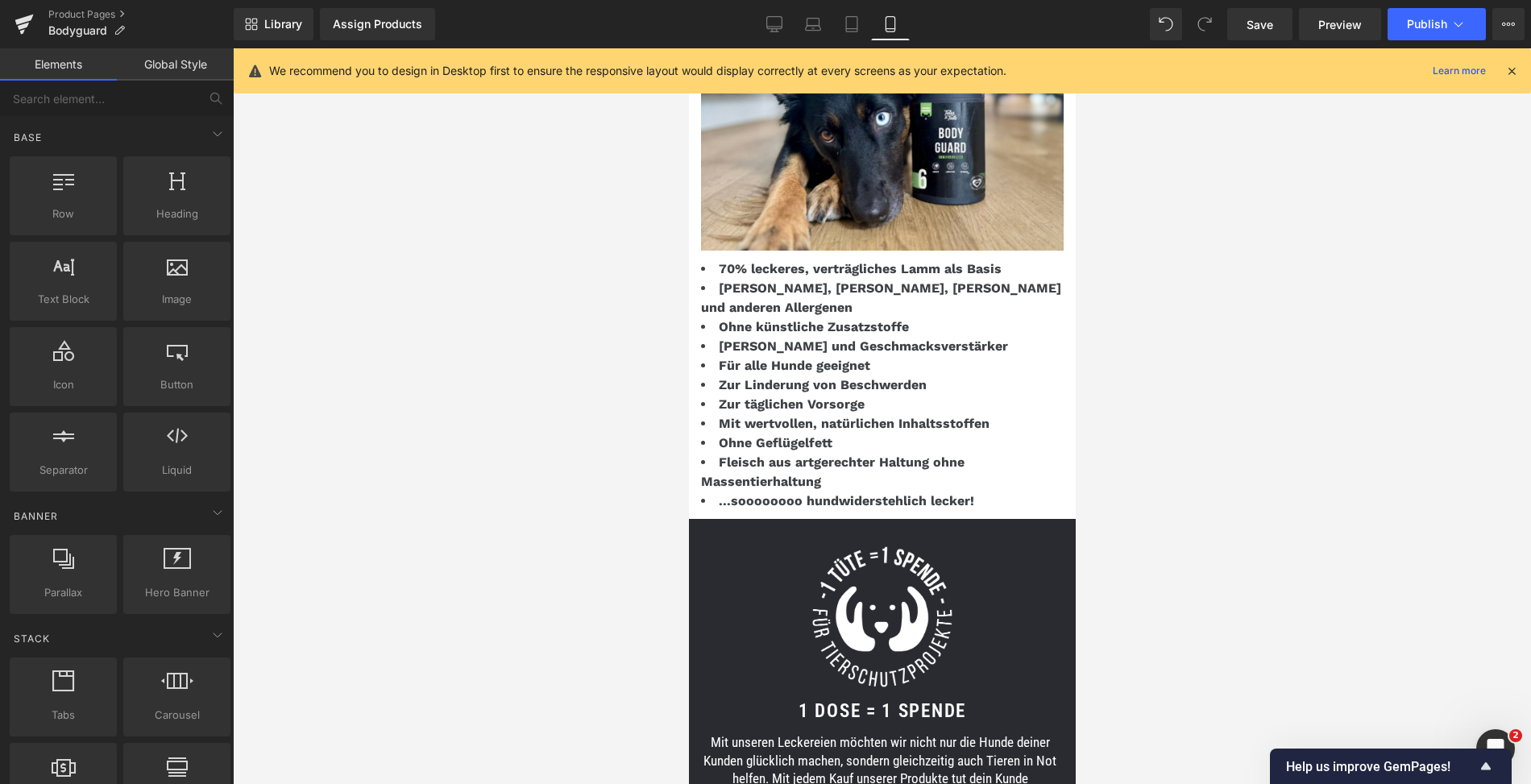
click at [871, 319] on strong "Ohne künstliche Zusatzstoffe" at bounding box center [813, 327] width 191 height 15
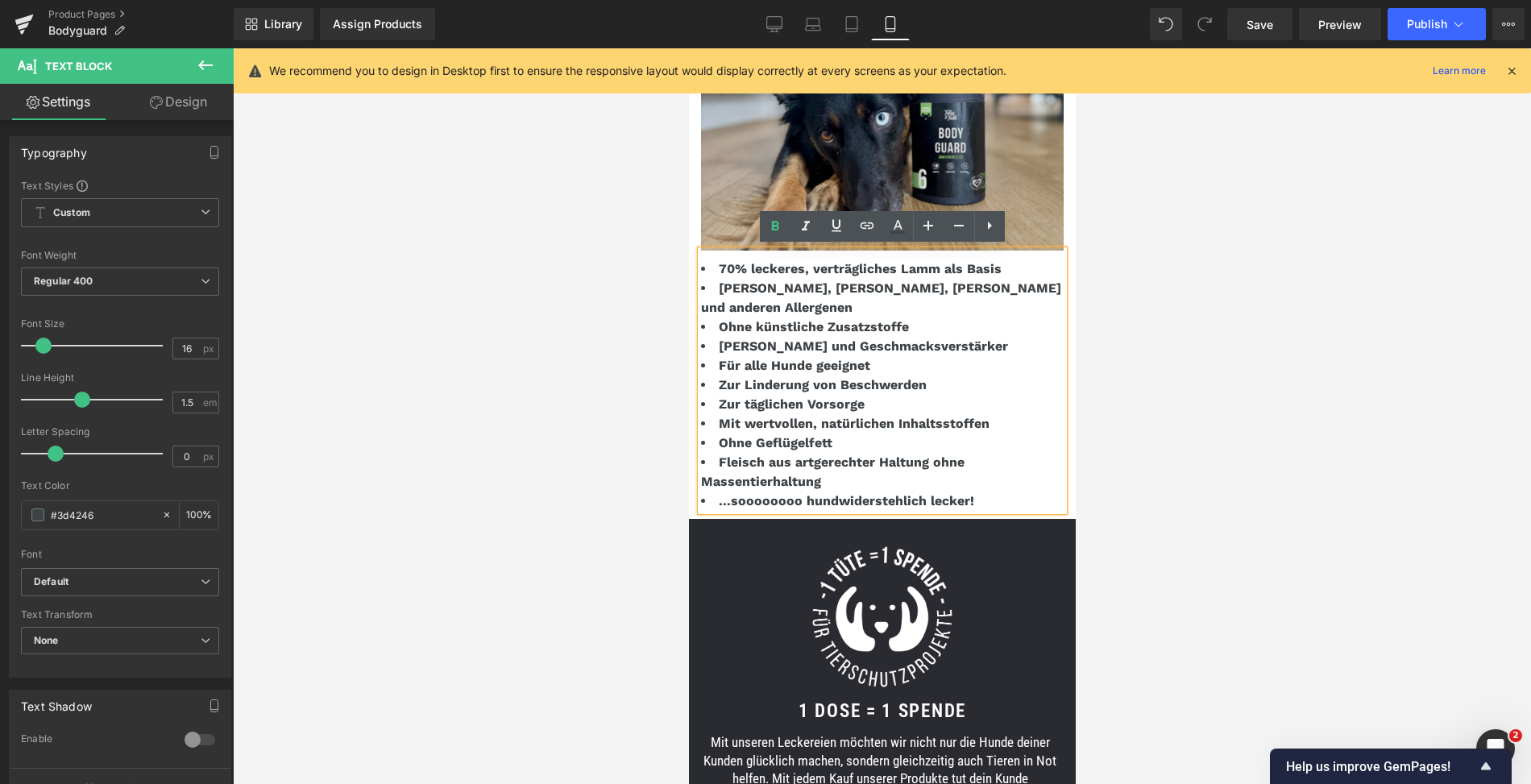
click at [706, 204] on img at bounding box center [881, 141] width 363 height 218
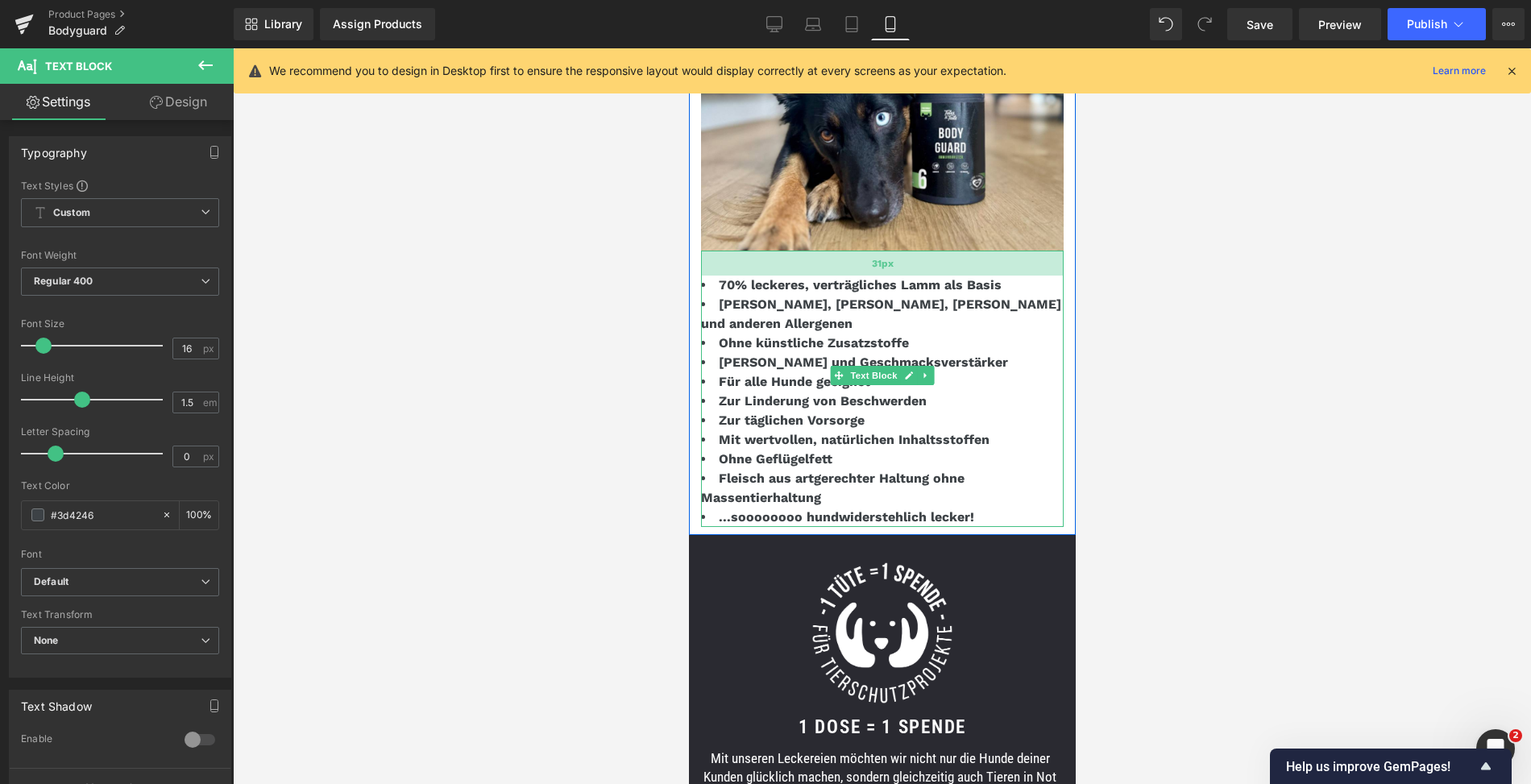
drag, startPoint x: 709, startPoint y: 251, endPoint x: 709, endPoint y: 266, distance: 15.0
click at [709, 266] on div "31px" at bounding box center [881, 263] width 363 height 25
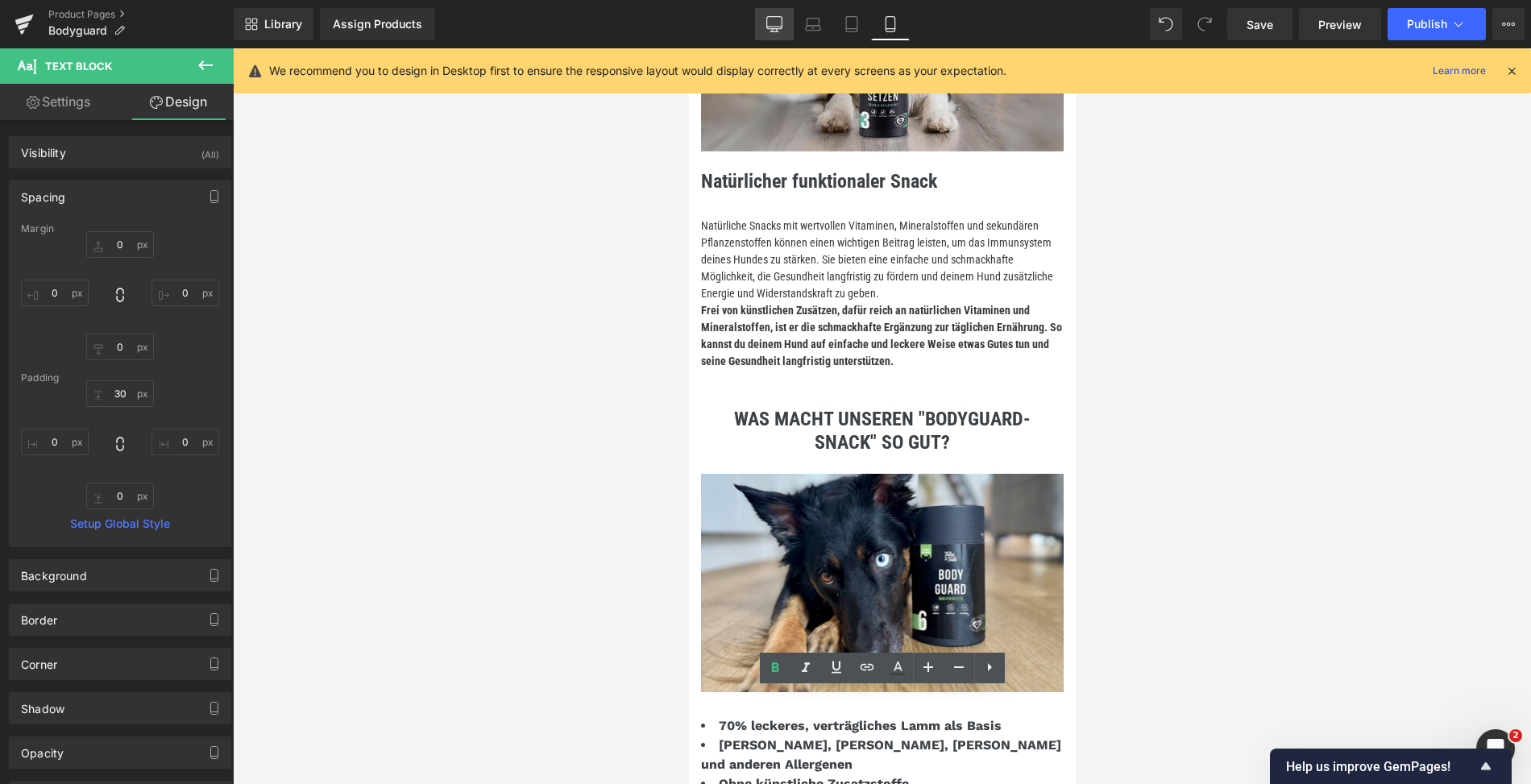
click at [777, 19] on icon at bounding box center [775, 24] width 16 height 16
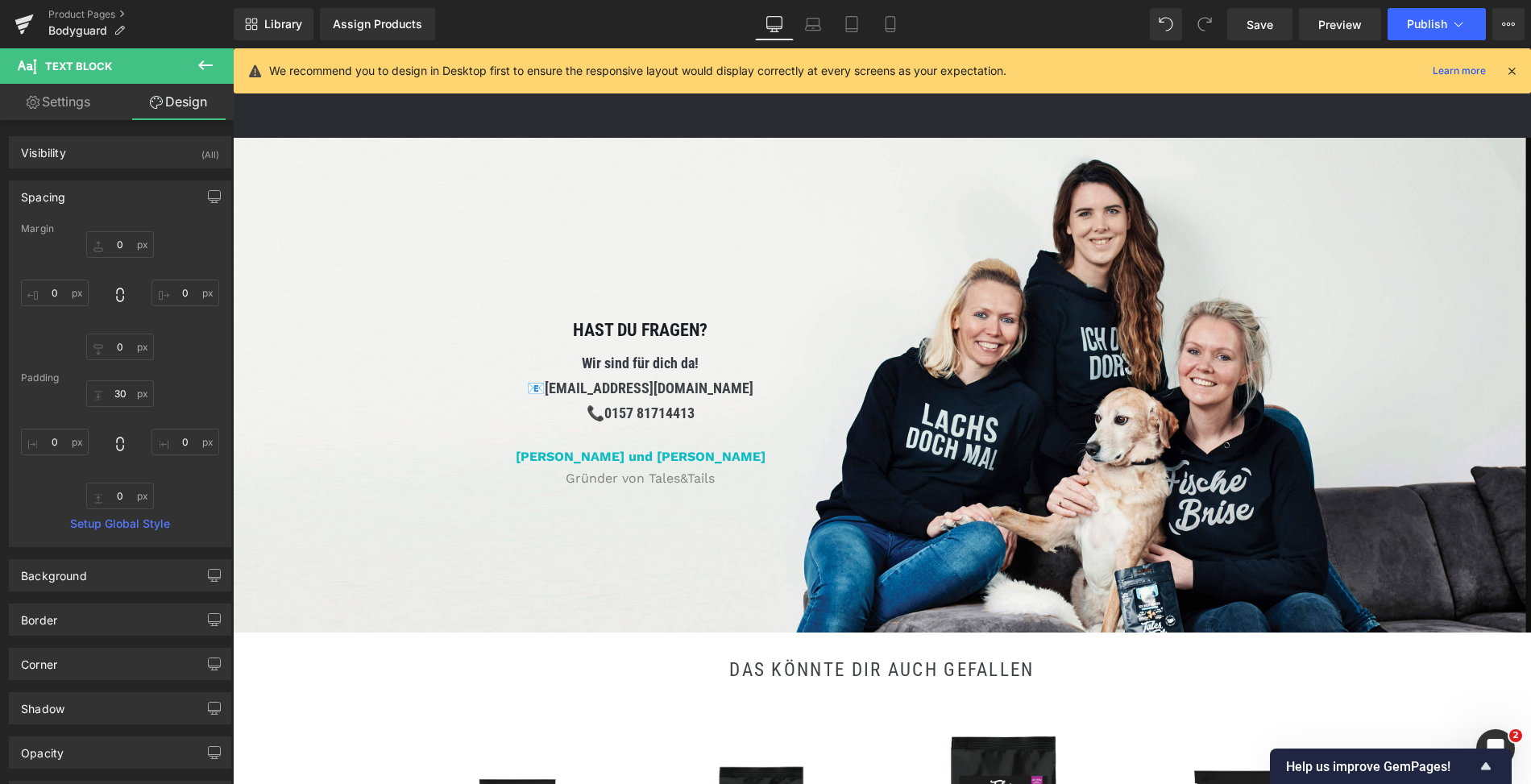
type input "0"
type input "11"
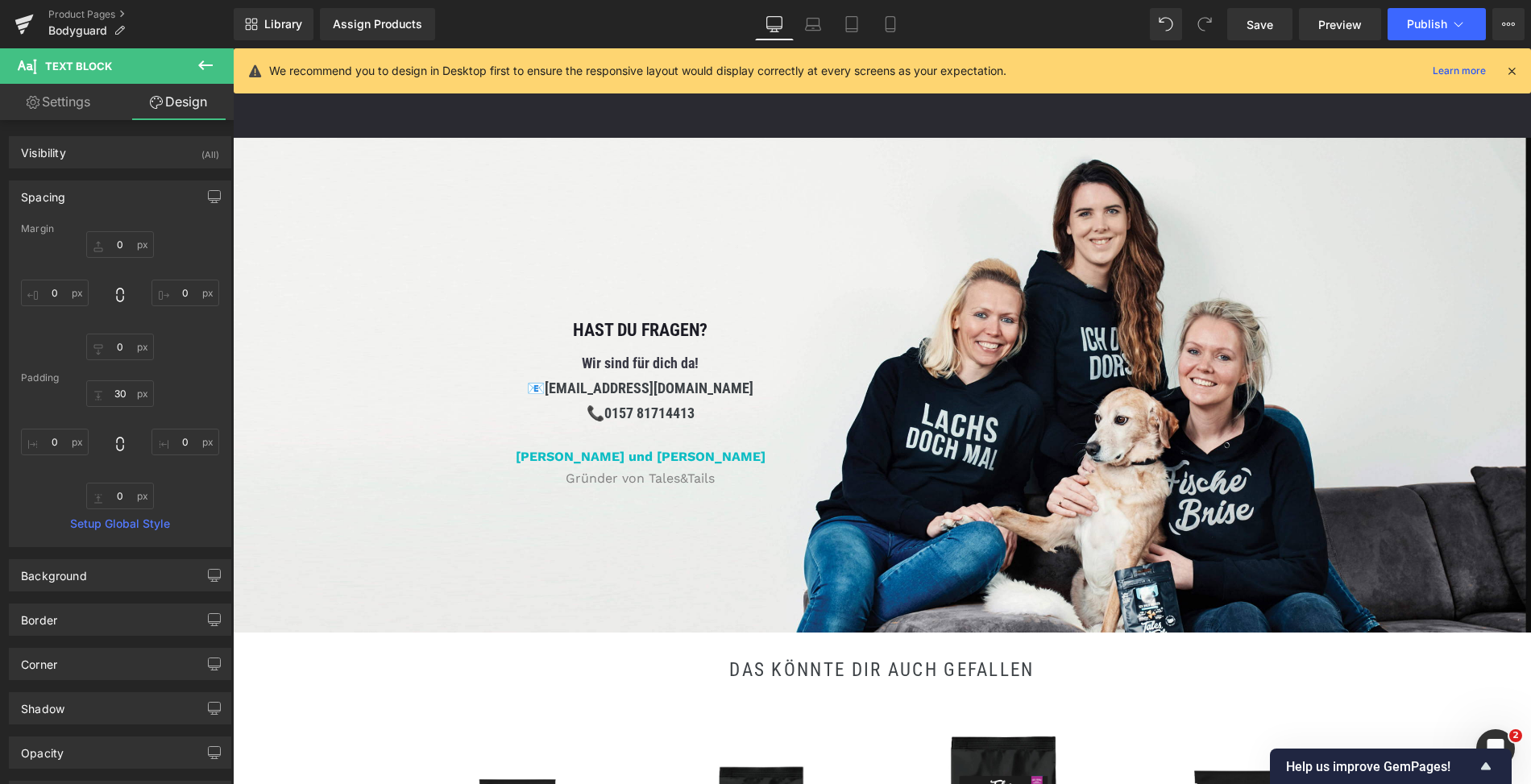
type input "0"
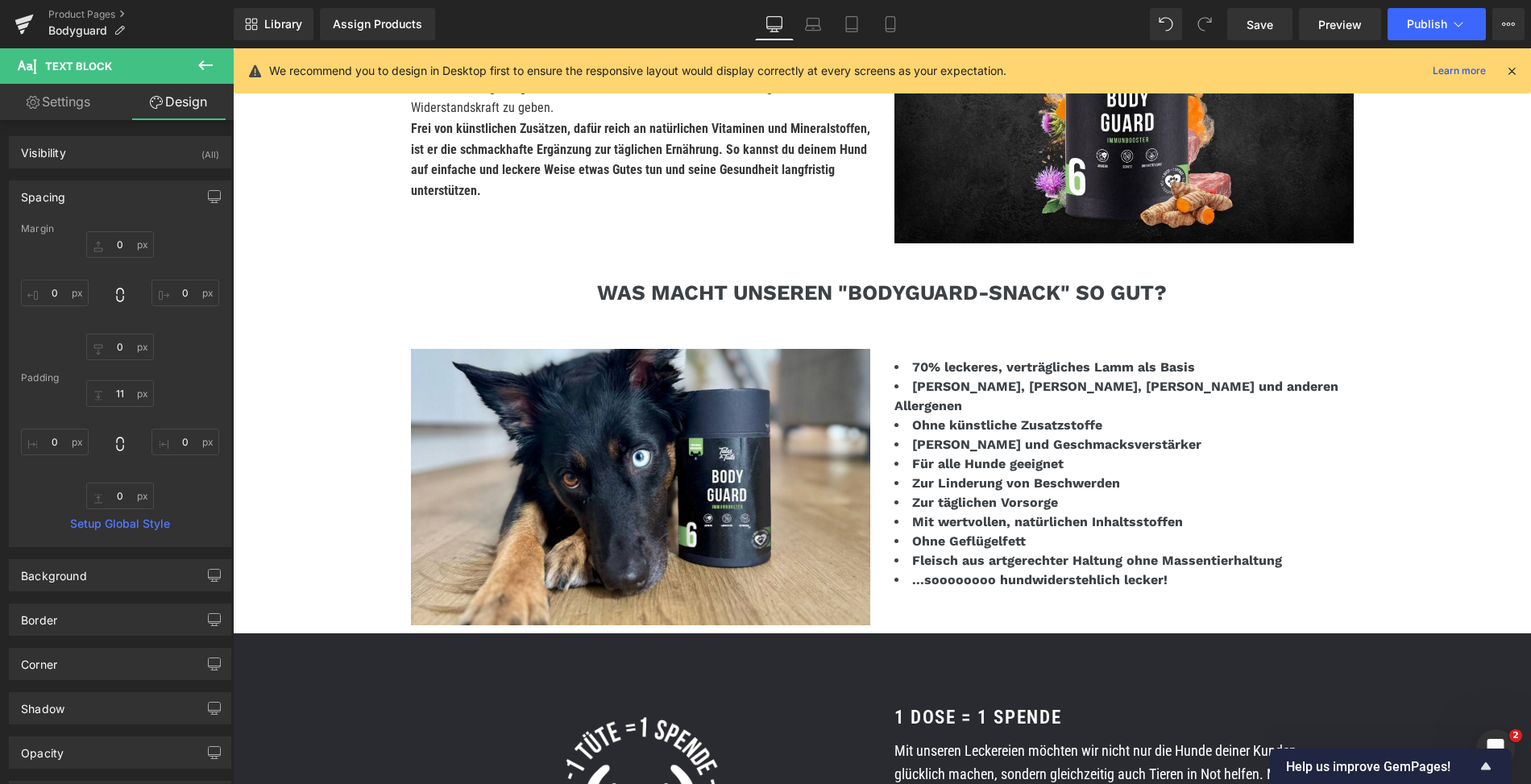
scroll to position [1837, 0]
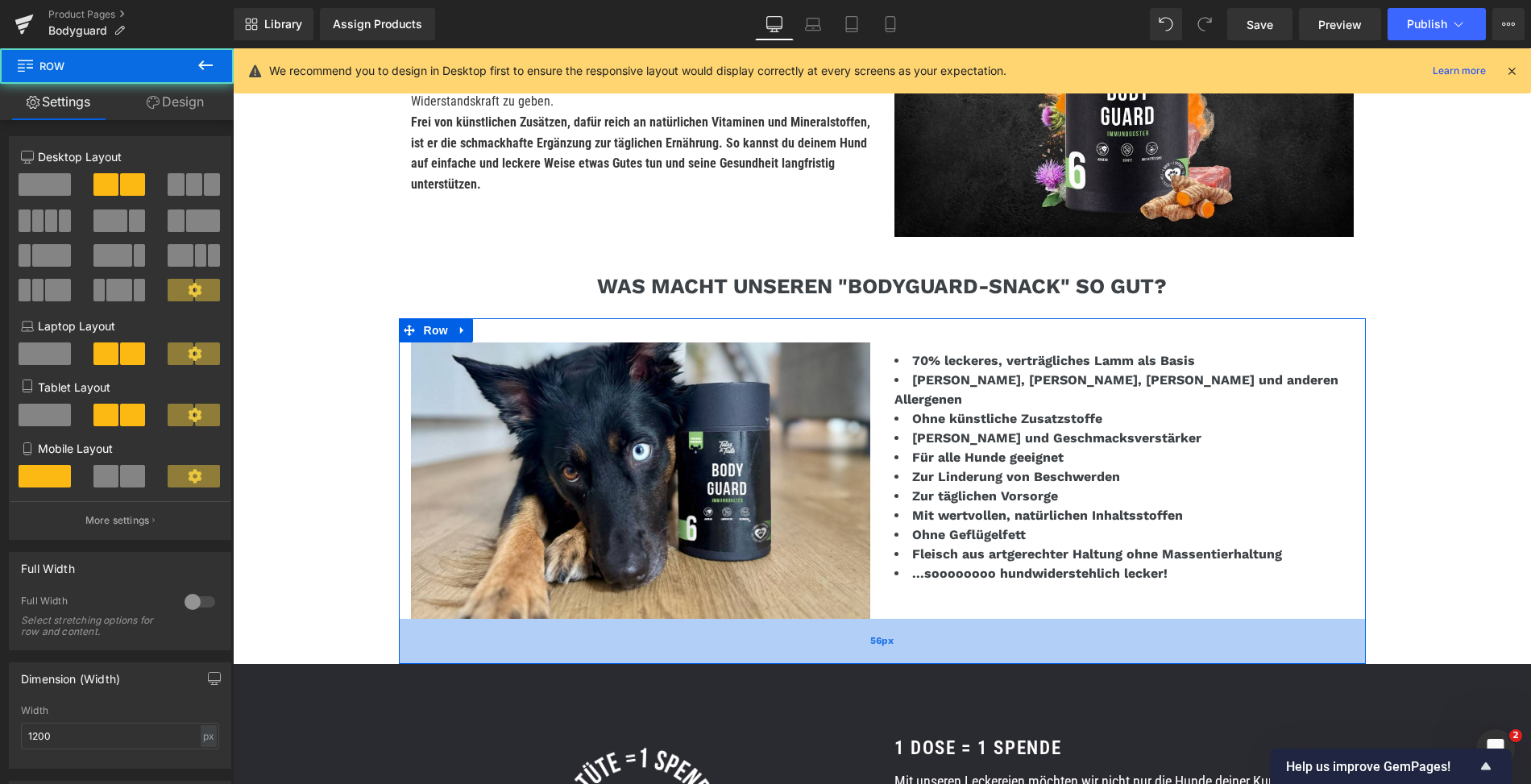
drag, startPoint x: 760, startPoint y: 627, endPoint x: 759, endPoint y: 659, distance: 32.0
click at [759, 659] on div "56px" at bounding box center [883, 641] width 967 height 45
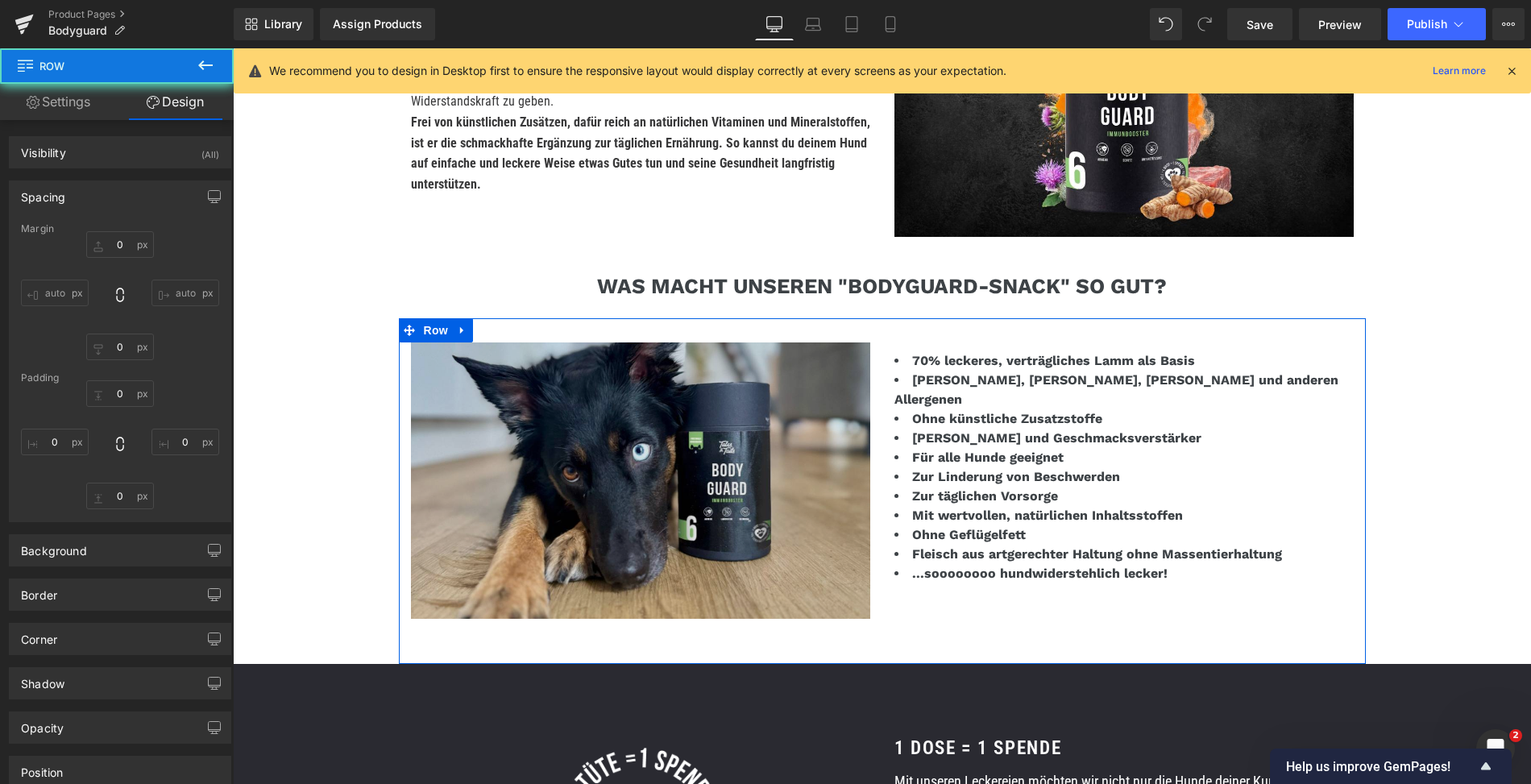
type input "0"
type input "30"
type input "0"
type input "56"
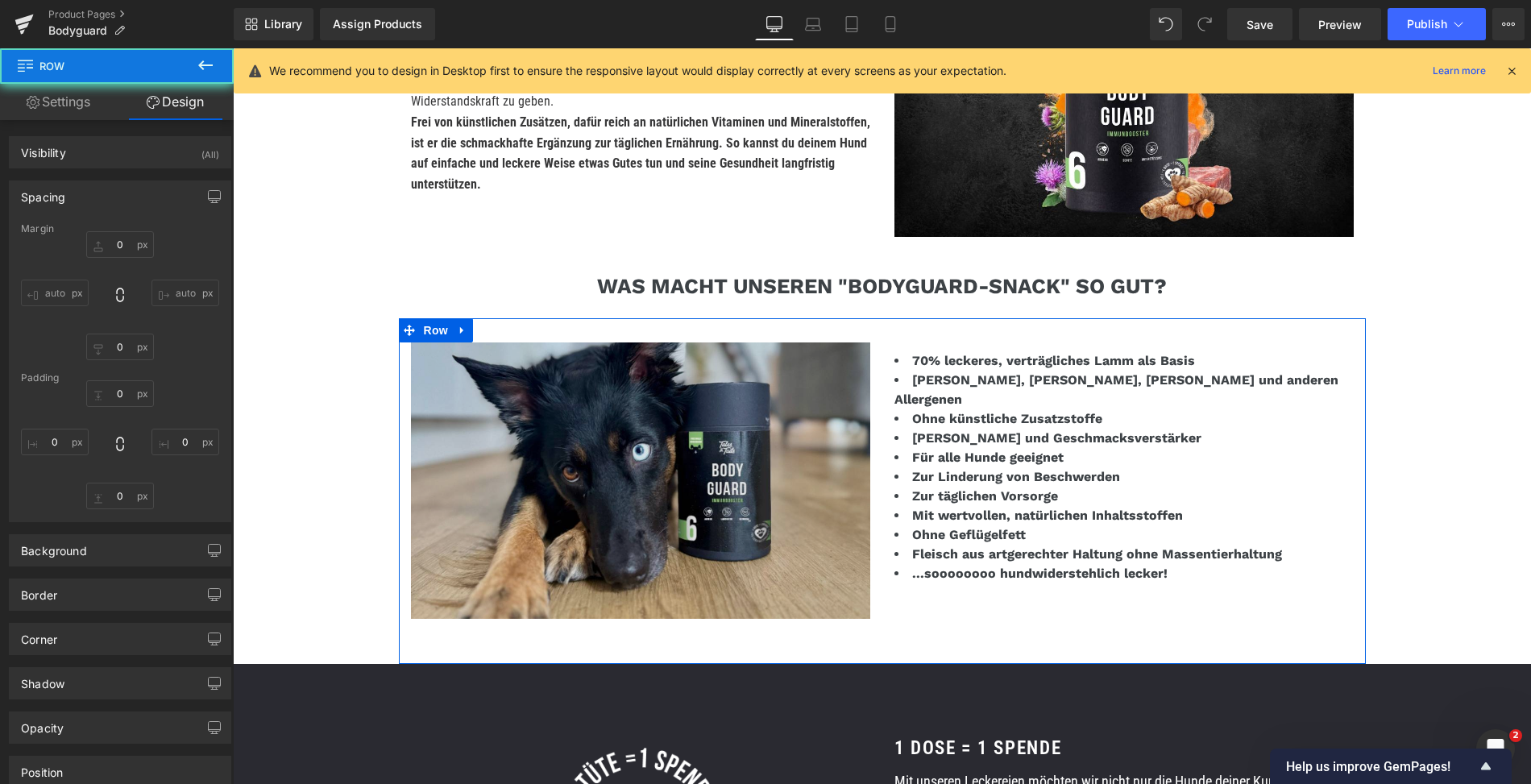
type input "0"
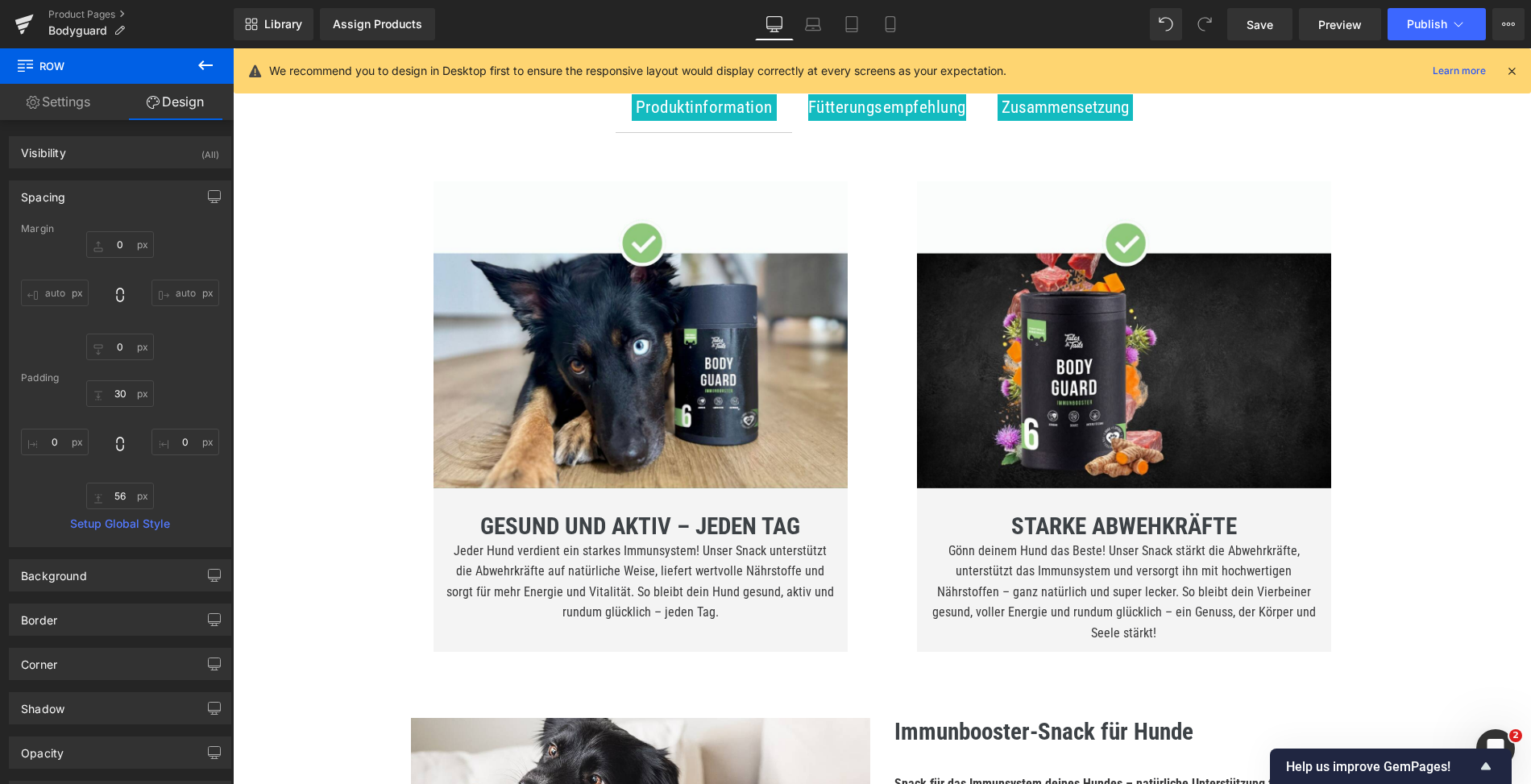
scroll to position [308, 0]
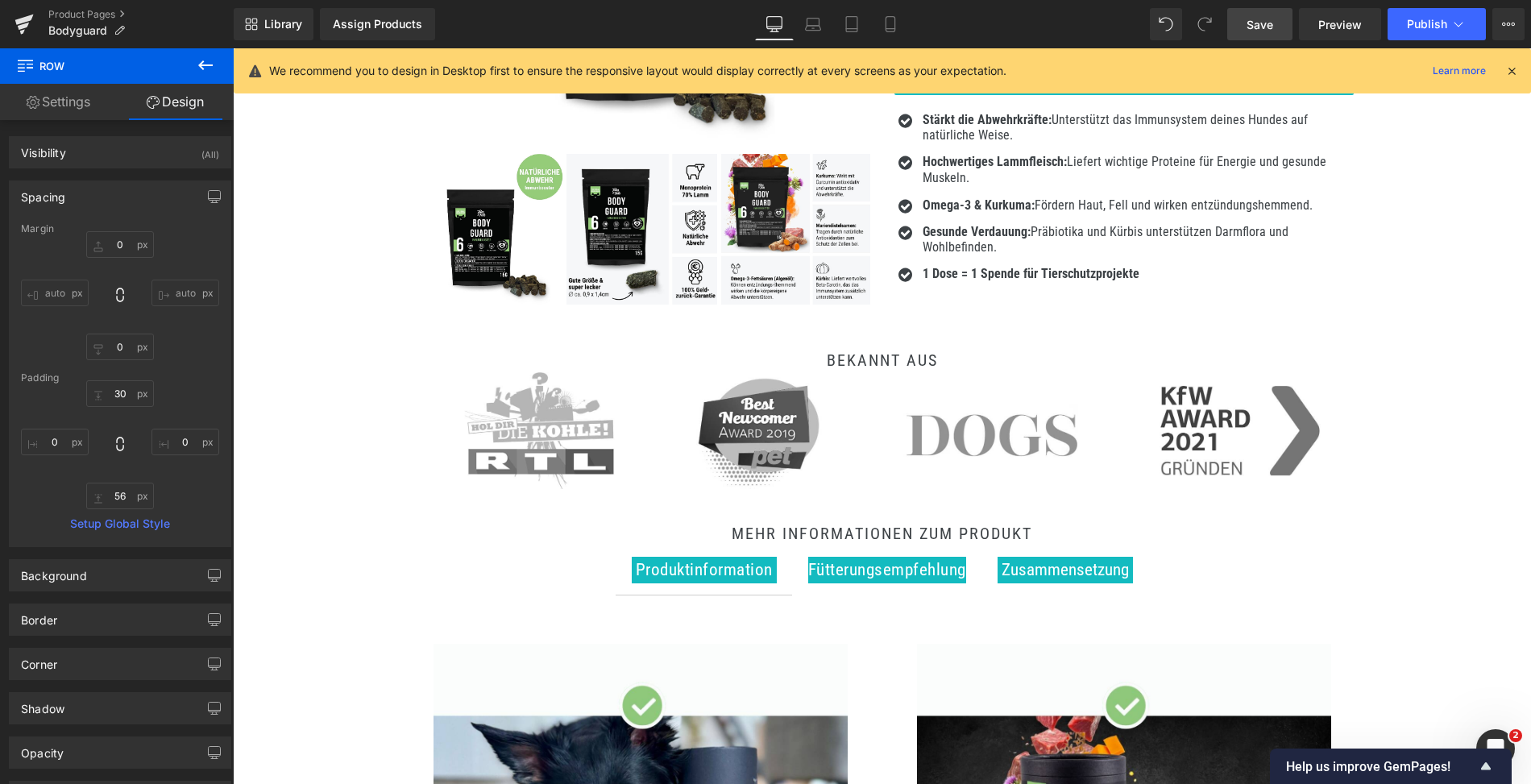
drag, startPoint x: 1259, startPoint y: 31, endPoint x: 637, endPoint y: 191, distance: 642.2
click at [1259, 31] on span "Save" at bounding box center [1260, 25] width 27 height 17
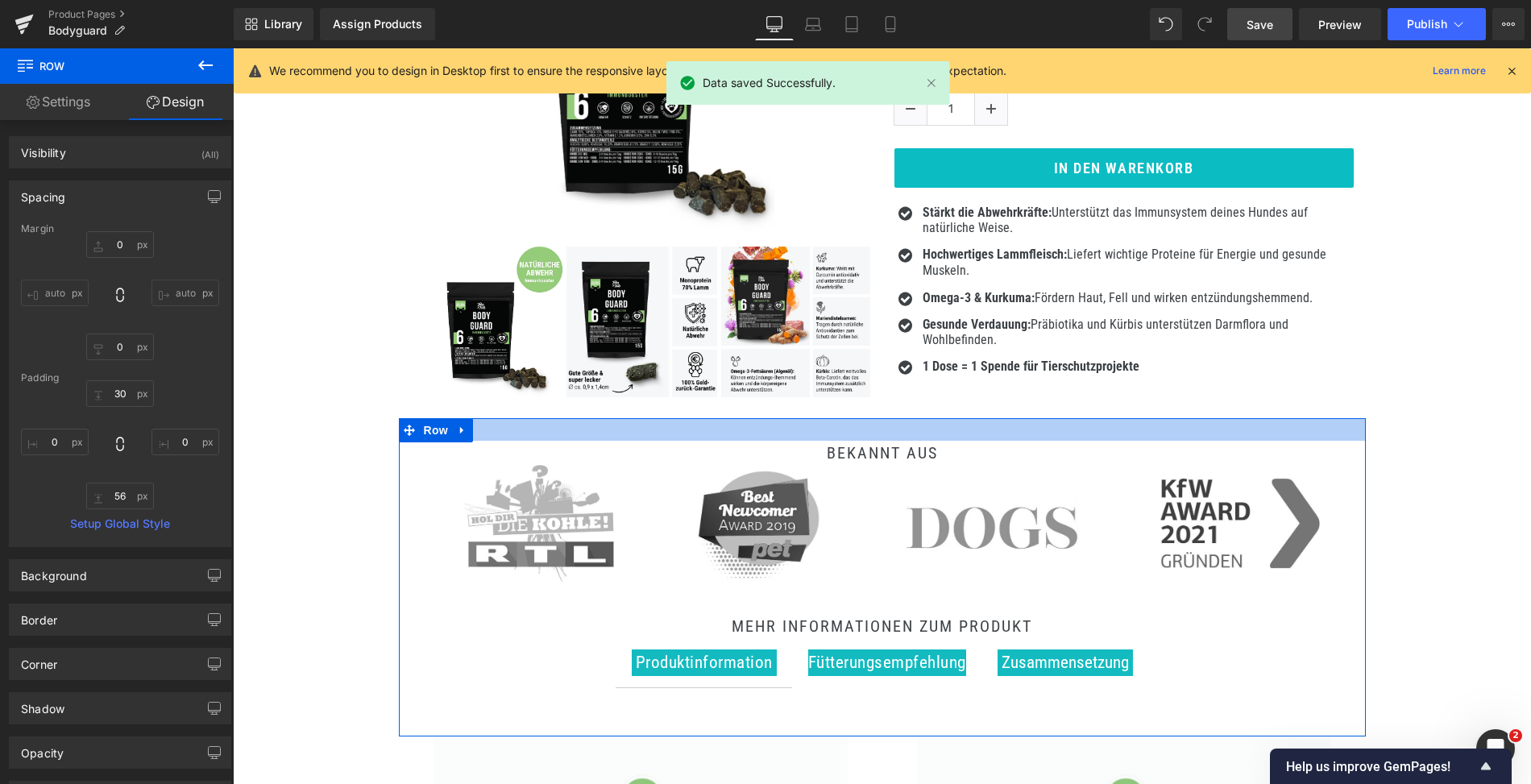
scroll to position [0, 0]
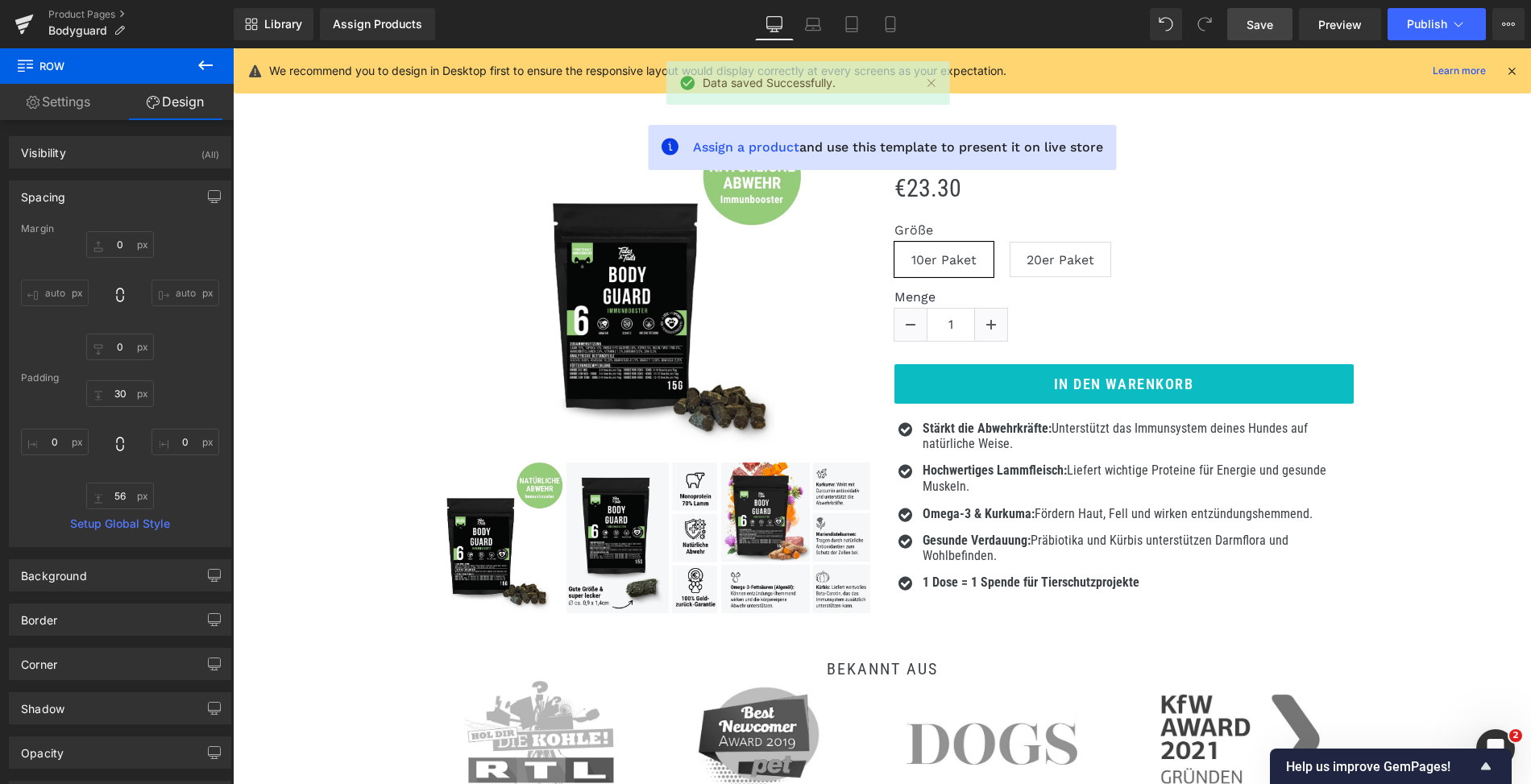
click at [1514, 71] on icon at bounding box center [1512, 71] width 15 height 15
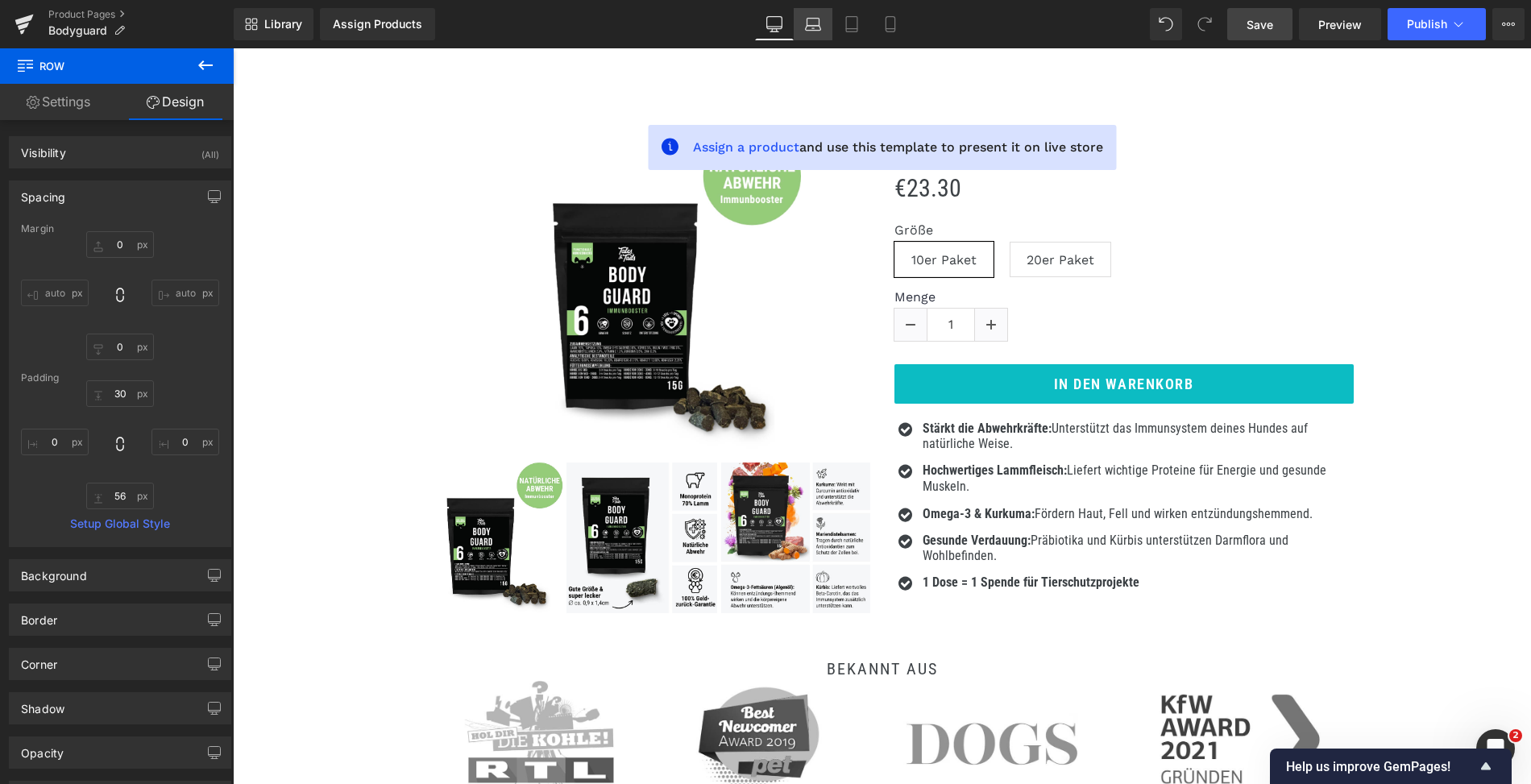
click at [819, 28] on icon at bounding box center [813, 24] width 16 height 16
type input "0"
type input "30"
type input "0"
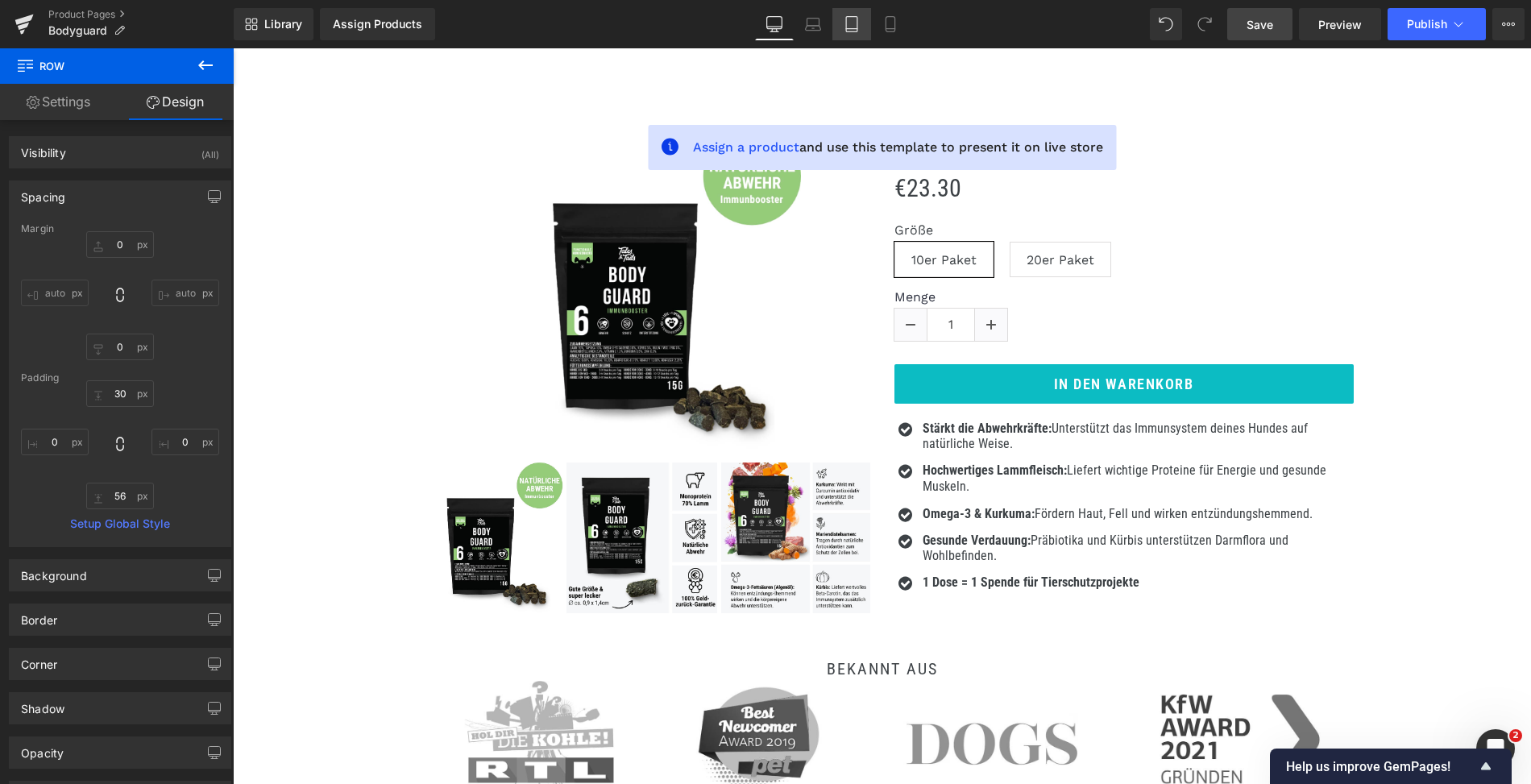
type input "56"
type input "0"
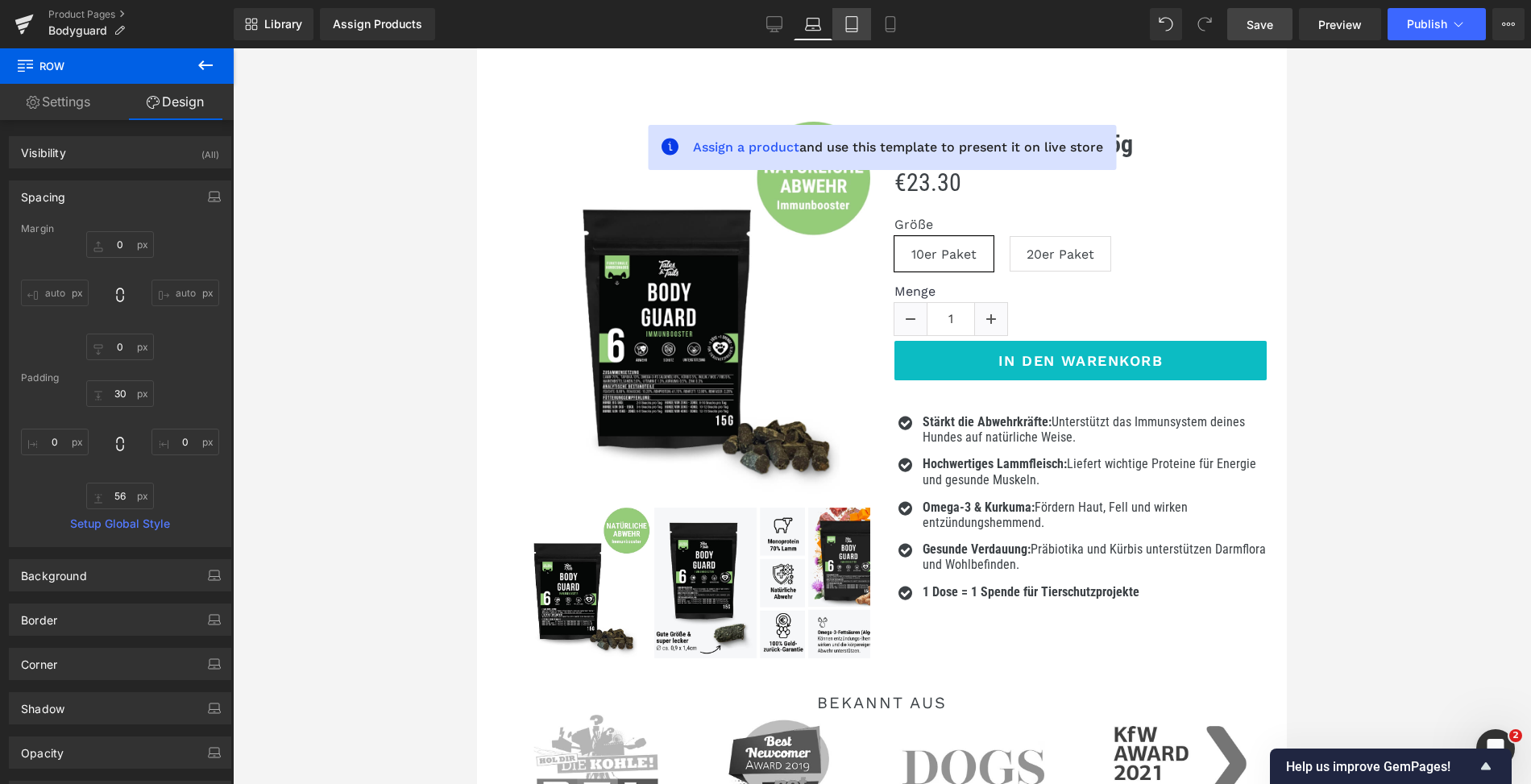
click at [849, 29] on icon at bounding box center [852, 29] width 12 height 0
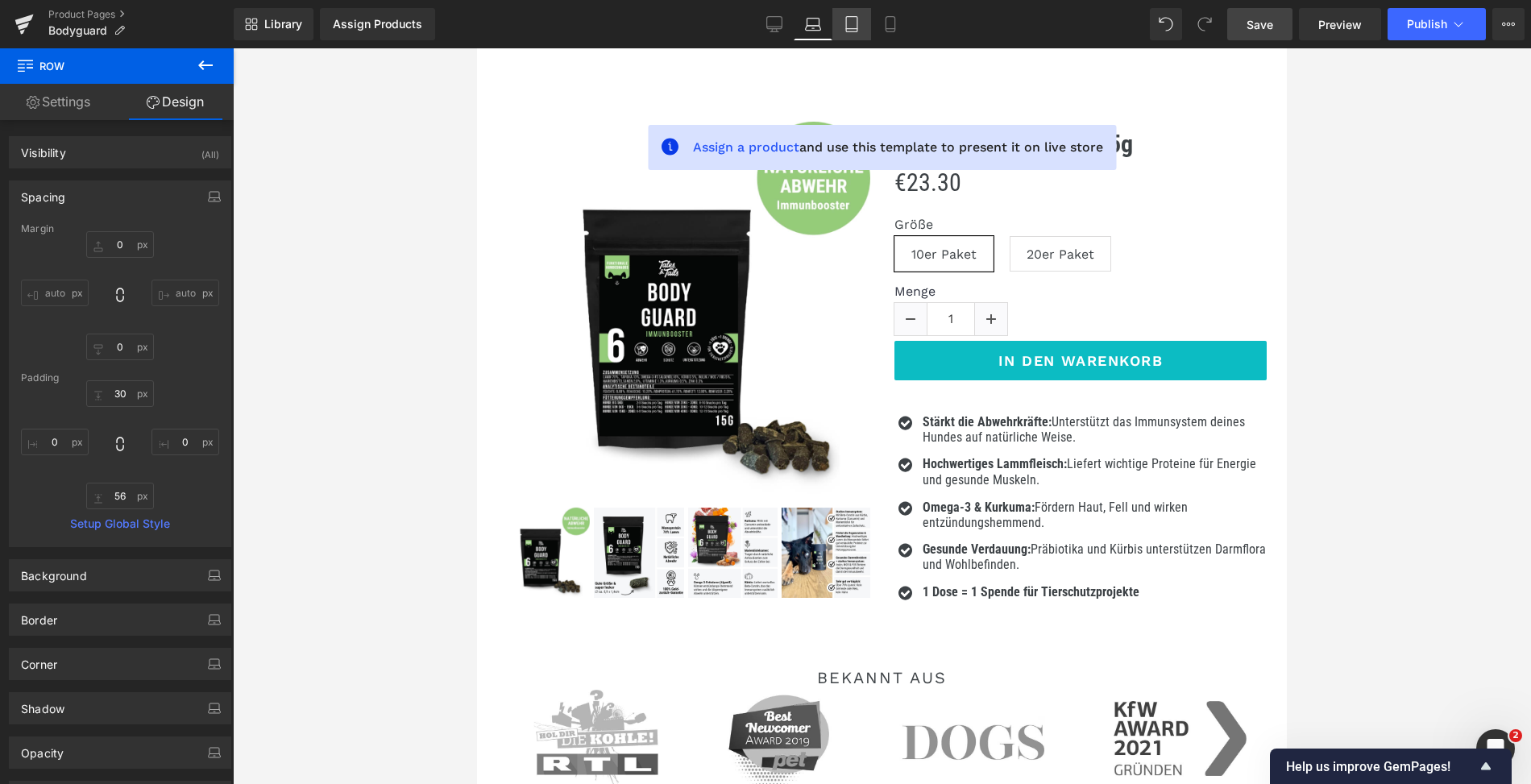
scroll to position [75, 0]
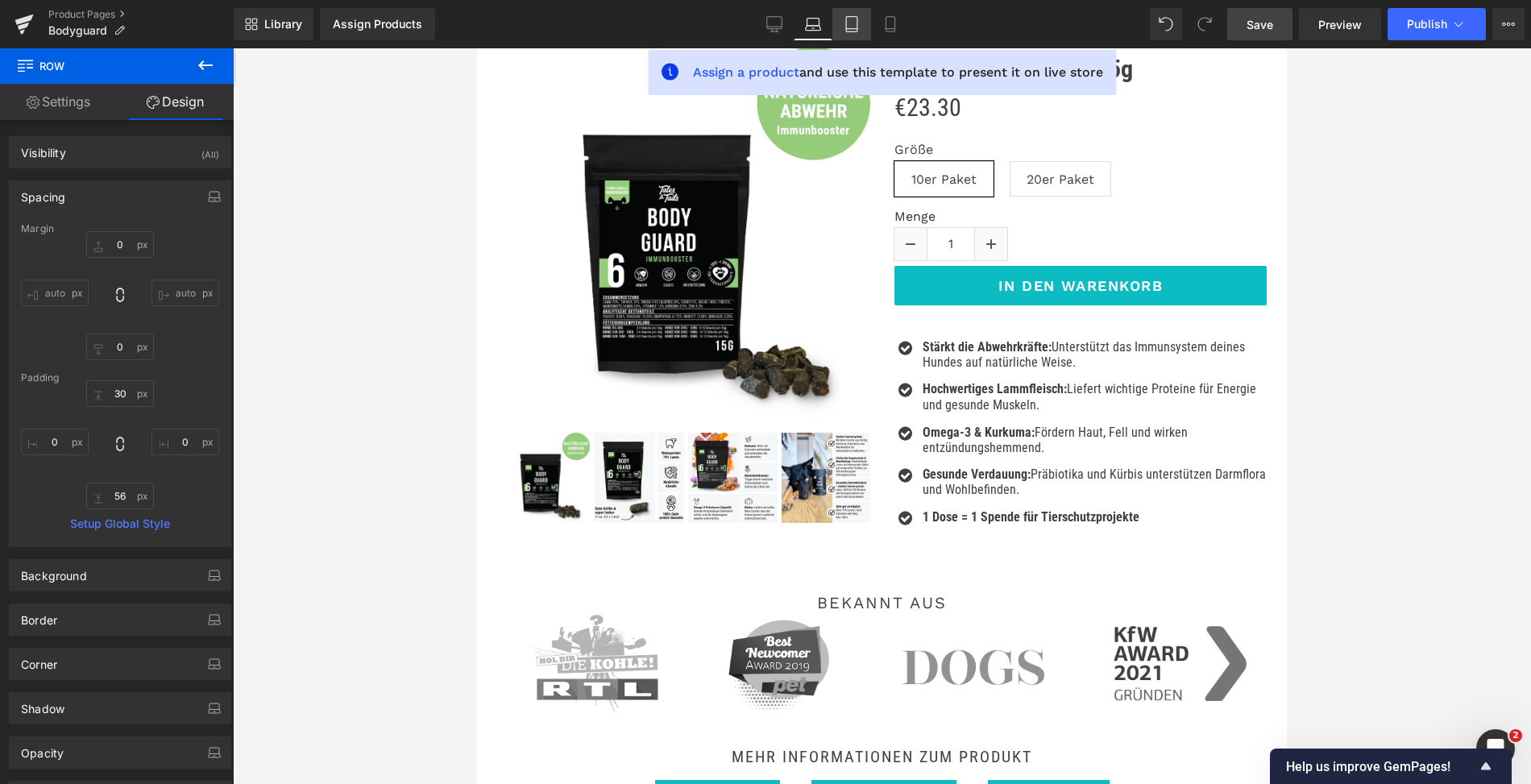
type input "0"
type input "30"
type input "0"
type input "56"
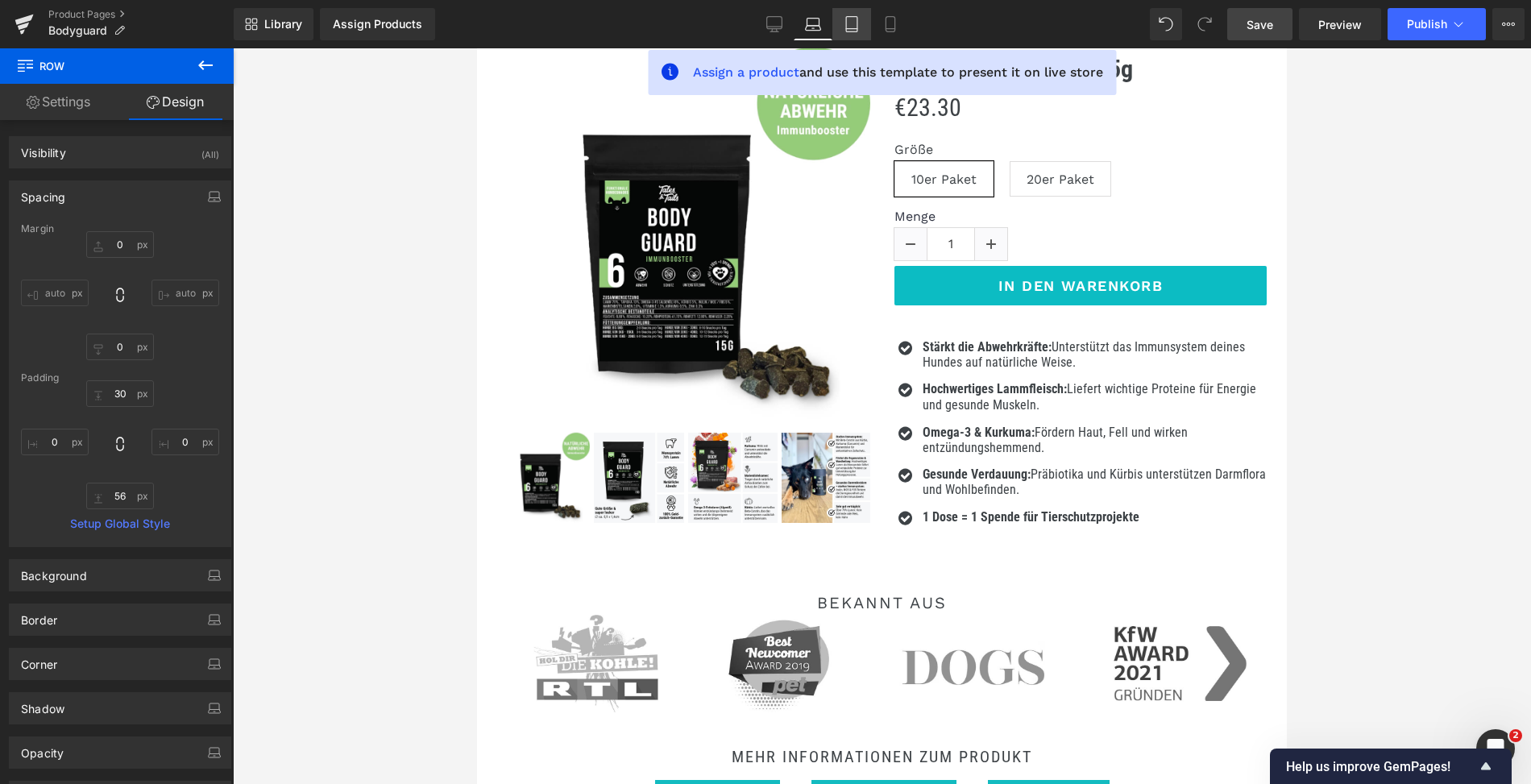
type input "0"
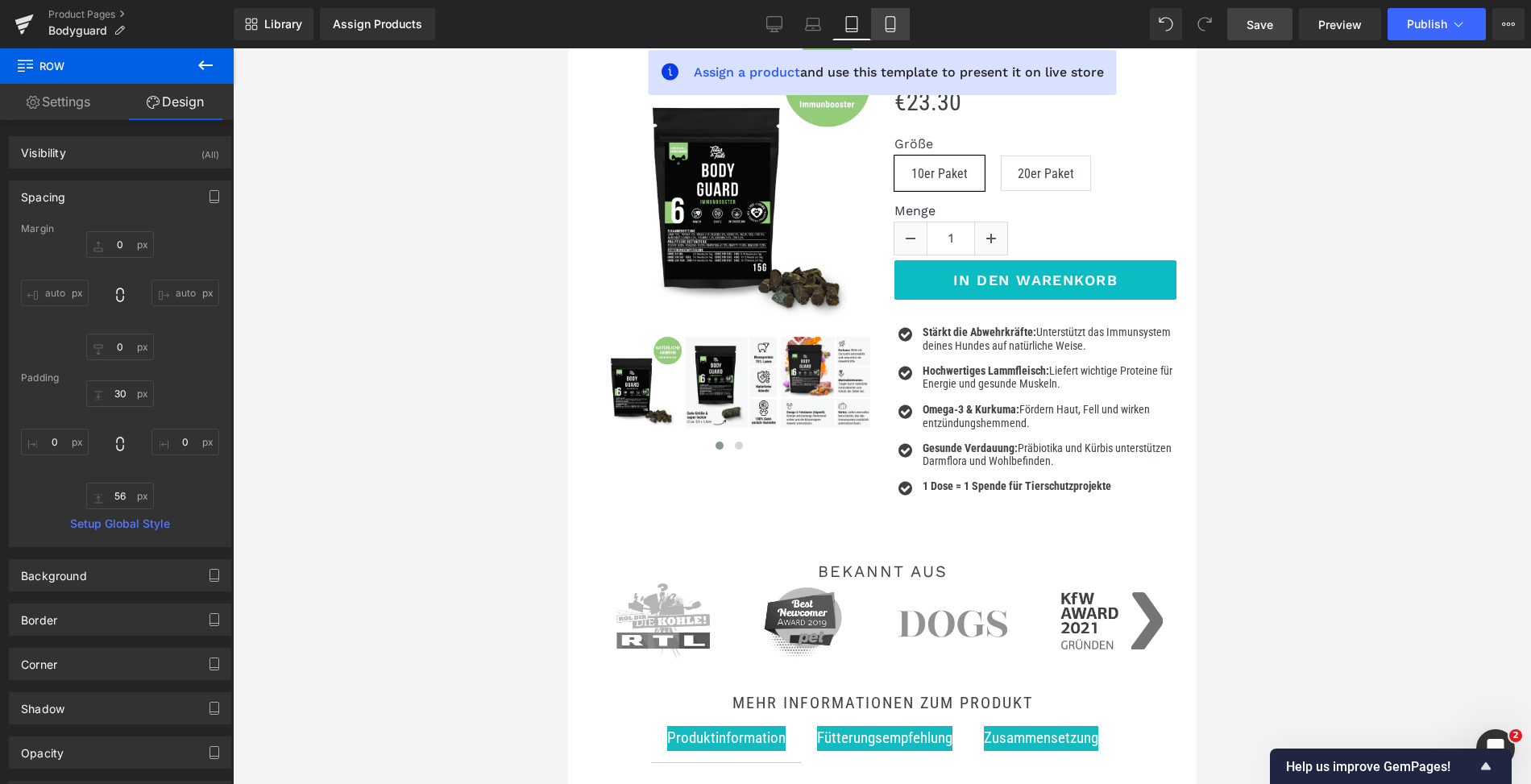
click at [890, 27] on icon at bounding box center [891, 24] width 16 height 16
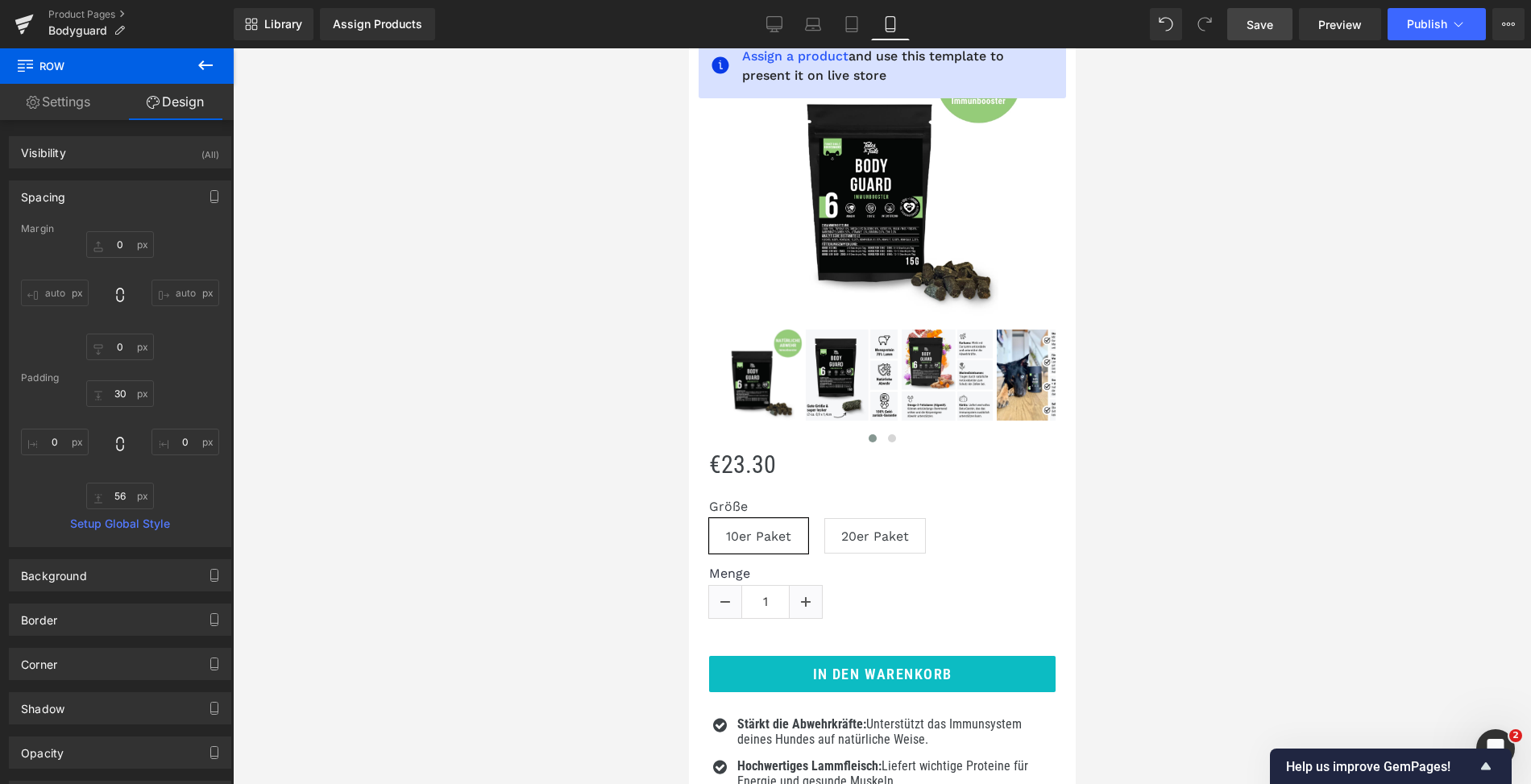
type input "0"
type input "56"
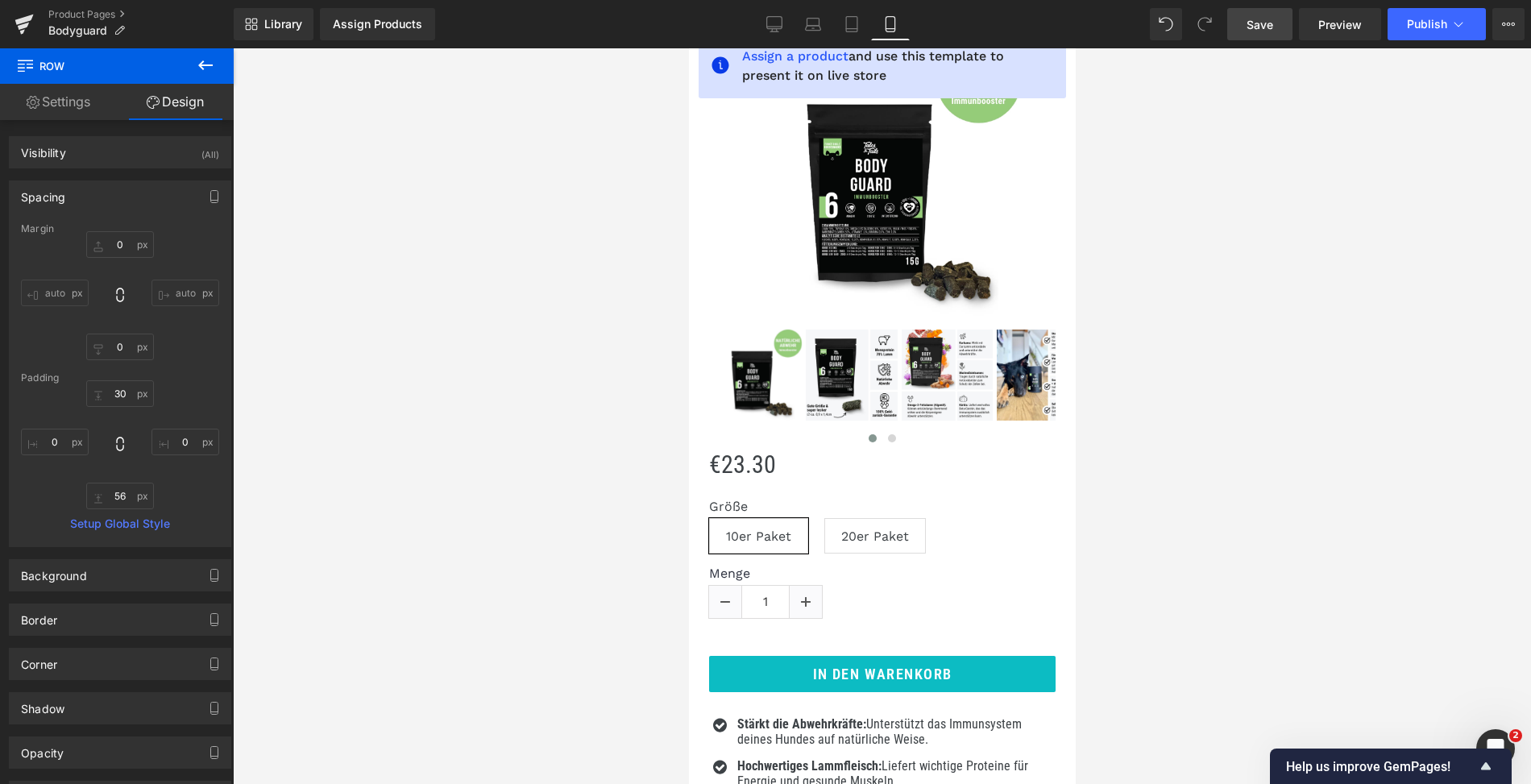
type input "0"
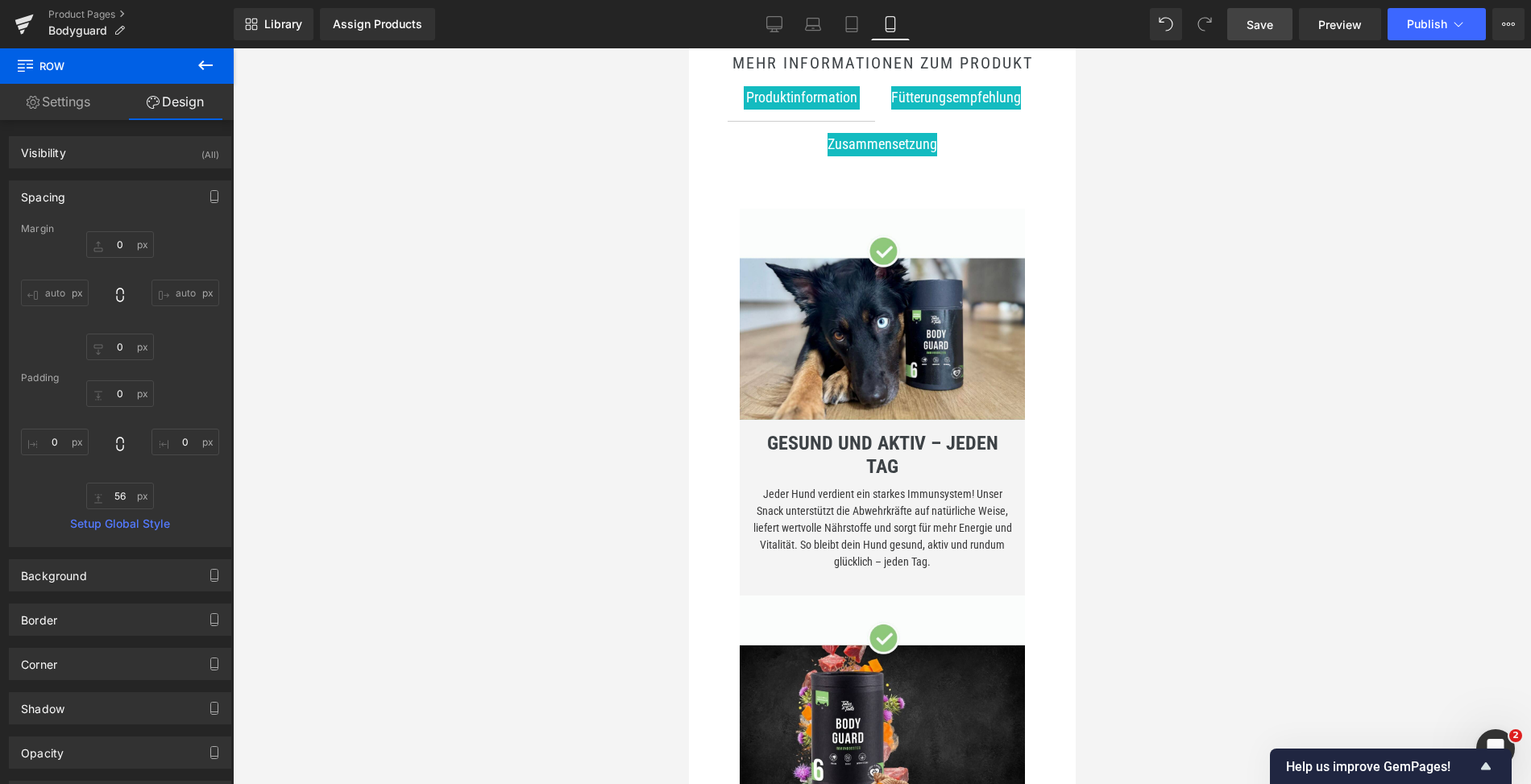
scroll to position [1138, 0]
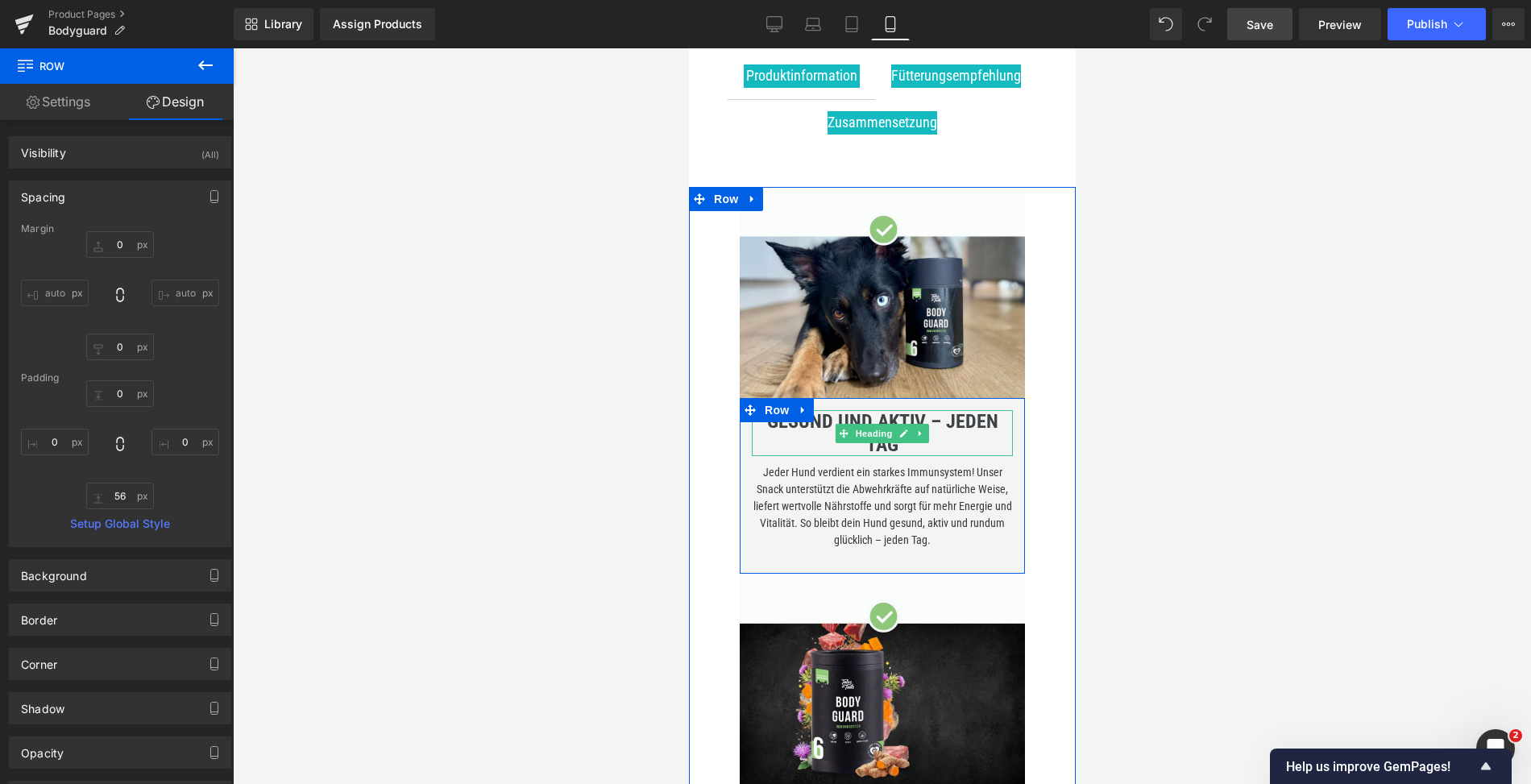
click at [812, 429] on b "GESUND UND AKTIV – JEDEN TAG" at bounding box center [882, 433] width 231 height 46
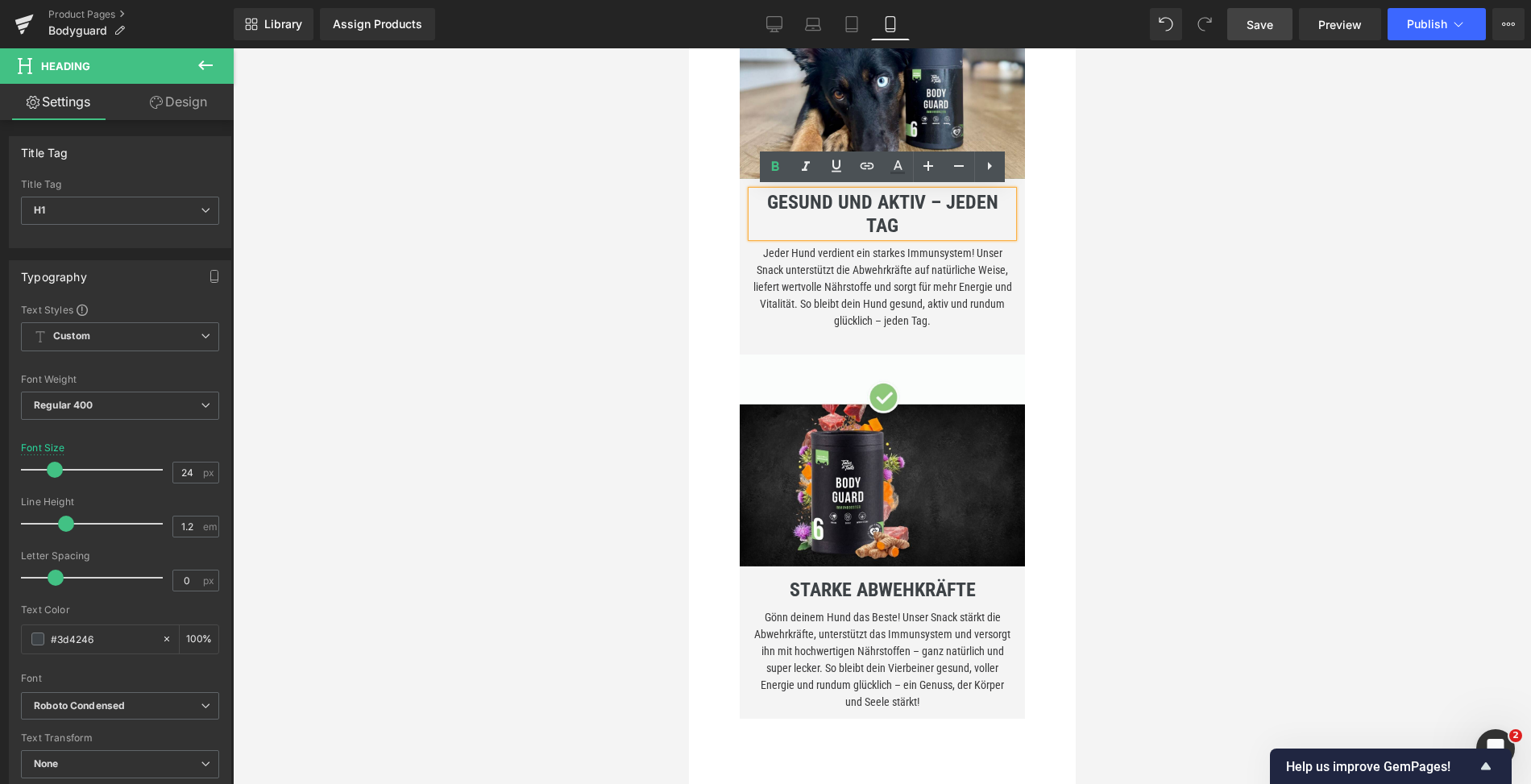
scroll to position [1161, 0]
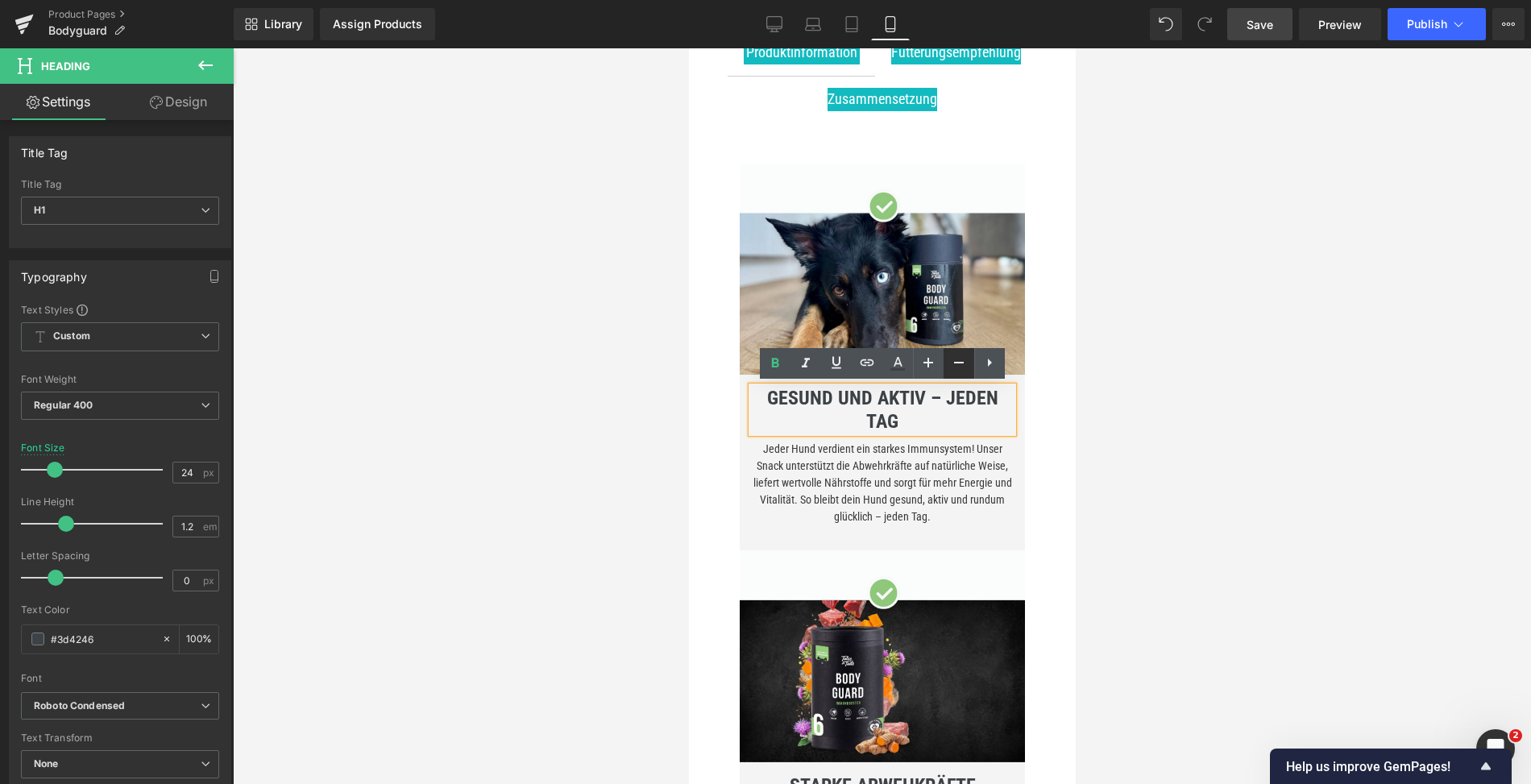
click at [956, 367] on icon at bounding box center [959, 363] width 19 height 19
type input "22"
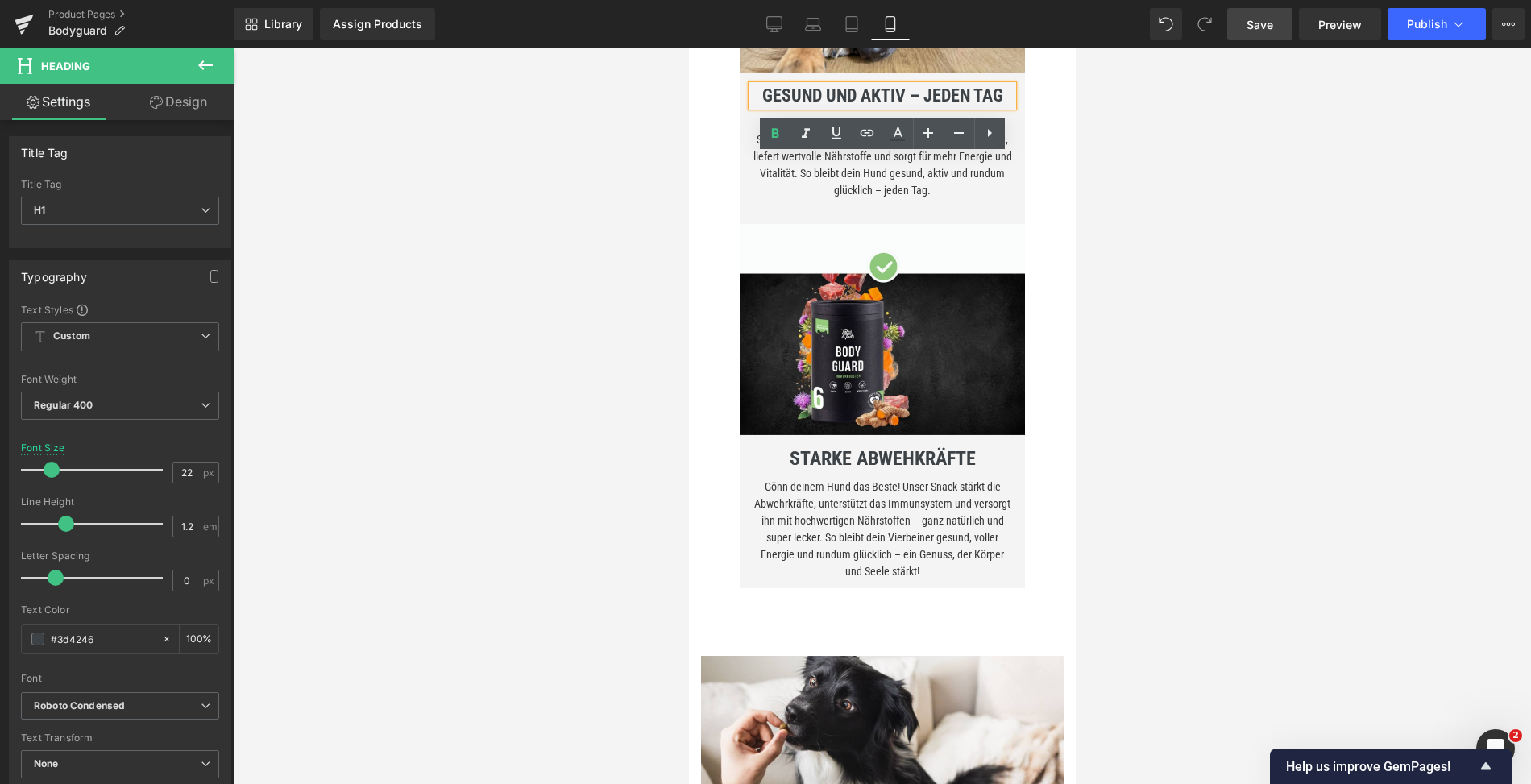
scroll to position [1658, 0]
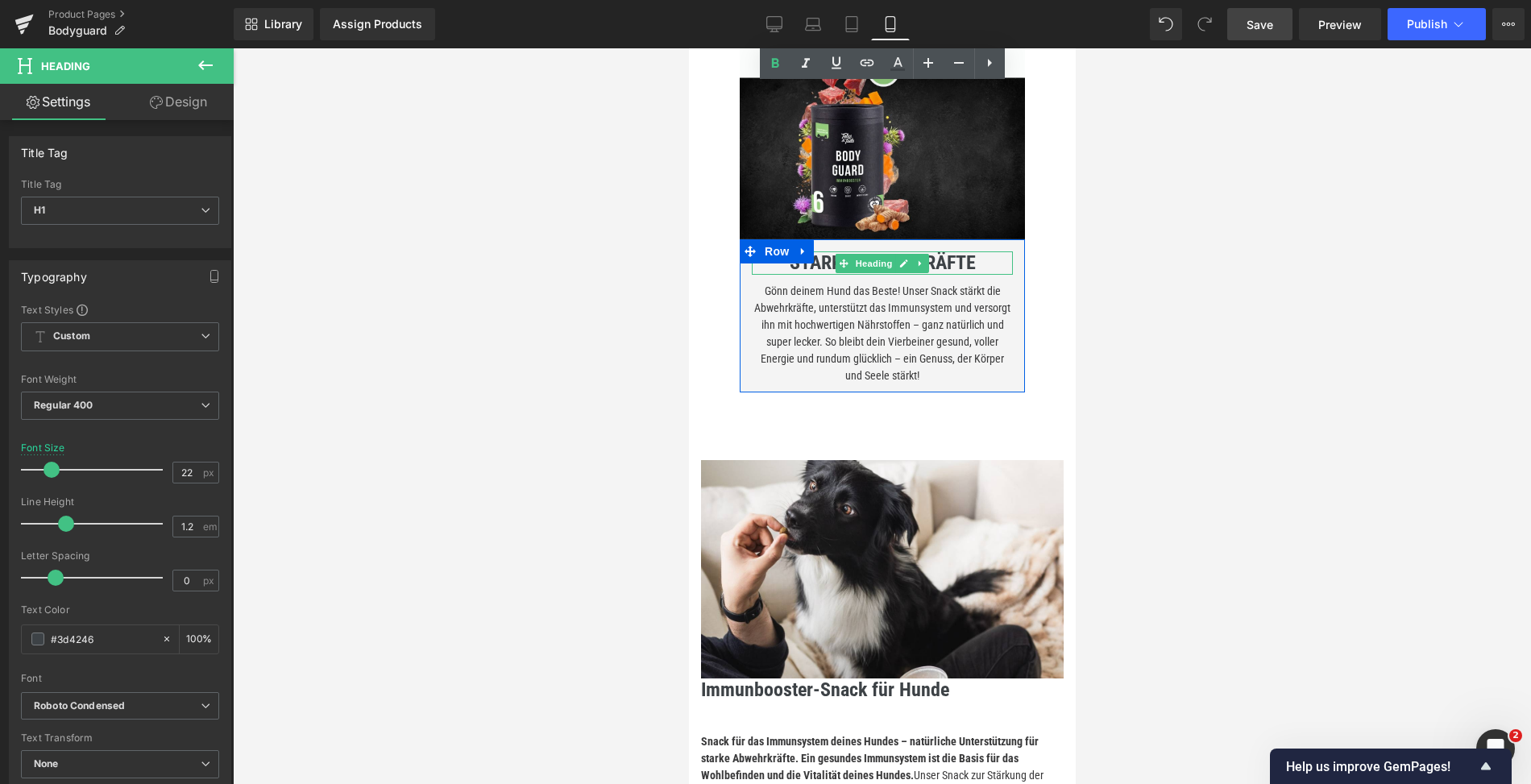
click at [833, 261] on b "STARKE ABWEHKRÄFTE" at bounding box center [882, 262] width 187 height 22
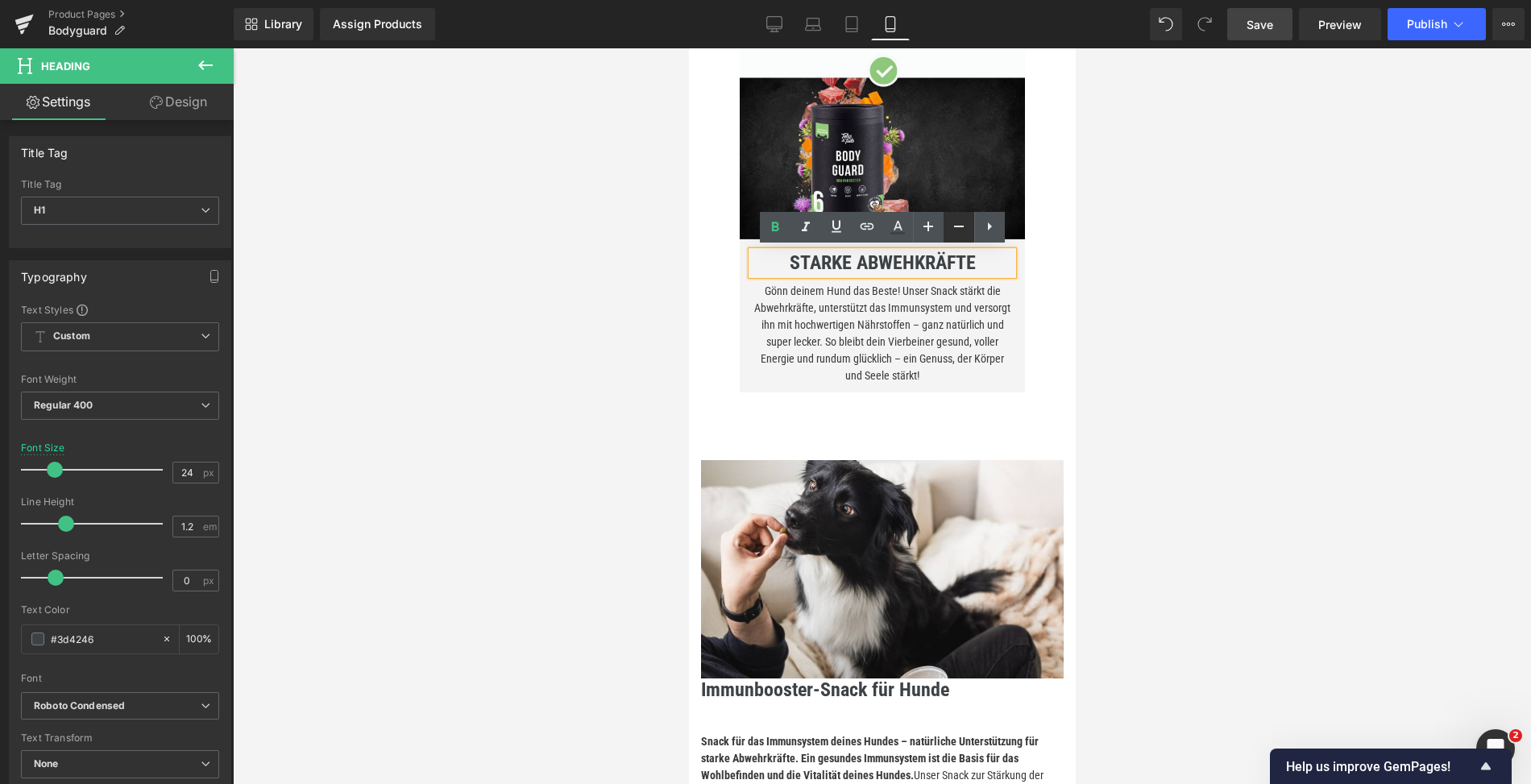
click at [960, 233] on icon at bounding box center [959, 226] width 19 height 19
type input "22"
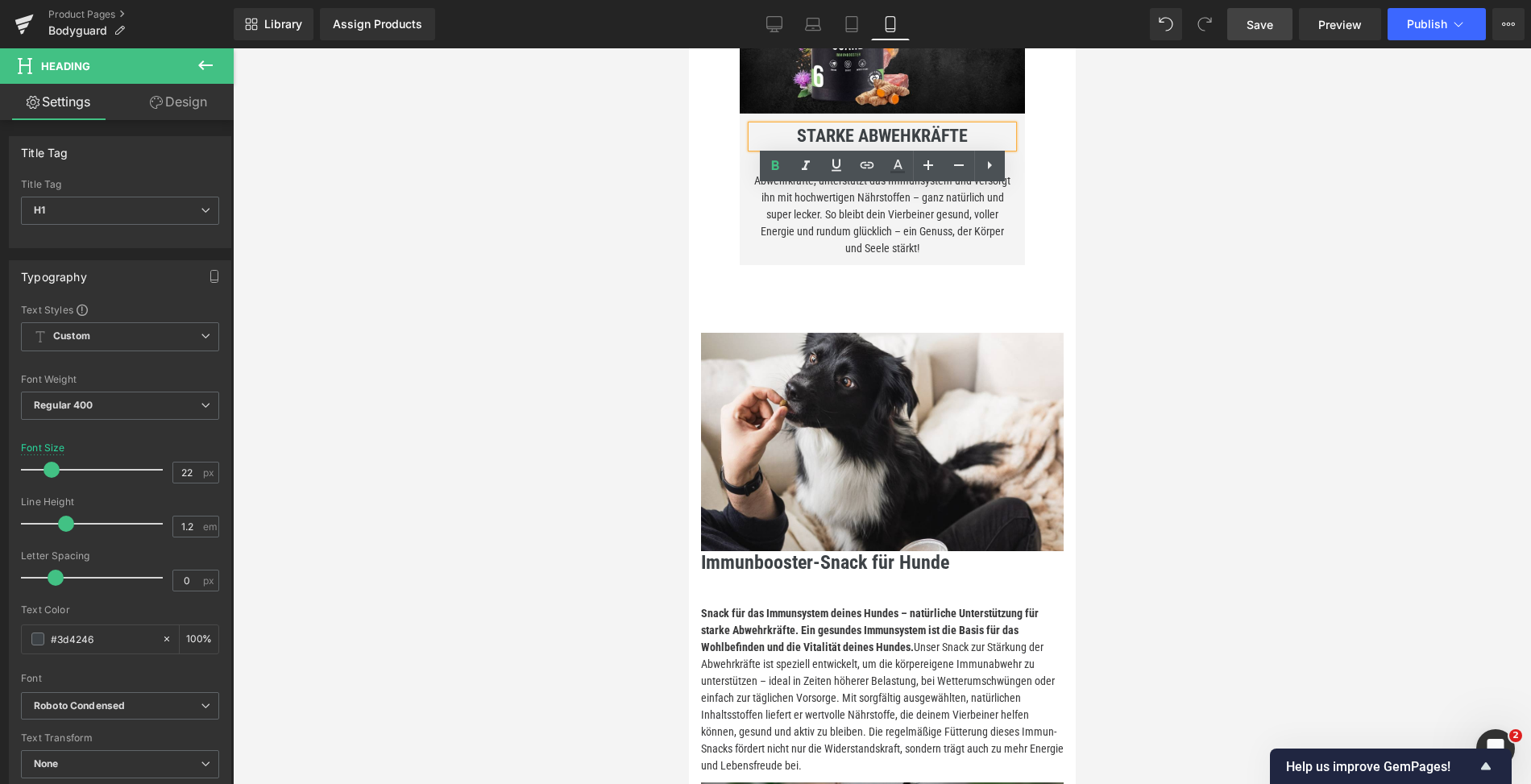
scroll to position [1954, 0]
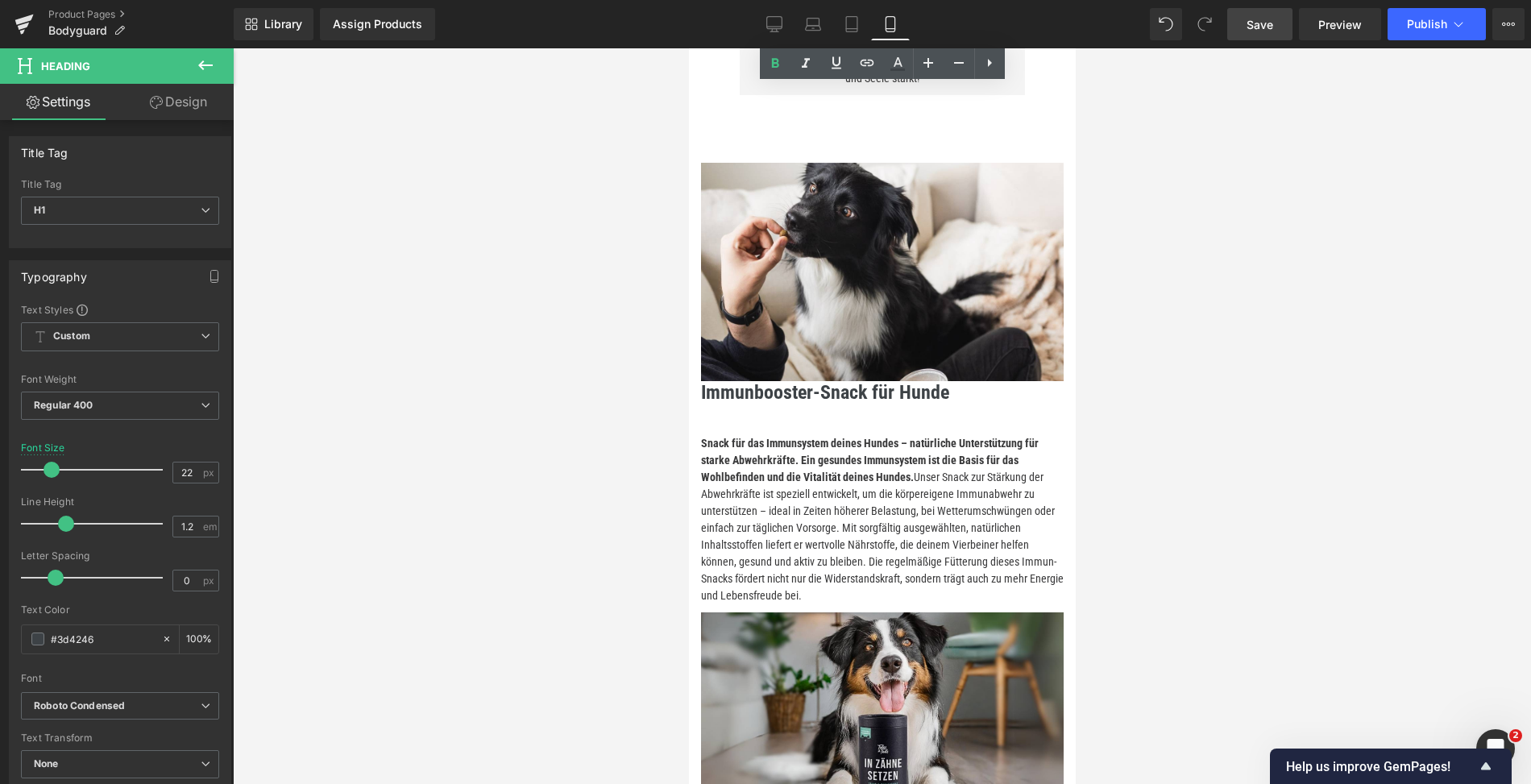
click at [782, 393] on b "Immunbooster-Snack für Hunde" at bounding box center [824, 392] width 249 height 22
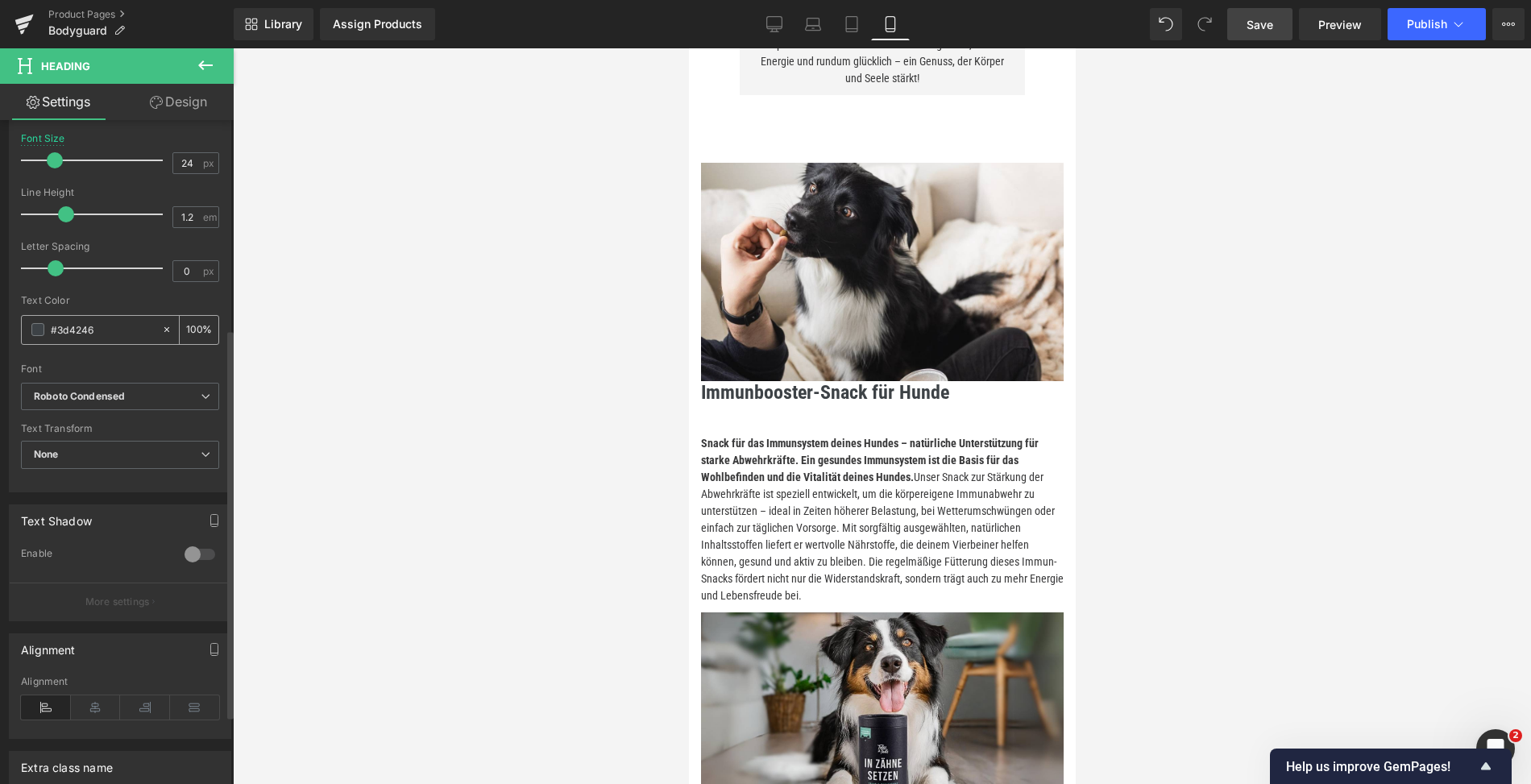
scroll to position [472, 0]
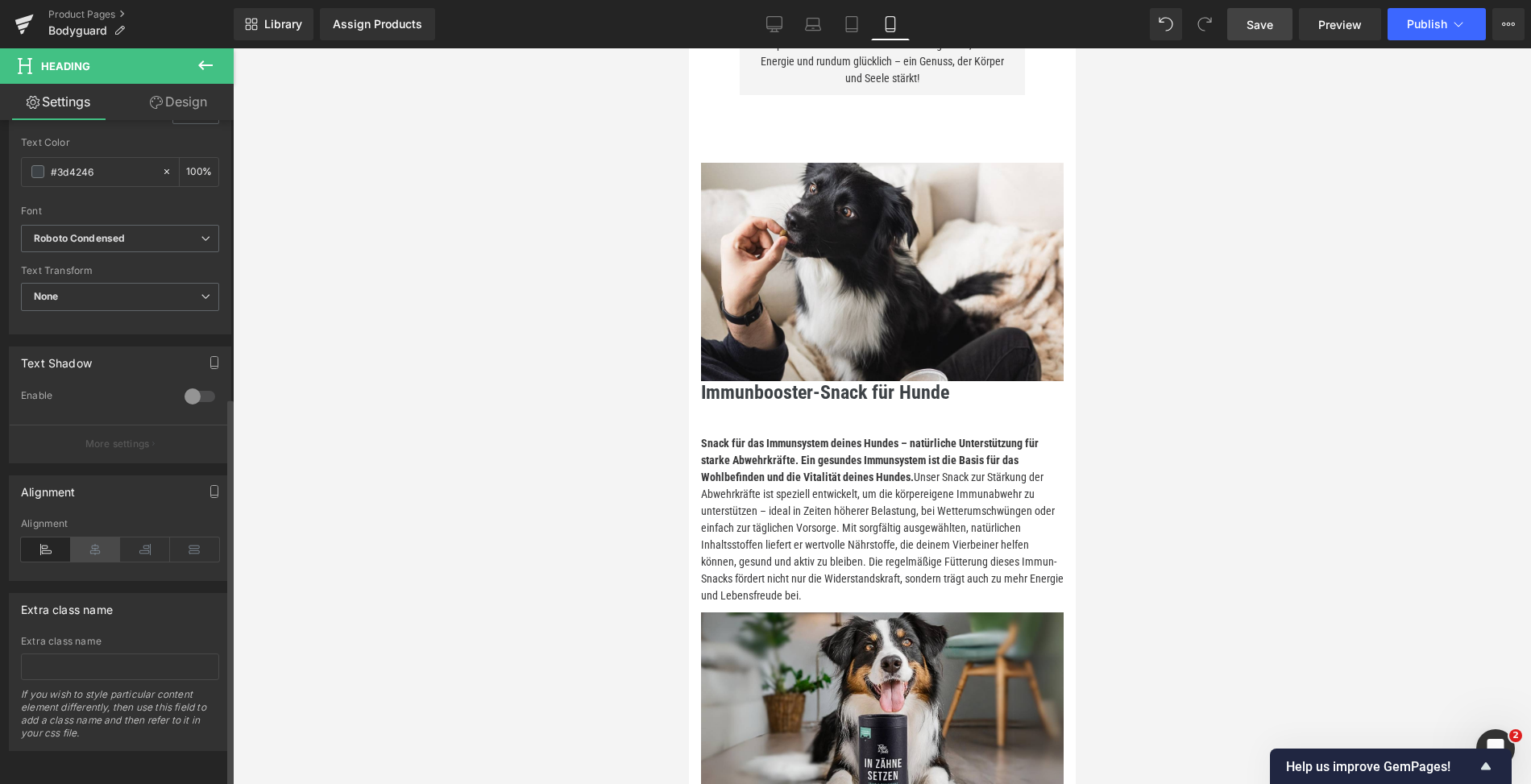
click at [99, 544] on icon at bounding box center [96, 549] width 50 height 24
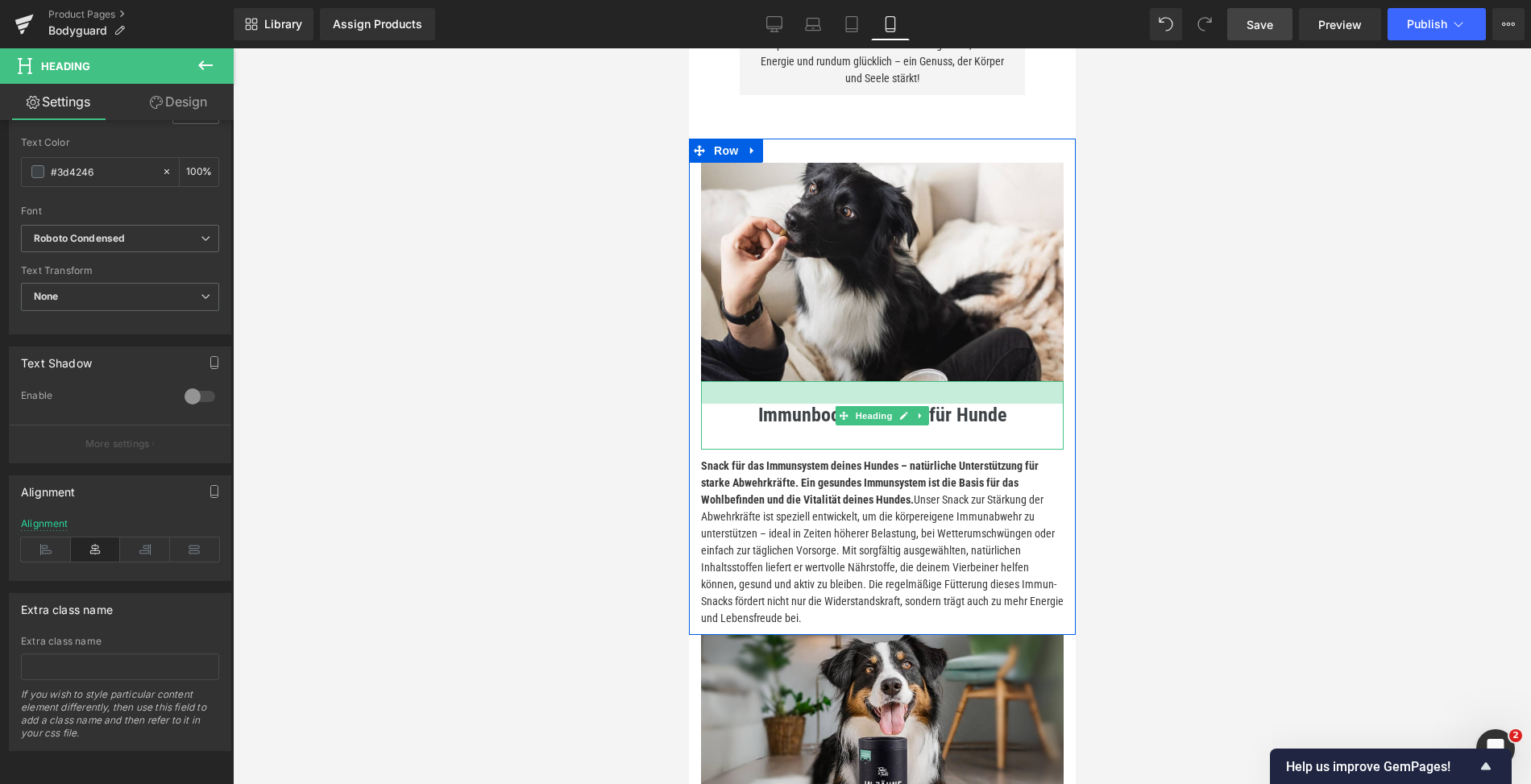
drag, startPoint x: 803, startPoint y: 380, endPoint x: 789, endPoint y: 443, distance: 64.5
click at [803, 403] on div "Immunbooster-Snack für Hunde Heading" at bounding box center [881, 416] width 363 height 70
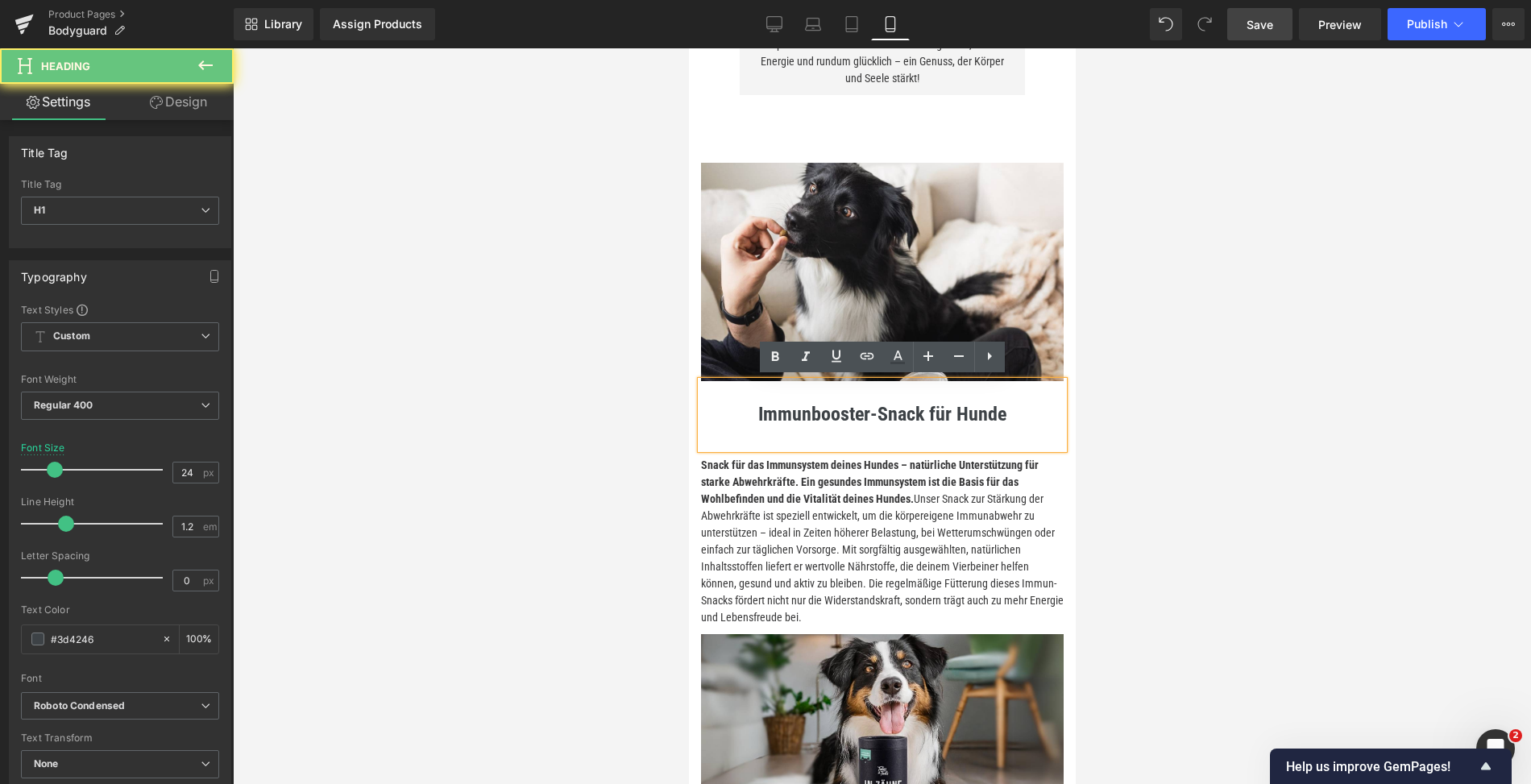
click at [789, 443] on h1 "Immunbooster-Snack für Hunde" at bounding box center [881, 426] width 363 height 46
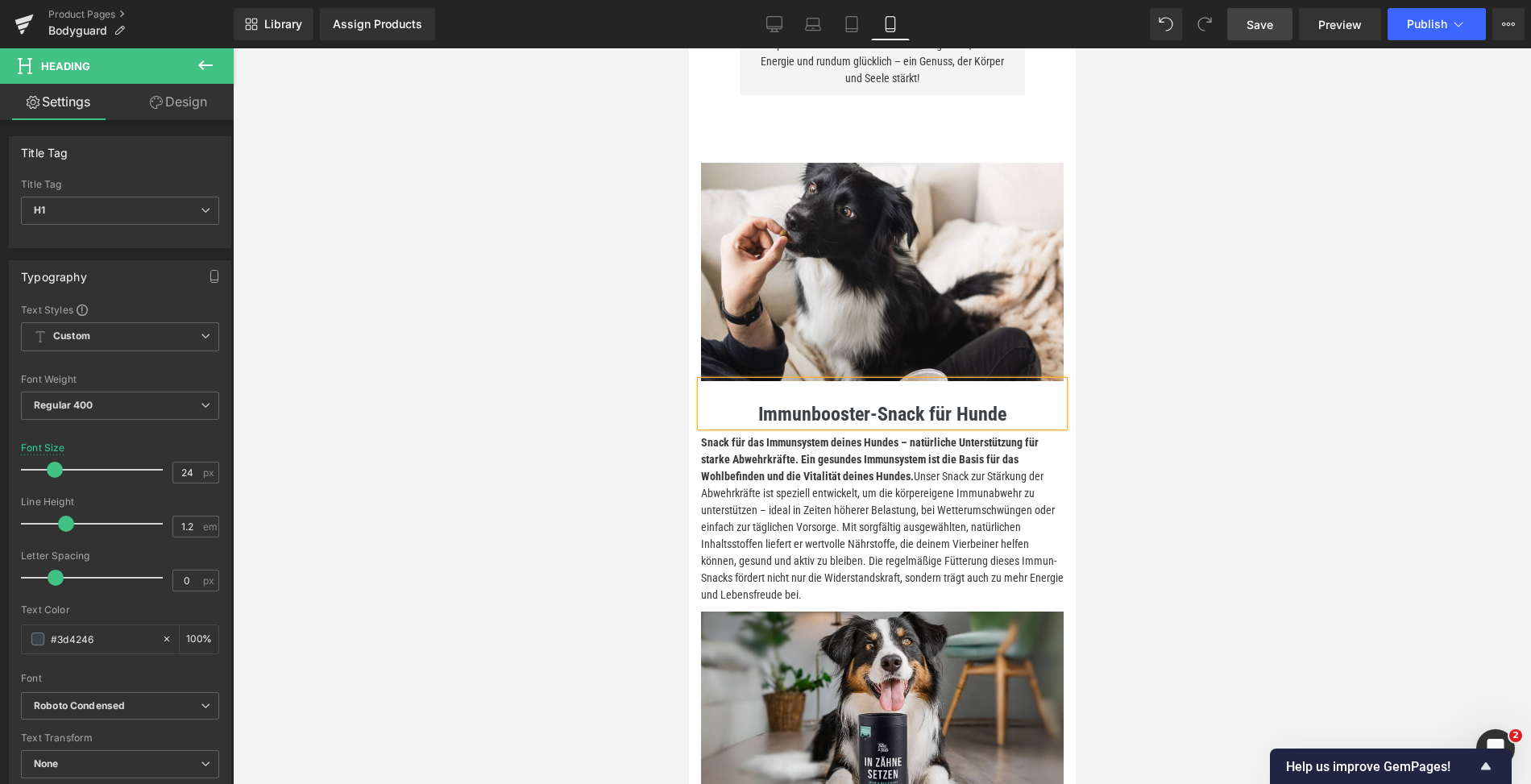
click at [1010, 420] on h1 "Immunbooster-Snack für Hunde" at bounding box center [881, 415] width 363 height 23
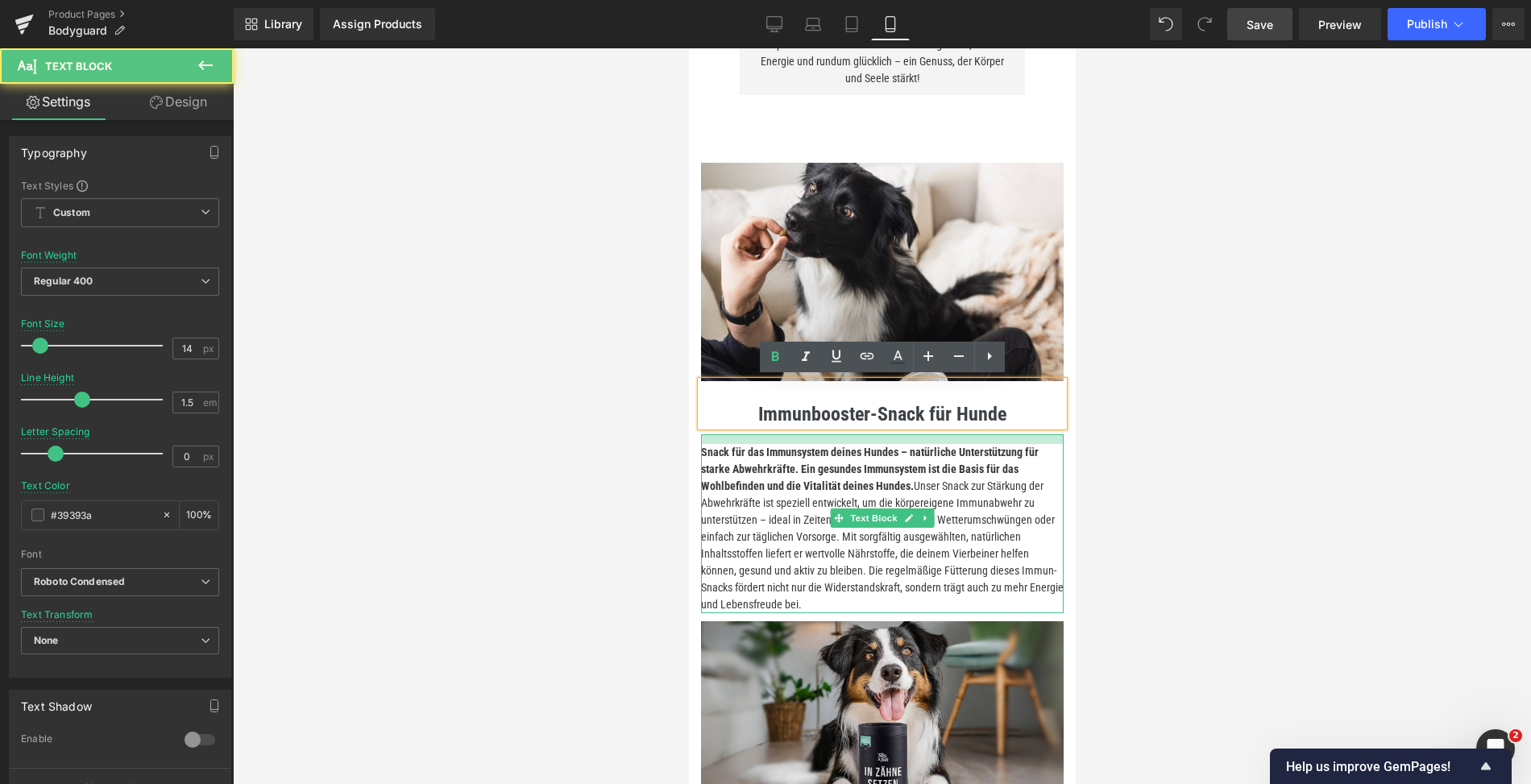
drag, startPoint x: 966, startPoint y: 432, endPoint x: 965, endPoint y: 442, distance: 10.0
click at [965, 442] on div "Snack für das Immunsystem deines Hundes – natürliche Unterstützung für starke A…" at bounding box center [881, 523] width 363 height 179
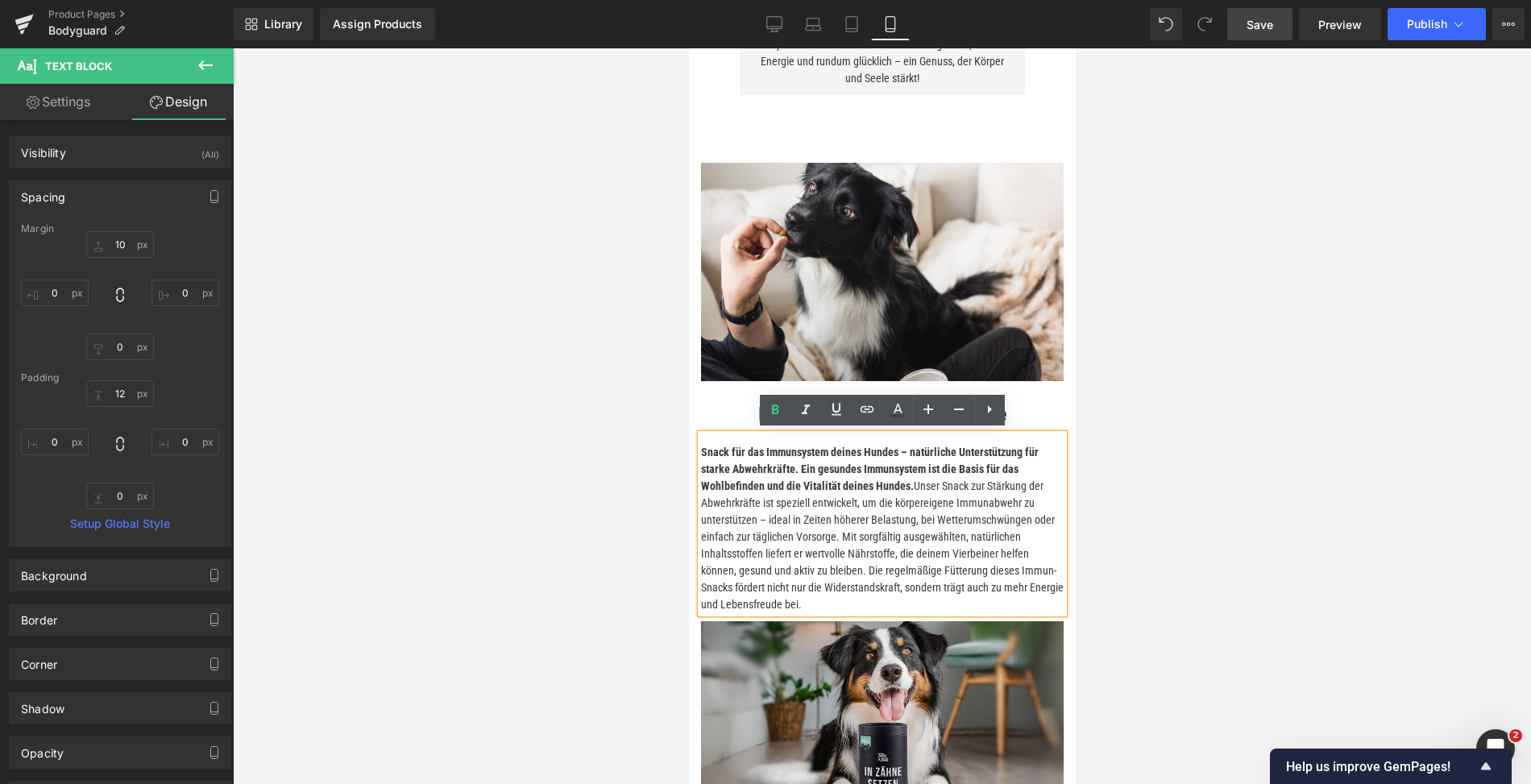
click at [866, 607] on p "Snack für das Immunsystem deines Hundes – natürliche Unterstützung für starke A…" at bounding box center [881, 528] width 363 height 169
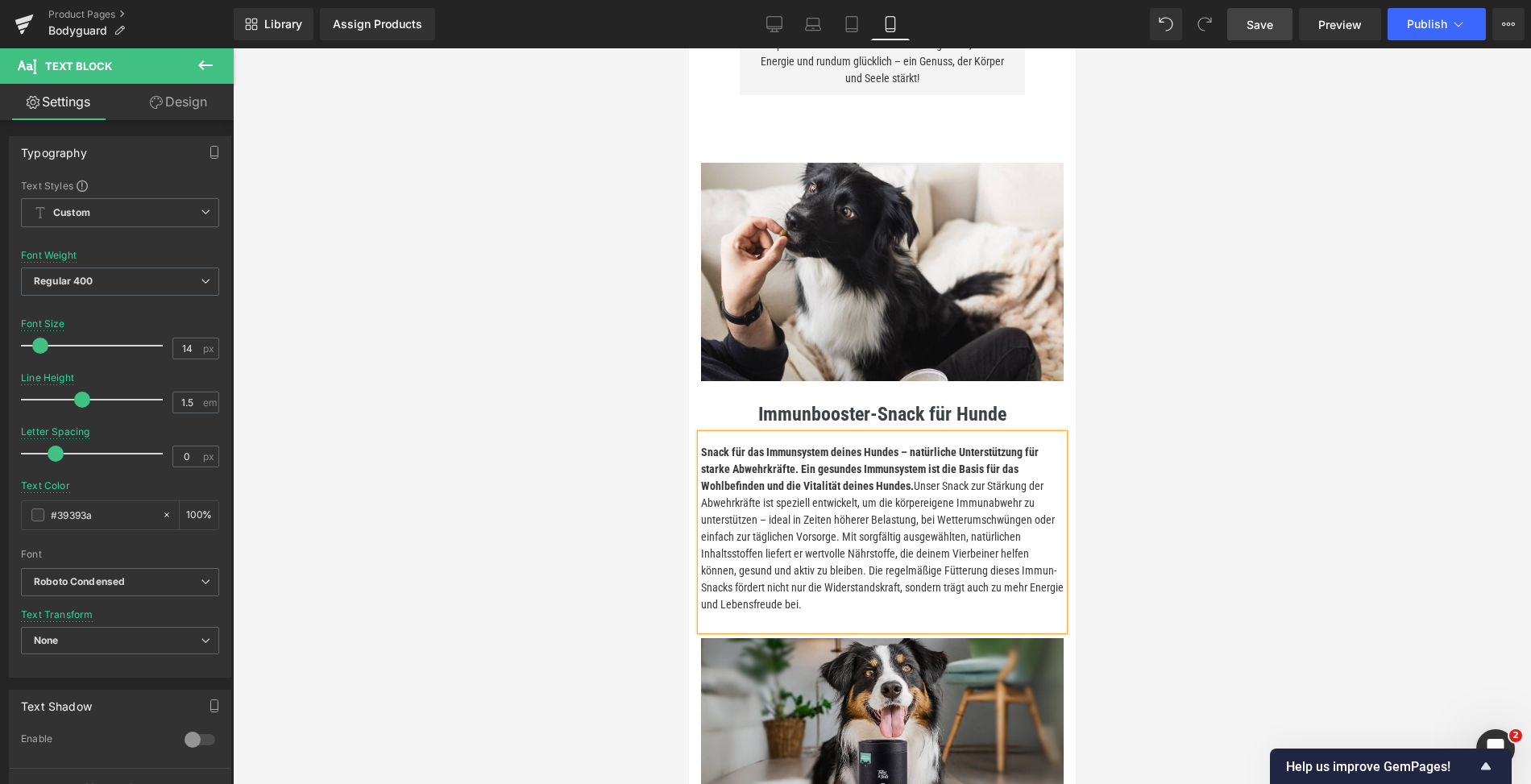
click at [1263, 42] on div "Library Assign Products Product Preview No product match your search. Please tr…" at bounding box center [883, 24] width 1298 height 48
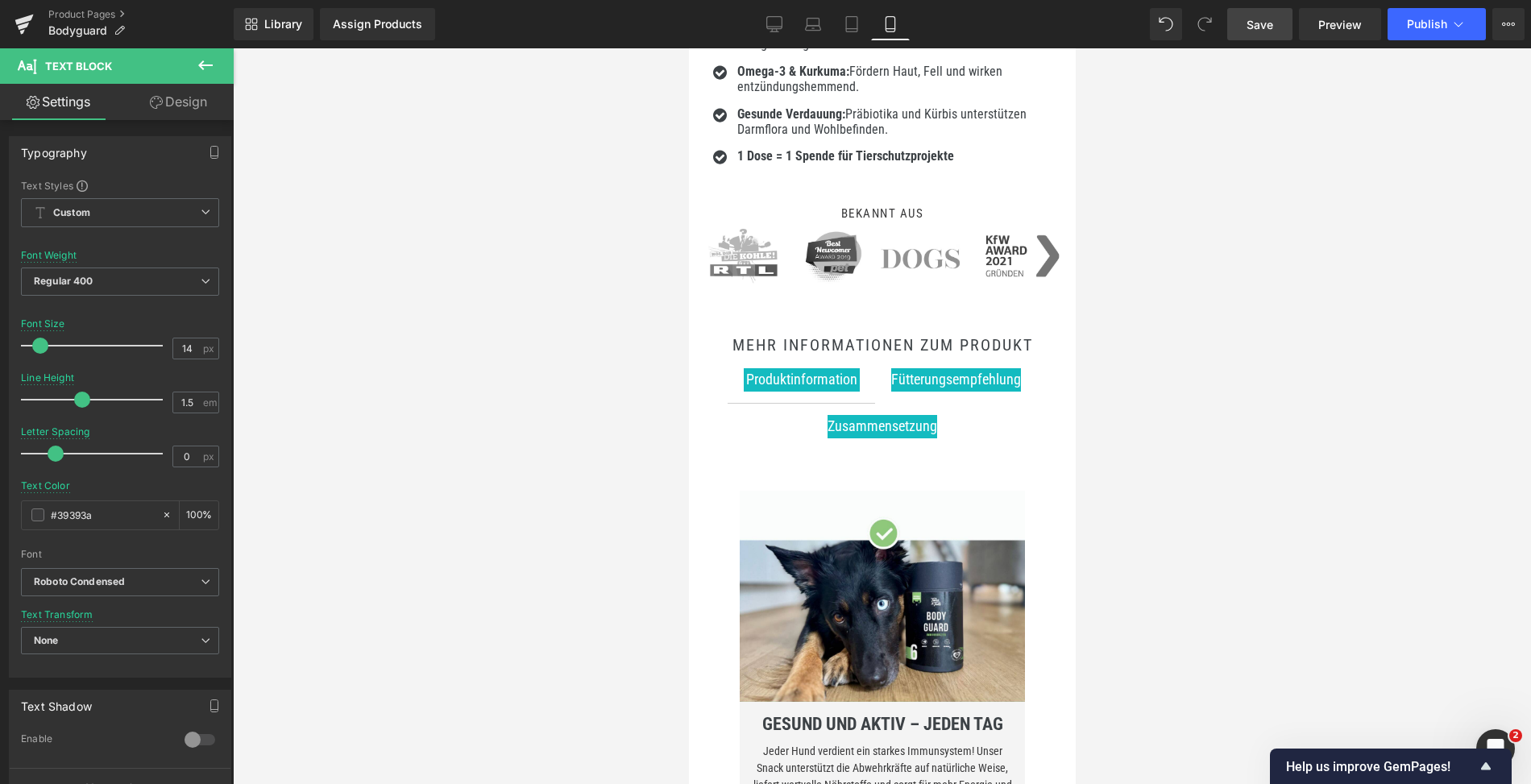
scroll to position [804, 0]
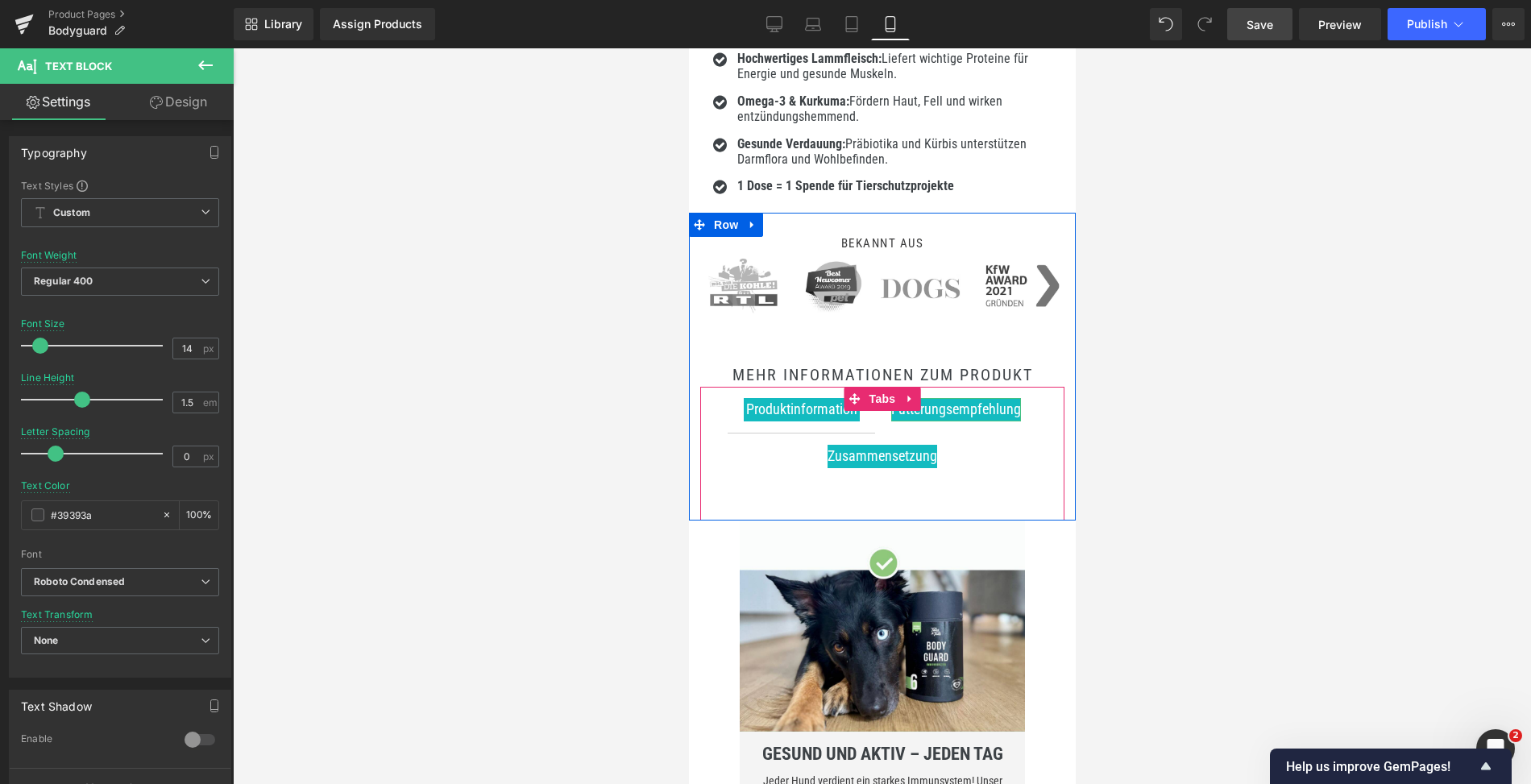
click at [941, 402] on span "Fütterungsempfehlung" at bounding box center [956, 409] width 130 height 17
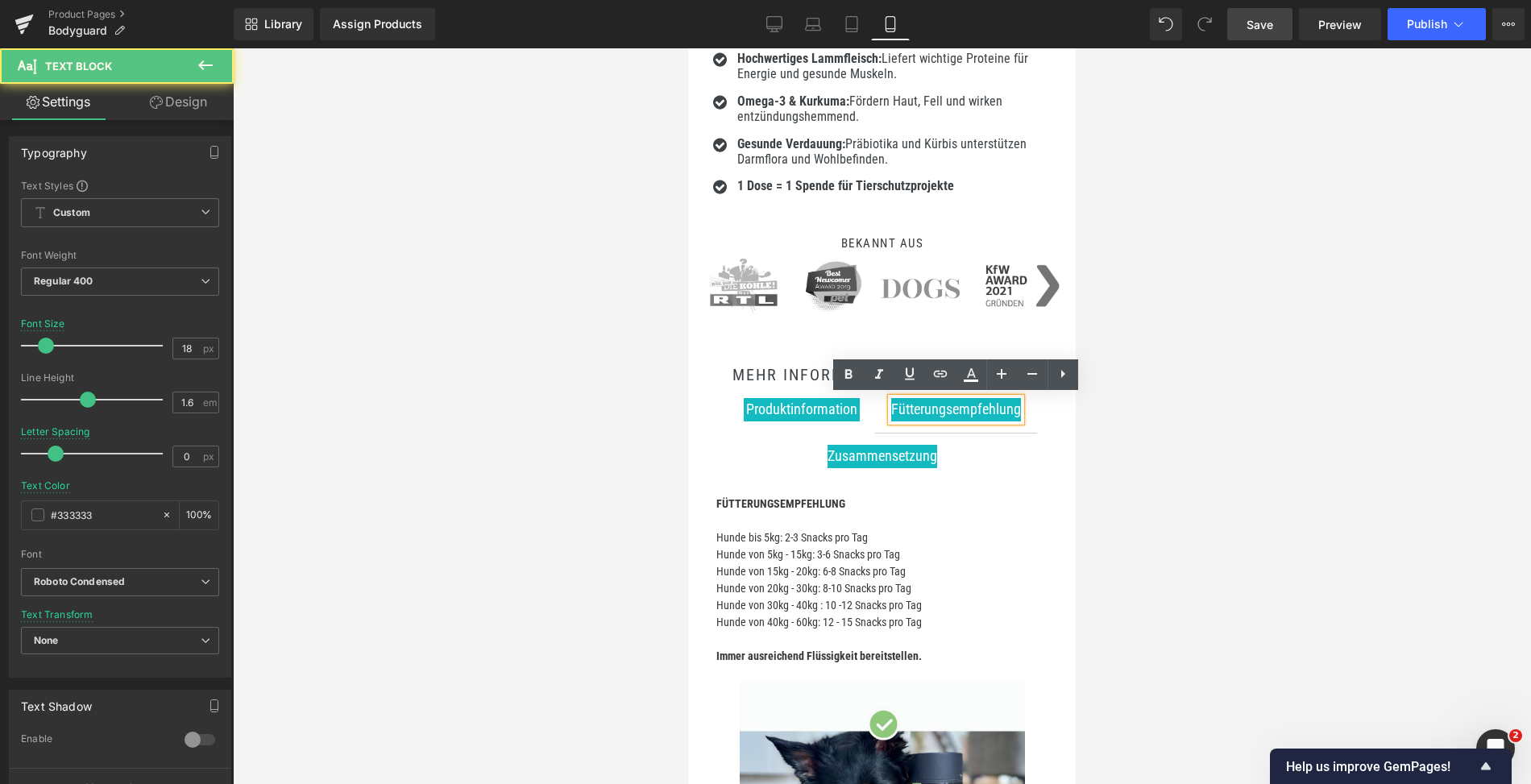
click at [911, 461] on span "Zusammensetzung" at bounding box center [881, 456] width 109 height 17
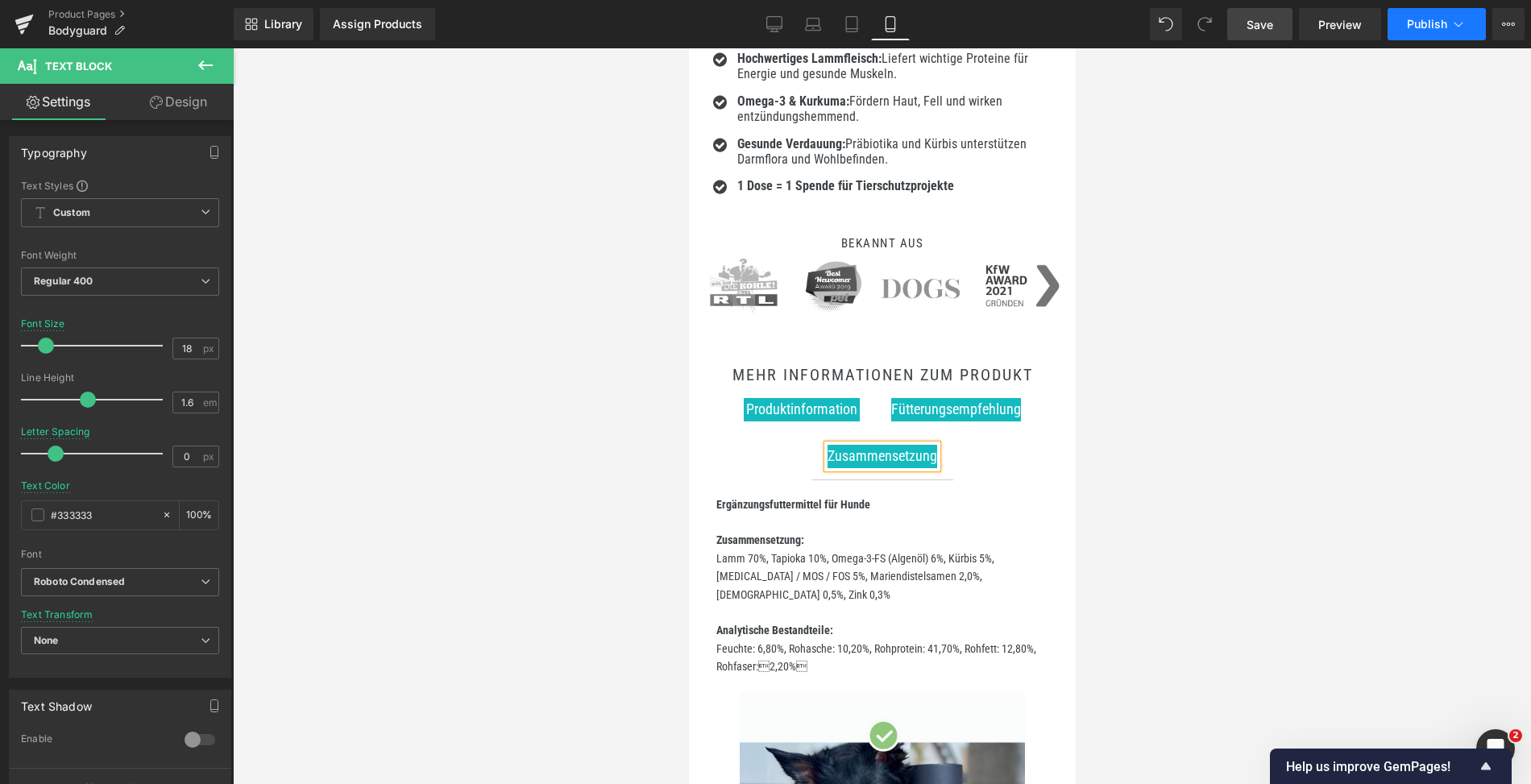
click at [1458, 25] on icon at bounding box center [1458, 24] width 16 height 16
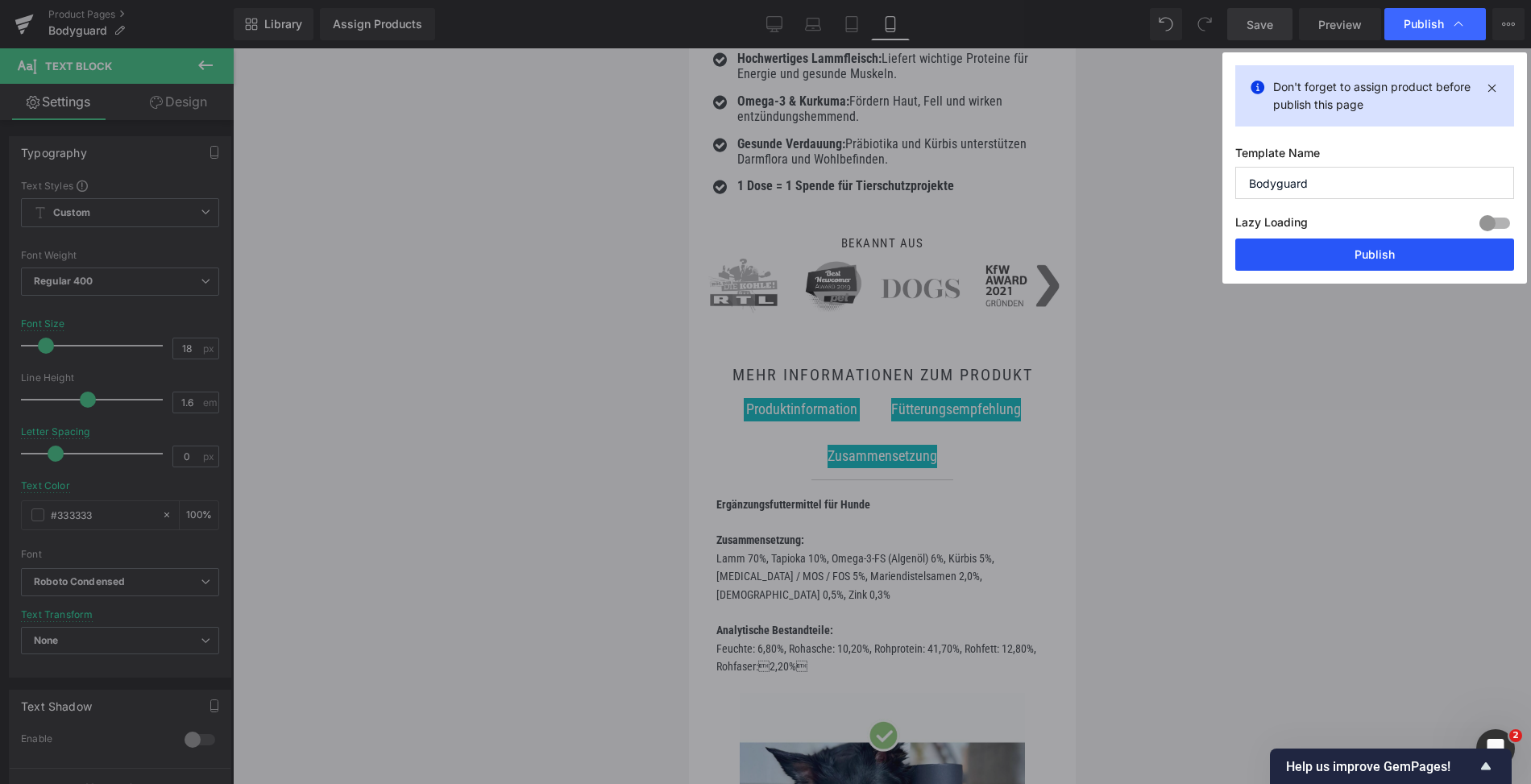
click at [1398, 250] on button "Publish" at bounding box center [1375, 254] width 279 height 32
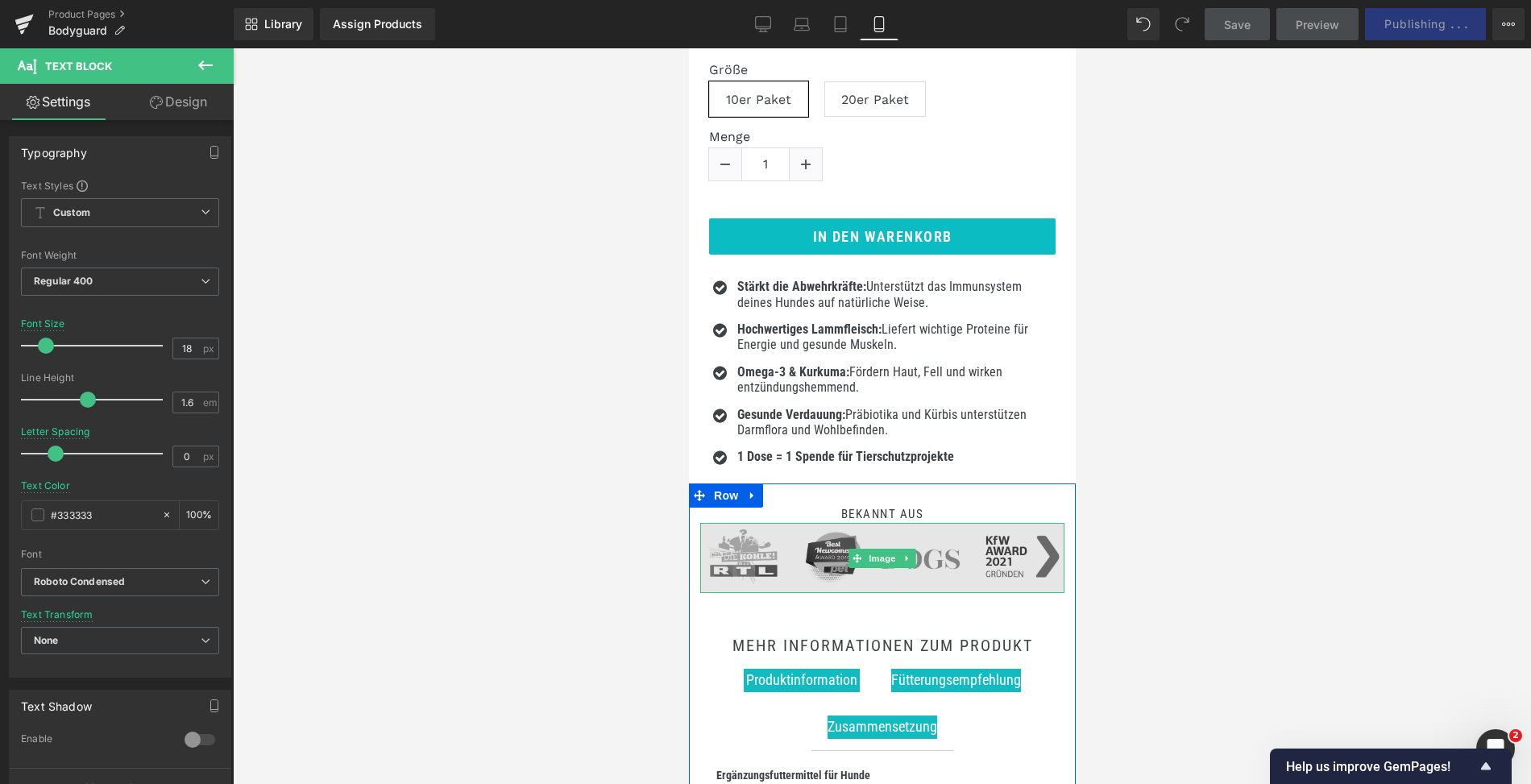
scroll to position [0, 0]
